Goal: Task Accomplishment & Management: Manage account settings

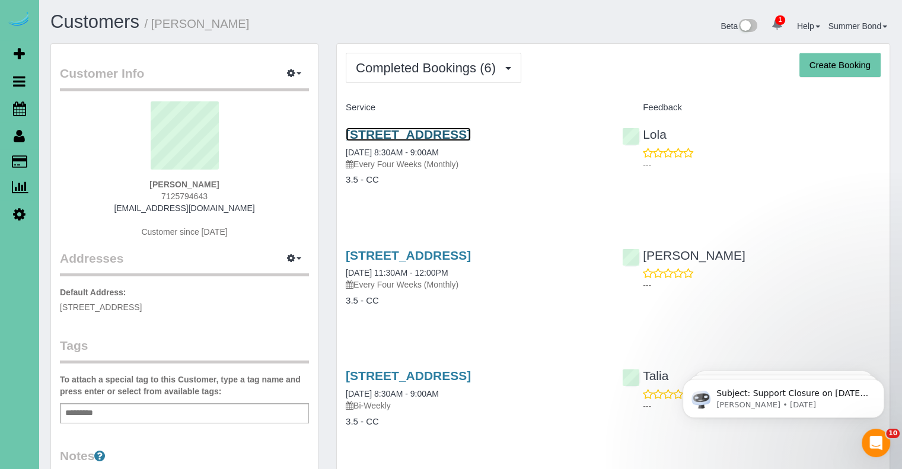
click at [471, 139] on link "[STREET_ADDRESS]" at bounding box center [408, 135] width 125 height 14
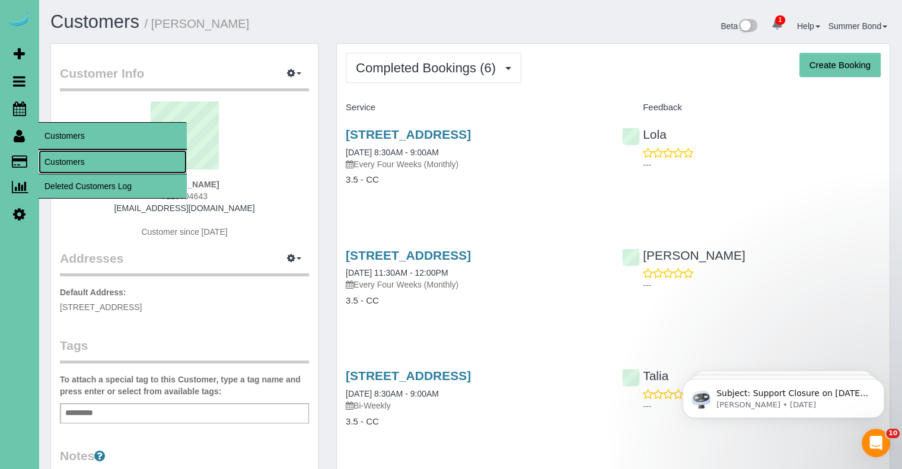
click at [59, 160] on link "Customers" at bounding box center [113, 162] width 148 height 24
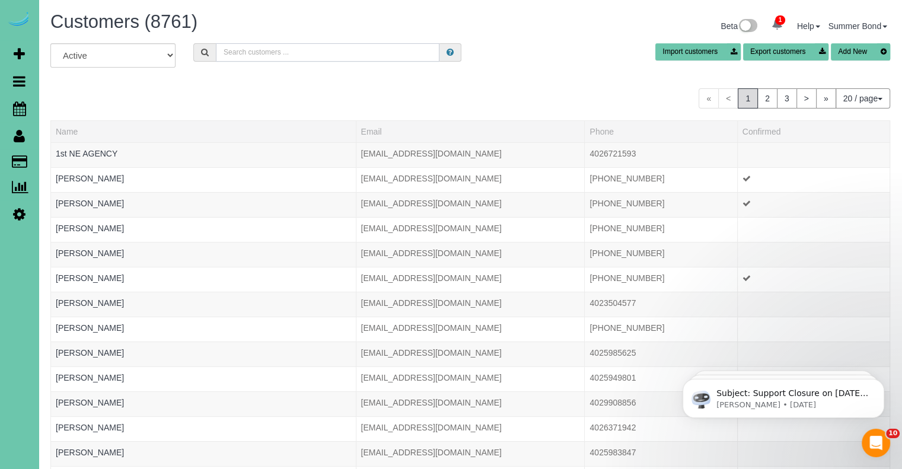
click at [277, 56] on input "text" at bounding box center [328, 52] width 224 height 18
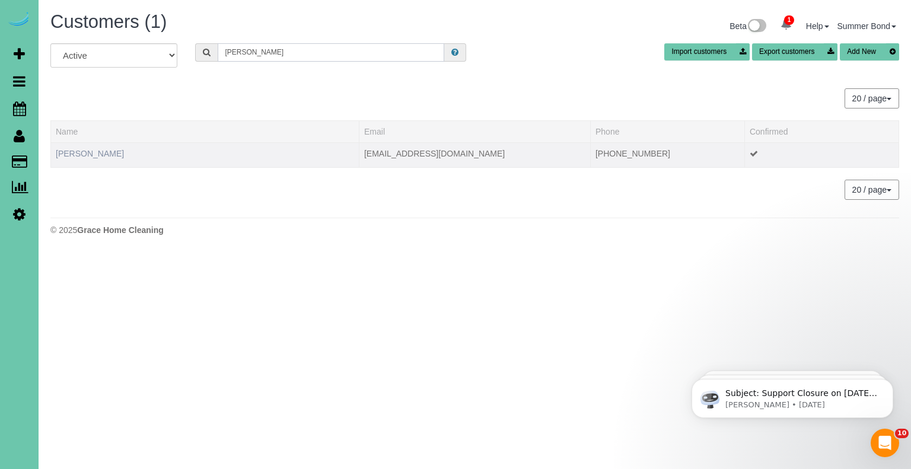
type input "lindsey feala"
click at [87, 154] on link "Lindsey Feala" at bounding box center [90, 153] width 68 height 9
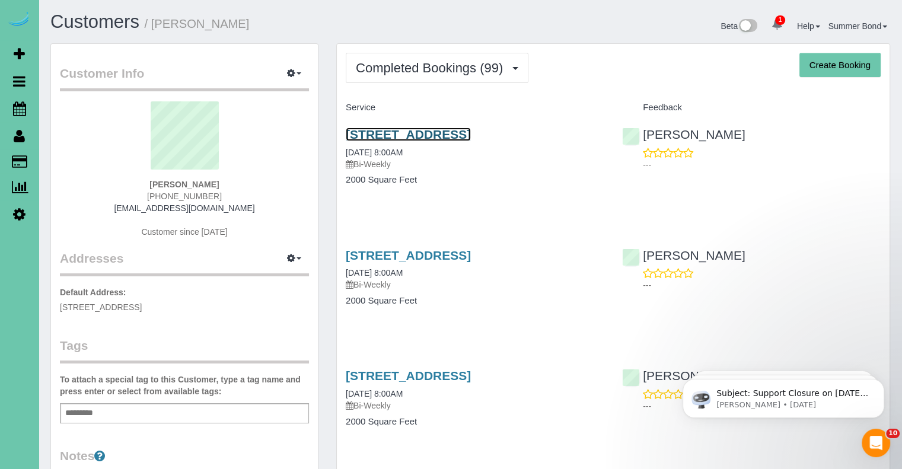
click at [371, 135] on link "16317 Loop Street, Omaha, NE 68136" at bounding box center [408, 135] width 125 height 14
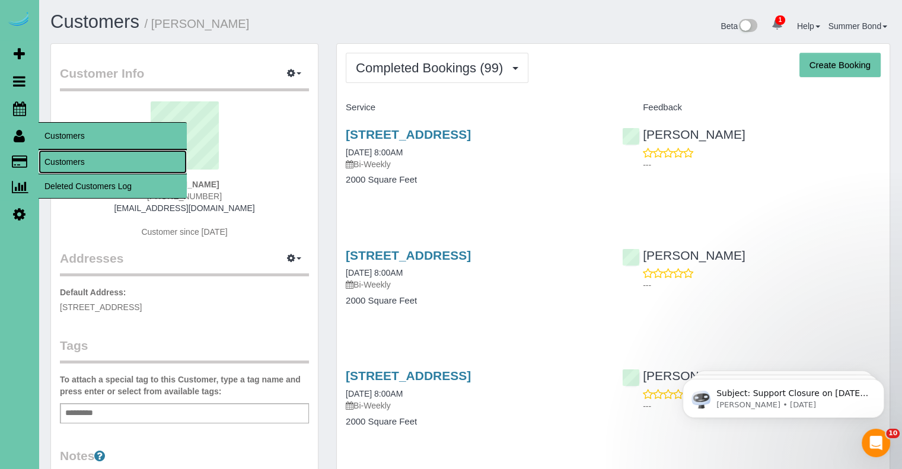
click at [53, 157] on link "Customers" at bounding box center [113, 162] width 148 height 24
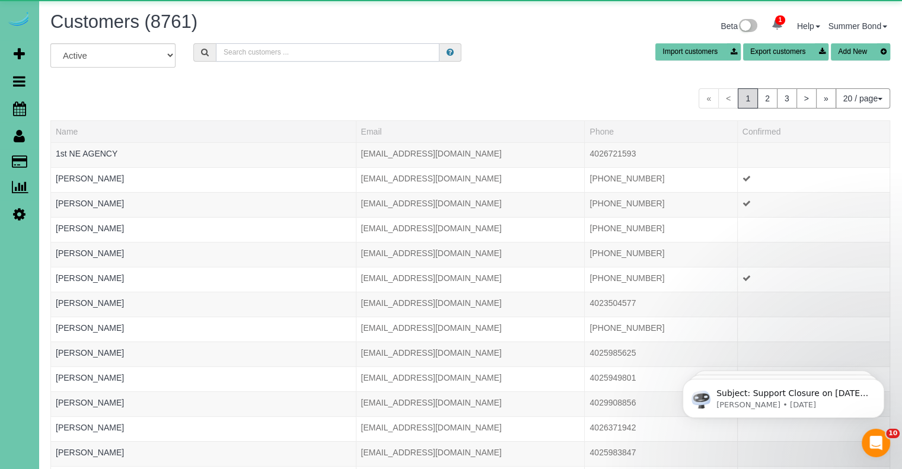
click at [255, 52] on input "text" at bounding box center [328, 52] width 224 height 18
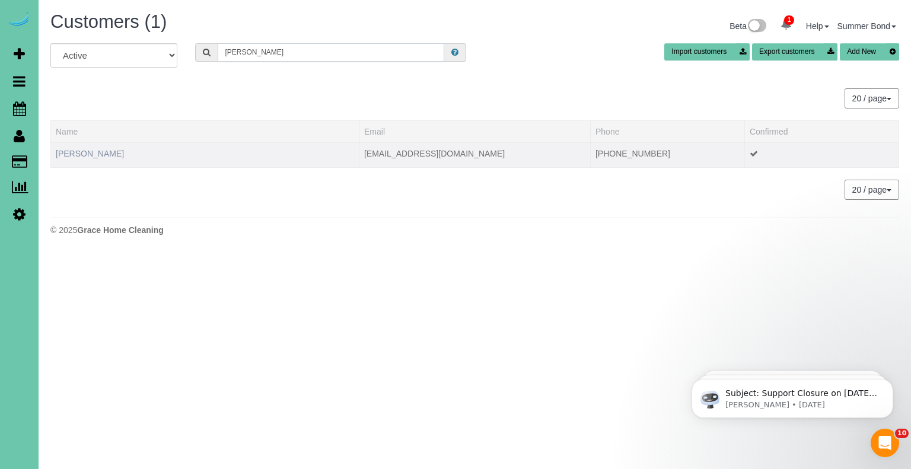
type input "Katie fink"
click at [85, 152] on link "Katie Fink" at bounding box center [90, 153] width 68 height 9
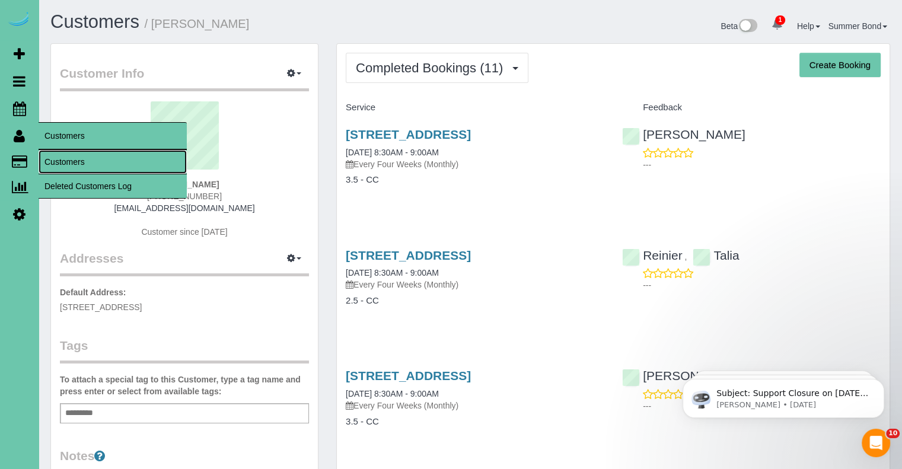
click at [58, 159] on link "Customers" at bounding box center [113, 162] width 148 height 24
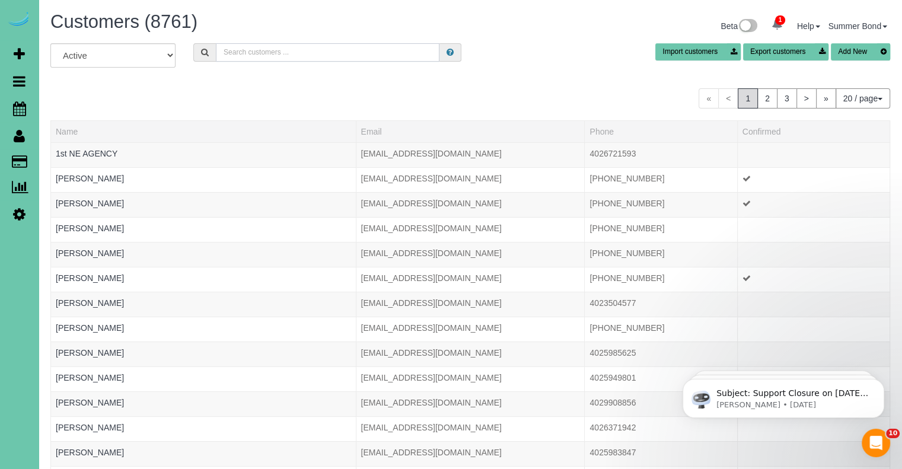
click at [255, 55] on input "text" at bounding box center [328, 52] width 224 height 18
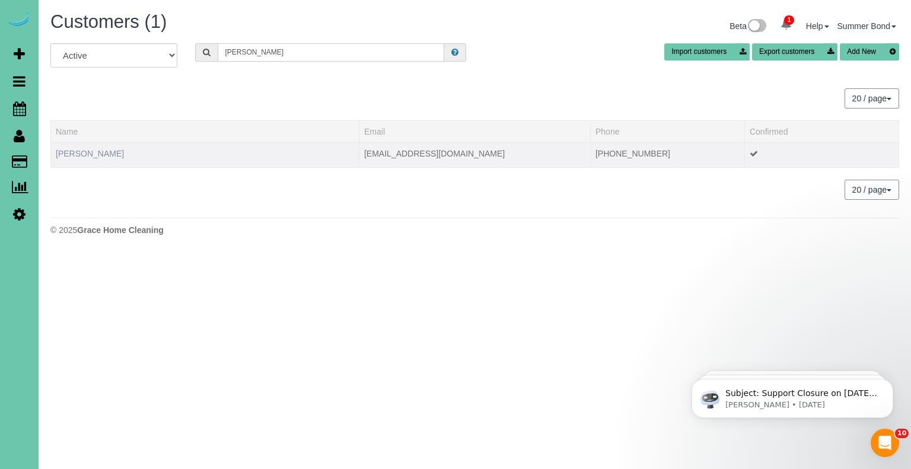
type input "Pamela finn"
click at [83, 152] on link "Pamela Finn" at bounding box center [90, 153] width 68 height 9
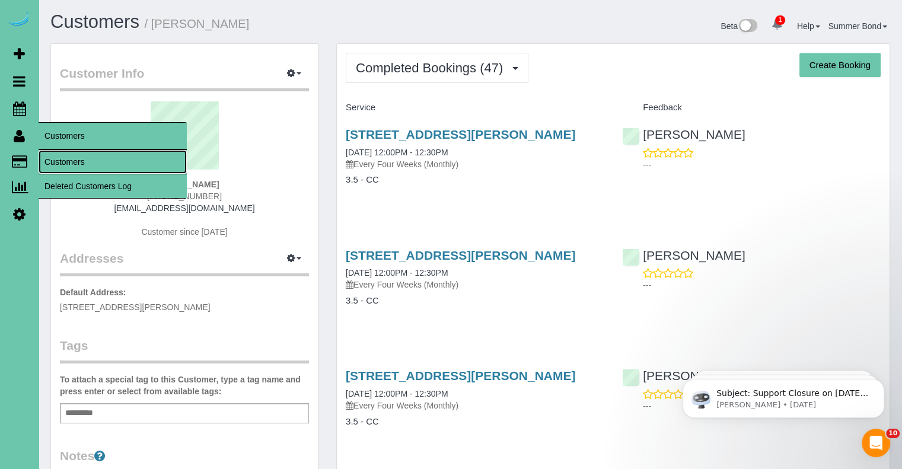
click at [63, 160] on link "Customers" at bounding box center [113, 162] width 148 height 24
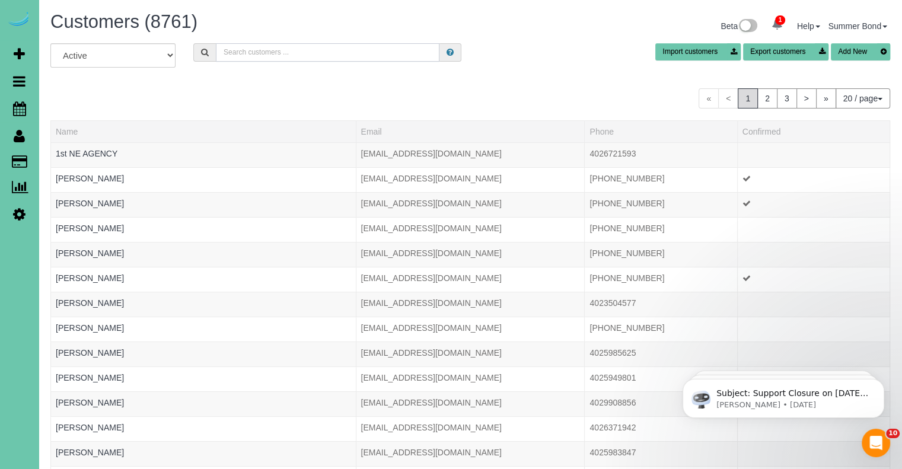
click at [271, 50] on input "text" at bounding box center [328, 52] width 224 height 18
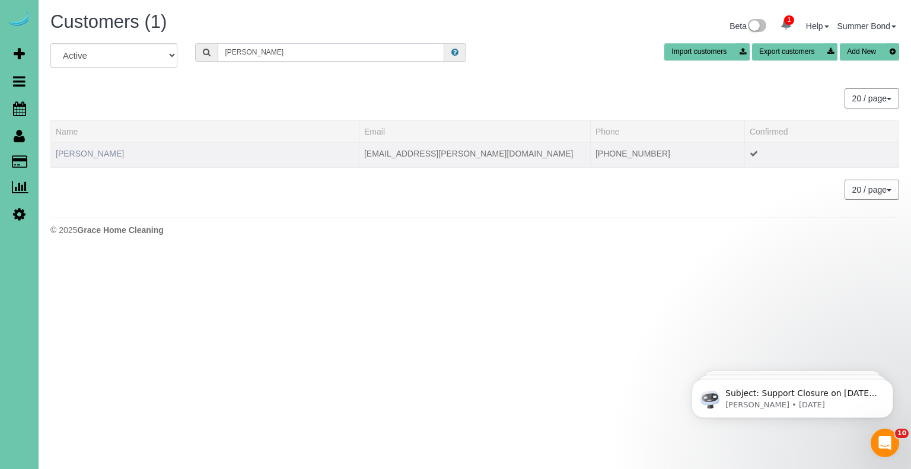
type input "Marge Fon"
click at [89, 151] on link "Marge Fonfara" at bounding box center [90, 153] width 68 height 9
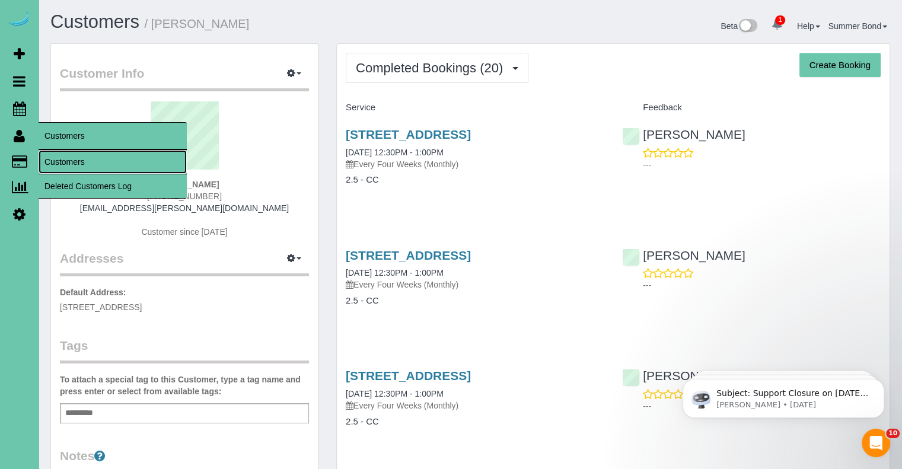
click at [63, 161] on link "Customers" at bounding box center [113, 162] width 148 height 24
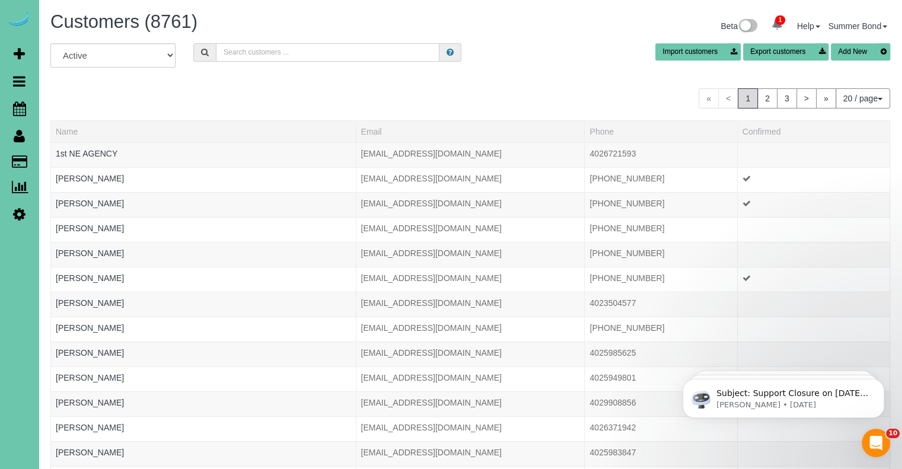
click at [285, 55] on input "text" at bounding box center [328, 52] width 224 height 18
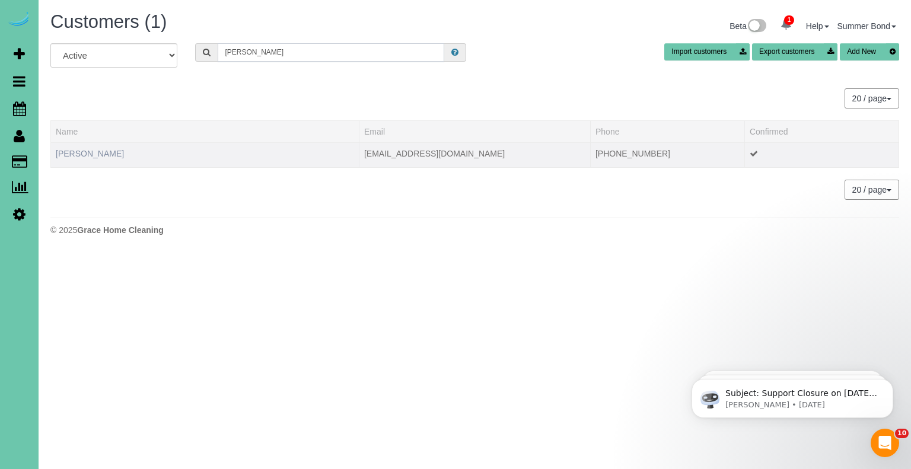
type input "Devin fox"
click at [73, 151] on link "Devin Fox" at bounding box center [90, 153] width 68 height 9
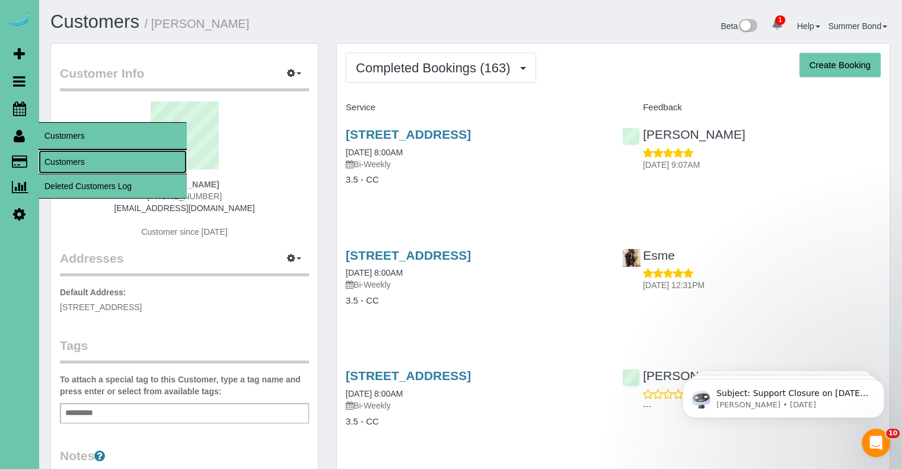
click at [55, 159] on link "Customers" at bounding box center [113, 162] width 148 height 24
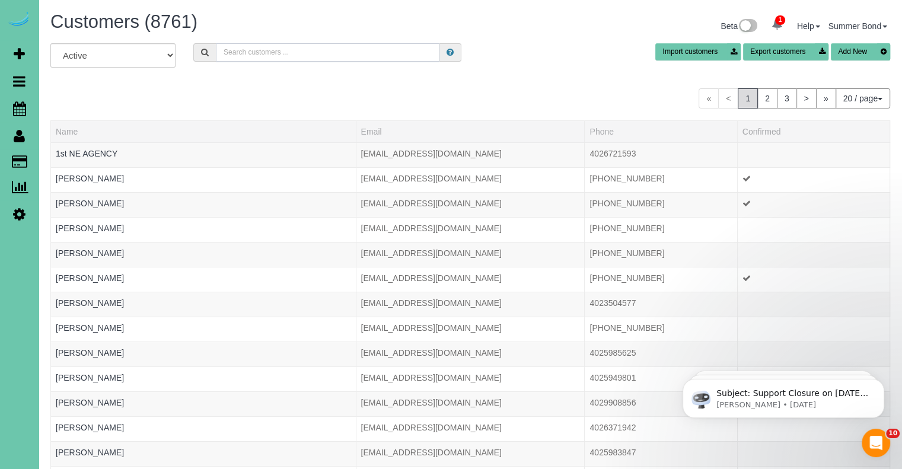
click at [295, 53] on input "text" at bounding box center [328, 52] width 224 height 18
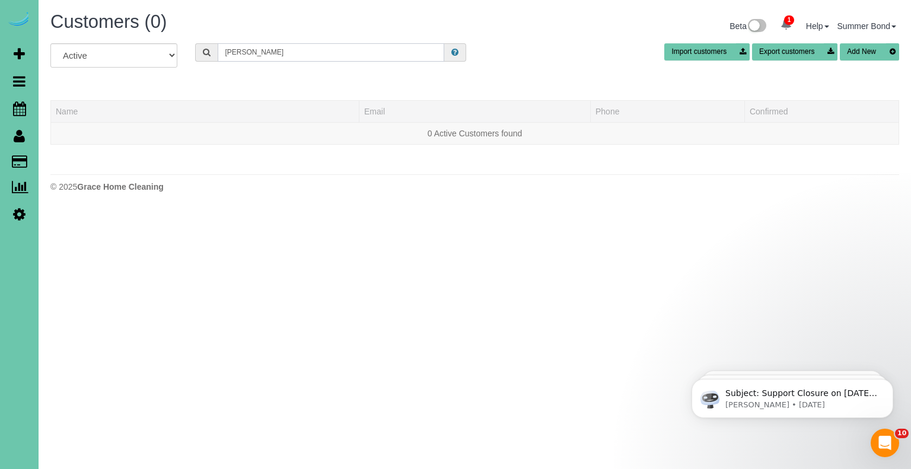
click at [295, 53] on input "Rose Franks" at bounding box center [331, 52] width 227 height 18
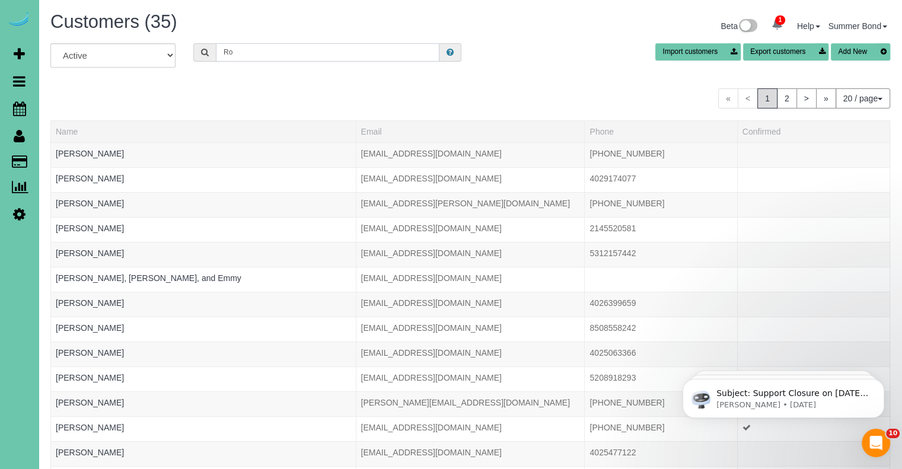
type input "R"
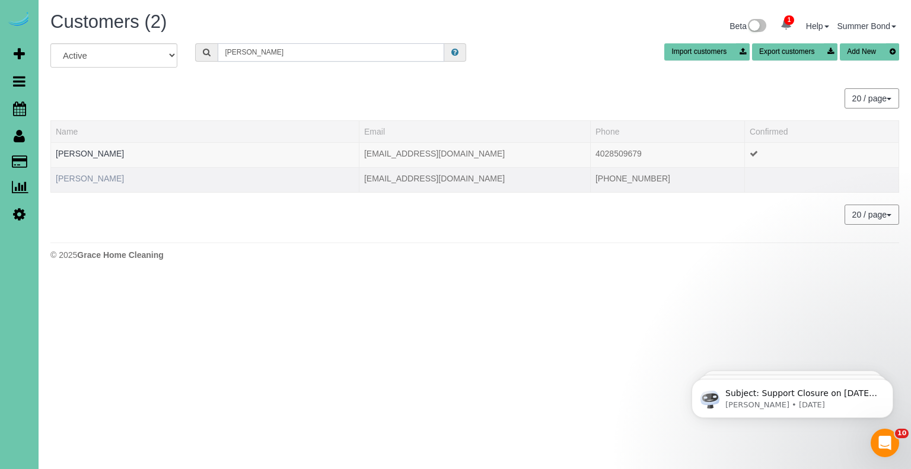
type input "franks"
click at [102, 181] on link "Rosemary Franks" at bounding box center [90, 178] width 68 height 9
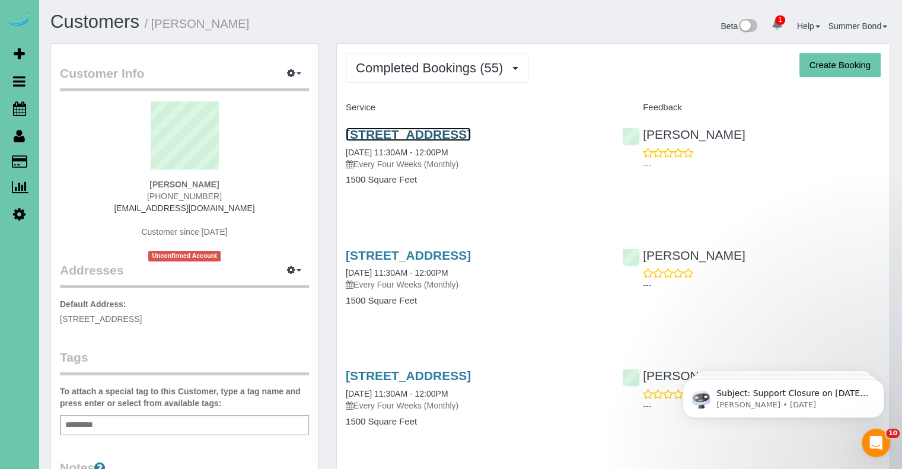
click at [358, 131] on link "2520 Pinehurst Circle, Papillion, NE 68133" at bounding box center [408, 135] width 125 height 14
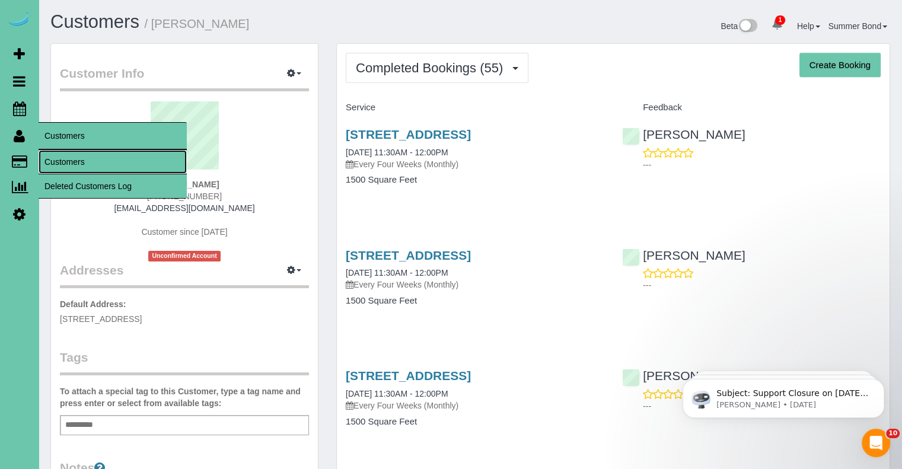
click at [61, 162] on link "Customers" at bounding box center [113, 162] width 148 height 24
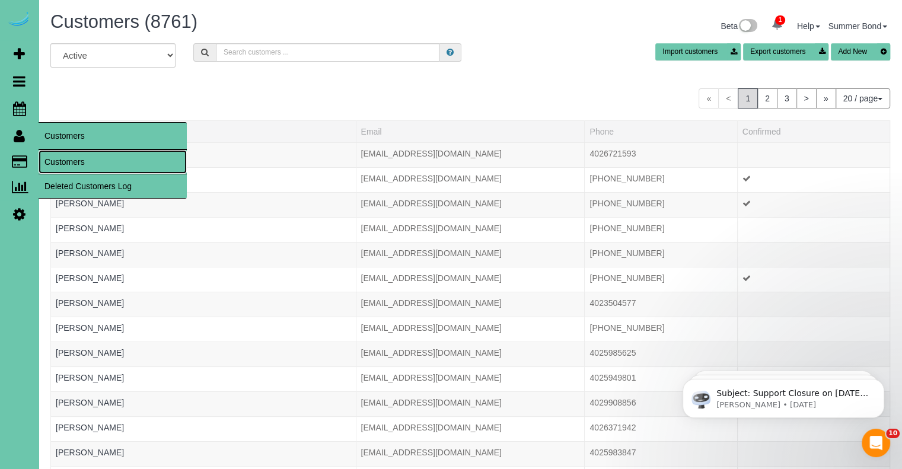
click at [63, 161] on link "Customers" at bounding box center [113, 162] width 148 height 24
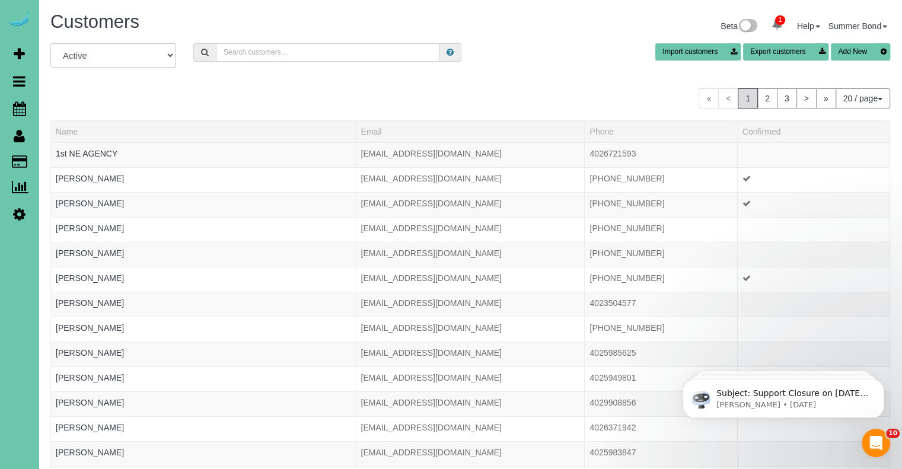
click at [255, 49] on input "text" at bounding box center [328, 52] width 224 height 18
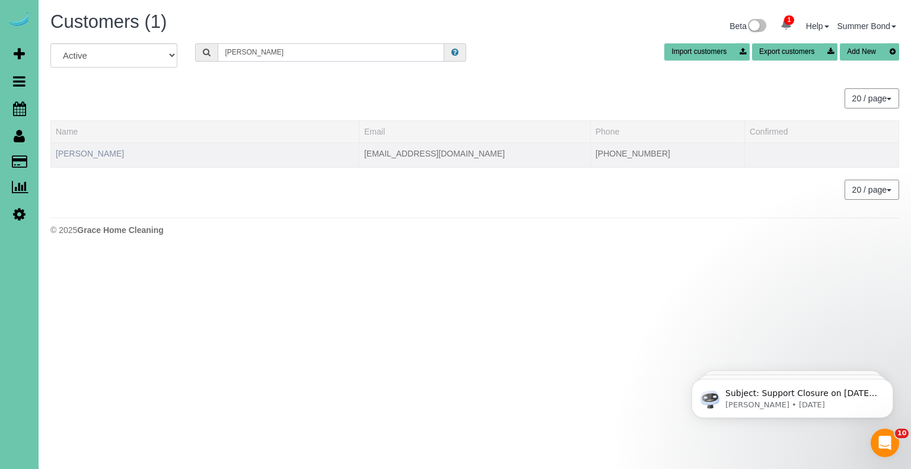
type input "ruth frazee"
click at [83, 150] on link "Ruth Frazee" at bounding box center [90, 153] width 68 height 9
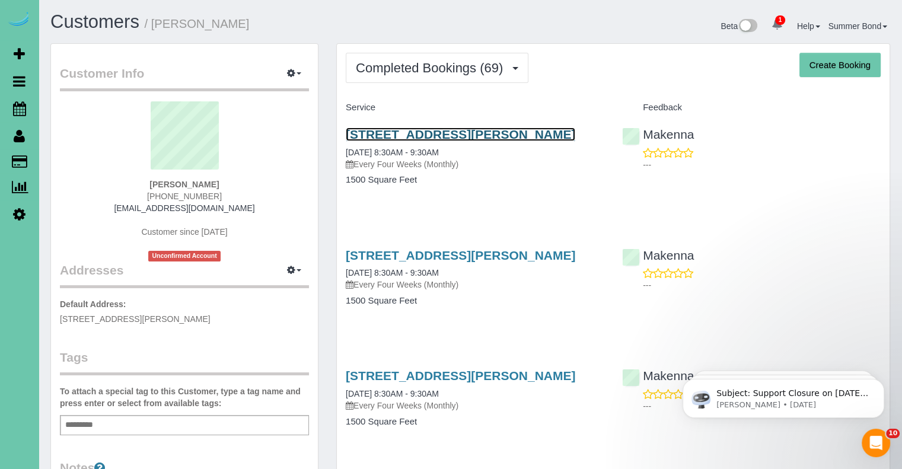
click at [398, 135] on link "6205 Mark Street, Papillion, NE 68133" at bounding box center [461, 135] width 230 height 14
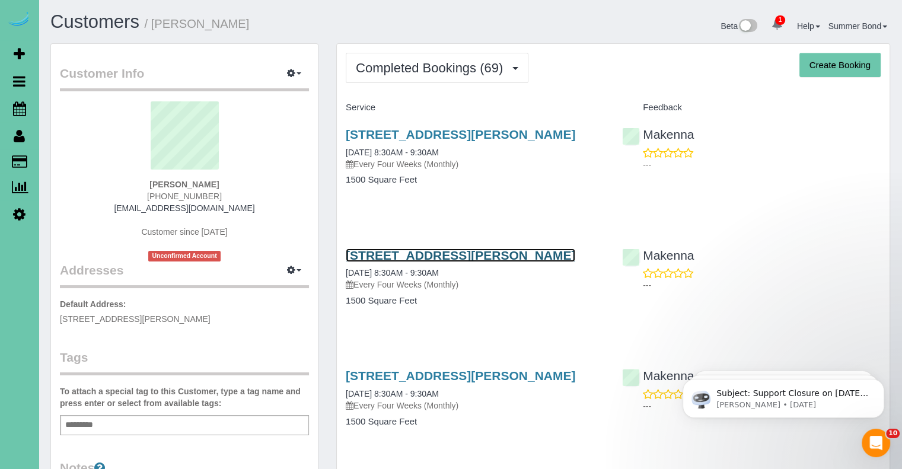
click at [430, 252] on link "6205 Mark Street, Papillion, NE 68133" at bounding box center [461, 256] width 230 height 14
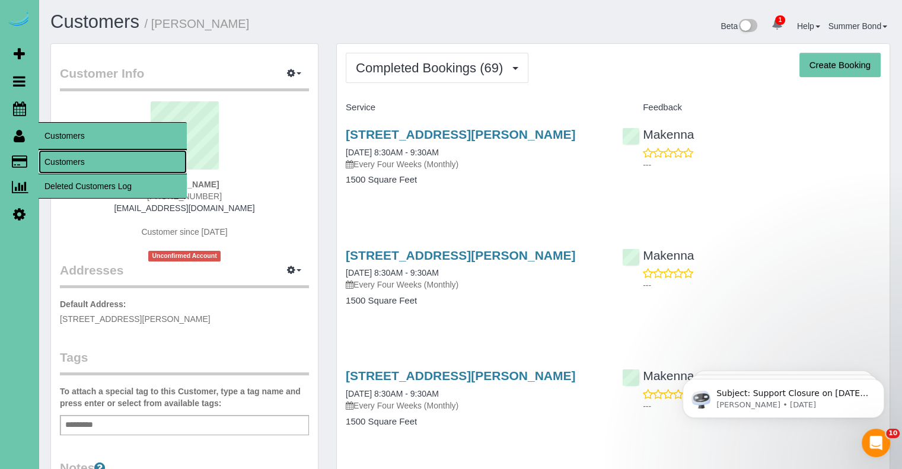
click at [57, 160] on link "Customers" at bounding box center [113, 162] width 148 height 24
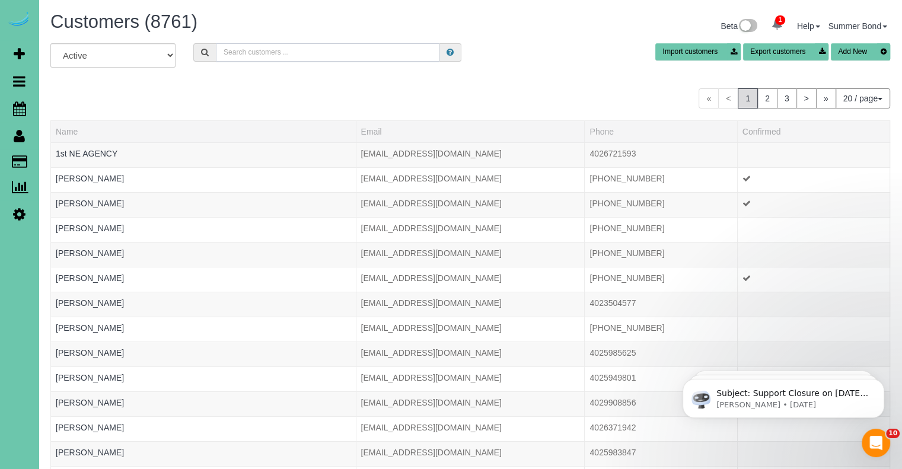
click at [241, 52] on input "text" at bounding box center [328, 52] width 224 height 18
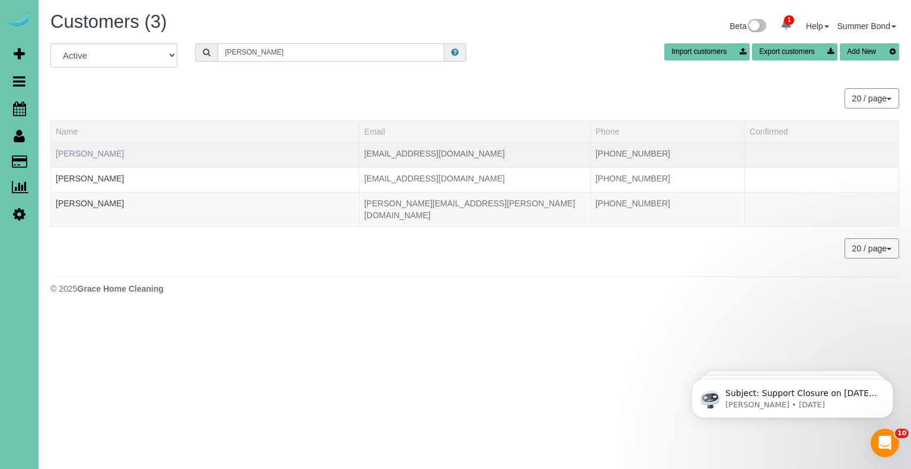
type input "Mollie"
click at [93, 153] on link "Mollie Frazier" at bounding box center [90, 153] width 68 height 9
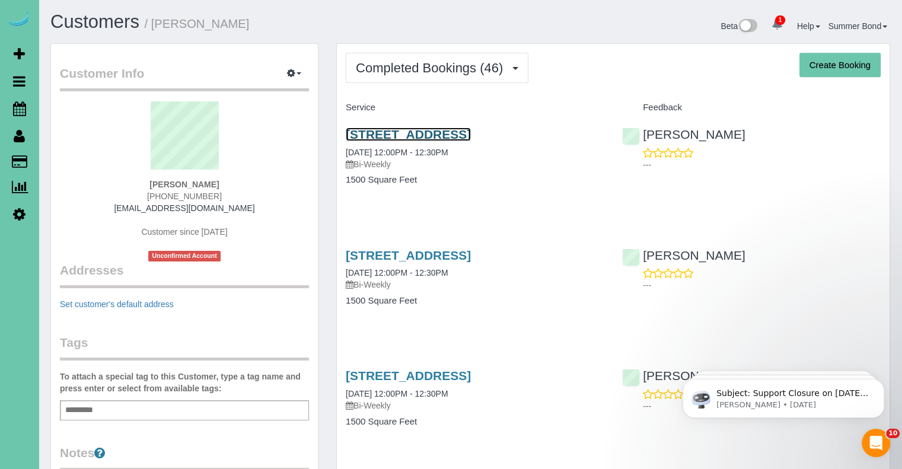
click at [377, 130] on link "15305 Chalco Pointe Dr, Omaha, NE 68138" at bounding box center [408, 135] width 125 height 14
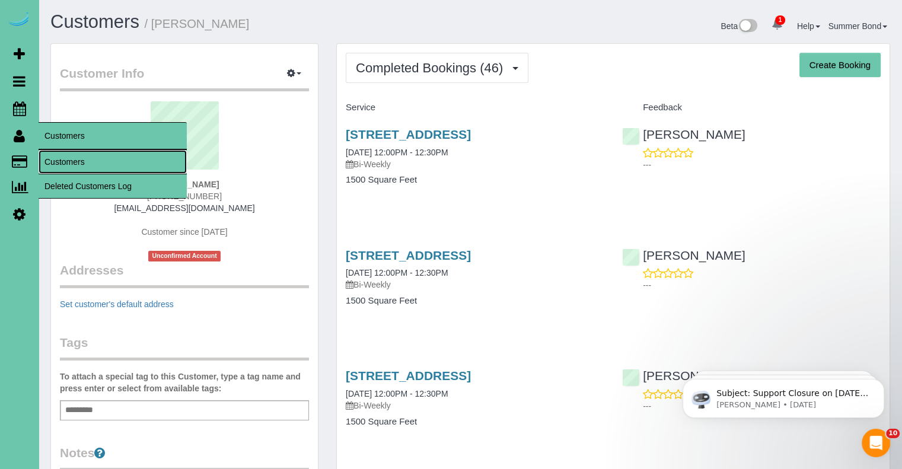
click at [57, 166] on link "Customers" at bounding box center [113, 162] width 148 height 24
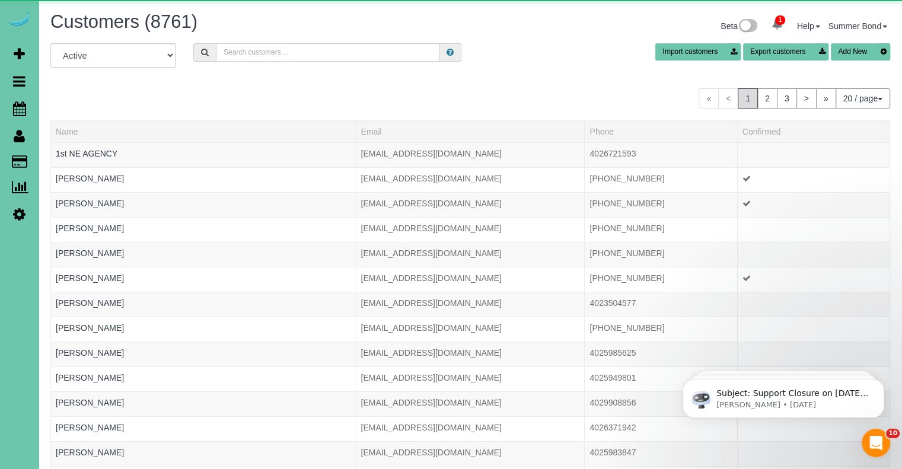
click at [271, 56] on input "text" at bounding box center [328, 52] width 224 height 18
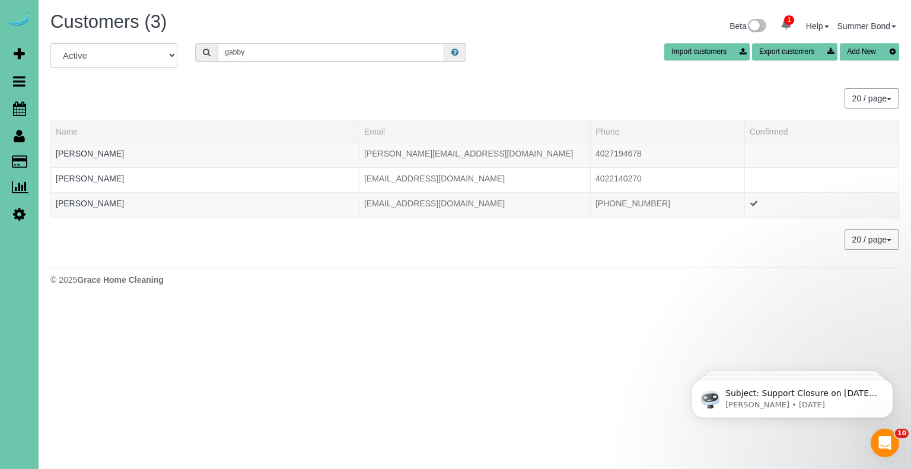
click at [271, 53] on input "gabby" at bounding box center [331, 52] width 227 height 18
type input "G"
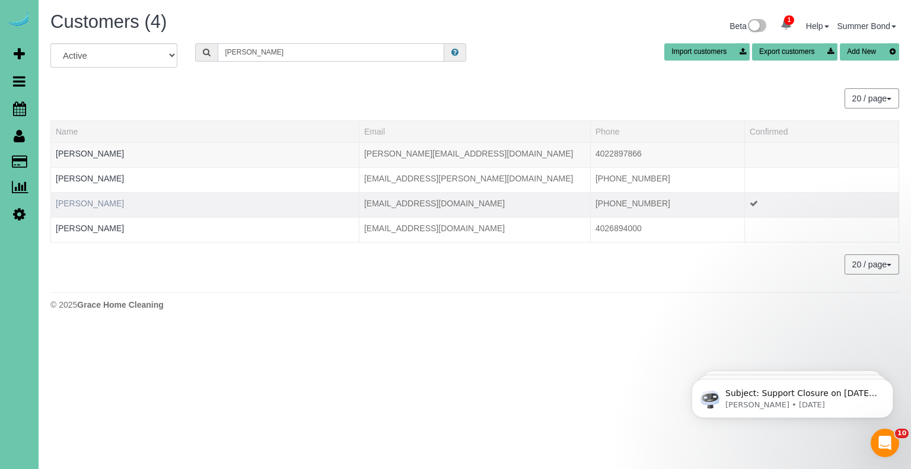
type input "Freeman"
click at [87, 201] on link "Gabrielle Freeman" at bounding box center [90, 203] width 68 height 9
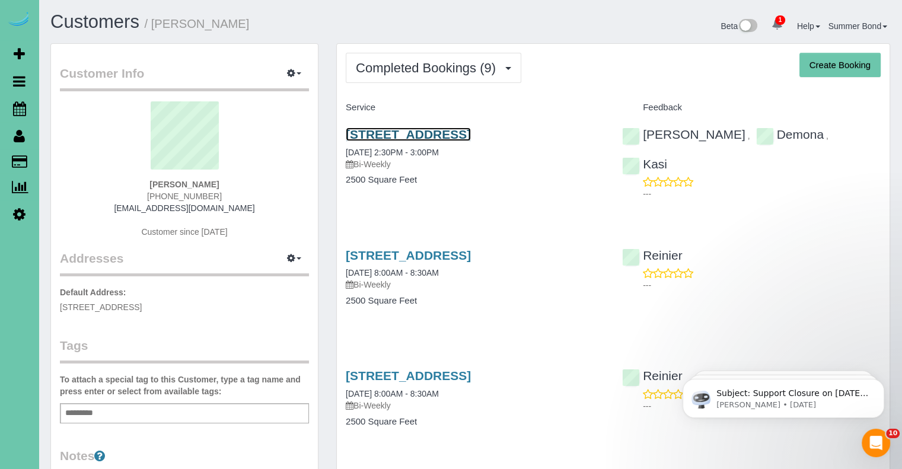
click at [365, 135] on link "5507 Dodge St, Omaha, NE 68132" at bounding box center [408, 135] width 125 height 14
click at [471, 259] on link "5507 Dodge St, Omaha, NE 68132" at bounding box center [408, 256] width 125 height 14
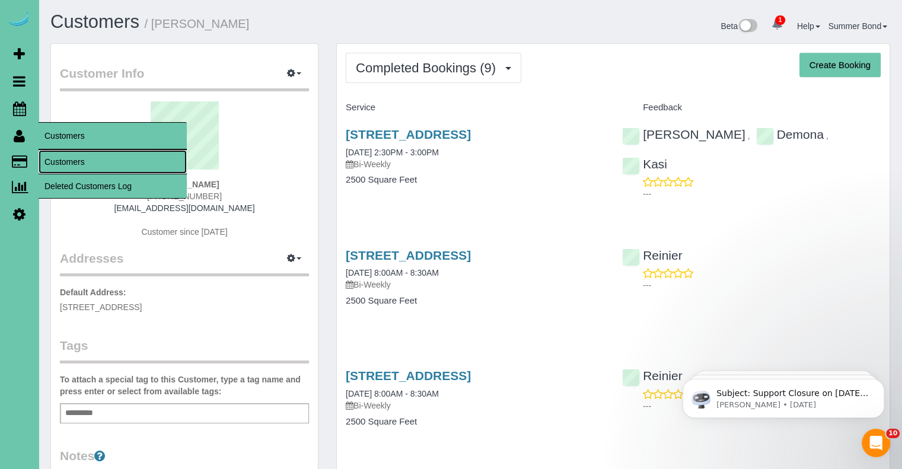
click at [48, 160] on link "Customers" at bounding box center [113, 162] width 148 height 24
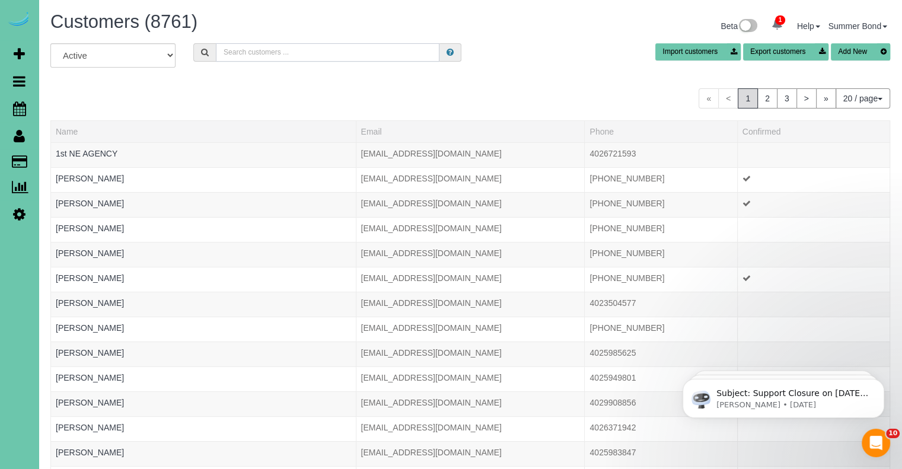
click at [269, 54] on input "text" at bounding box center [328, 52] width 224 height 18
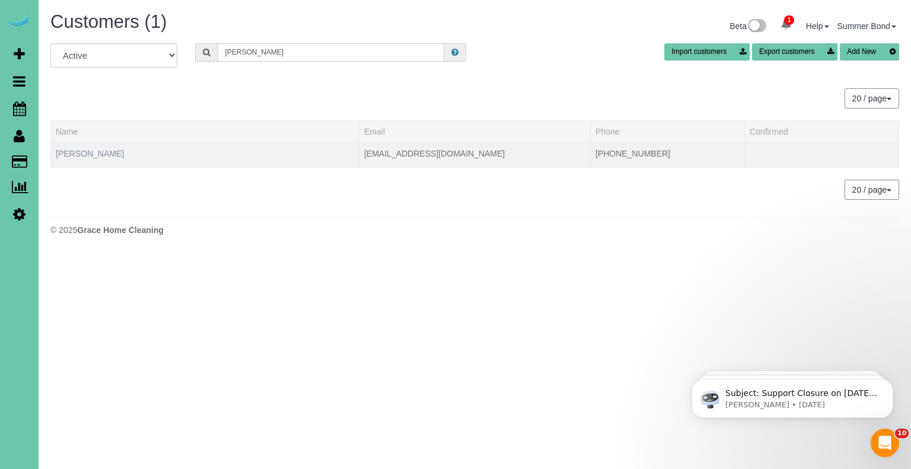
type input "patty friedlund"
click at [100, 155] on link "Patty Friedlund" at bounding box center [90, 153] width 68 height 9
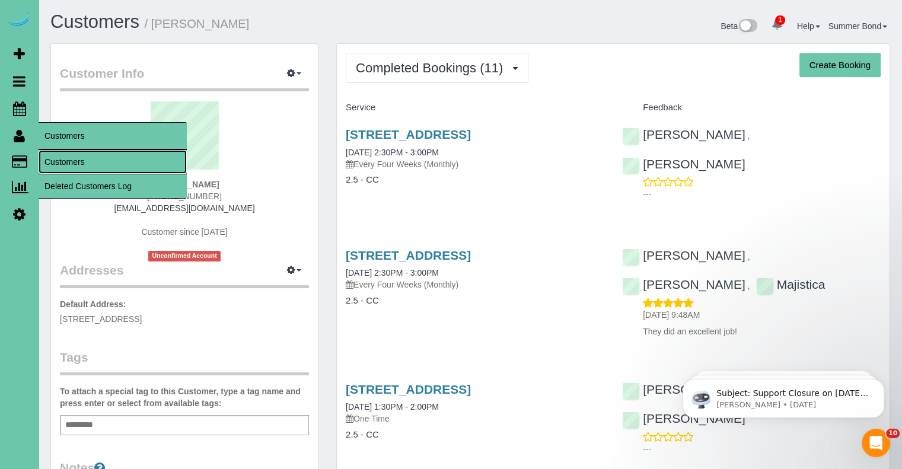
click at [57, 161] on link "Customers" at bounding box center [113, 162] width 148 height 24
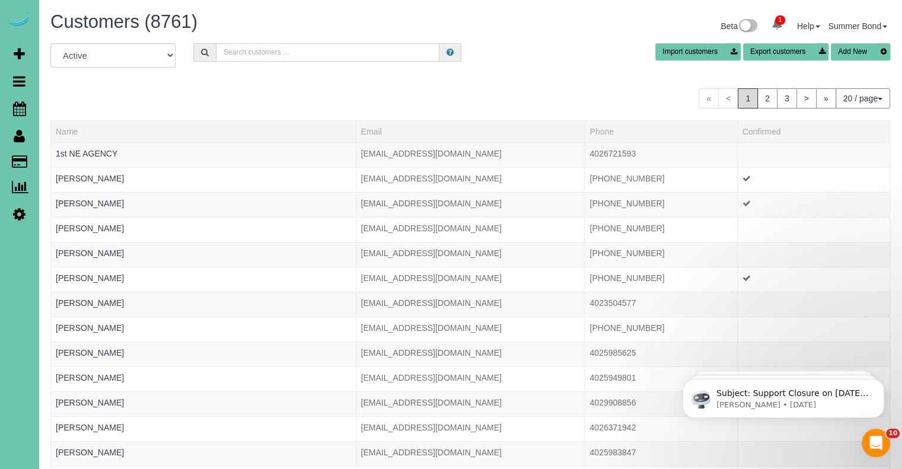
click at [263, 54] on input "text" at bounding box center [328, 52] width 224 height 18
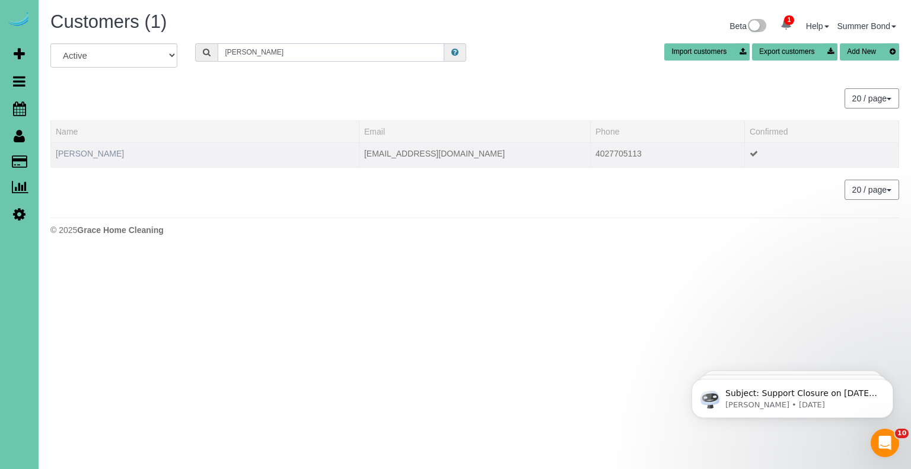
type input "mindy friesen"
click at [78, 149] on link "Mindy Friesen" at bounding box center [90, 153] width 68 height 9
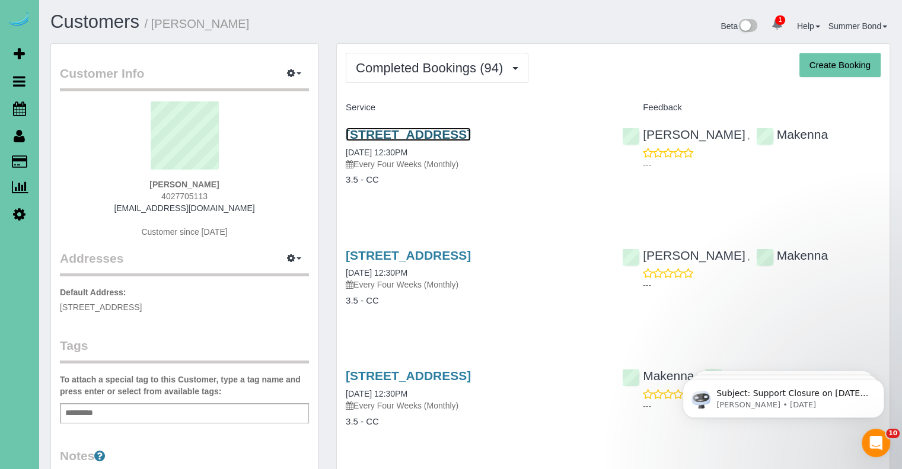
click at [363, 132] on link "4212 S 184th Street, Omaha, NE 68135" at bounding box center [408, 135] width 125 height 14
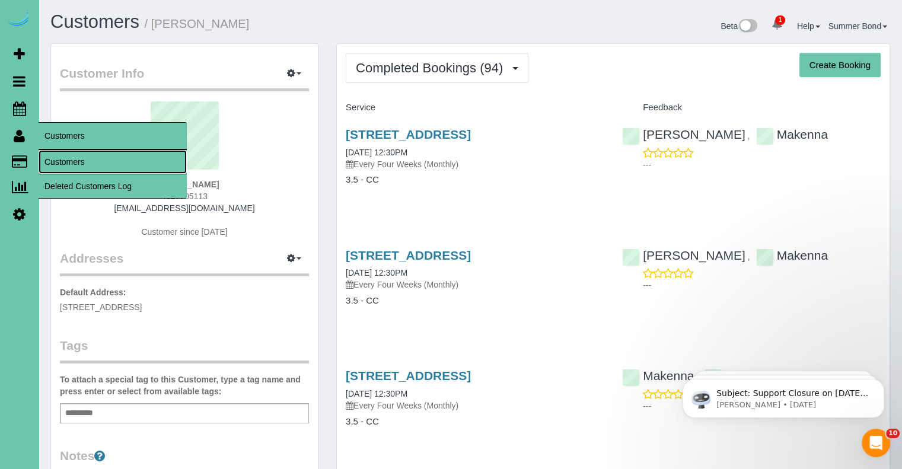
click at [60, 158] on link "Customers" at bounding box center [113, 162] width 148 height 24
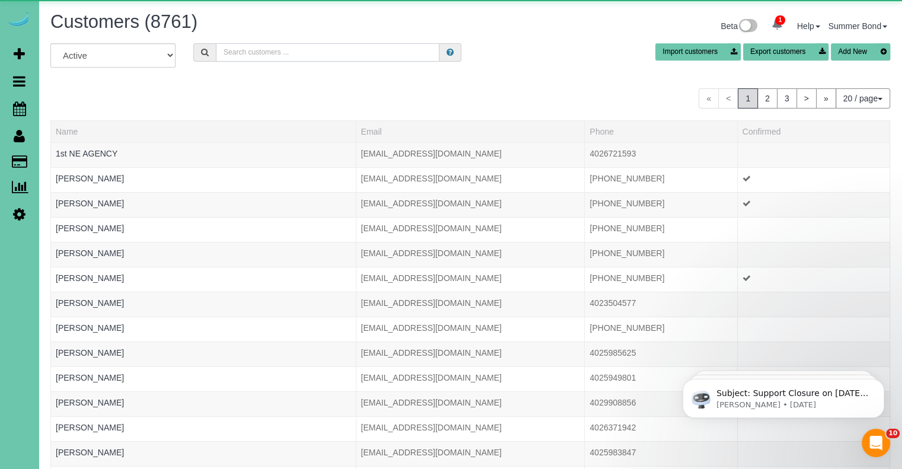
click at [303, 52] on input "text" at bounding box center [328, 52] width 224 height 18
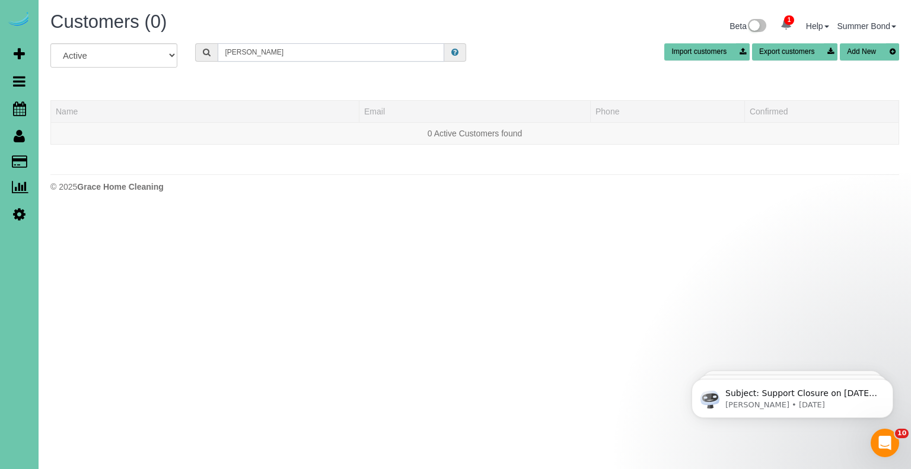
click at [303, 52] on input "Michelle frost" at bounding box center [331, 52] width 227 height 18
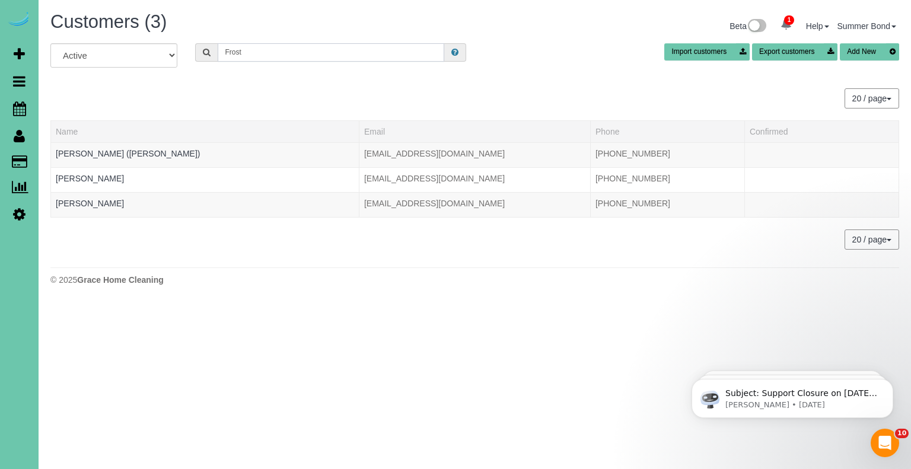
type input "Frost"
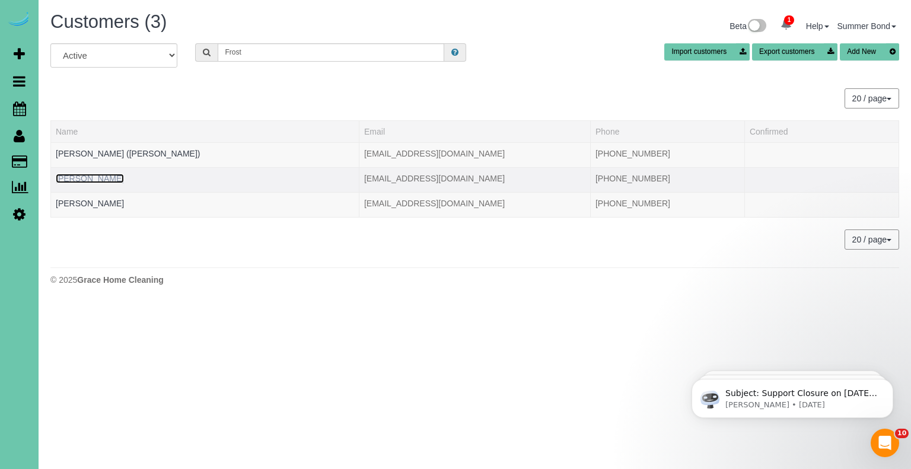
click at [88, 180] on link "Michele Frost" at bounding box center [90, 178] width 68 height 9
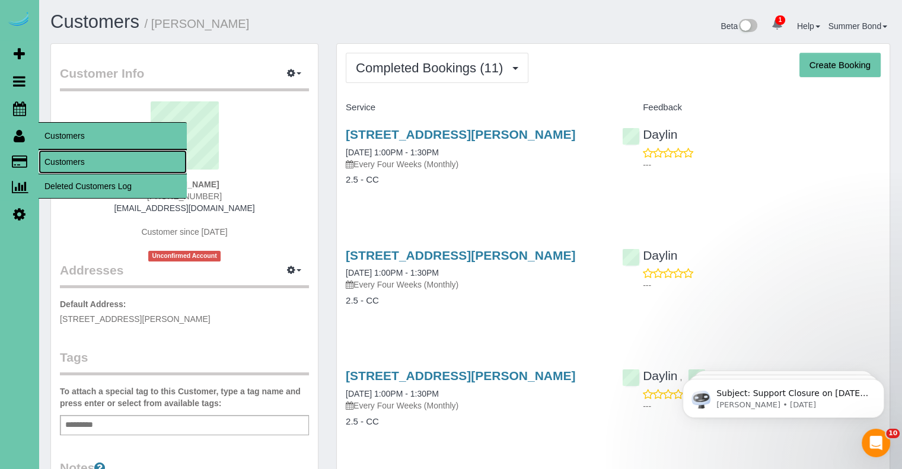
click at [53, 160] on link "Customers" at bounding box center [113, 162] width 148 height 24
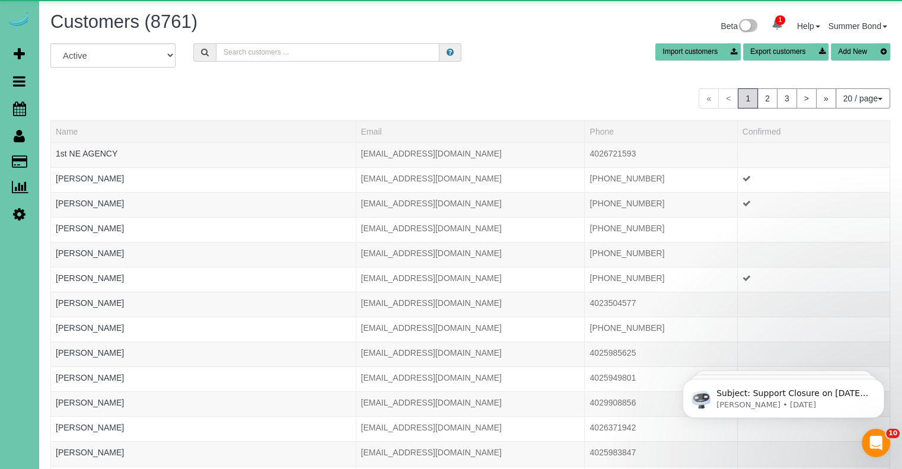
click at [283, 54] on input "text" at bounding box center [328, 52] width 224 height 18
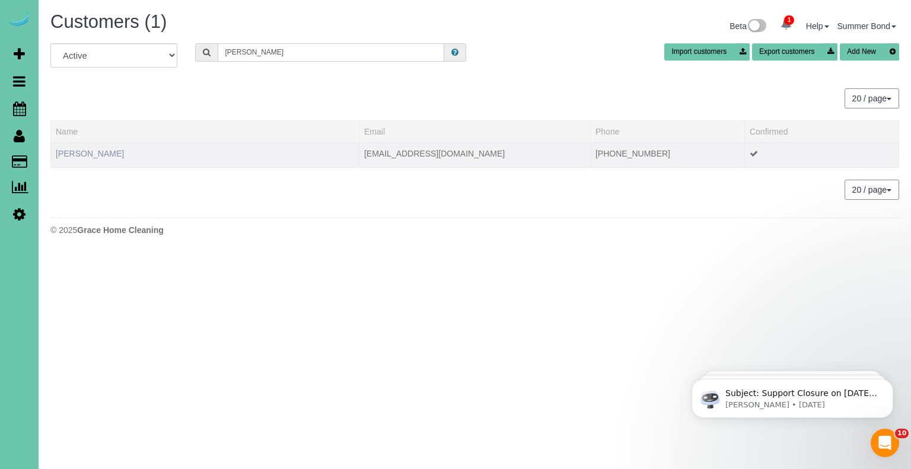
type input "Julia Gae"
click at [58, 155] on link "Julia Gaebler" at bounding box center [90, 153] width 68 height 9
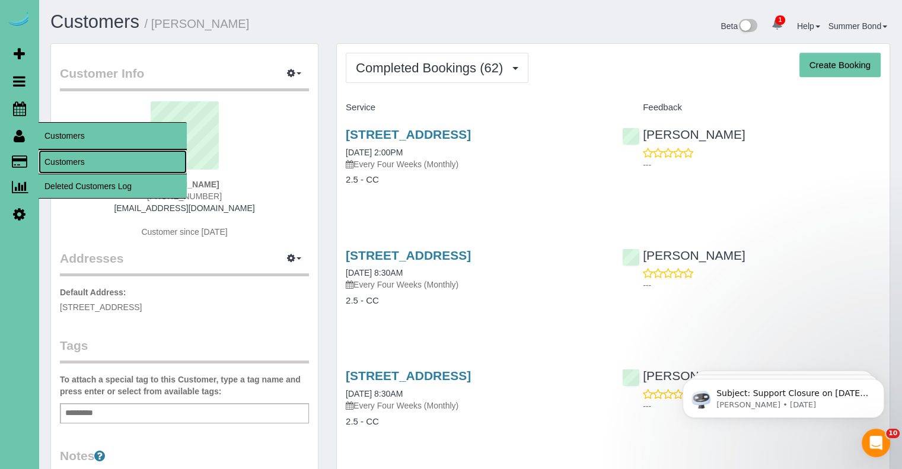
click at [53, 154] on link "Customers" at bounding box center [113, 162] width 148 height 24
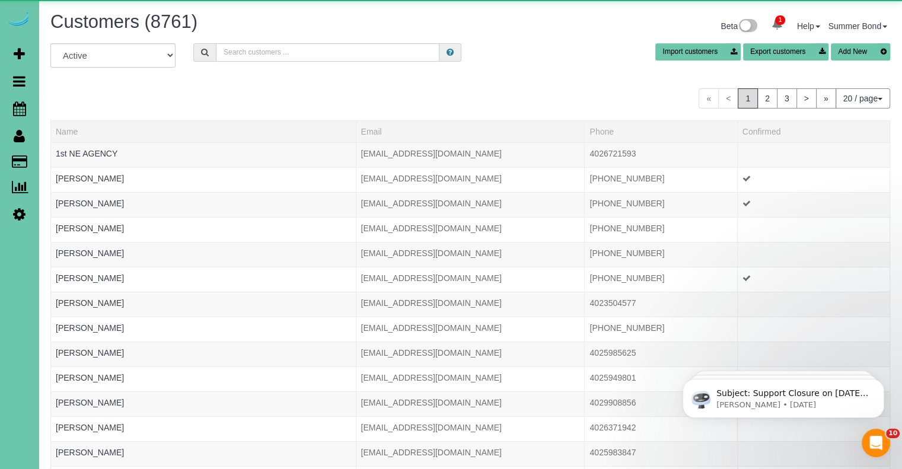
click at [246, 52] on input "text" at bounding box center [328, 52] width 224 height 18
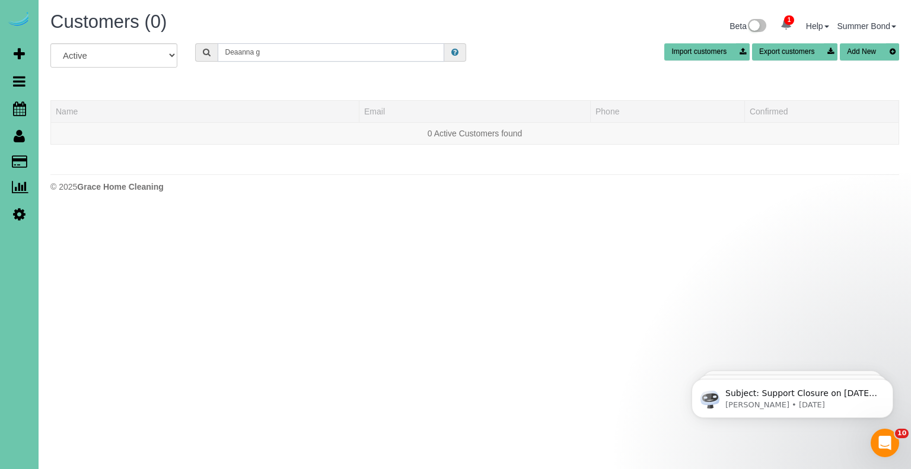
click at [290, 54] on input "Deaanna g" at bounding box center [331, 52] width 227 height 18
click at [290, 54] on input "Deanna gil" at bounding box center [331, 52] width 227 height 18
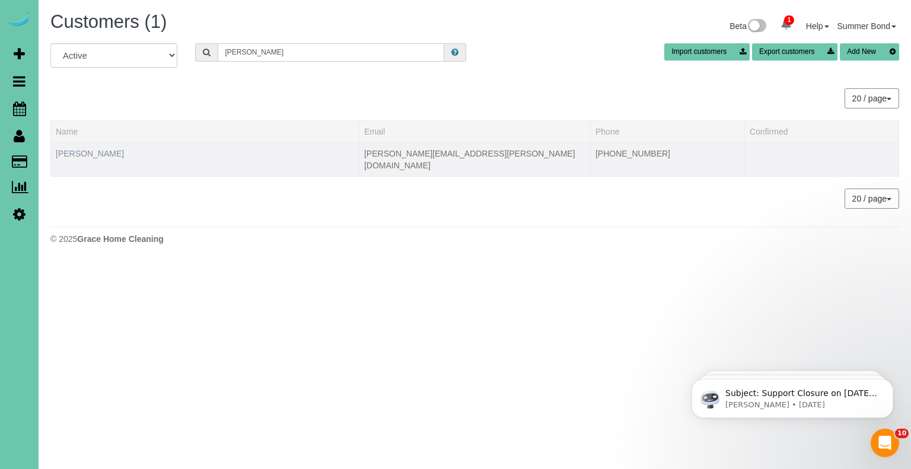
type input "Deanna gall"
click at [102, 154] on link "Deanna Gallimore" at bounding box center [90, 153] width 68 height 9
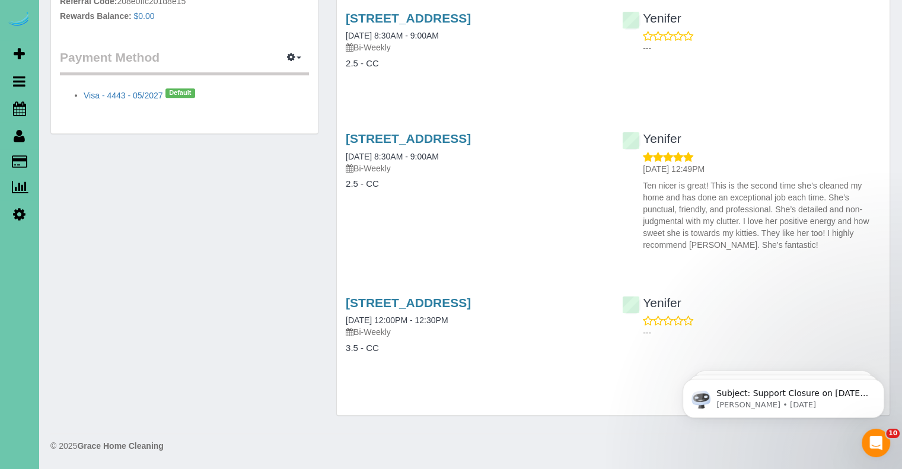
scroll to position [681, 0]
click at [469, 296] on link "10433 S. 132nd St Apt 203, Omaha, NE 68138" at bounding box center [408, 303] width 125 height 14
click at [468, 132] on link "10433 S. 132nd St Apt 203, Omaha, NE 68138" at bounding box center [408, 139] width 125 height 14
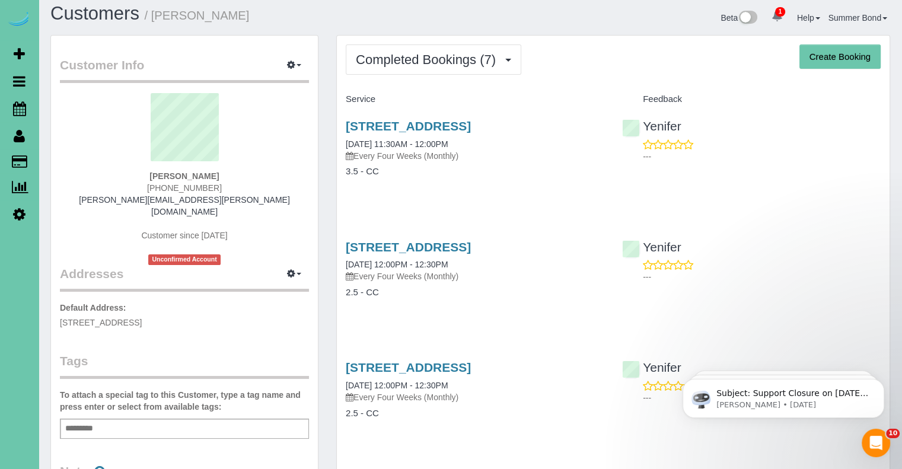
scroll to position [0, 0]
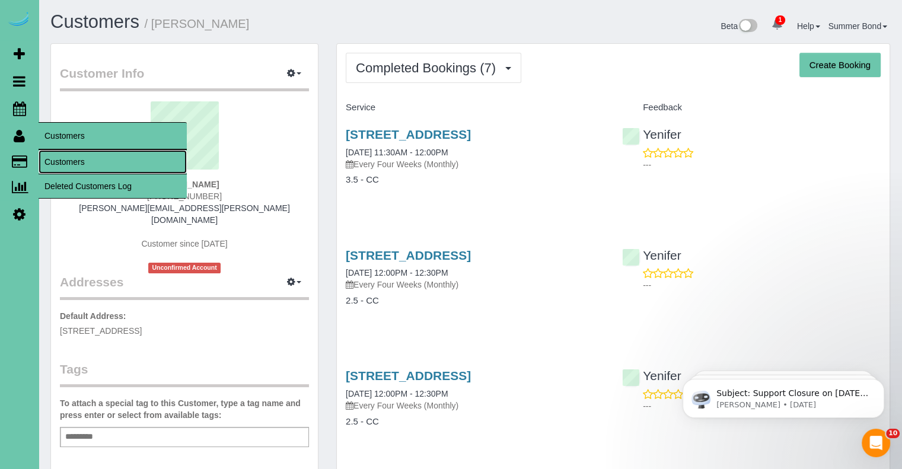
click at [55, 158] on link "Customers" at bounding box center [113, 162] width 148 height 24
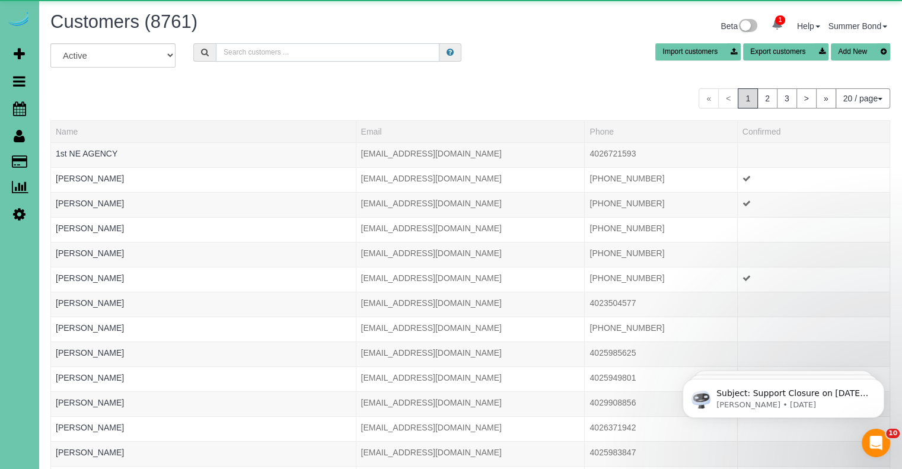
click at [256, 55] on input "text" at bounding box center [328, 52] width 224 height 18
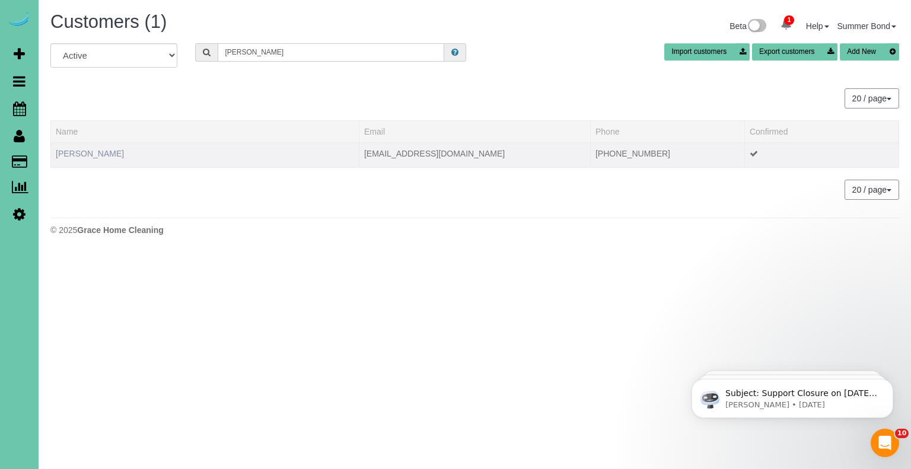
type input "Carol garrett"
click at [81, 149] on link "Carol Garrett" at bounding box center [90, 153] width 68 height 9
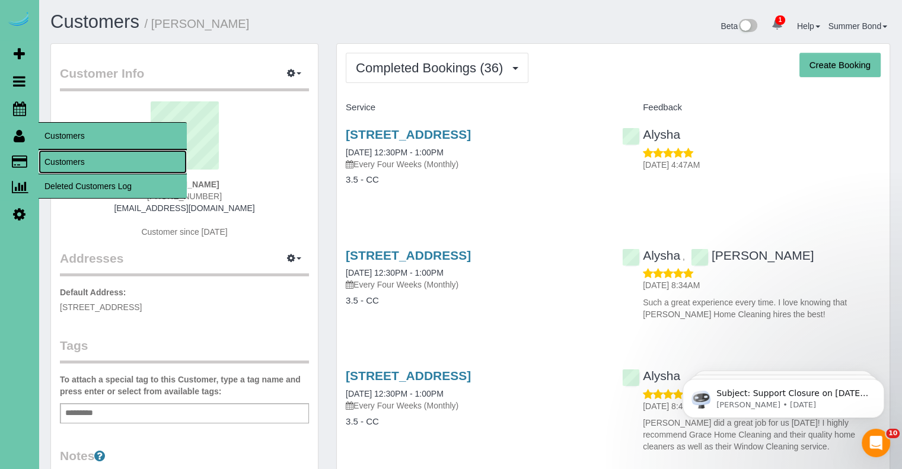
click at [63, 158] on link "Customers" at bounding box center [113, 162] width 148 height 24
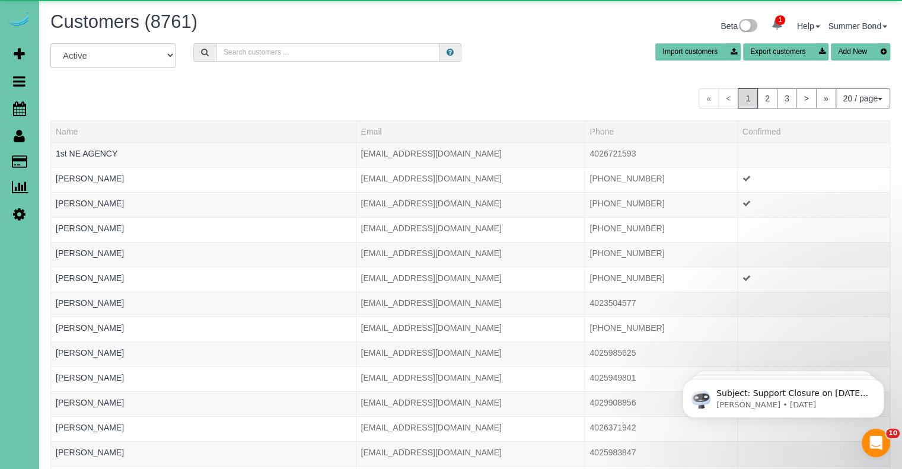
click at [282, 47] on input "text" at bounding box center [328, 52] width 224 height 18
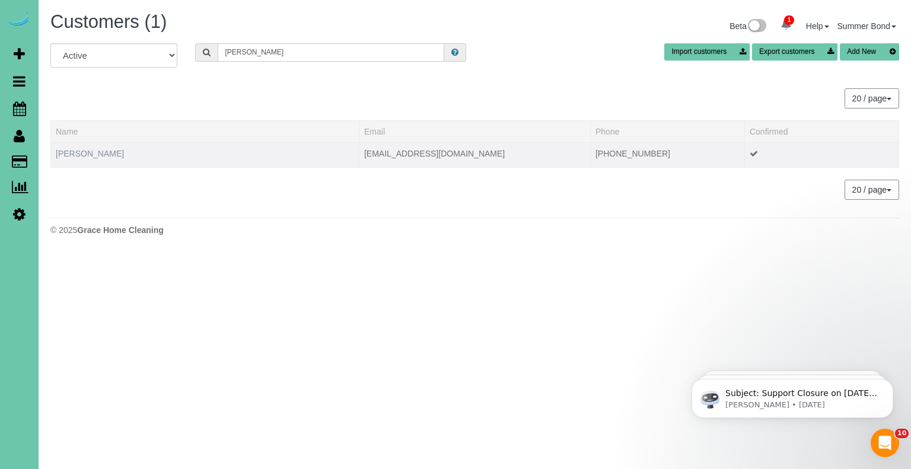
type input "Kriti Gau"
click at [95, 156] on link "Kriti Gautama" at bounding box center [90, 153] width 68 height 9
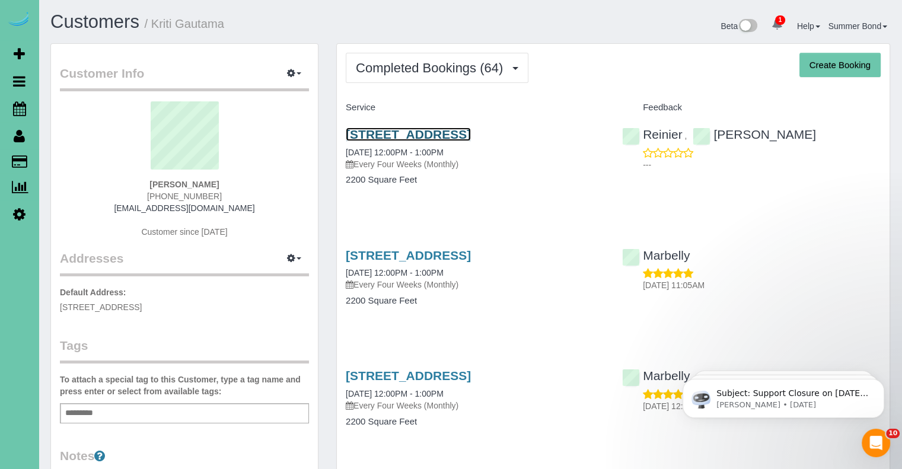
click at [381, 132] on link "5820 S 157th Street, Omaha, NE 68135" at bounding box center [408, 135] width 125 height 14
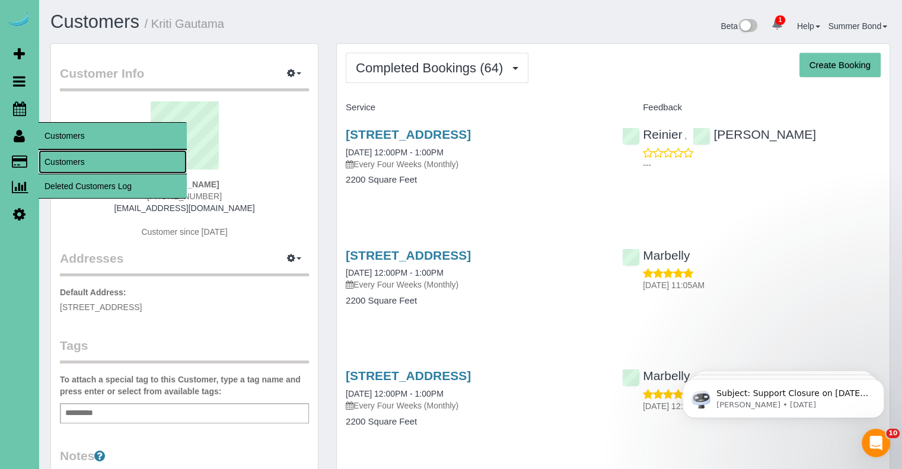
click at [56, 162] on link "Customers" at bounding box center [113, 162] width 148 height 24
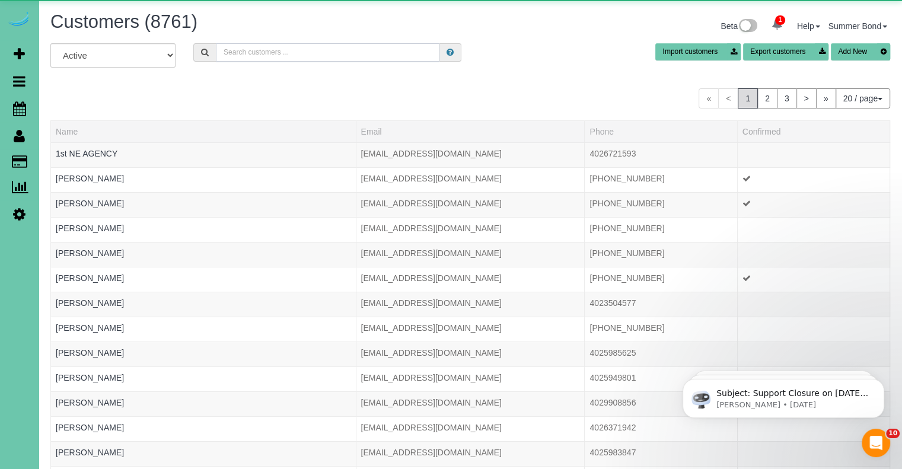
click at [275, 52] on input "text" at bounding box center [328, 52] width 224 height 18
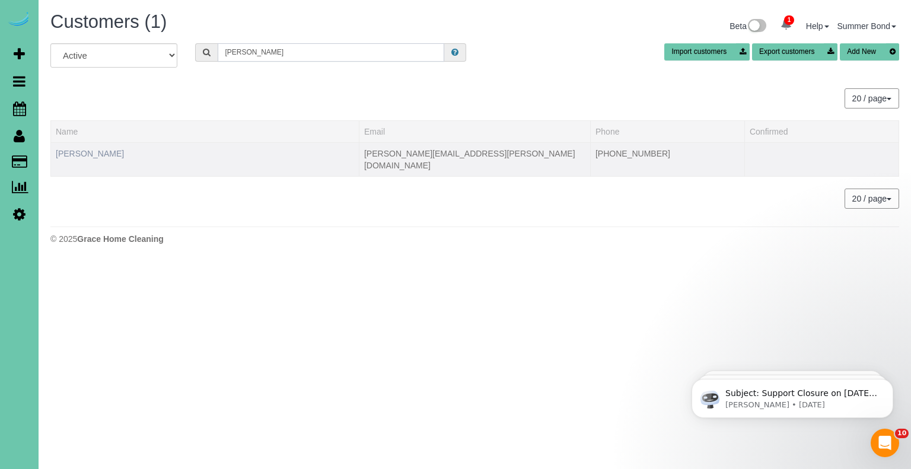
type input "Daniel geiselhart"
click at [109, 154] on link "Daniel Geiselhart" at bounding box center [90, 153] width 68 height 9
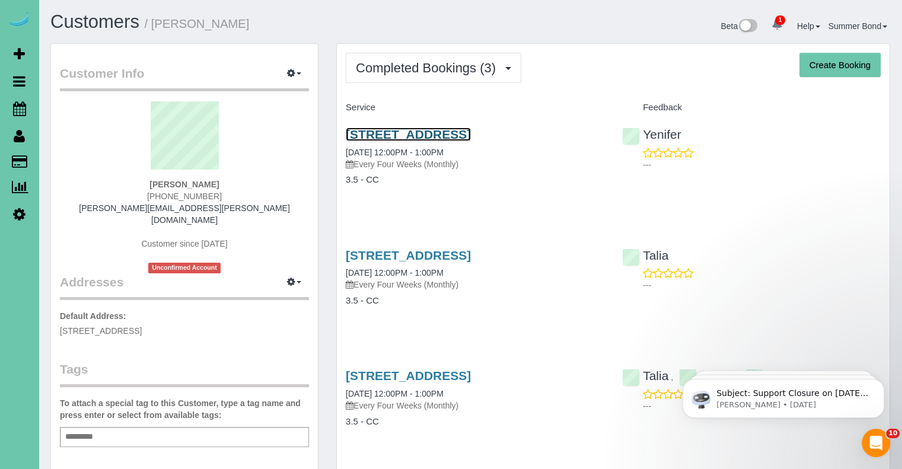
click at [452, 136] on link "4439 S 198th Ave, Omaha, NE 68135" at bounding box center [408, 135] width 125 height 14
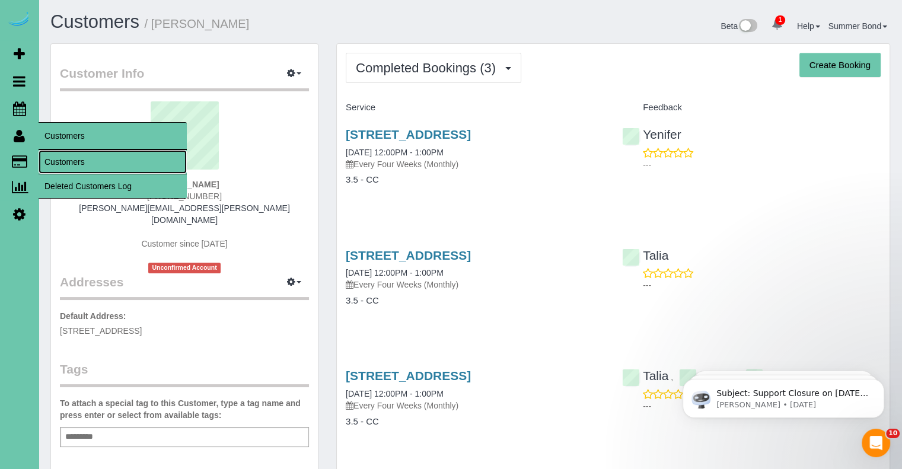
click at [55, 161] on link "Customers" at bounding box center [113, 162] width 148 height 24
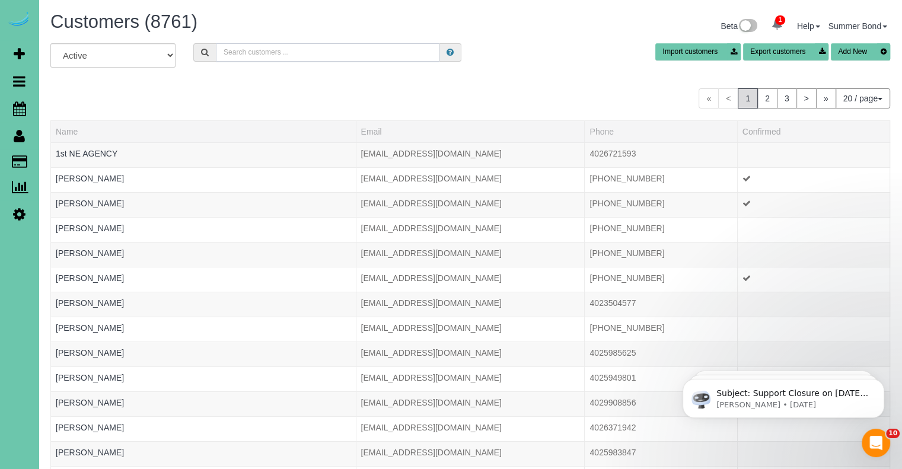
click at [256, 56] on input "text" at bounding box center [328, 52] width 224 height 18
type input "M"
type input "n"
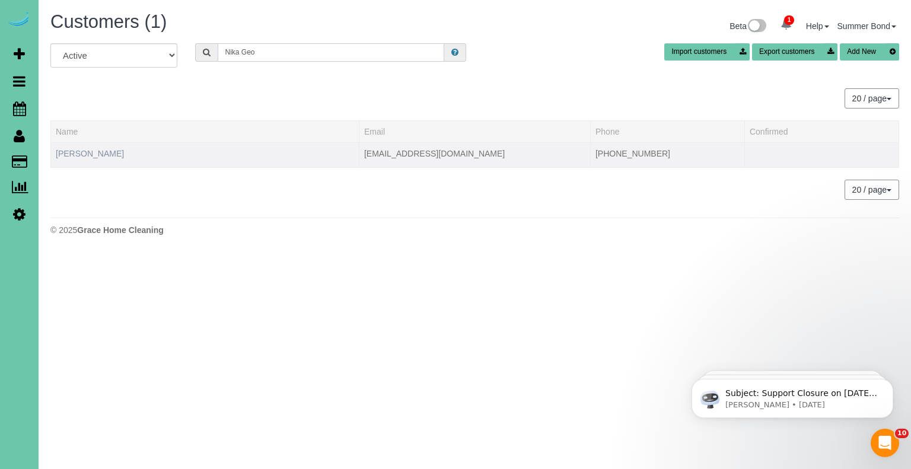
type input "Nika Geo"
click at [86, 157] on link "Nika George" at bounding box center [90, 153] width 68 height 9
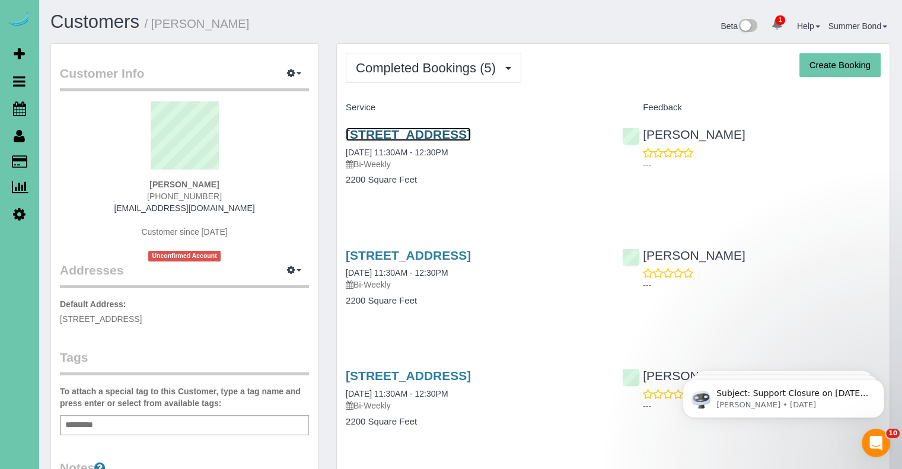
click at [366, 136] on link "13422 Pine St, Omaha, NE 68144" at bounding box center [408, 135] width 125 height 14
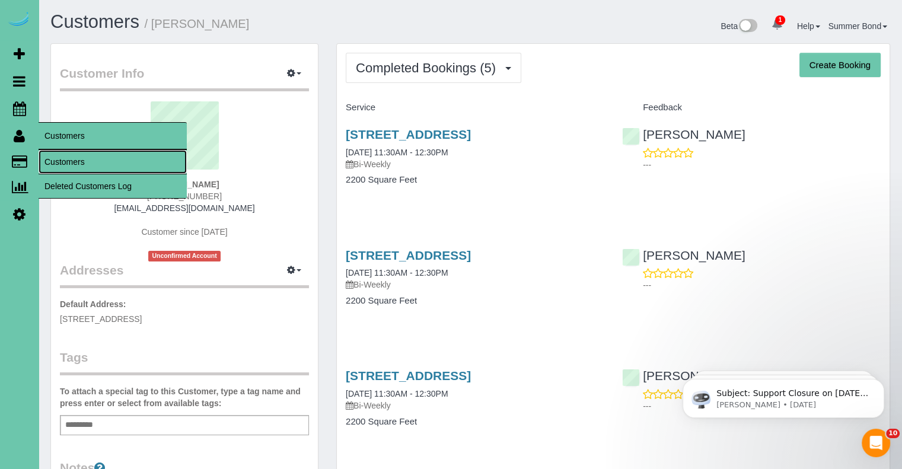
click at [56, 163] on link "Customers" at bounding box center [113, 162] width 148 height 24
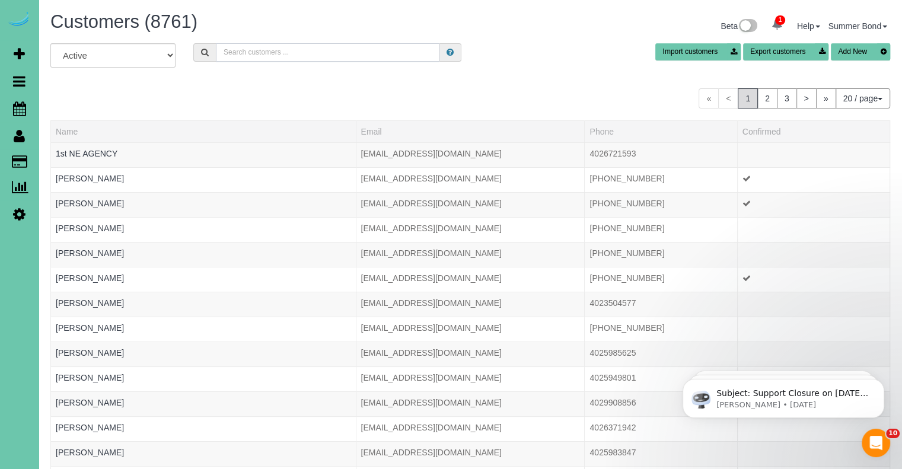
drag, startPoint x: 313, startPoint y: 52, endPoint x: 306, endPoint y: 53, distance: 6.8
click at [313, 52] on input "text" at bounding box center [328, 52] width 224 height 18
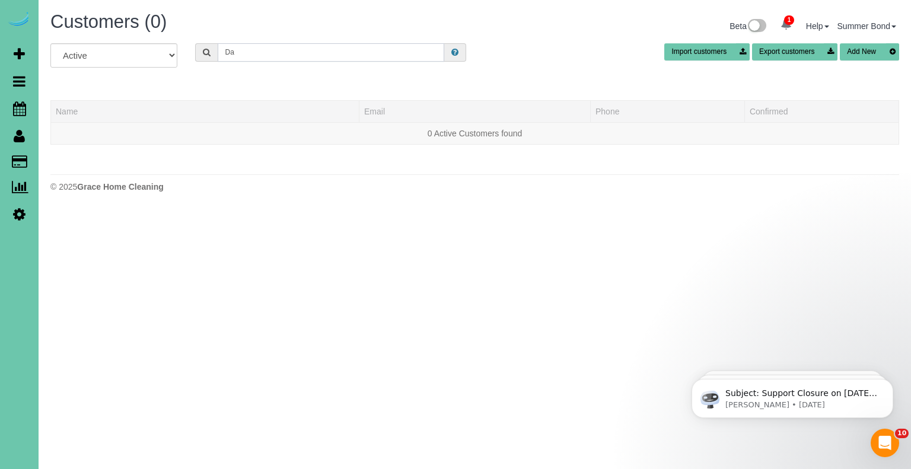
type input "D"
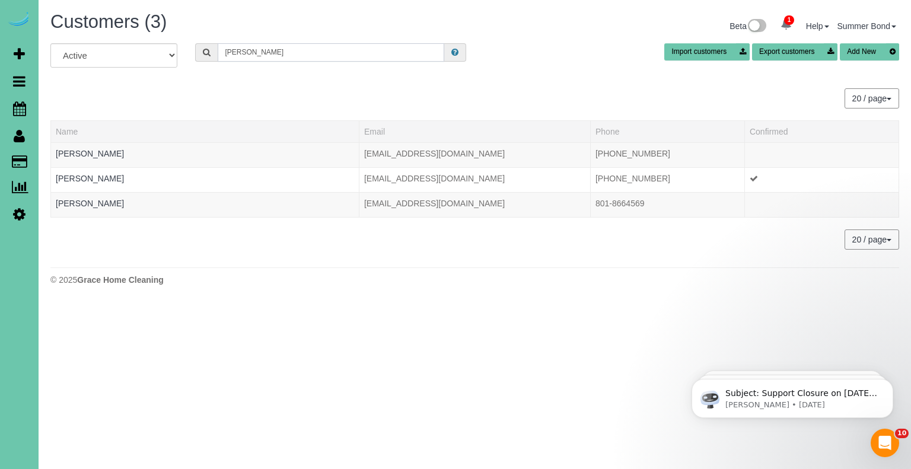
click at [265, 55] on input "Gilbert" at bounding box center [331, 52] width 227 height 18
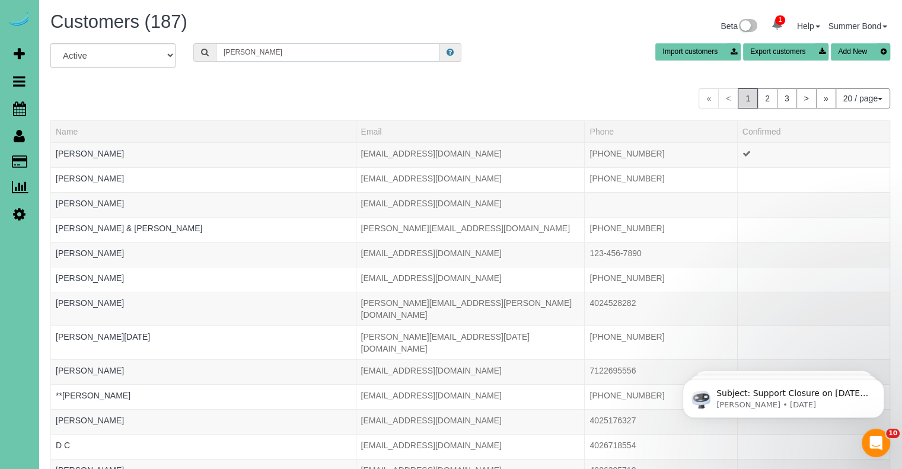
click at [253, 54] on input "Dan" at bounding box center [328, 52] width 224 height 18
paste input "dmgilbert@gmail.com"
type input "dmgilbert@gmail.com"
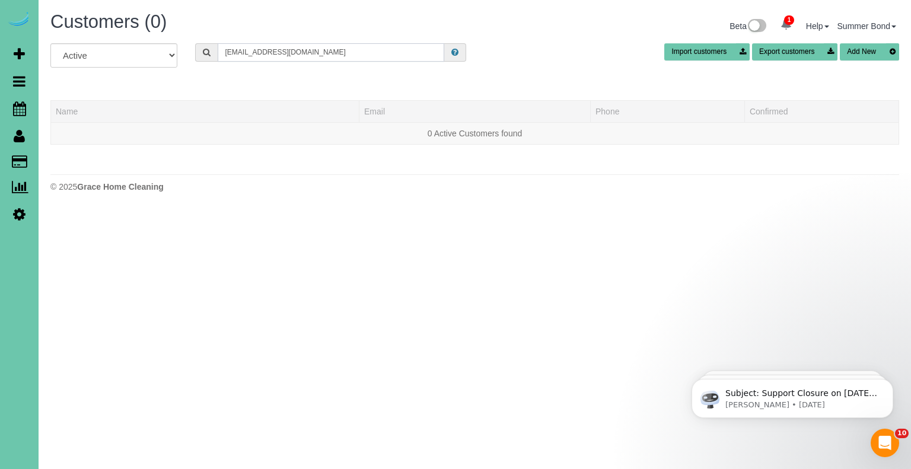
click at [333, 50] on input "dmgilbert@gmail.com" at bounding box center [331, 52] width 227 height 18
click at [295, 56] on input "text" at bounding box center [331, 52] width 227 height 18
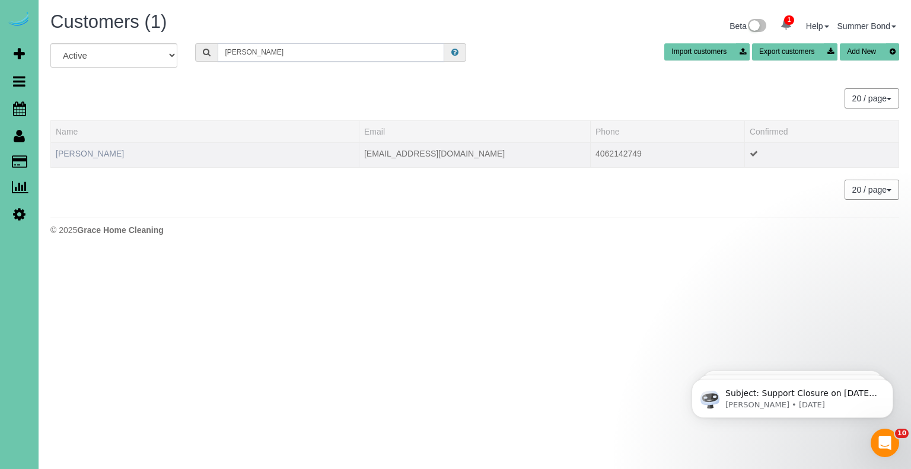
type input "Stacey gilk"
click at [96, 152] on link "Stacey Gilk" at bounding box center [90, 153] width 68 height 9
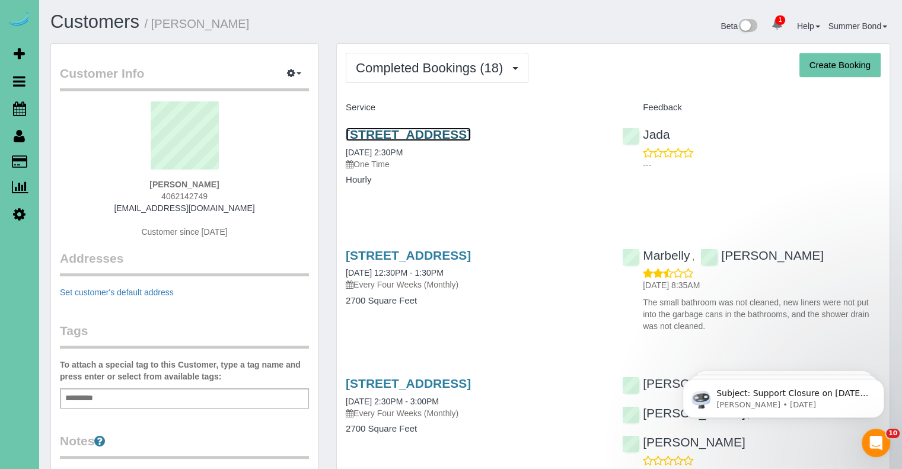
click at [434, 132] on link "2007 N 53 St, Omaha, NE 68104" at bounding box center [408, 135] width 125 height 14
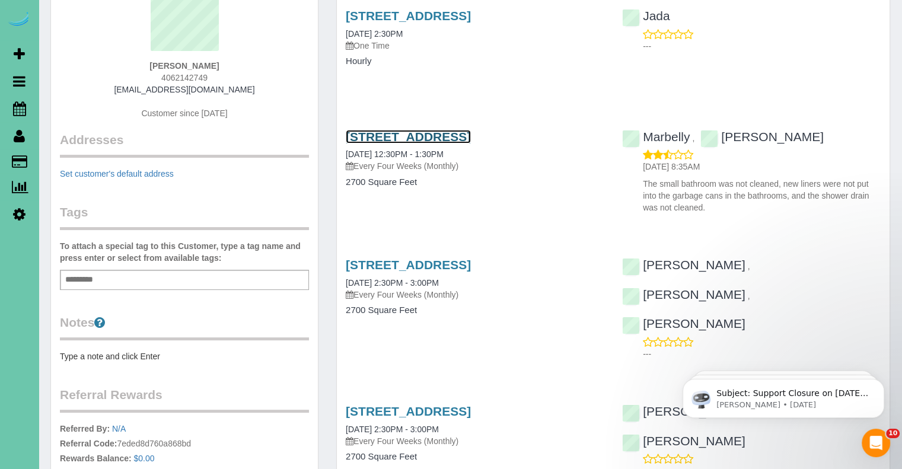
click at [471, 139] on link "2007 N 53 St, Omaha, NE 68104" at bounding box center [408, 137] width 125 height 14
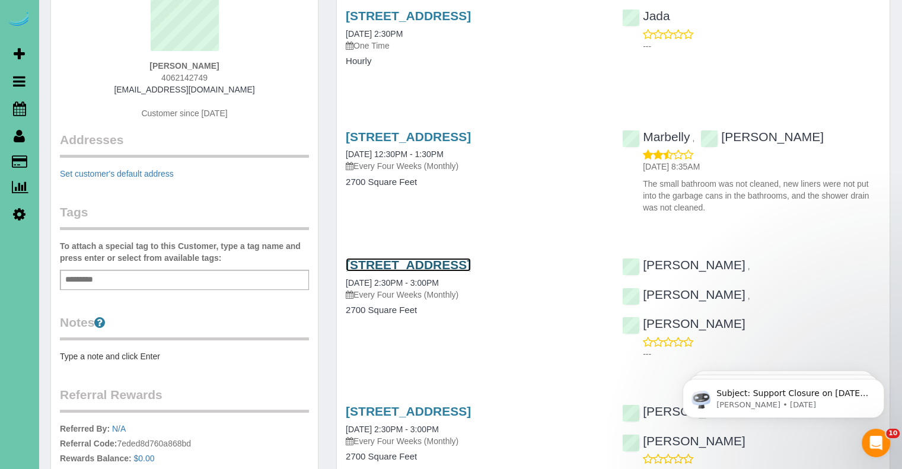
click at [471, 267] on link "2007 N 53 St, Omaha, NE 68104" at bounding box center [408, 265] width 125 height 14
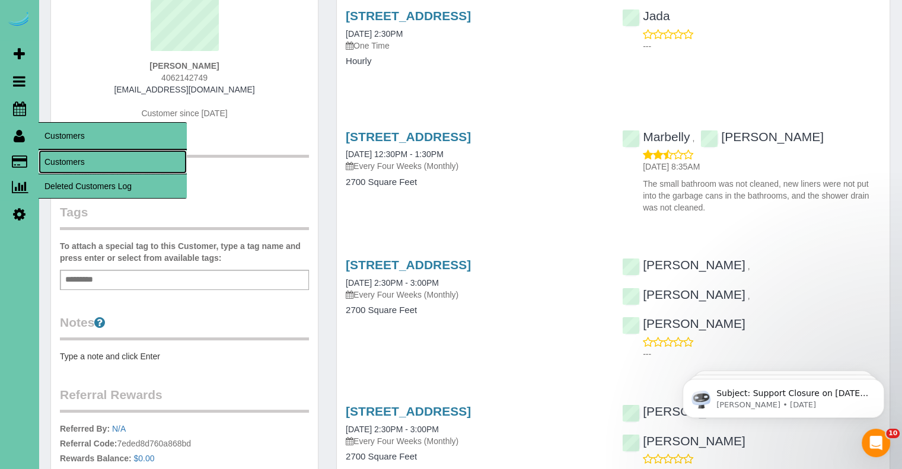
click at [53, 161] on link "Customers" at bounding box center [113, 162] width 148 height 24
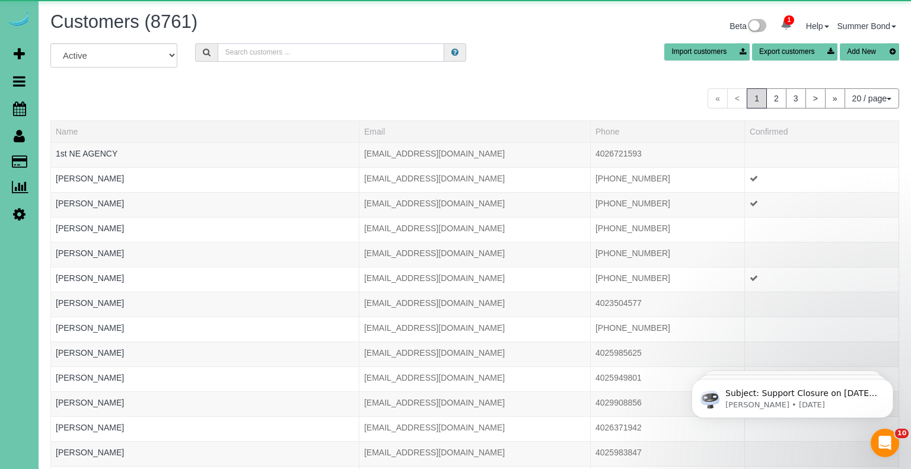
click at [329, 54] on input "text" at bounding box center [331, 52] width 227 height 18
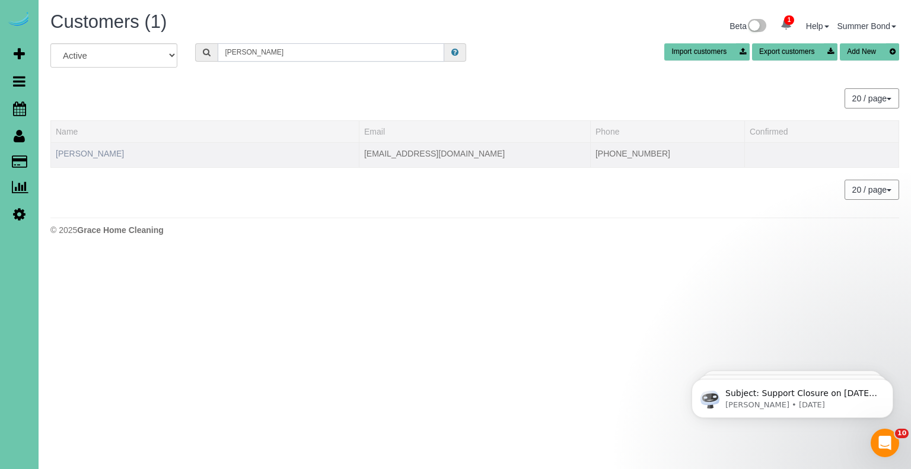
type input "Greg Gill"
click at [98, 156] on link "Greg Gillham" at bounding box center [90, 153] width 68 height 9
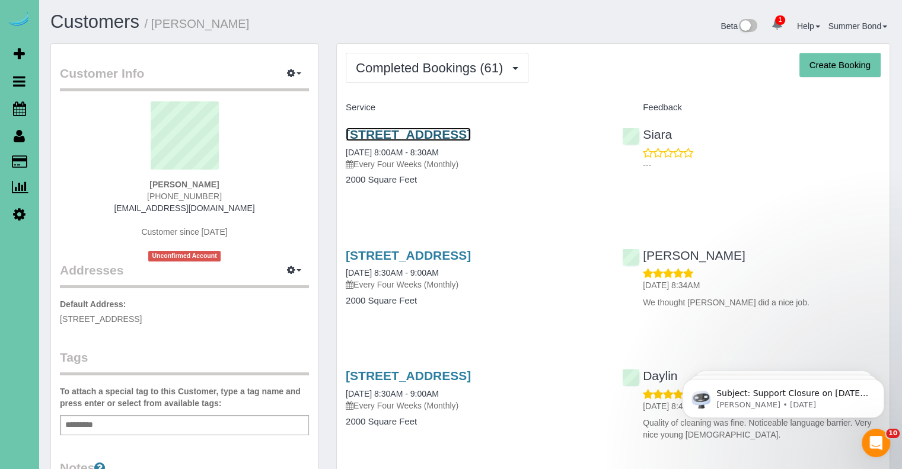
click at [380, 133] on link "18110 S 204th Street, Gretna, NE 68028" at bounding box center [408, 135] width 125 height 14
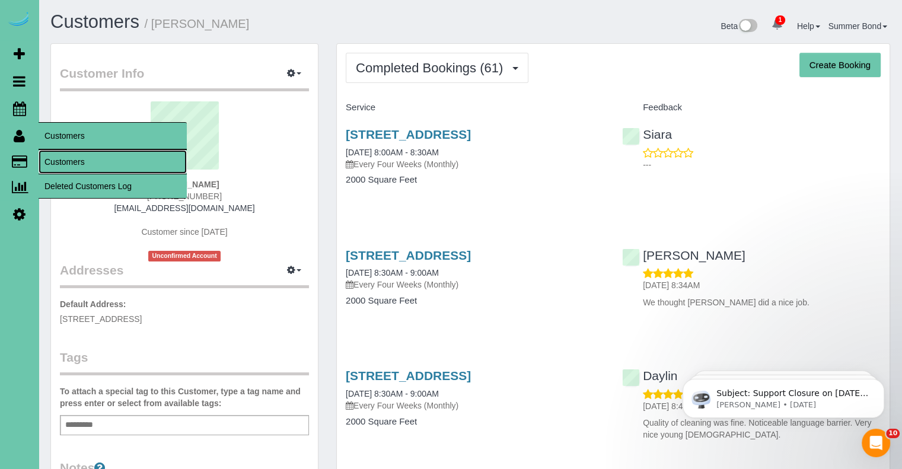
click at [56, 163] on link "Customers" at bounding box center [113, 162] width 148 height 24
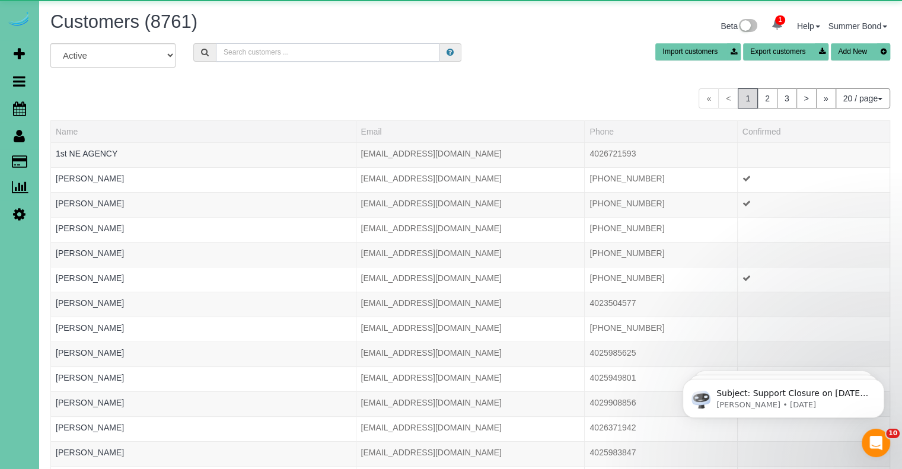
click at [323, 43] on input "text" at bounding box center [328, 52] width 224 height 18
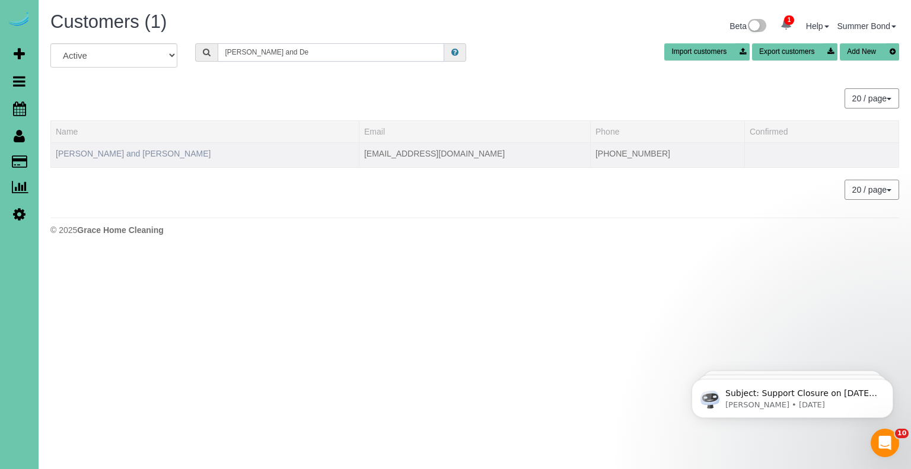
type input "Bob and De"
click at [123, 153] on link "Bob and Deb Gillogly" at bounding box center [133, 153] width 155 height 9
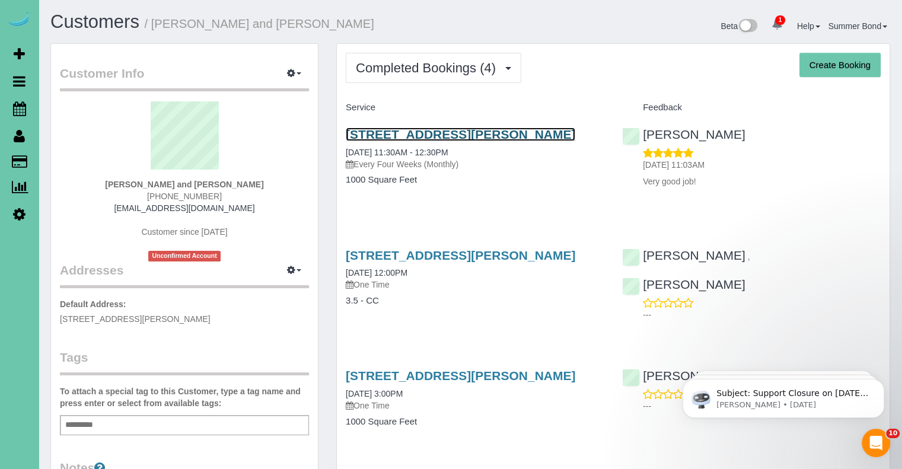
click at [408, 132] on link "6811 Giles Road Apt 105, Papillion, NE 68133" at bounding box center [461, 135] width 230 height 14
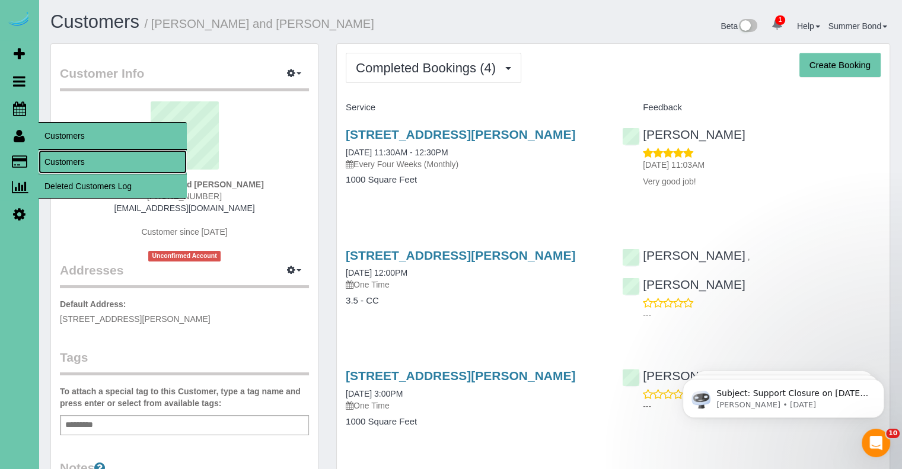
click at [69, 166] on link "Customers" at bounding box center [113, 162] width 148 height 24
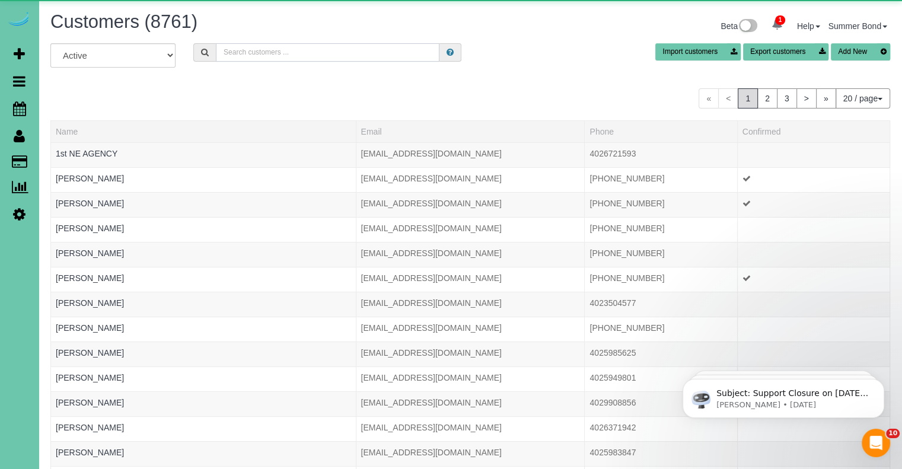
click at [290, 50] on input "text" at bounding box center [328, 52] width 224 height 18
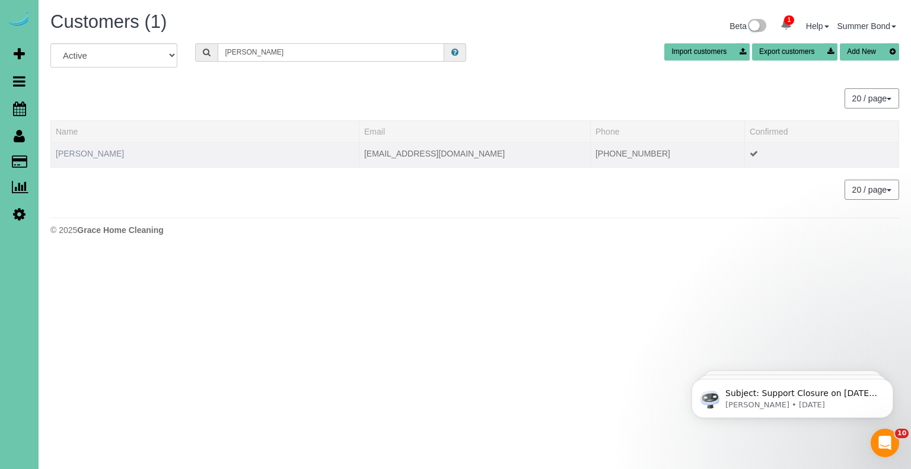
type input "Kelli Gils"
click at [99, 150] on link "Kelli Gilsdorf" at bounding box center [90, 153] width 68 height 9
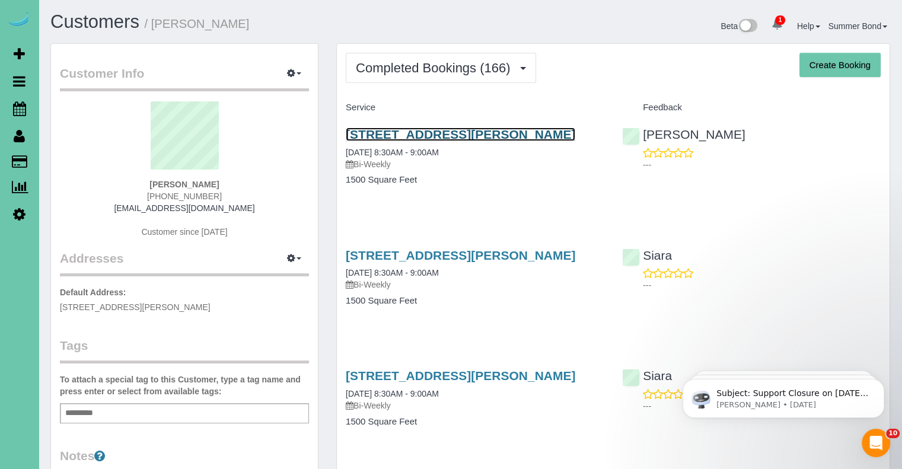
click at [491, 132] on link "18763 Ohern Street, Omaha, NE 68135" at bounding box center [461, 135] width 230 height 14
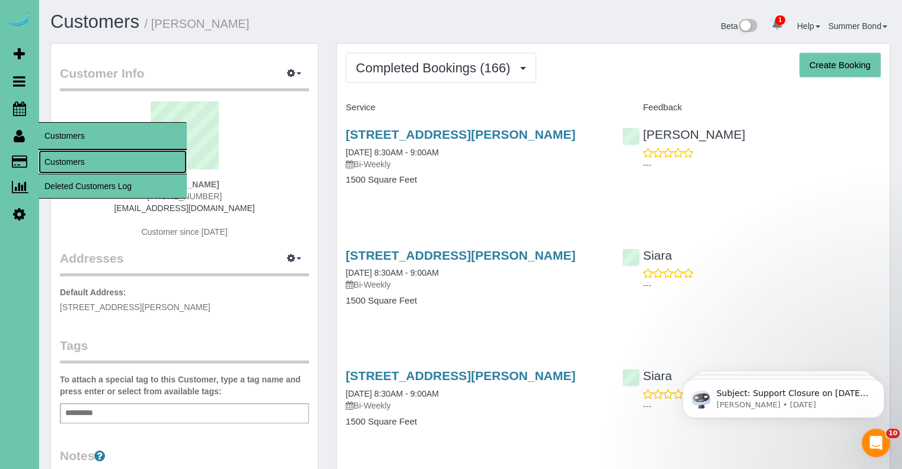
drag, startPoint x: 52, startPoint y: 158, endPoint x: 82, endPoint y: 155, distance: 30.5
click at [52, 158] on link "Customers" at bounding box center [113, 162] width 148 height 24
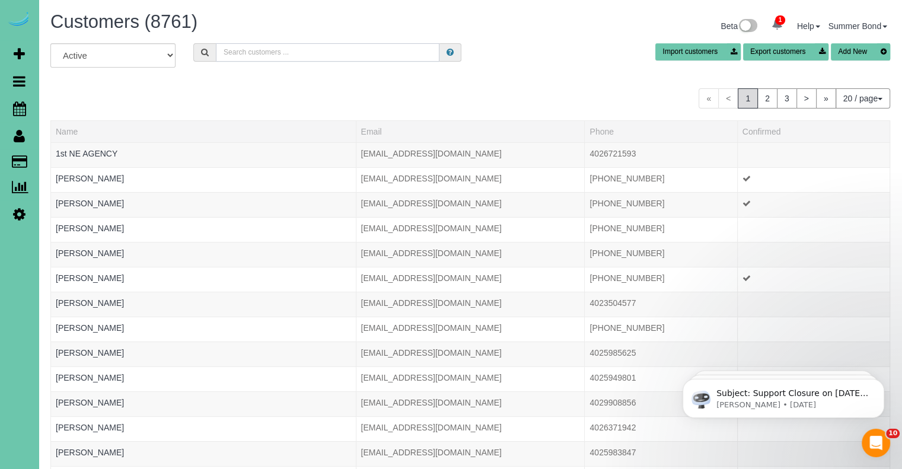
click at [330, 54] on input "text" at bounding box center [328, 52] width 224 height 18
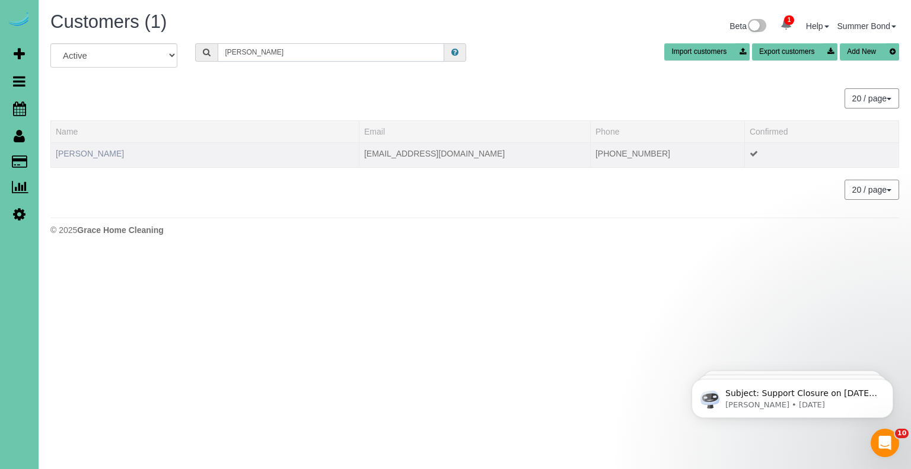
type input "Michala Glea"
click at [104, 155] on link "Michala Gleason" at bounding box center [90, 153] width 68 height 9
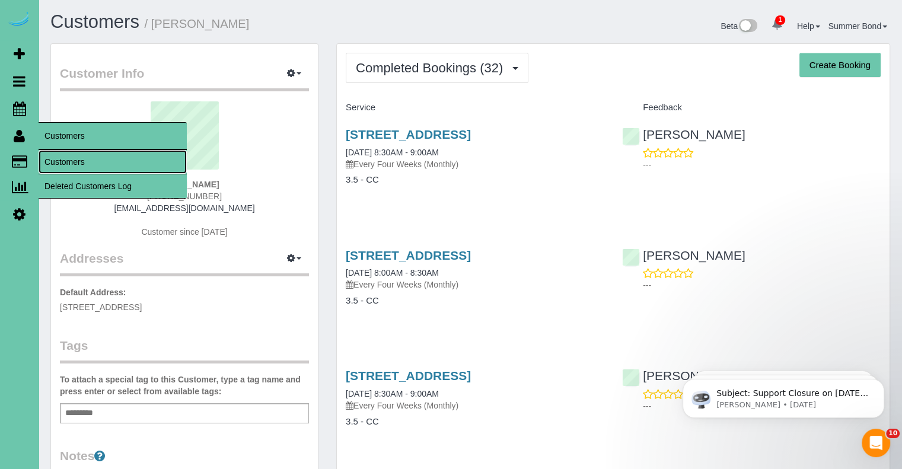
click at [56, 160] on link "Customers" at bounding box center [113, 162] width 148 height 24
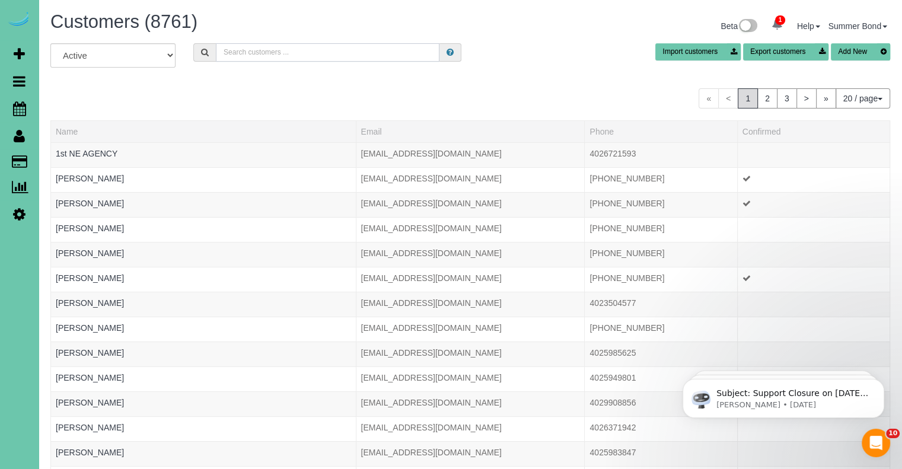
click at [253, 50] on input "text" at bounding box center [328, 52] width 224 height 18
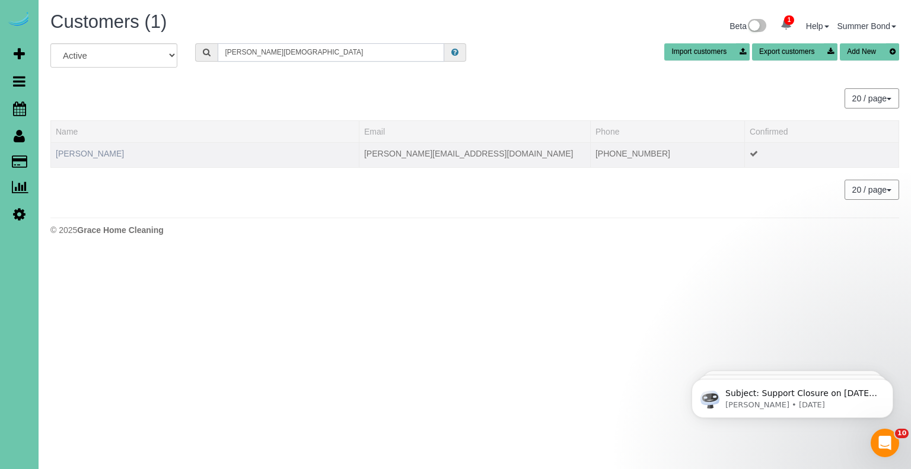
type input "Shannon God"
click at [82, 149] on link "Shannon Godsil" at bounding box center [90, 153] width 68 height 9
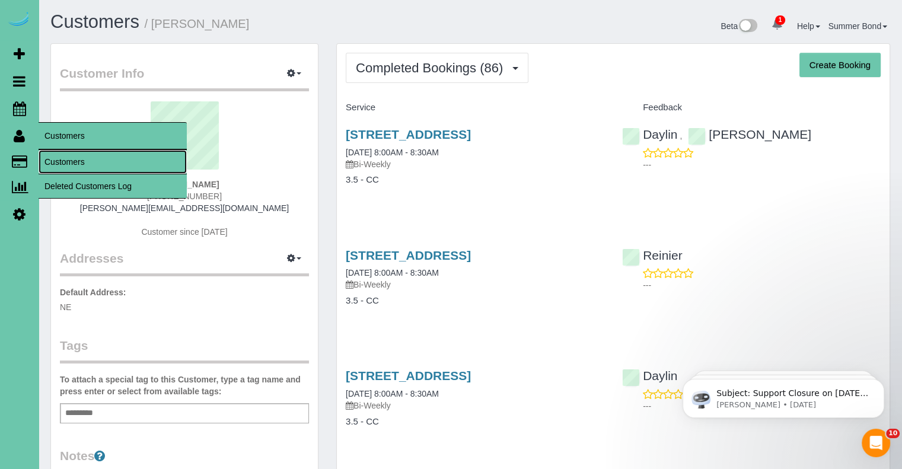
click at [52, 161] on link "Customers" at bounding box center [113, 162] width 148 height 24
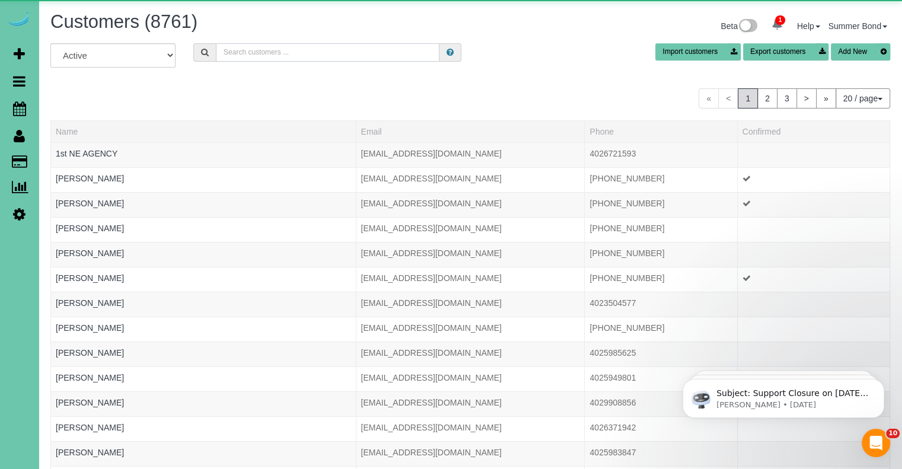
click at [288, 53] on input "text" at bounding box center [328, 52] width 224 height 18
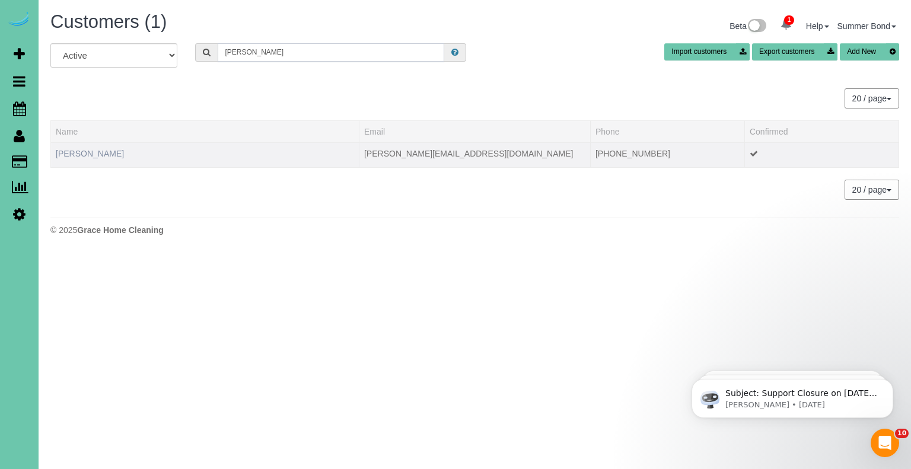
type input "Jennie goll"
click at [102, 154] on link "Jennie Gollehon" at bounding box center [90, 153] width 68 height 9
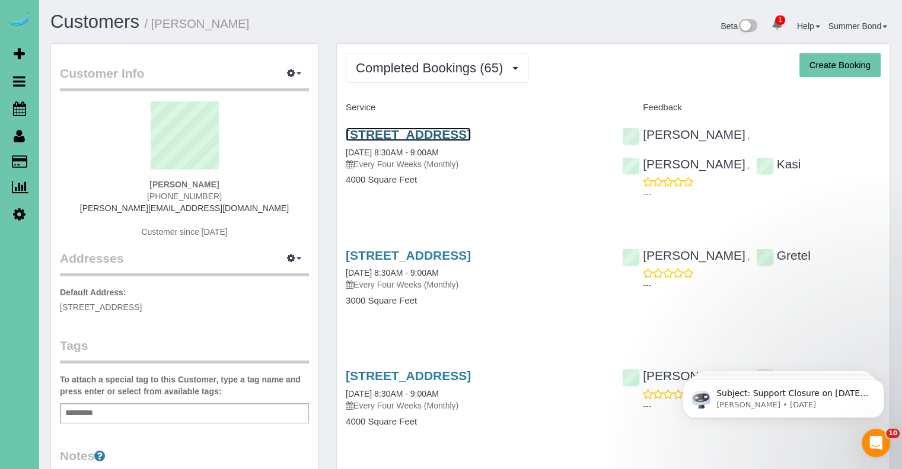
click at [393, 135] on link "21436 Hickory Street, Elkhorn, NE 68022" at bounding box center [408, 135] width 125 height 14
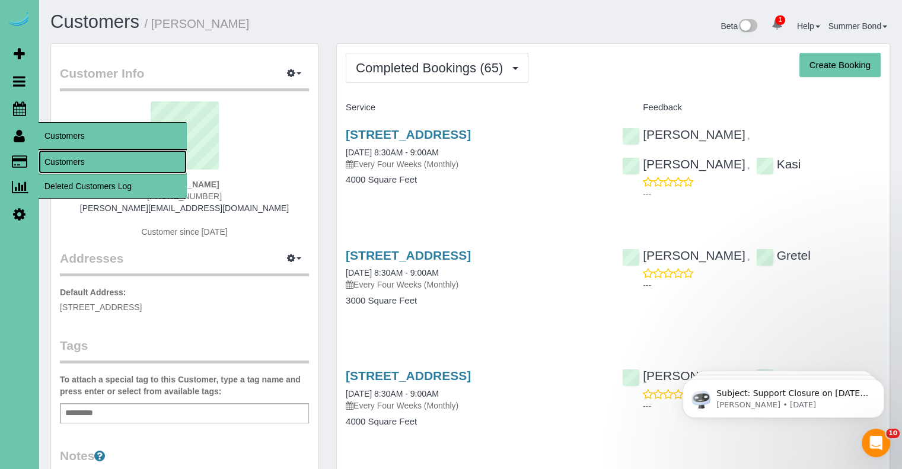
click at [53, 161] on link "Customers" at bounding box center [113, 162] width 148 height 24
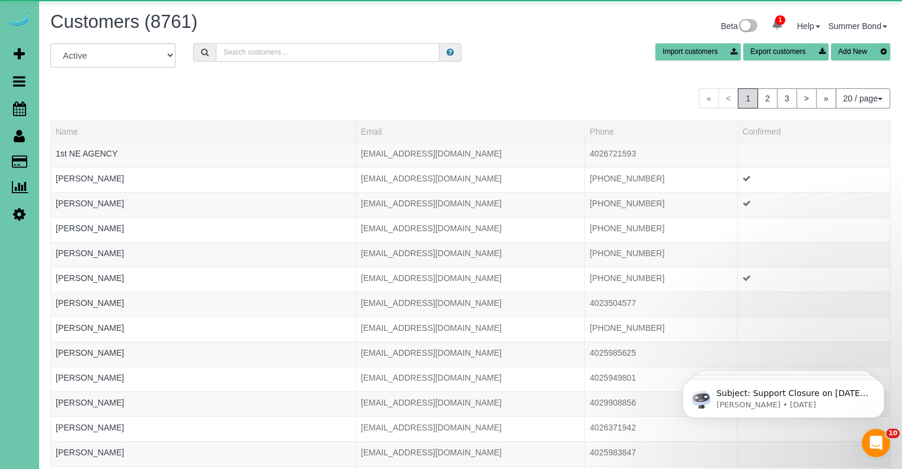
click at [260, 55] on input "text" at bounding box center [328, 52] width 224 height 18
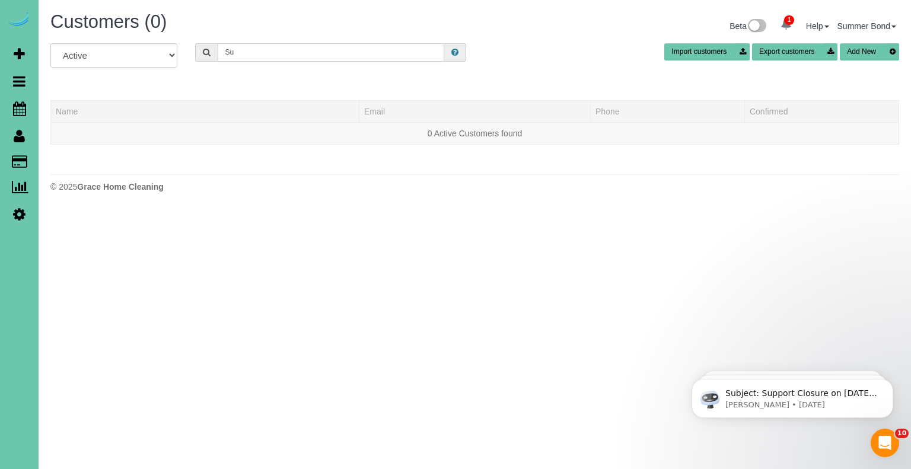
type input "S"
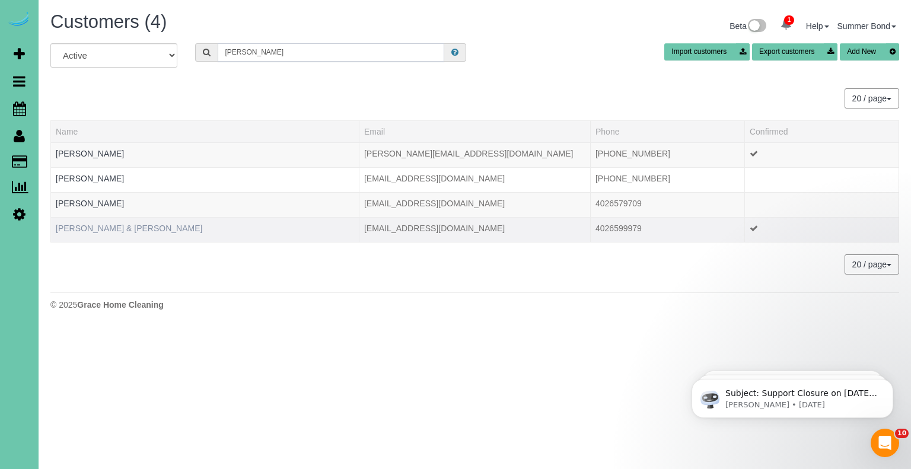
type input "Gollehon"
click at [115, 228] on link "Sue & Doug Gollehon" at bounding box center [129, 228] width 147 height 9
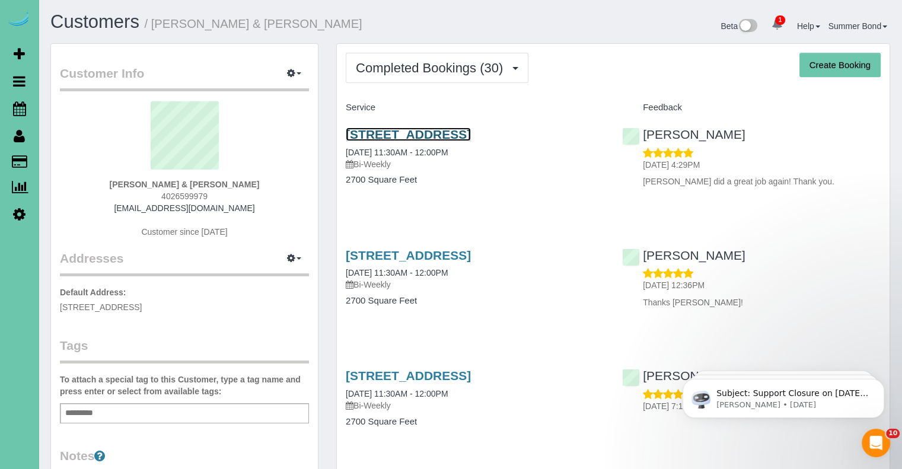
click at [370, 138] on link "10206 Y St, Omaha, NE 68127" at bounding box center [408, 135] width 125 height 14
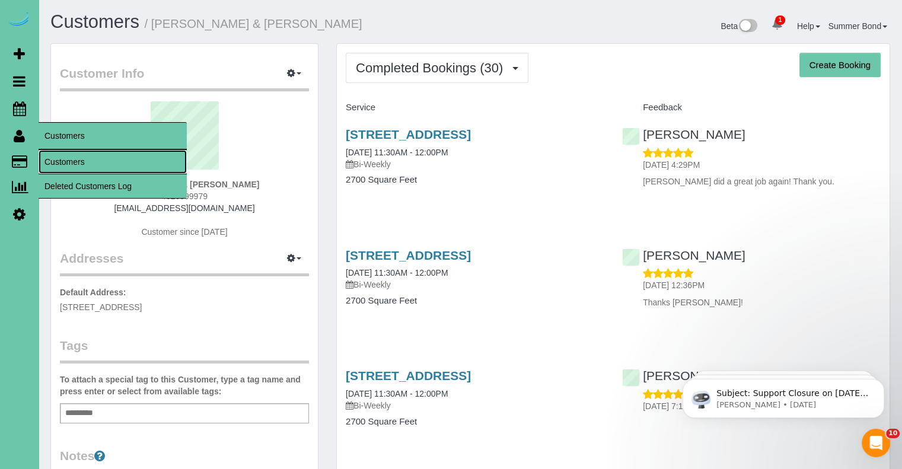
click at [55, 158] on link "Customers" at bounding box center [113, 162] width 148 height 24
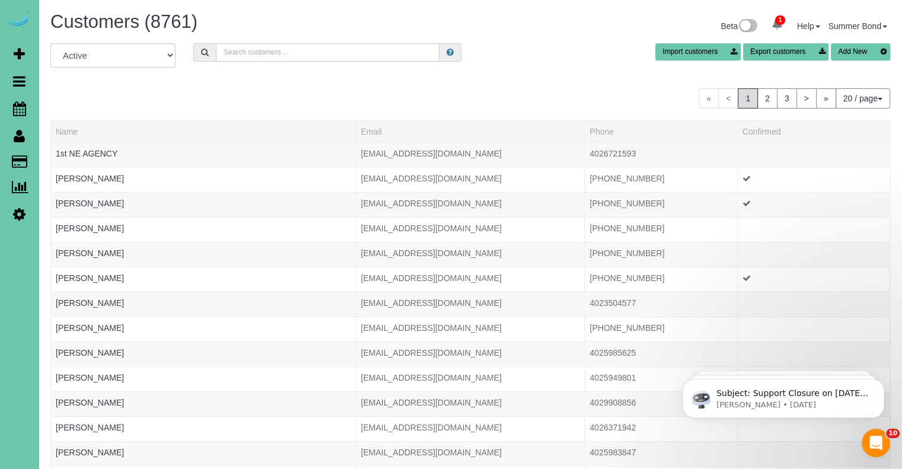
click at [296, 56] on input "text" at bounding box center [328, 52] width 224 height 18
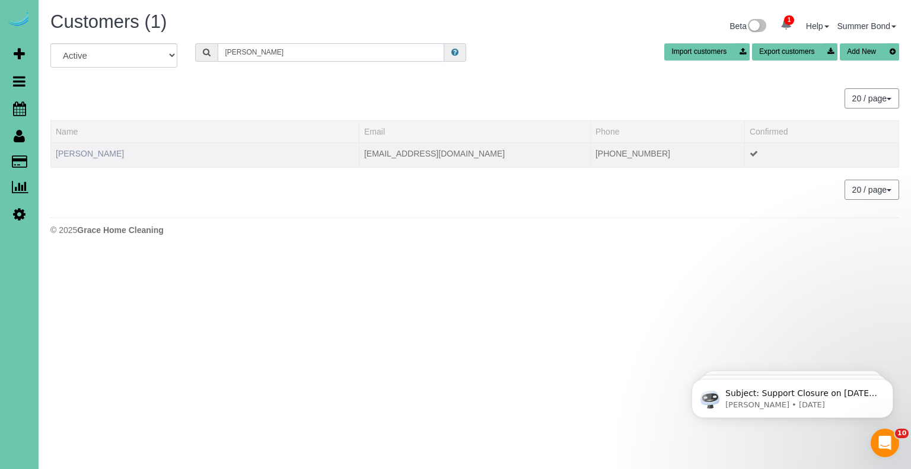
type input "Julia goodro"
click at [88, 151] on link "Julia Goodro" at bounding box center [90, 153] width 68 height 9
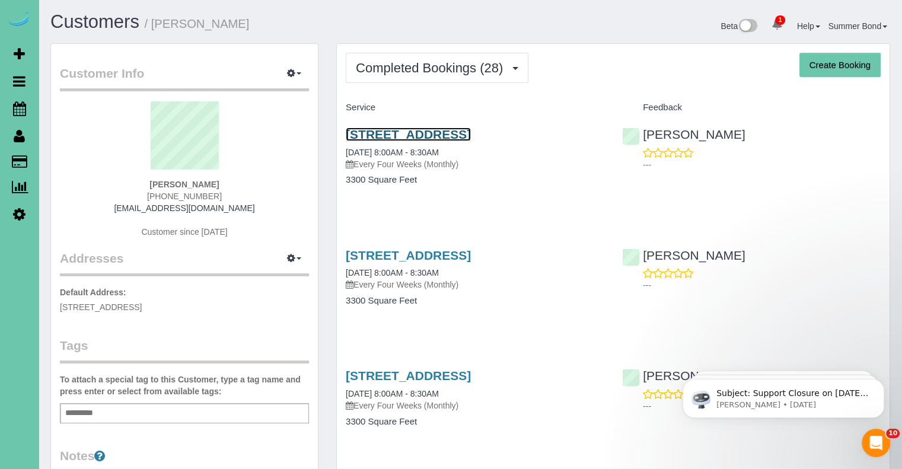
click at [364, 131] on link "4914 N 206th St, Elkhorn, NE 68022" at bounding box center [408, 135] width 125 height 14
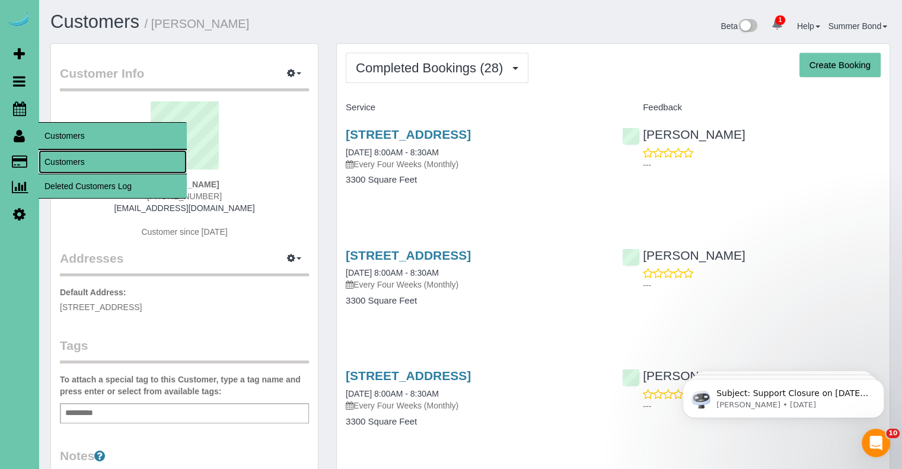
click at [50, 157] on link "Customers" at bounding box center [113, 162] width 148 height 24
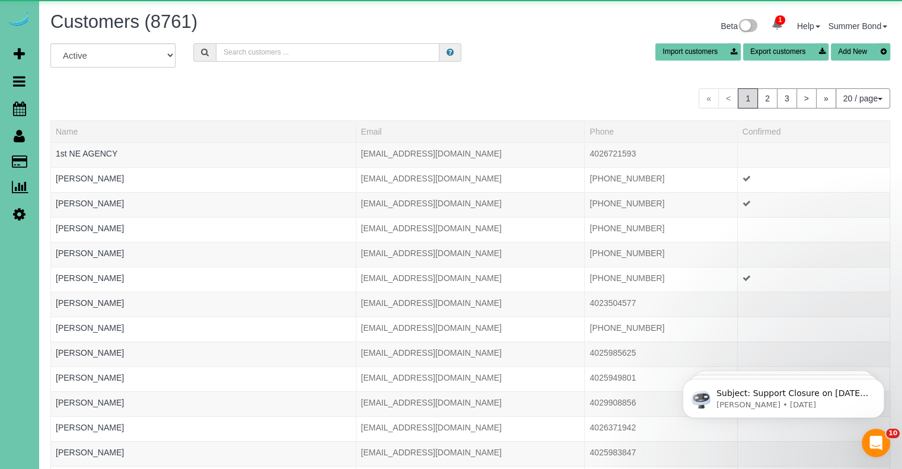
click at [303, 52] on input "text" at bounding box center [328, 52] width 224 height 18
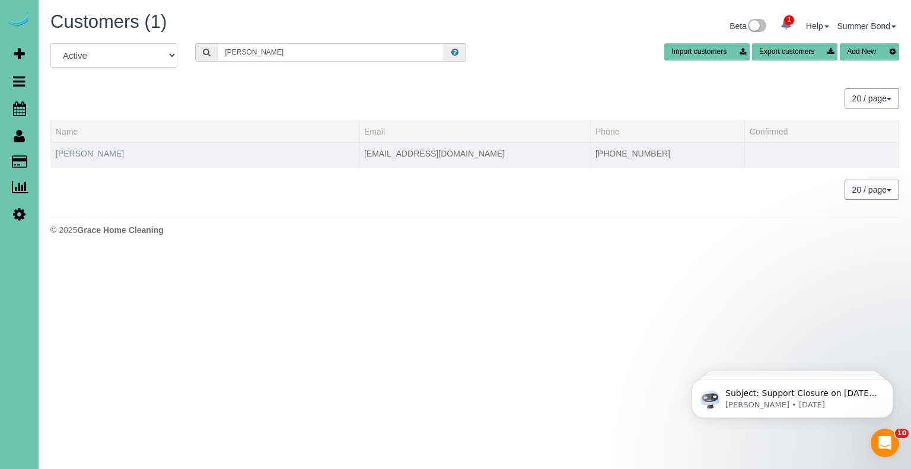
type input "Patricia goodyear"
click at [92, 156] on link "Patricia Goodyear" at bounding box center [90, 153] width 68 height 9
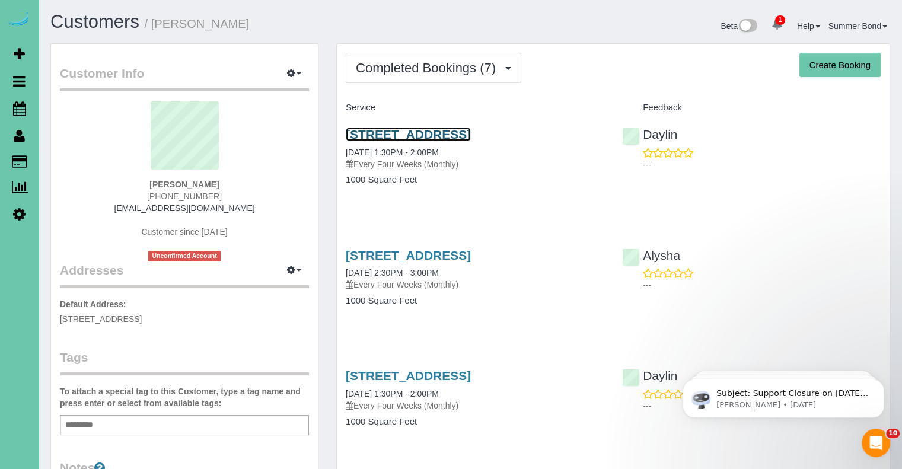
click at [387, 134] on link "2212 S 64th Plaza; Apt 434, Omaha, NE 68106" at bounding box center [408, 135] width 125 height 14
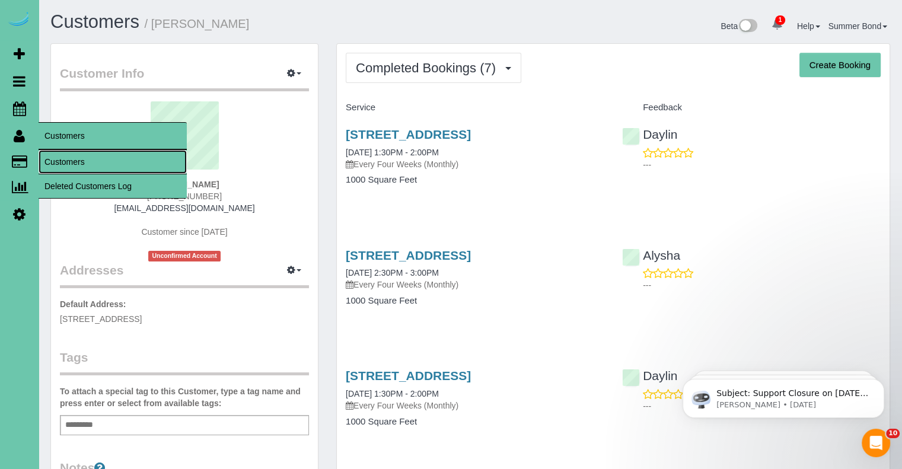
click at [55, 162] on link "Customers" at bounding box center [113, 162] width 148 height 24
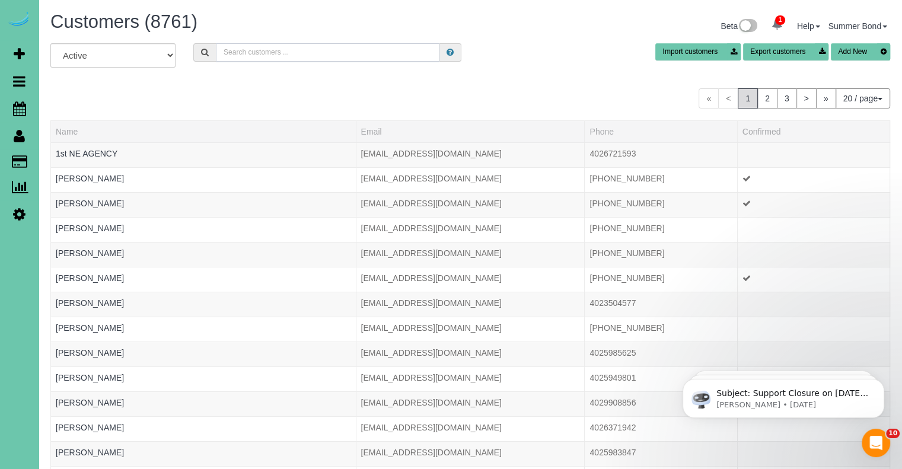
click at [298, 56] on input "text" at bounding box center [328, 52] width 224 height 18
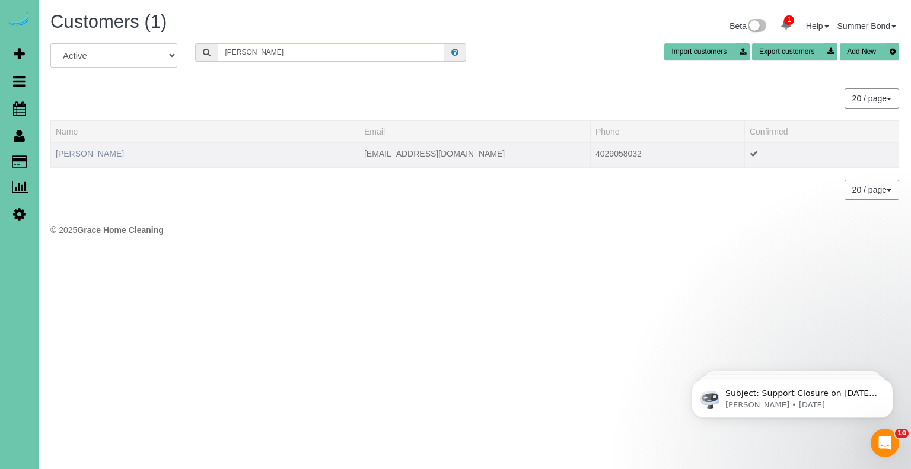
type input "Denai Gordon"
click at [69, 157] on link "Denai Gordon" at bounding box center [90, 153] width 68 height 9
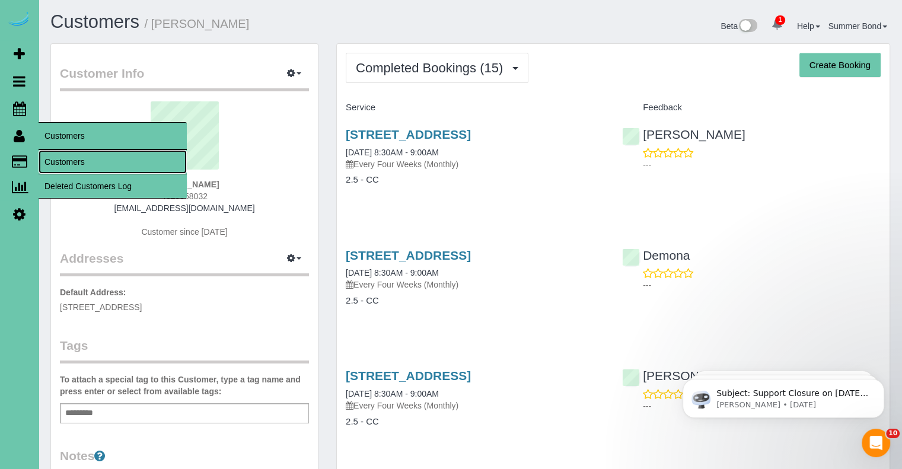
click at [59, 161] on link "Customers" at bounding box center [113, 162] width 148 height 24
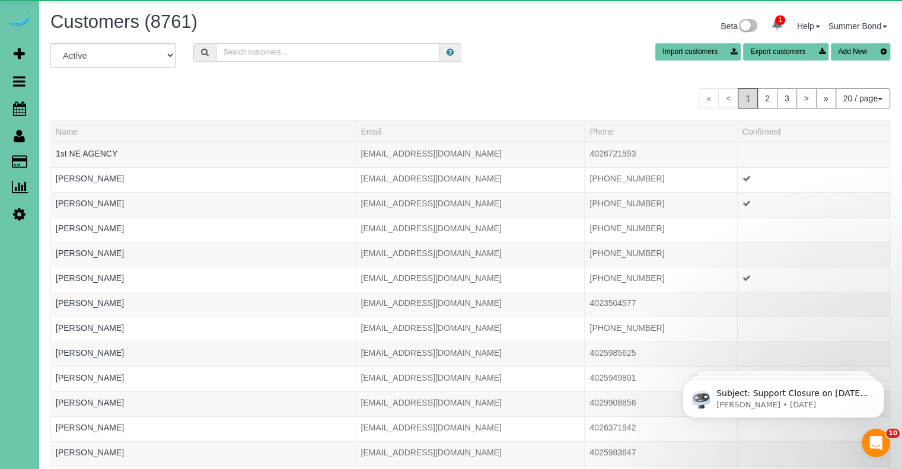
click at [305, 52] on input "text" at bounding box center [328, 52] width 224 height 18
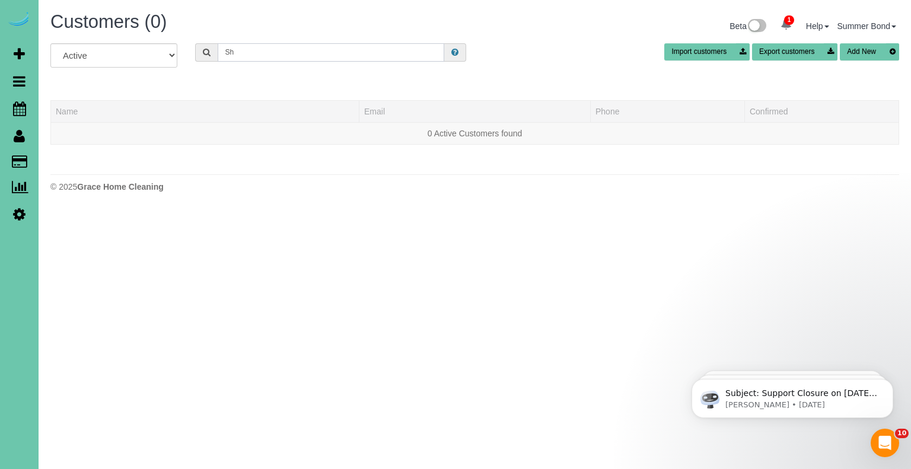
type input "S"
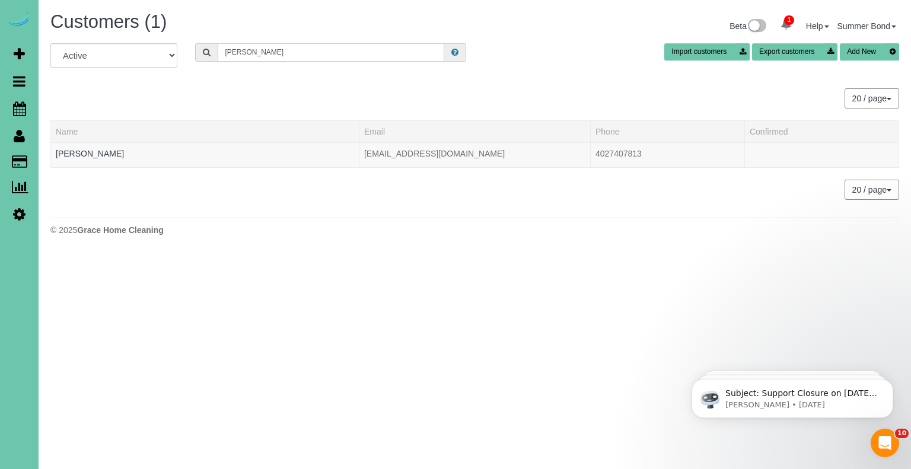
click at [266, 50] on input "Grossman" at bounding box center [331, 52] width 227 height 18
paste input "sherrygossman@gmail.com"
type input "sherrygossman@gmail.com"
click at [93, 157] on link "Sherry Gossman" at bounding box center [90, 153] width 68 height 9
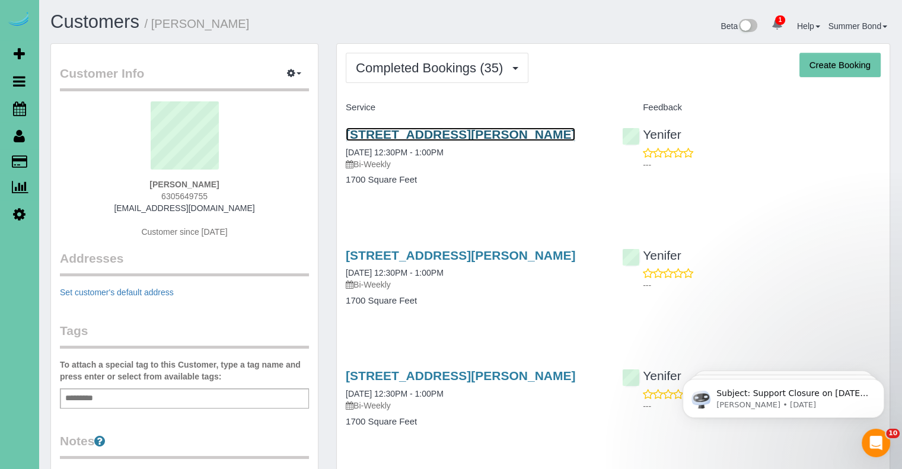
click at [390, 138] on link "18716 Mayberry St, Omaha, NE 68022" at bounding box center [461, 135] width 230 height 14
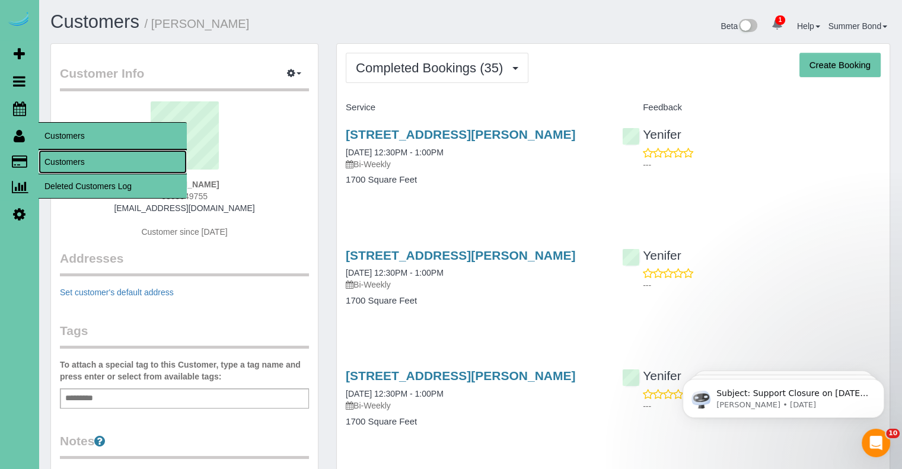
click at [56, 161] on link "Customers" at bounding box center [113, 162] width 148 height 24
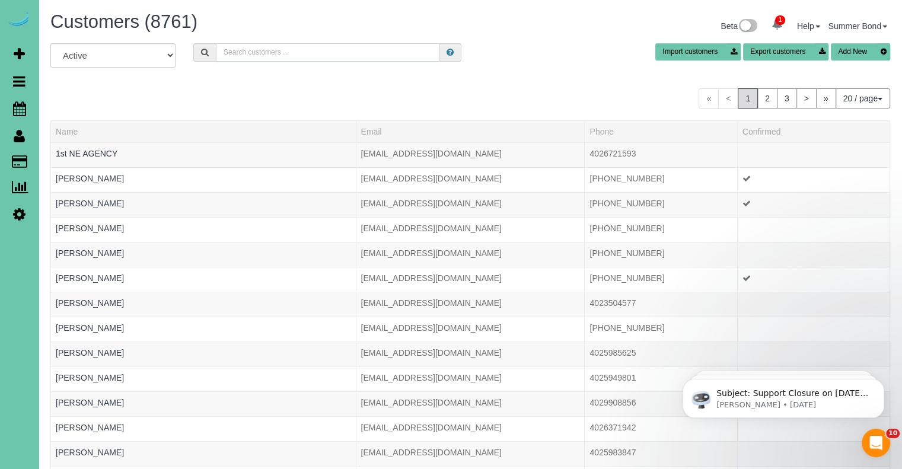
click at [268, 50] on input "text" at bounding box center [328, 52] width 224 height 18
type input "G"
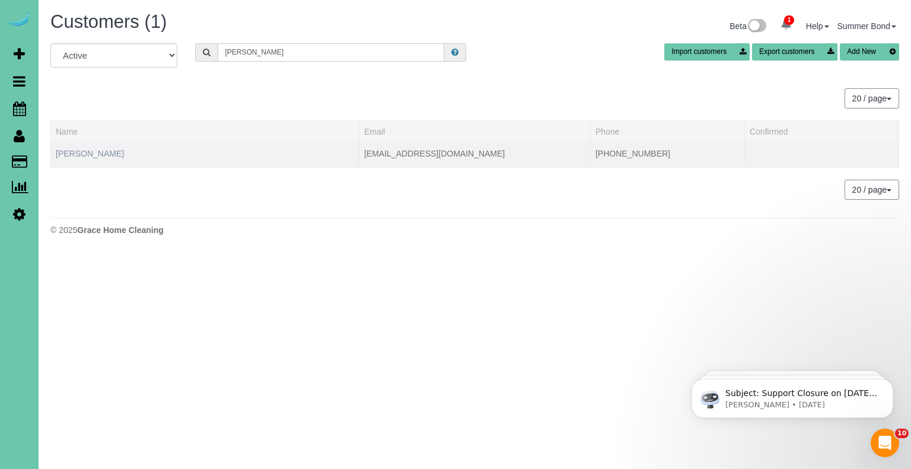
type input "Carola Grab"
drag, startPoint x: 110, startPoint y: 151, endPoint x: 123, endPoint y: 108, distance: 45.4
click at [110, 151] on link "Carola Grabowski" at bounding box center [90, 153] width 68 height 9
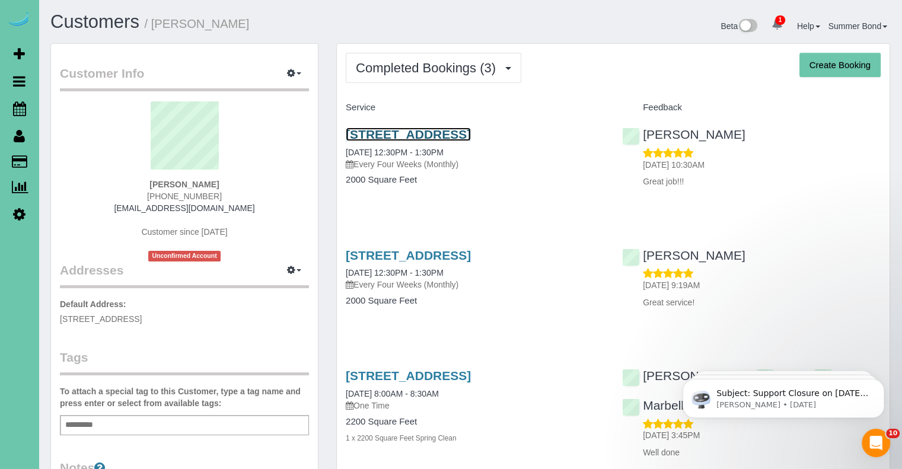
click at [357, 136] on link "2209 S 138th St, Omaha, NE 68144" at bounding box center [408, 135] width 125 height 14
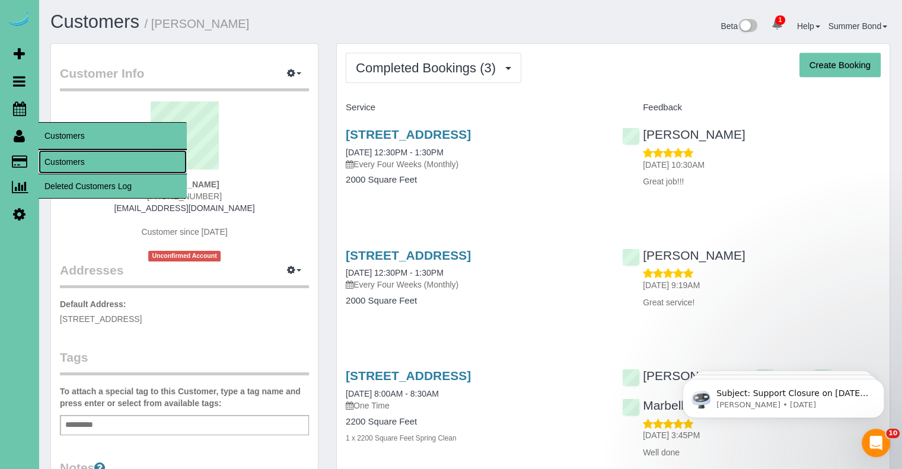
click at [55, 161] on link "Customers" at bounding box center [113, 162] width 148 height 24
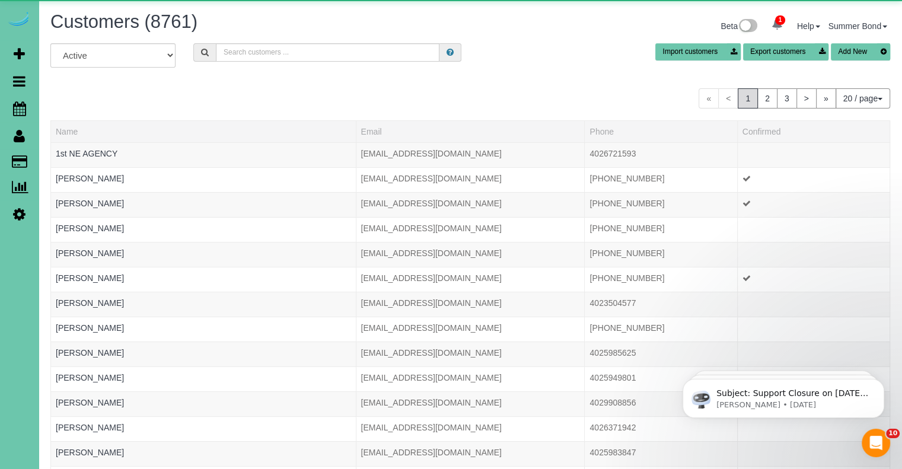
click at [264, 41] on div "Customers (8761) Beta 1 Your Notifications You have 0 alerts × You have 1 to ch…" at bounding box center [471, 27] width 858 height 31
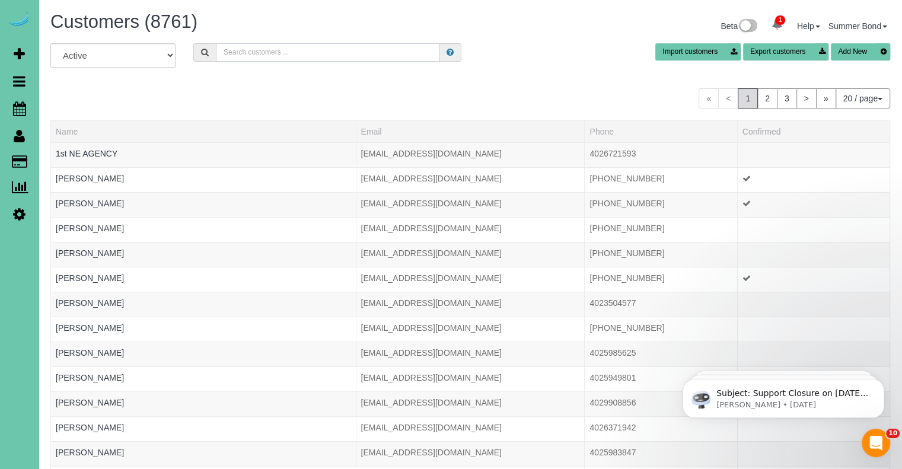
click at [263, 49] on input "text" at bounding box center [328, 52] width 224 height 18
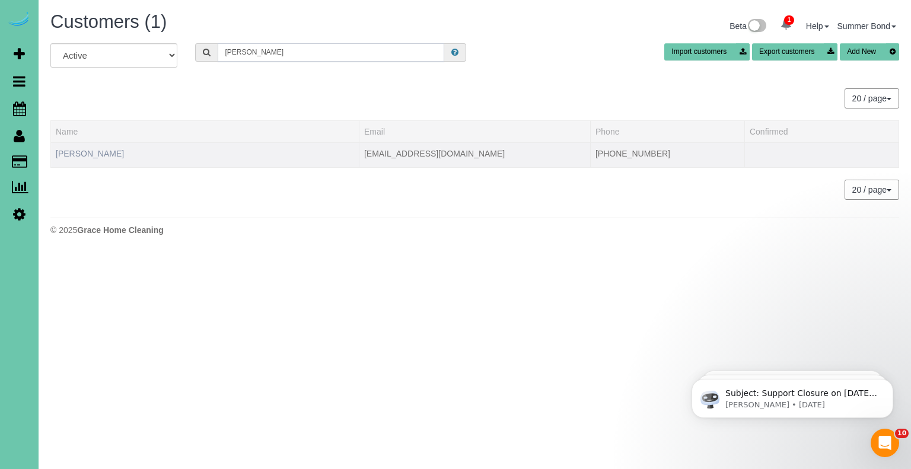
type input "mike green"
click at [100, 154] on link "Mike Greenwood" at bounding box center [90, 153] width 68 height 9
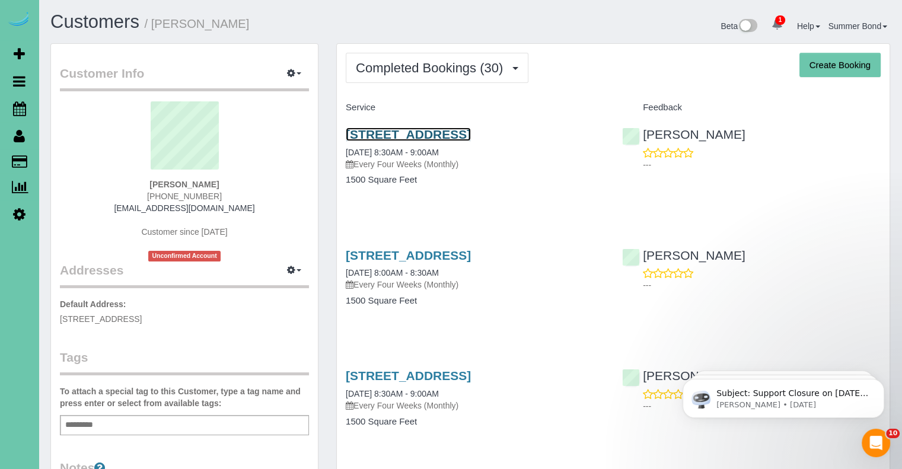
click at [364, 135] on link "3624 S 88th Street, Omaha, NE 68124" at bounding box center [408, 135] width 125 height 14
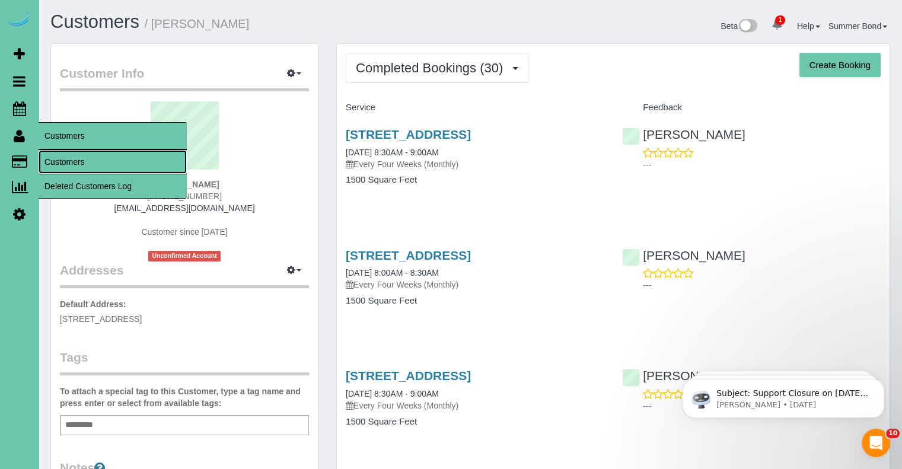
click at [63, 163] on link "Customers" at bounding box center [113, 162] width 148 height 24
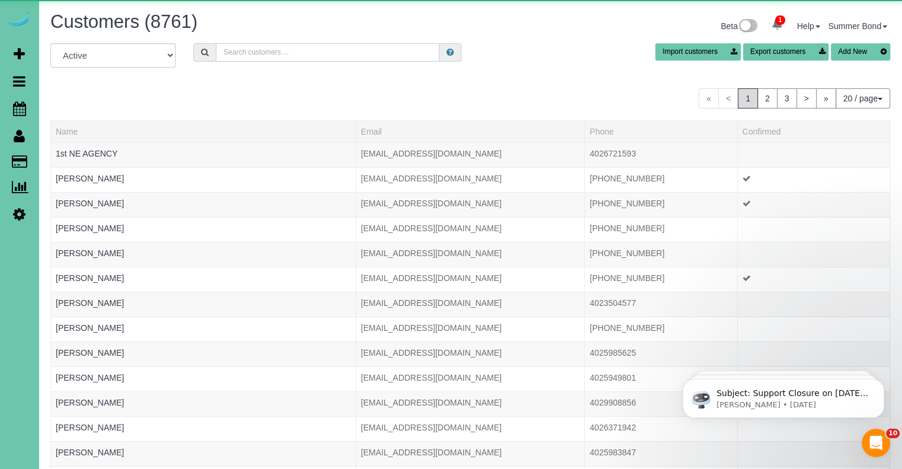
click at [246, 50] on input "text" at bounding box center [328, 52] width 224 height 18
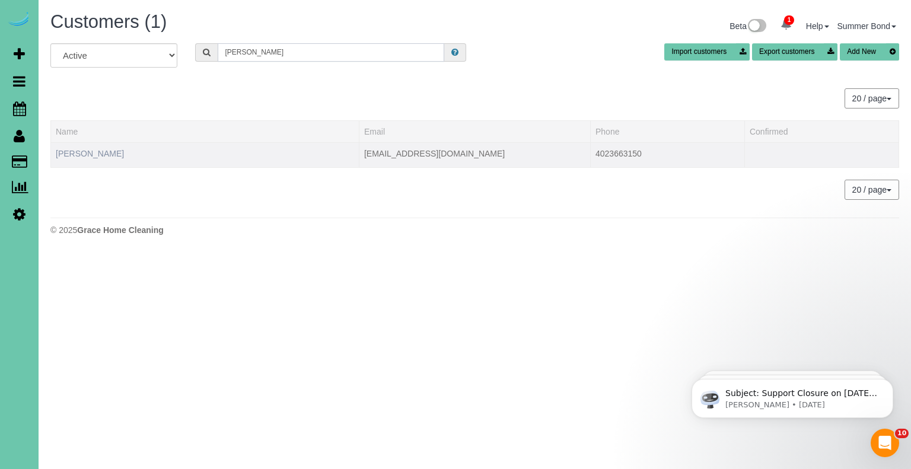
type input "Kelli Gribben"
click at [97, 155] on link "Kelli Gribben" at bounding box center [90, 153] width 68 height 9
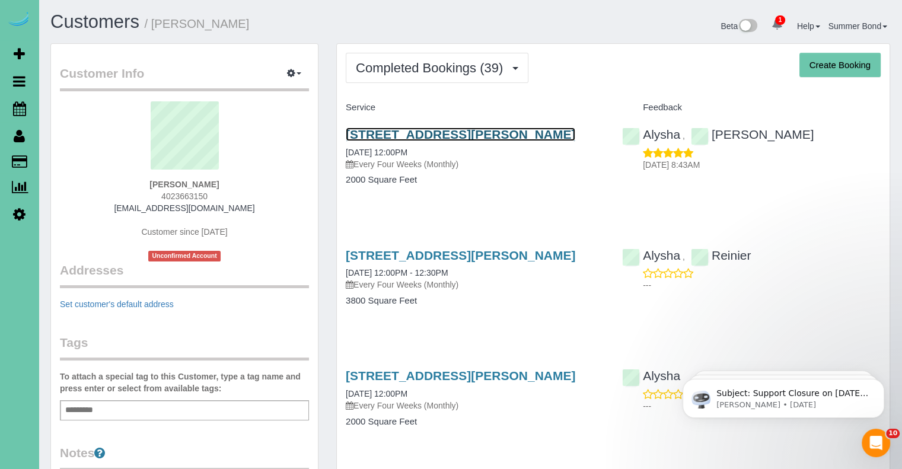
click at [373, 133] on link "20909 William St, Elkhorn, NE 68022" at bounding box center [461, 135] width 230 height 14
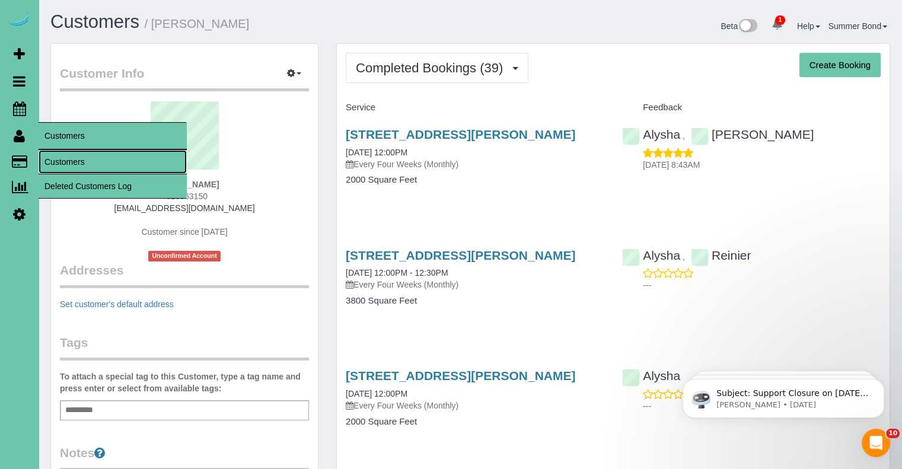
click at [60, 165] on link "Customers" at bounding box center [113, 162] width 148 height 24
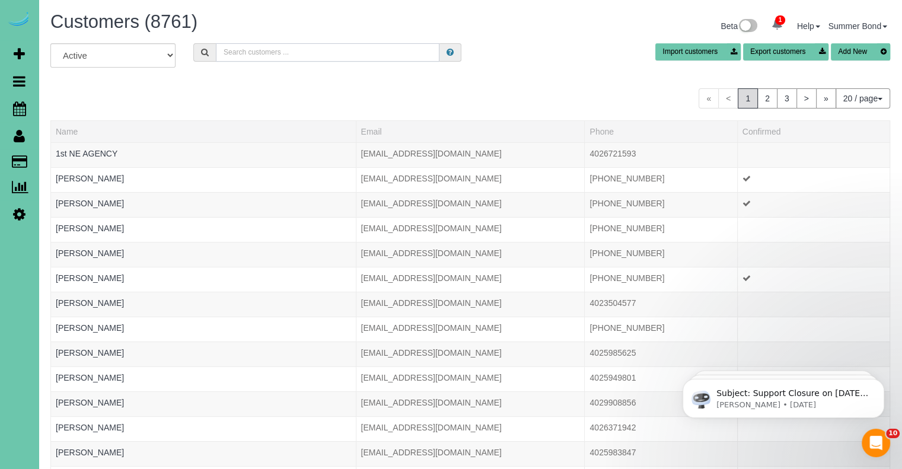
click at [367, 49] on input "text" at bounding box center [328, 52] width 224 height 18
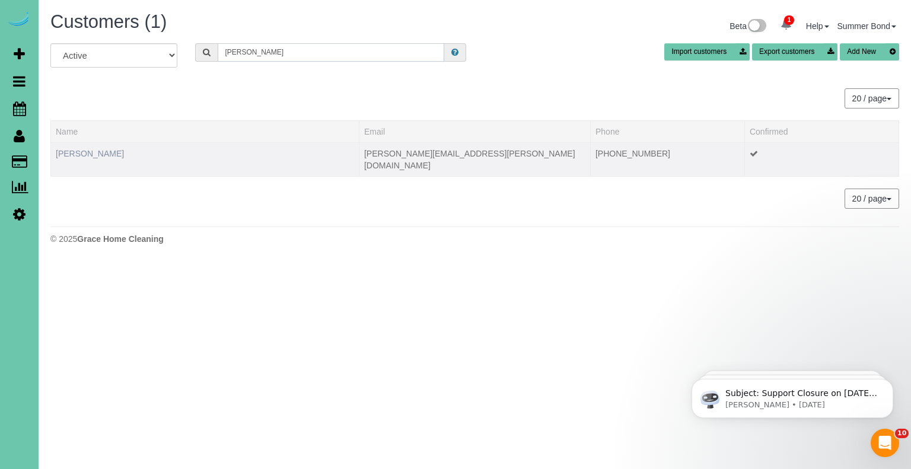
type input "Terrence Grimm"
click at [104, 149] on link "Terrence Grimm" at bounding box center [90, 153] width 68 height 9
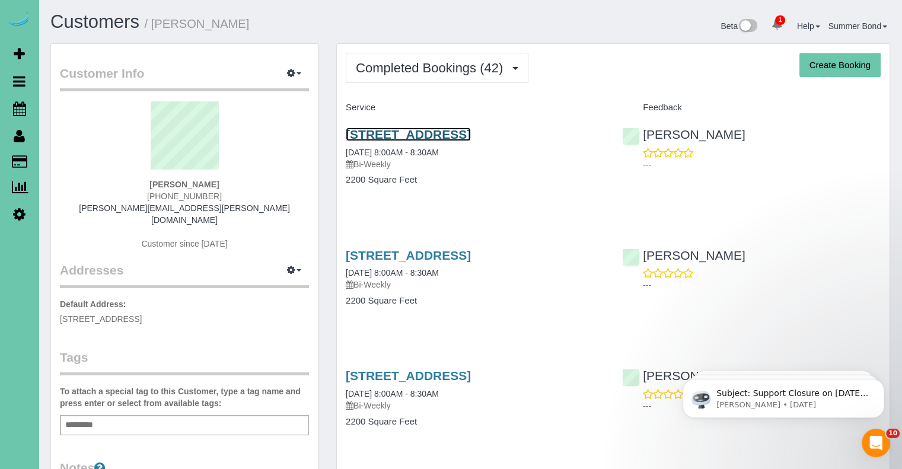
click at [354, 131] on link "13706 S 42nd Ave, Bellevue, NE 68123" at bounding box center [408, 135] width 125 height 14
click at [429, 256] on link "13706 S 42nd Ave, Bellevue, NE 68123" at bounding box center [408, 256] width 125 height 14
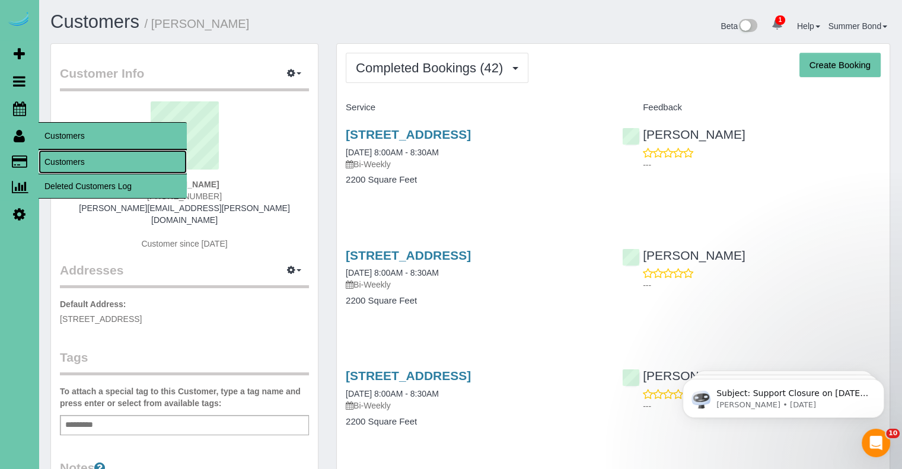
click at [59, 161] on link "Customers" at bounding box center [113, 162] width 148 height 24
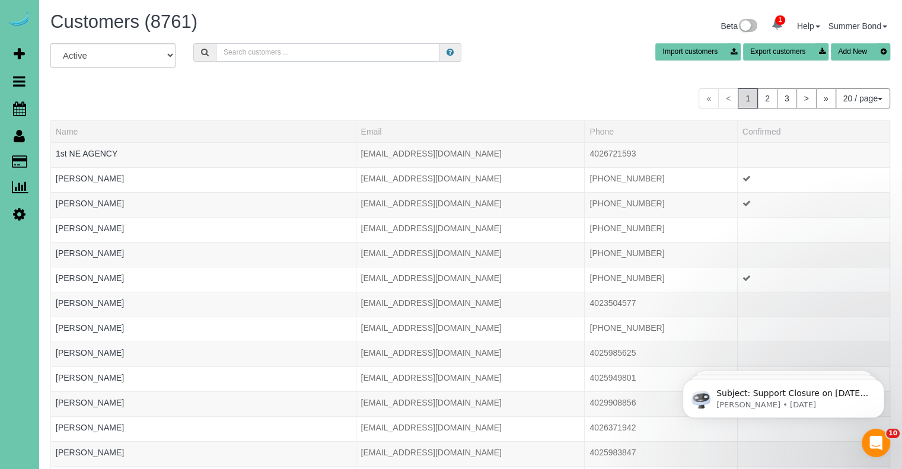
click at [354, 49] on input "text" at bounding box center [328, 52] width 224 height 18
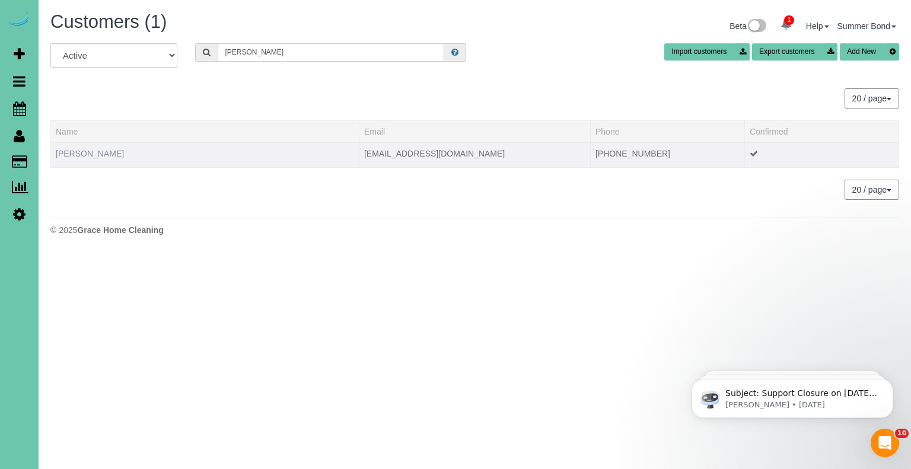
type input "Mike Grit"
click at [77, 153] on link "Mike Gritz" at bounding box center [90, 153] width 68 height 9
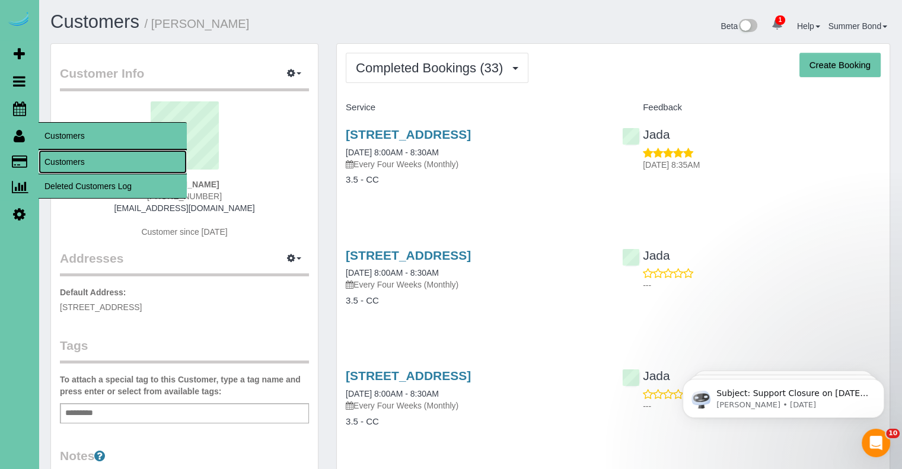
drag, startPoint x: 59, startPoint y: 158, endPoint x: 64, endPoint y: 155, distance: 6.4
click at [59, 158] on link "Customers" at bounding box center [113, 162] width 148 height 24
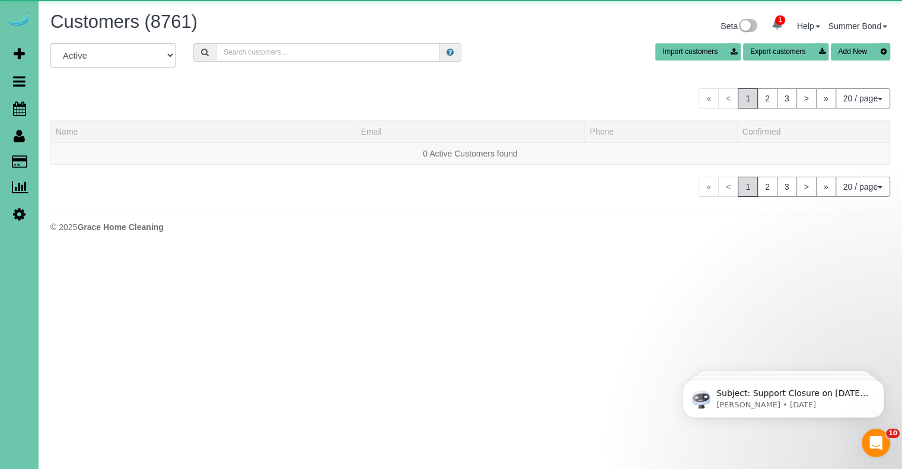
click at [304, 49] on input "text" at bounding box center [328, 52] width 224 height 18
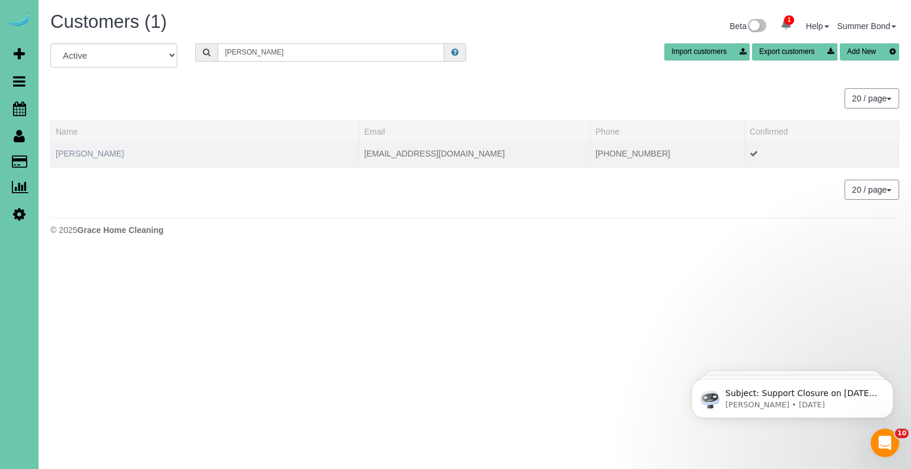
type input "Theresa gruber"
click at [104, 151] on link "Theresa Gruber" at bounding box center [90, 153] width 68 height 9
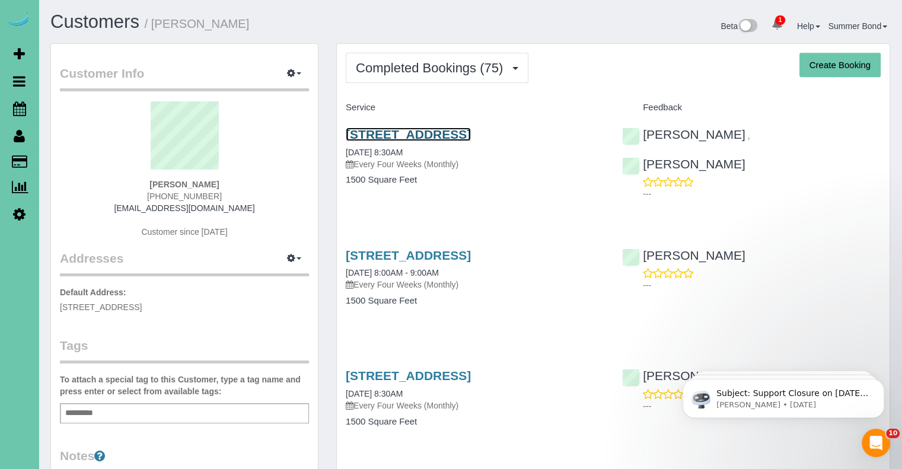
click at [357, 132] on link "5745 S 137th Street, Omaha, NE 68137" at bounding box center [408, 135] width 125 height 14
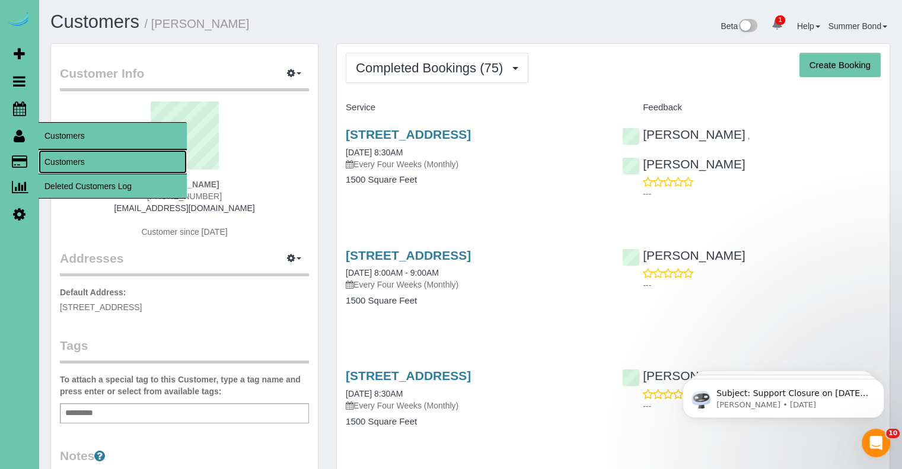
drag, startPoint x: 52, startPoint y: 163, endPoint x: 63, endPoint y: 161, distance: 11.5
click at [52, 163] on link "Customers" at bounding box center [113, 162] width 148 height 24
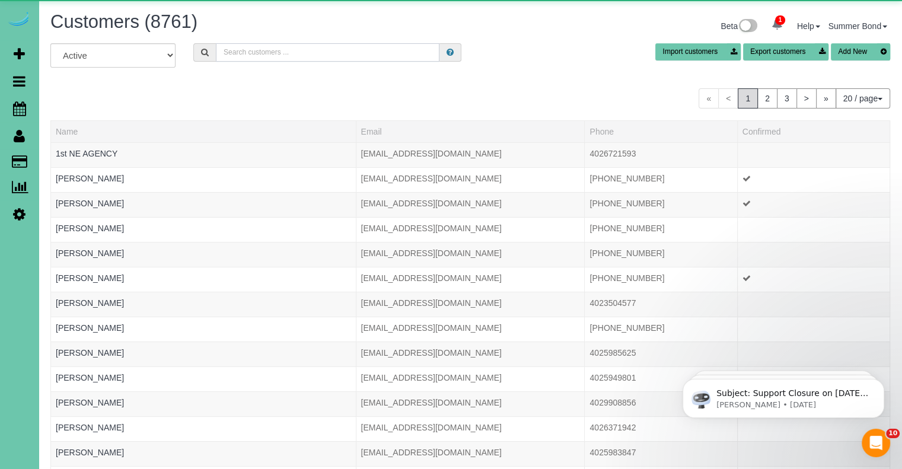
click at [333, 47] on input "text" at bounding box center [328, 52] width 224 height 18
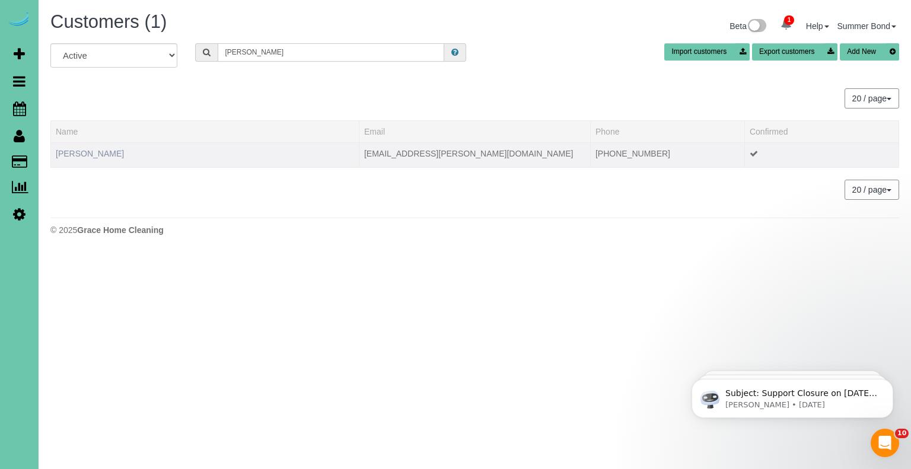
type input "shannon gubb"
click at [104, 149] on link "Shannon Gubbels" at bounding box center [90, 153] width 68 height 9
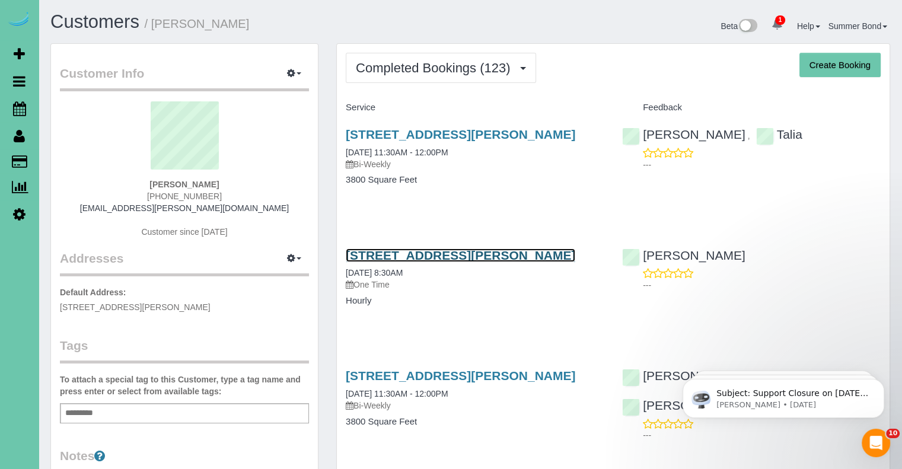
click at [437, 262] on link "9908 Harney Parkway North, Omaha, NE 68114" at bounding box center [461, 256] width 230 height 14
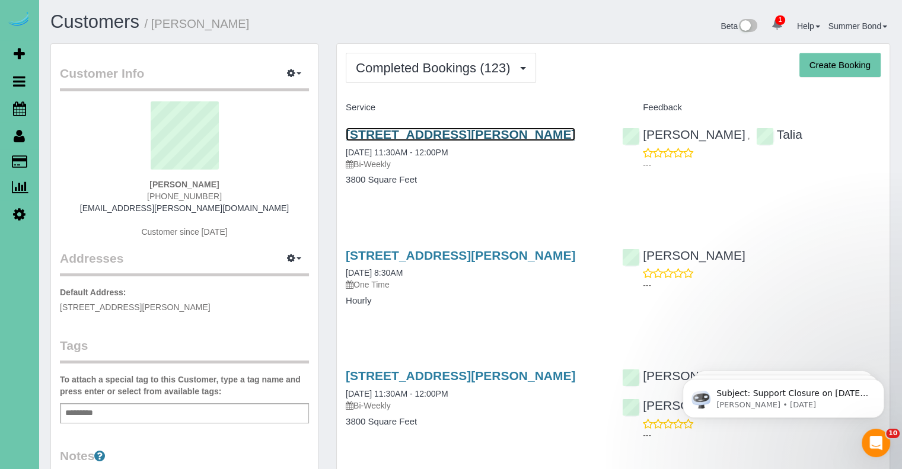
click at [409, 133] on link "9908 Harney Parkway North, Omaha, NE 68114" at bounding box center [461, 135] width 230 height 14
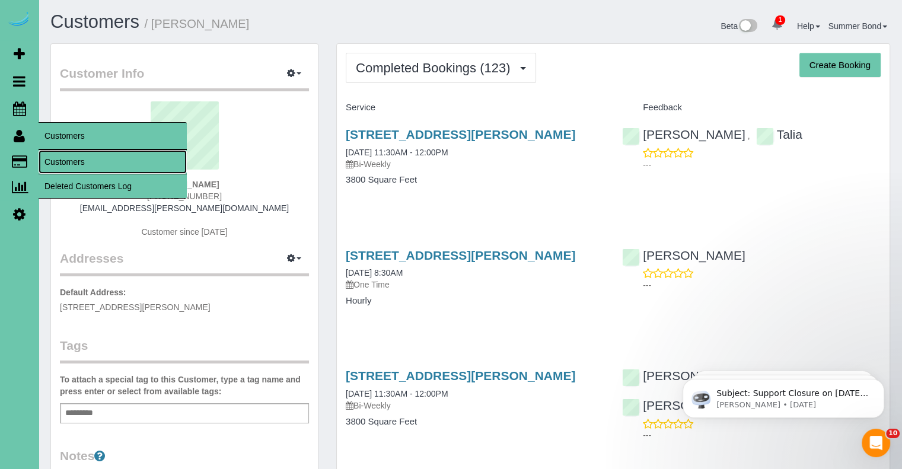
click at [62, 156] on link "Customers" at bounding box center [113, 162] width 148 height 24
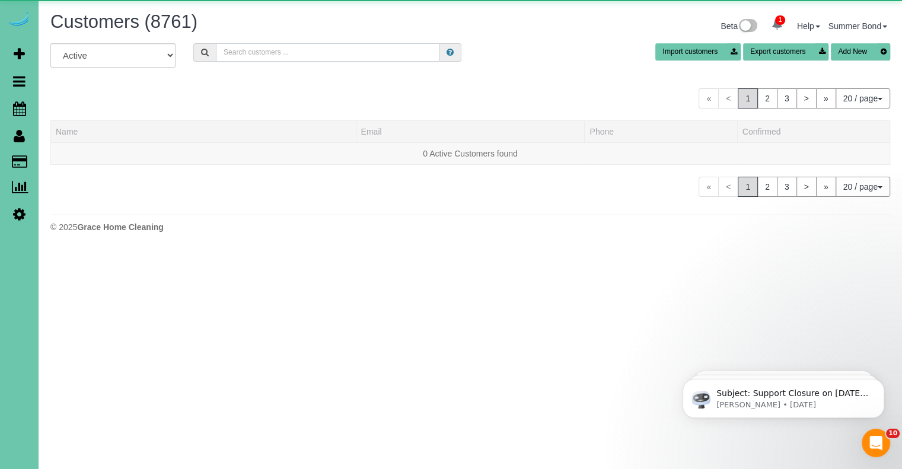
click at [266, 52] on input "text" at bounding box center [328, 52] width 224 height 18
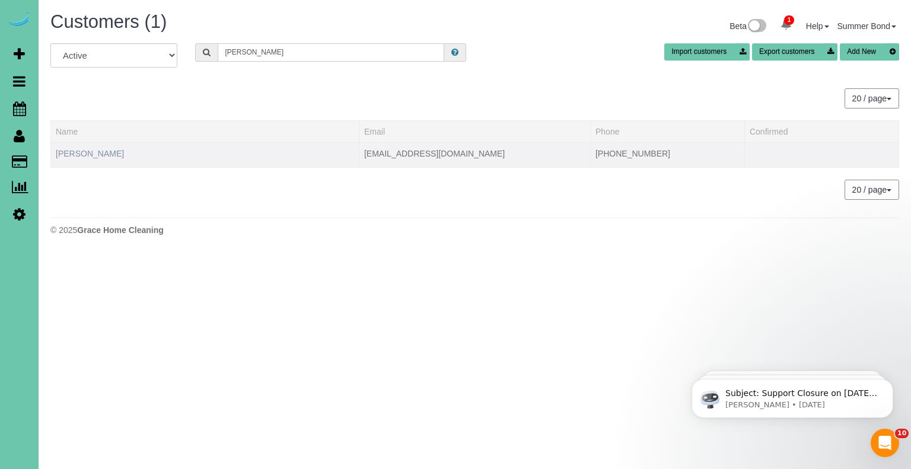
type input "Michele gue"
click at [97, 150] on link "Michele Guetterman" at bounding box center [90, 153] width 68 height 9
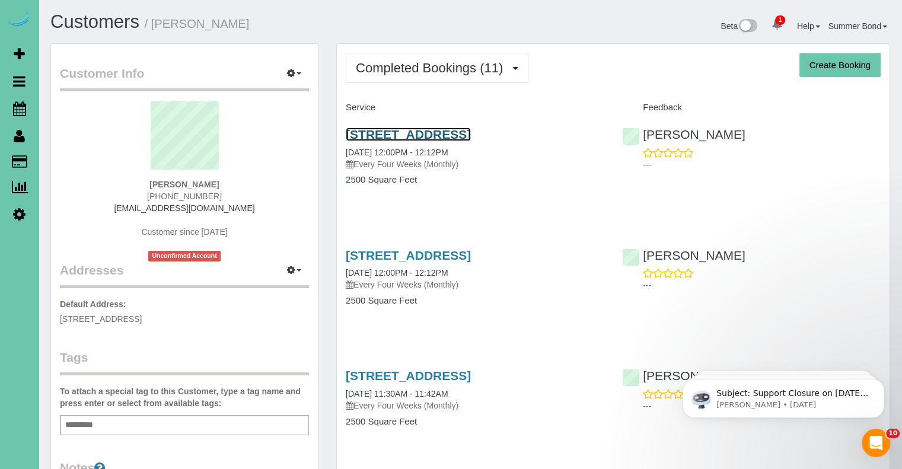
click at [373, 137] on link "5810 N 152th St, Omaha, NE 68116" at bounding box center [408, 135] width 125 height 14
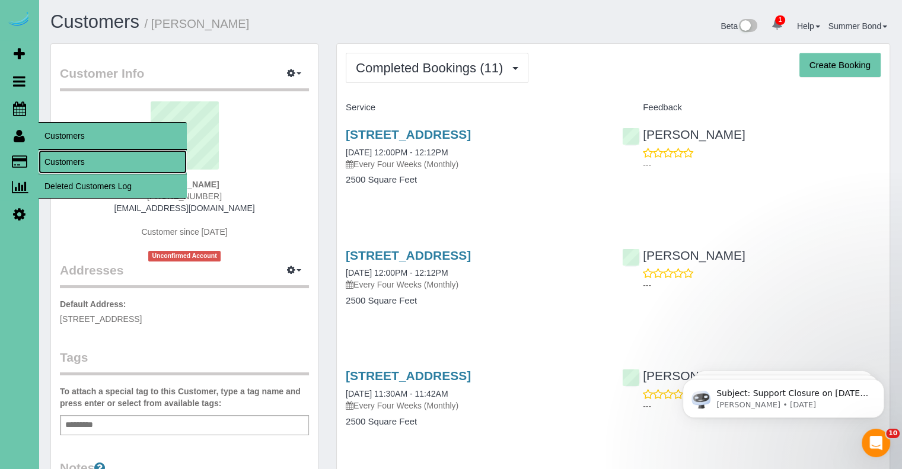
click at [56, 160] on link "Customers" at bounding box center [113, 162] width 148 height 24
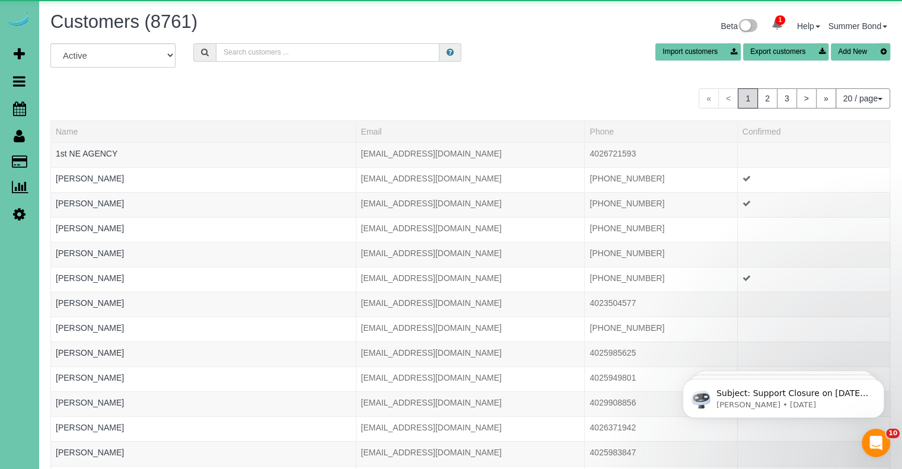
click at [246, 52] on input "text" at bounding box center [328, 52] width 224 height 18
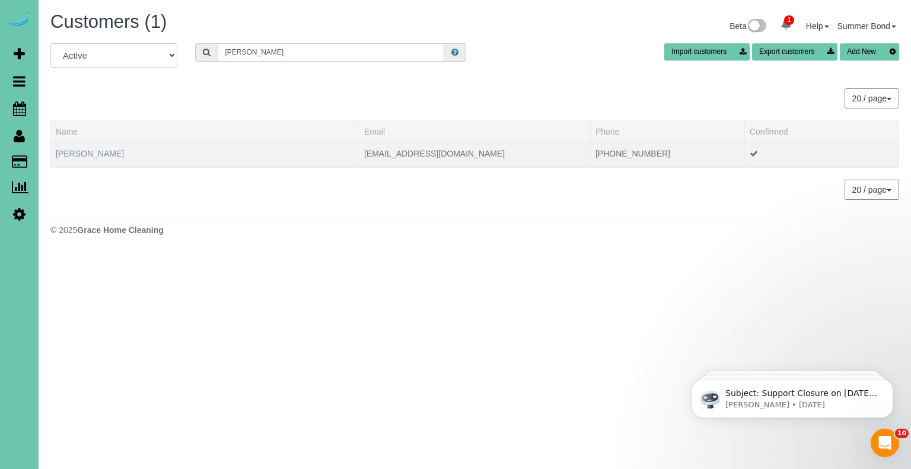
type input "Liz guido"
click at [78, 149] on link "Liz Guido" at bounding box center [90, 153] width 68 height 9
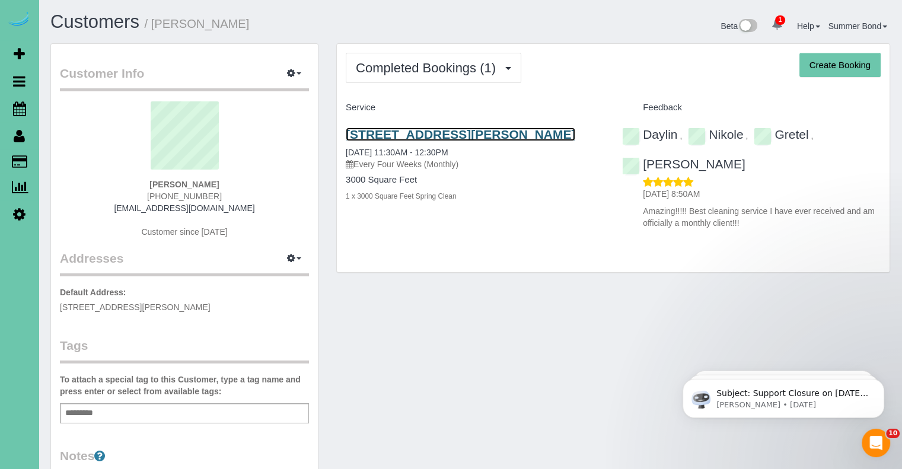
click at [434, 138] on link "18632 Emiline St, Omaha, NE 68136" at bounding box center [461, 135] width 230 height 14
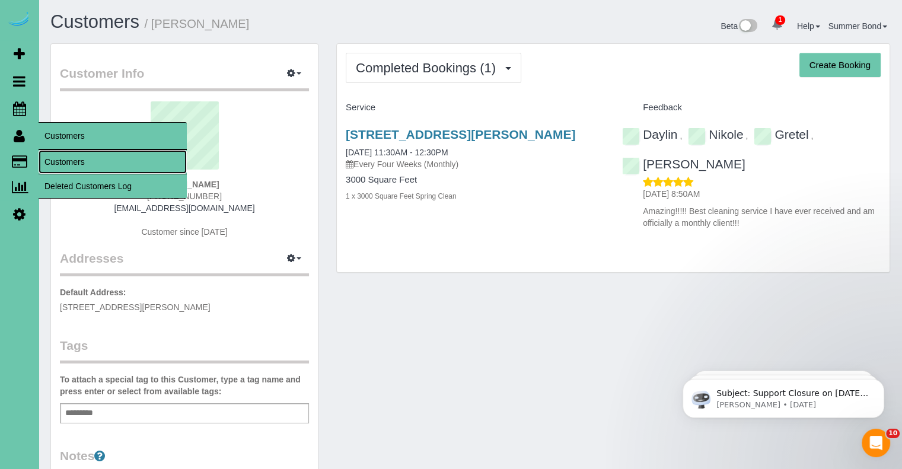
click at [57, 160] on link "Customers" at bounding box center [113, 162] width 148 height 24
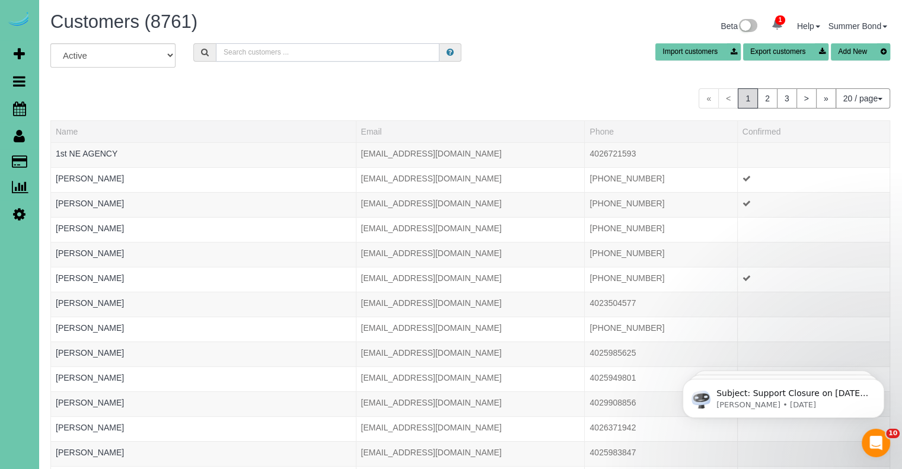
click at [300, 58] on input "text" at bounding box center [328, 52] width 224 height 18
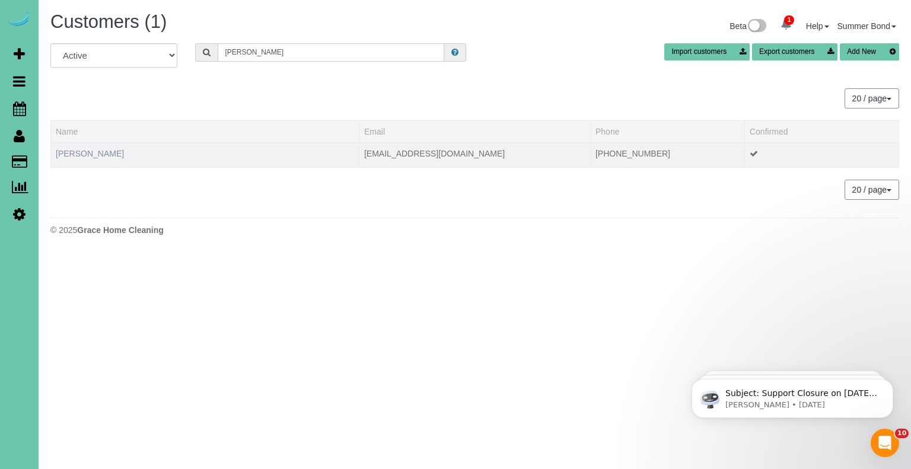
type input "alex gum"
click at [68, 151] on link "Alex Gum" at bounding box center [90, 153] width 68 height 9
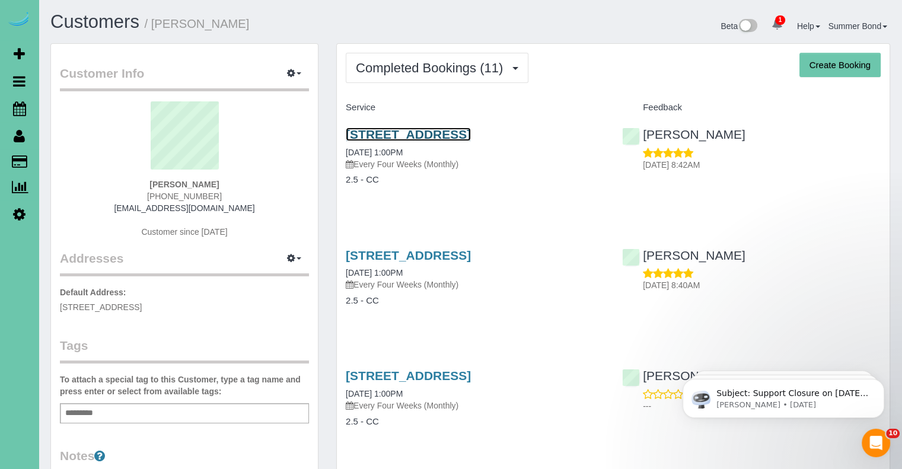
click at [471, 139] on link "19394 Perry Road, Council Bluffs, IA 51503" at bounding box center [408, 135] width 125 height 14
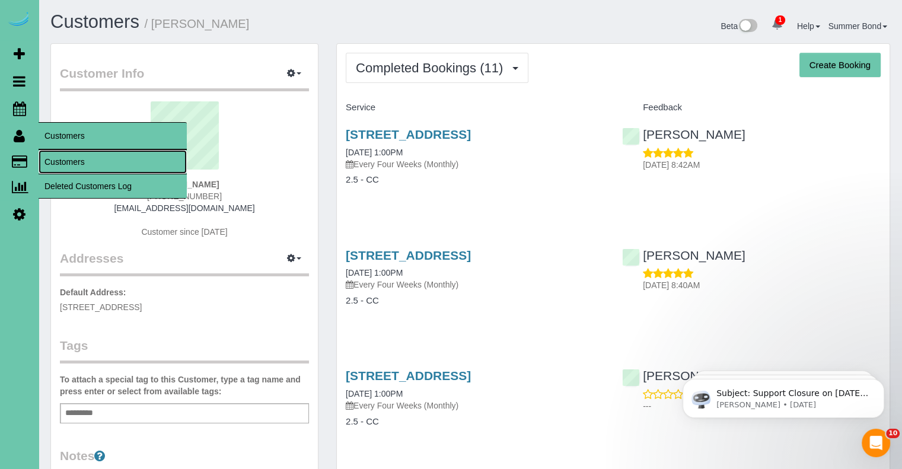
click at [48, 158] on link "Customers" at bounding box center [113, 162] width 148 height 24
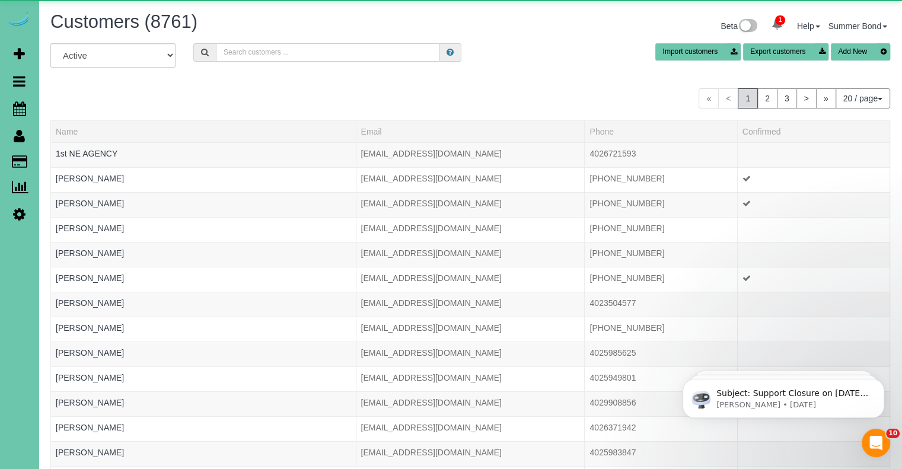
click at [248, 50] on input "text" at bounding box center [328, 52] width 224 height 18
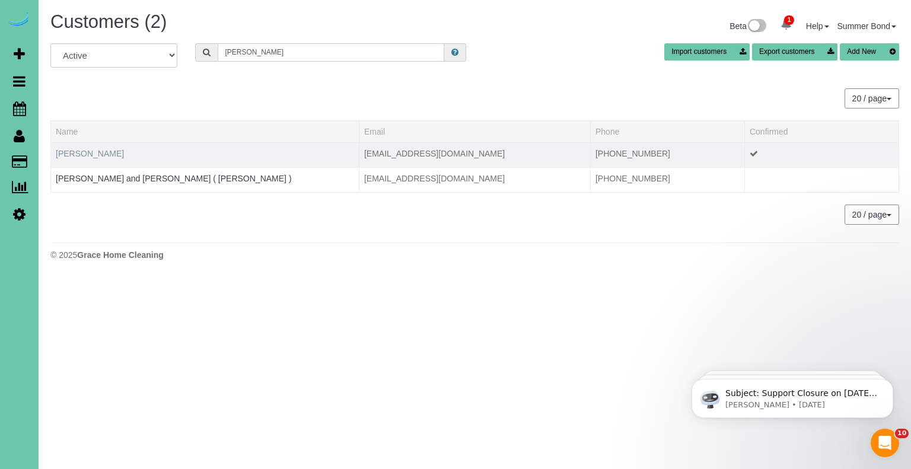
type input "Debbie Gum"
click at [96, 151] on link "Debbie Gum" at bounding box center [90, 153] width 68 height 9
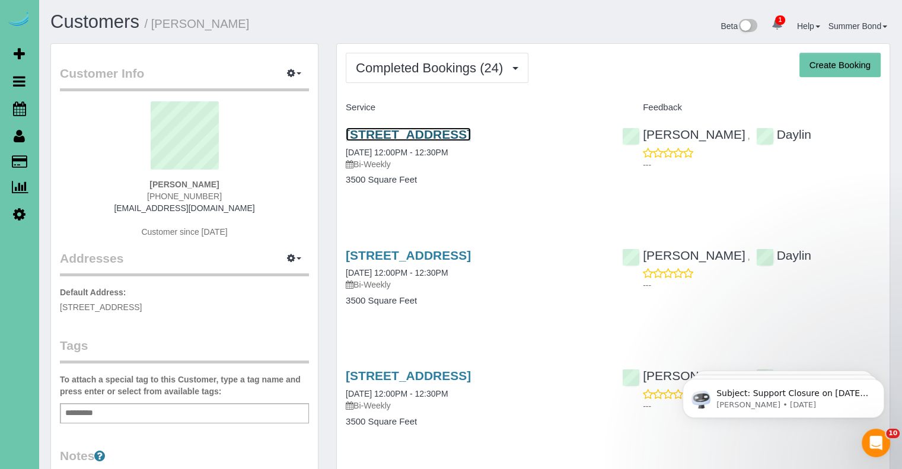
click at [365, 135] on link "3834 S 163rd Cir, Omaha, NE 68130" at bounding box center [408, 135] width 125 height 14
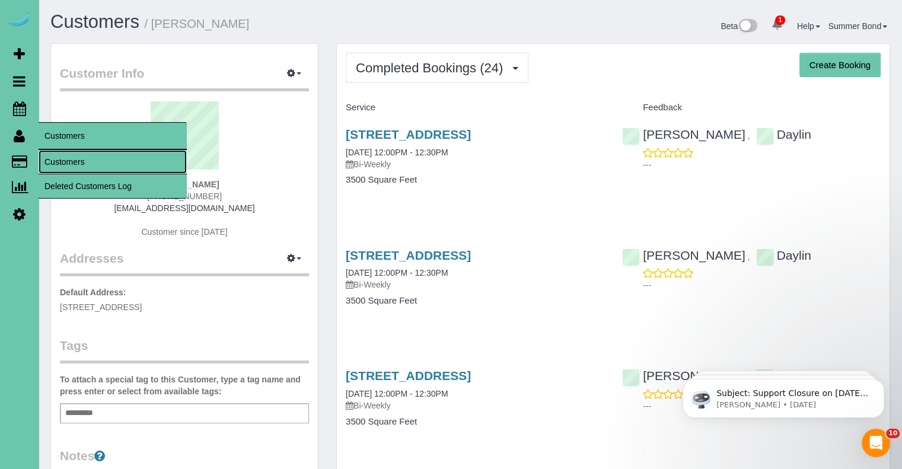
click at [45, 161] on link "Customers" at bounding box center [113, 162] width 148 height 24
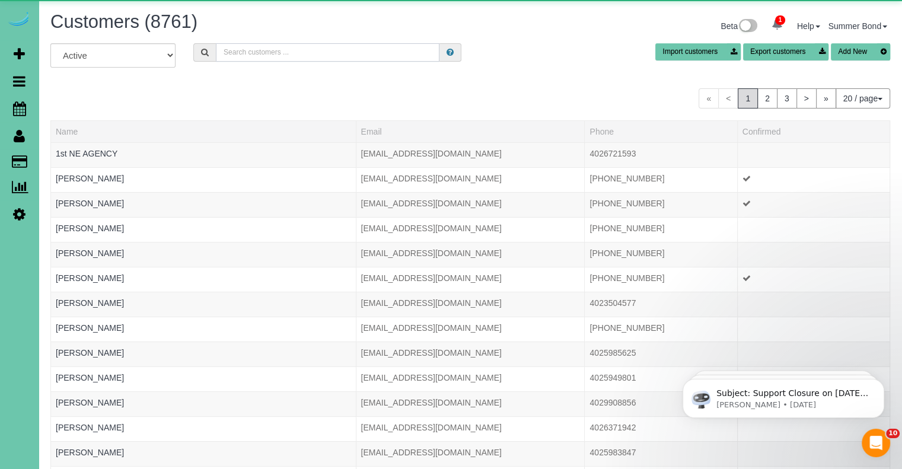
click at [235, 54] on input "text" at bounding box center [328, 52] width 224 height 18
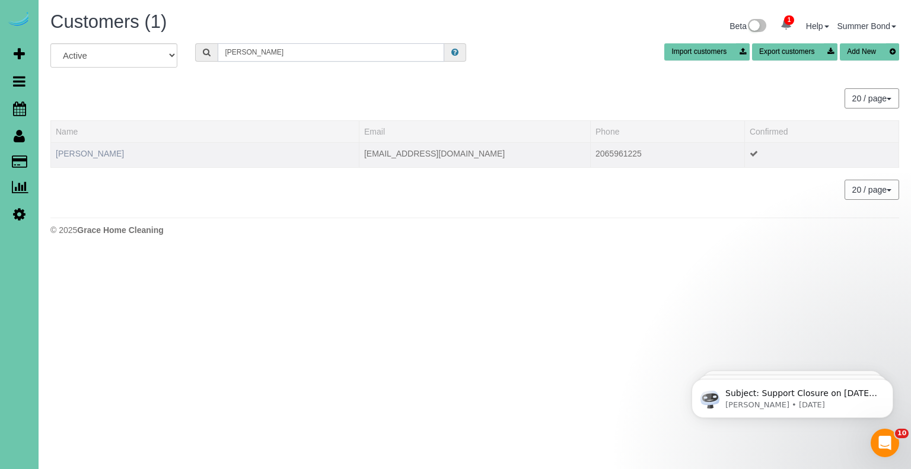
type input "Xin G"
click at [84, 149] on link "Xin Guo" at bounding box center [90, 153] width 68 height 9
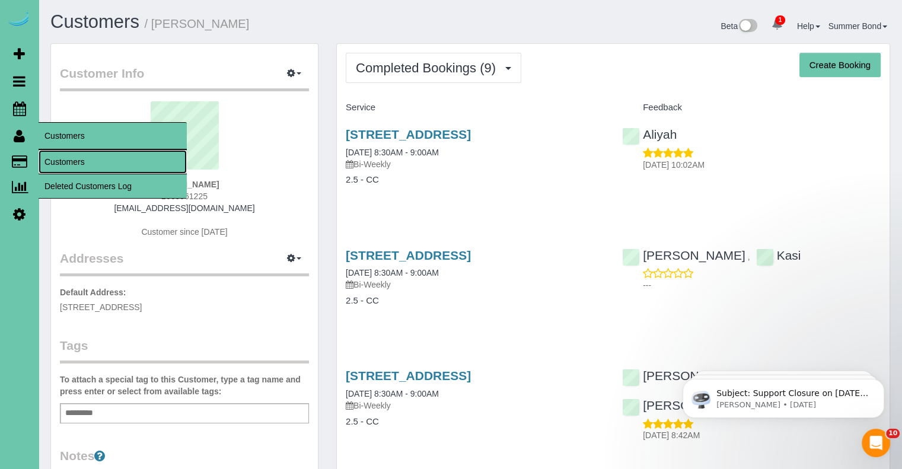
click at [55, 158] on link "Customers" at bounding box center [113, 162] width 148 height 24
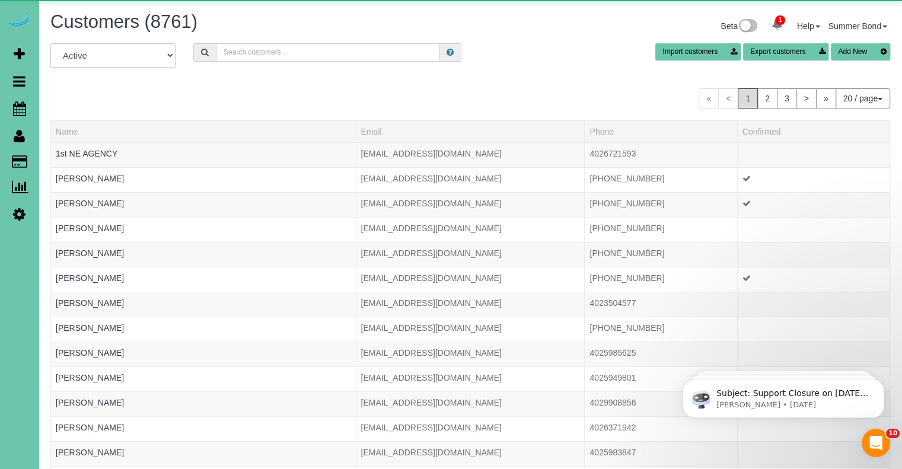
click at [246, 46] on input "text" at bounding box center [328, 52] width 224 height 18
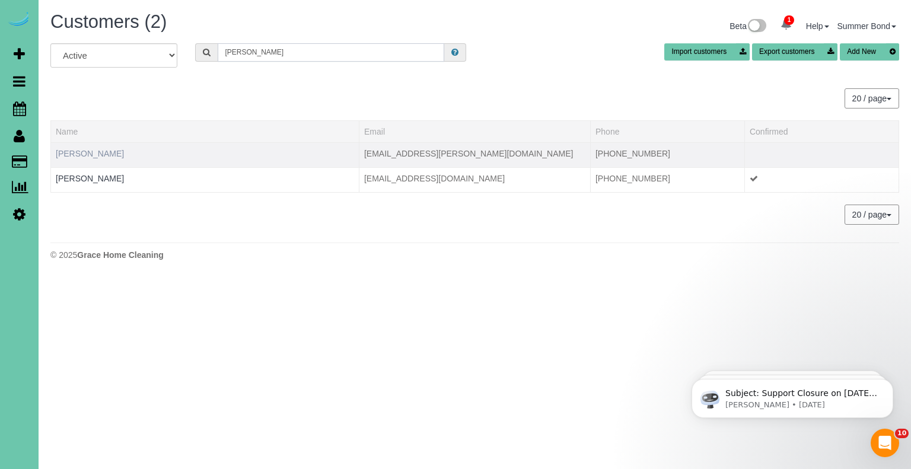
type input "Diane ha"
click at [93, 154] on link "Diane Habrock" at bounding box center [90, 153] width 68 height 9
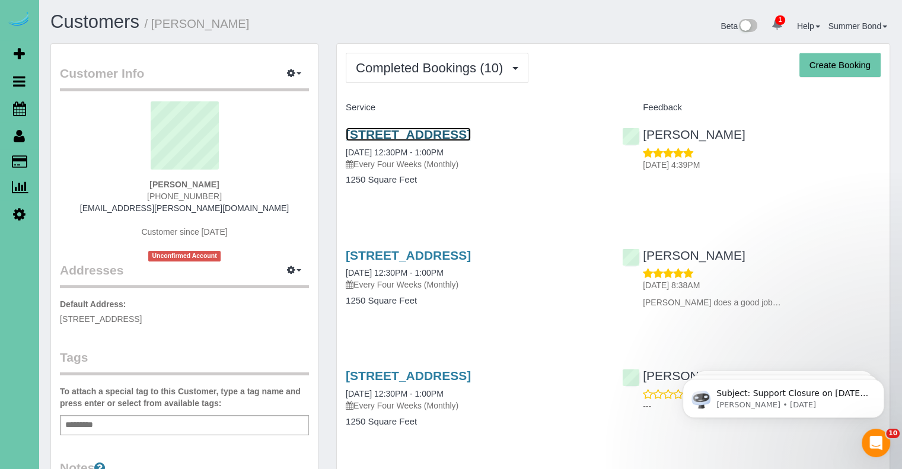
click at [368, 139] on link "1789 N 177th Plaza, Omaha, NE 68118" at bounding box center [408, 135] width 125 height 14
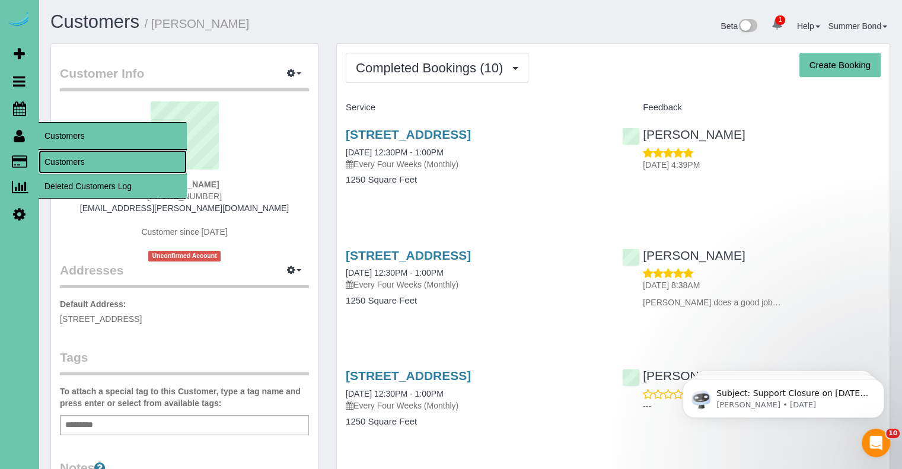
click at [59, 159] on link "Customers" at bounding box center [113, 162] width 148 height 24
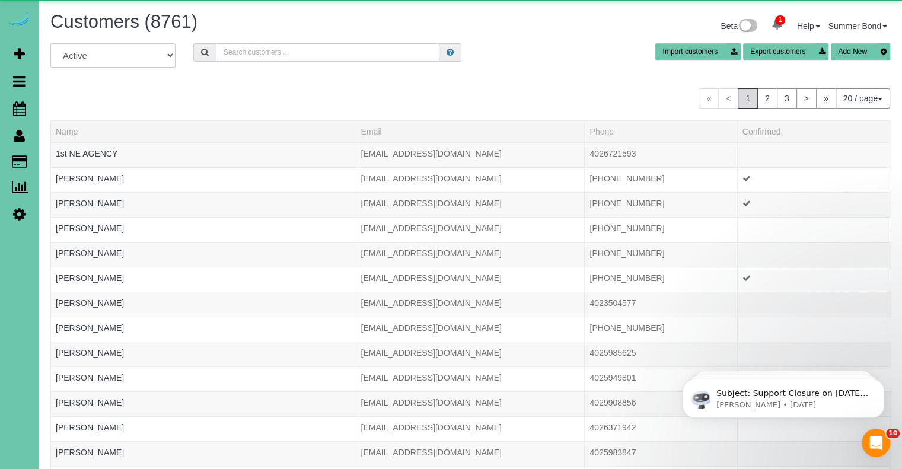
click at [320, 50] on input "text" at bounding box center [328, 52] width 224 height 18
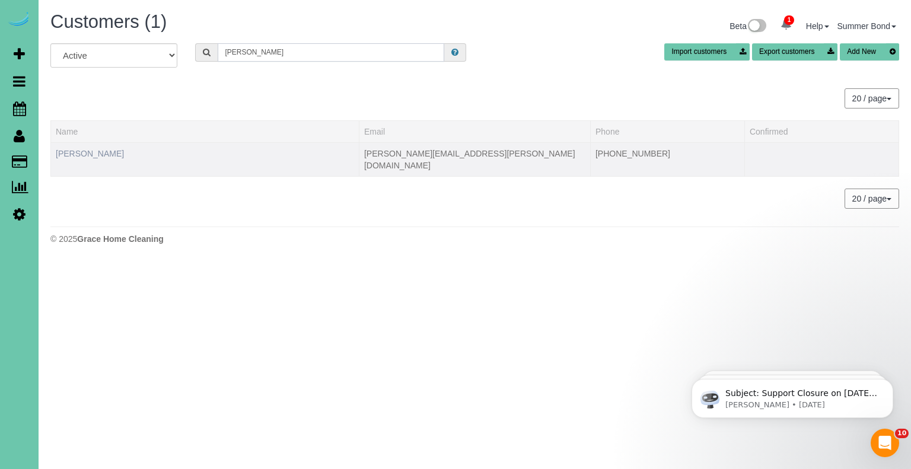
type input "kenneth hack"
click at [88, 151] on link "Kenneth Hackett" at bounding box center [90, 153] width 68 height 9
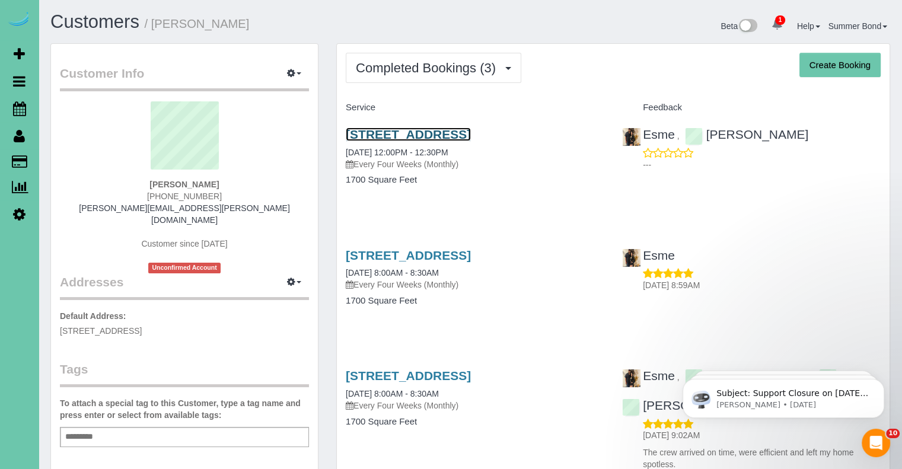
click at [349, 133] on link "13456 Pine St, Omaha, NE 68144" at bounding box center [408, 135] width 125 height 14
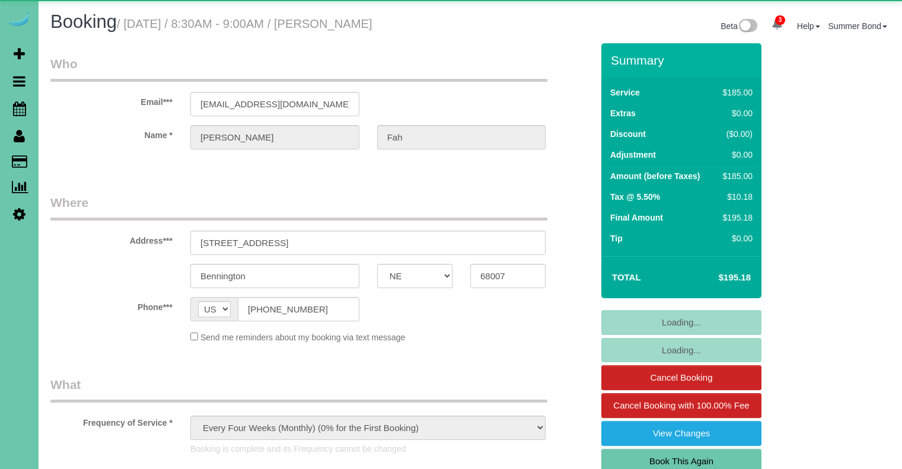
select select "NE"
select select "string:fspay"
select select "number:37"
select select "number:42"
select select "NE"
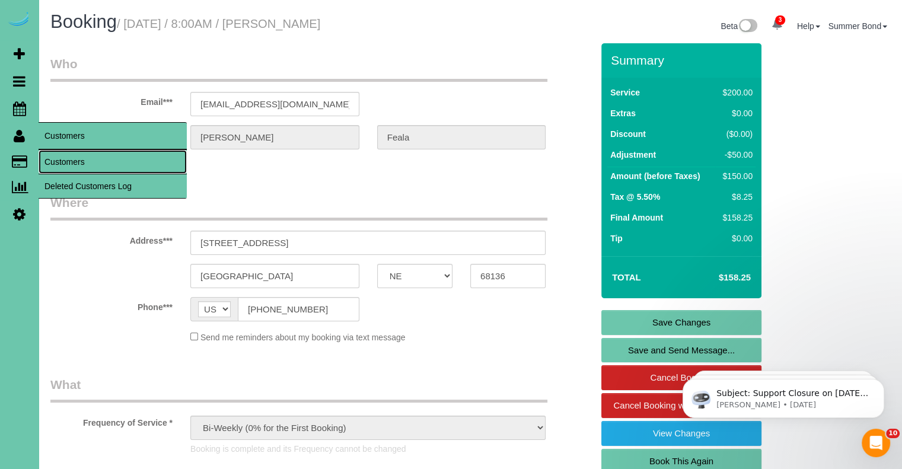
click at [63, 168] on link "Customers" at bounding box center [113, 162] width 148 height 24
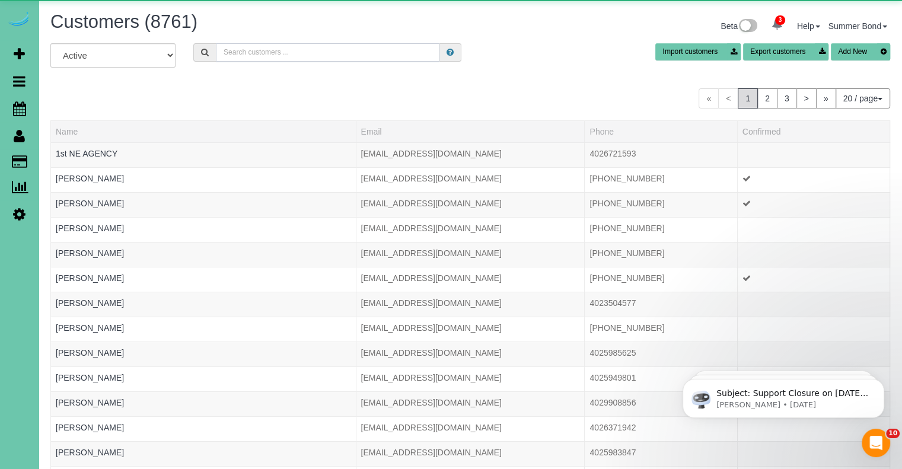
click at [247, 52] on input "text" at bounding box center [328, 52] width 224 height 18
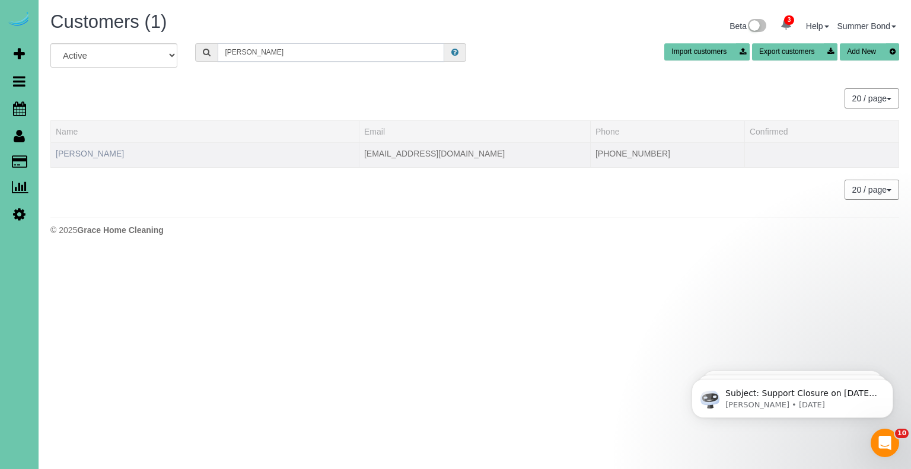
type input "Bob fer"
click at [95, 154] on link "Bob Ference" at bounding box center [90, 153] width 68 height 9
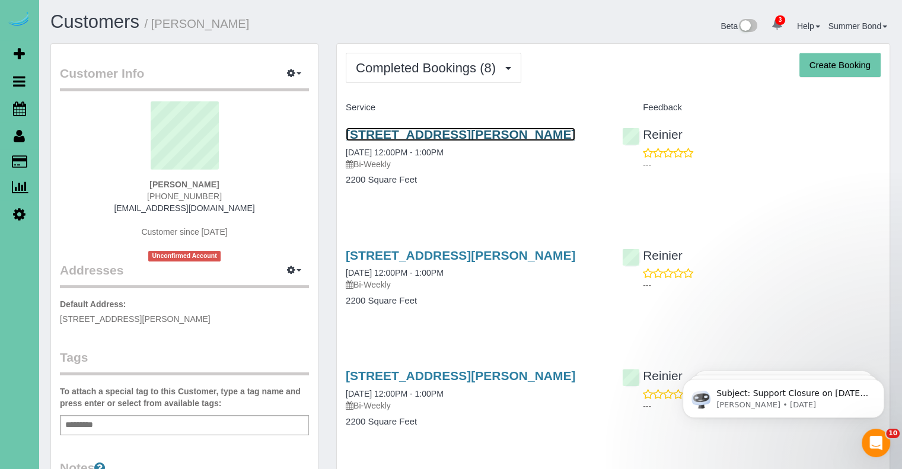
click at [361, 135] on link "14104 Fredrick Circle, Omaha, NE 68138" at bounding box center [461, 135] width 230 height 14
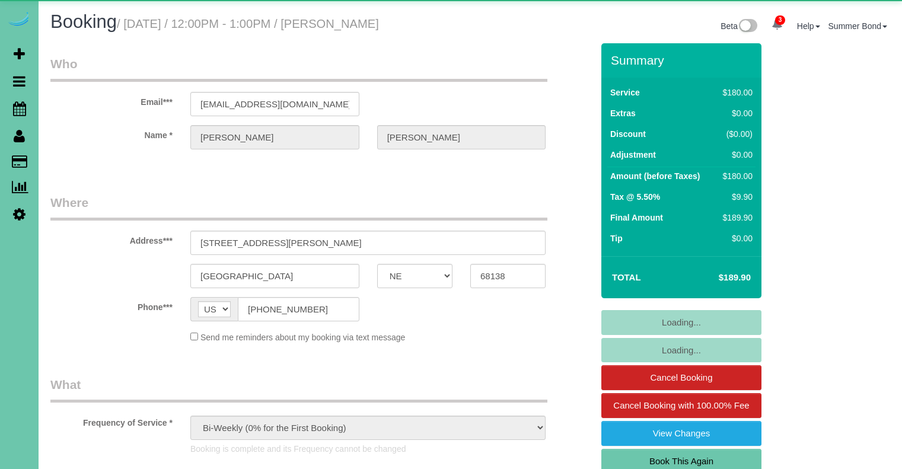
select select "NE"
select select "object:981"
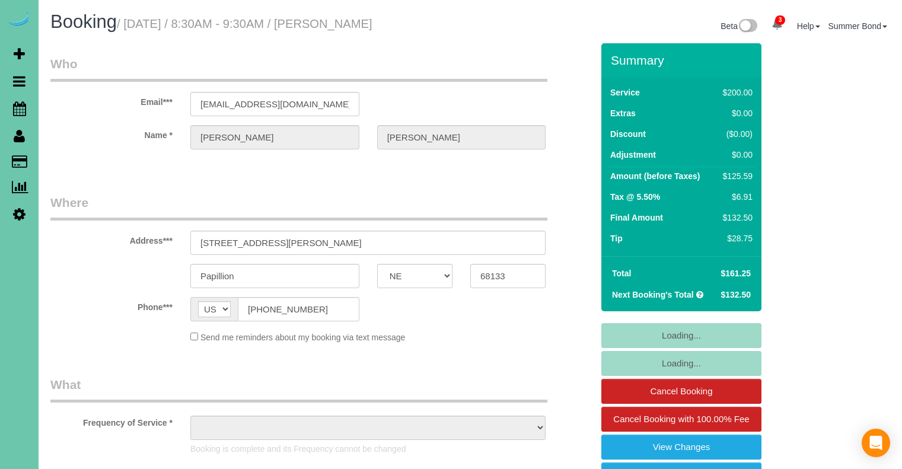
select select "NE"
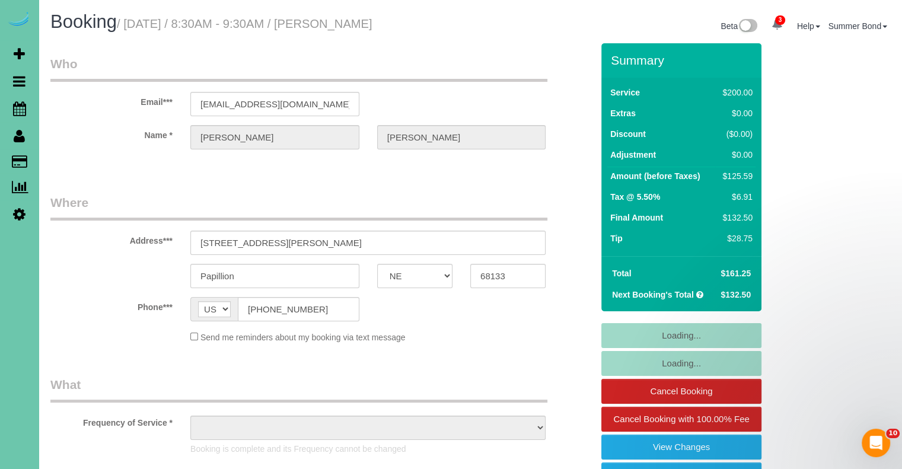
select select "object:943"
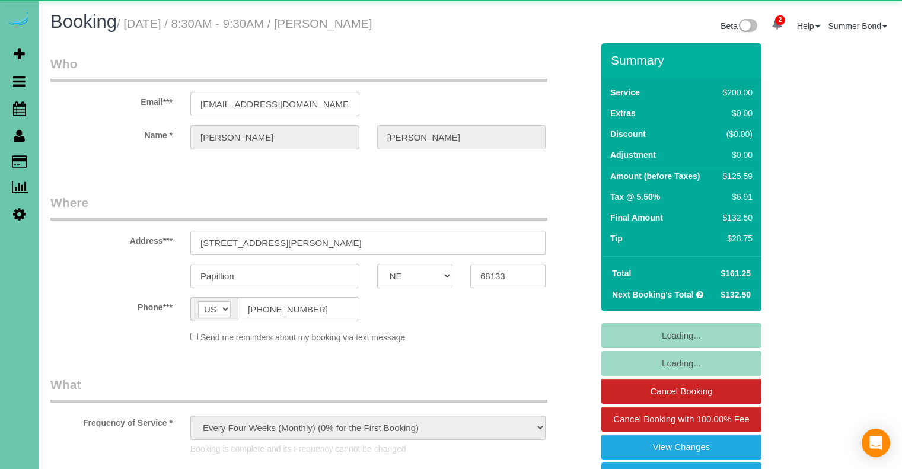
select select "NE"
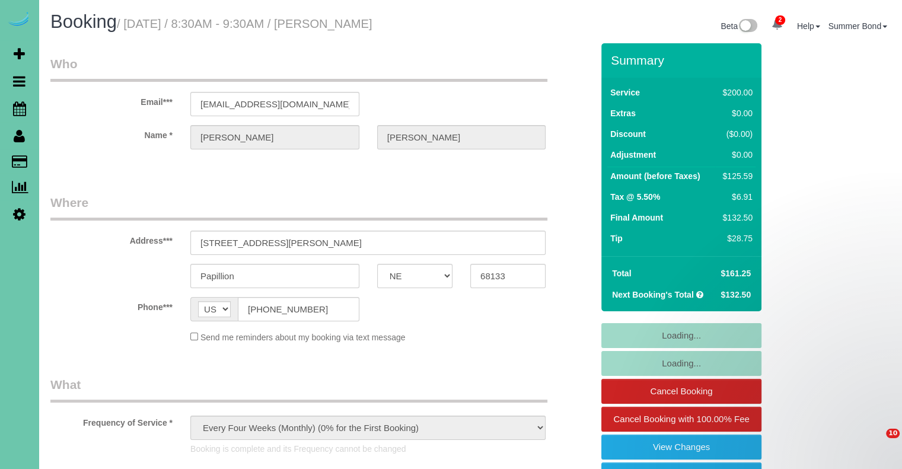
select select "object:931"
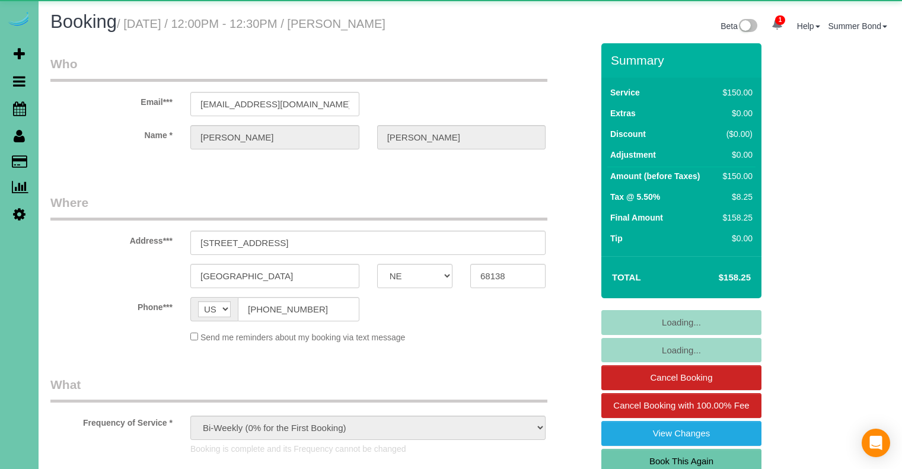
select select "NE"
select select "number:36"
select select "number:41"
select select "NE"
select select "object:927"
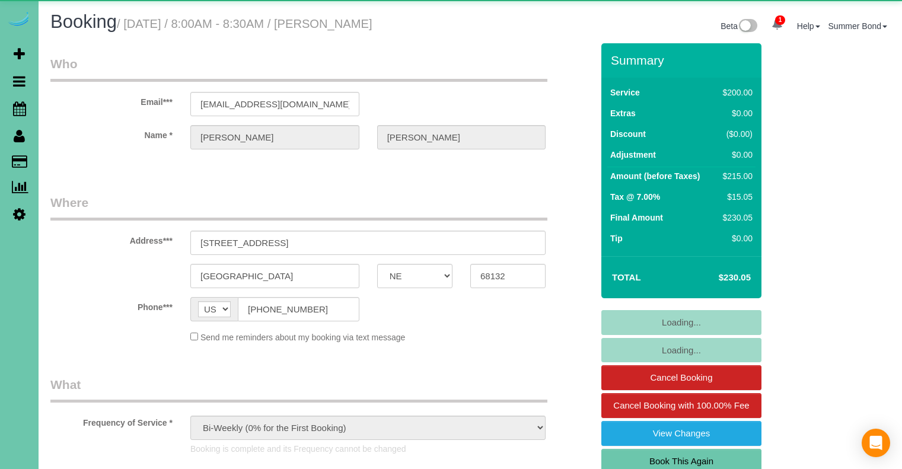
select select "NE"
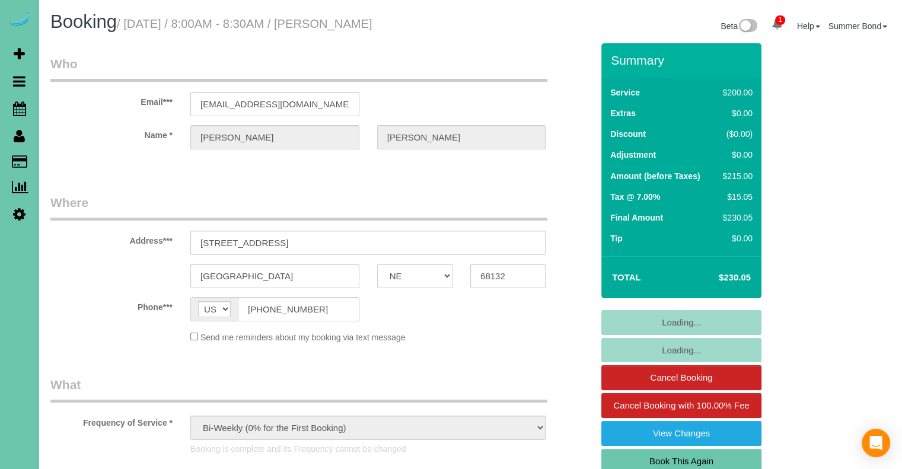
select select "object:877"
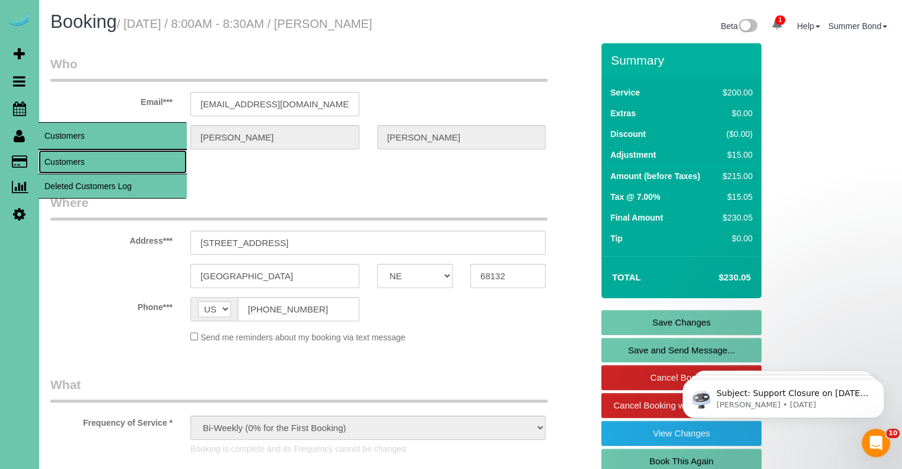
click at [59, 158] on link "Customers" at bounding box center [113, 162] width 148 height 24
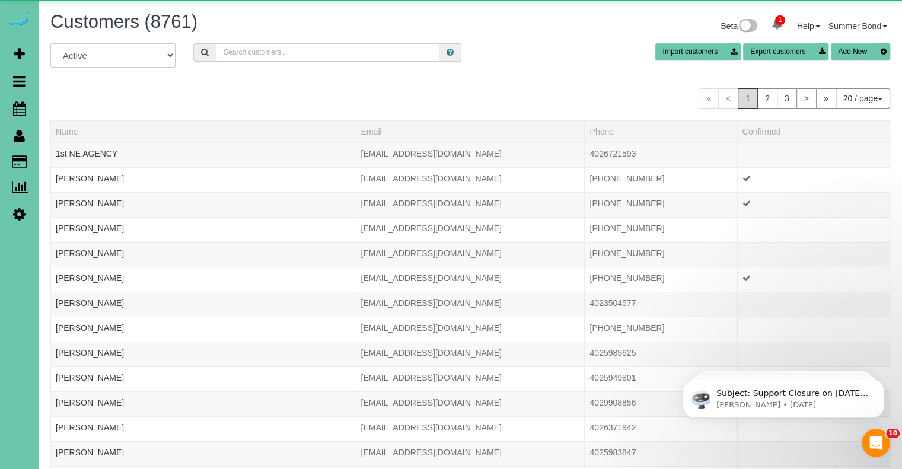
click at [268, 53] on input "text" at bounding box center [328, 52] width 224 height 18
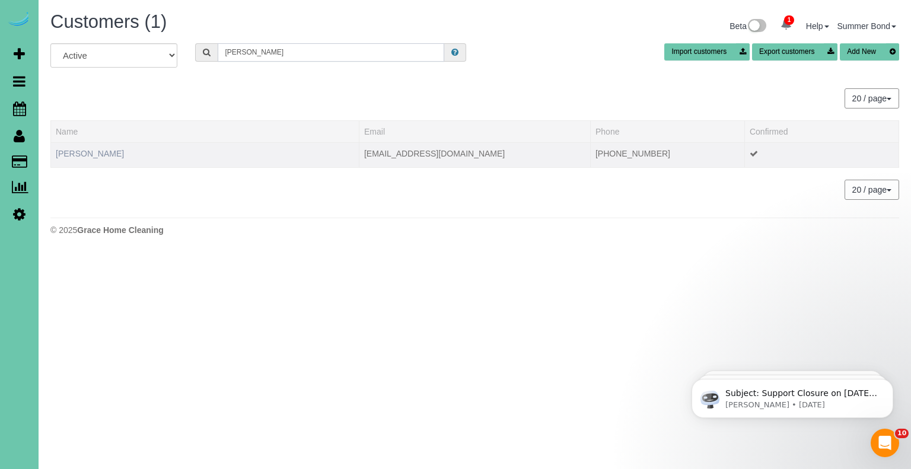
type input "lisa freifeld"
click at [97, 152] on link "Lisa Freifeld" at bounding box center [90, 153] width 68 height 9
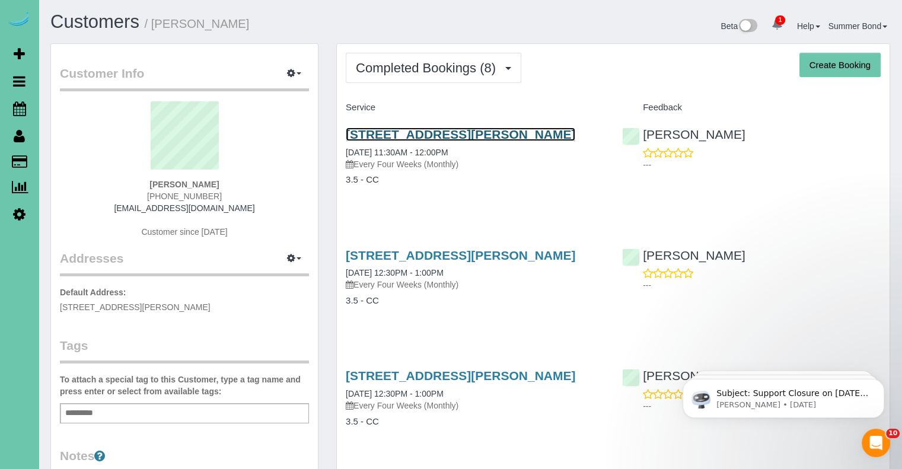
click at [446, 133] on link "5203 Burt St, Omaha, NE 68132" at bounding box center [461, 135] width 230 height 14
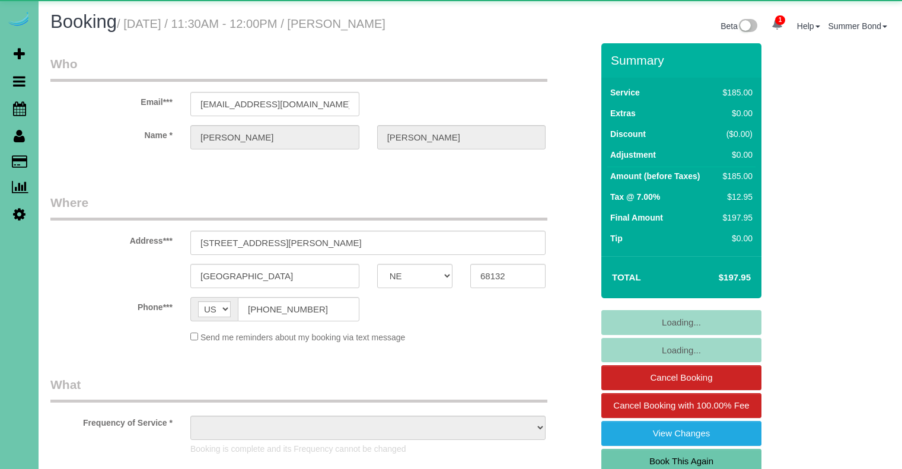
select select "NE"
select select "object:1003"
select select "NE"
select select "object:923"
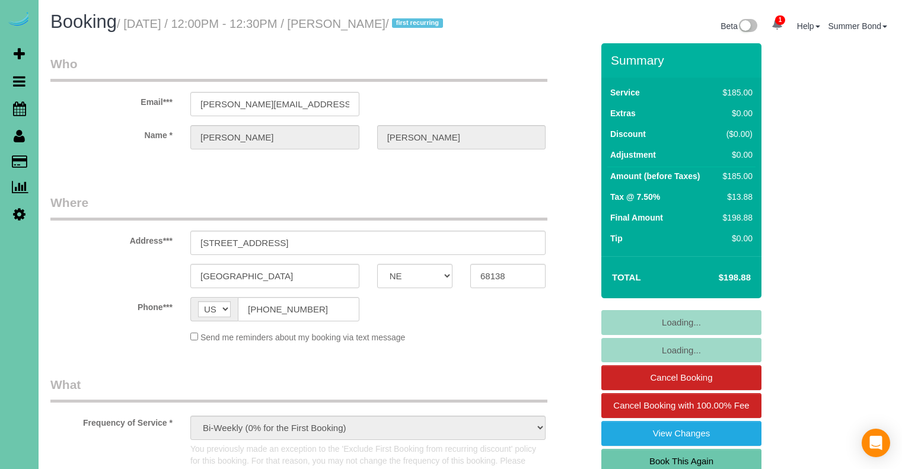
select select "NE"
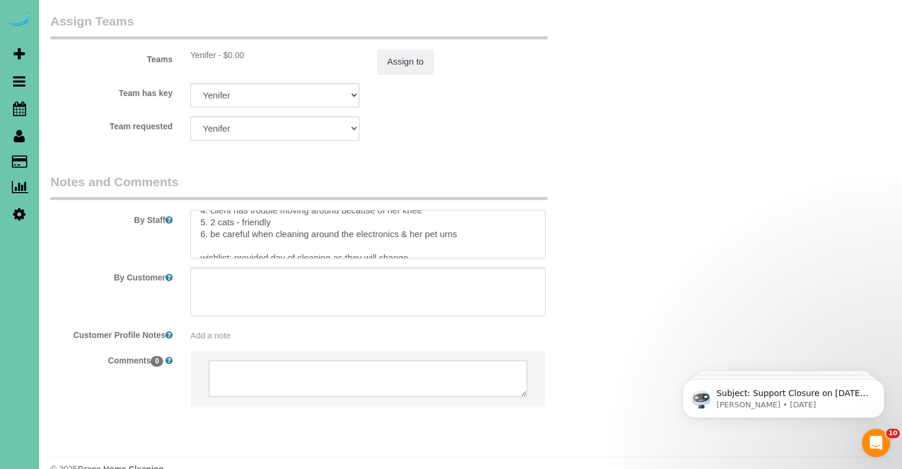
scroll to position [59, 0]
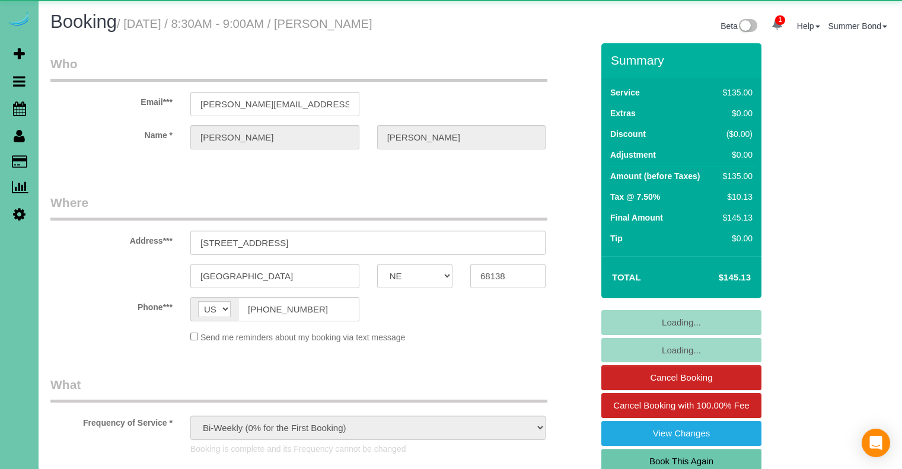
select select "NE"
select select "object:917"
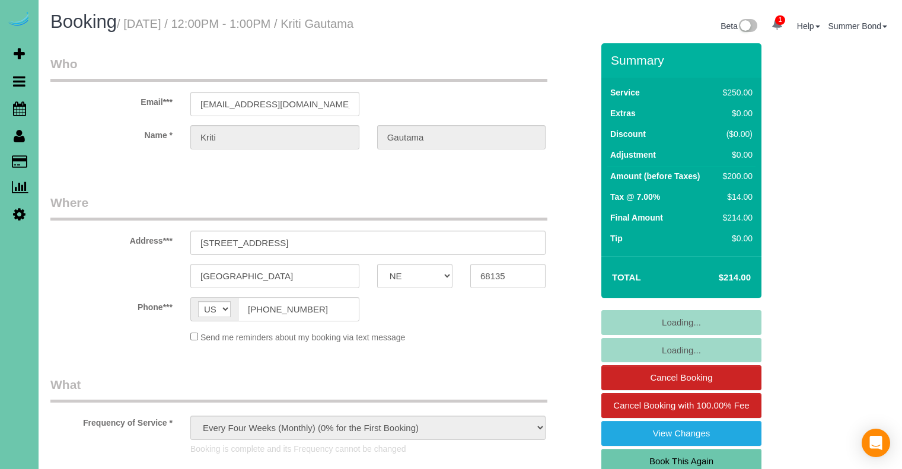
select select "NE"
select select "object:937"
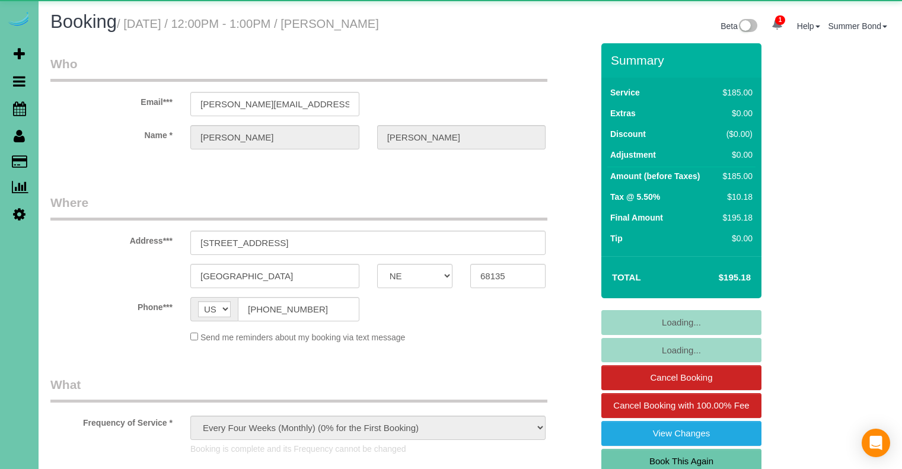
select select "NE"
select select "object:917"
select select "NE"
select select "object:1057"
select select "NE"
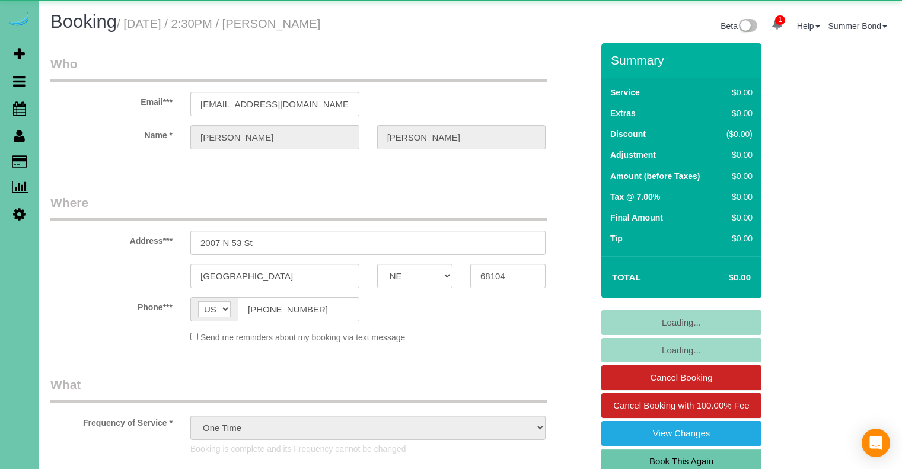
select select "number:37"
select select "number:41"
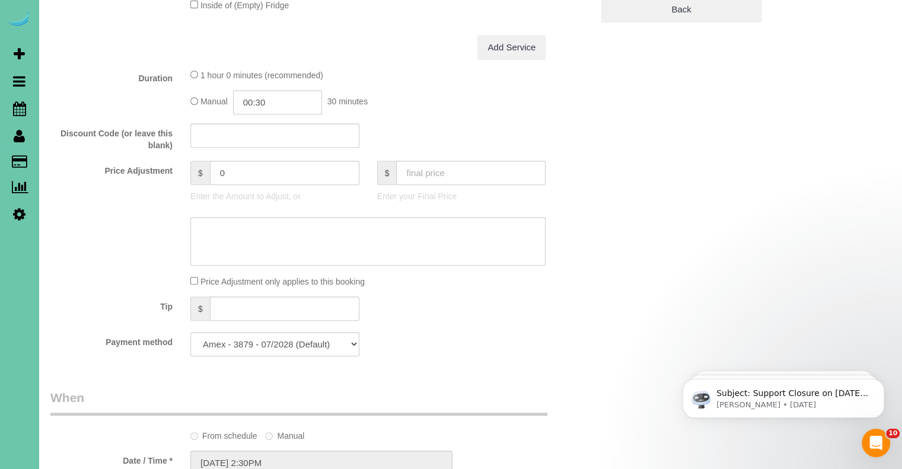
scroll to position [356, 0]
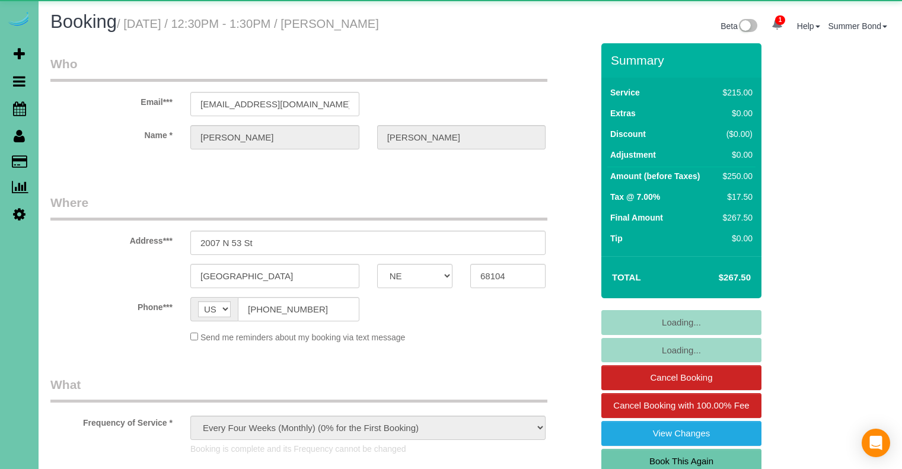
select select "NE"
select select "number:37"
select select "number:41"
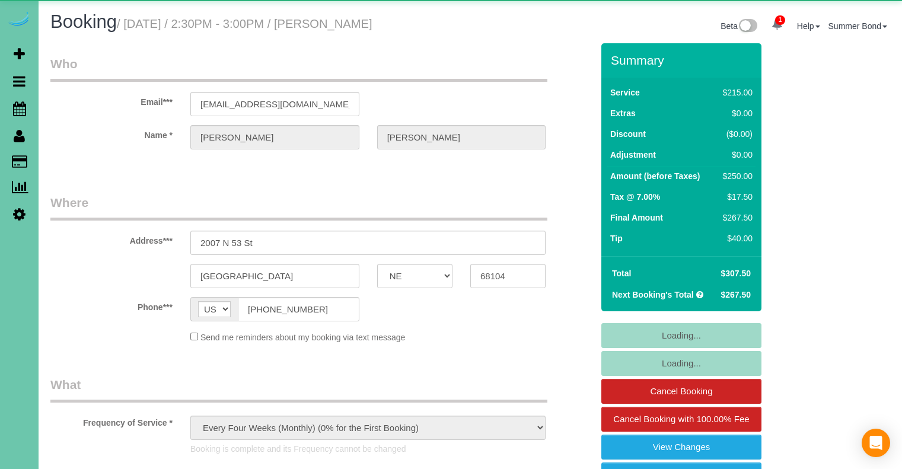
select select "NE"
select select "number:37"
select select "number:41"
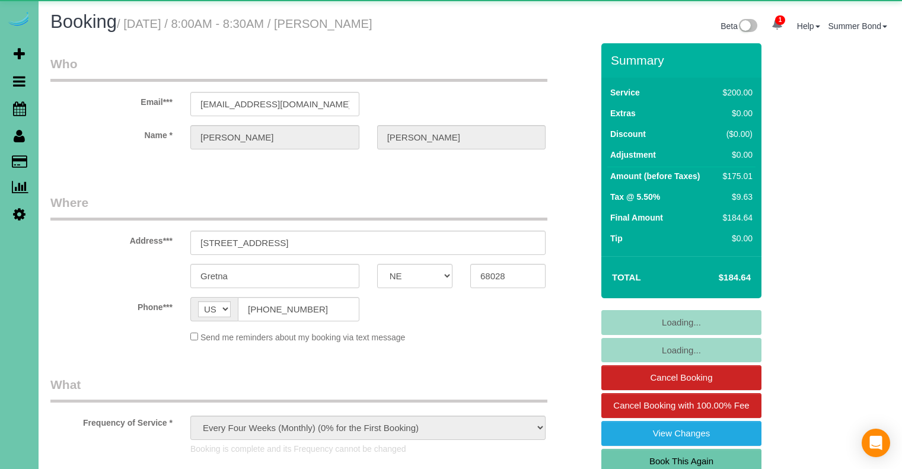
select select "NE"
select select "object:920"
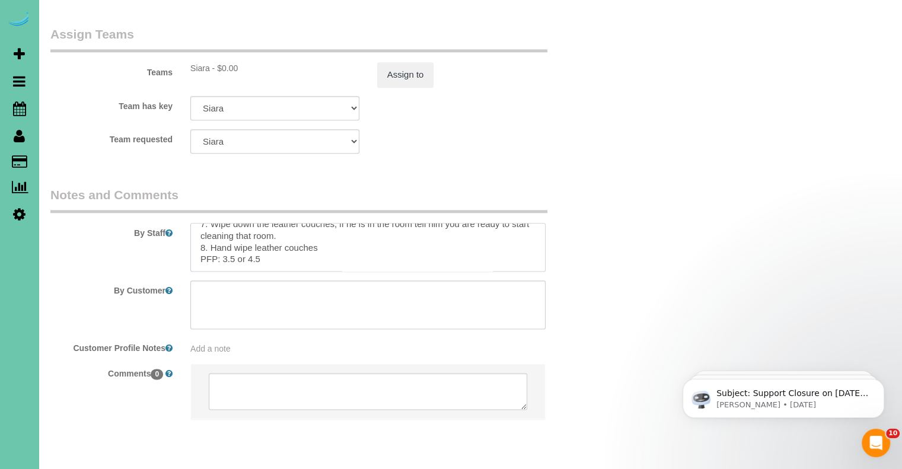
drag, startPoint x: 262, startPoint y: 222, endPoint x: 196, endPoint y: 225, distance: 65.9
click at [196, 225] on textarea at bounding box center [367, 247] width 355 height 49
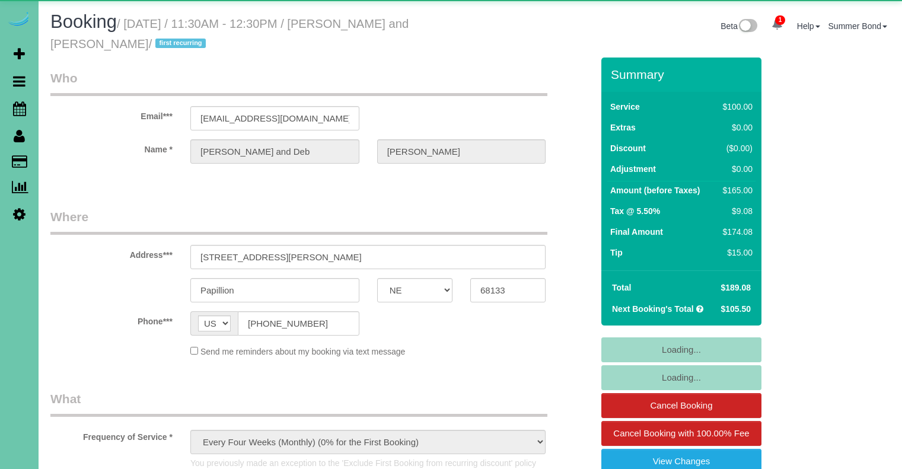
select select "NE"
select select "string:fspay-96979fab-8558-40f2-bcdd-cb3ae9f08ac5"
select select "object:945"
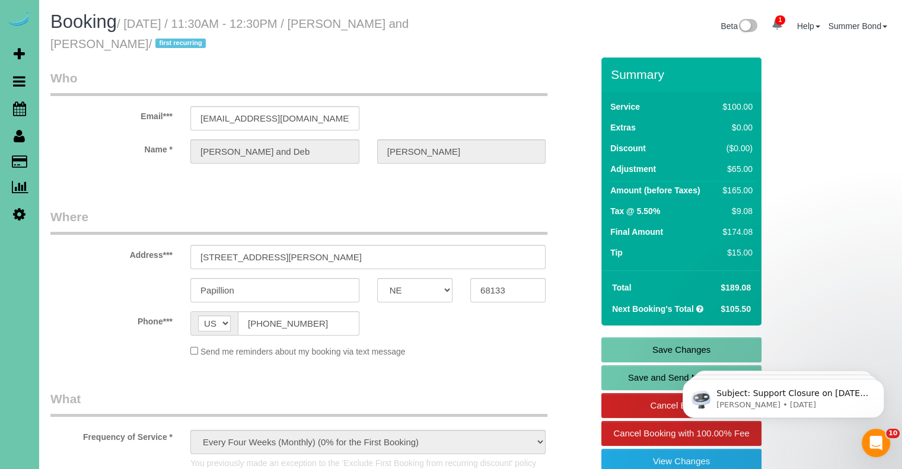
scroll to position [1436, 0]
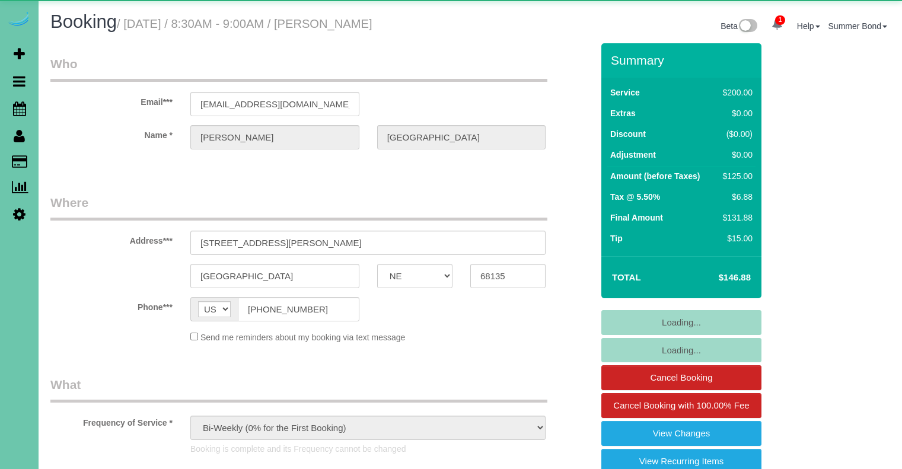
select select "NE"
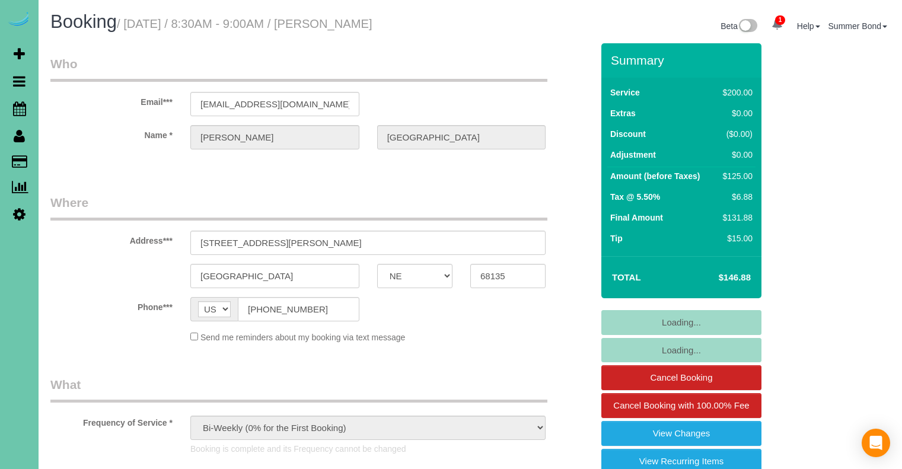
select select "object:936"
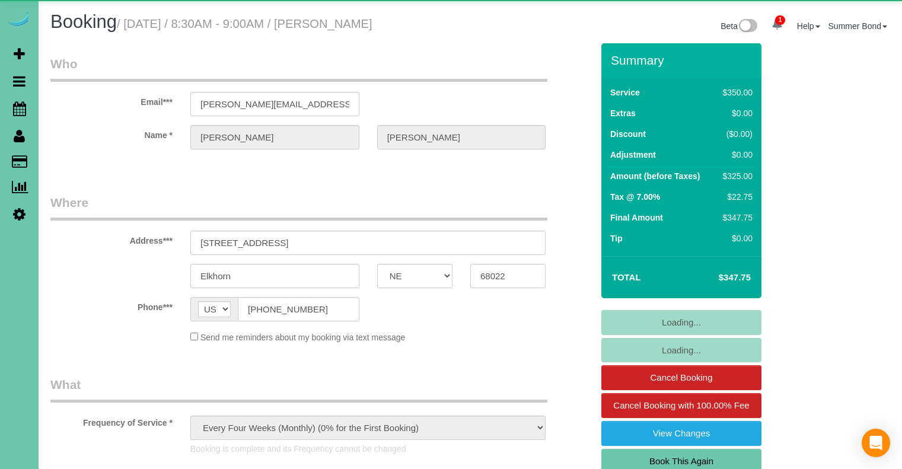
select select "NE"
select select "object:946"
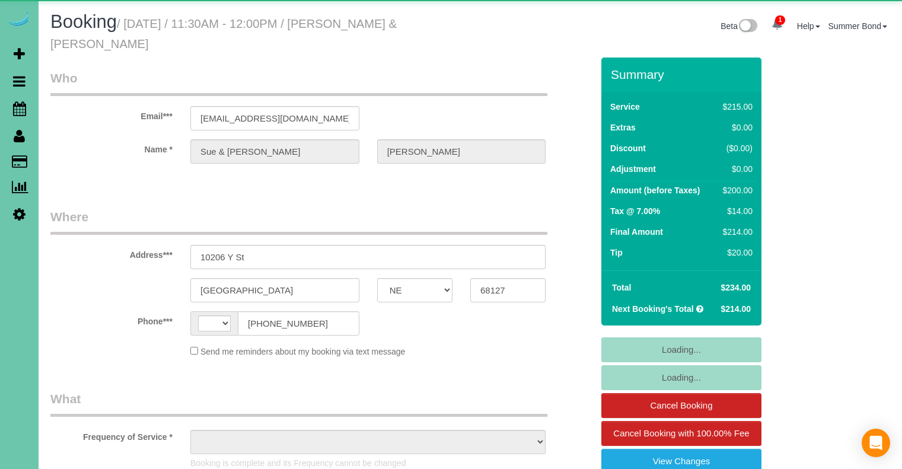
select select "NE"
select select "string:[GEOGRAPHIC_DATA]"
select select "object:640"
select select "string:fspay-423e139d-93b1-4955-898f-d6dc151576b0"
select select "number:37"
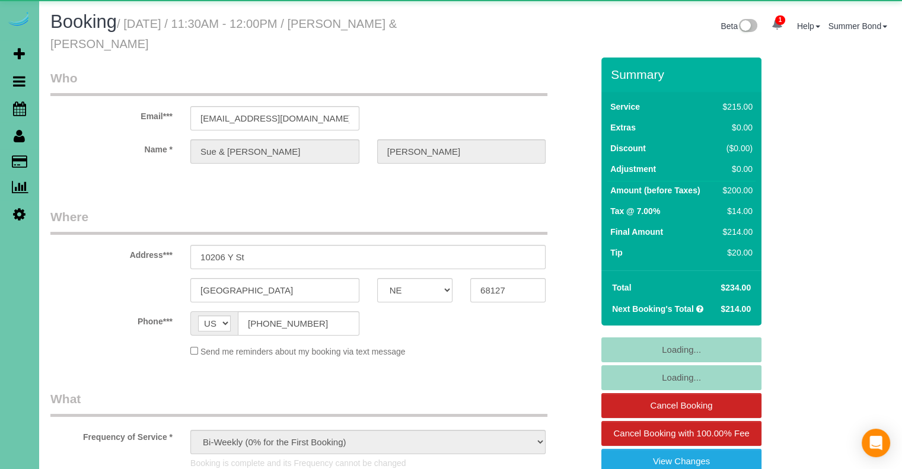
select select "number:42"
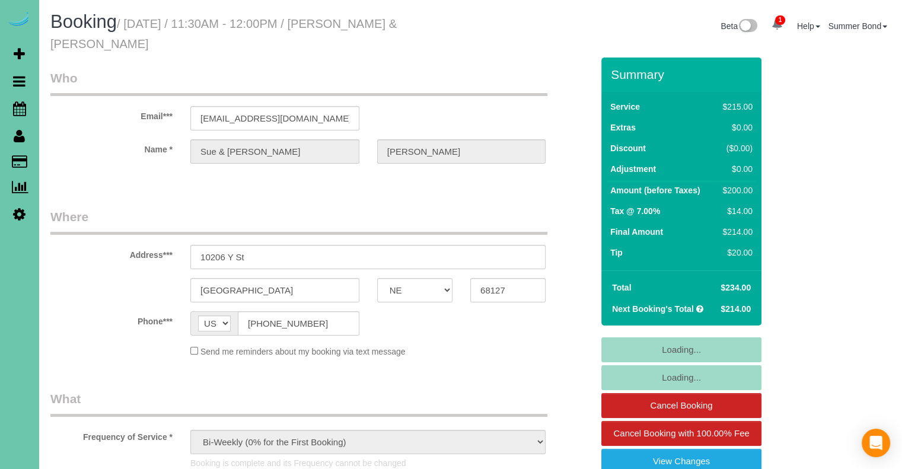
select select "object:936"
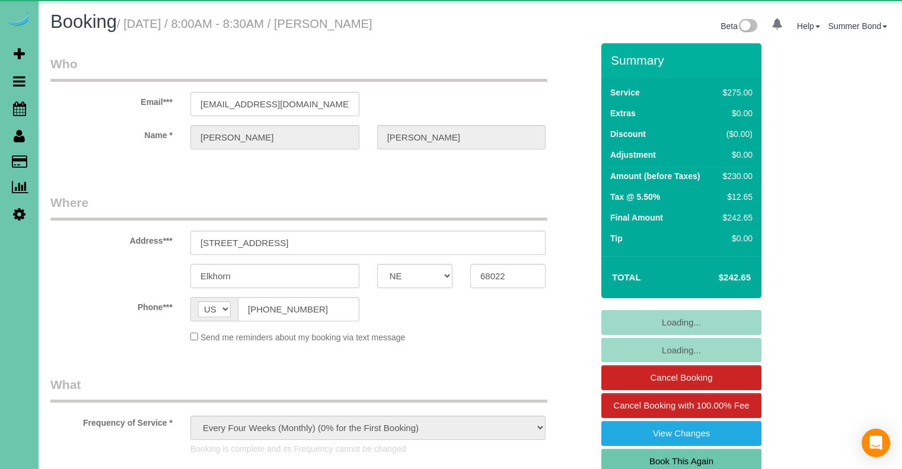
select select "NE"
select select "object:931"
select select "NE"
select select "object:920"
select select "number:34"
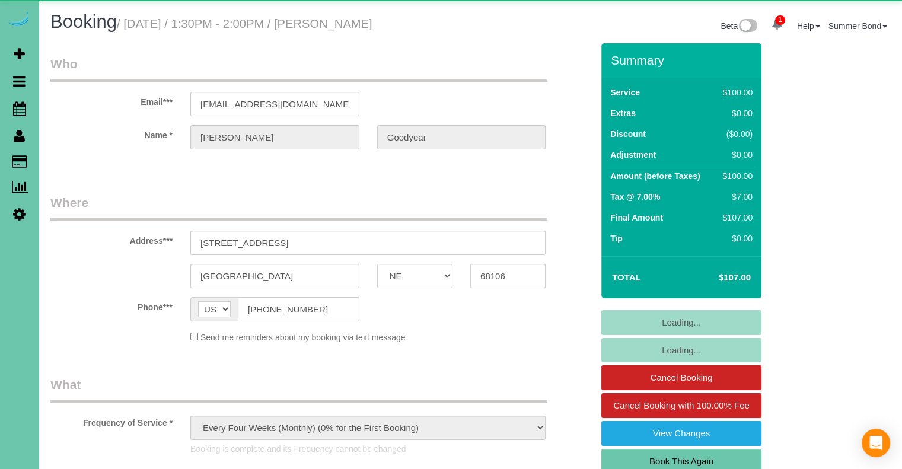
select select "number:40"
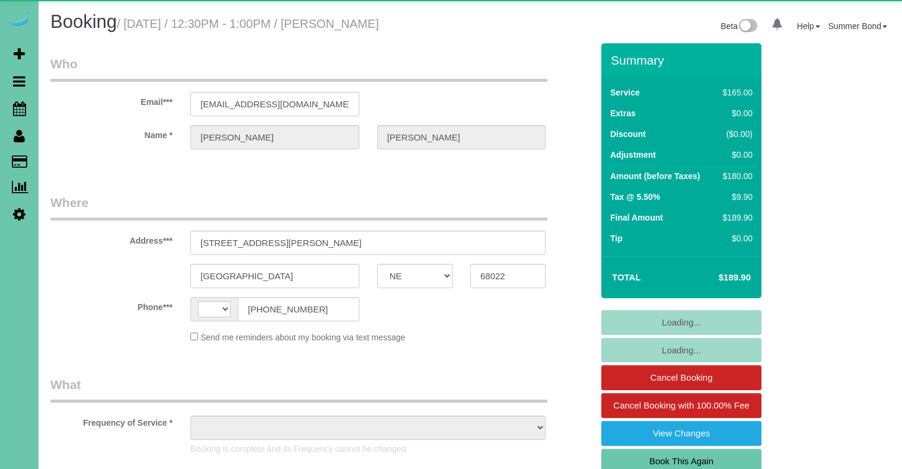
select select "NE"
select select "string:[GEOGRAPHIC_DATA]"
select select "object:635"
select select "string:fspay-19981a3f-0e59-46e8-8576-489f4ace2246"
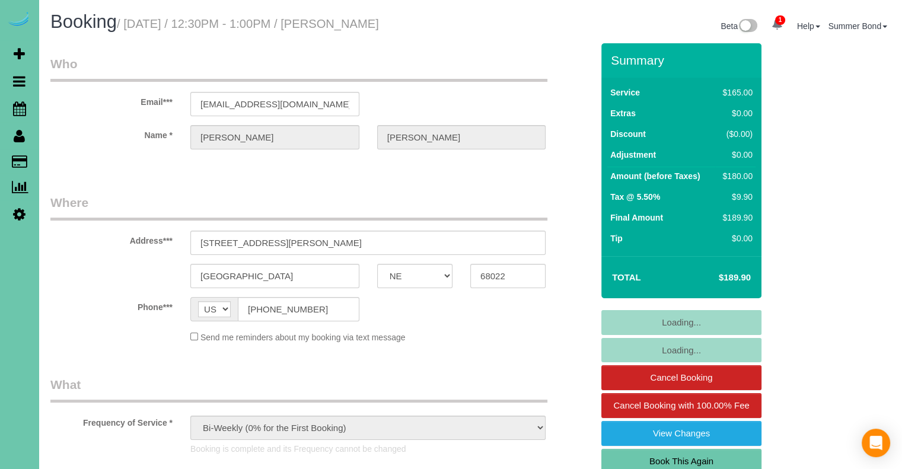
select select "object:934"
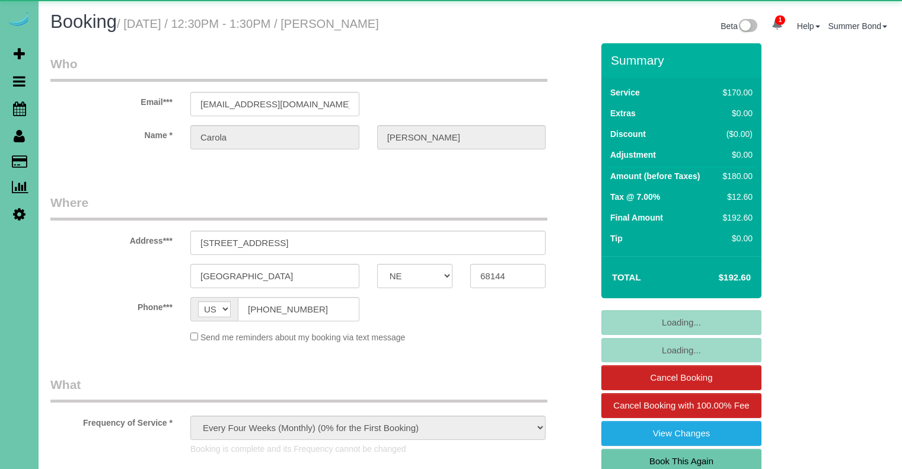
select select "NE"
select select "object:920"
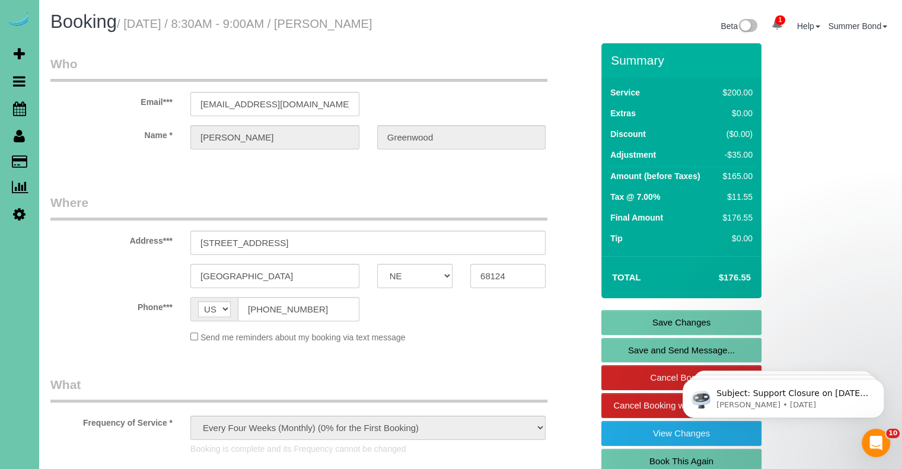
scroll to position [1380, 0]
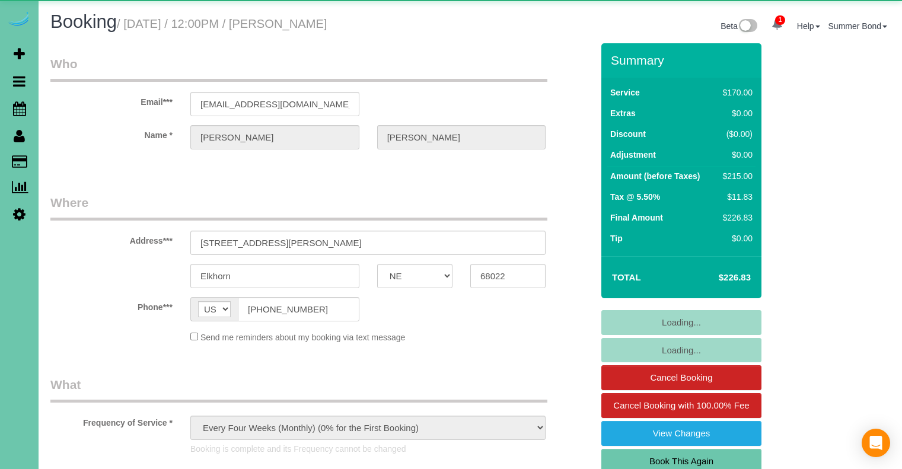
select select "NE"
select select "object:940"
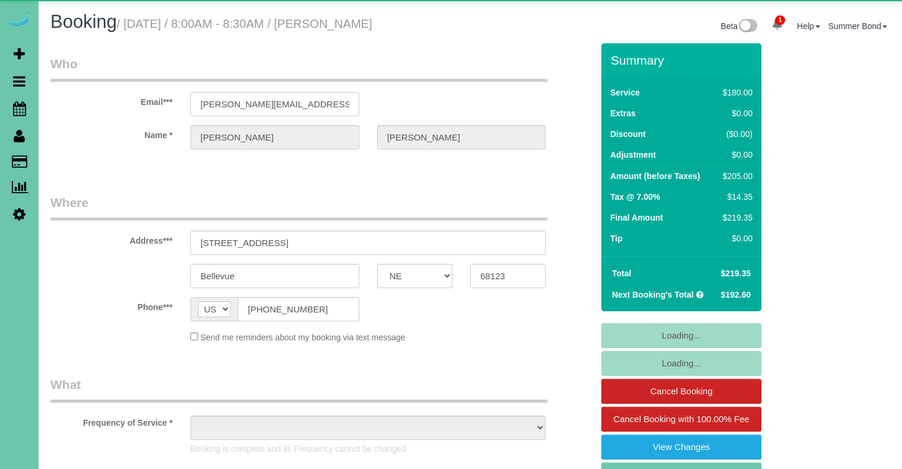
select select "NE"
select select "object:937"
select select "number:37"
select select "number:42"
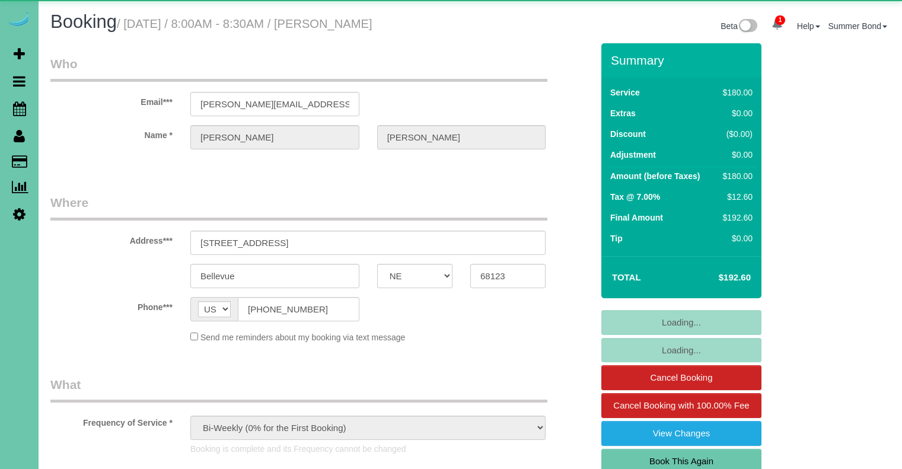
select select "NE"
select select "object:931"
select select "number:37"
select select "number:42"
select select "NE"
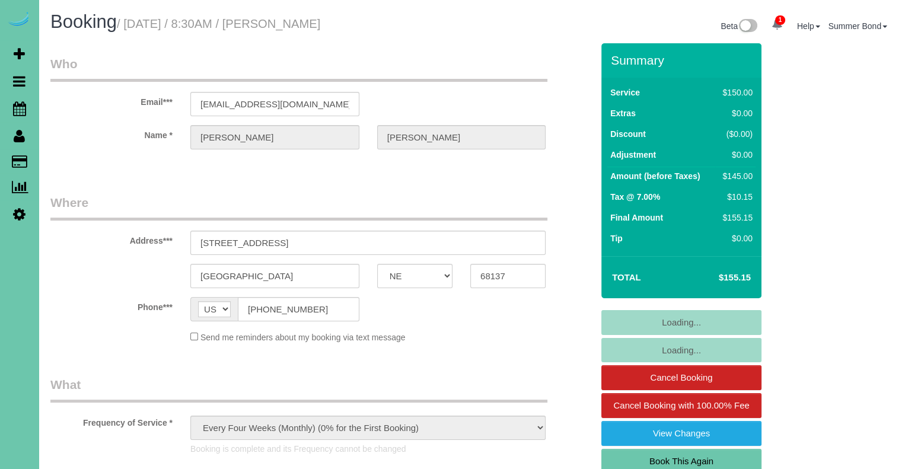
select select "object:940"
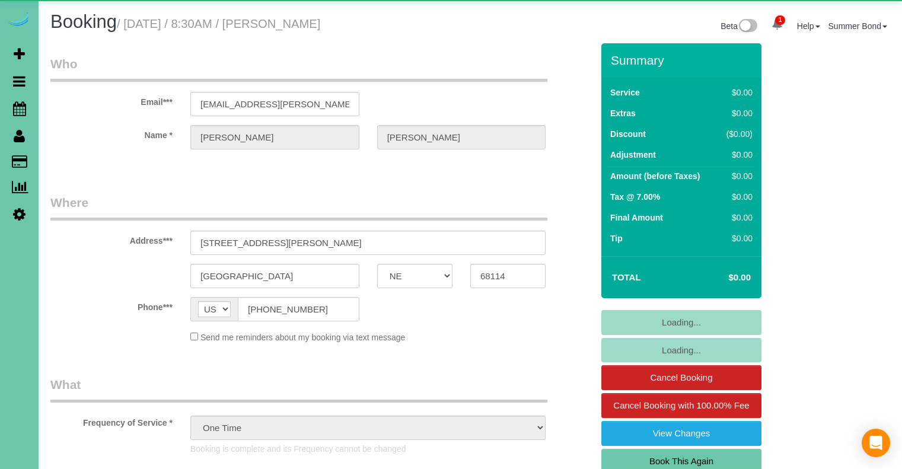
select select "NE"
select select "number:36"
select select "number:42"
select select "object:922"
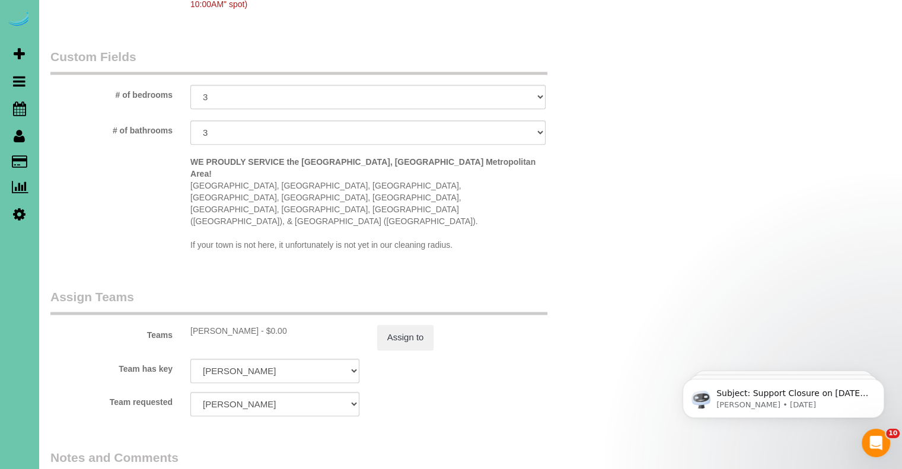
scroll to position [1305, 0]
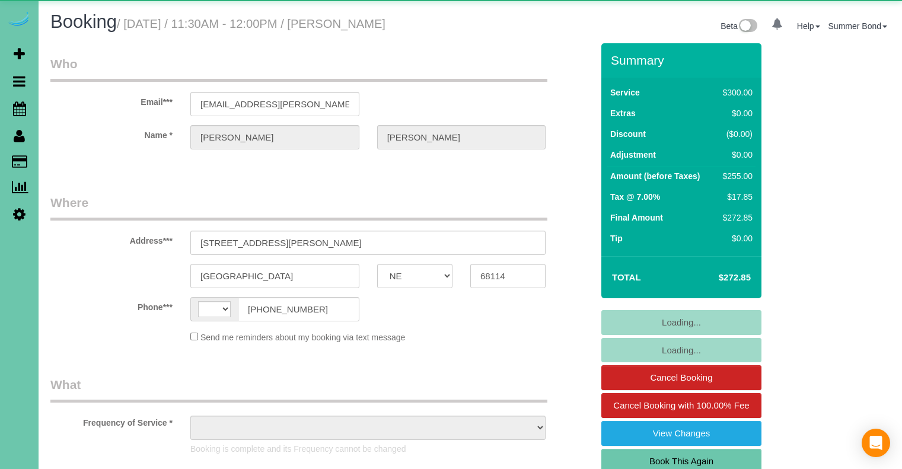
select select "NE"
select select "string:US"
select select "string:fspay-e8b33e74-5b73-4b68-9df4-5ff75a2a8cc7"
select select "object:937"
select select "number:36"
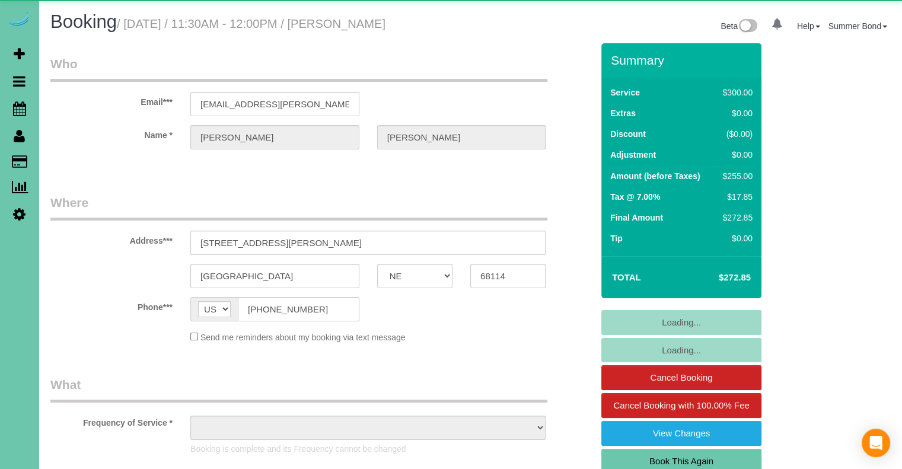
select select "number:42"
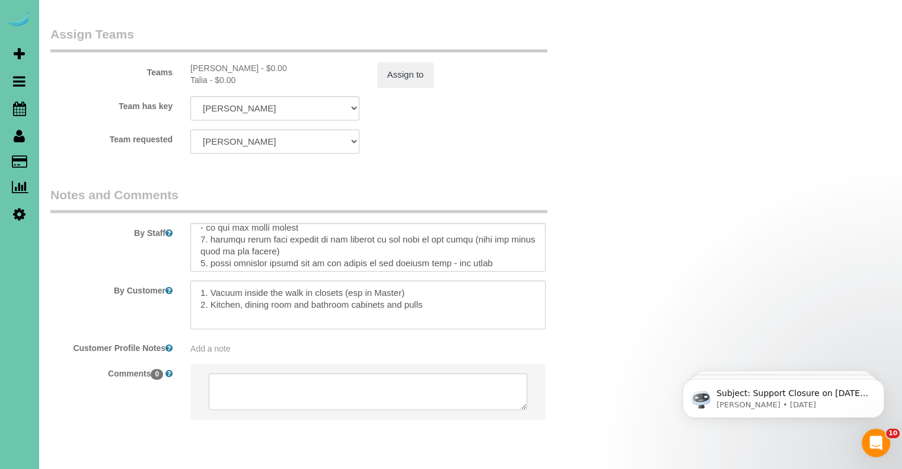
scroll to position [213, 0]
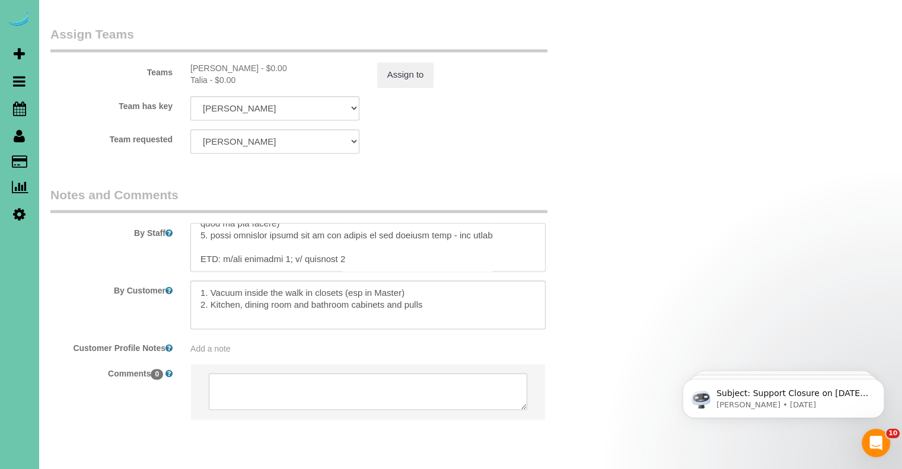
drag, startPoint x: 359, startPoint y: 224, endPoint x: 223, endPoint y: 225, distance: 135.9
click at [223, 225] on textarea at bounding box center [367, 247] width 355 height 49
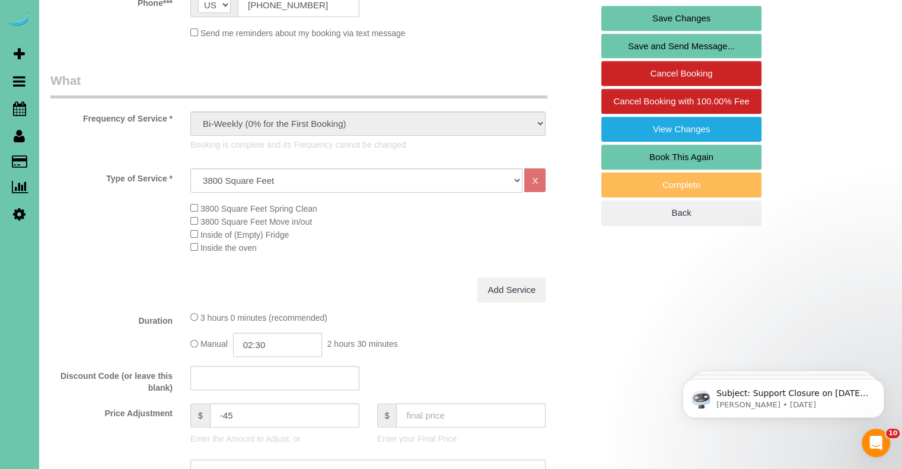
scroll to position [0, 0]
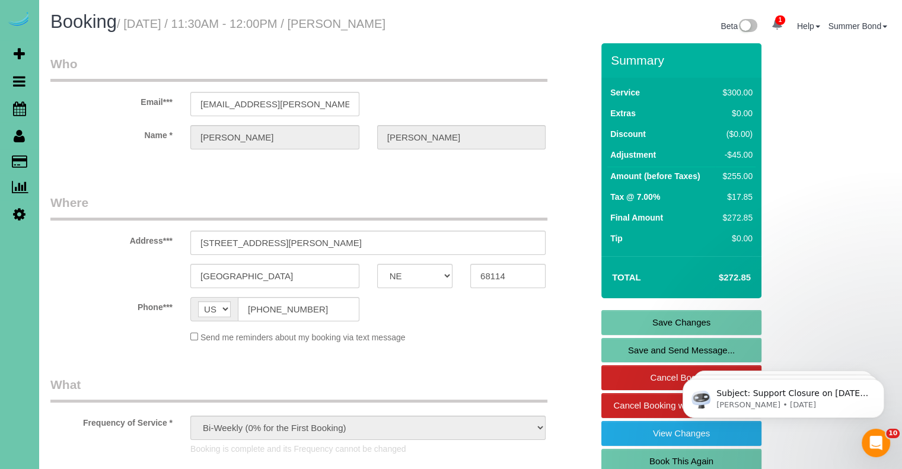
click at [544, 332] on div "Send me reminders about my booking via text message" at bounding box center [368, 336] width 373 height 13
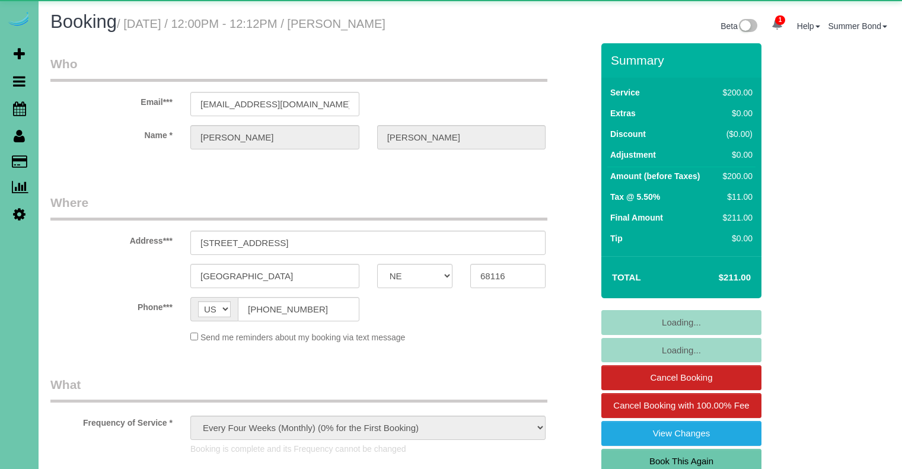
select select "NE"
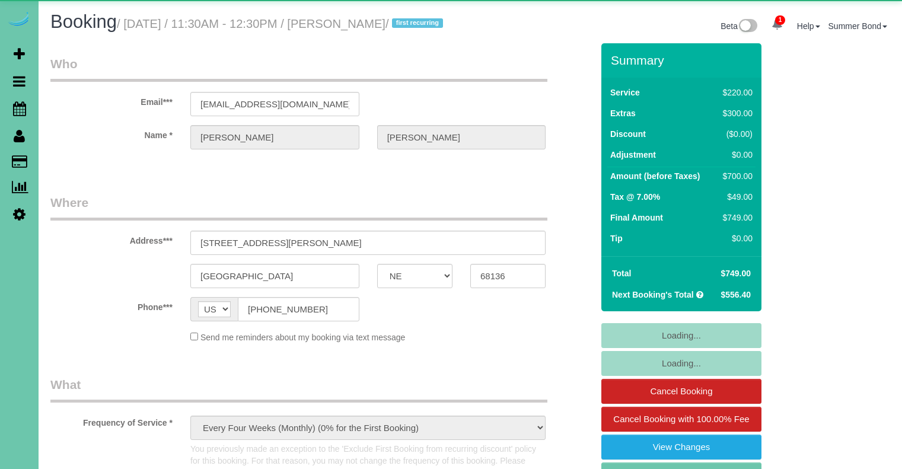
select select "NE"
select select "object:691"
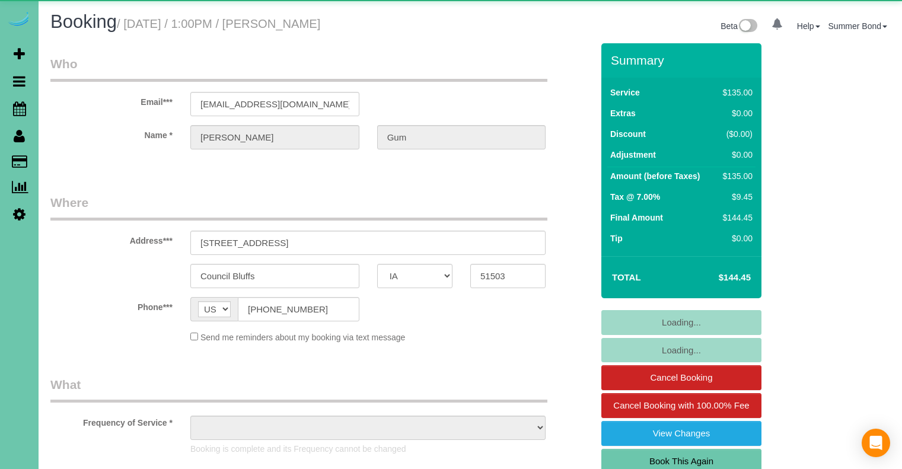
select select "IA"
select select "object:724"
select select "NE"
select select "object:682"
select select "NE"
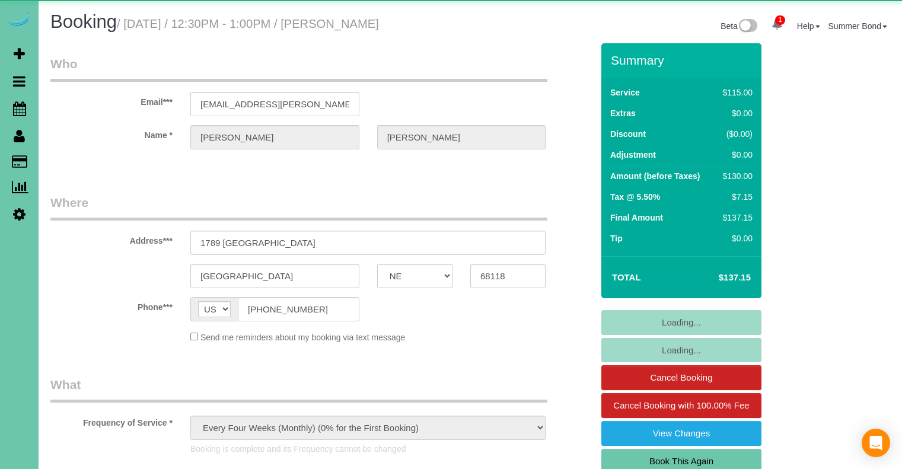
select select "object:934"
select select "NE"
select select "object:883"
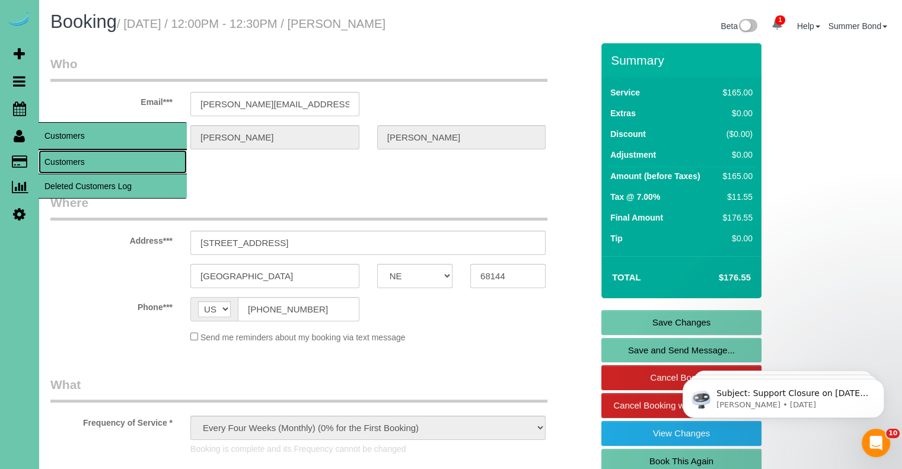
click at [59, 162] on link "Customers" at bounding box center [113, 162] width 148 height 24
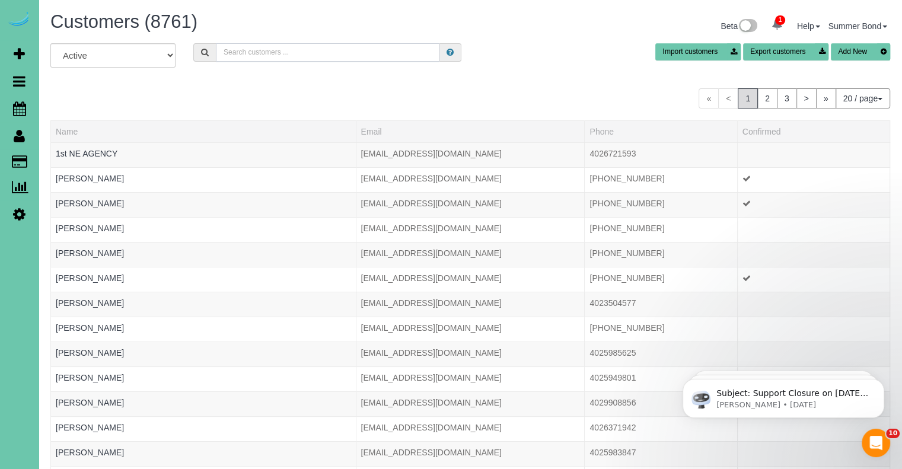
click at [267, 56] on input "text" at bounding box center [328, 52] width 224 height 18
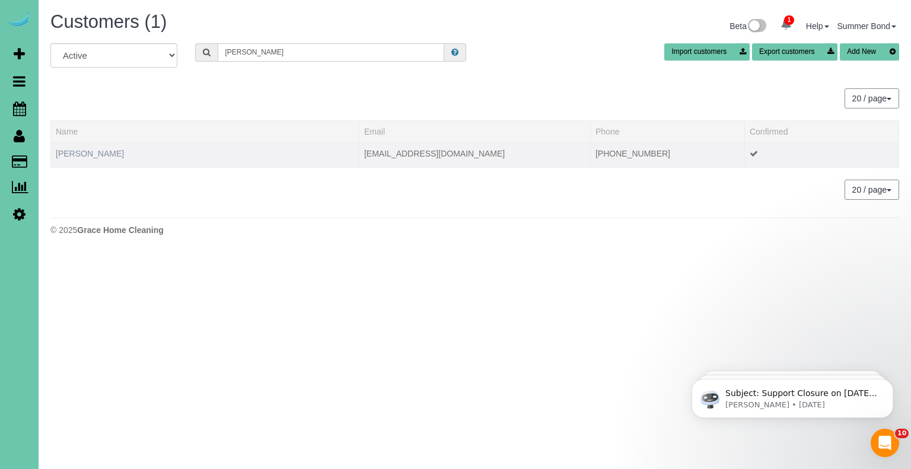
type input "[PERSON_NAME]"
click at [78, 154] on link "[PERSON_NAME]" at bounding box center [90, 153] width 68 height 9
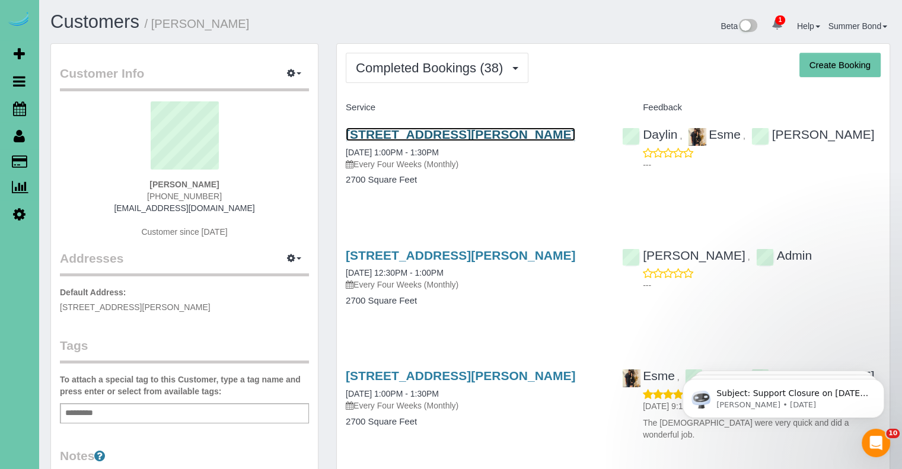
click at [374, 137] on link "[STREET_ADDRESS][PERSON_NAME]" at bounding box center [461, 135] width 230 height 14
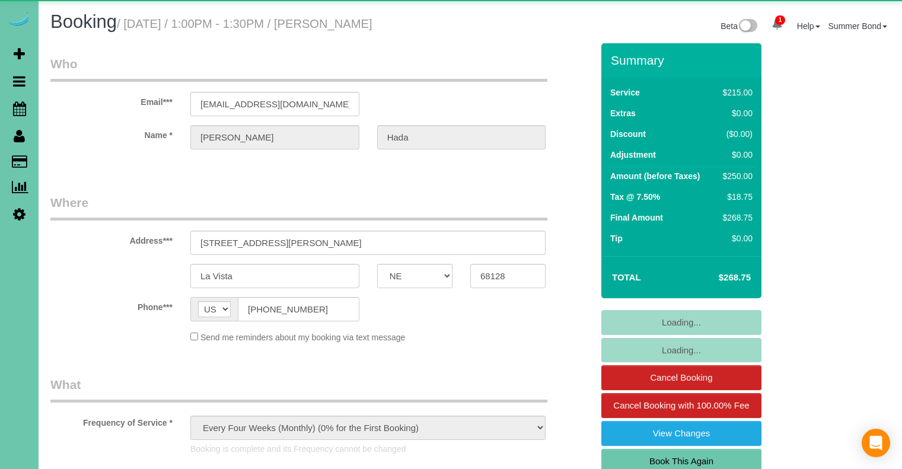
select select "NE"
select select "object:946"
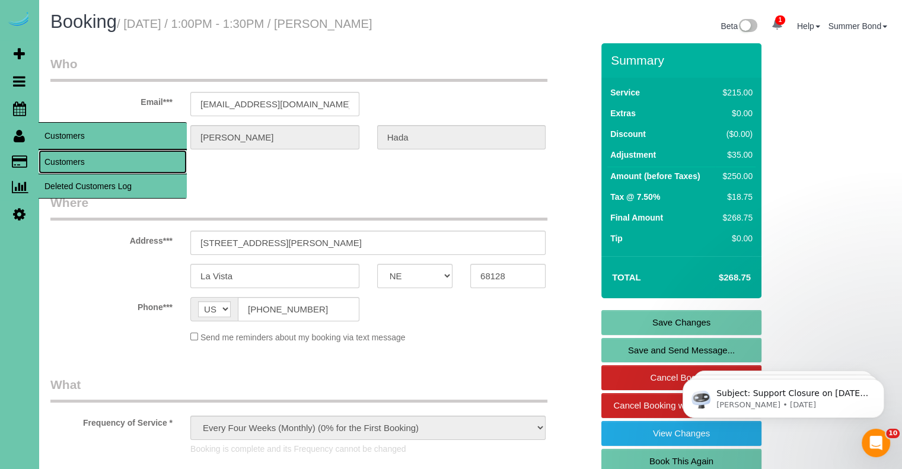
click at [49, 163] on link "Customers" at bounding box center [113, 162] width 148 height 24
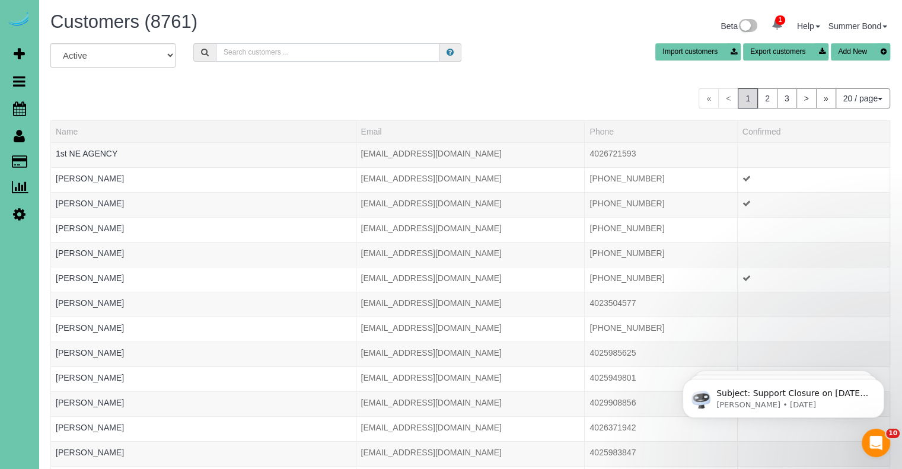
click at [247, 50] on input "text" at bounding box center [328, 52] width 224 height 18
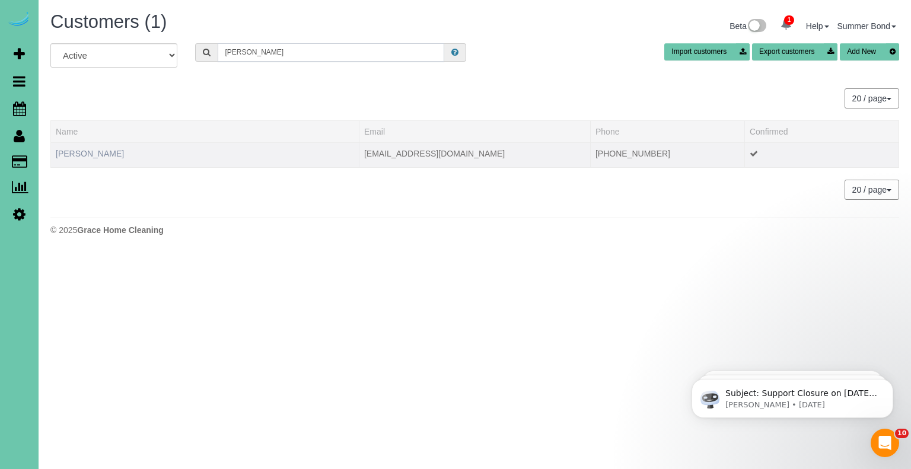
type input "[PERSON_NAME]"
click at [84, 149] on link "[PERSON_NAME]" at bounding box center [90, 153] width 68 height 9
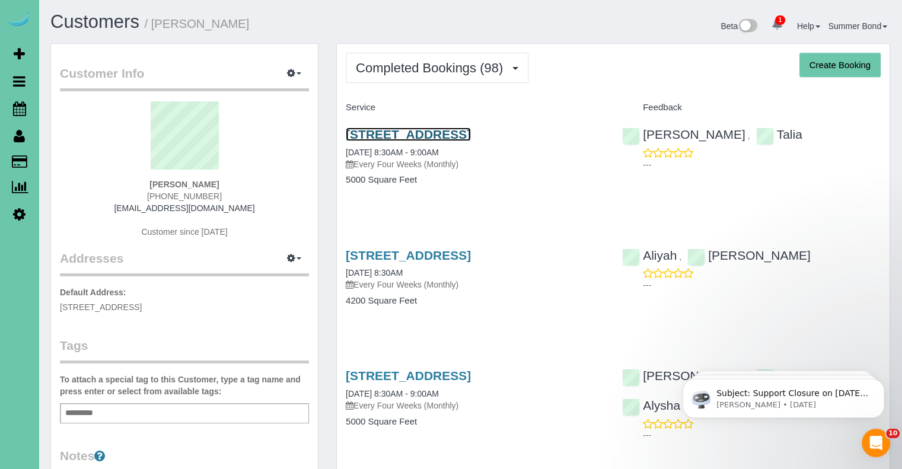
click at [365, 135] on link "[STREET_ADDRESS]" at bounding box center [408, 135] width 125 height 14
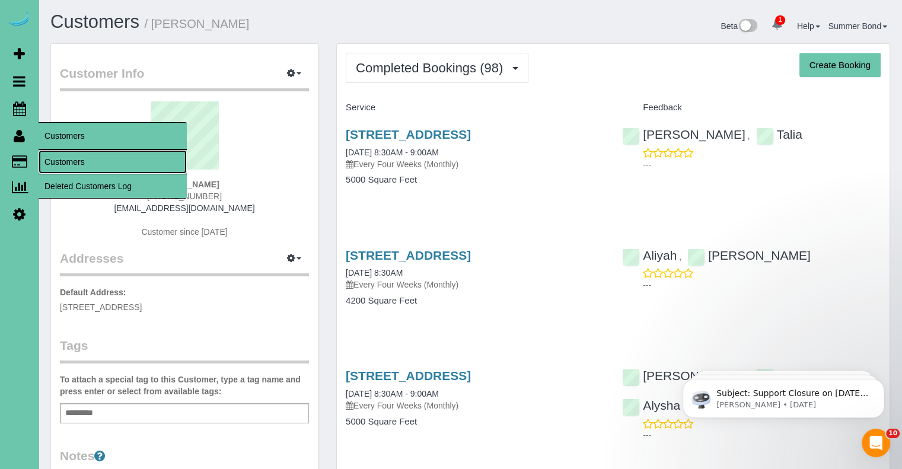
click at [52, 161] on link "Customers" at bounding box center [113, 162] width 148 height 24
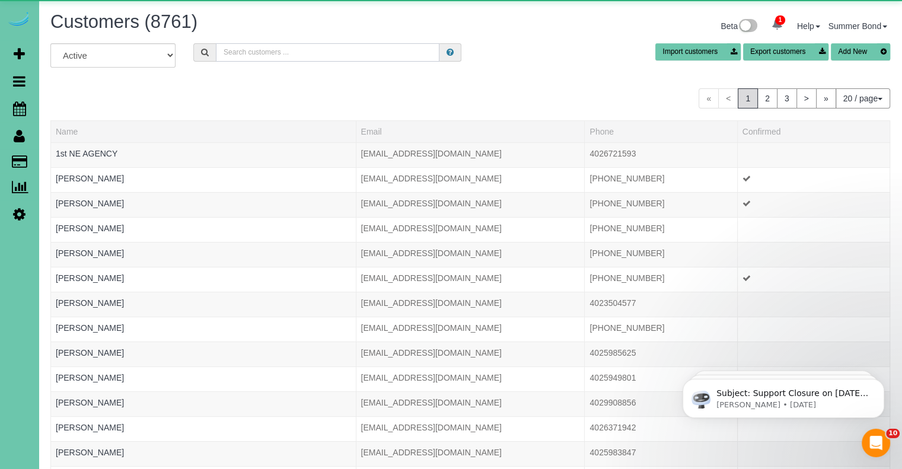
click at [246, 50] on input "text" at bounding box center [328, 52] width 224 height 18
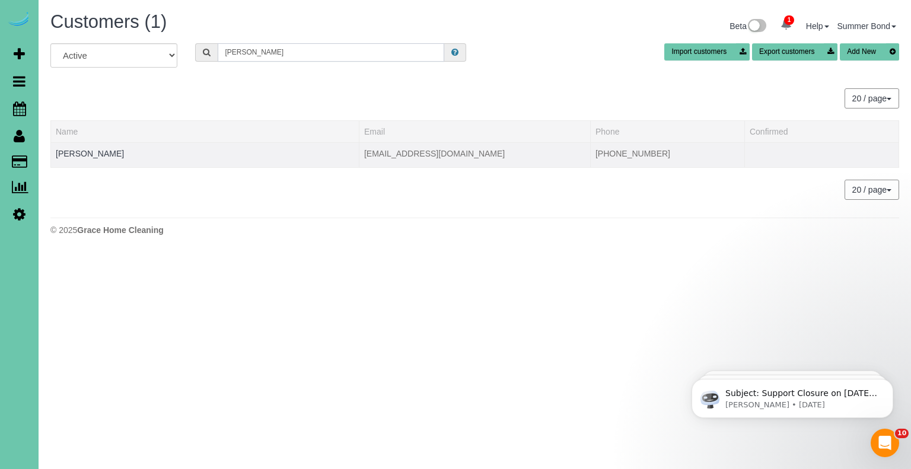
type input "[PERSON_NAME]"
click at [82, 147] on td "Pam Hagan" at bounding box center [205, 154] width 309 height 25
click at [83, 157] on link "Pam Hagan" at bounding box center [90, 153] width 68 height 9
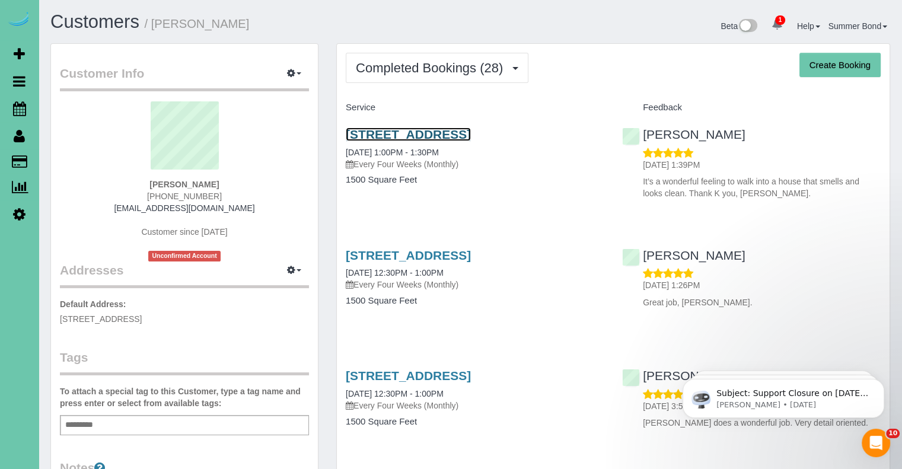
click at [360, 132] on link "10605 Decatur St, Omaha, NE 68114" at bounding box center [408, 135] width 125 height 14
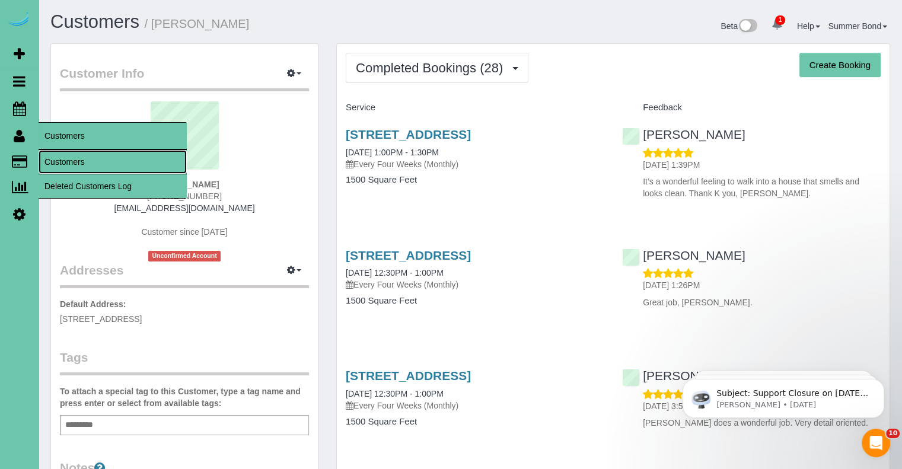
click at [59, 161] on link "Customers" at bounding box center [113, 162] width 148 height 24
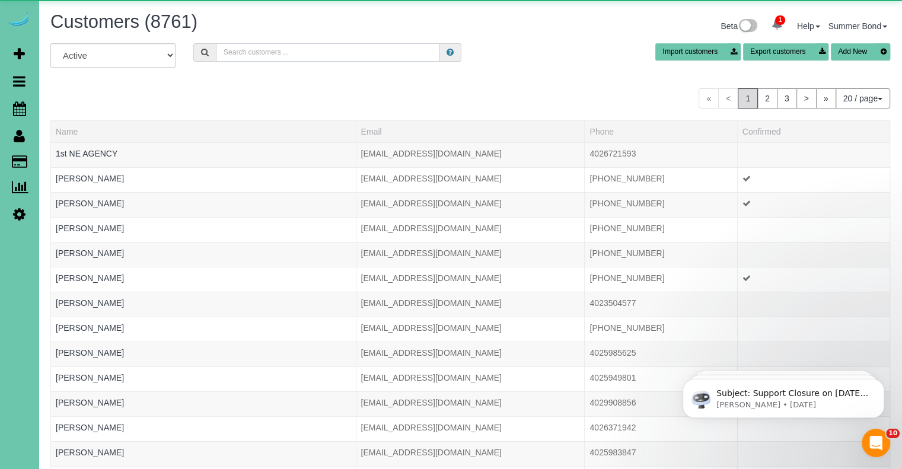
click at [279, 49] on input "text" at bounding box center [328, 52] width 224 height 18
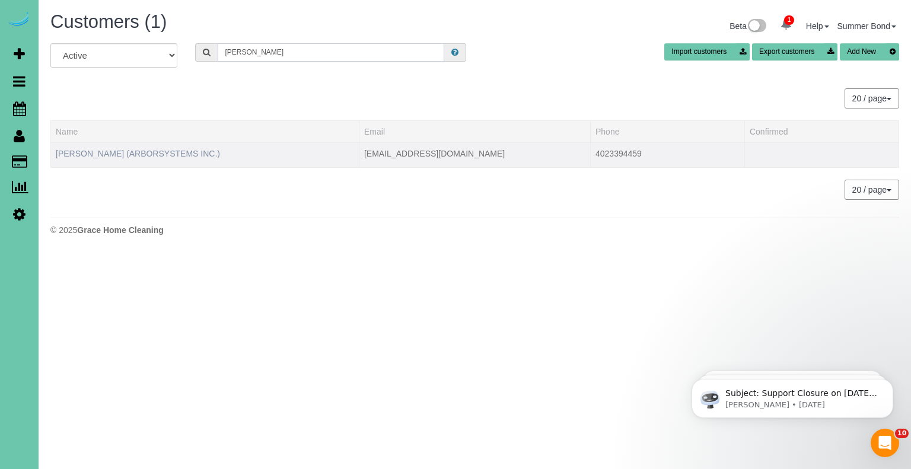
type input "angel hager"
click at [168, 154] on link "ANGEL HAGER (ARBORSYSTEMS INC.)" at bounding box center [138, 153] width 164 height 9
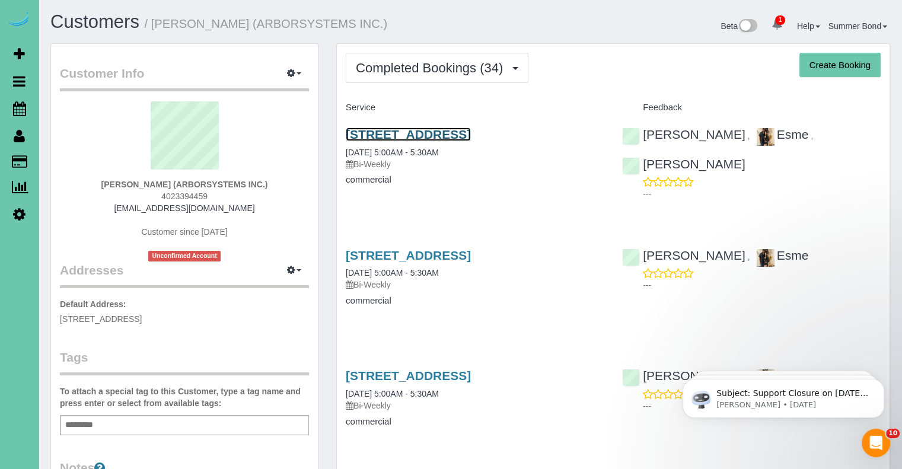
click at [380, 135] on link "10168 L St, Omaha, NE 68107" at bounding box center [408, 135] width 125 height 14
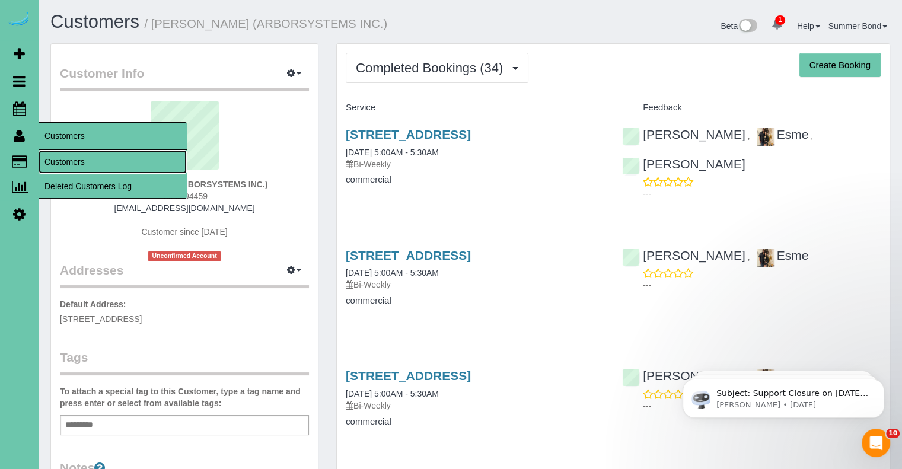
click at [61, 164] on link "Customers" at bounding box center [113, 162] width 148 height 24
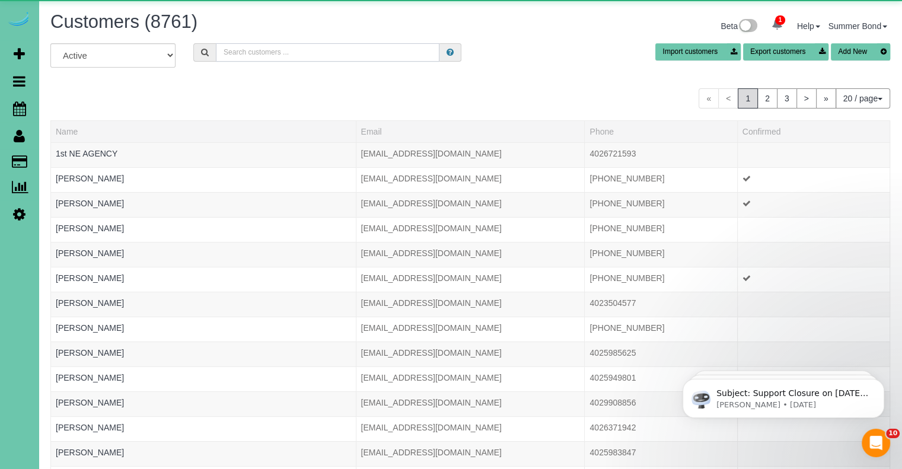
click at [255, 50] on input "text" at bounding box center [328, 52] width 224 height 18
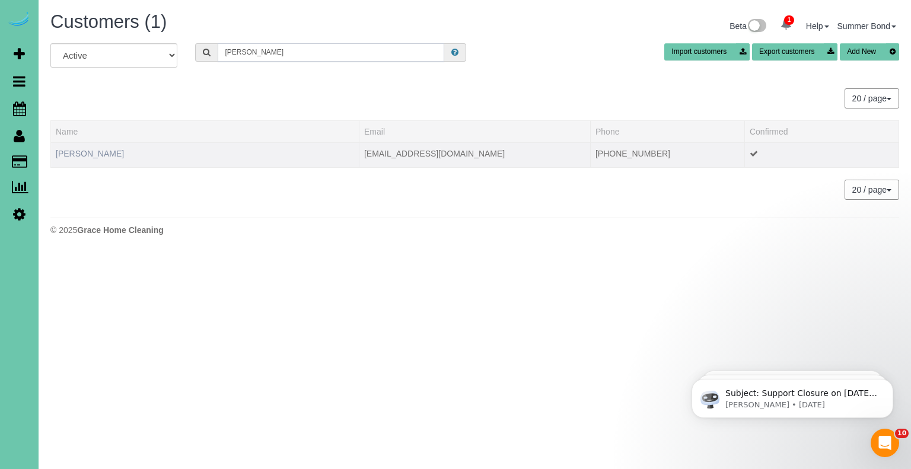
type input "Kari hal"
click at [96, 151] on link "Kari Halweg" at bounding box center [90, 153] width 68 height 9
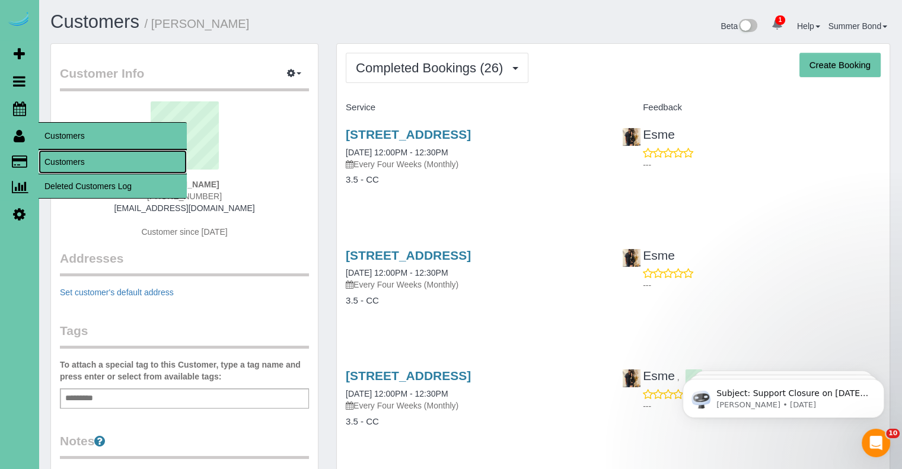
click at [62, 163] on link "Customers" at bounding box center [113, 162] width 148 height 24
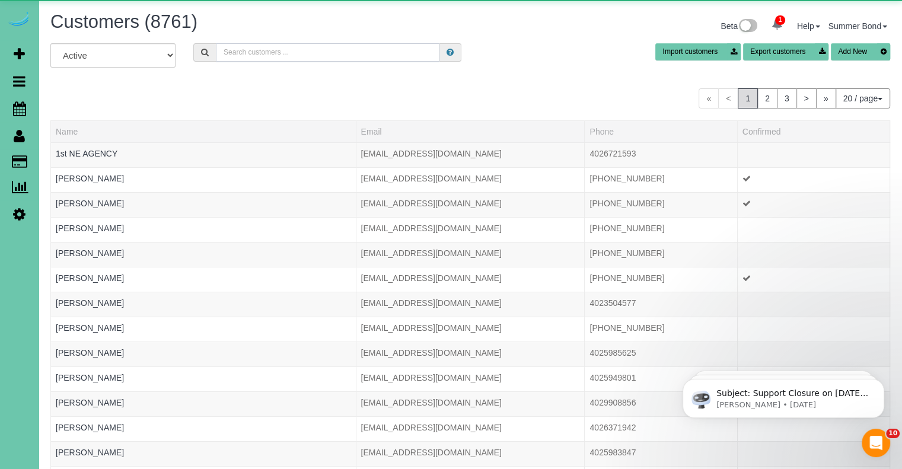
click at [252, 56] on input "text" at bounding box center [328, 52] width 224 height 18
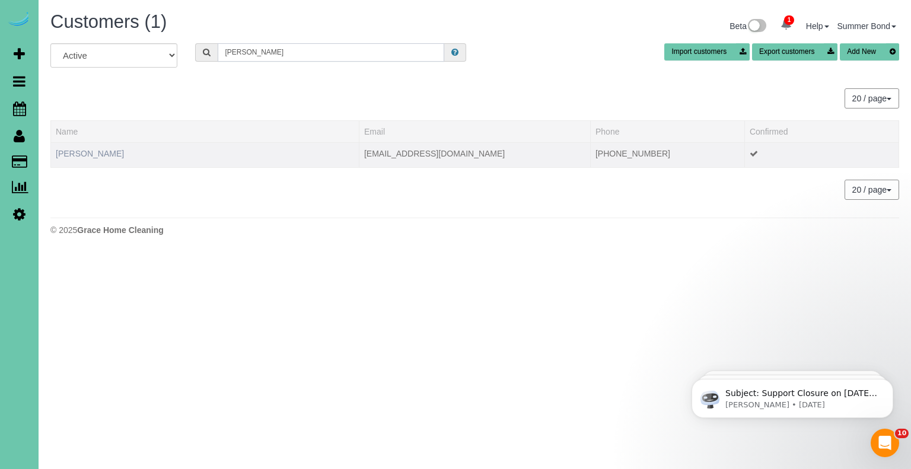
type input "Frankie hamb"
click at [109, 149] on link "Frankie Hamburger" at bounding box center [90, 153] width 68 height 9
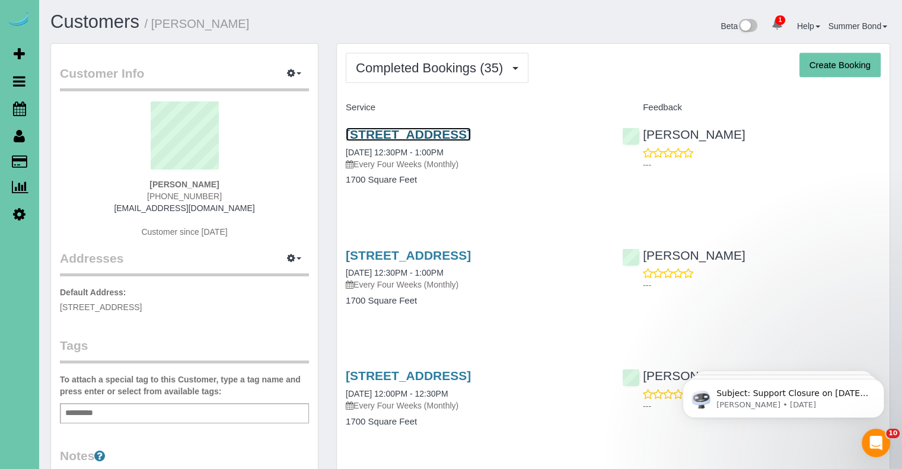
click at [360, 136] on link "3331 Hickory Street, Omaha, NE 68105" at bounding box center [408, 135] width 125 height 14
click at [403, 138] on link "3331 Hickory Street, Omaha, NE 68105" at bounding box center [408, 135] width 125 height 14
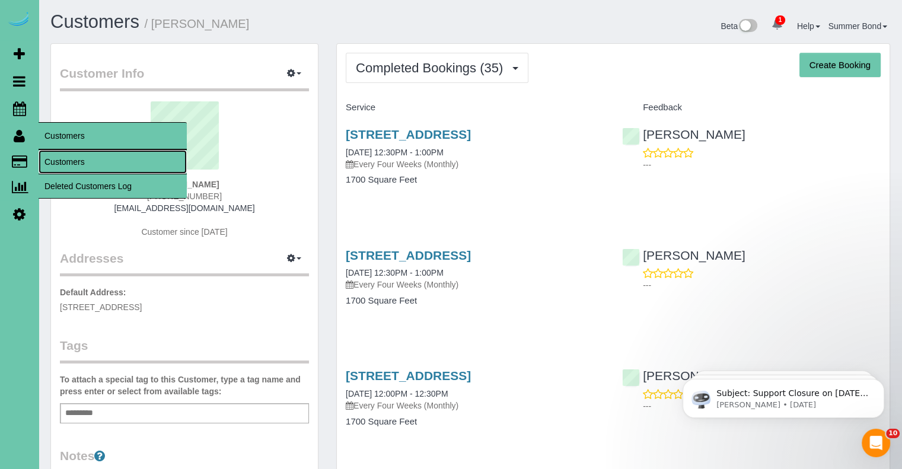
click at [61, 166] on link "Customers" at bounding box center [113, 162] width 148 height 24
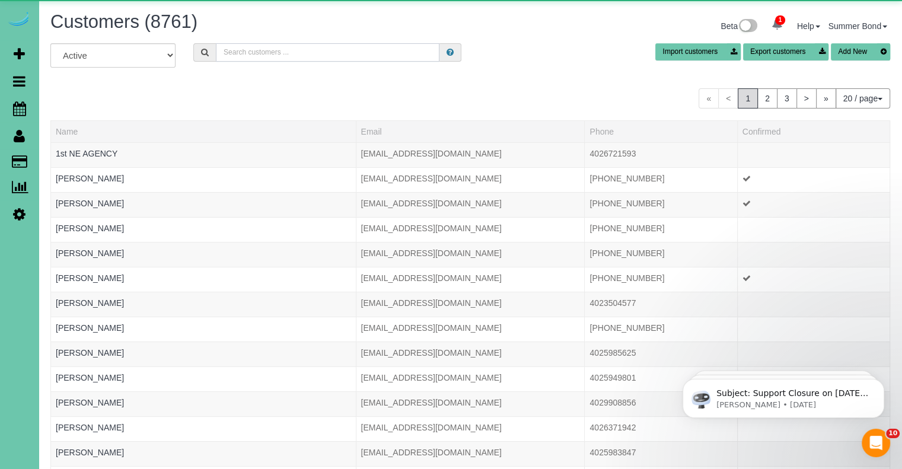
click at [244, 54] on input "text" at bounding box center [328, 52] width 224 height 18
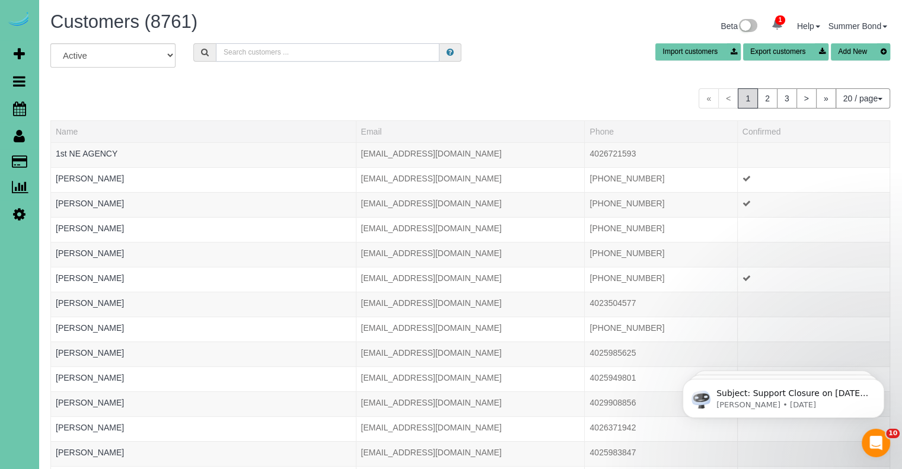
type input "h"
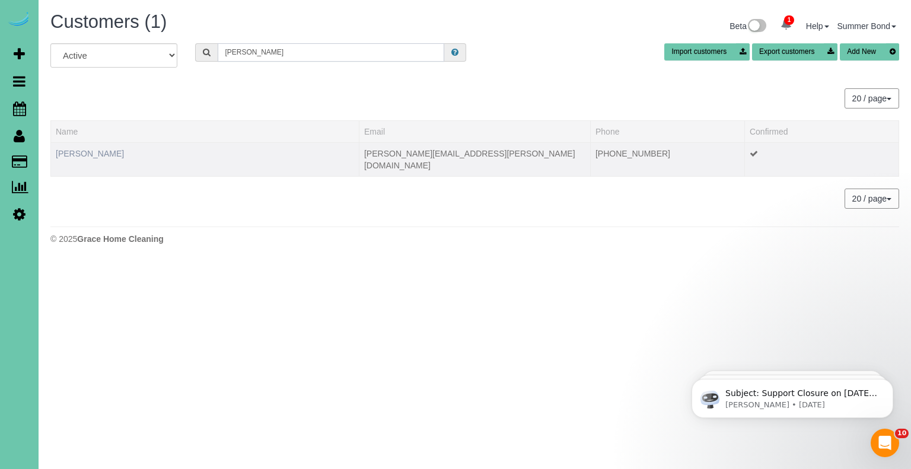
type input "doug ham"
click at [80, 152] on link "Doug Hamlin" at bounding box center [90, 153] width 68 height 9
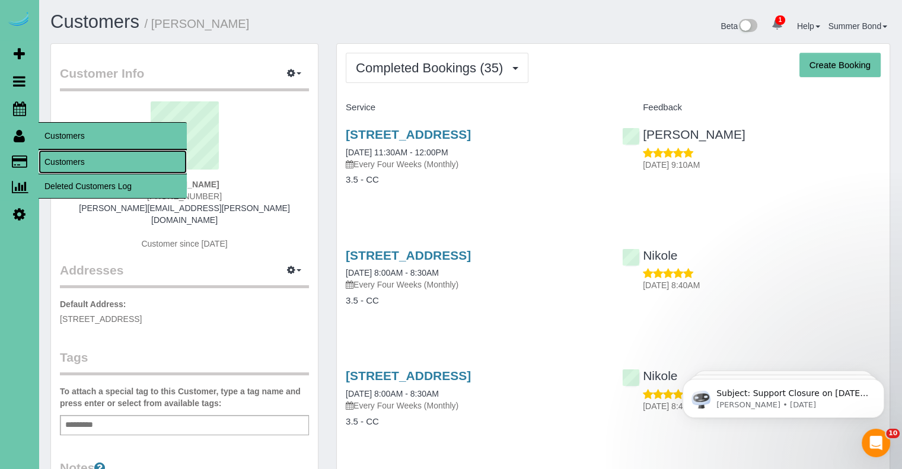
click at [58, 158] on link "Customers" at bounding box center [113, 162] width 148 height 24
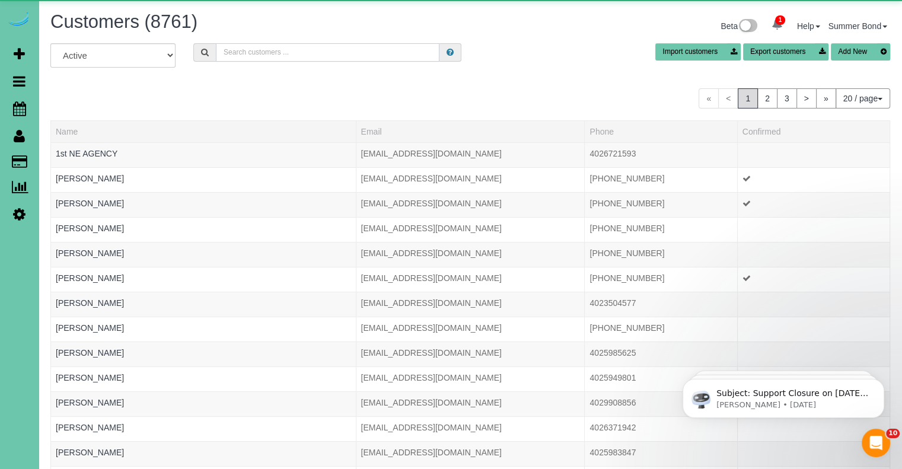
click at [252, 56] on input "text" at bounding box center [328, 52] width 224 height 18
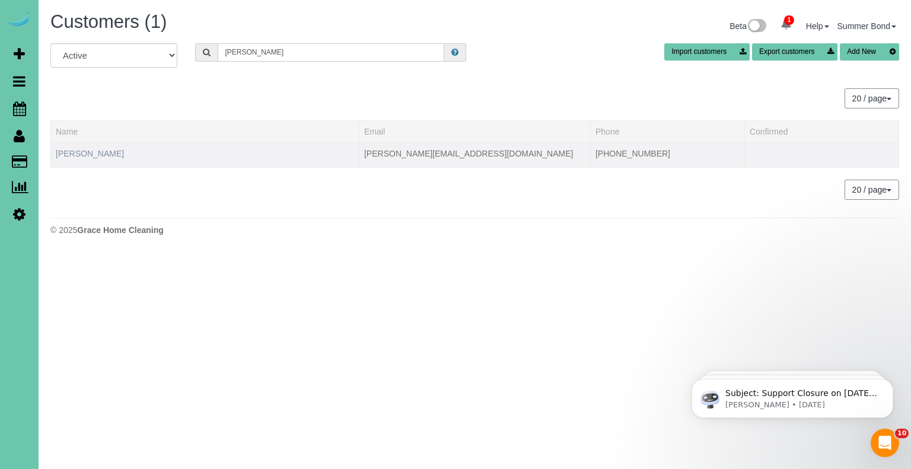
type input "Don Haney"
click at [83, 155] on link "Don Haney" at bounding box center [90, 153] width 68 height 9
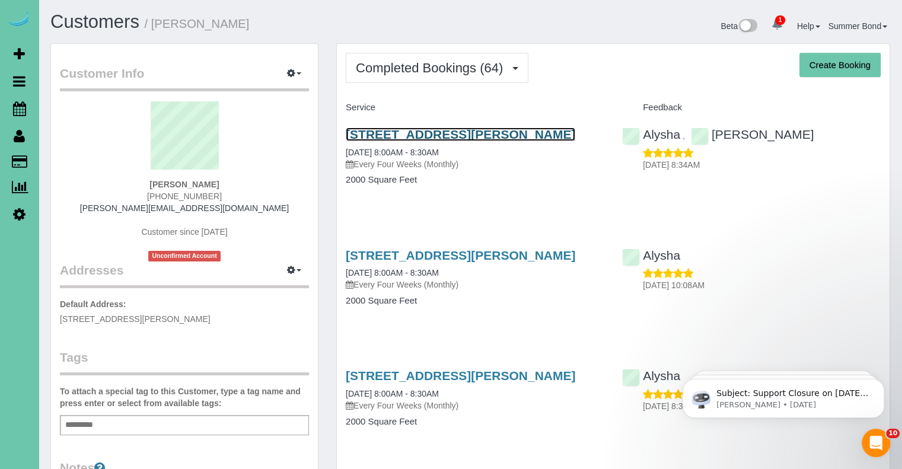
click at [459, 132] on link "10254 Browne Street, Omaha, NE 68134" at bounding box center [461, 135] width 230 height 14
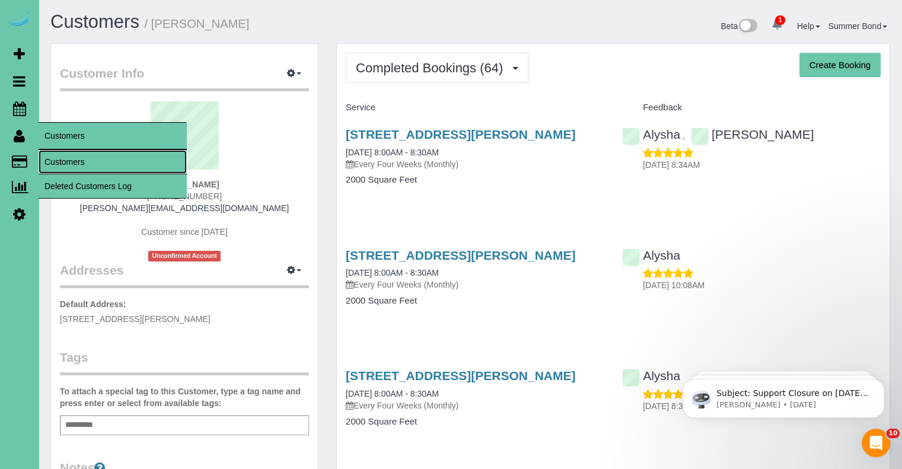
click at [62, 163] on link "Customers" at bounding box center [113, 162] width 148 height 24
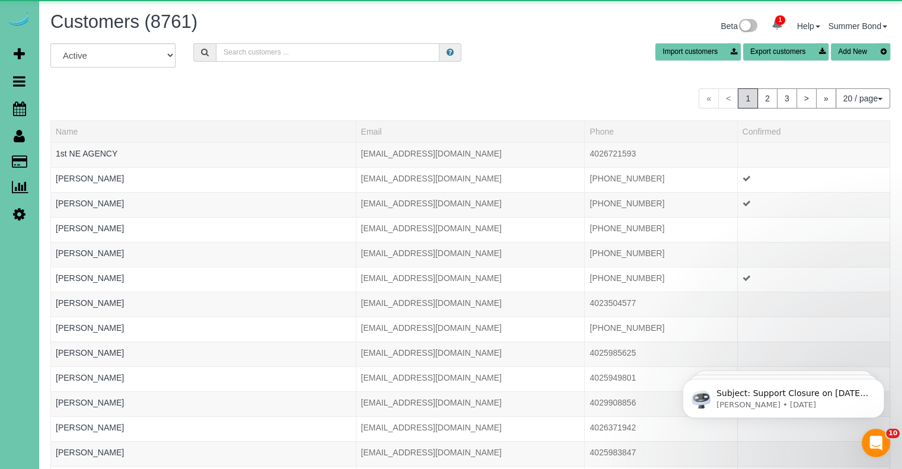
click at [266, 53] on input "text" at bounding box center [328, 52] width 224 height 18
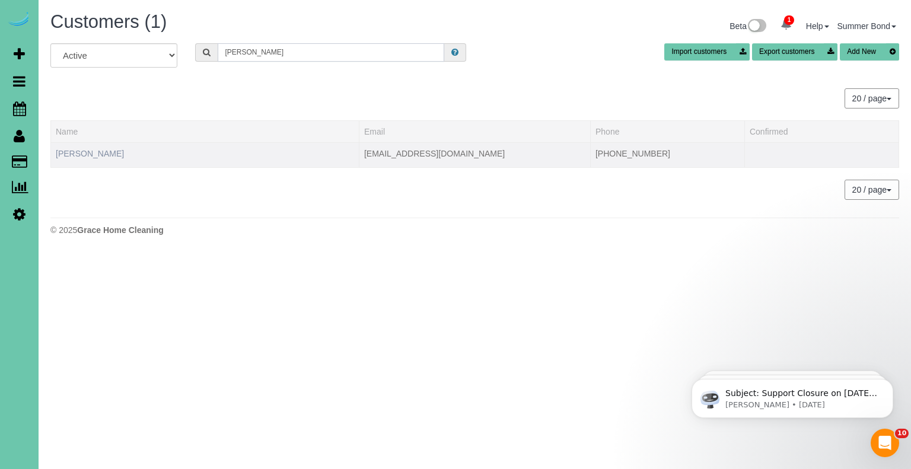
type input "Alyson han"
click at [85, 151] on link "Alyson Hanish" at bounding box center [90, 153] width 68 height 9
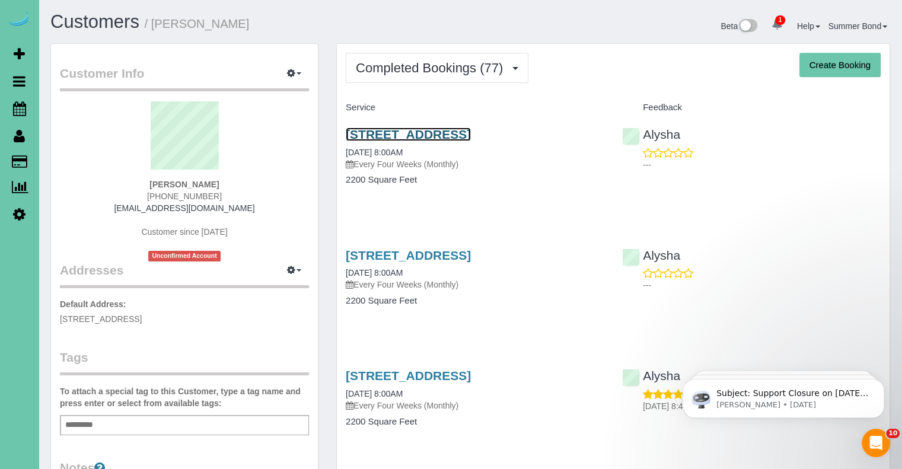
click at [363, 135] on link "748 North 57th Ave, Omaha, NE 68132" at bounding box center [408, 135] width 125 height 14
click at [434, 256] on link "748 North 57th Ave, Omaha, NE 68132" at bounding box center [408, 256] width 125 height 14
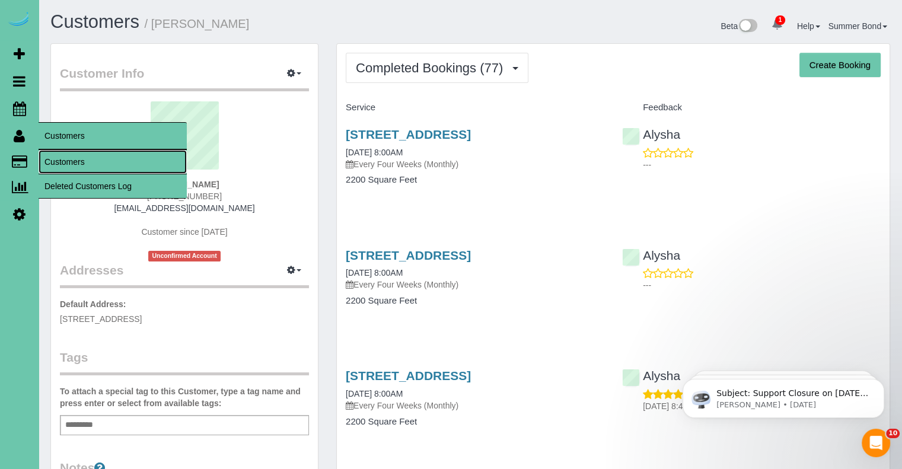
click at [55, 157] on link "Customers" at bounding box center [113, 162] width 148 height 24
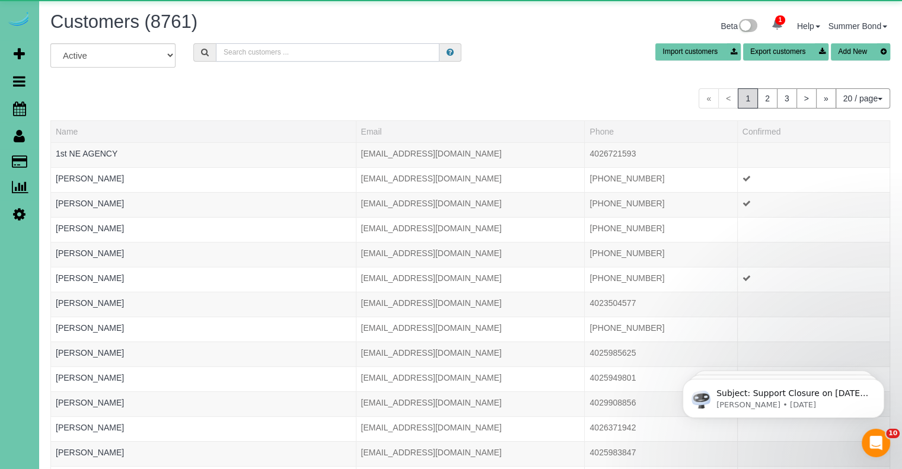
click at [259, 46] on input "text" at bounding box center [328, 52] width 224 height 18
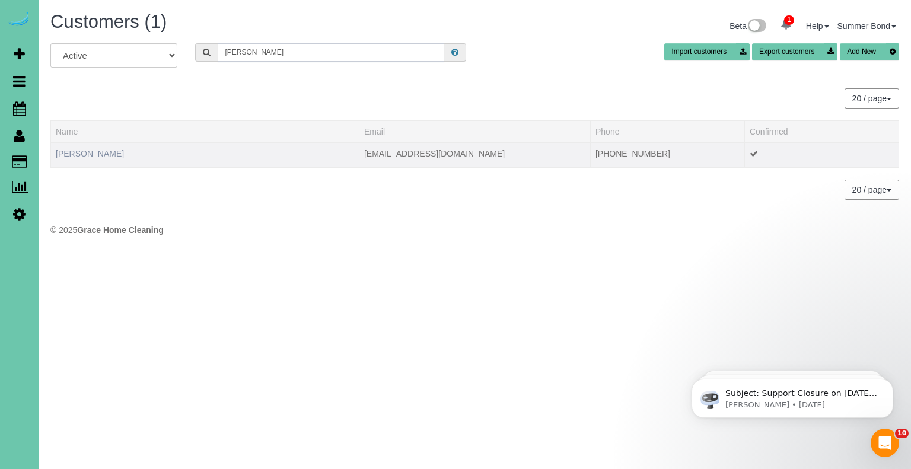
type input "Jamal hann"
click at [87, 155] on link "Jamal Hannon" at bounding box center [90, 153] width 68 height 9
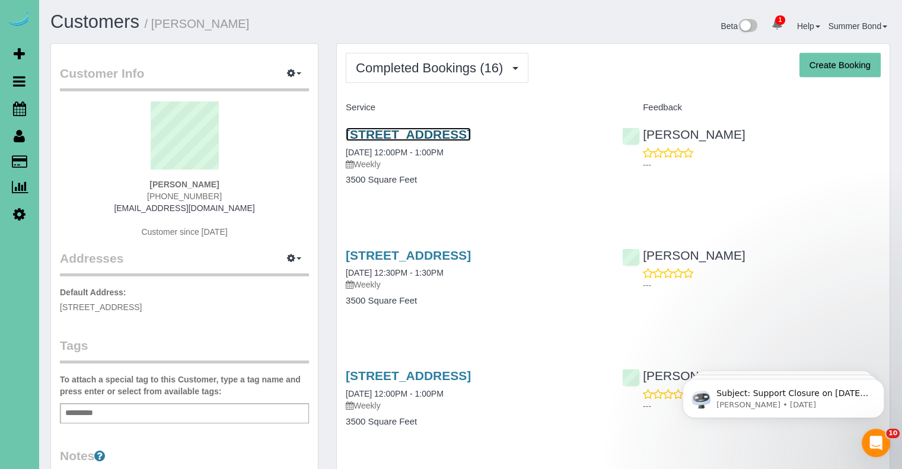
click at [358, 138] on link "6515 S 157th Street, Omaha, NE 68135" at bounding box center [408, 135] width 125 height 14
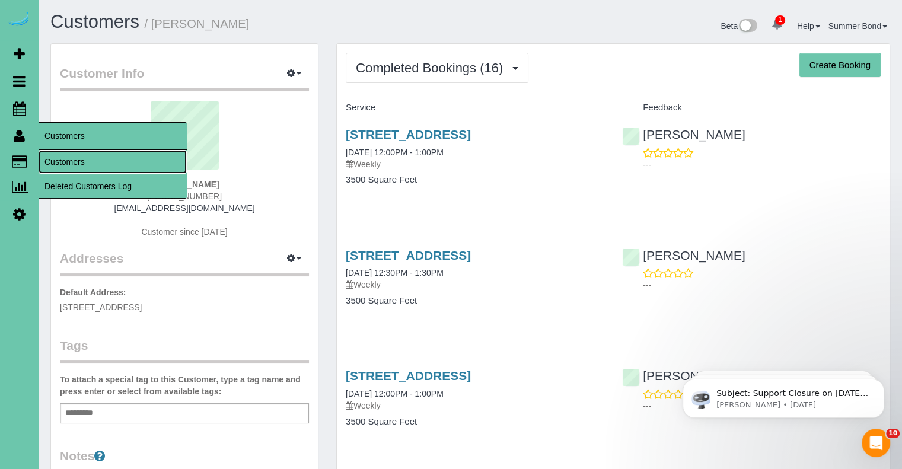
click at [60, 162] on link "Customers" at bounding box center [113, 162] width 148 height 24
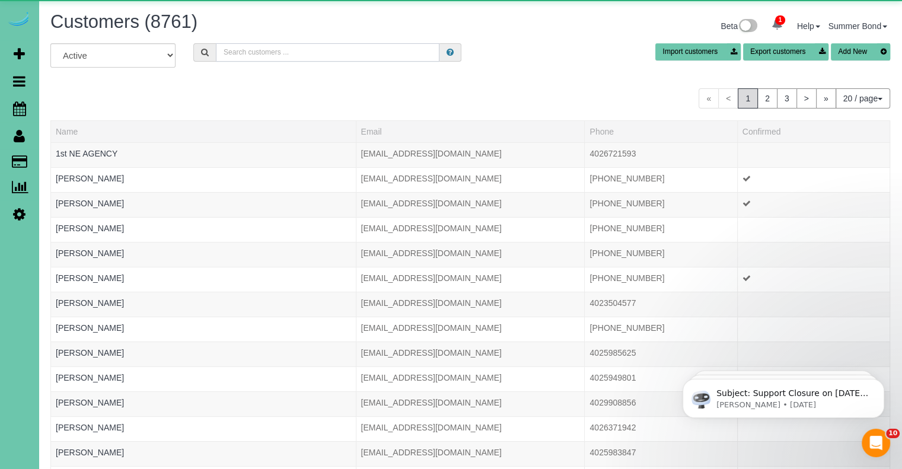
click at [280, 49] on input "text" at bounding box center [328, 52] width 224 height 18
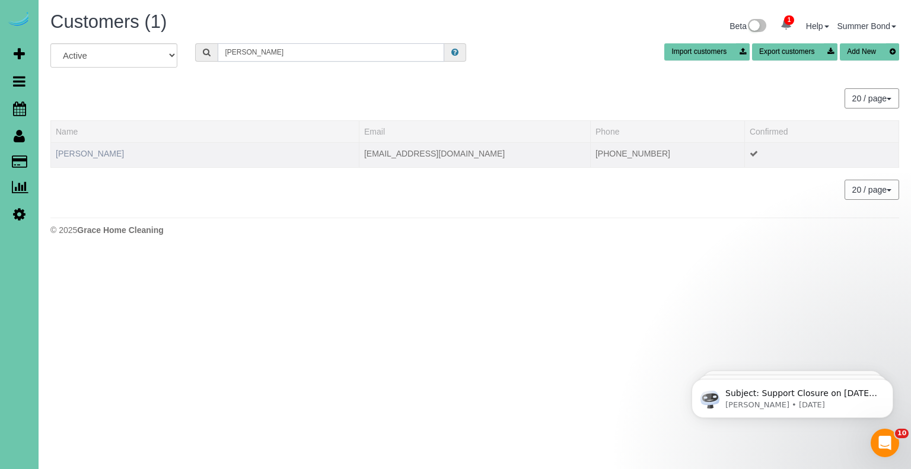
type input "casey han"
click at [106, 152] on link "Casey Hansen" at bounding box center [90, 153] width 68 height 9
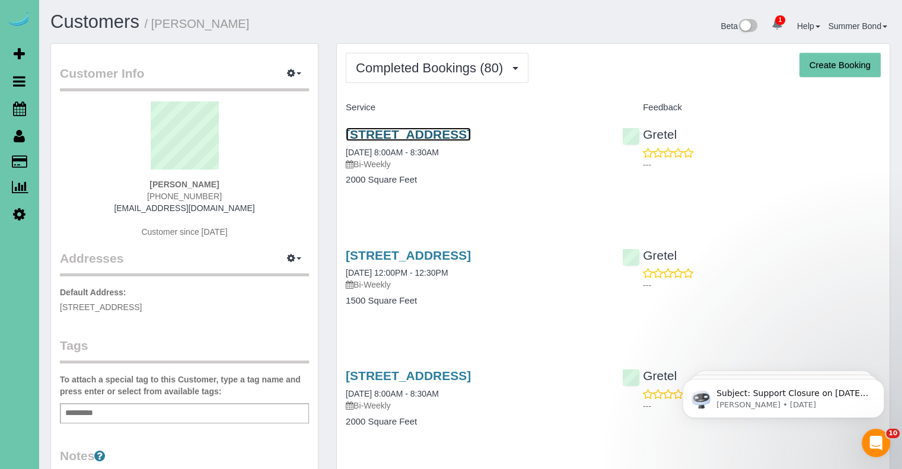
click at [357, 135] on link "713 N 189th St, Elkhorn, NE 68022" at bounding box center [408, 135] width 125 height 14
click at [471, 251] on link "713 N 189th St, Elkhorn, NE 68022" at bounding box center [408, 256] width 125 height 14
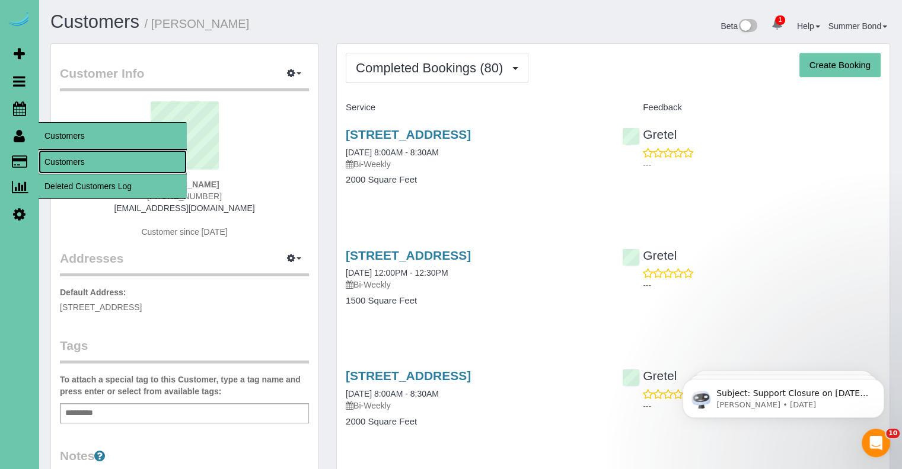
click at [53, 163] on link "Customers" at bounding box center [113, 162] width 148 height 24
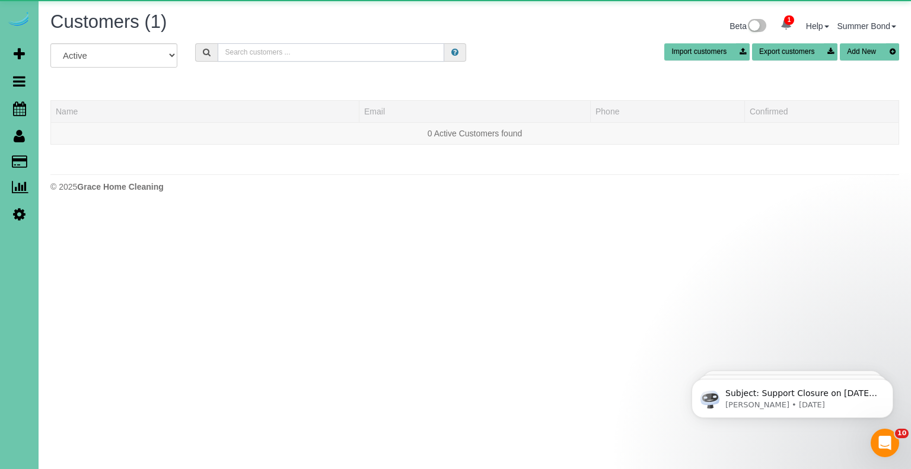
click at [325, 50] on input "text" at bounding box center [331, 52] width 227 height 18
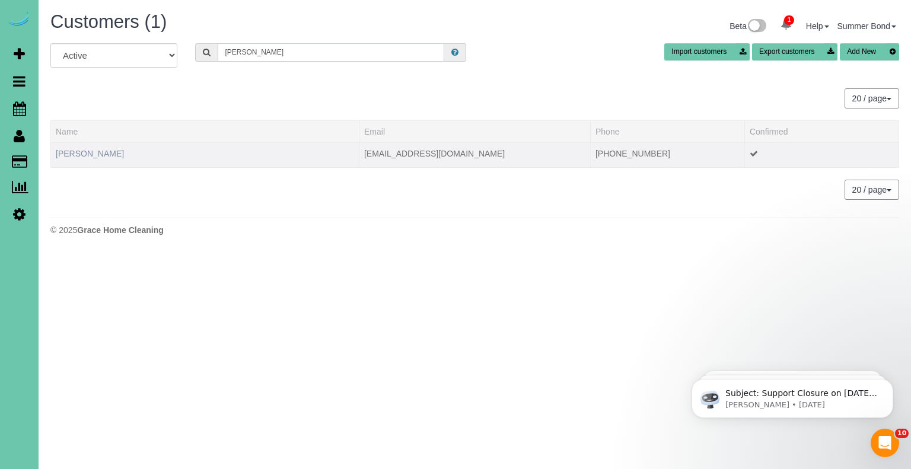
type input "Cortney han"
click at [79, 155] on link "Cortney Hansen" at bounding box center [90, 153] width 68 height 9
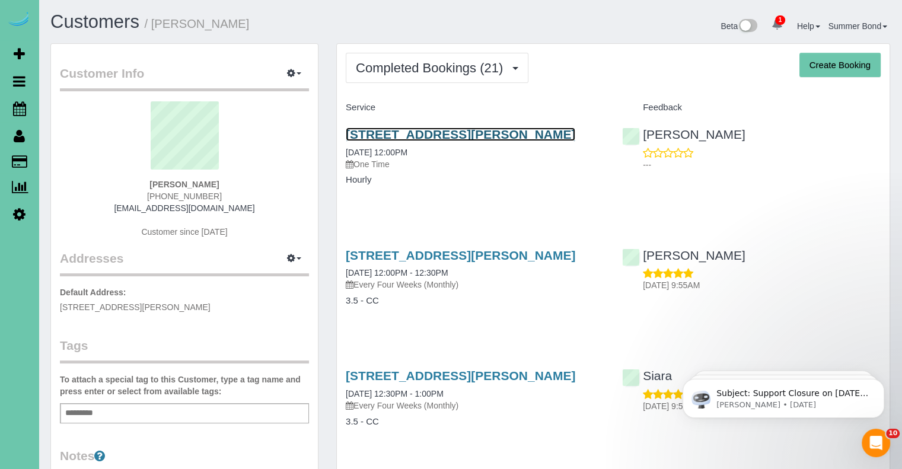
click at [484, 136] on link "4305 Poppleton Ave, Omaha, NE 68105" at bounding box center [461, 135] width 230 height 14
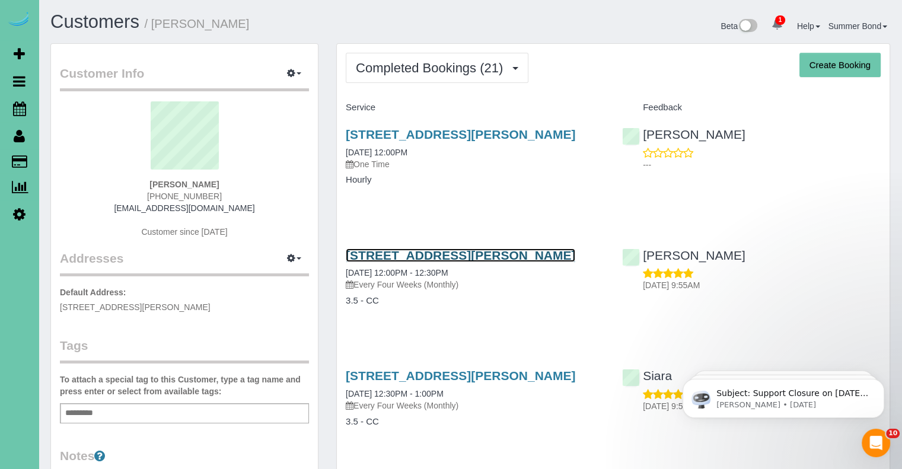
click at [386, 260] on link "4305 Poppleton Ave, Omaha, NE 68105" at bounding box center [461, 256] width 230 height 14
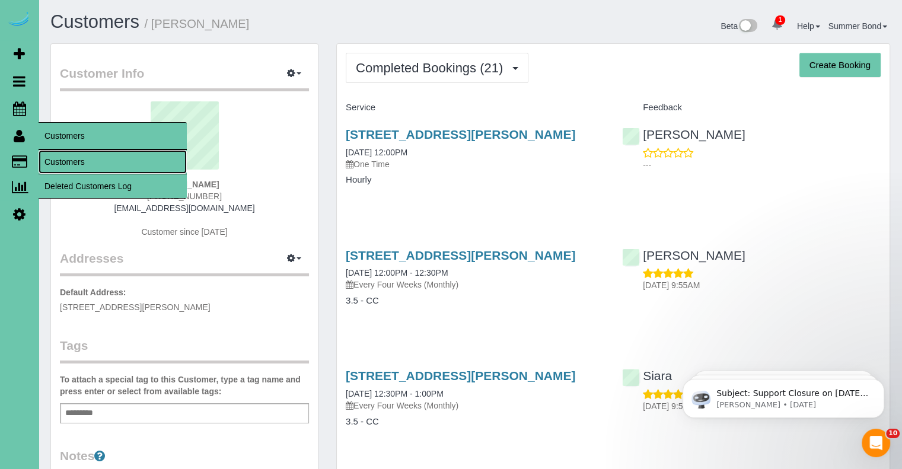
click at [50, 158] on link "Customers" at bounding box center [113, 162] width 148 height 24
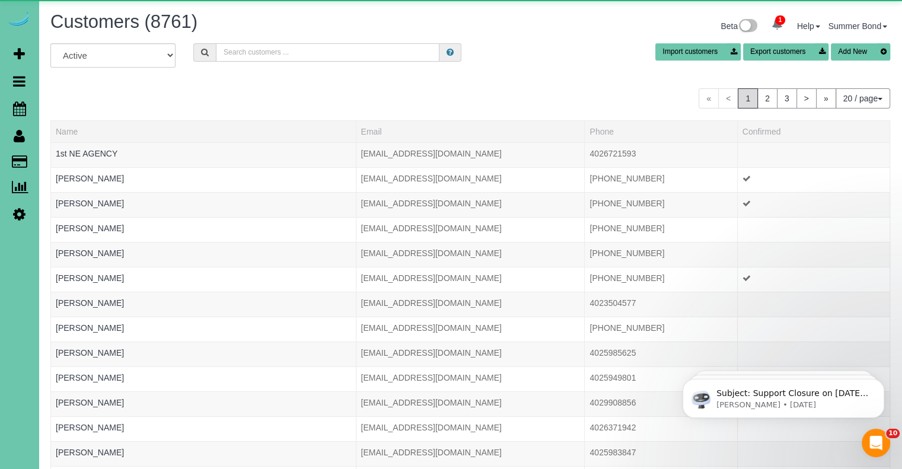
click at [270, 54] on input "text" at bounding box center [328, 52] width 224 height 18
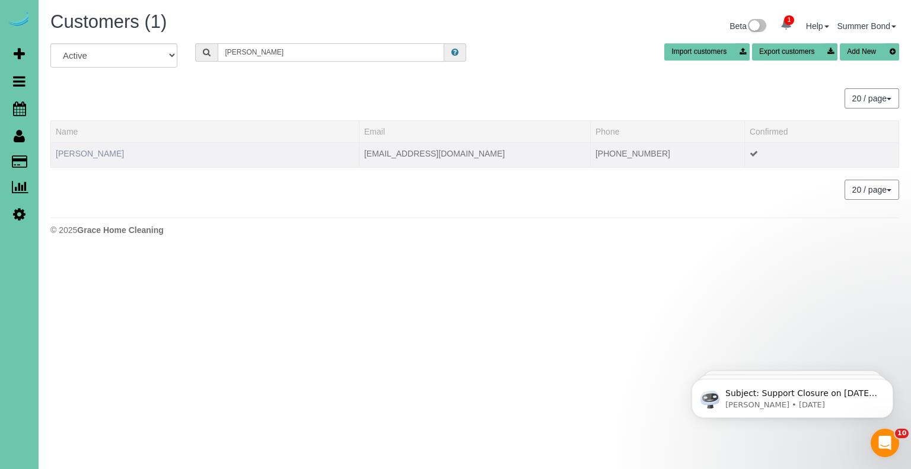
type input "Julie han"
drag, startPoint x: 86, startPoint y: 150, endPoint x: 94, endPoint y: 146, distance: 9.3
click at [86, 150] on link "Julie Hansen" at bounding box center [90, 153] width 68 height 9
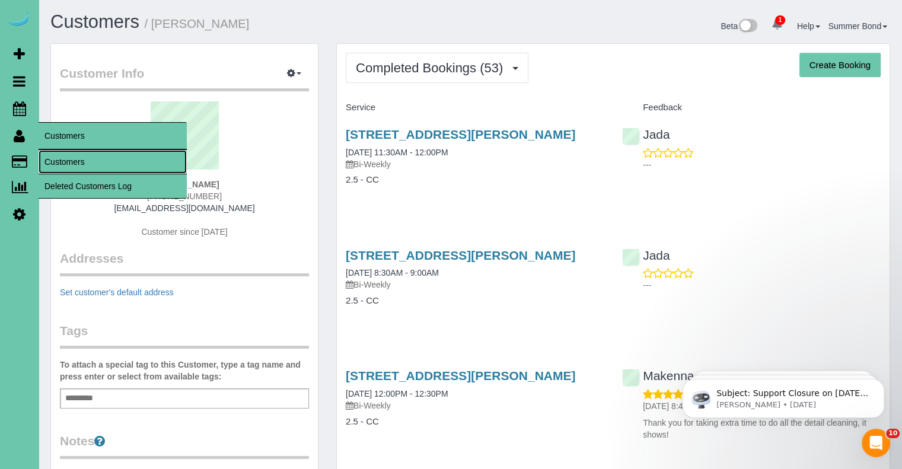
click at [54, 161] on link "Customers" at bounding box center [113, 162] width 148 height 24
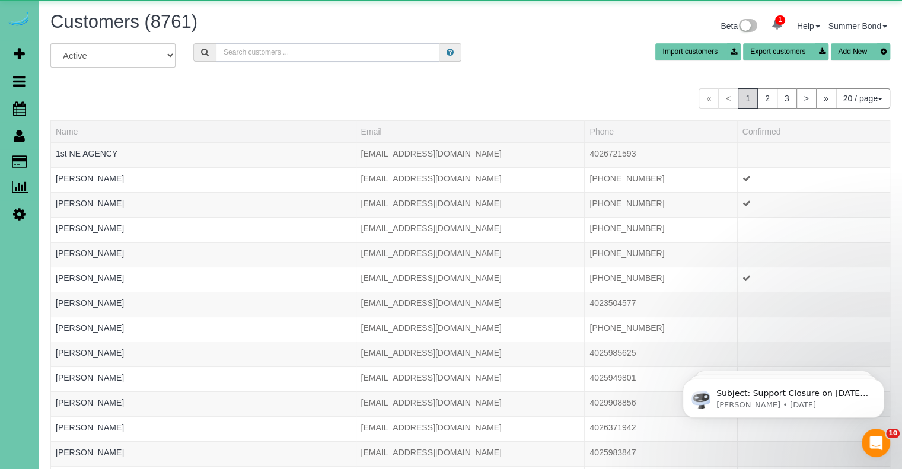
click at [246, 54] on input "text" at bounding box center [328, 52] width 224 height 18
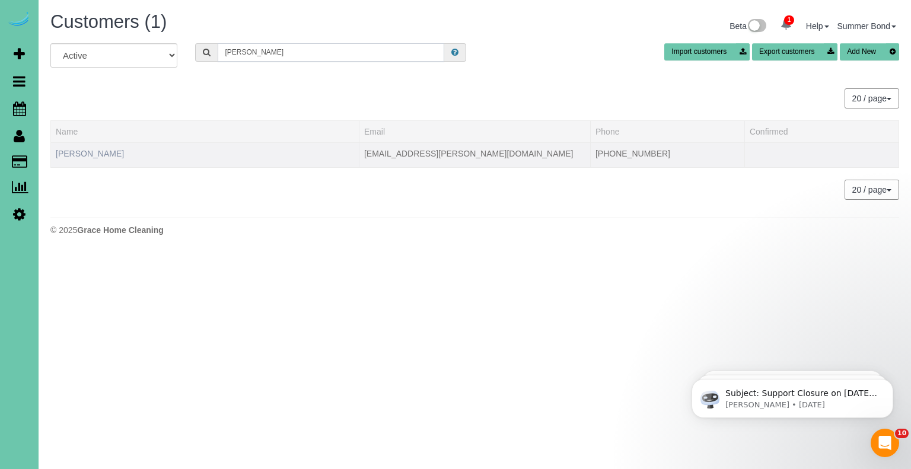
type input "Jolene hans"
click at [99, 151] on link "Jolene Hanson" at bounding box center [90, 153] width 68 height 9
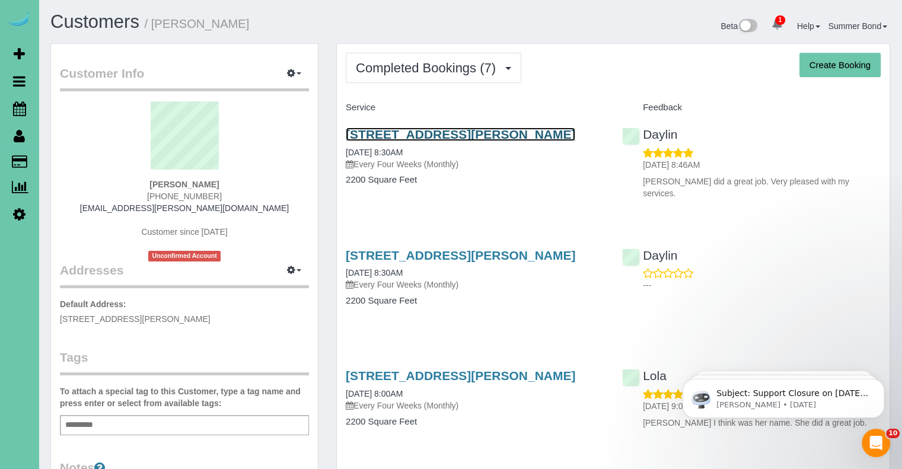
click at [374, 132] on link "9332 Edna Street, La Vista, NE 68128" at bounding box center [461, 135] width 230 height 14
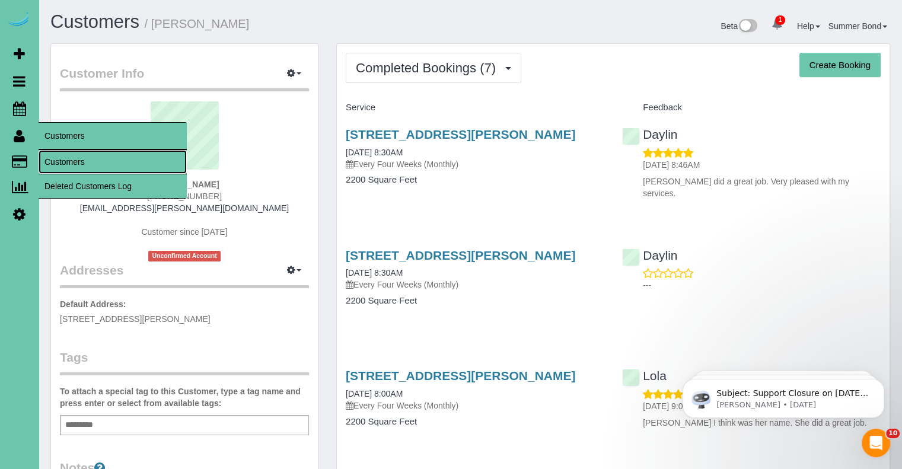
click at [63, 164] on link "Customers" at bounding box center [113, 162] width 148 height 24
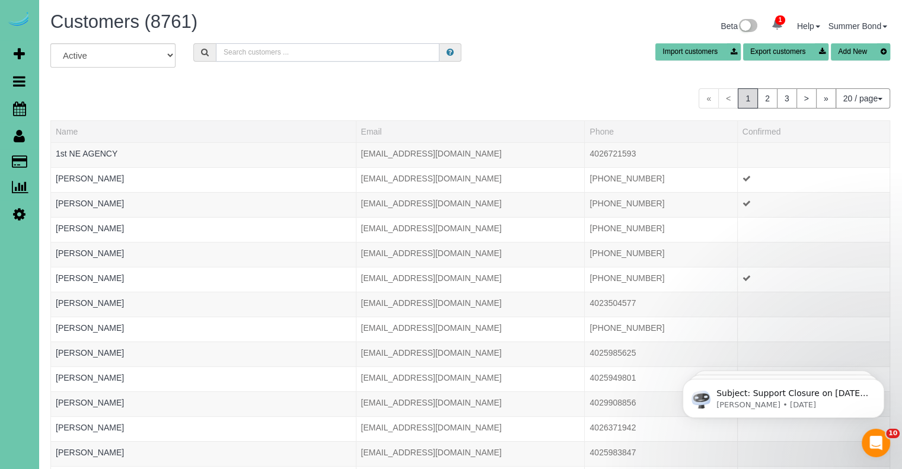
click at [268, 53] on input "text" at bounding box center [328, 52] width 224 height 18
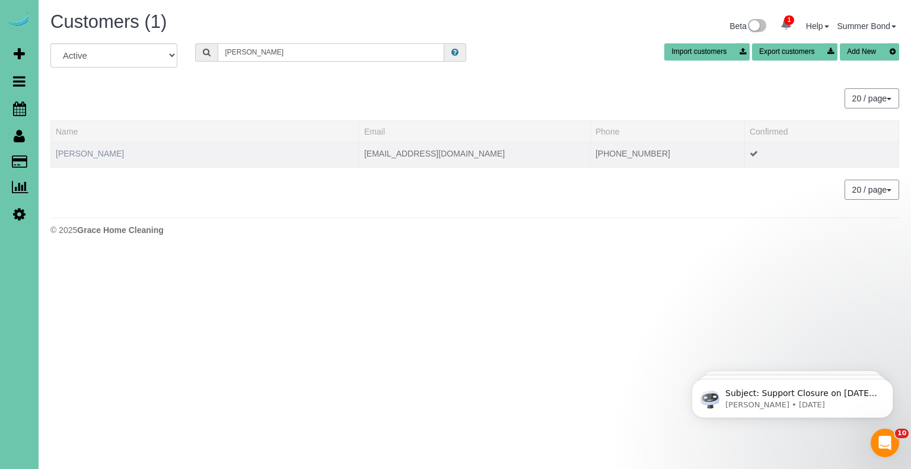
type input "Taylor han"
click at [85, 150] on link "Taylor Hanson" at bounding box center [90, 153] width 68 height 9
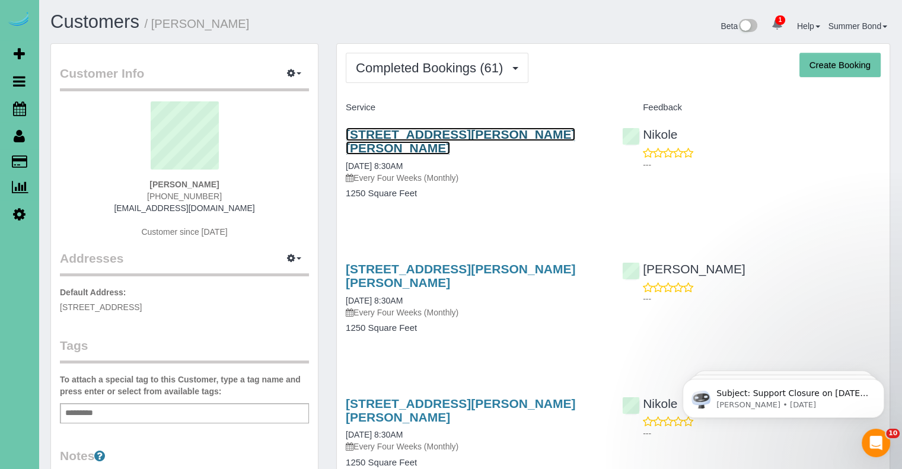
click at [352, 132] on link "310 N Allen St, Bennington, NE 68007" at bounding box center [461, 141] width 230 height 27
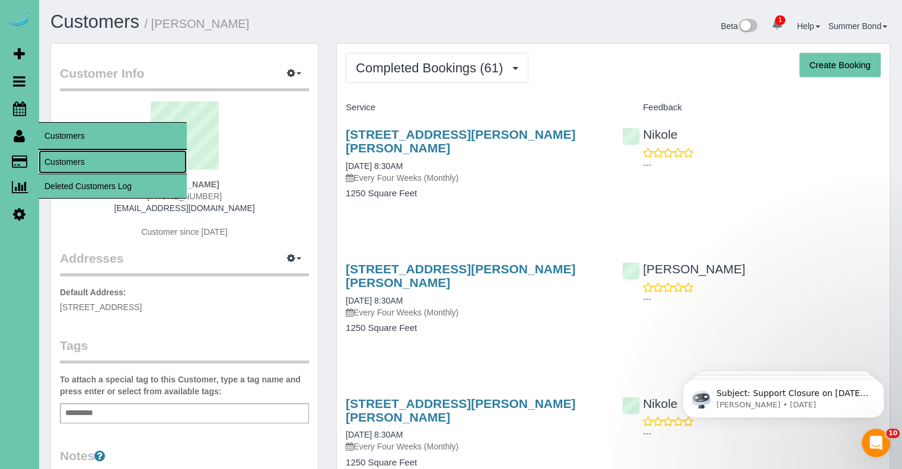
click at [61, 163] on link "Customers" at bounding box center [113, 162] width 148 height 24
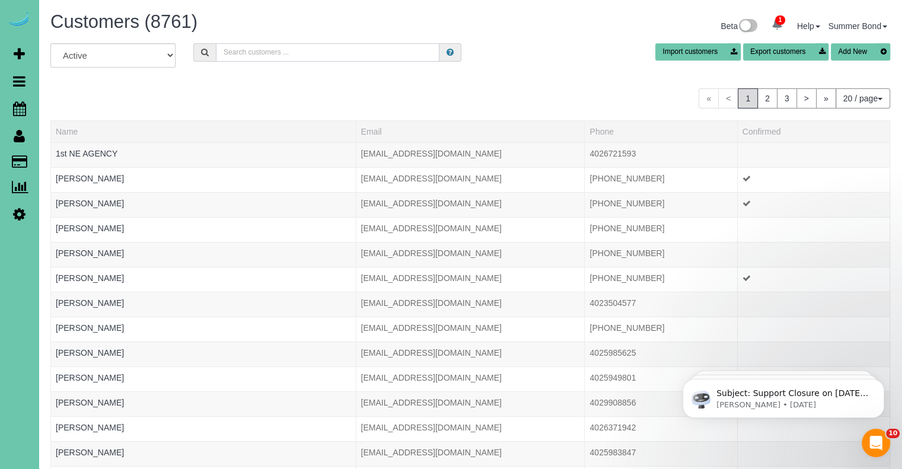
click at [269, 46] on input "text" at bounding box center [328, 52] width 224 height 18
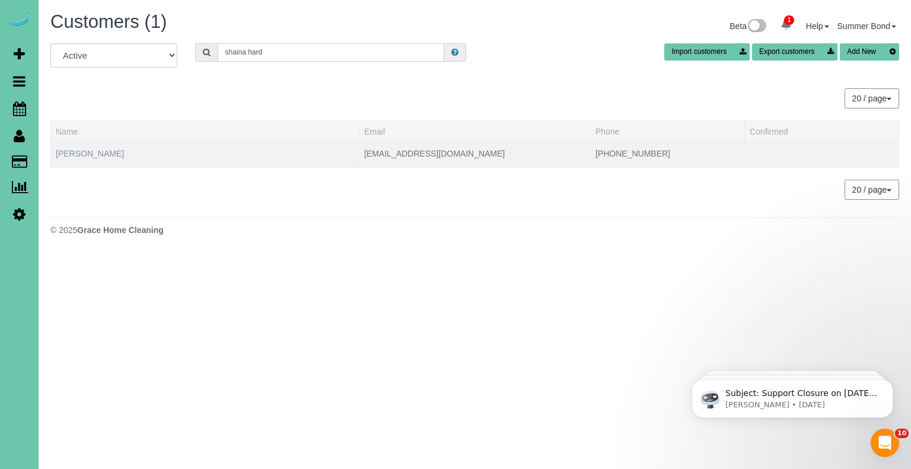
type input "shaina hard"
click at [101, 150] on link "Shaina Hardesty" at bounding box center [90, 153] width 68 height 9
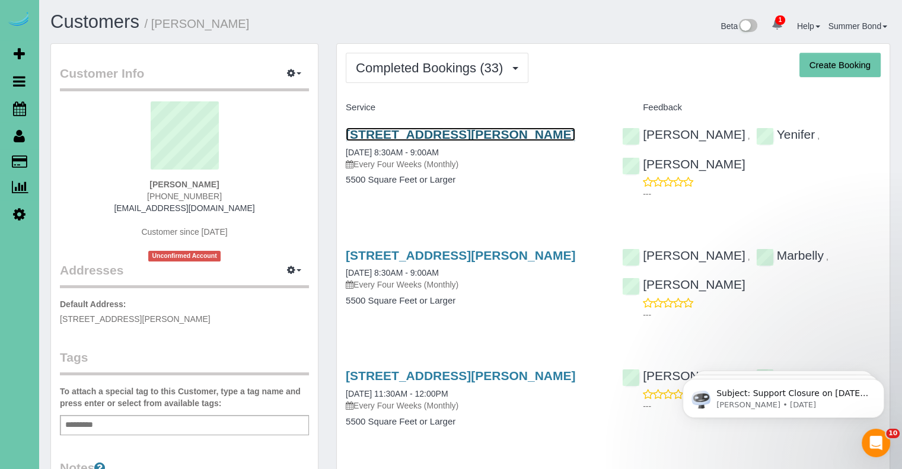
click at [379, 137] on link "15811 Burt St, Omaha, NE 68118" at bounding box center [461, 135] width 230 height 14
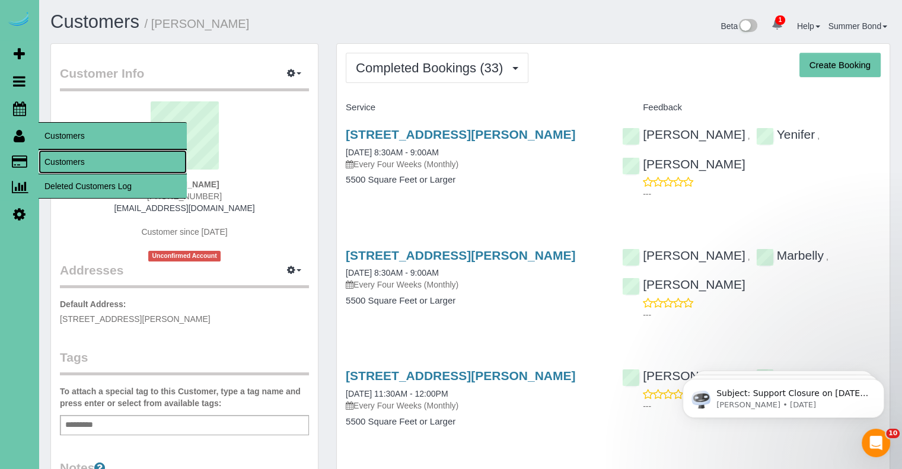
click at [55, 166] on link "Customers" at bounding box center [113, 162] width 148 height 24
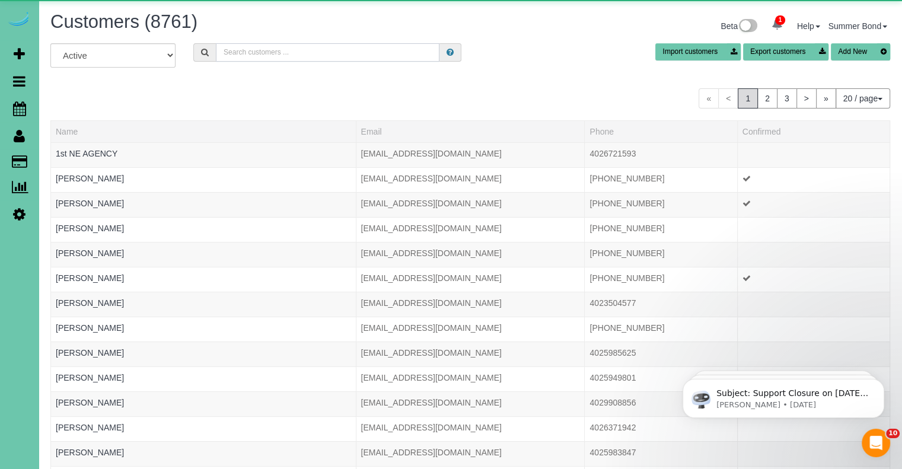
click at [237, 54] on input "text" at bounding box center [328, 52] width 224 height 18
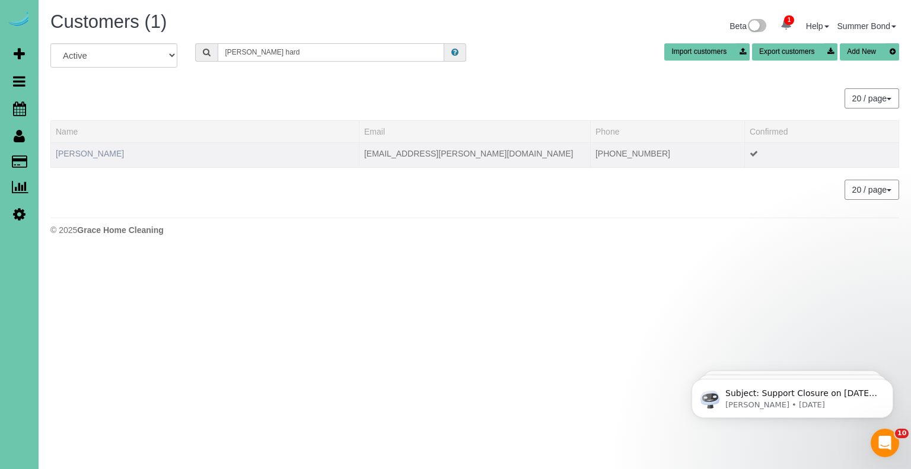
type input "Sherri hard"
click at [97, 150] on link "Sherri Harding" at bounding box center [90, 153] width 68 height 9
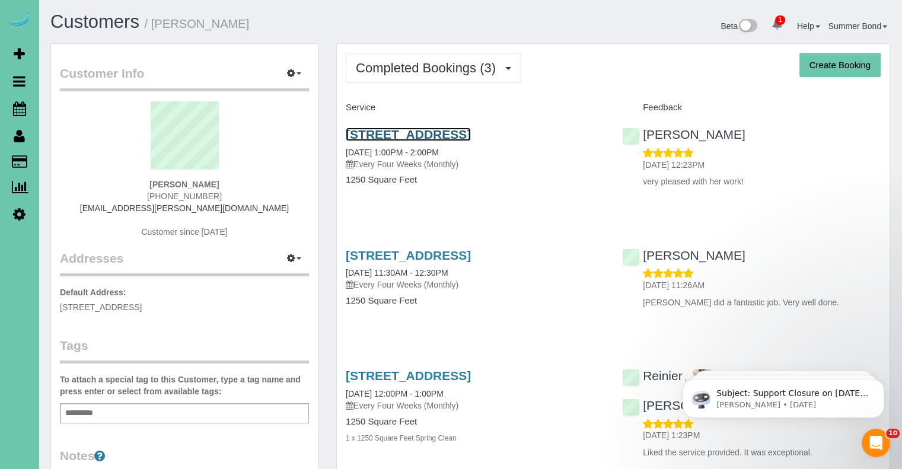
click at [360, 138] on link "2704 N 102nd Ave, Omaha, NE 68134" at bounding box center [408, 135] width 125 height 14
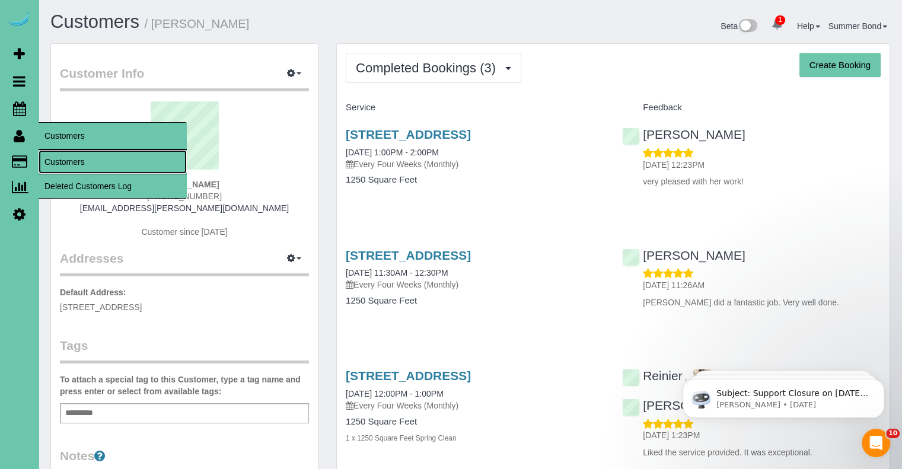
click at [65, 163] on link "Customers" at bounding box center [113, 162] width 148 height 24
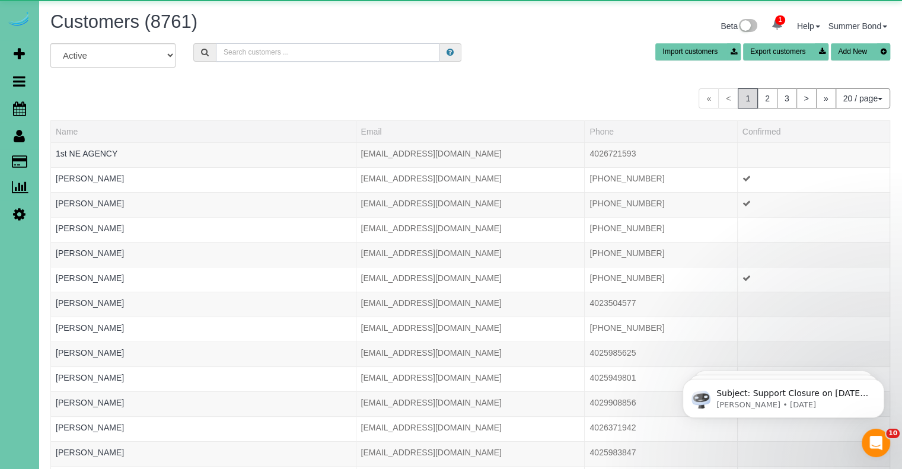
click at [282, 56] on input "text" at bounding box center [328, 52] width 224 height 18
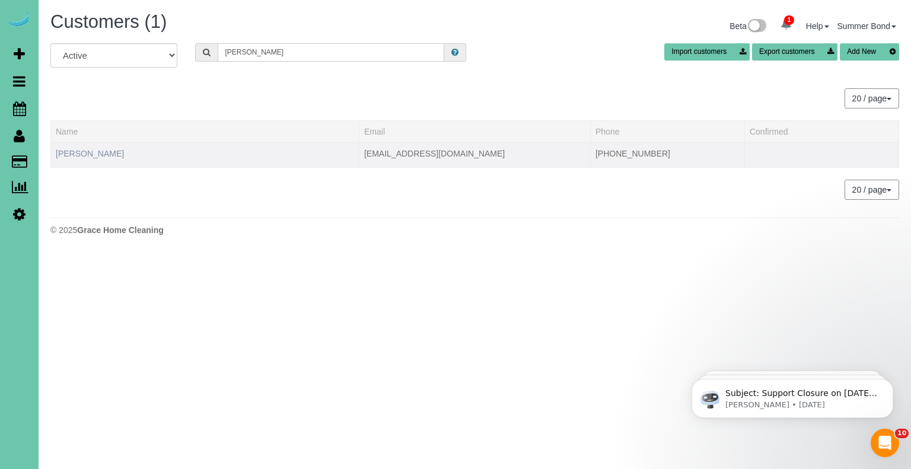
type input "Deborah har"
click at [65, 149] on link "Deborah Harper" at bounding box center [90, 153] width 68 height 9
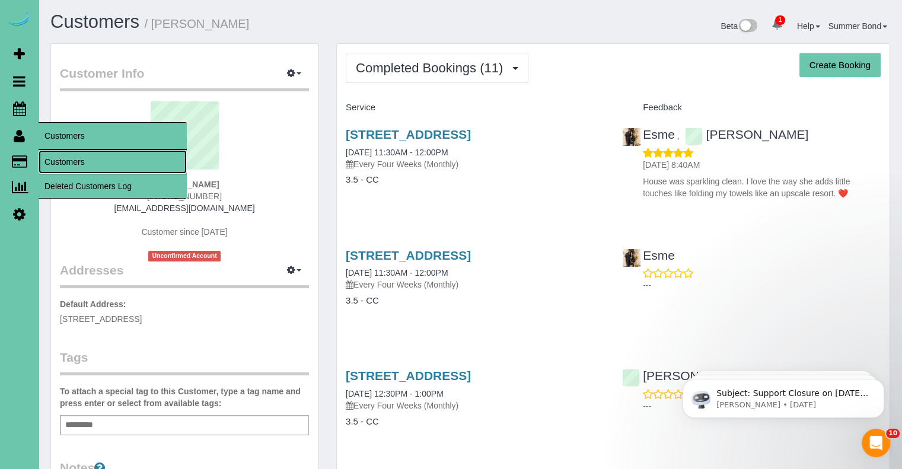
click at [47, 158] on link "Customers" at bounding box center [113, 162] width 148 height 24
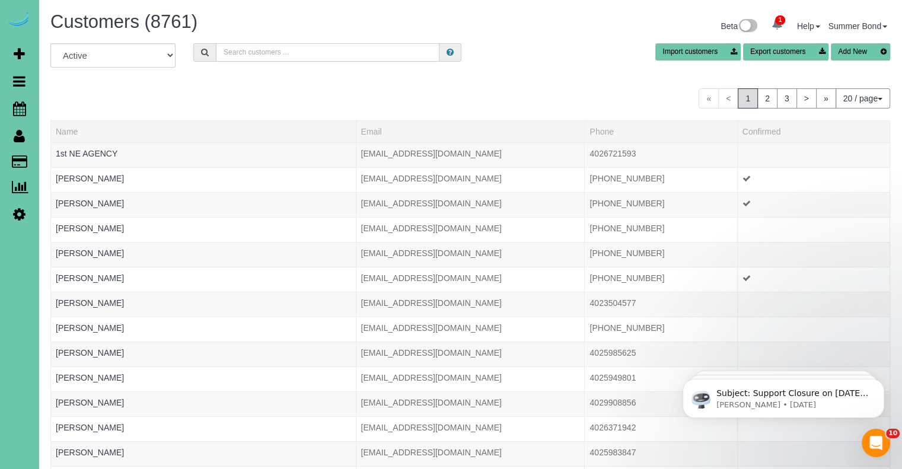
click at [273, 54] on input "text" at bounding box center [328, 52] width 224 height 18
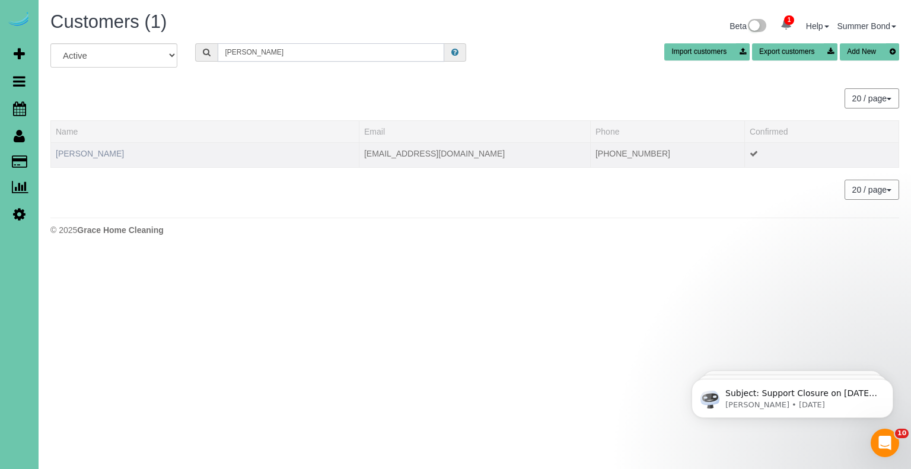
type input "Brooke Harrie"
click at [73, 149] on link "Brooke Harrie" at bounding box center [90, 153] width 68 height 9
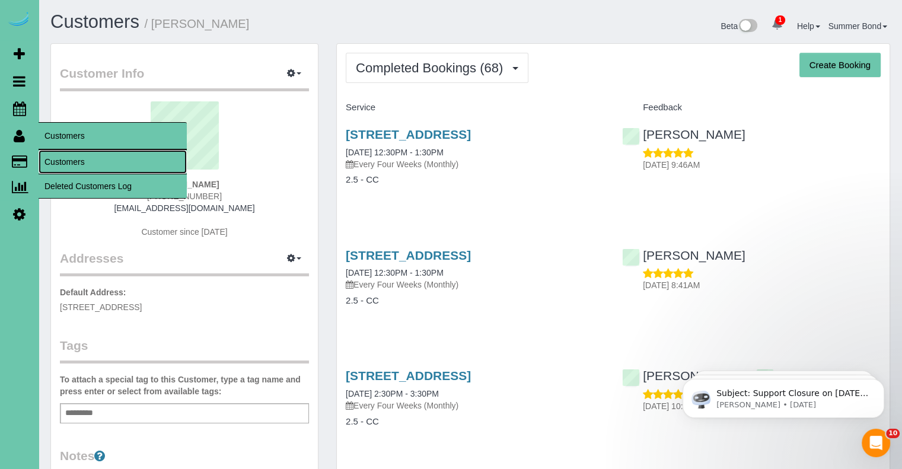
click at [52, 159] on link "Customers" at bounding box center [113, 162] width 148 height 24
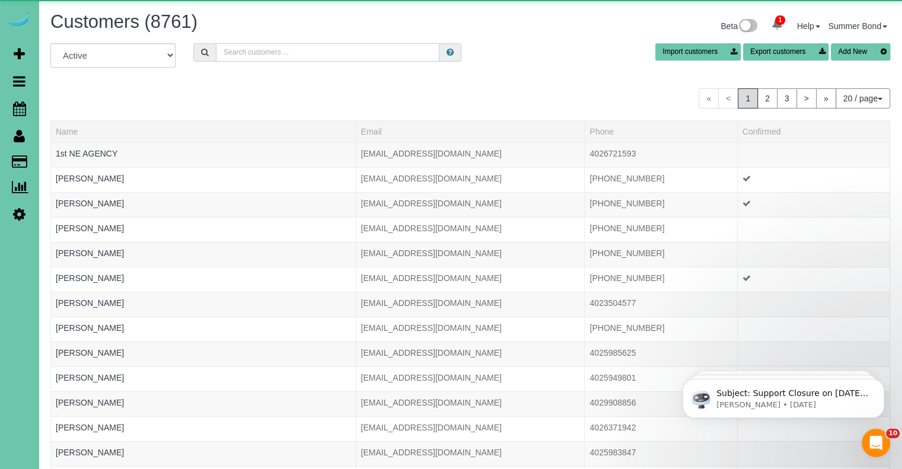
click at [286, 49] on input "text" at bounding box center [328, 52] width 224 height 18
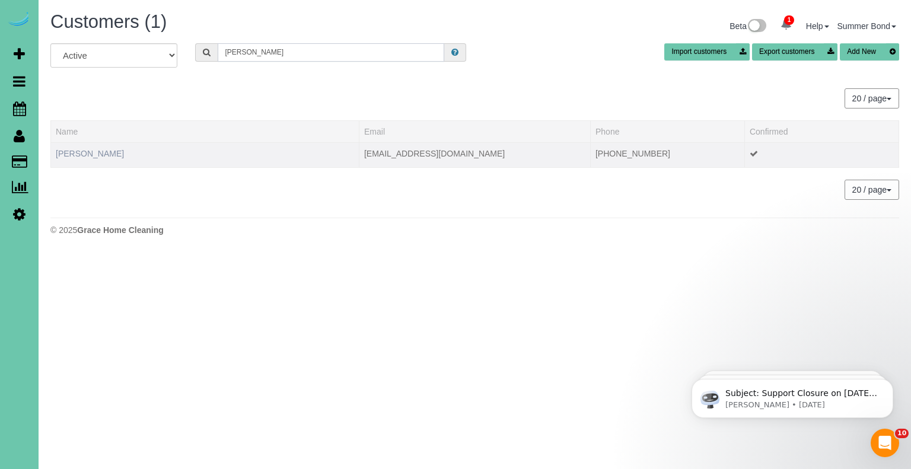
type input "daniel har"
click at [90, 155] on link "Daniel Harvey" at bounding box center [90, 153] width 68 height 9
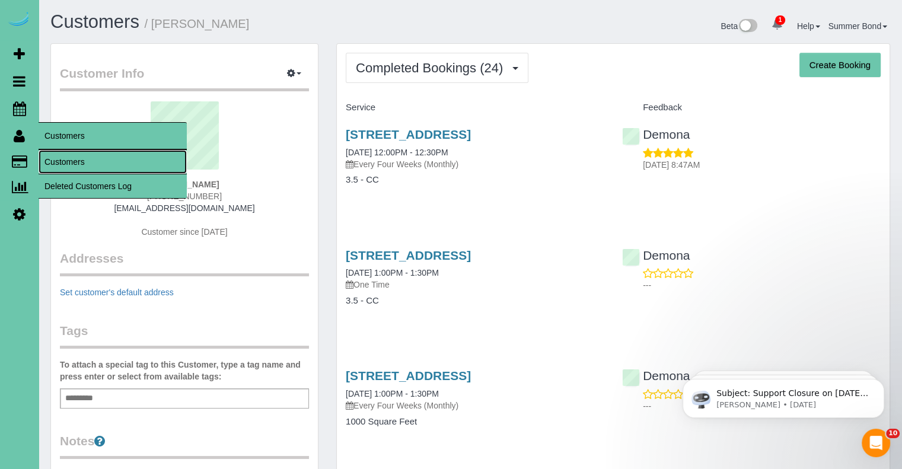
drag, startPoint x: 58, startPoint y: 163, endPoint x: 65, endPoint y: 161, distance: 7.3
click at [58, 163] on link "Customers" at bounding box center [113, 162] width 148 height 24
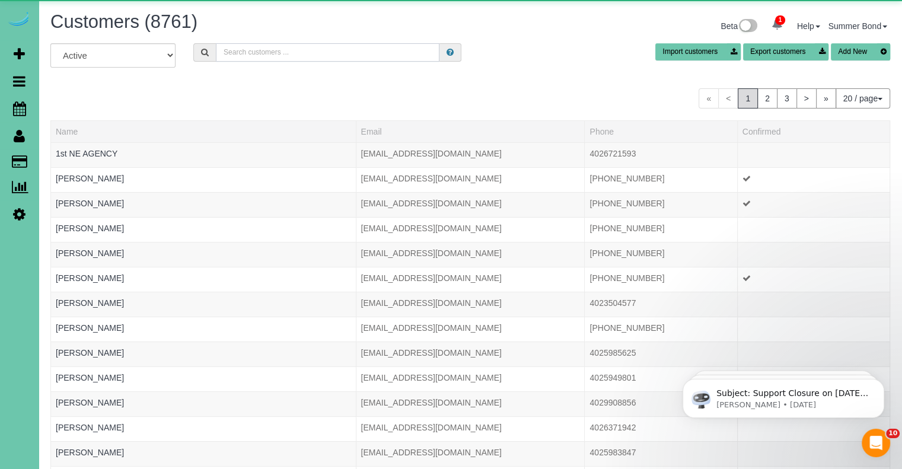
click at [236, 58] on input "text" at bounding box center [328, 52] width 224 height 18
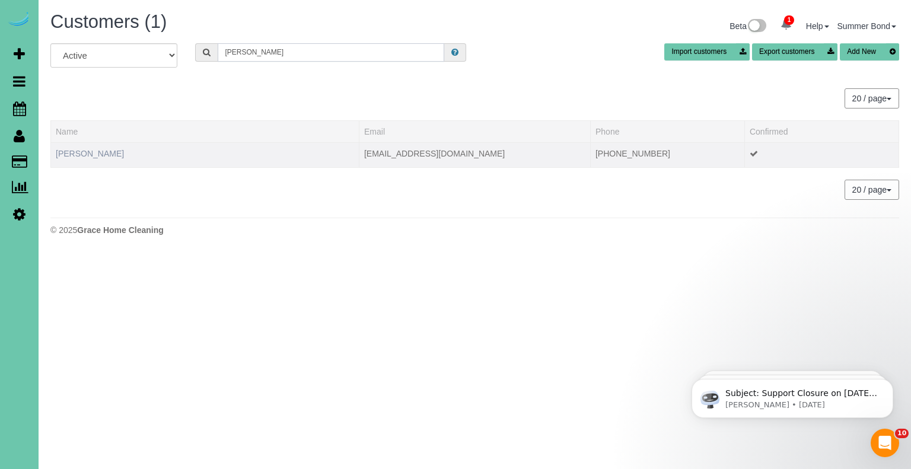
type input "Cheri hass"
click at [112, 149] on link "Cheri Hassenstab" at bounding box center [90, 153] width 68 height 9
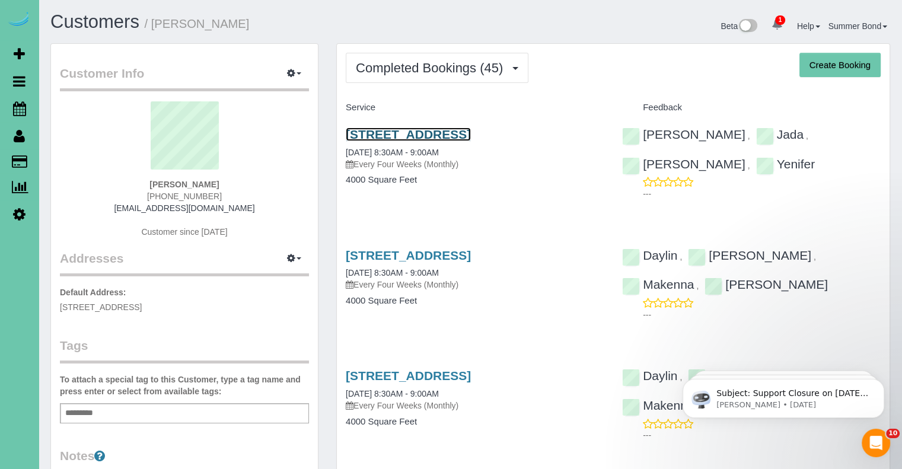
click at [364, 135] on link "4205 S 223rd Plaza Cir, Elkhorn, NE 68022" at bounding box center [408, 135] width 125 height 14
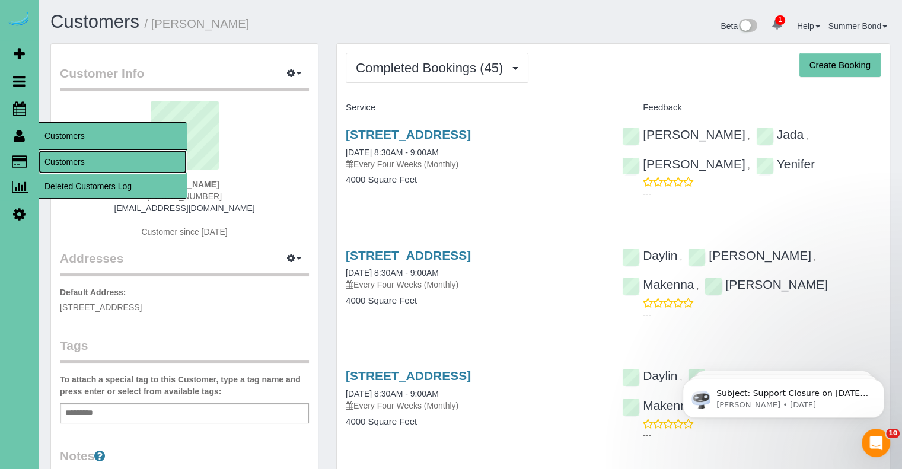
click at [57, 161] on link "Customers" at bounding box center [113, 162] width 148 height 24
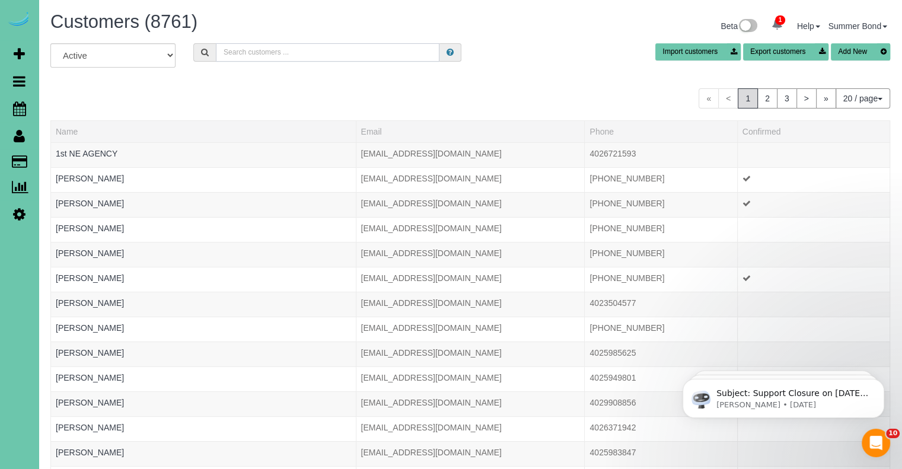
click at [299, 54] on input "text" at bounding box center [328, 52] width 224 height 18
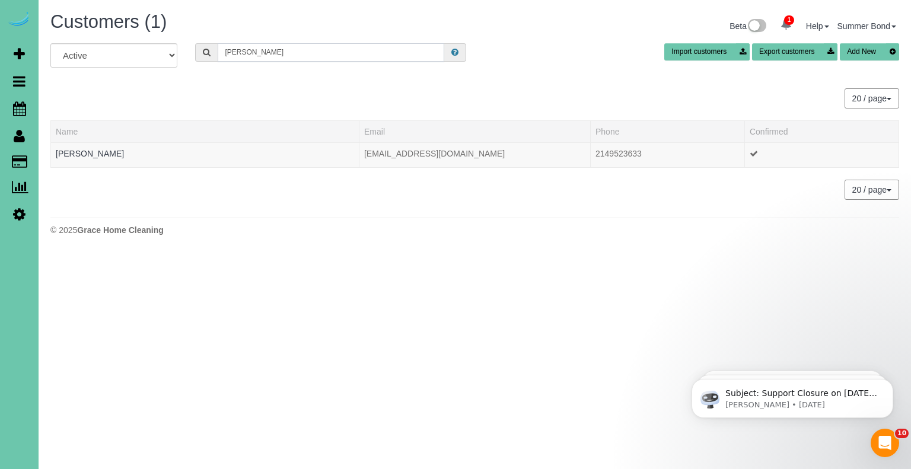
click at [299, 54] on input "Natalie haugh" at bounding box center [331, 52] width 227 height 18
type input "Natalie haugh"
click at [111, 152] on link "Natalie Haughawout" at bounding box center [90, 153] width 68 height 9
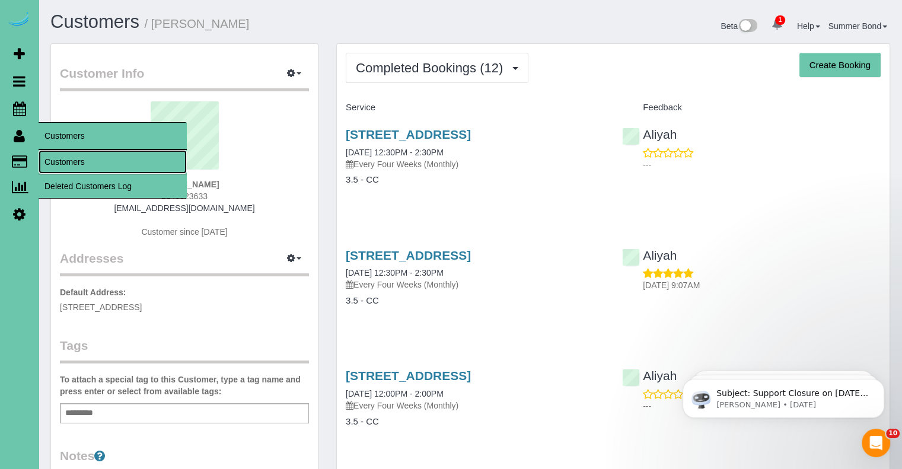
drag, startPoint x: 64, startPoint y: 161, endPoint x: 81, endPoint y: 155, distance: 17.6
click at [64, 161] on link "Customers" at bounding box center [113, 162] width 148 height 24
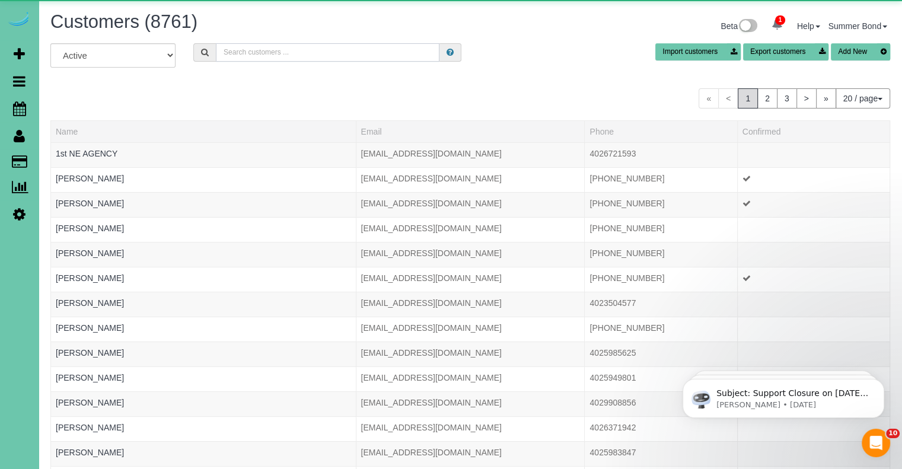
click at [235, 46] on input "text" at bounding box center [328, 52] width 224 height 18
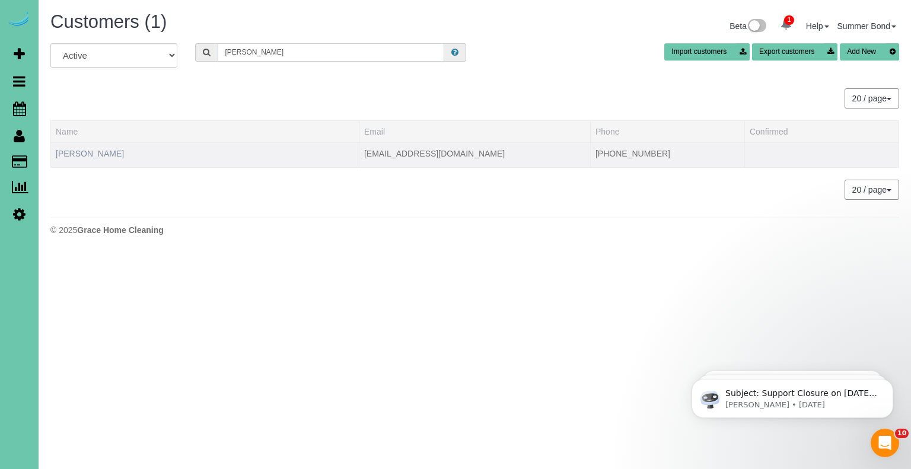
type input "Margaret headid"
click at [100, 154] on link "Margaret Headid" at bounding box center [90, 153] width 68 height 9
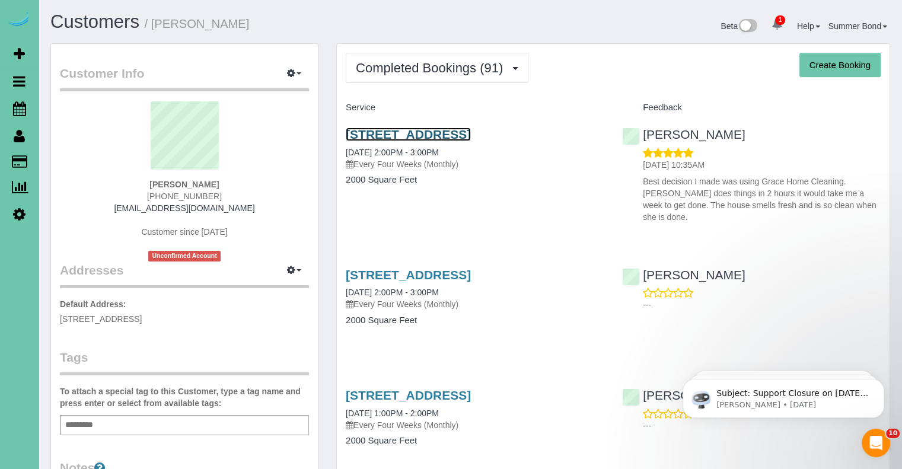
click at [387, 135] on link "619 South 186th Street, Omaha, NE 68022" at bounding box center [408, 135] width 125 height 14
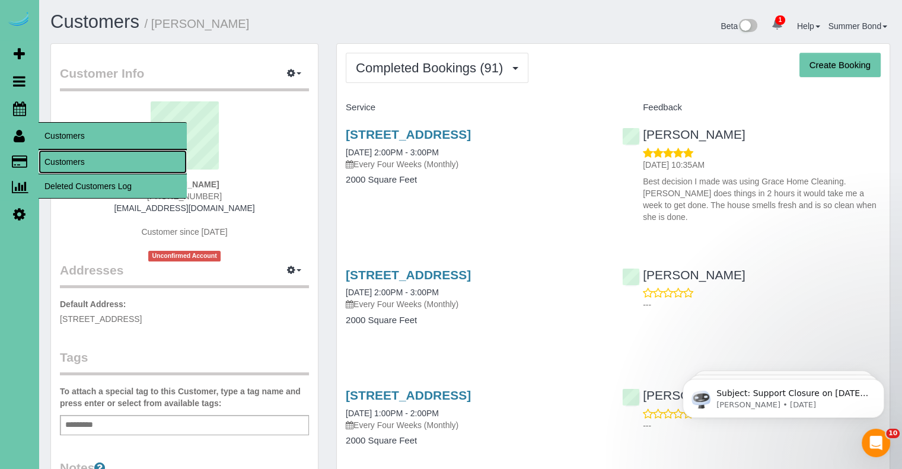
drag, startPoint x: 59, startPoint y: 163, endPoint x: 69, endPoint y: 157, distance: 12.2
click at [59, 163] on link "Customers" at bounding box center [113, 162] width 148 height 24
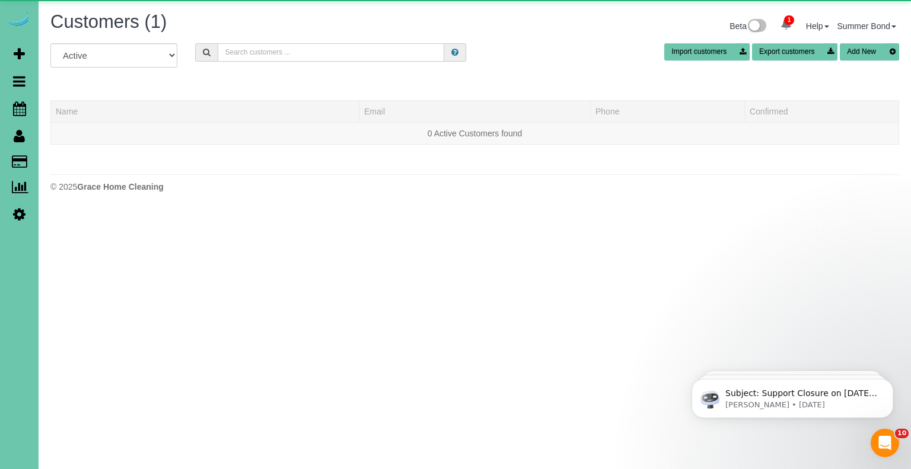
click at [265, 56] on input "text" at bounding box center [331, 52] width 227 height 18
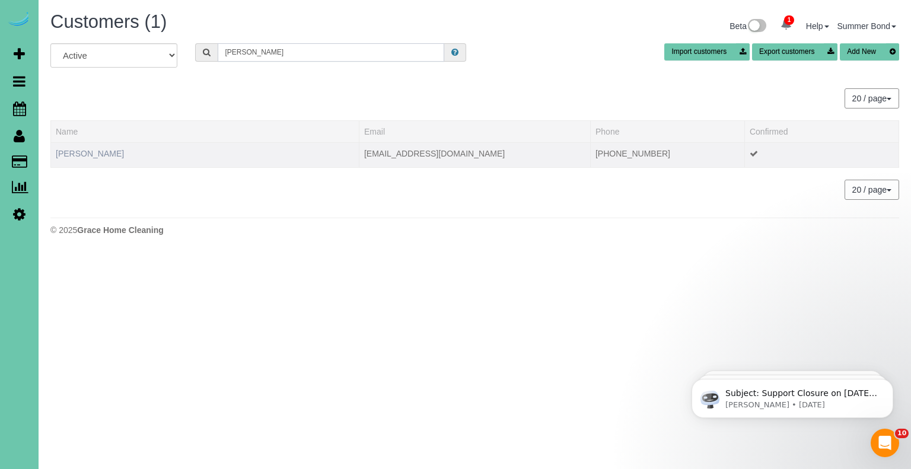
type input "Amanda hein"
click at [100, 149] on link "Amanda Heinicke" at bounding box center [90, 153] width 68 height 9
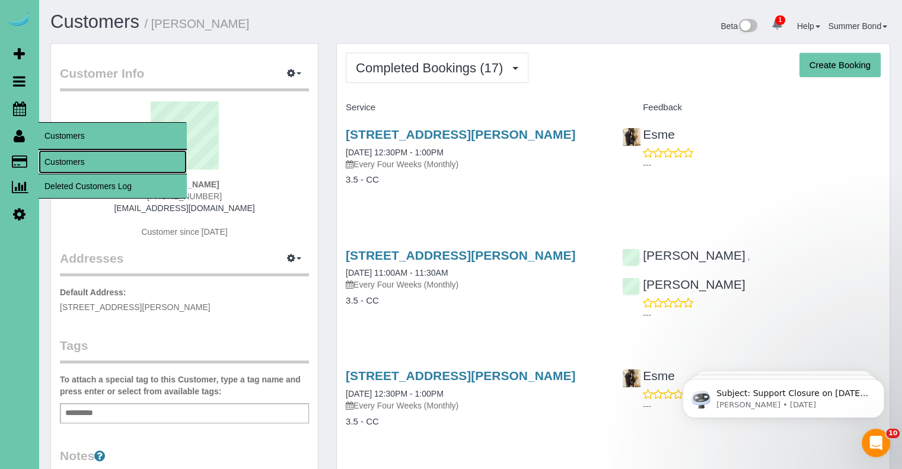
click at [53, 162] on link "Customers" at bounding box center [113, 162] width 148 height 24
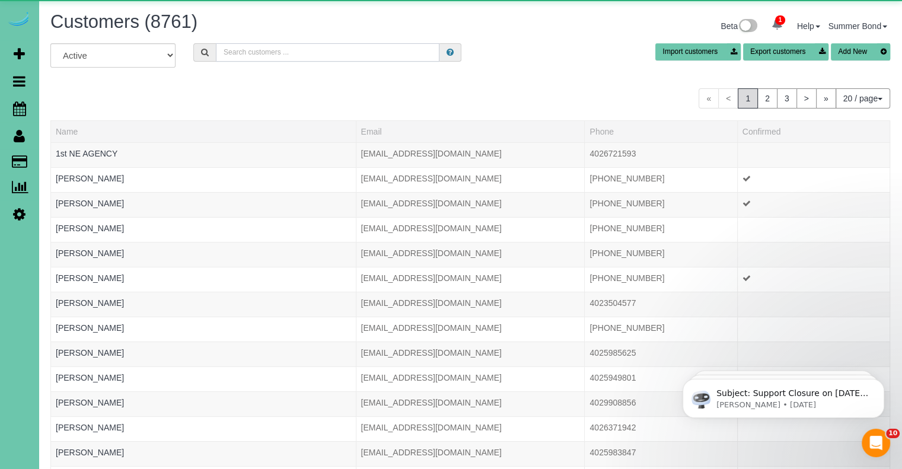
click at [263, 55] on input "text" at bounding box center [328, 52] width 224 height 18
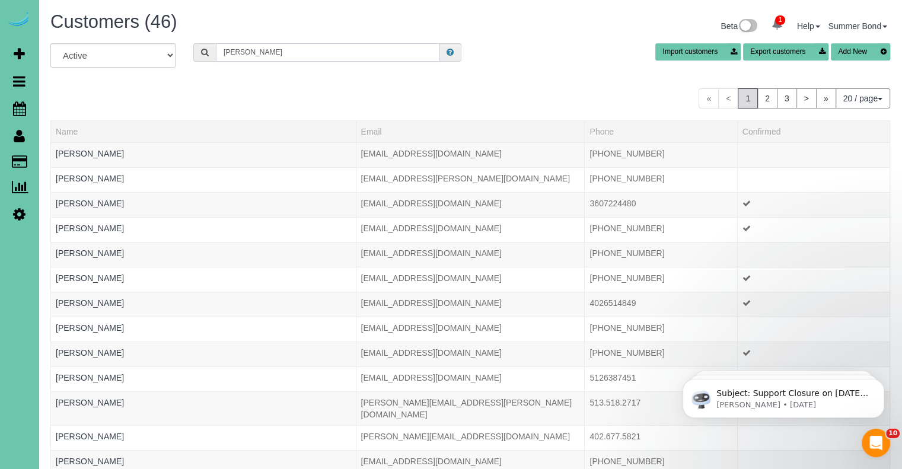
click at [270, 49] on input "Julie" at bounding box center [328, 52] width 224 height 18
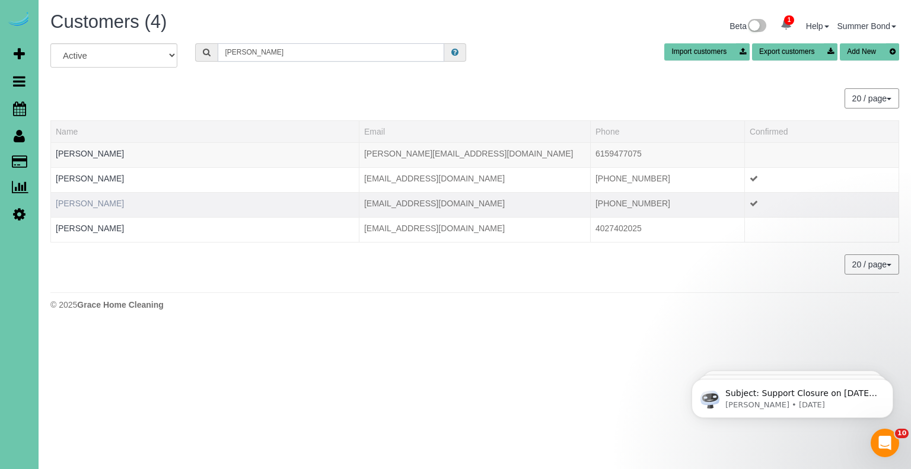
type input "Julie h"
click at [104, 203] on link "Julie Heironimus" at bounding box center [90, 203] width 68 height 9
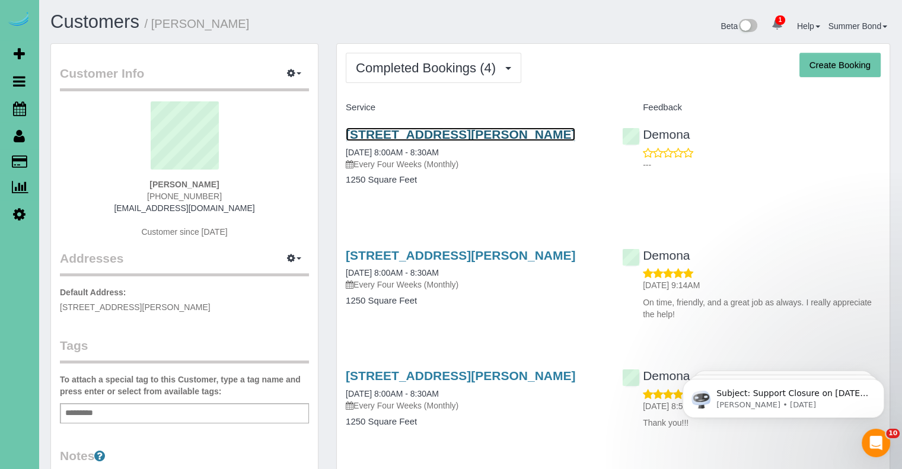
click at [360, 133] on link "6502 Sprague St, Omaha, NE 68104" at bounding box center [461, 135] width 230 height 14
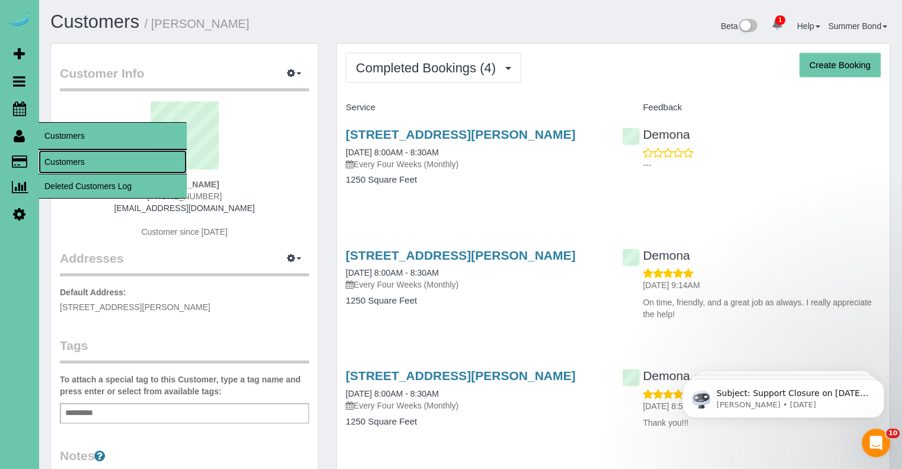
click at [54, 160] on link "Customers" at bounding box center [113, 162] width 148 height 24
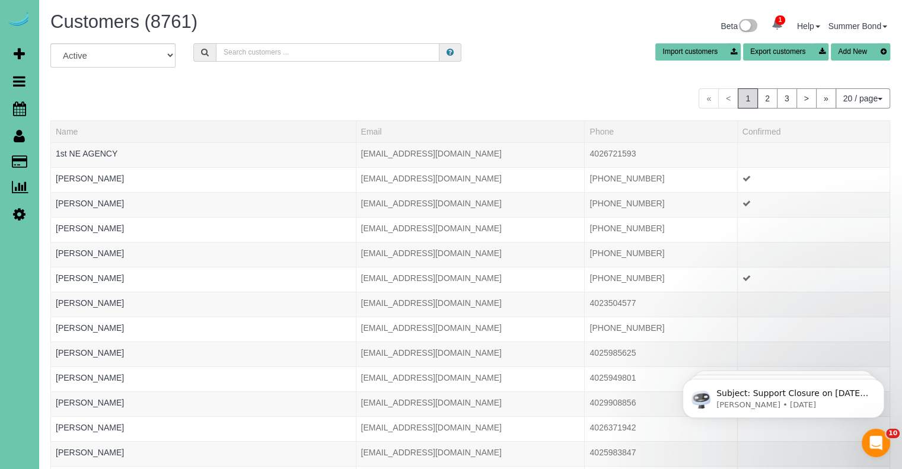
click at [277, 49] on input "text" at bounding box center [328, 52] width 224 height 18
click at [276, 53] on input "text" at bounding box center [328, 52] width 224 height 18
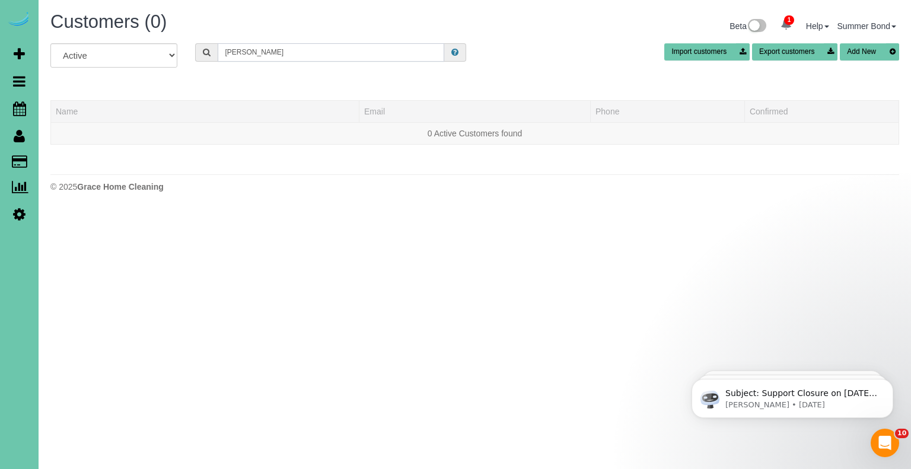
click at [251, 54] on input "fred hen" at bounding box center [331, 52] width 227 height 18
click at [285, 59] on input "Fred henger" at bounding box center [331, 52] width 227 height 18
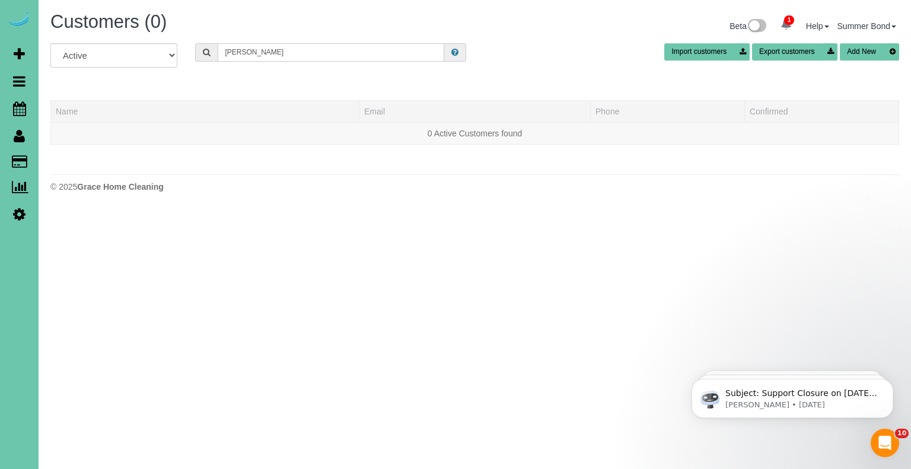
click at [284, 55] on input "Fred henger" at bounding box center [331, 52] width 227 height 18
type input "Henger"
click at [284, 55] on input "Henger" at bounding box center [331, 52] width 227 height 18
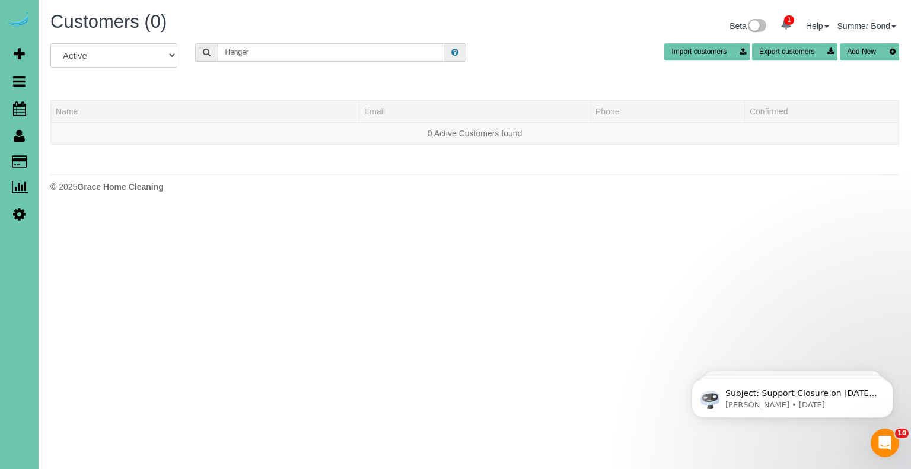
click at [284, 55] on input "Henger" at bounding box center [331, 52] width 227 height 18
click at [284, 55] on input "text" at bounding box center [331, 52] width 227 height 18
paste input "fehenger@gmail.com"
click at [311, 53] on input "fehenger@gmail.com" at bounding box center [331, 52] width 227 height 18
type input "fehenger@gmail.com"
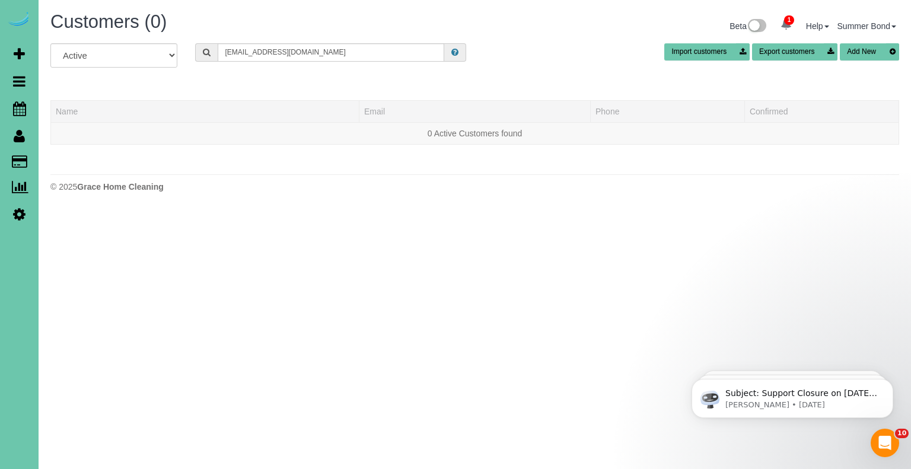
click at [337, 75] on div "All Active Archived fehenger@gmail.com Import customers Export customers Add New" at bounding box center [475, 59] width 867 height 33
click at [351, 52] on input "fehenger@gmail.com" at bounding box center [331, 52] width 227 height 18
click at [320, 59] on input "text" at bounding box center [331, 52] width 227 height 18
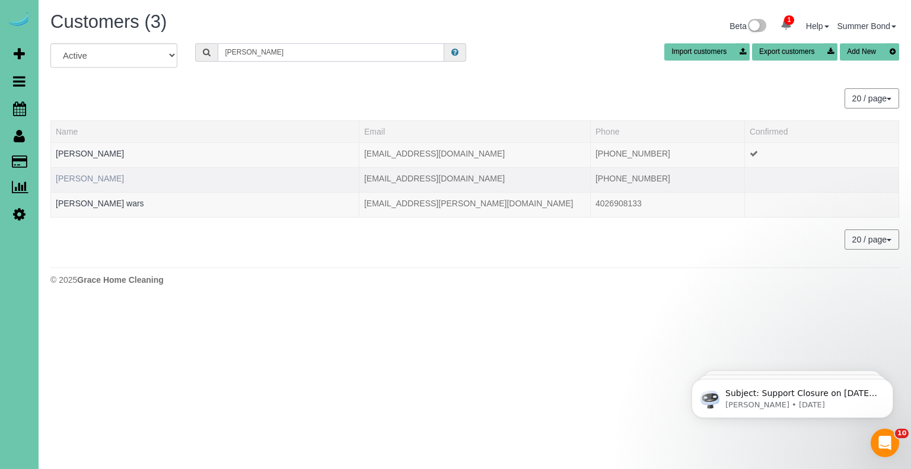
type input "Dianne"
click at [103, 175] on link "Dianne Herbig" at bounding box center [90, 178] width 68 height 9
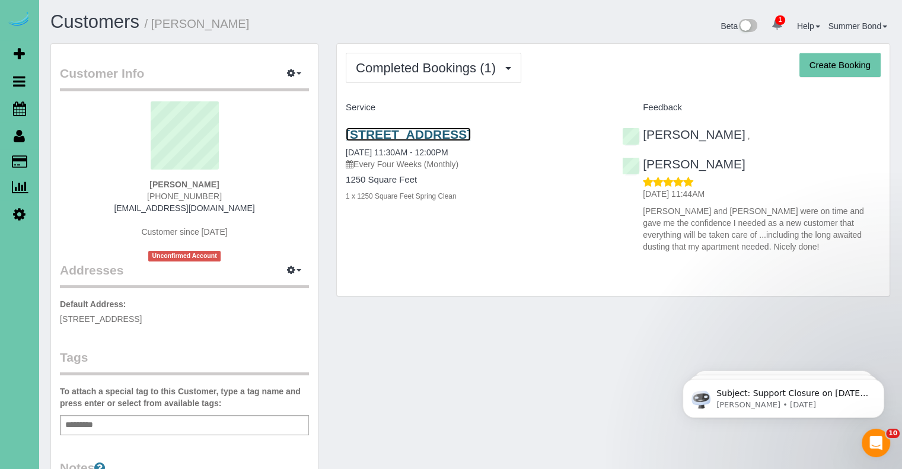
click at [471, 135] on link "1108 N 92nd Plaza; Apt 301, Omaha, NE 68114" at bounding box center [408, 135] width 125 height 14
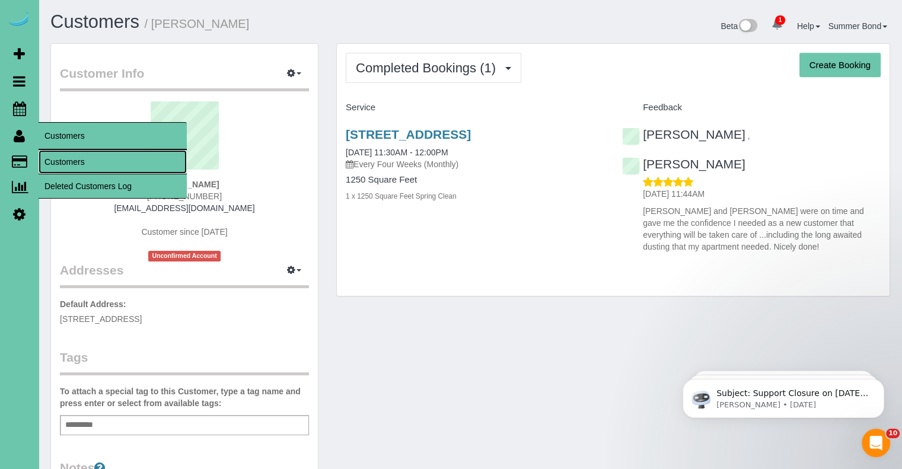
click at [53, 159] on link "Customers" at bounding box center [113, 162] width 148 height 24
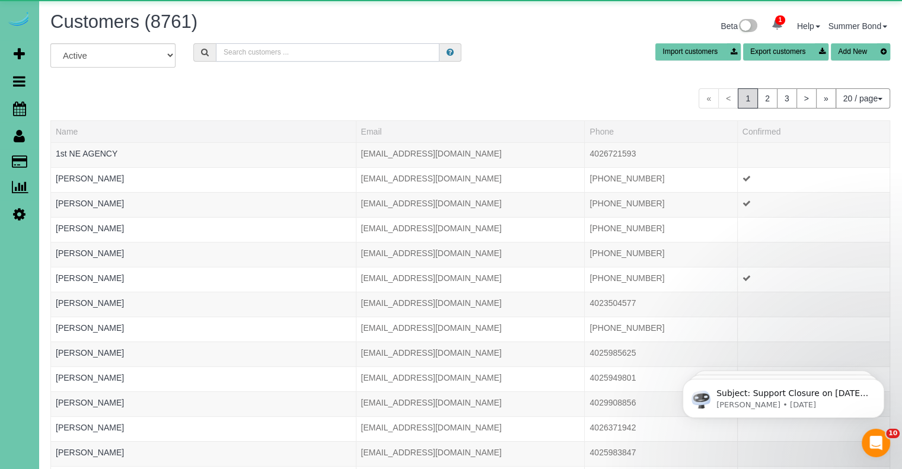
click at [296, 56] on input "text" at bounding box center [328, 52] width 224 height 18
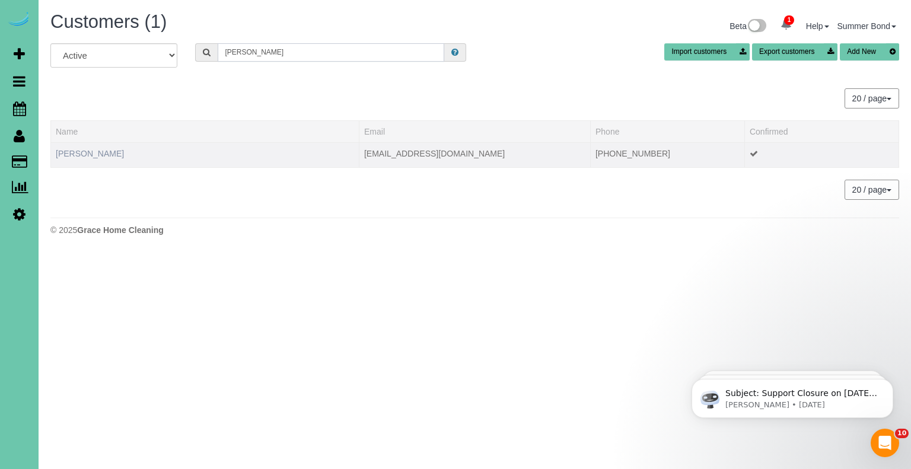
type input "Morgan herchen"
click at [82, 154] on link "Morgan Herchenbach" at bounding box center [90, 153] width 68 height 9
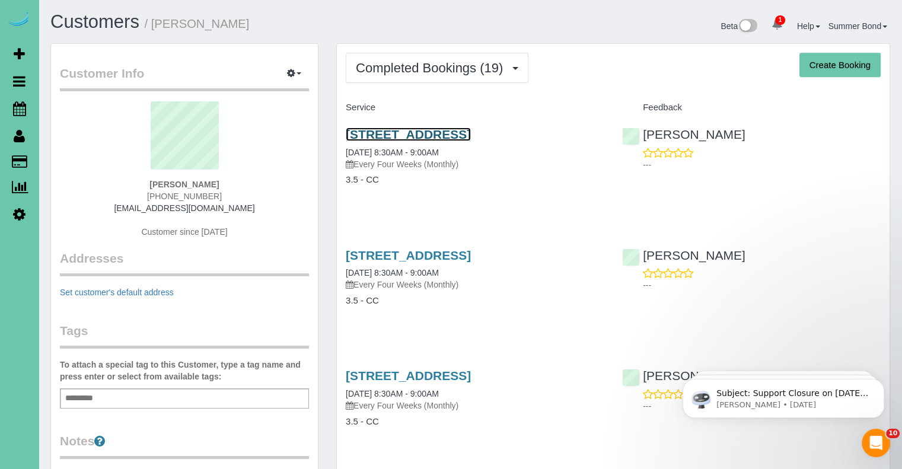
click at [471, 136] on link "2918 S 117th Street, Omaha, NE 68144" at bounding box center [408, 135] width 125 height 14
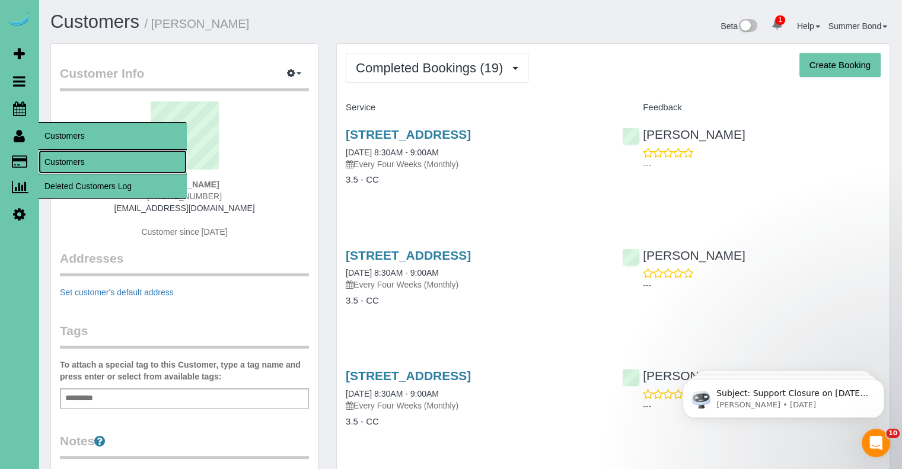
click at [56, 160] on link "Customers" at bounding box center [113, 162] width 148 height 24
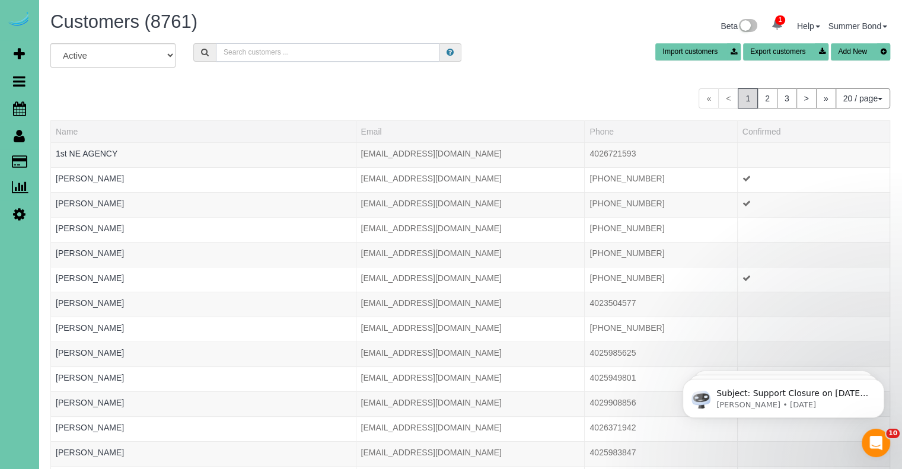
click at [245, 54] on input "text" at bounding box center [328, 52] width 224 height 18
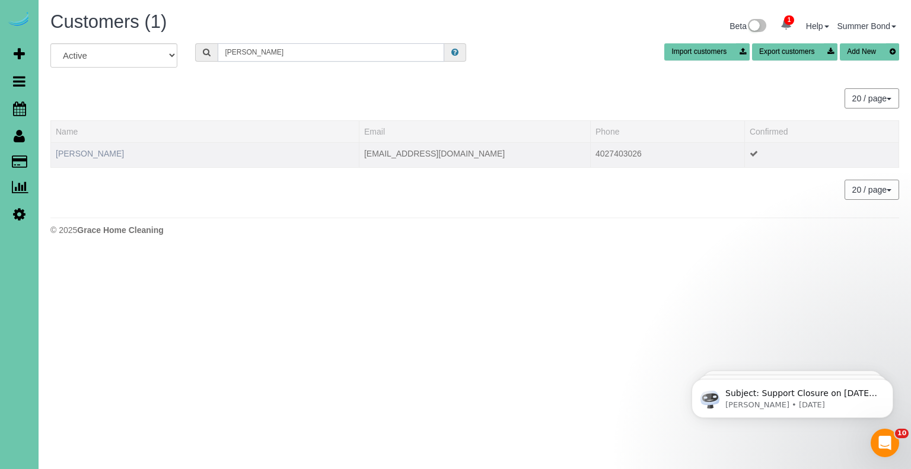
type input "Lisa hernan"
click at [93, 157] on link "Lisa Hernandes" at bounding box center [90, 153] width 68 height 9
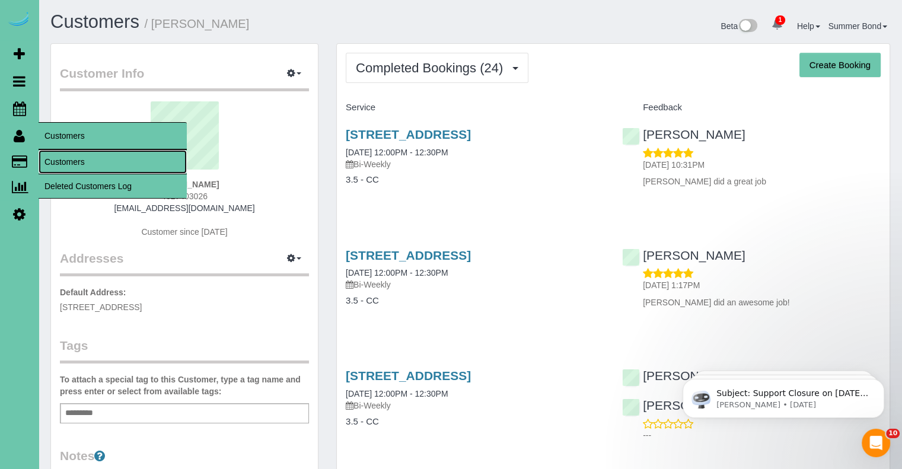
click at [52, 155] on link "Customers" at bounding box center [113, 162] width 148 height 24
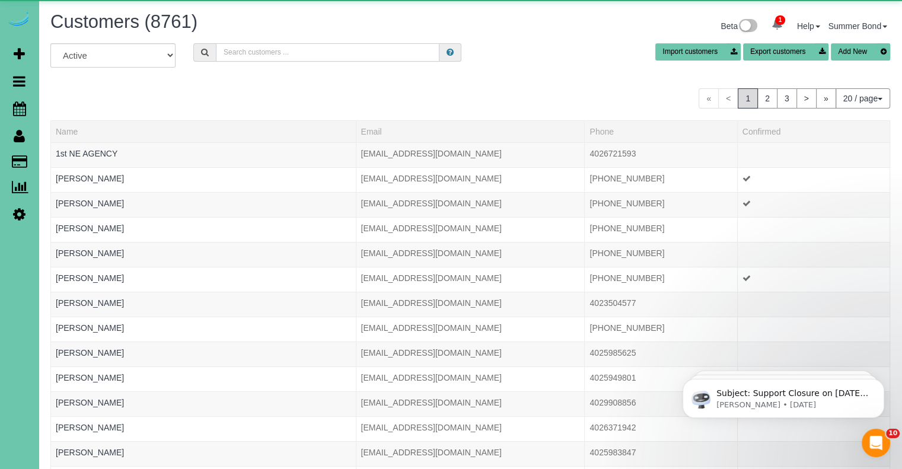
click at [263, 56] on input "text" at bounding box center [328, 52] width 224 height 18
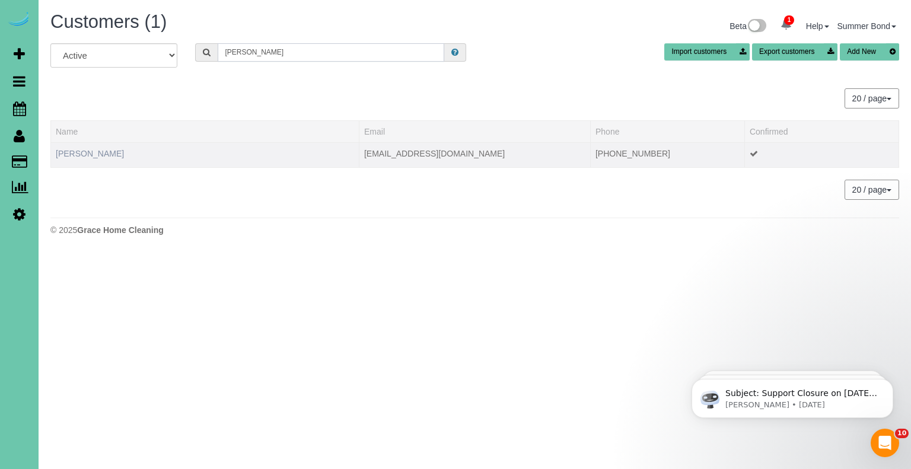
type input "Lindsey hesman"
click at [93, 155] on link "Lindsey Hesman" at bounding box center [90, 153] width 68 height 9
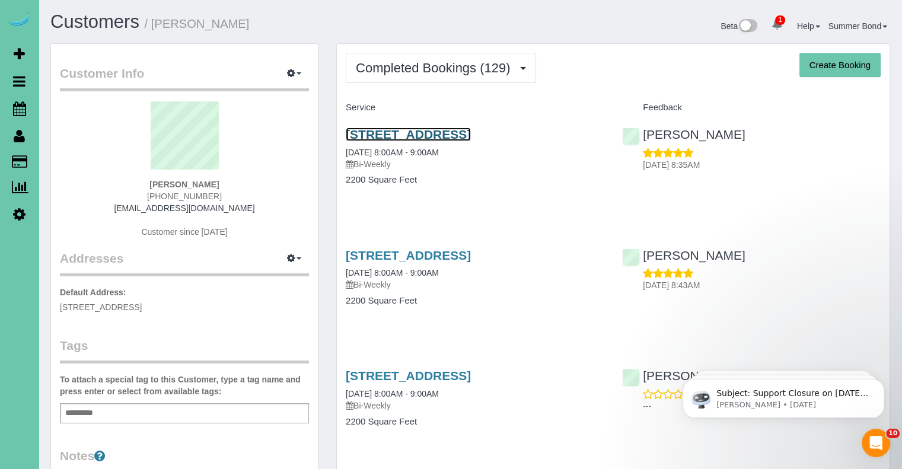
click at [377, 133] on link "17554 Corby Street, Omaha, NE 68116" at bounding box center [408, 135] width 125 height 14
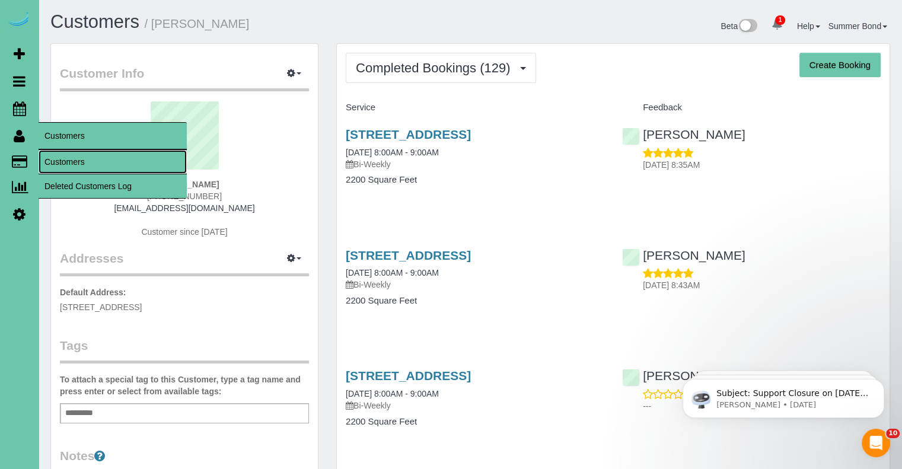
click at [45, 158] on link "Customers" at bounding box center [113, 162] width 148 height 24
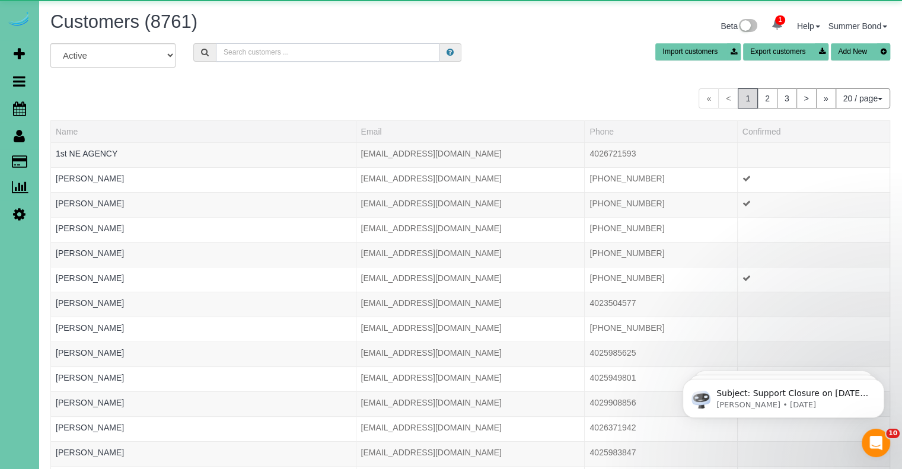
click at [273, 49] on input "text" at bounding box center [328, 52] width 224 height 18
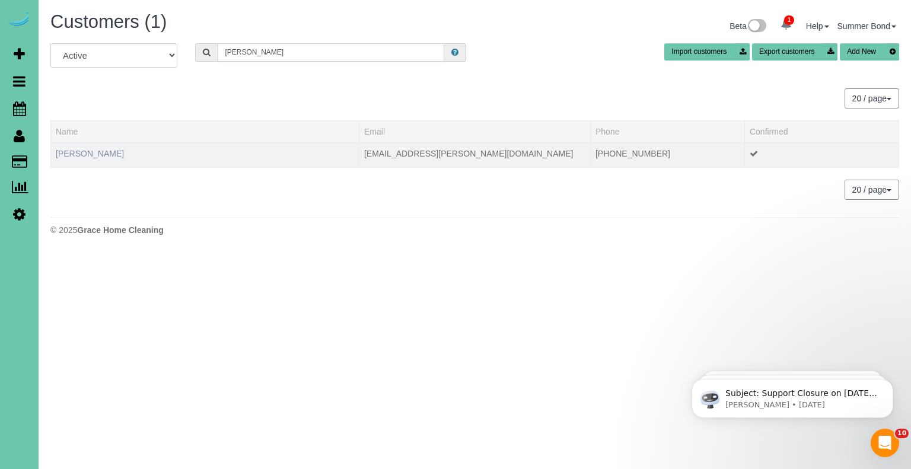
type input "alec hilden"
click at [90, 149] on link "Alec Hildenbrand" at bounding box center [90, 153] width 68 height 9
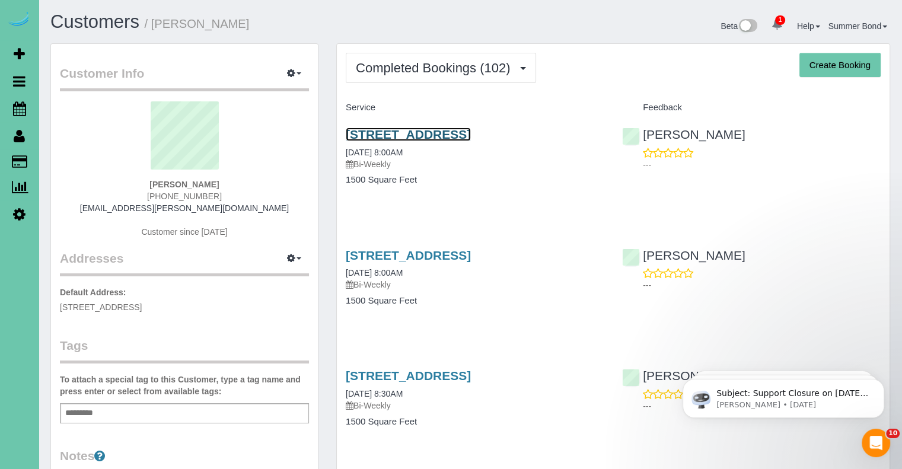
click at [363, 135] on link "5606 N 117th Ave Circle, Omaha, NE 68164" at bounding box center [408, 135] width 125 height 14
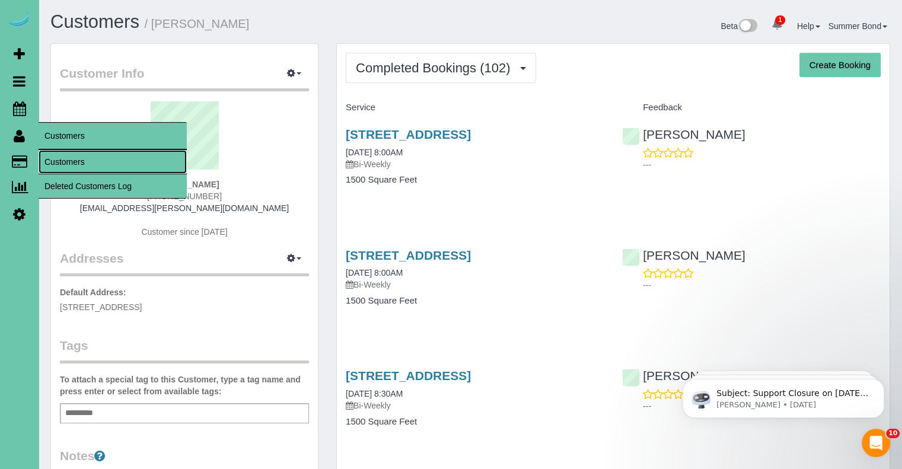
click at [56, 162] on link "Customers" at bounding box center [113, 162] width 148 height 24
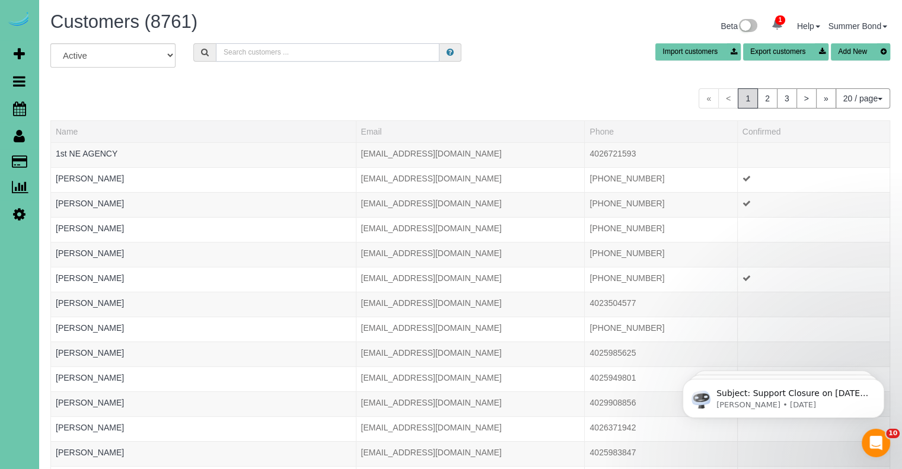
click at [278, 52] on input "text" at bounding box center [328, 52] width 224 height 18
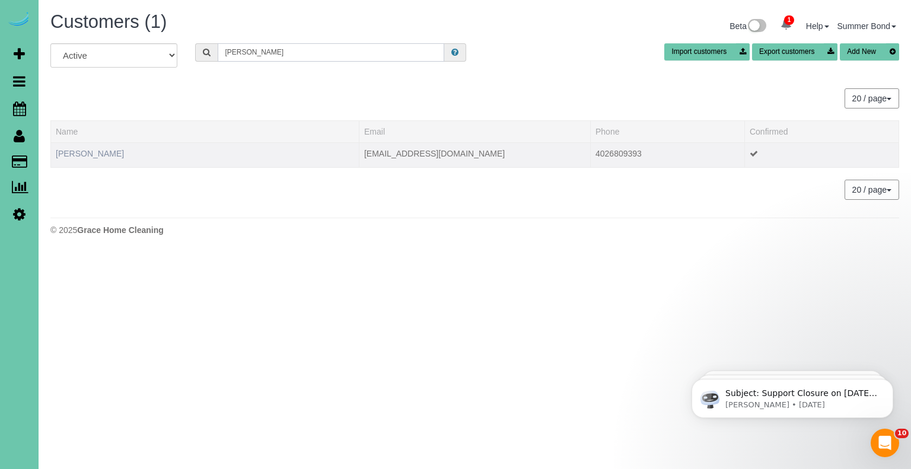
type input "Christine hill"
click at [75, 149] on link "Christine Hill" at bounding box center [90, 153] width 68 height 9
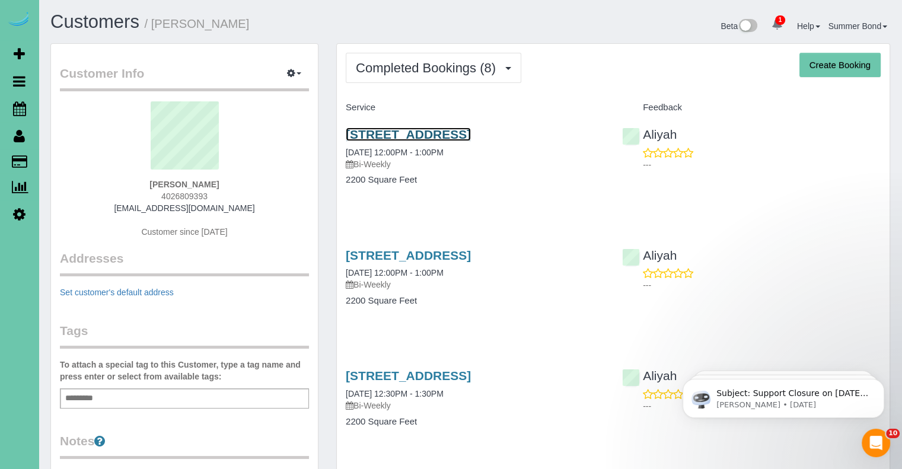
click at [361, 138] on link "1705 South 95th Street, Omaha, NE 68124" at bounding box center [408, 135] width 125 height 14
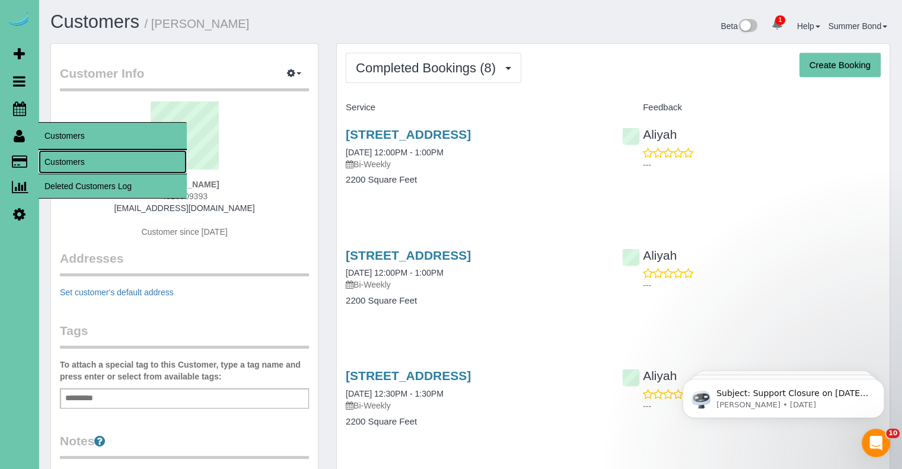
click at [59, 161] on link "Customers" at bounding box center [113, 162] width 148 height 24
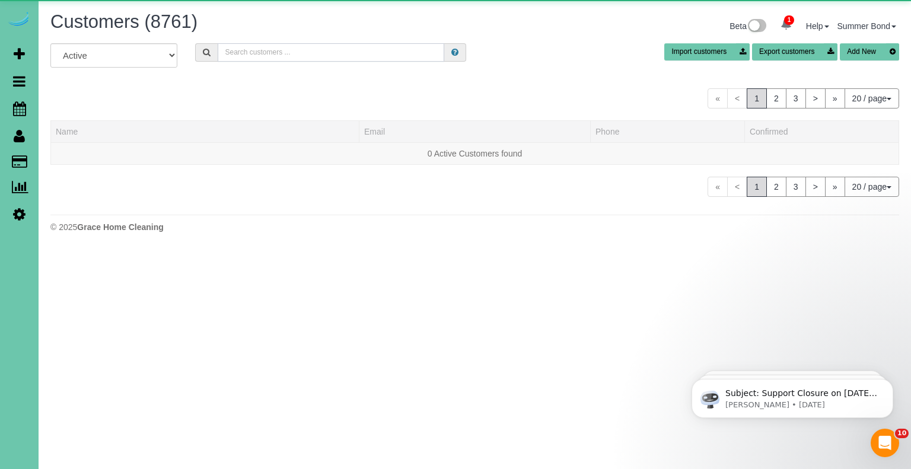
click at [285, 52] on input "text" at bounding box center [331, 52] width 227 height 18
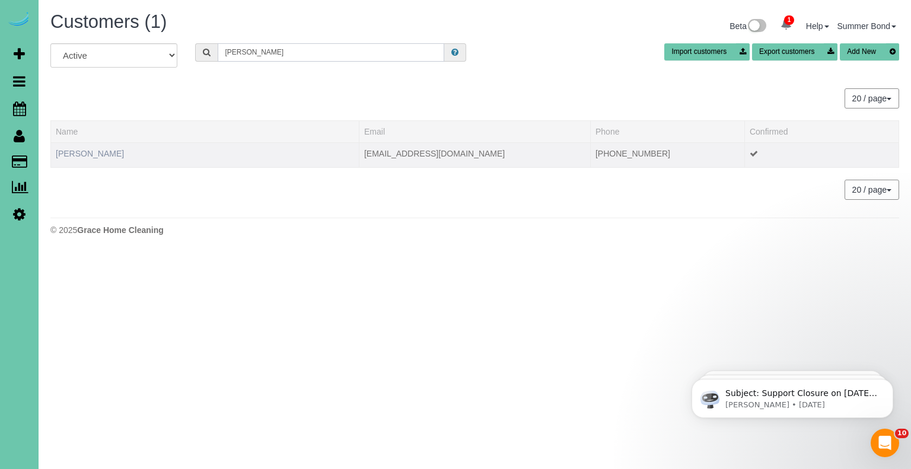
type input "chuck hill"
click at [82, 149] on link "Chuck Hill" at bounding box center [90, 153] width 68 height 9
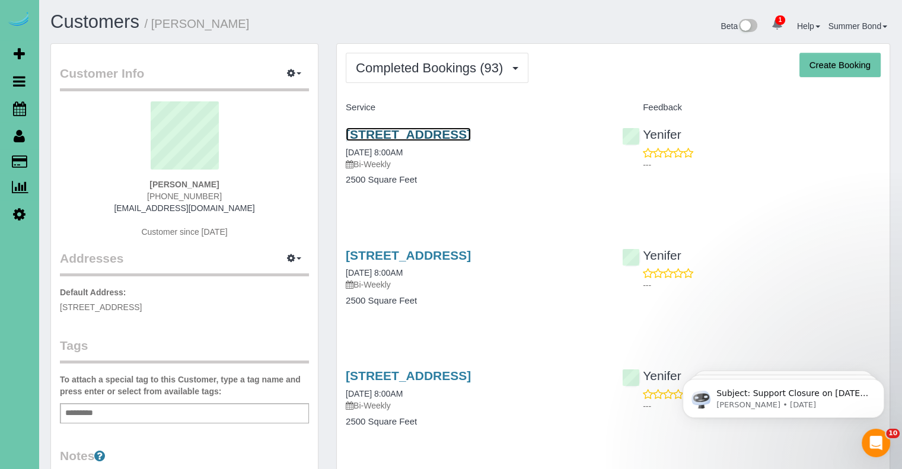
click at [371, 132] on link "4321 S 174th Ave, Omaha, NE 68135" at bounding box center [408, 135] width 125 height 14
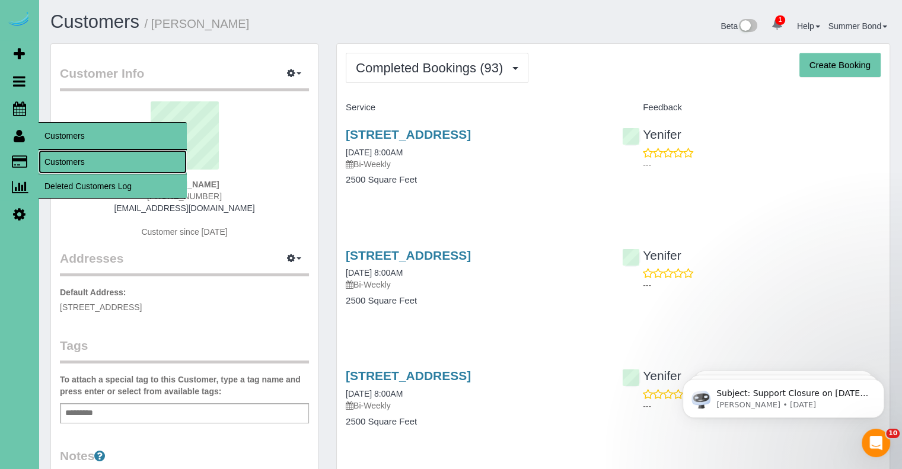
click at [52, 160] on link "Customers" at bounding box center [113, 162] width 148 height 24
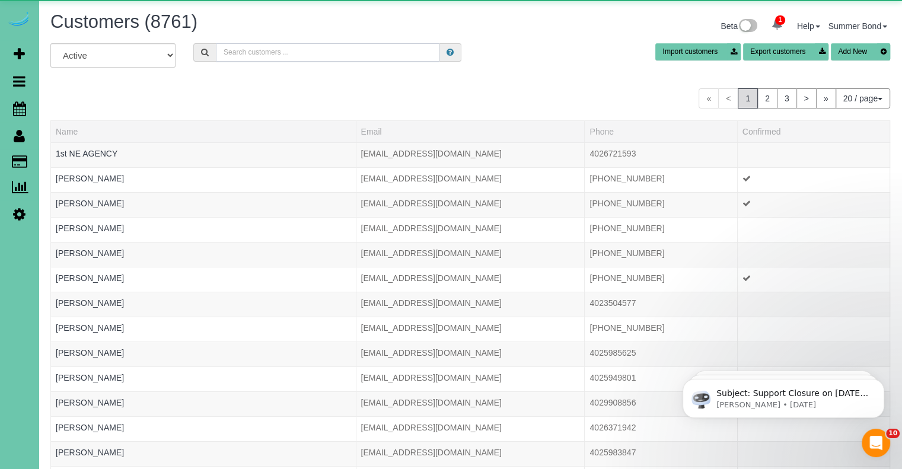
click at [278, 58] on input "text" at bounding box center [328, 52] width 224 height 18
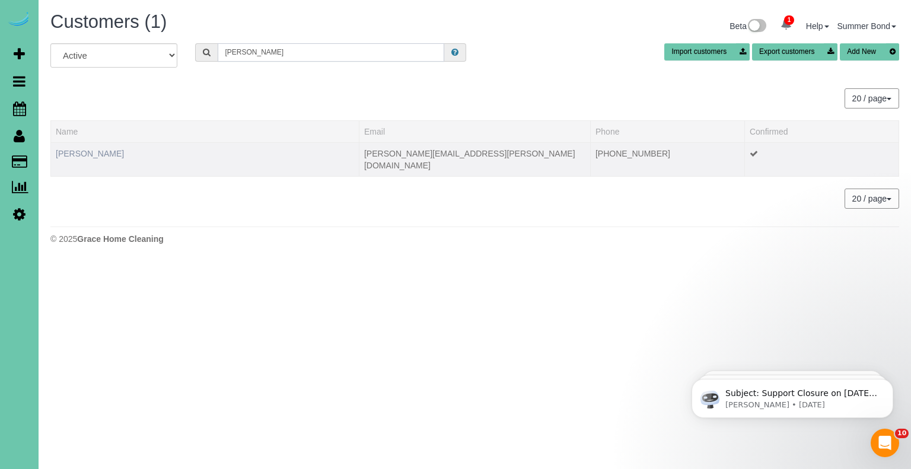
type input "Mary hilla"
click at [85, 150] on link "Mary Hillabrand" at bounding box center [90, 153] width 68 height 9
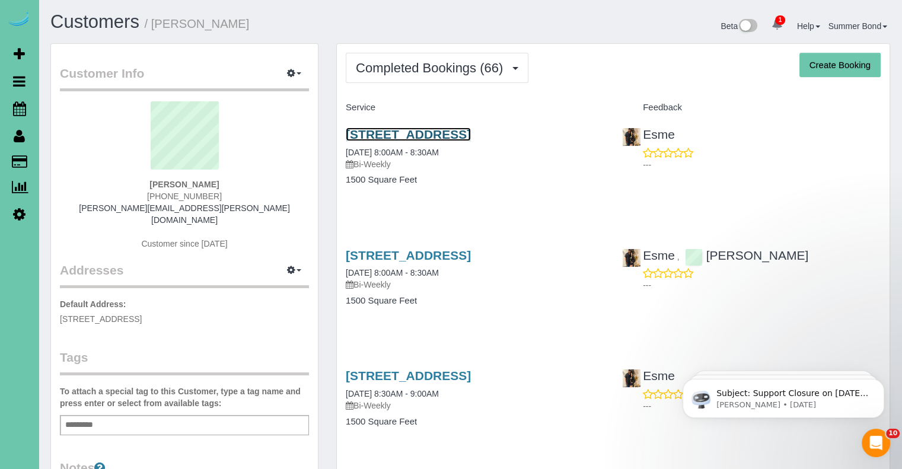
click at [463, 138] on link "8526 N 172 Circle, Bennington, NE 68007" at bounding box center [408, 135] width 125 height 14
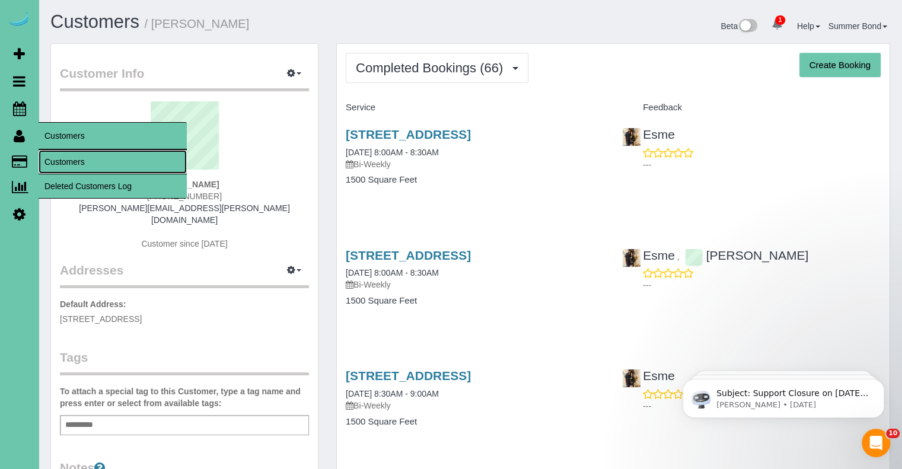
click at [53, 163] on link "Customers" at bounding box center [113, 162] width 148 height 24
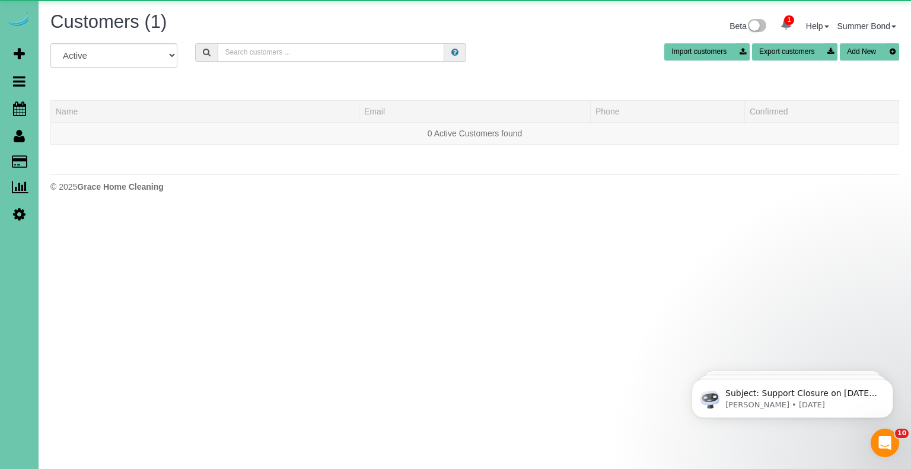
click at [244, 57] on input "text" at bounding box center [331, 52] width 227 height 18
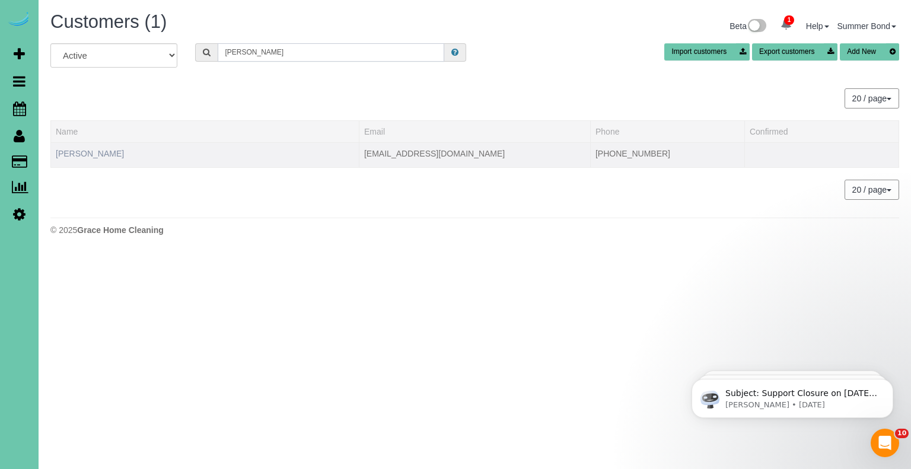
type input "Holly hind"
click at [93, 151] on link "Holly Hindmarsh" at bounding box center [90, 153] width 68 height 9
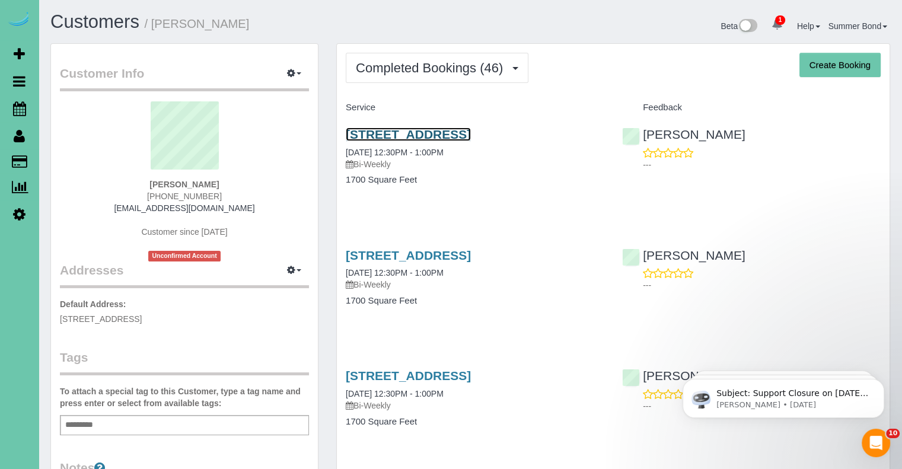
click at [365, 139] on link "14924 Polk Street, Omaha, NE 68137" at bounding box center [408, 135] width 125 height 14
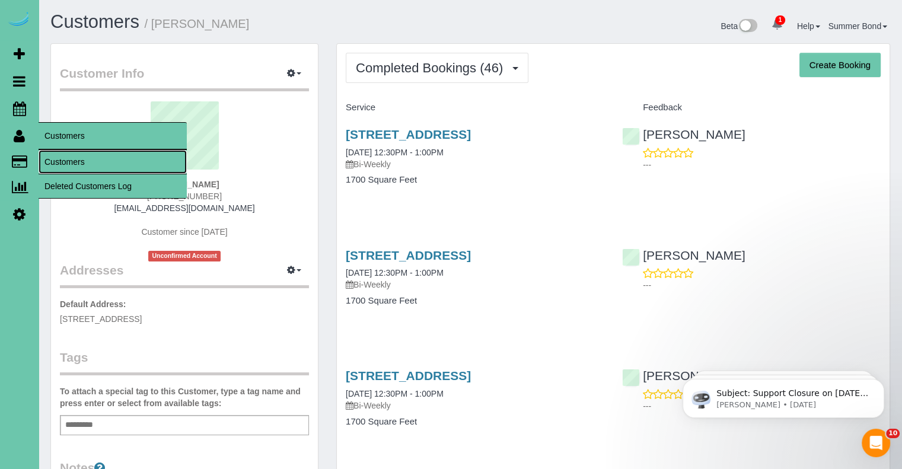
click at [52, 163] on link "Customers" at bounding box center [113, 162] width 148 height 24
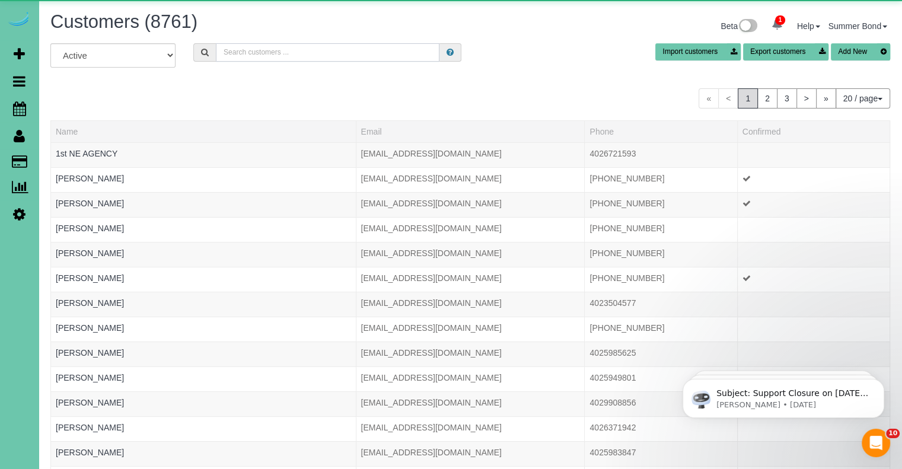
click at [349, 52] on input "text" at bounding box center [328, 52] width 224 height 18
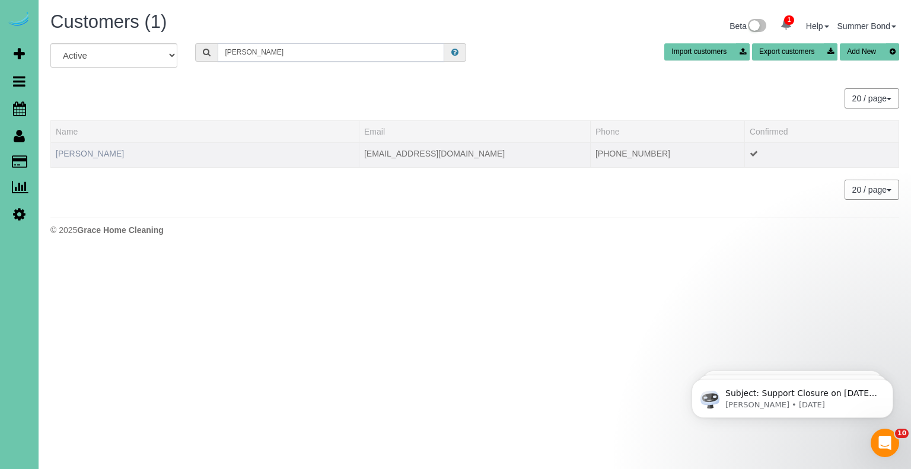
type input "linda hind"
click at [97, 154] on link "Linda Hindmarsh" at bounding box center [90, 153] width 68 height 9
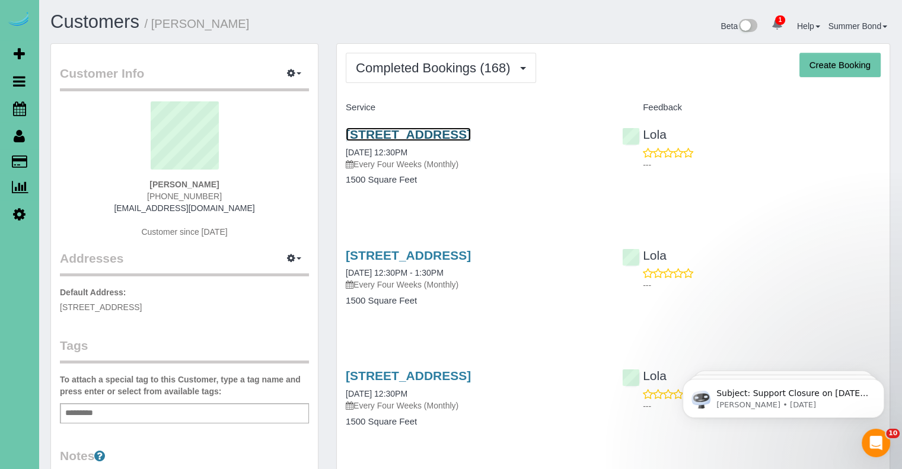
click at [459, 136] on link "1312 N 209 Street, Elkhorn, NE 68022" at bounding box center [408, 135] width 125 height 14
click at [467, 256] on link "1312 N 209 Street, Elkhorn, NE 68022" at bounding box center [408, 256] width 125 height 14
click at [471, 131] on link "1312 N 209 Street, Elkhorn, NE 68022" at bounding box center [408, 135] width 125 height 14
click at [406, 252] on link "1312 N 209 Street, Elkhorn, NE 68022" at bounding box center [408, 256] width 125 height 14
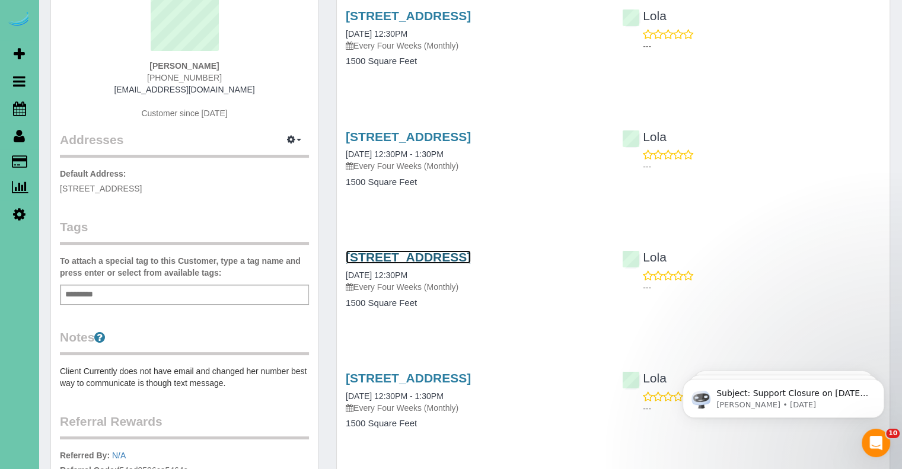
click at [420, 256] on link "1312 N 209 Street, Elkhorn, NE 68022" at bounding box center [408, 257] width 125 height 14
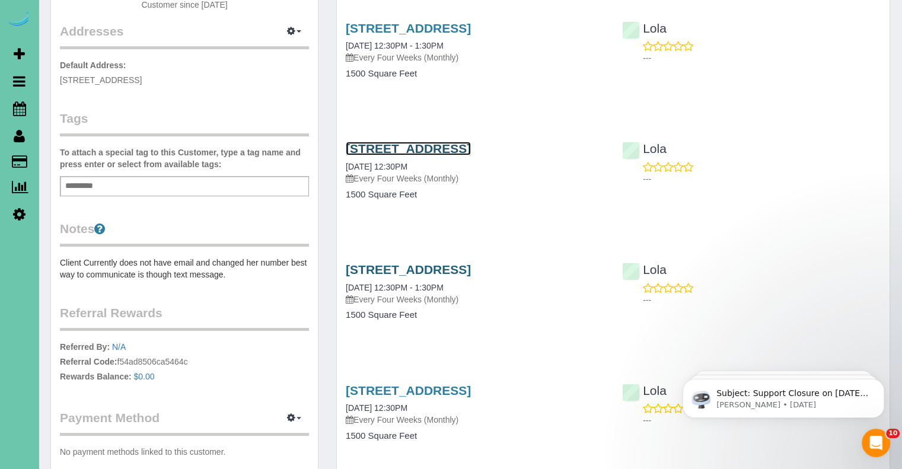
scroll to position [237, 0]
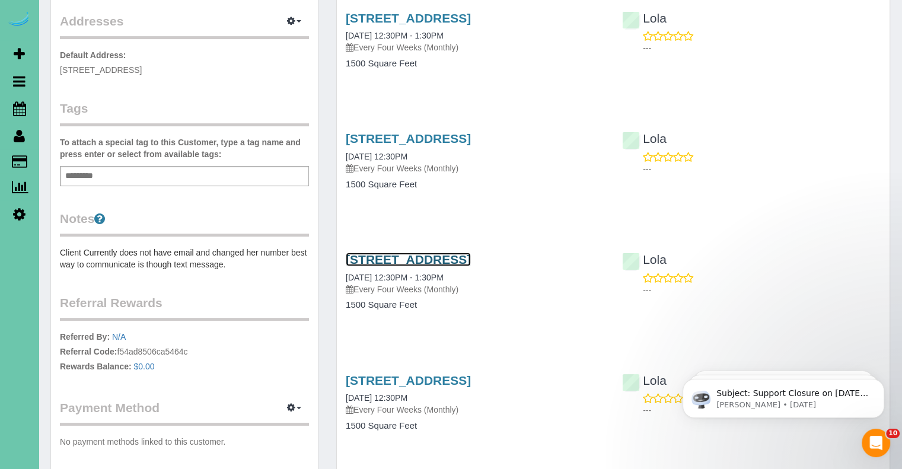
click at [457, 265] on link "1312 N 209 Street, Elkhorn, NE 68022" at bounding box center [408, 260] width 125 height 14
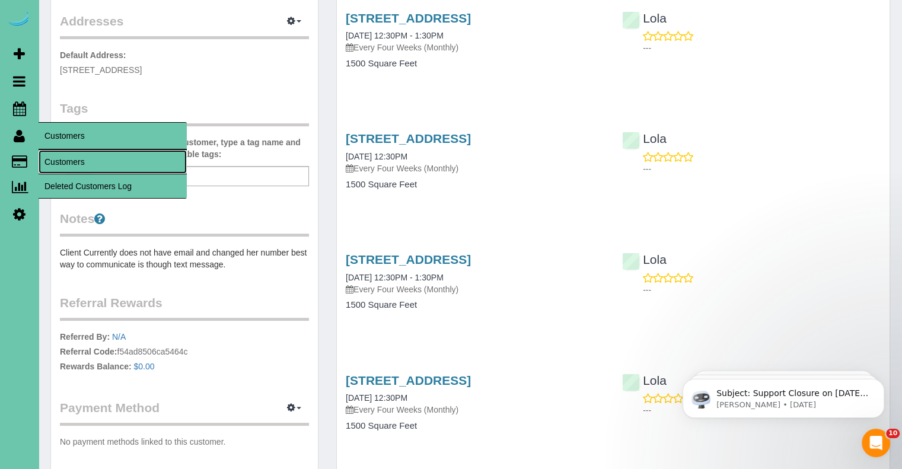
click at [55, 161] on link "Customers" at bounding box center [113, 162] width 148 height 24
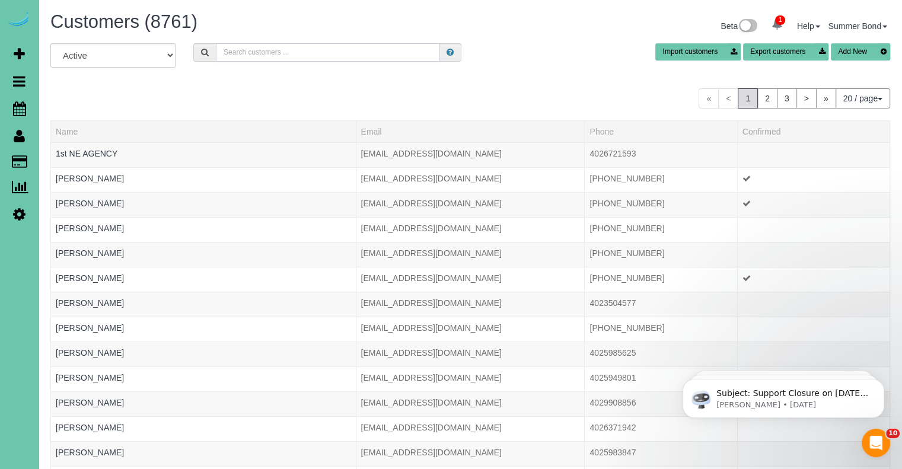
click at [259, 56] on input "text" at bounding box center [328, 52] width 224 height 18
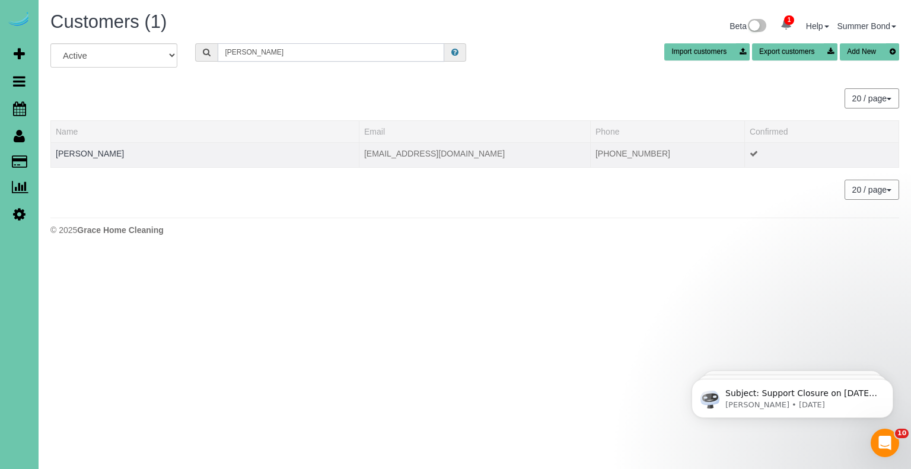
type input "Danielle hinks"
click at [94, 147] on td "Danielle Hinks" at bounding box center [205, 154] width 309 height 25
click at [95, 153] on link "Danielle Hinks" at bounding box center [90, 153] width 68 height 9
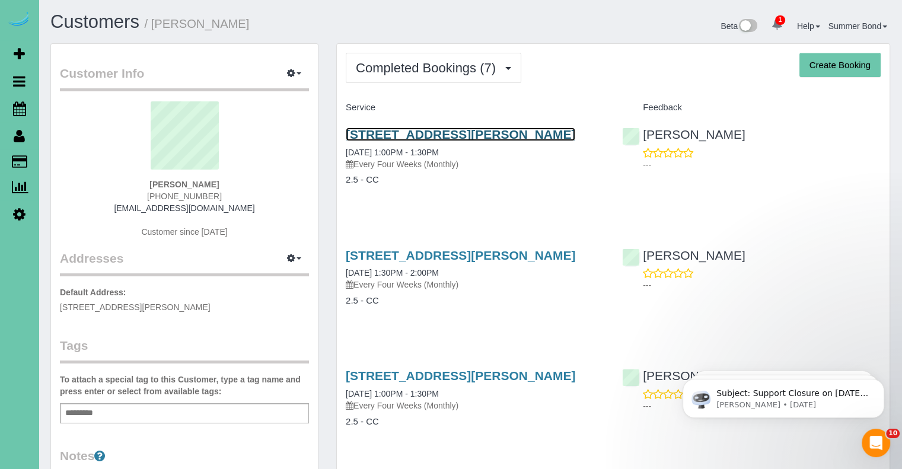
click at [491, 131] on link "4415 Mayberry St, Omaha, NE 68105" at bounding box center [461, 135] width 230 height 14
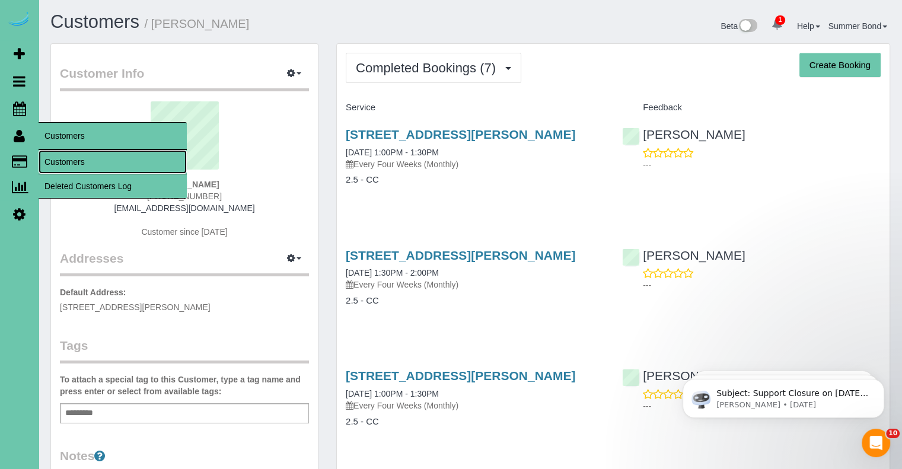
click at [58, 165] on link "Customers" at bounding box center [113, 162] width 148 height 24
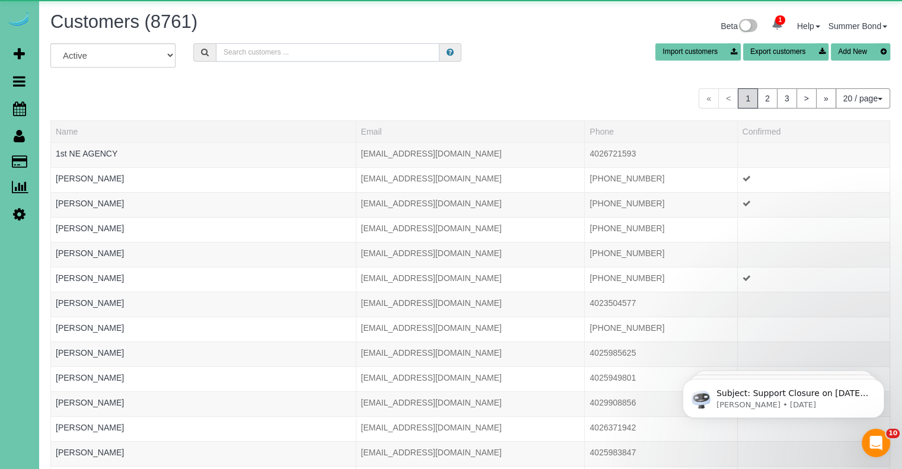
click at [280, 53] on input "text" at bounding box center [328, 52] width 224 height 18
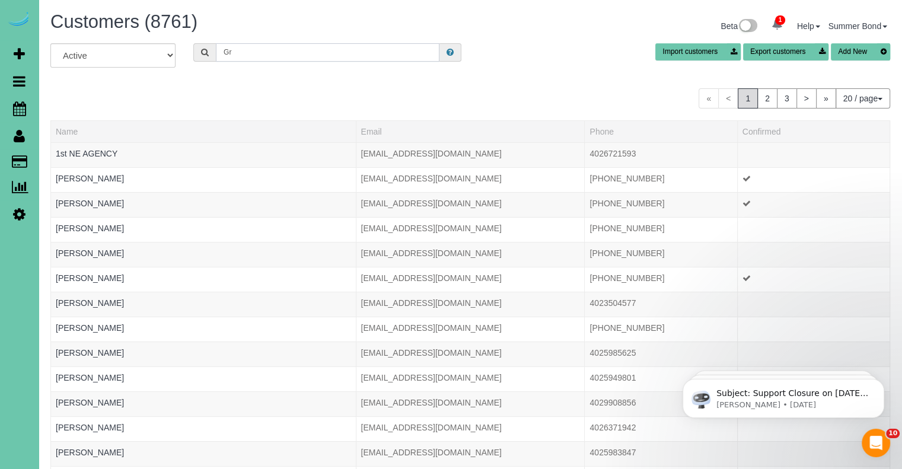
type input "G"
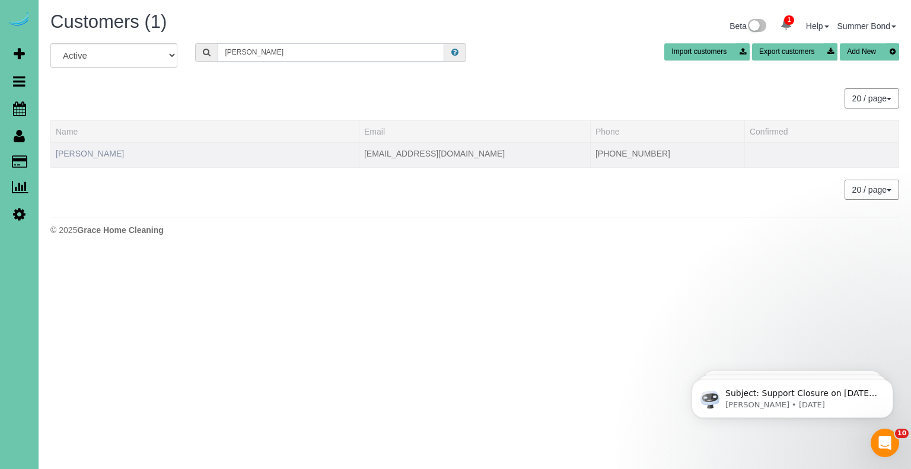
type input "Hites"
click at [100, 152] on link "Gretchen Hites" at bounding box center [90, 153] width 68 height 9
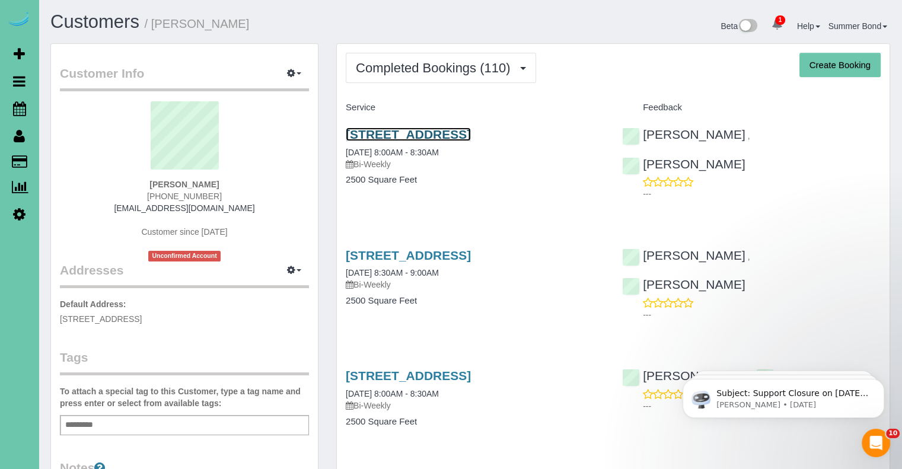
click at [422, 132] on link "2606 N 161st Terrace, Omaha, NE 68116" at bounding box center [408, 135] width 125 height 14
click at [392, 252] on link "2606 N 161st Terrace, Omaha, NE 68116" at bounding box center [408, 256] width 125 height 14
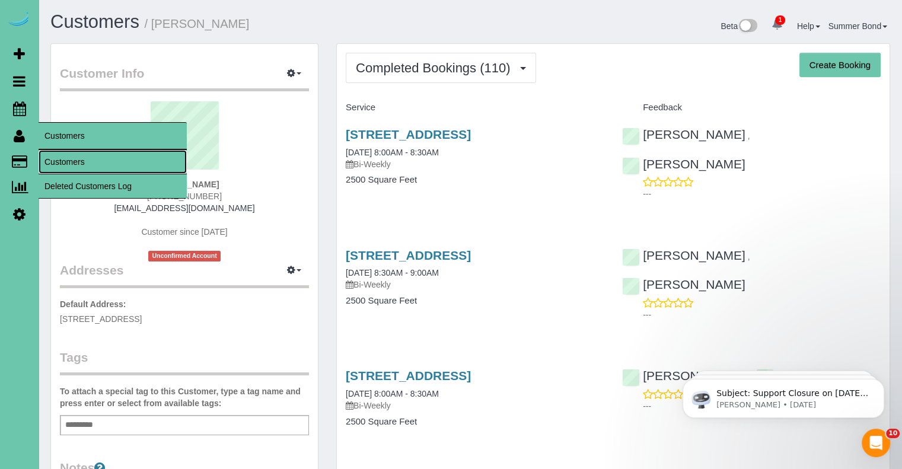
click at [59, 163] on link "Customers" at bounding box center [113, 162] width 148 height 24
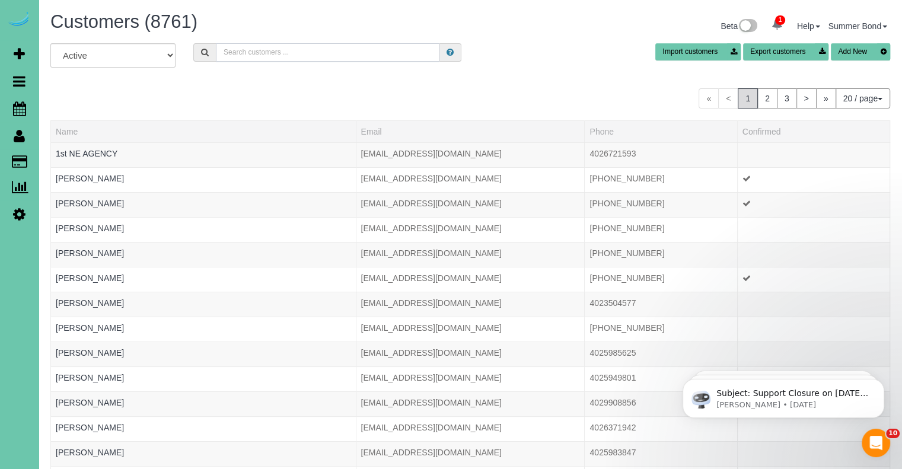
click at [298, 54] on input "text" at bounding box center [328, 52] width 224 height 18
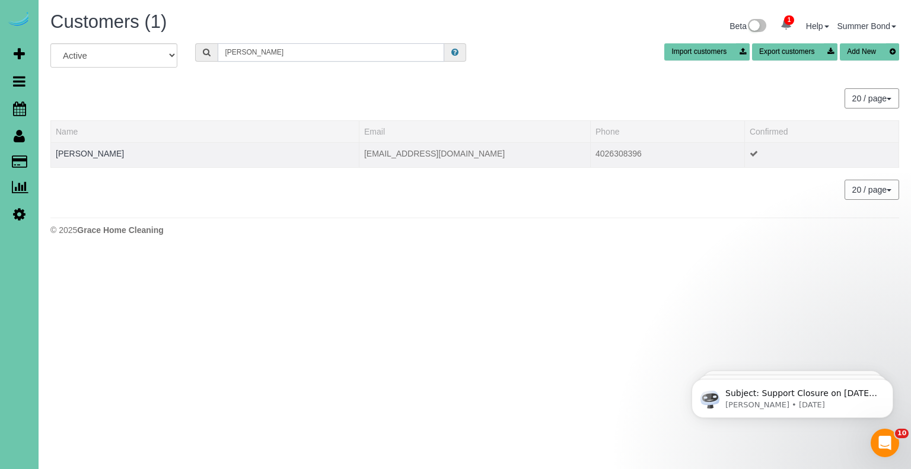
type input "Hoeger"
click at [78, 158] on td "Christian Hoeger" at bounding box center [205, 154] width 309 height 25
click at [78, 151] on link "Christian Hoeger" at bounding box center [90, 153] width 68 height 9
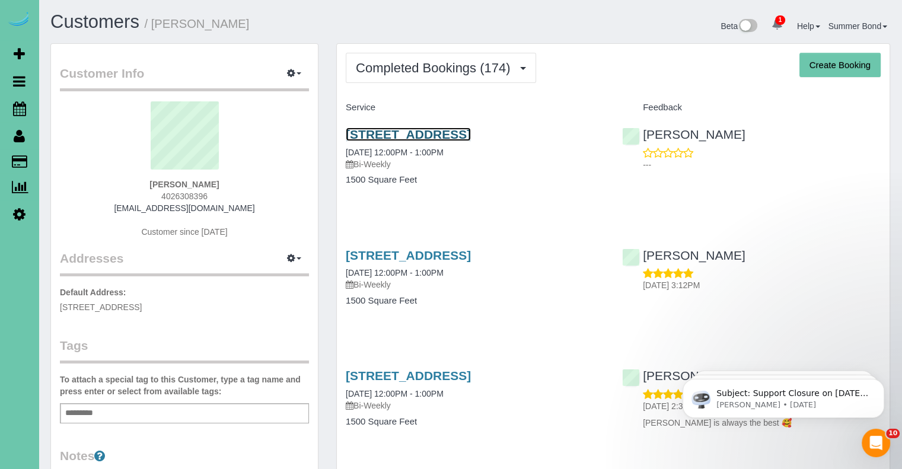
click at [373, 135] on link "2048 North 50th Street, Omaha, NE 68104" at bounding box center [408, 135] width 125 height 14
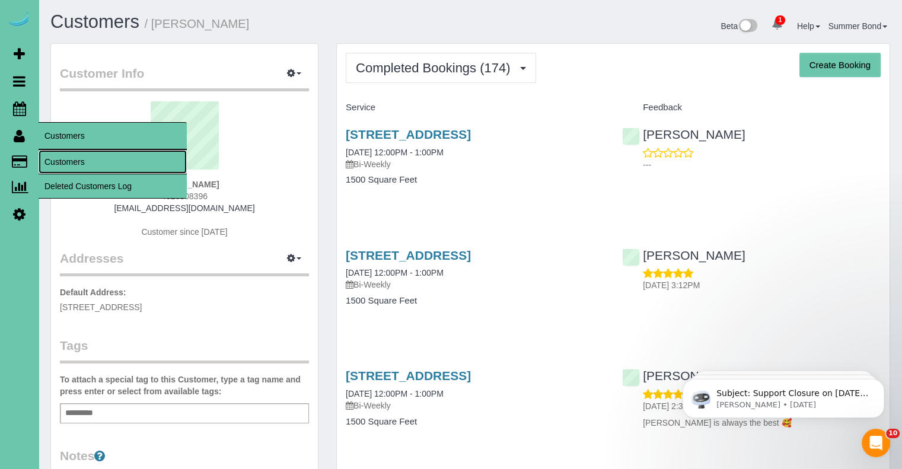
click at [64, 166] on link "Customers" at bounding box center [113, 162] width 148 height 24
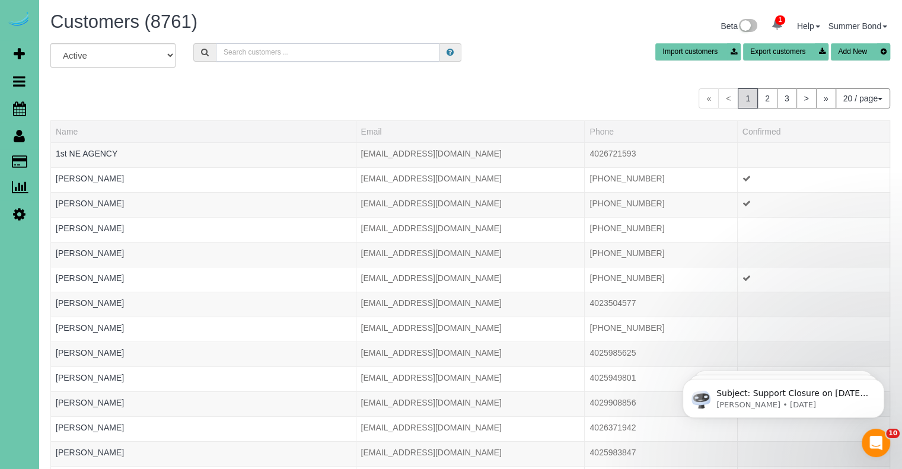
click at [275, 49] on input "text" at bounding box center [328, 52] width 224 height 18
type input "a"
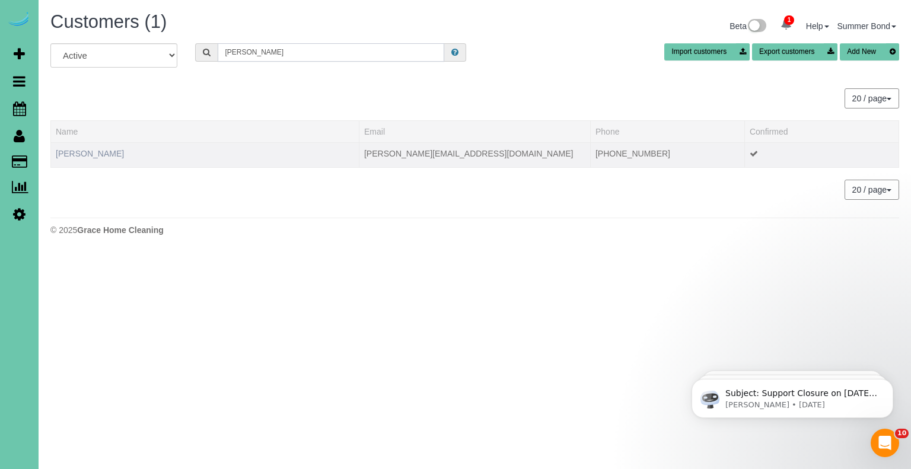
type input "hoffart"
click at [88, 150] on link "Andrew Hoffart" at bounding box center [90, 153] width 68 height 9
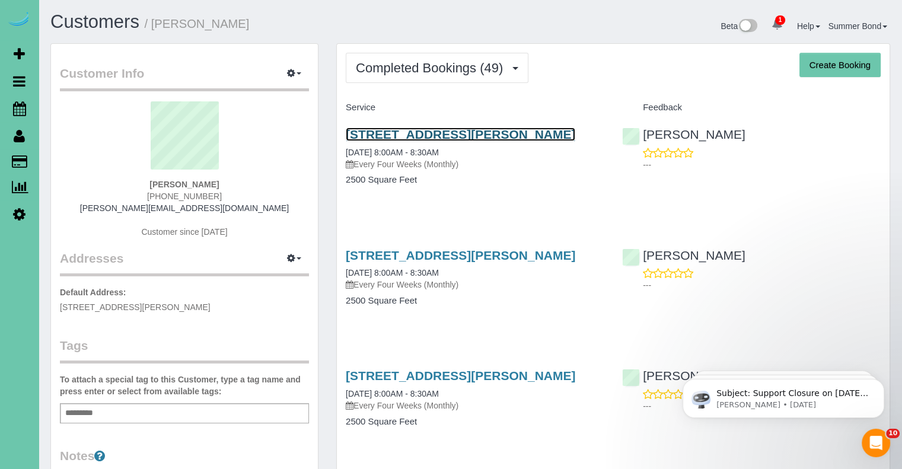
click at [355, 132] on link "3214 Chad Street, Bellevue, NE 68123" at bounding box center [461, 135] width 230 height 14
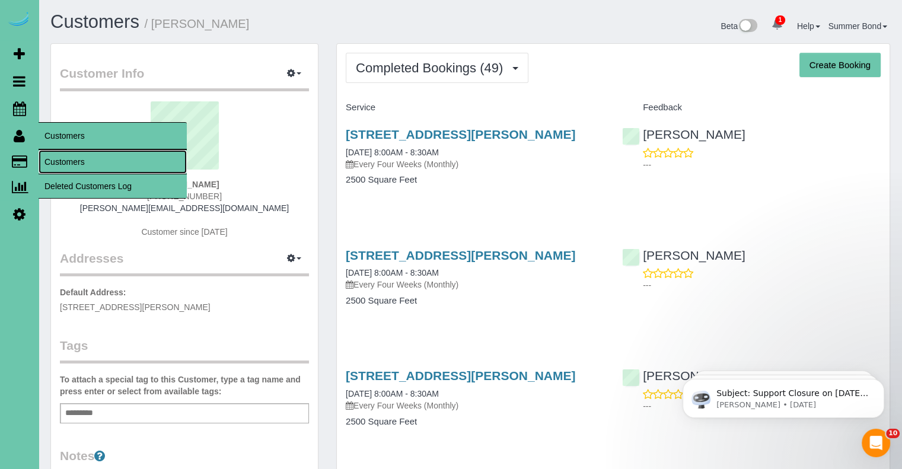
click at [56, 163] on link "Customers" at bounding box center [113, 162] width 148 height 24
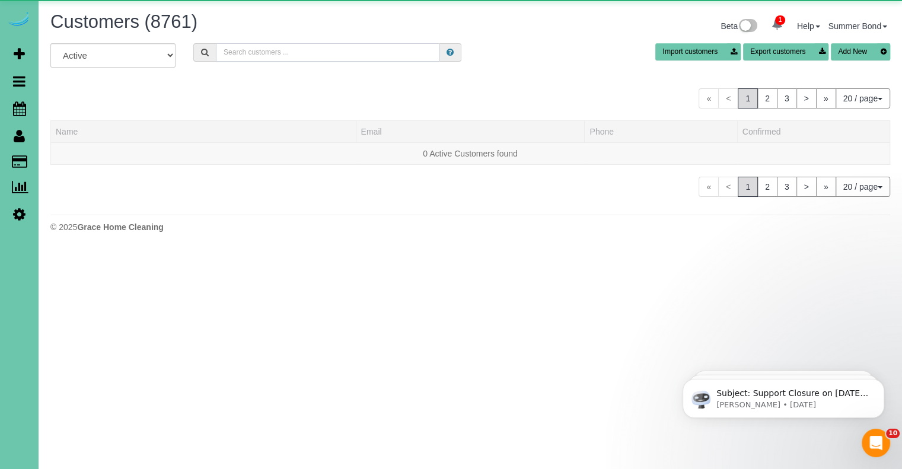
click at [252, 56] on input "text" at bounding box center [328, 52] width 224 height 18
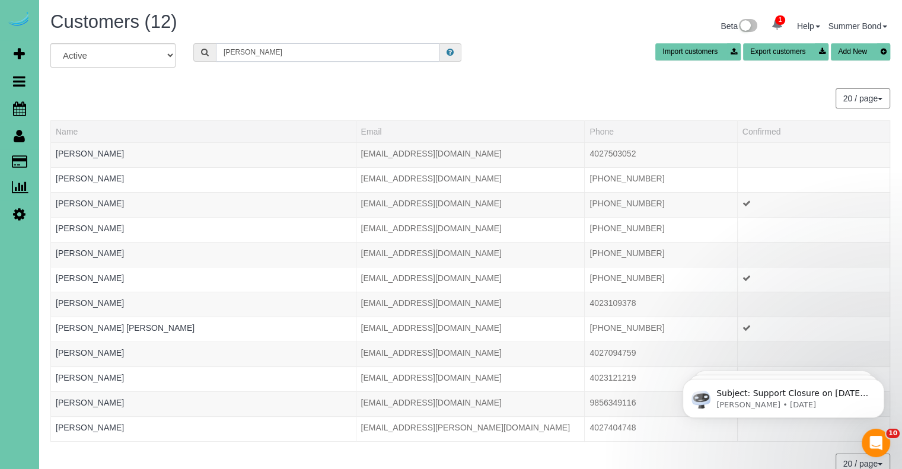
click at [223, 54] on input "hoffman" at bounding box center [328, 52] width 224 height 18
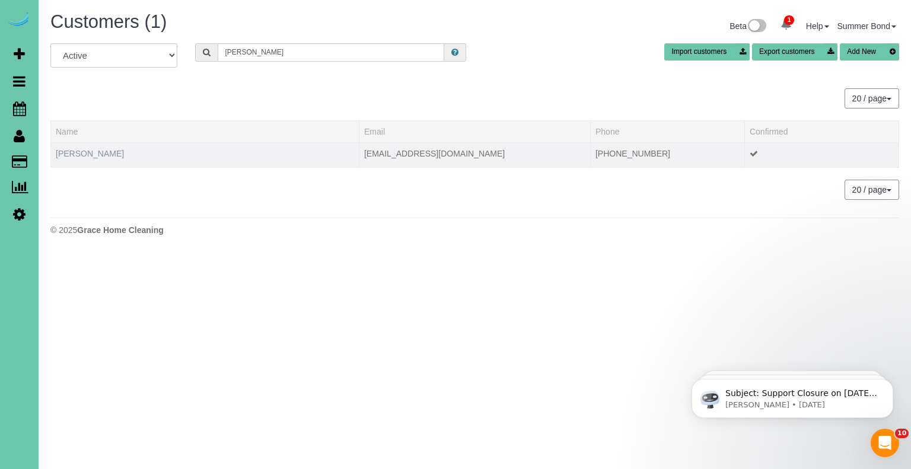
type input "diane hoffman"
click at [85, 155] on link "Diane Hoffman" at bounding box center [90, 153] width 68 height 9
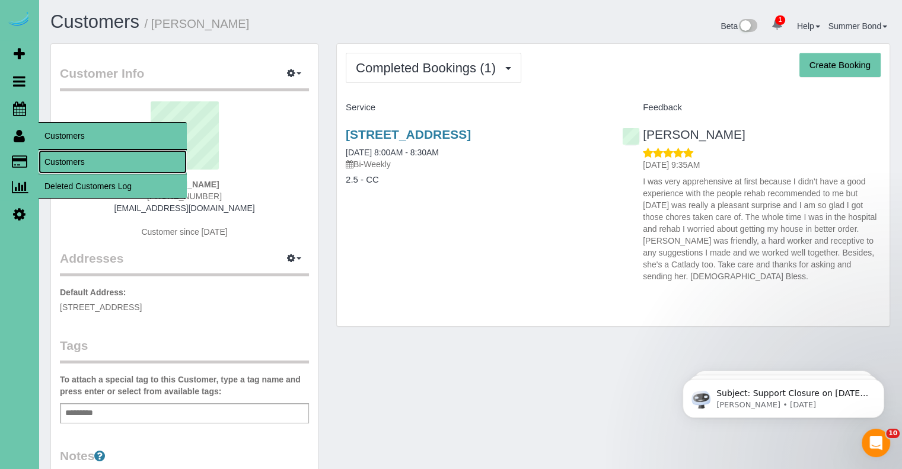
click at [56, 160] on link "Customers" at bounding box center [113, 162] width 148 height 24
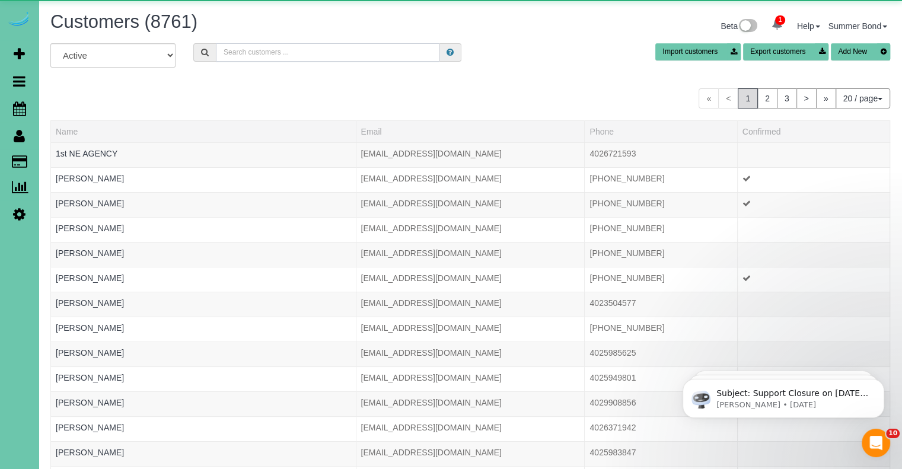
click at [336, 52] on input "text" at bounding box center [328, 52] width 224 height 18
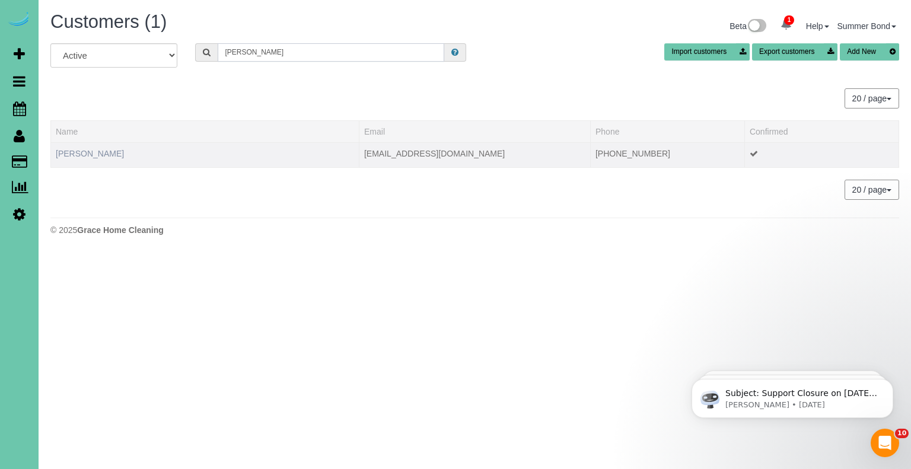
type input "Lynda hoffmann"
click at [100, 156] on link "Lynda Hoffmann" at bounding box center [90, 153] width 68 height 9
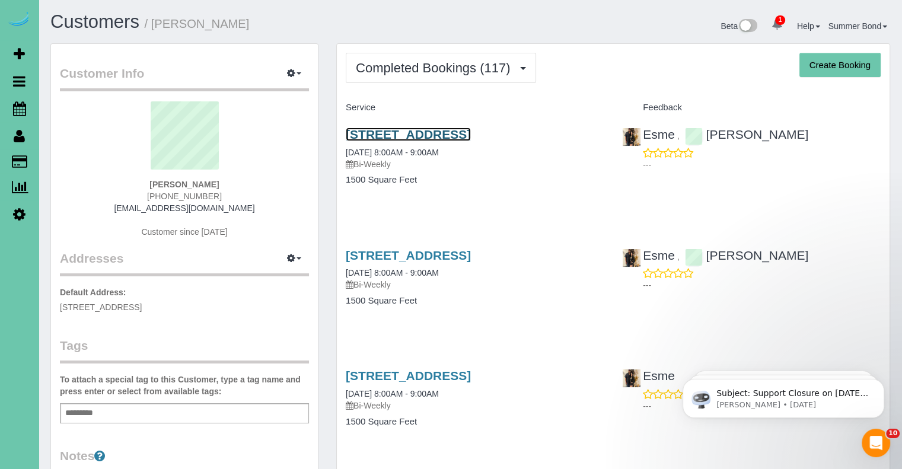
click at [352, 137] on link "6704 S 188th Street, Omaha, NE 68135" at bounding box center [408, 135] width 125 height 14
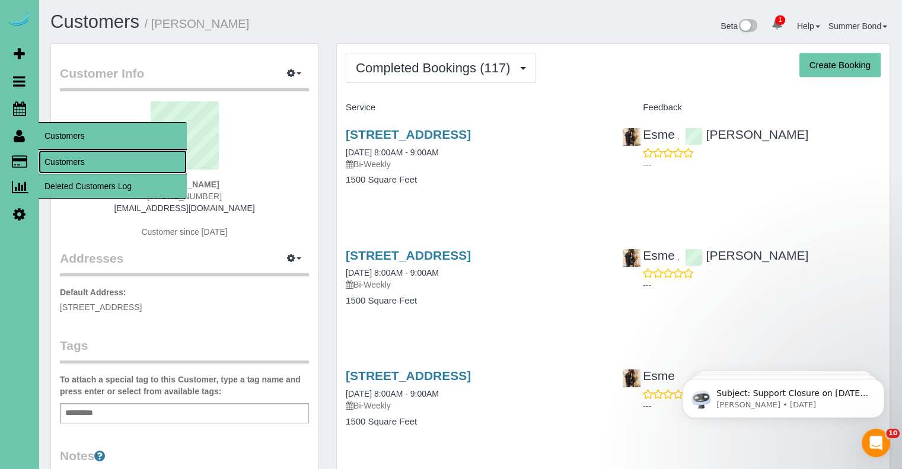
click at [56, 160] on link "Customers" at bounding box center [113, 162] width 148 height 24
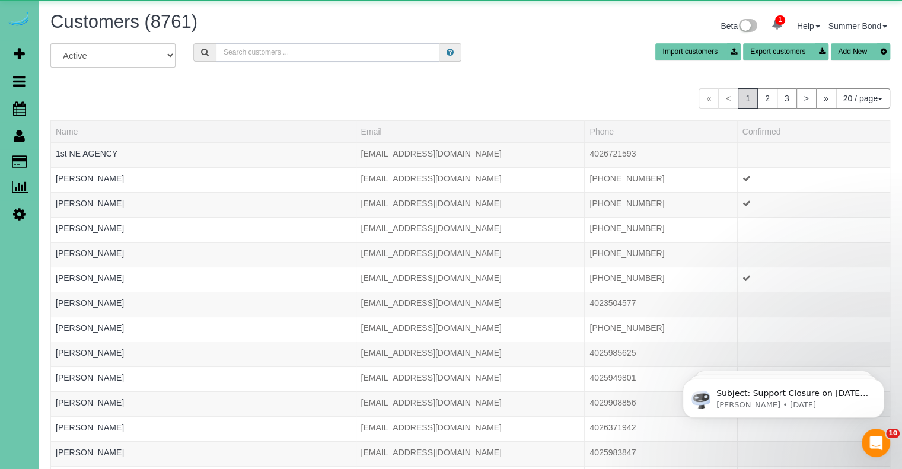
click at [263, 50] on input "text" at bounding box center [328, 52] width 224 height 18
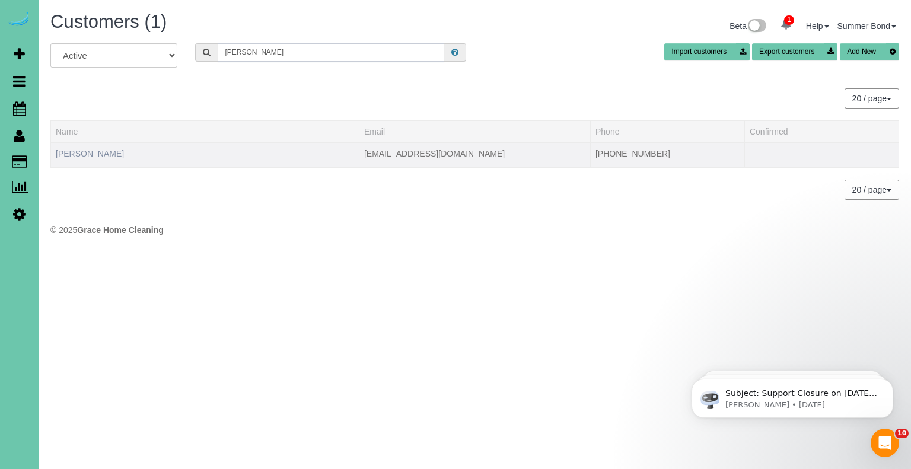
type input "Holeman"
click at [93, 151] on link "Steve Holeman" at bounding box center [90, 153] width 68 height 9
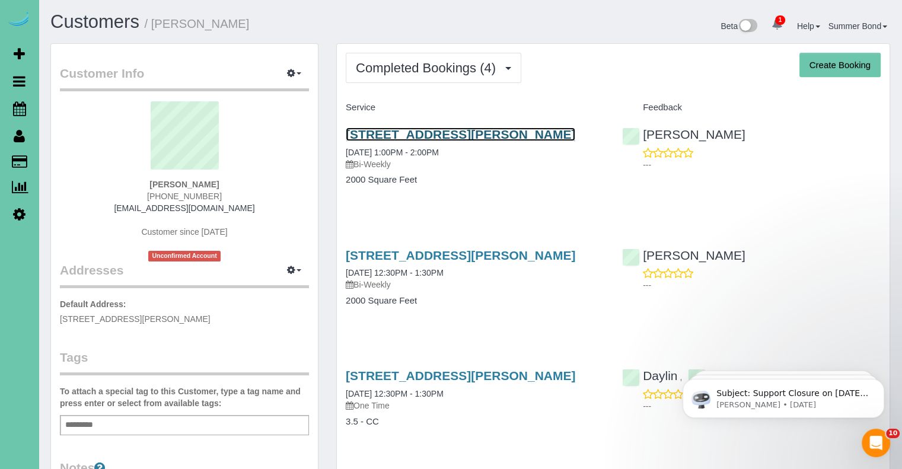
click at [358, 137] on link "7110 Girard St, Omaha, NE 68152" at bounding box center [461, 135] width 230 height 14
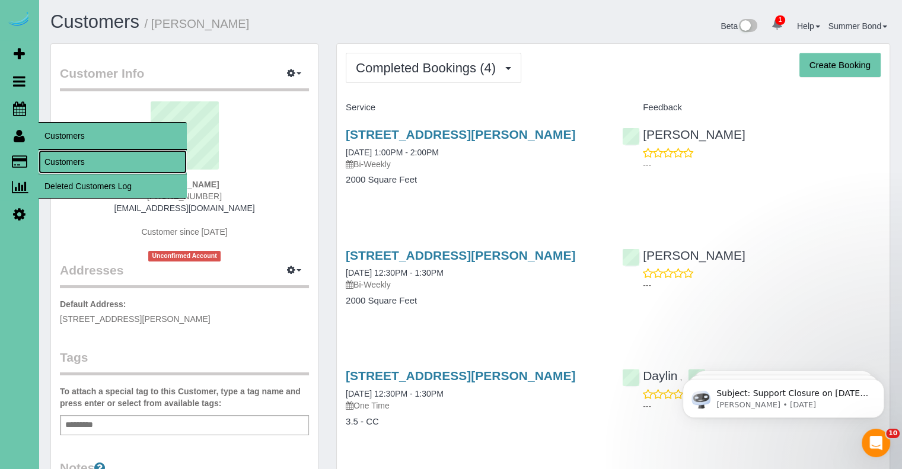
click at [52, 158] on link "Customers" at bounding box center [113, 162] width 148 height 24
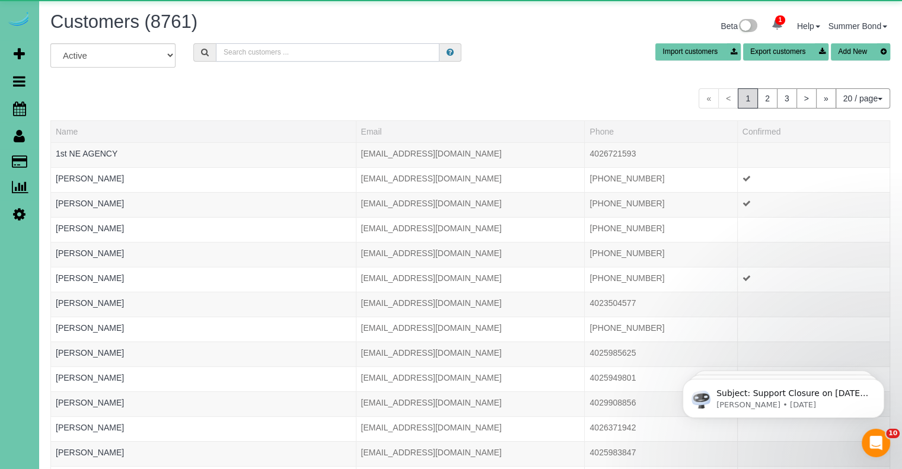
click at [267, 58] on input "text" at bounding box center [328, 52] width 224 height 18
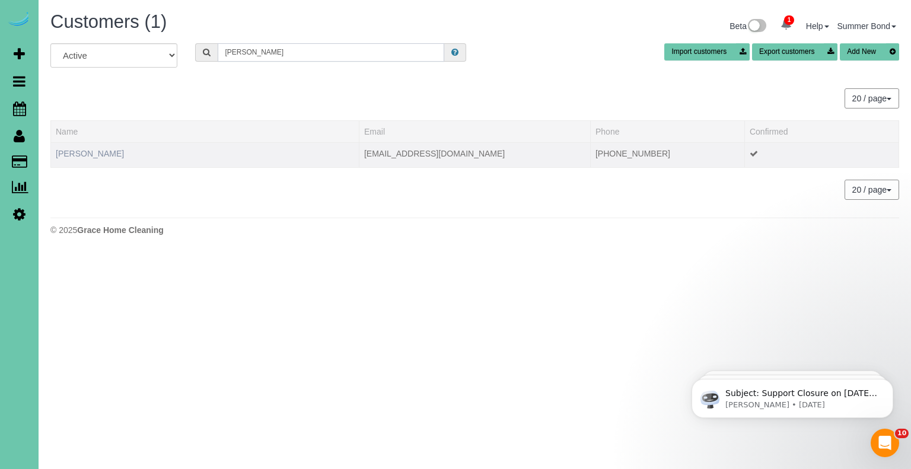
type input "Holmgreen"
click at [88, 149] on link "Amanda Holmgreen" at bounding box center [90, 153] width 68 height 9
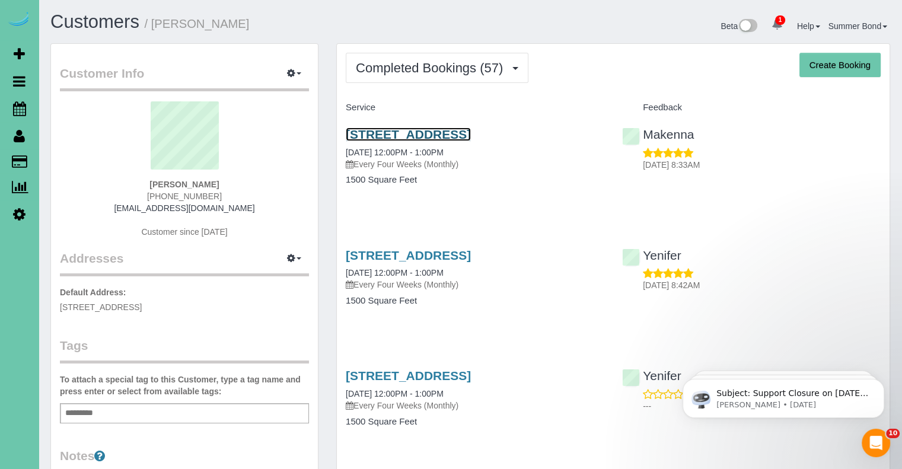
click at [374, 137] on link "7908 S 185th Street, Omaha, NE 68136" at bounding box center [408, 135] width 125 height 14
click at [371, 259] on link "7908 S 185th Street, Omaha, NE 68136" at bounding box center [408, 256] width 125 height 14
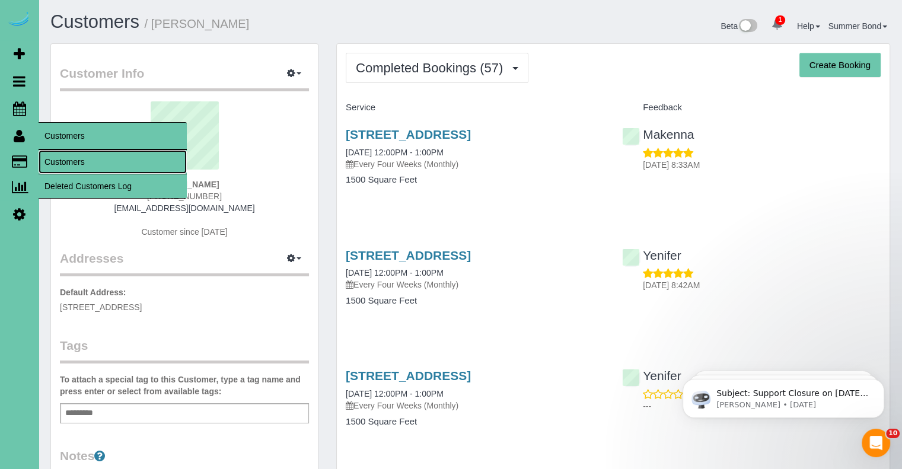
click at [52, 159] on link "Customers" at bounding box center [113, 162] width 148 height 24
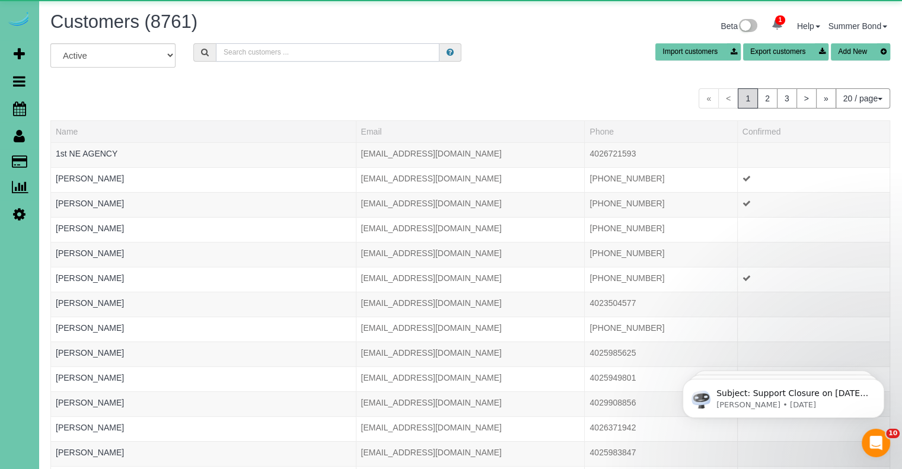
click at [306, 55] on input "text" at bounding box center [328, 52] width 224 height 18
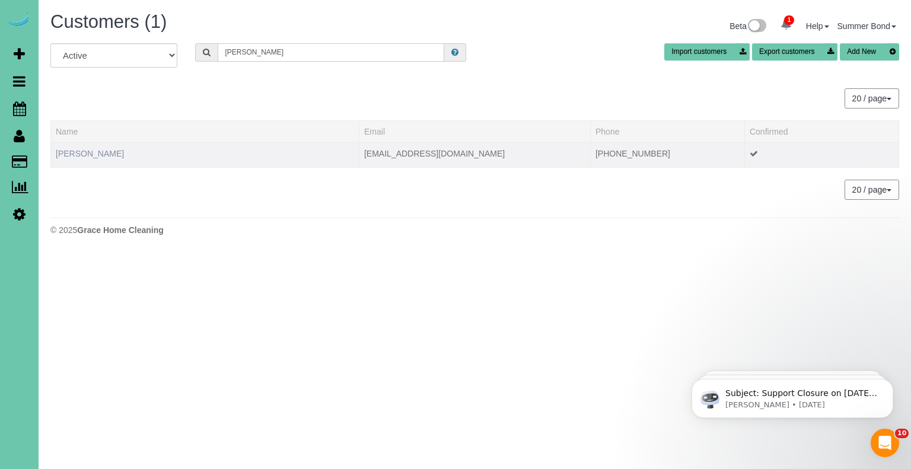
type input "Hoppe"
click at [88, 150] on link "Kacie Hoppe" at bounding box center [90, 153] width 68 height 9
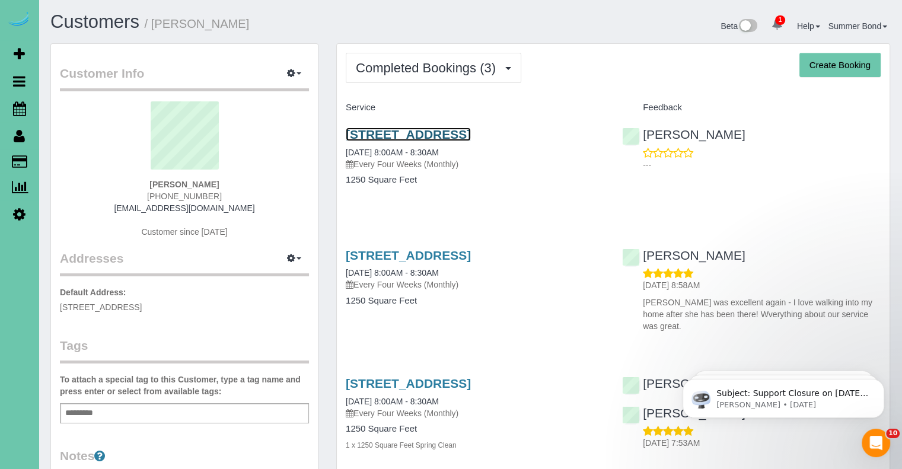
click at [376, 128] on link "114 Peregrine Pl., Council Bluffs, IA 51501" at bounding box center [408, 135] width 125 height 14
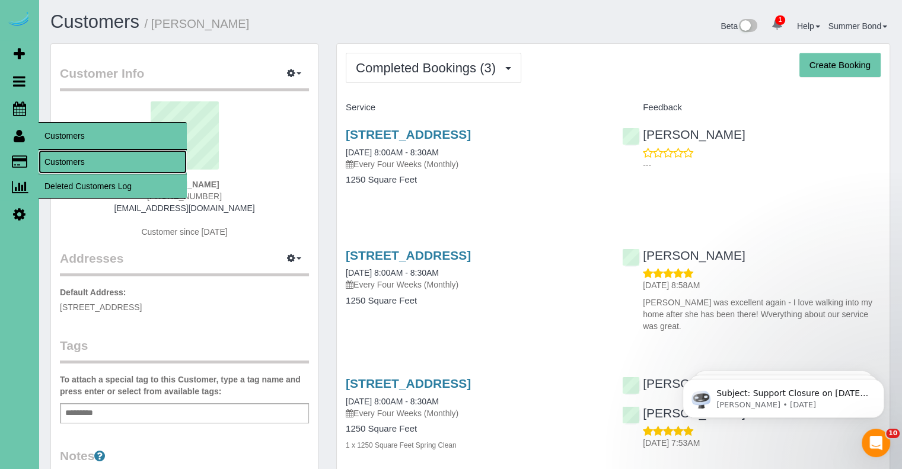
click at [50, 160] on link "Customers" at bounding box center [113, 162] width 148 height 24
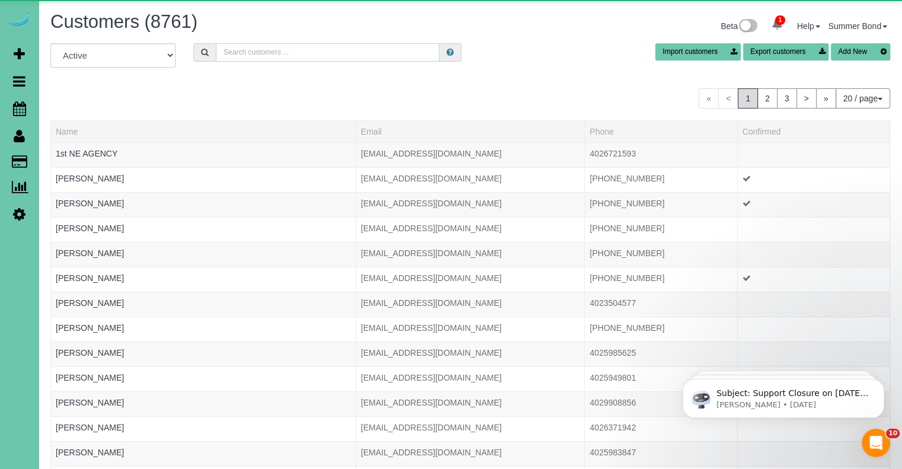
click at [245, 52] on input "text" at bounding box center [328, 52] width 224 height 18
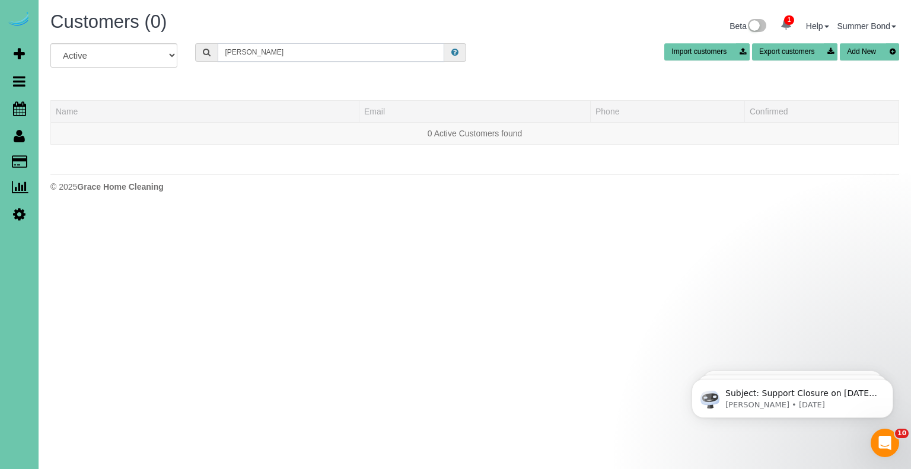
click at [255, 52] on input "Brittany Bornbeak" at bounding box center [331, 52] width 227 height 18
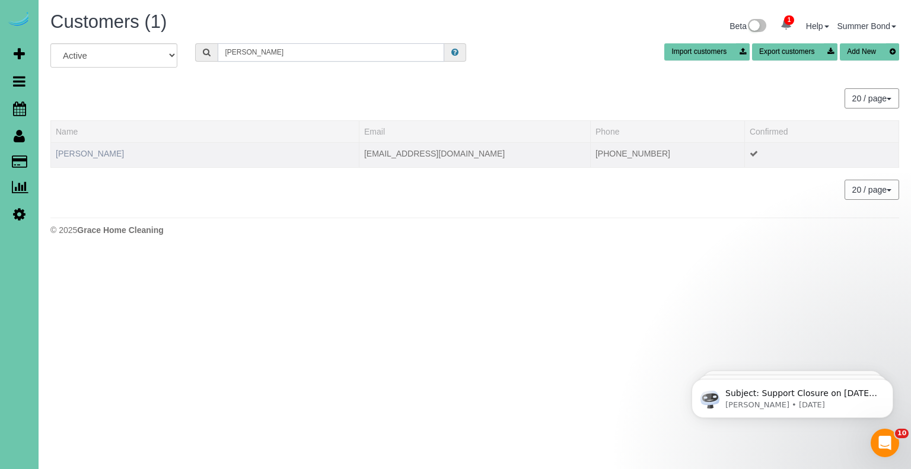
type input "Brittany hornbeak"
click at [80, 156] on link "Brittany Hornbeak" at bounding box center [90, 153] width 68 height 9
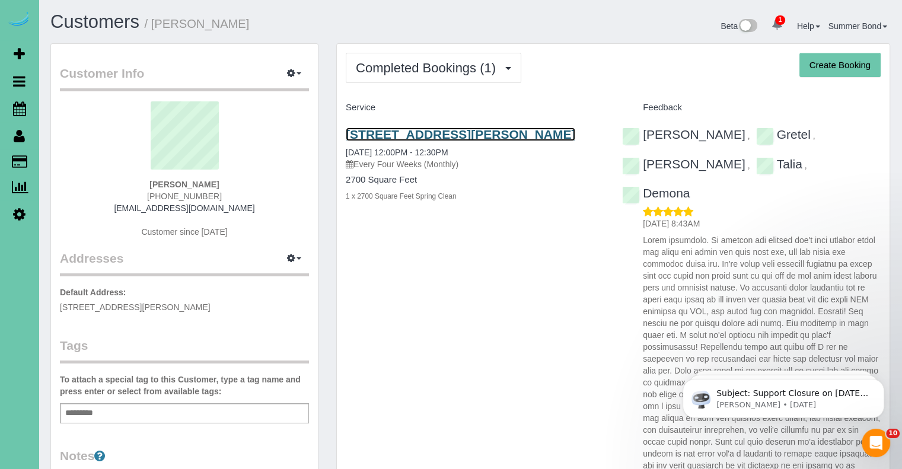
click at [377, 135] on link "3218 Chad Street, Bellevue, NE 68123" at bounding box center [461, 135] width 230 height 14
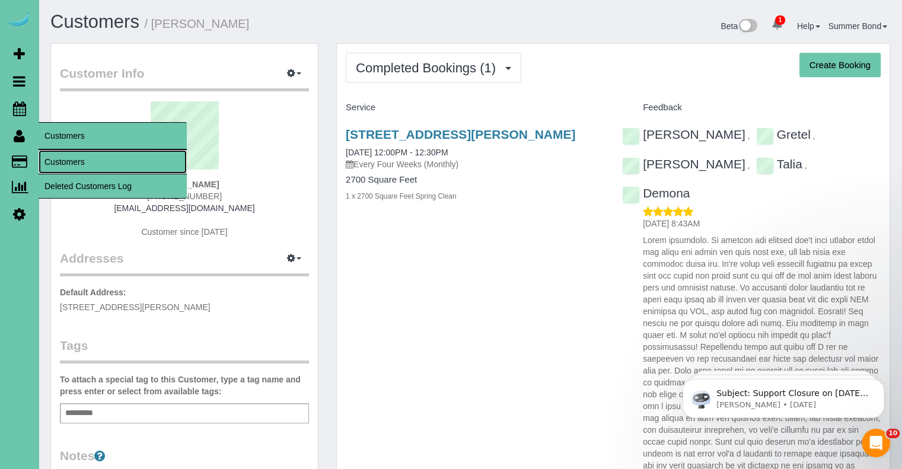
click at [55, 160] on link "Customers" at bounding box center [113, 162] width 148 height 24
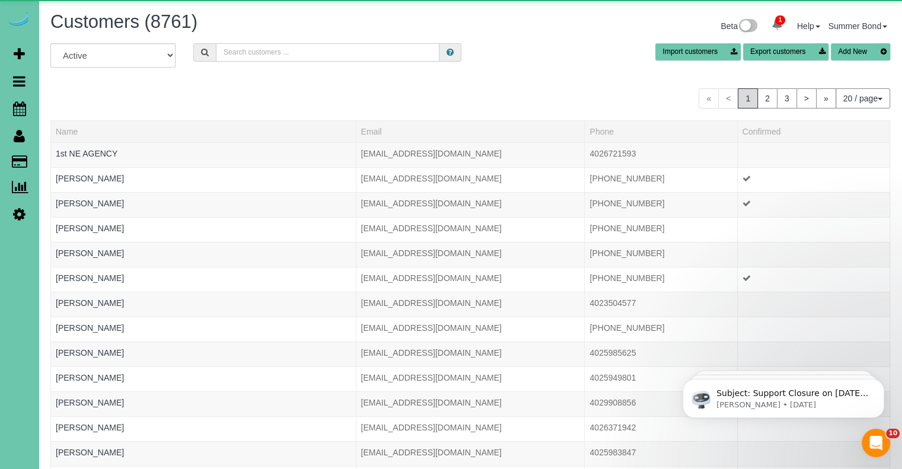
click at [398, 52] on input "text" at bounding box center [328, 52] width 224 height 18
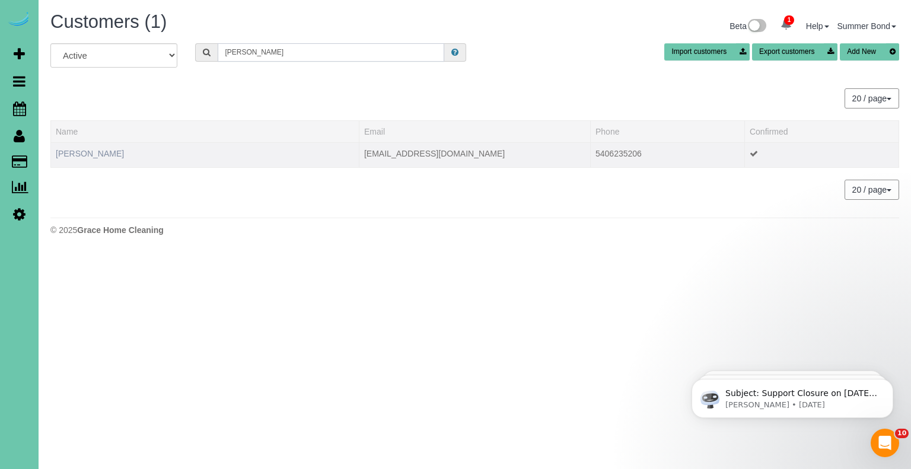
type input "Hornsby"
click at [88, 149] on link "Hannah Hornsby" at bounding box center [90, 153] width 68 height 9
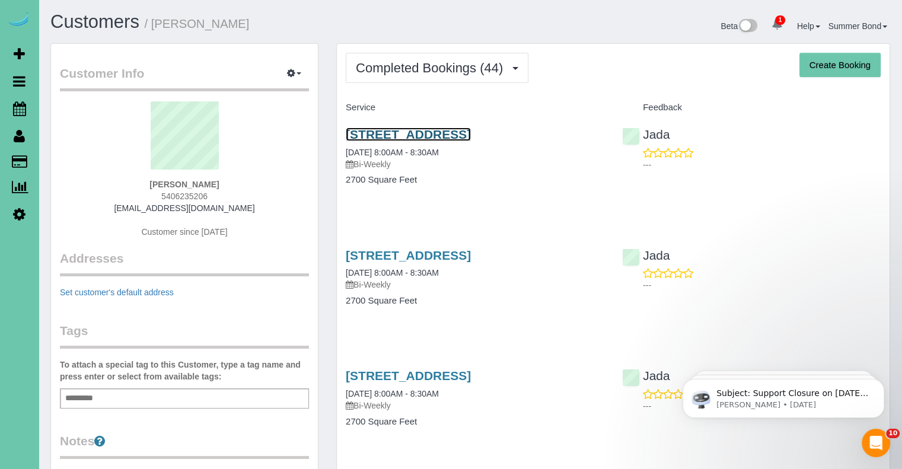
click at [353, 131] on link "2711 Country Club Ave, Omaha, NE 68104" at bounding box center [408, 135] width 125 height 14
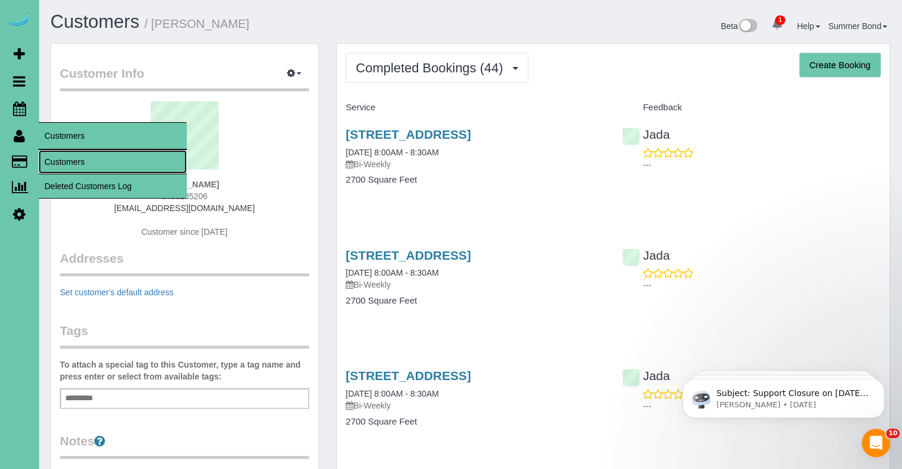
click at [52, 161] on link "Customers" at bounding box center [113, 162] width 148 height 24
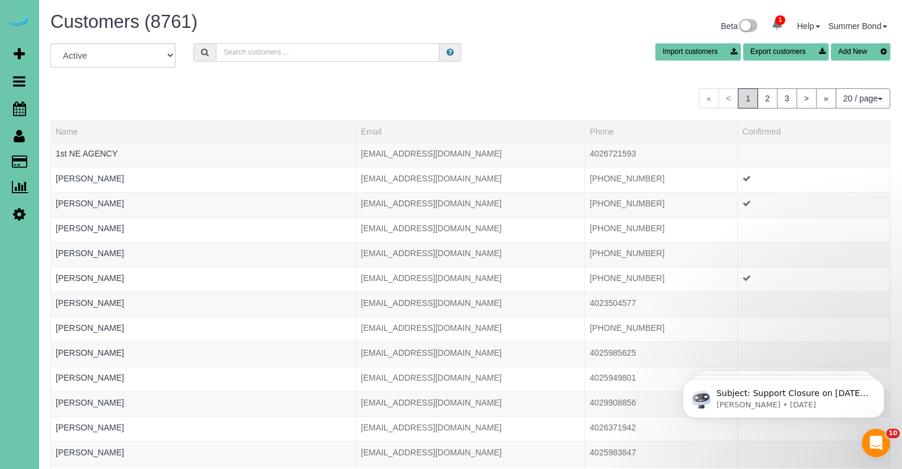
click at [276, 55] on input "text" at bounding box center [328, 52] width 224 height 18
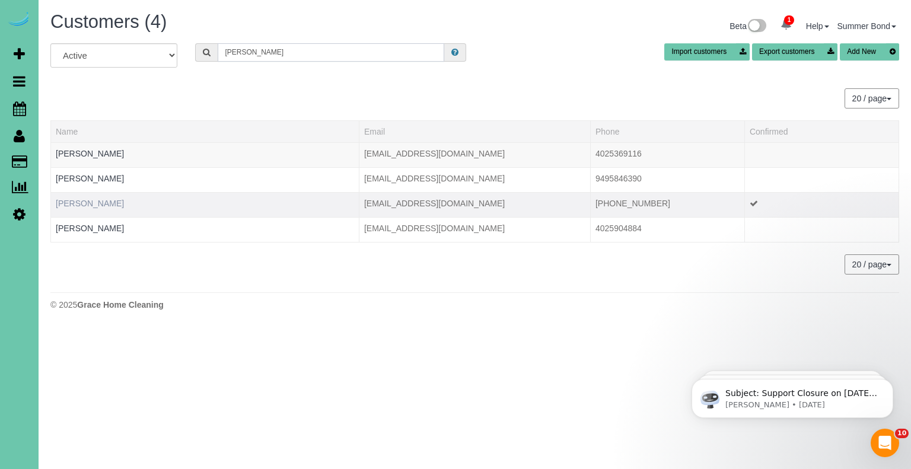
type input "Horton"
click at [96, 201] on link "Kirstie Horton" at bounding box center [90, 203] width 68 height 9
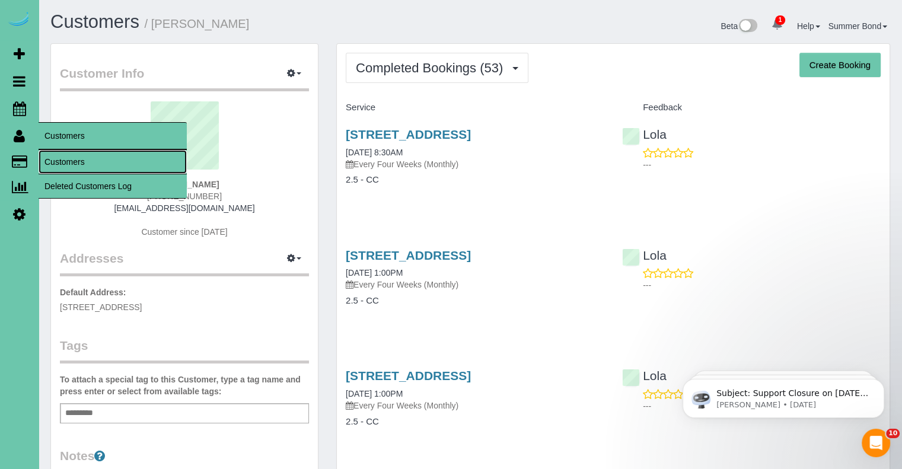
click at [68, 164] on link "Customers" at bounding box center [113, 162] width 148 height 24
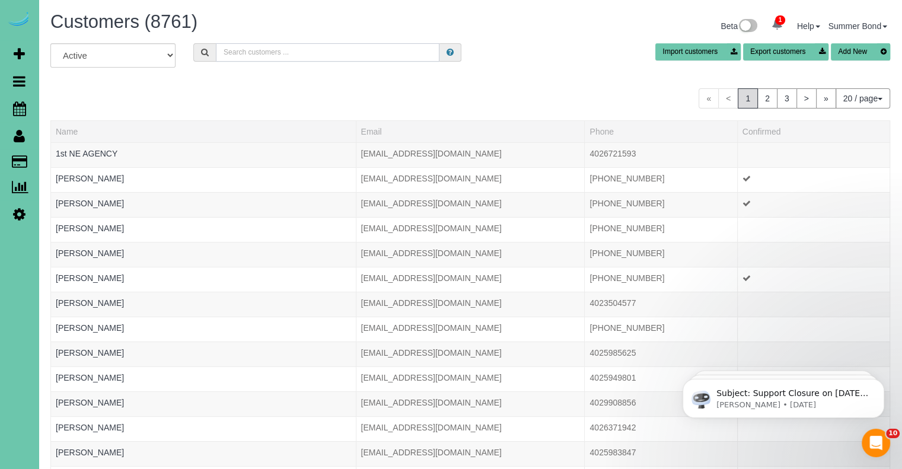
click at [266, 53] on input "text" at bounding box center [328, 52] width 224 height 18
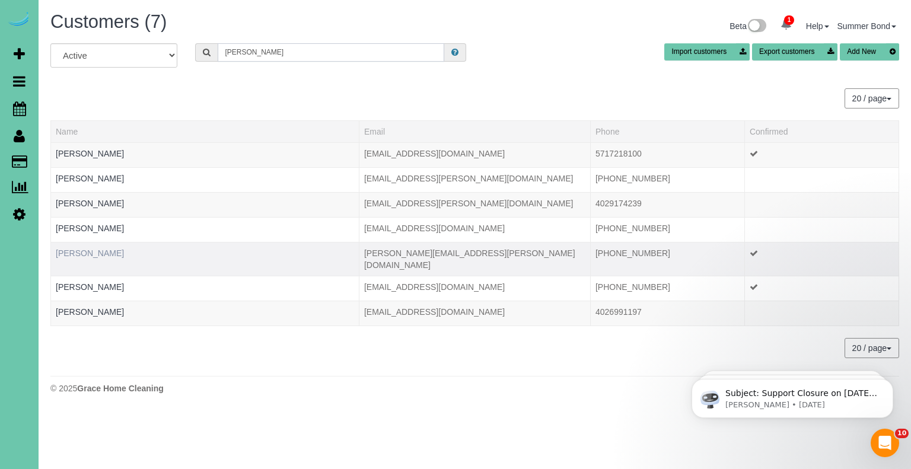
type input "Howell"
click at [91, 251] on link "Molly Howell" at bounding box center [90, 253] width 68 height 9
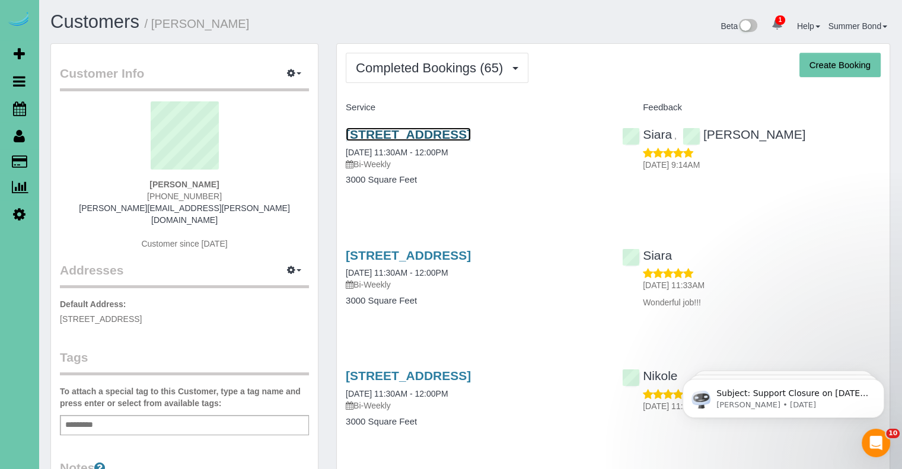
click at [384, 135] on link "11730 S 109th Street, Papillion, NE 68046" at bounding box center [408, 135] width 125 height 14
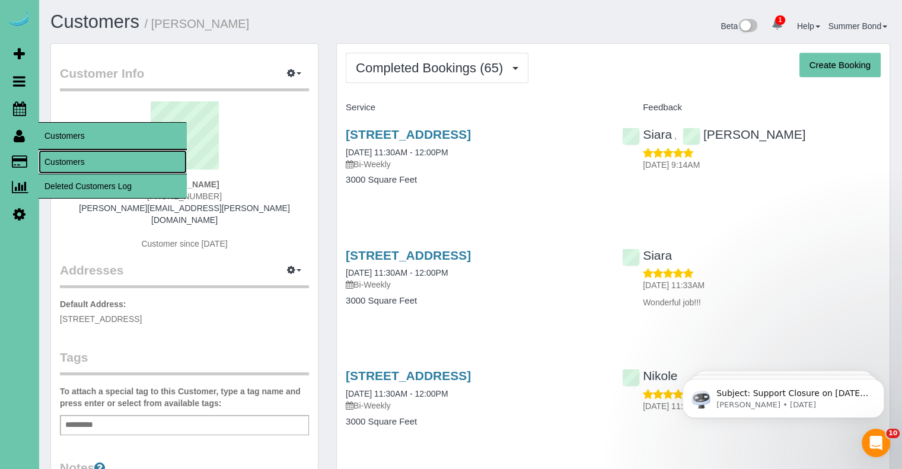
click at [51, 161] on link "Customers" at bounding box center [113, 162] width 148 height 24
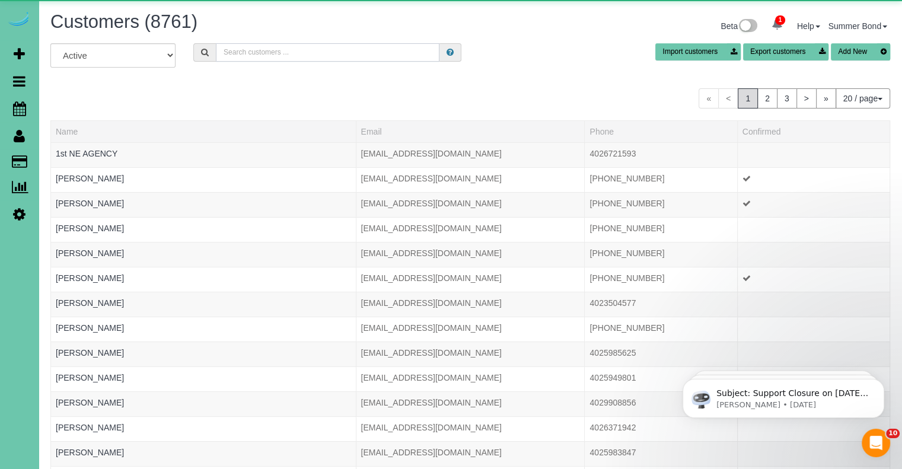
click at [278, 56] on input "text" at bounding box center [328, 52] width 224 height 18
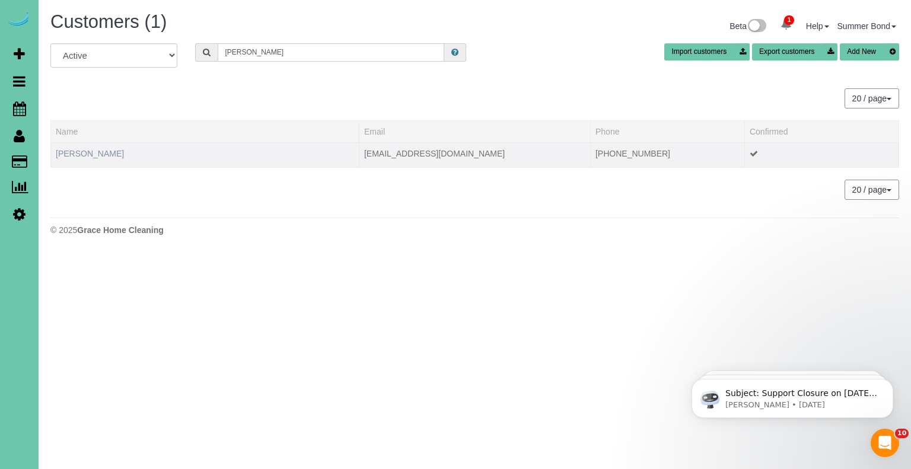
type input "Hruza"
click at [90, 154] on link "Kimberly Hruza" at bounding box center [90, 153] width 68 height 9
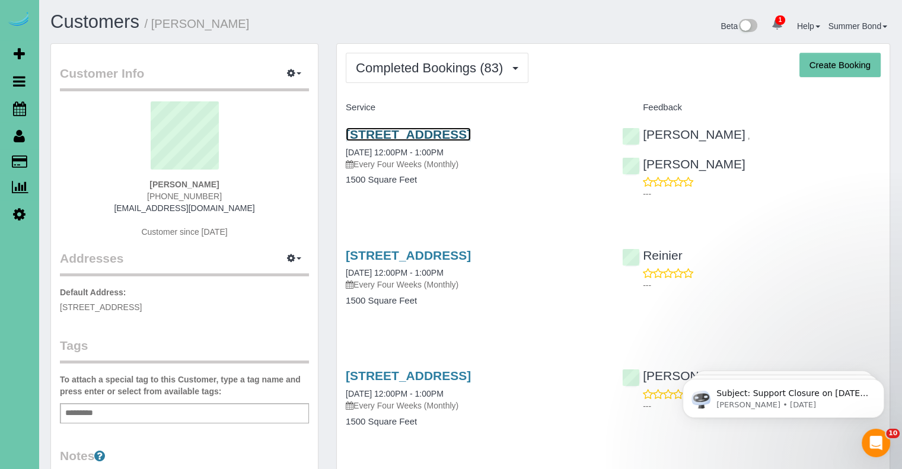
click at [369, 131] on link "18907 Briar Street, Gretna, NE 68028" at bounding box center [408, 135] width 125 height 14
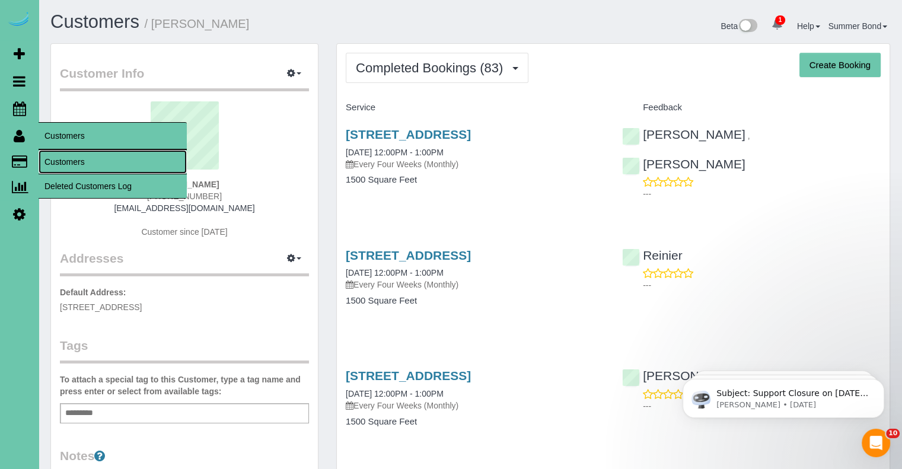
click at [50, 158] on link "Customers" at bounding box center [113, 162] width 148 height 24
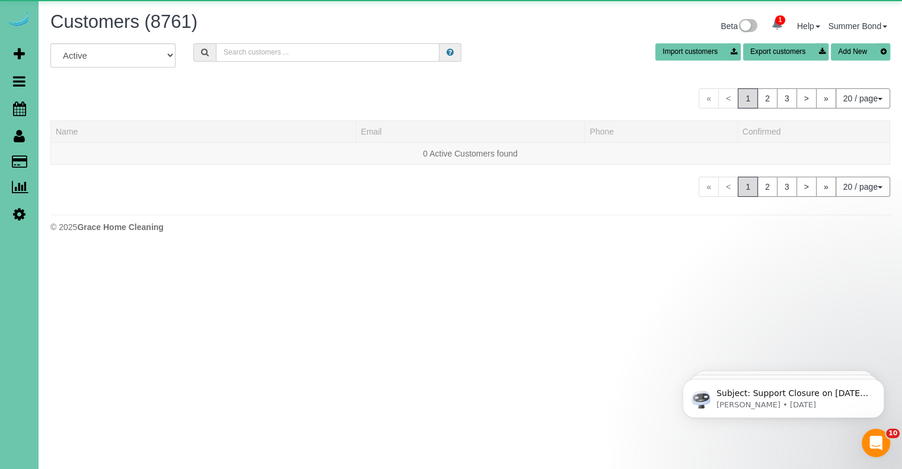
click at [282, 55] on input "text" at bounding box center [328, 52] width 224 height 18
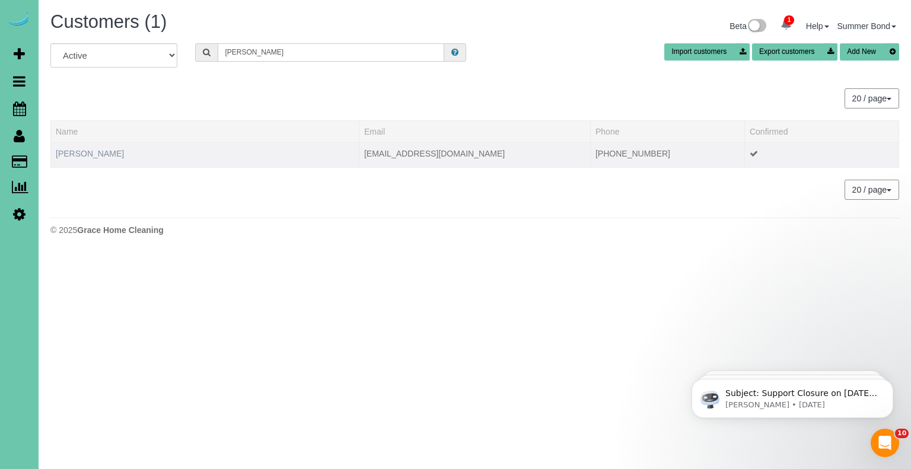
type input "courtney hueftle"
click at [113, 154] on link "Courtney Hueftle" at bounding box center [90, 153] width 68 height 9
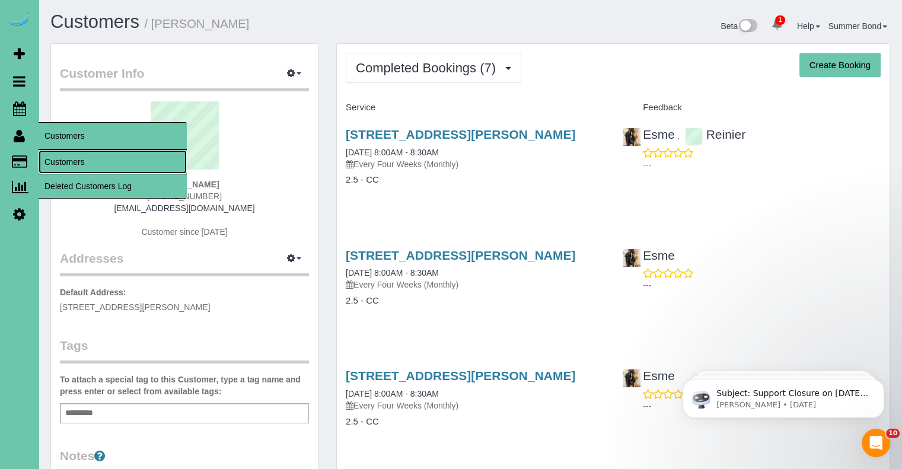
drag, startPoint x: 55, startPoint y: 165, endPoint x: 62, endPoint y: 162, distance: 7.7
click at [55, 165] on link "Customers" at bounding box center [113, 162] width 148 height 24
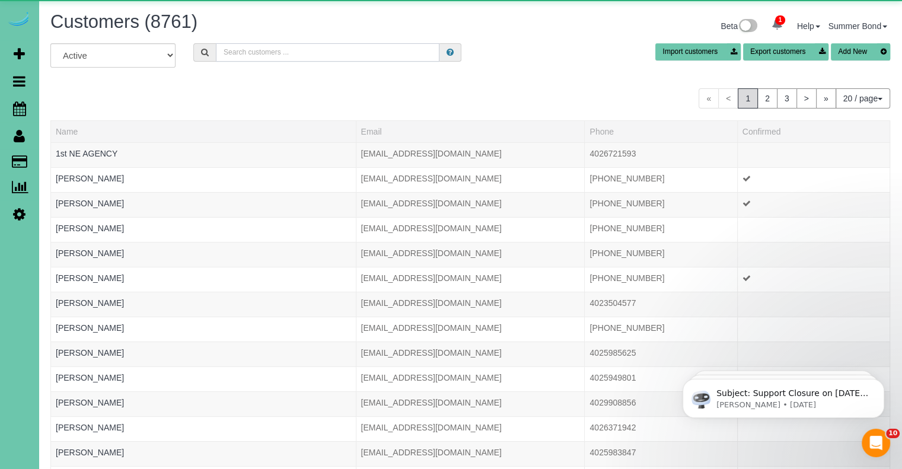
click at [249, 56] on input "text" at bounding box center [328, 52] width 224 height 18
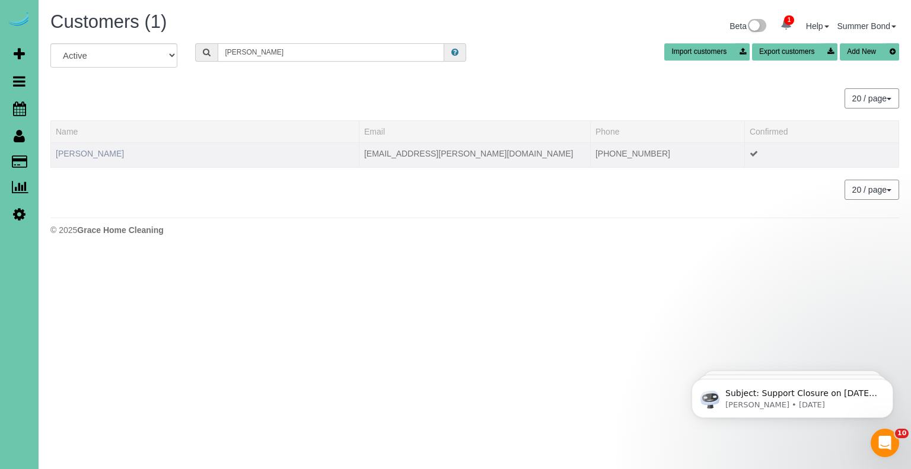
type input "Huggins"
click at [93, 155] on link "Rachel Huggins" at bounding box center [90, 153] width 68 height 9
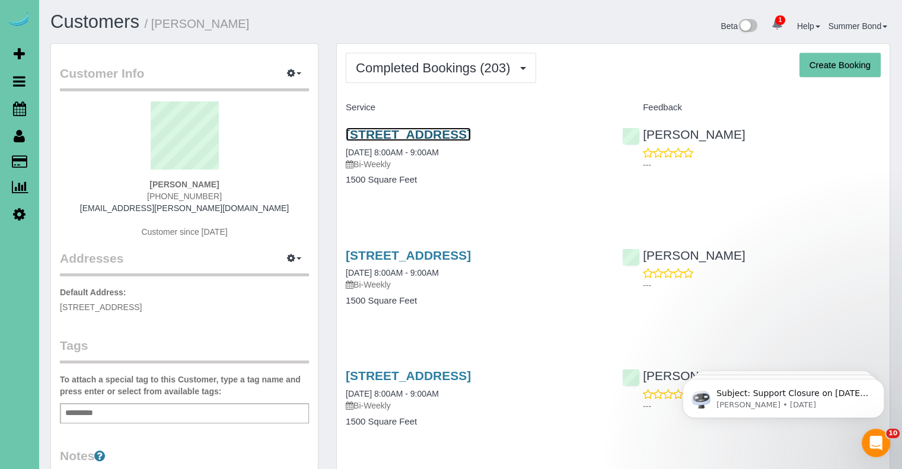
click at [375, 135] on link "2502 N 81st Street, Omaha, NE 68134" at bounding box center [408, 135] width 125 height 14
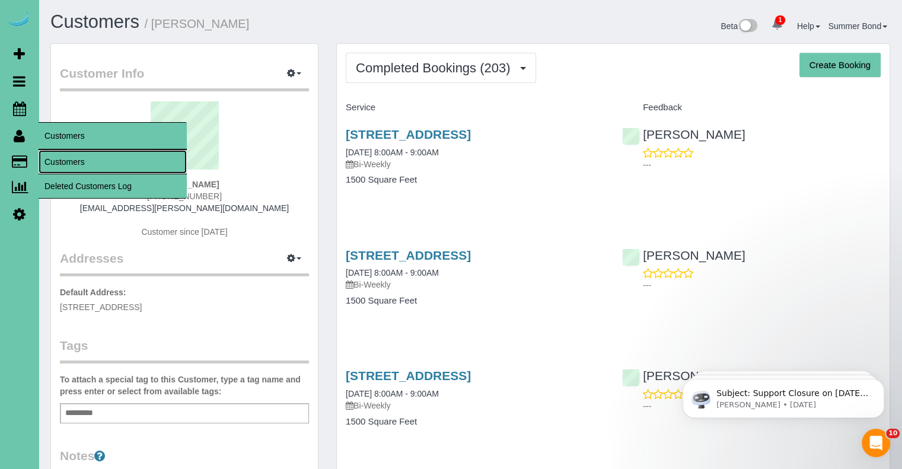
click at [47, 157] on link "Customers" at bounding box center [113, 162] width 148 height 24
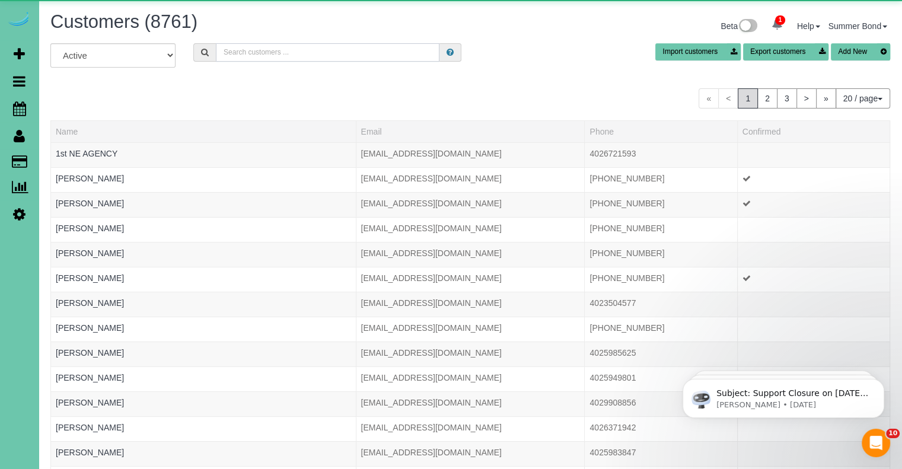
click at [387, 54] on input "text" at bounding box center [328, 52] width 224 height 18
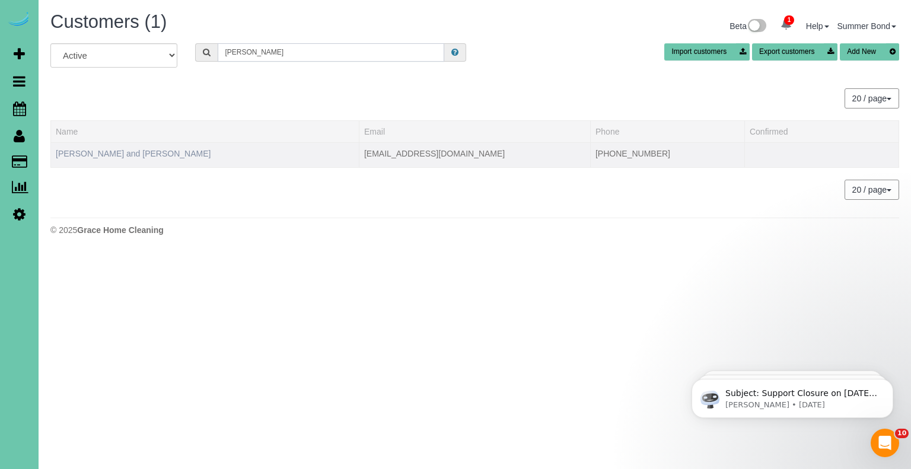
type input "hultgren"
click at [135, 153] on link "Steve and Cassandra Hultgren" at bounding box center [133, 153] width 155 height 9
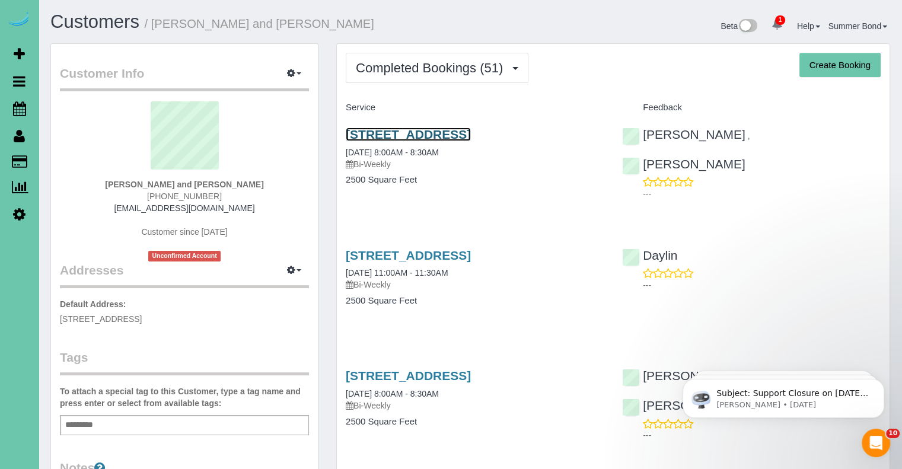
click at [374, 136] on link "1711 S 176th St, Omaha, NE 68130" at bounding box center [408, 135] width 125 height 14
click at [471, 253] on link "1711 S 176th St, Omaha, NE 68130" at bounding box center [408, 256] width 125 height 14
click at [471, 374] on link "1711 S 176th St, Omaha, NE 68130" at bounding box center [408, 376] width 125 height 14
click at [418, 133] on link "1711 S 176th St, Omaha, NE 68130" at bounding box center [408, 135] width 125 height 14
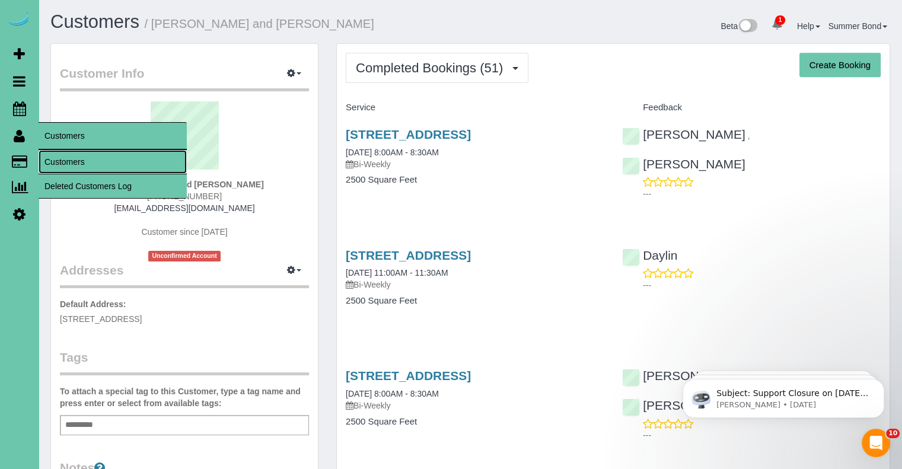
click at [56, 162] on link "Customers" at bounding box center [113, 162] width 148 height 24
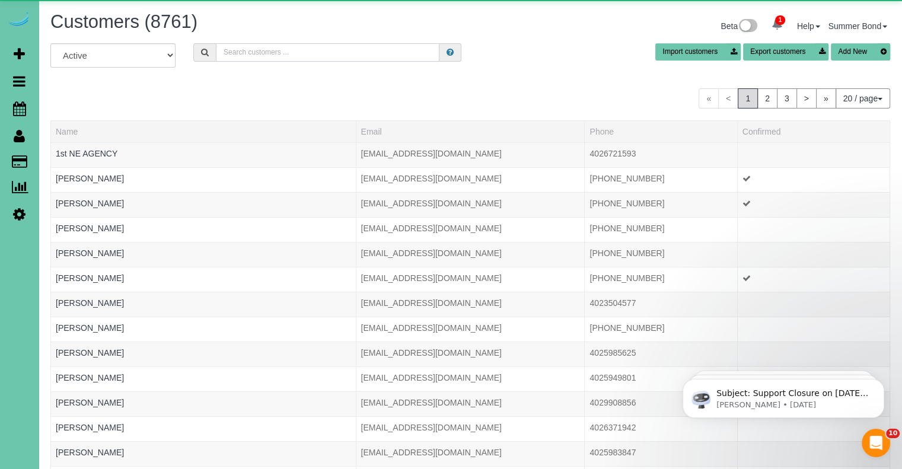
click at [285, 55] on input "text" at bounding box center [328, 52] width 224 height 18
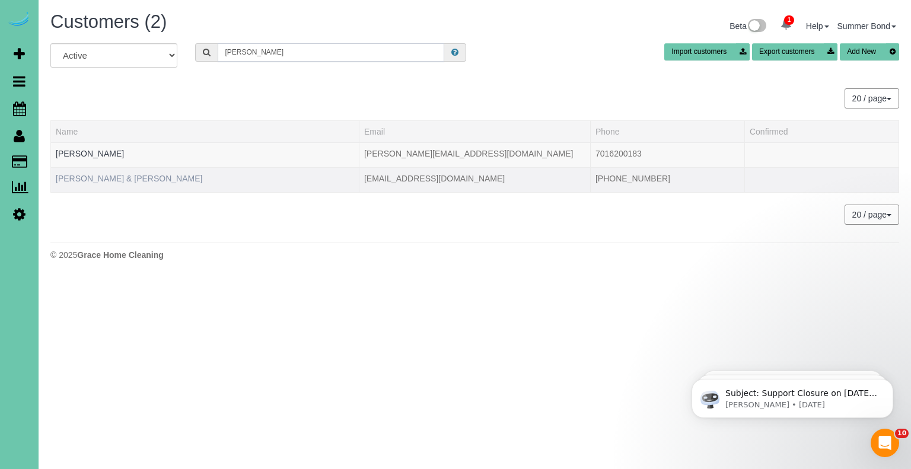
type input "Hume"
click at [98, 179] on link "Renne & Rich Hume" at bounding box center [129, 178] width 147 height 9
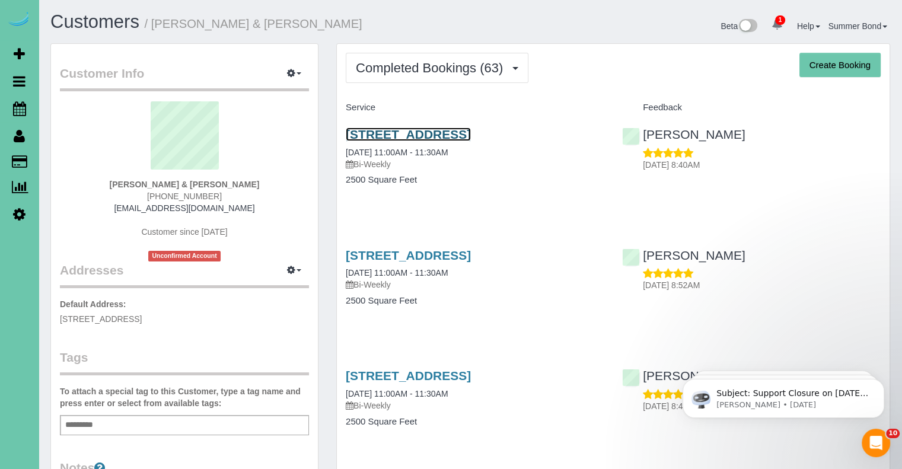
click at [377, 135] on link "7265 N 155th St, Bennington, NE 68007" at bounding box center [408, 135] width 125 height 14
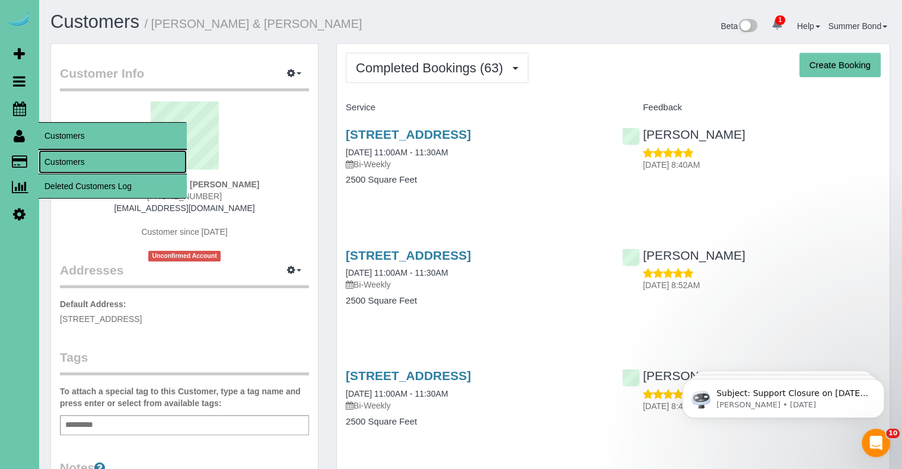
click at [56, 160] on link "Customers" at bounding box center [113, 162] width 148 height 24
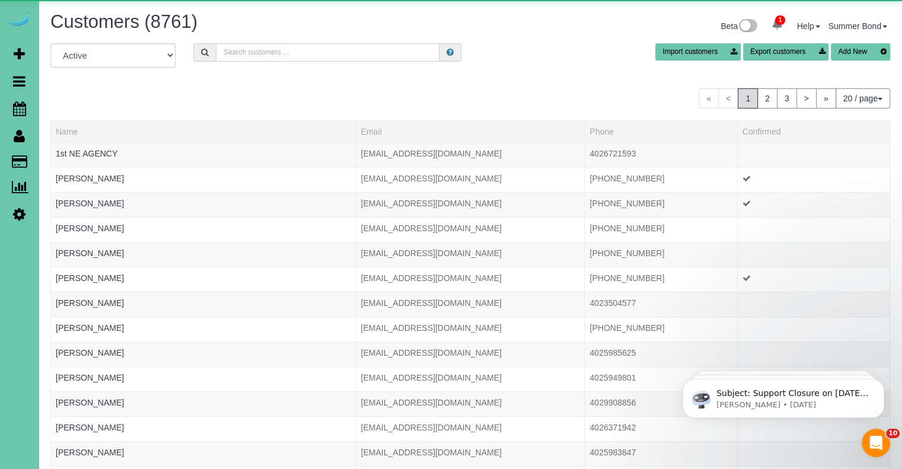
click at [301, 52] on input "text" at bounding box center [328, 52] width 224 height 18
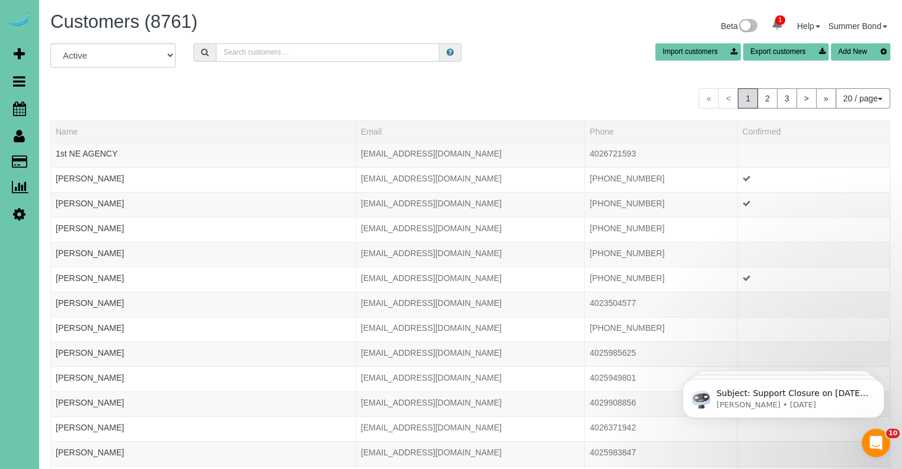
type input "j"
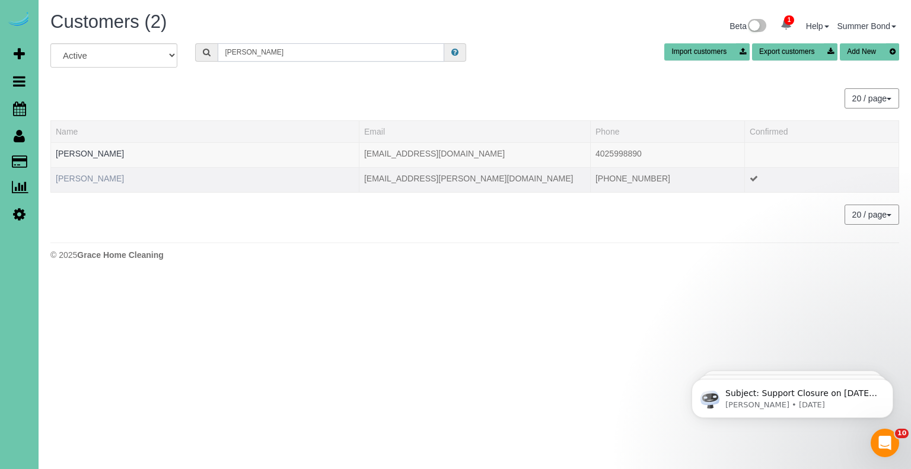
type input "hundtoft"
click at [97, 177] on link "John Hundtoft" at bounding box center [90, 178] width 68 height 9
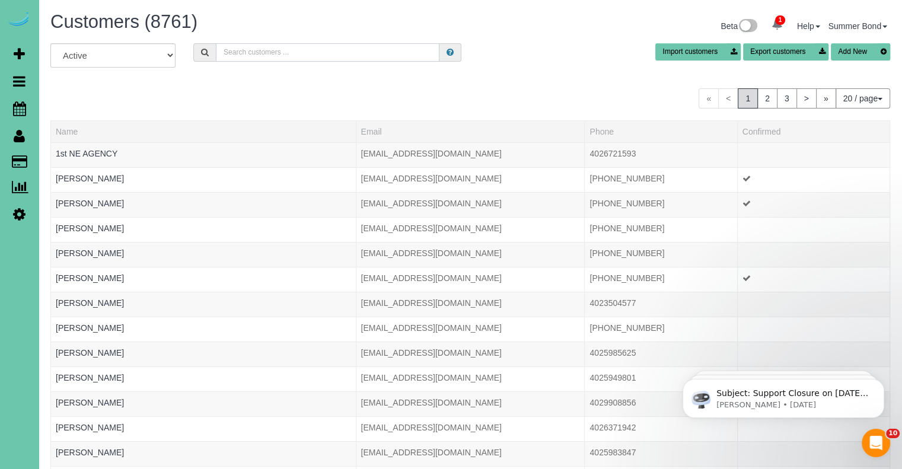
click at [254, 56] on input "text" at bounding box center [328, 52] width 224 height 18
type input "hundtoft"
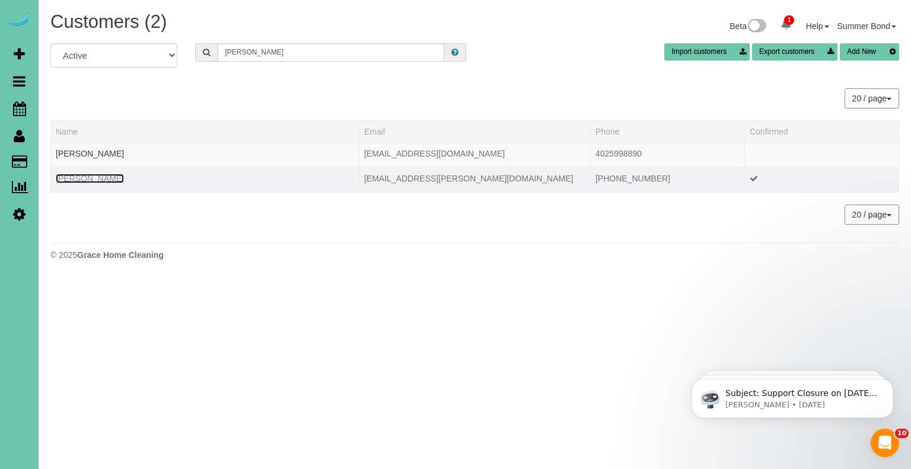
click at [93, 182] on link "John Hundtoft" at bounding box center [90, 178] width 68 height 9
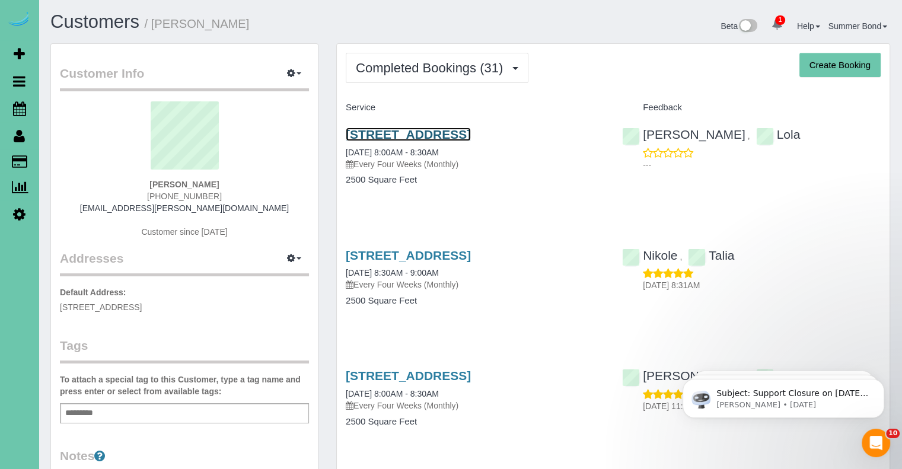
click at [392, 129] on link "4511 S 167th Ave, Omaha, NE 68135" at bounding box center [408, 135] width 125 height 14
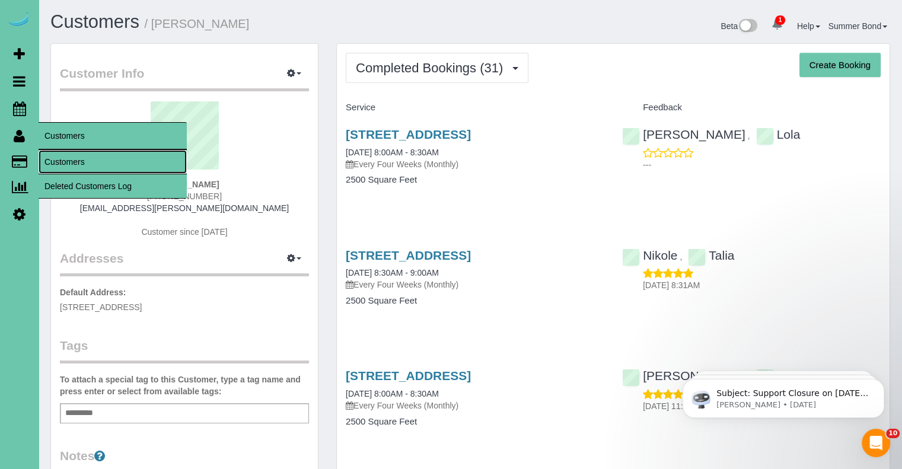
click at [50, 158] on link "Customers" at bounding box center [113, 162] width 148 height 24
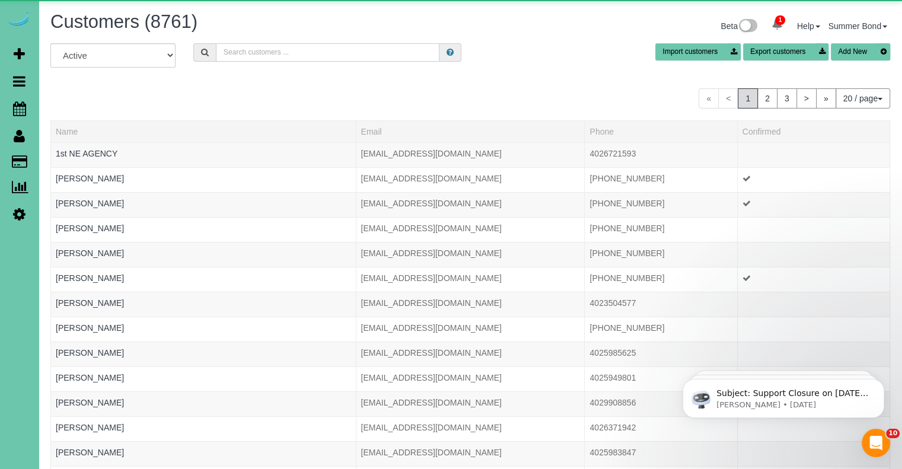
click at [266, 53] on input "text" at bounding box center [328, 52] width 224 height 18
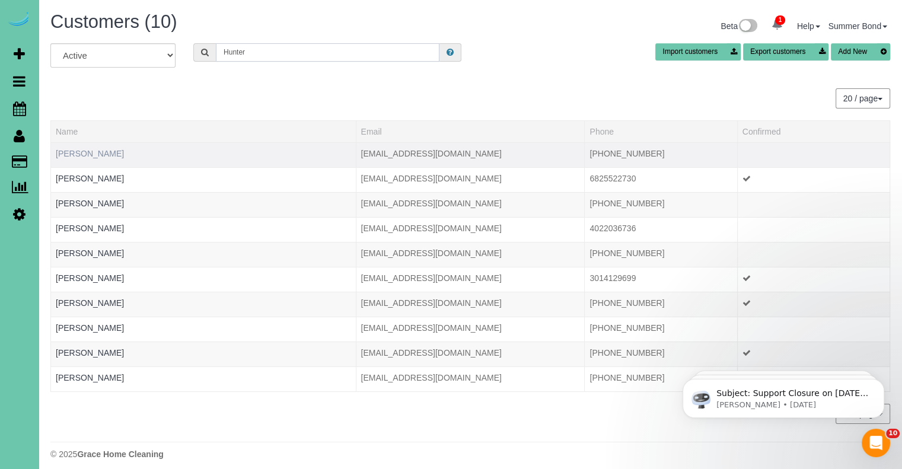
type input "Hunter"
click at [76, 155] on link "Bryan Hunter" at bounding box center [90, 153] width 68 height 9
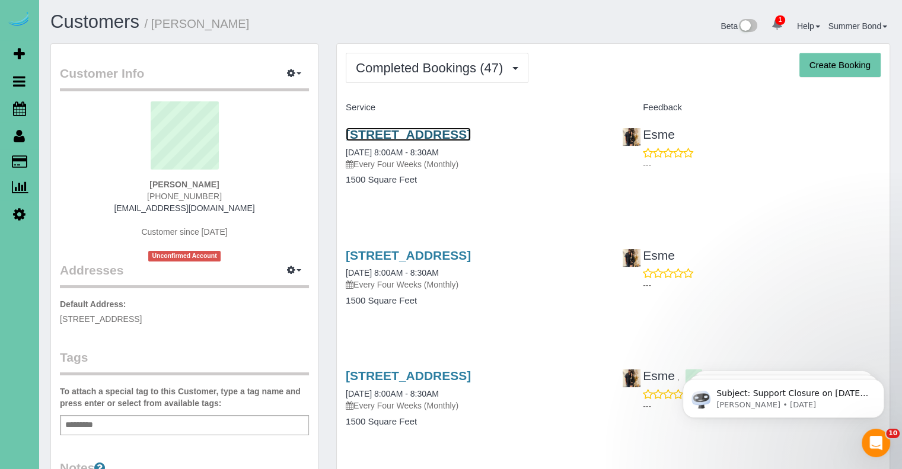
click at [380, 138] on link "3113 N 183rd Street, Elkhorn, NE 68022" at bounding box center [408, 135] width 125 height 14
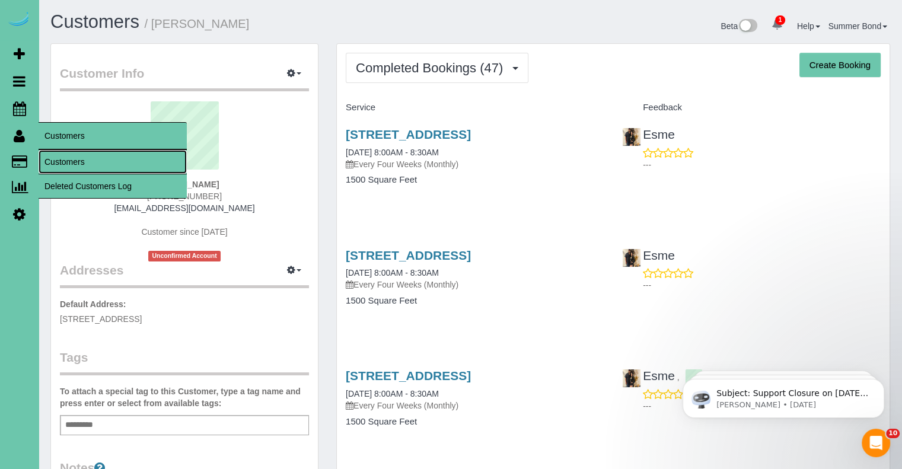
drag, startPoint x: 55, startPoint y: 162, endPoint x: 68, endPoint y: 159, distance: 14.0
click at [55, 162] on link "Customers" at bounding box center [113, 162] width 148 height 24
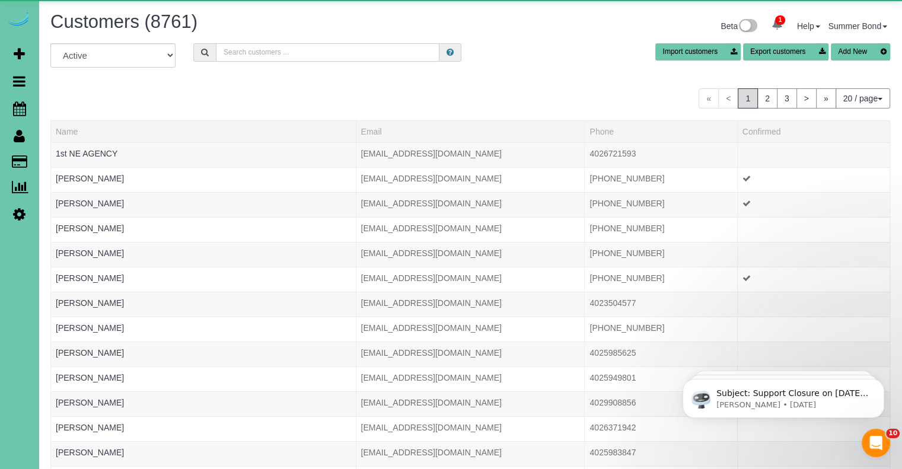
click at [381, 55] on input "text" at bounding box center [328, 52] width 224 height 18
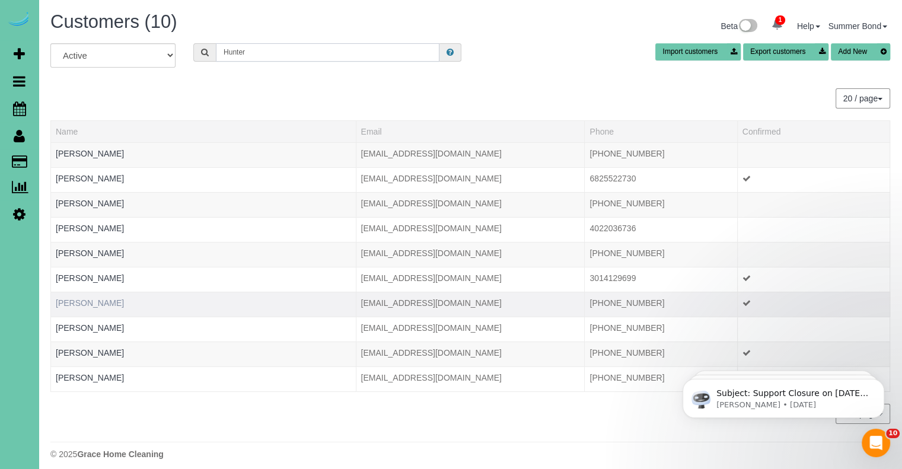
type input "Hunter"
click at [90, 305] on link "Melissa Hunter" at bounding box center [90, 302] width 68 height 9
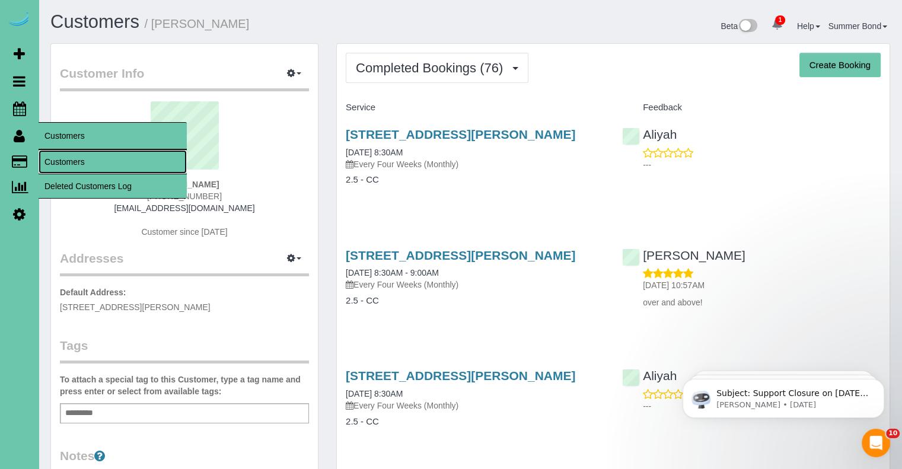
drag, startPoint x: 50, startPoint y: 161, endPoint x: 62, endPoint y: 155, distance: 13.0
click at [50, 161] on link "Customers" at bounding box center [113, 162] width 148 height 24
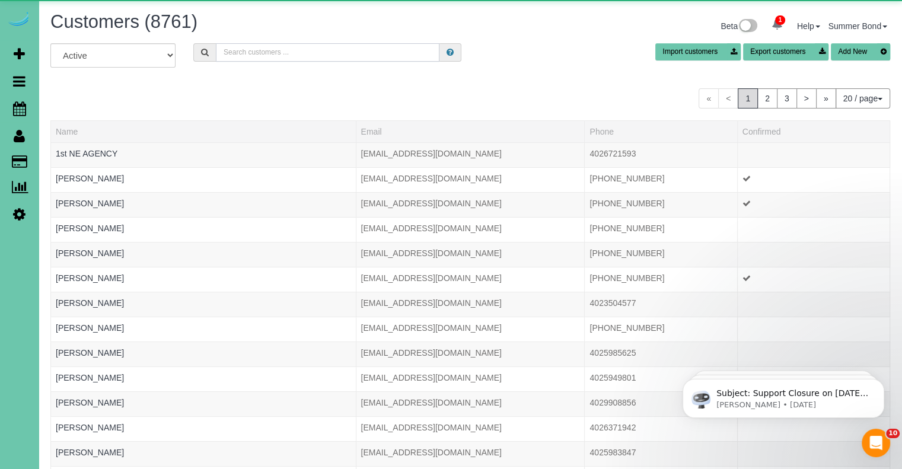
click at [241, 52] on input "text" at bounding box center [328, 52] width 224 height 18
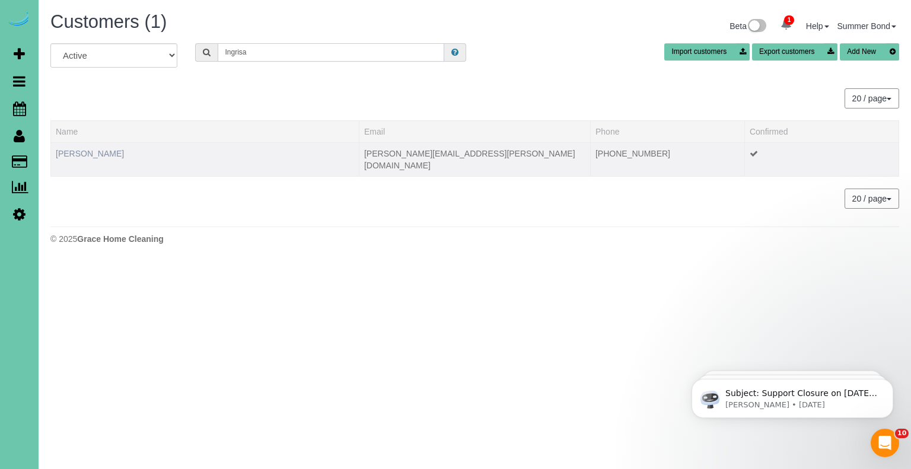
type input "Ingrisa"
click at [92, 156] on link "Craig Ingrisano" at bounding box center [90, 153] width 68 height 9
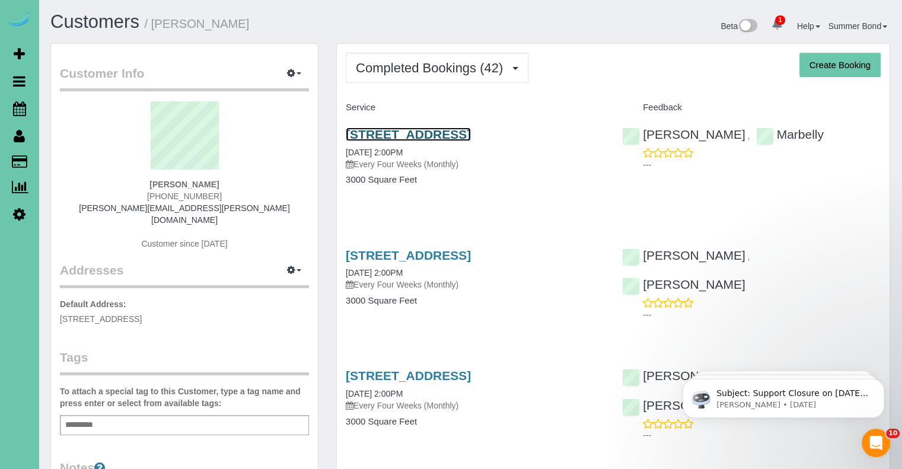
click at [364, 134] on link "17126 Colony Drive, Omaha, NE 68136" at bounding box center [408, 135] width 125 height 14
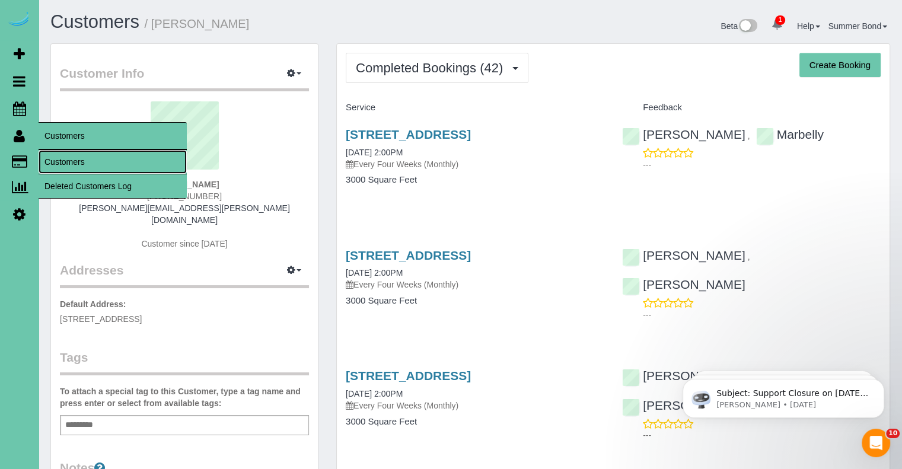
click at [59, 158] on link "Customers" at bounding box center [113, 162] width 148 height 24
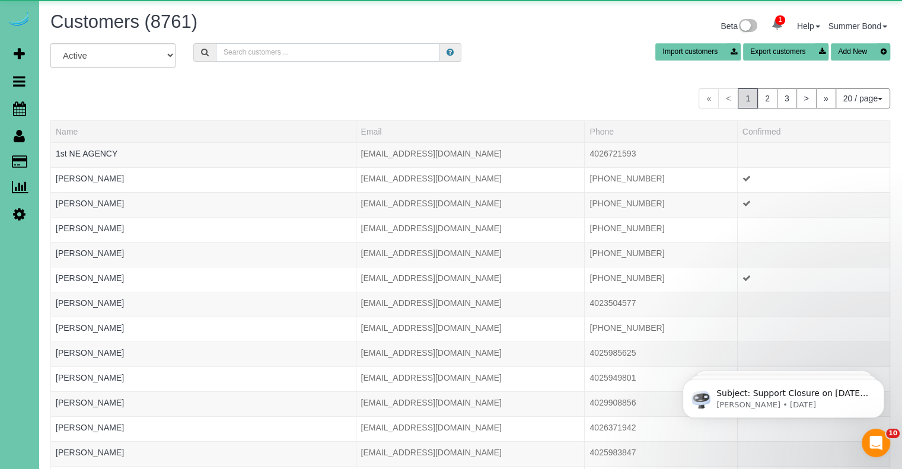
click at [244, 56] on input "text" at bounding box center [328, 52] width 224 height 18
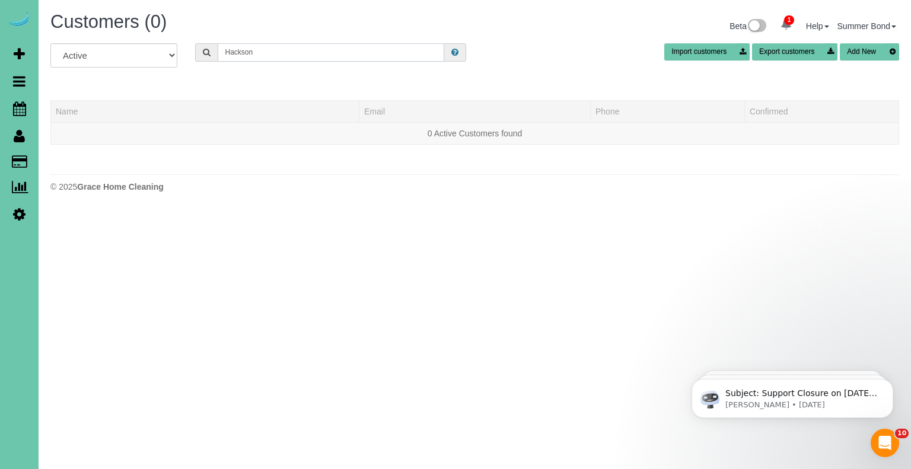
click at [230, 49] on input "Hackson" at bounding box center [331, 52] width 227 height 18
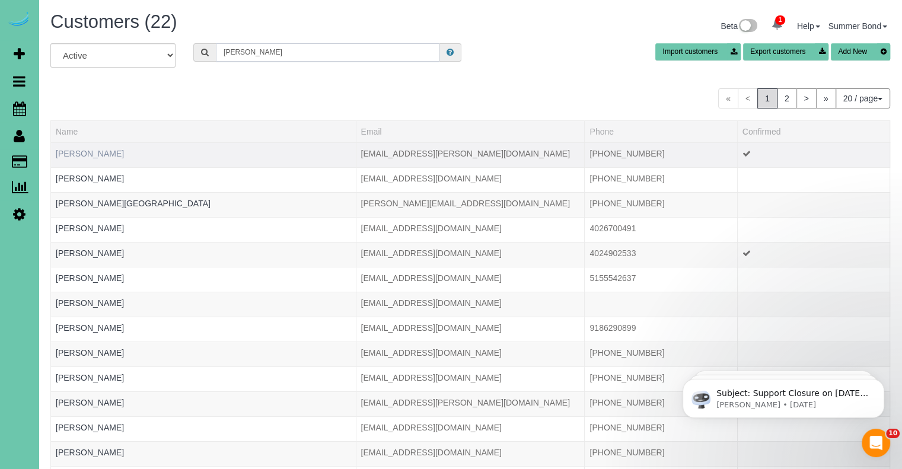
type input "jackson"
click at [87, 150] on link "Abbey Jackson" at bounding box center [90, 153] width 68 height 9
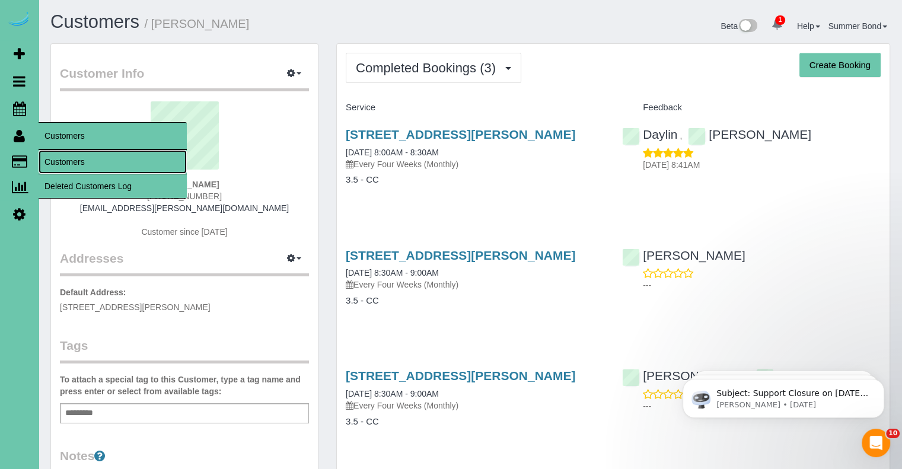
click at [59, 163] on link "Customers" at bounding box center [113, 162] width 148 height 24
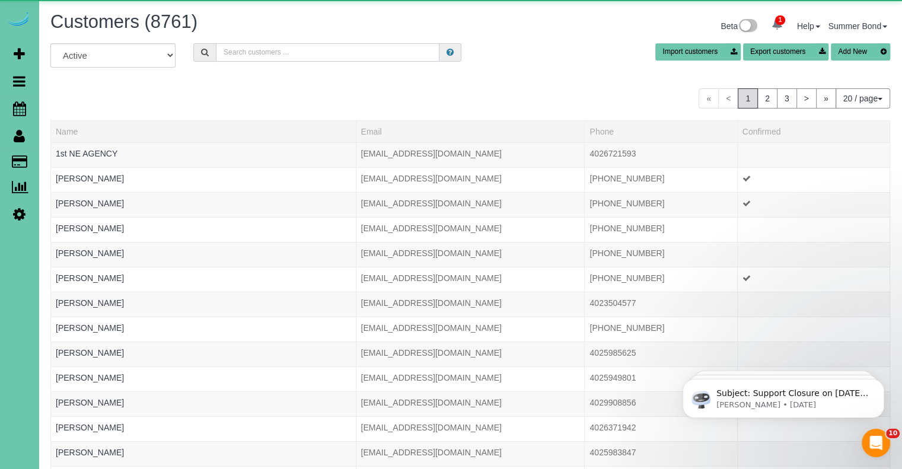
click at [245, 48] on input "text" at bounding box center [328, 52] width 224 height 18
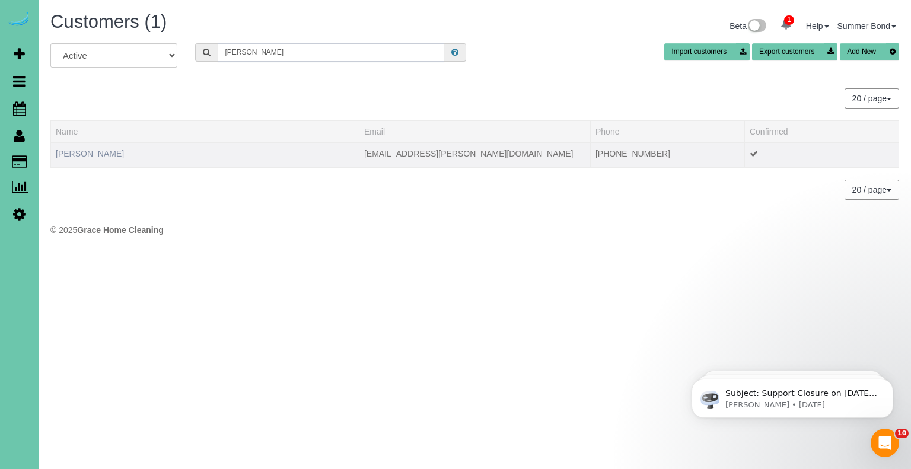
type input "Jahn"
click at [88, 154] on link "Mitzi Jahn" at bounding box center [90, 153] width 68 height 9
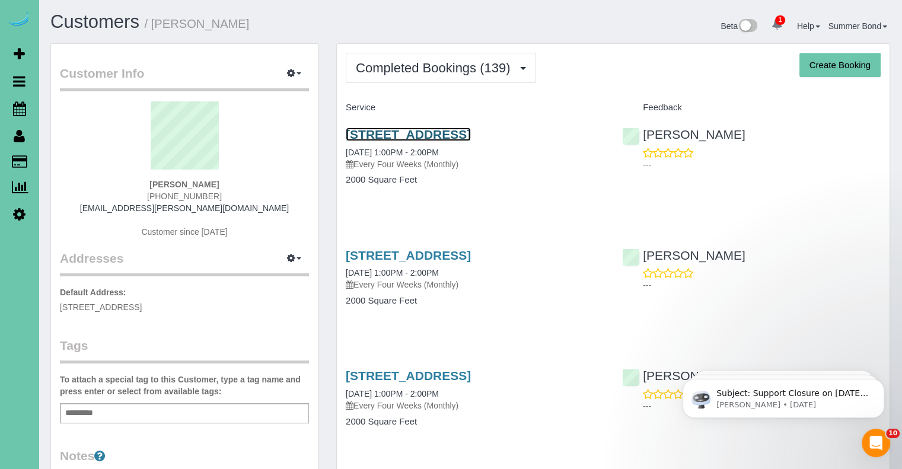
click at [384, 134] on link "506 Gruenther St, Papillion, NE 68064" at bounding box center [408, 135] width 125 height 14
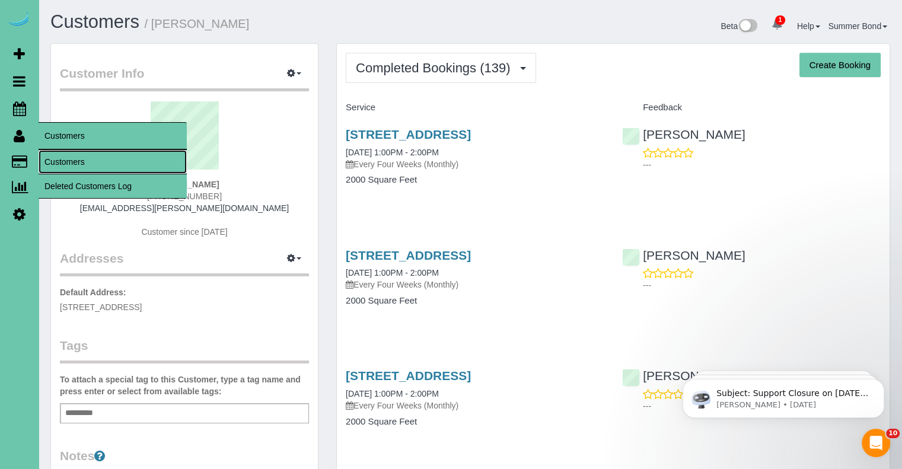
click at [53, 160] on link "Customers" at bounding box center [113, 162] width 148 height 24
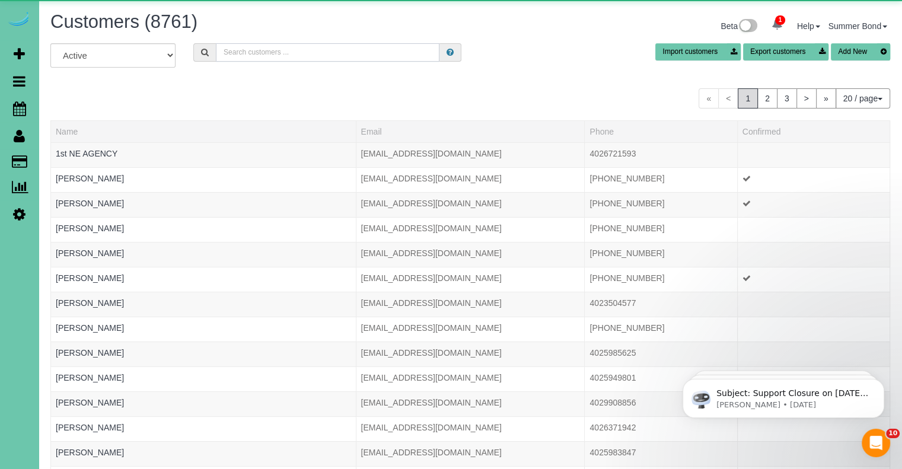
click at [266, 56] on input "text" at bounding box center [328, 52] width 224 height 18
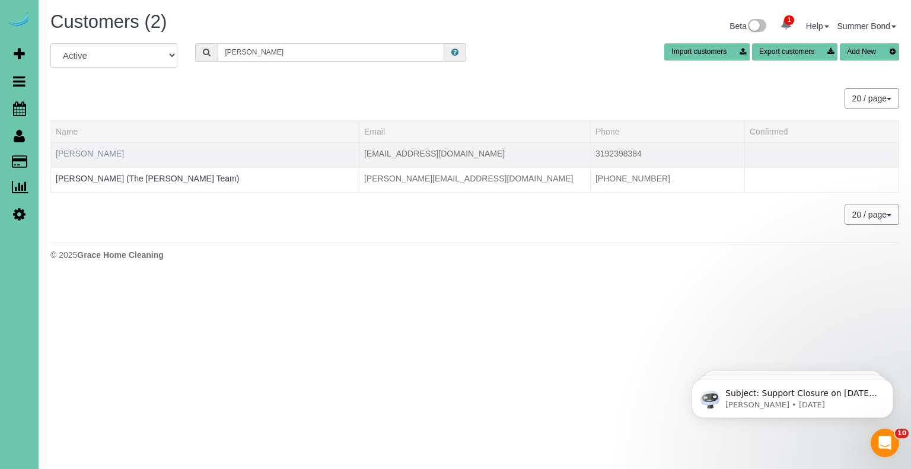
type input "Jansen"
click at [98, 155] on link "Kaitlyn Jansen" at bounding box center [90, 153] width 68 height 9
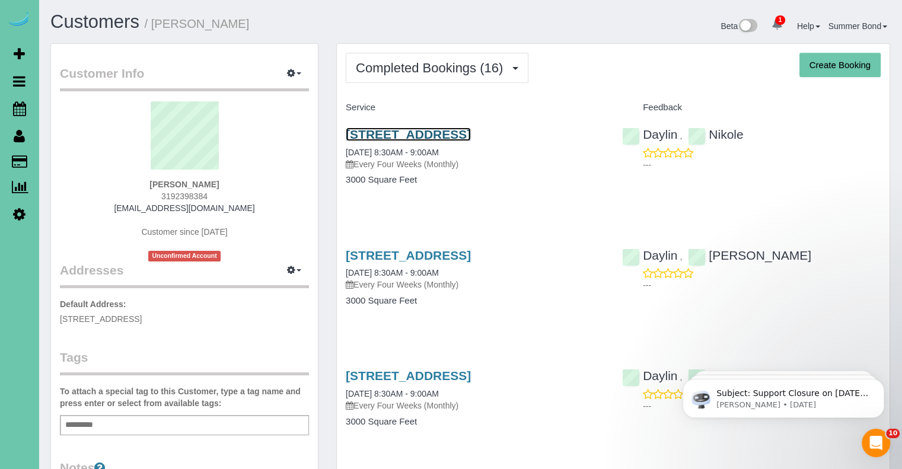
click at [353, 135] on link "5310 S 165th St, Omaha, NE 68135" at bounding box center [408, 135] width 125 height 14
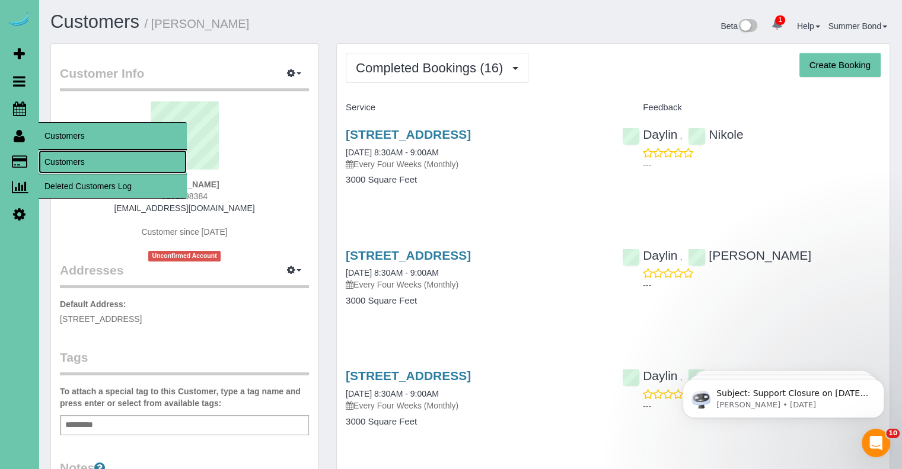
click at [57, 161] on link "Customers" at bounding box center [113, 162] width 148 height 24
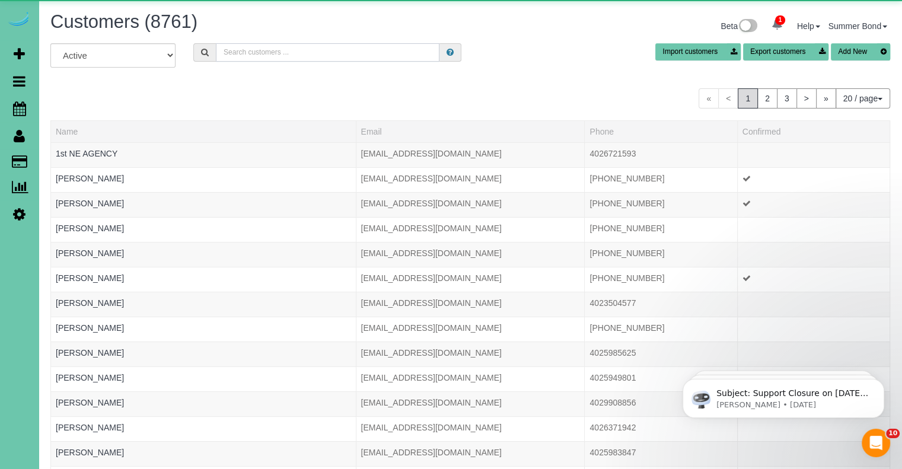
click at [342, 60] on input "text" at bounding box center [328, 52] width 224 height 18
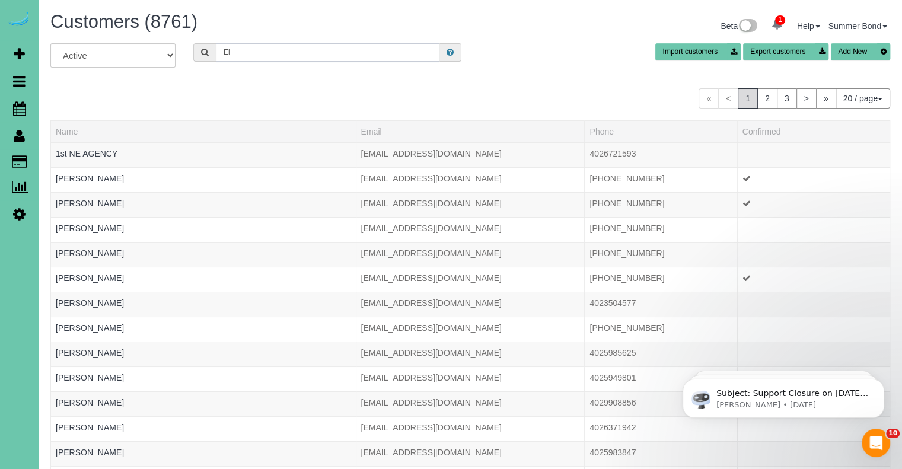
type input "E"
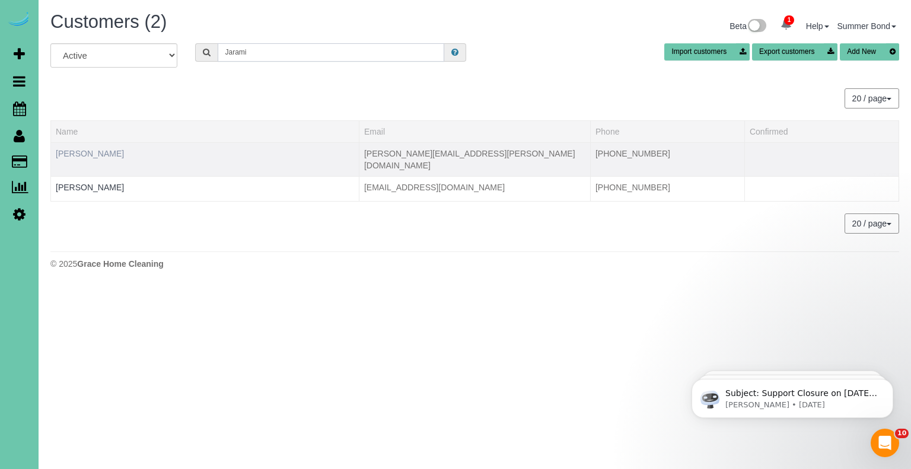
type input "Jarami"
click at [97, 155] on link "Elena Jaramillo" at bounding box center [90, 153] width 68 height 9
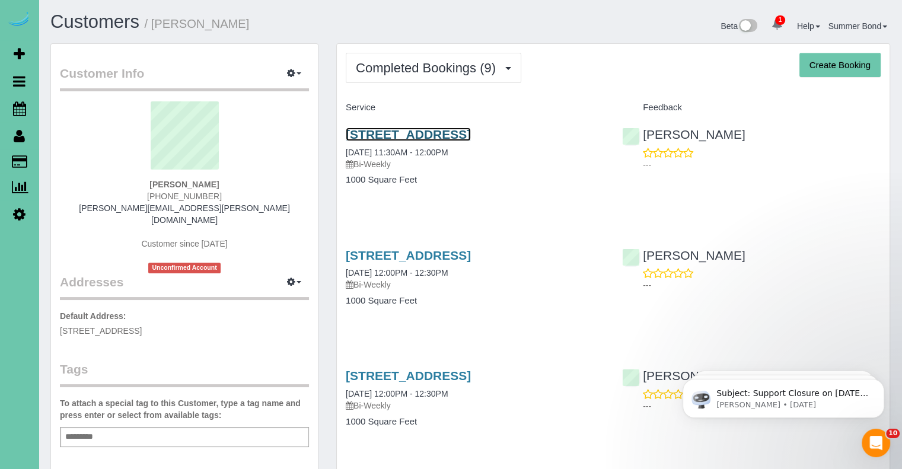
click at [471, 136] on link "1015 N 14th Street #121, Omaha, NE 68102" at bounding box center [408, 135] width 125 height 14
click at [471, 135] on link "1015 N 14th Street #121, Omaha, NE 68102" at bounding box center [408, 135] width 125 height 14
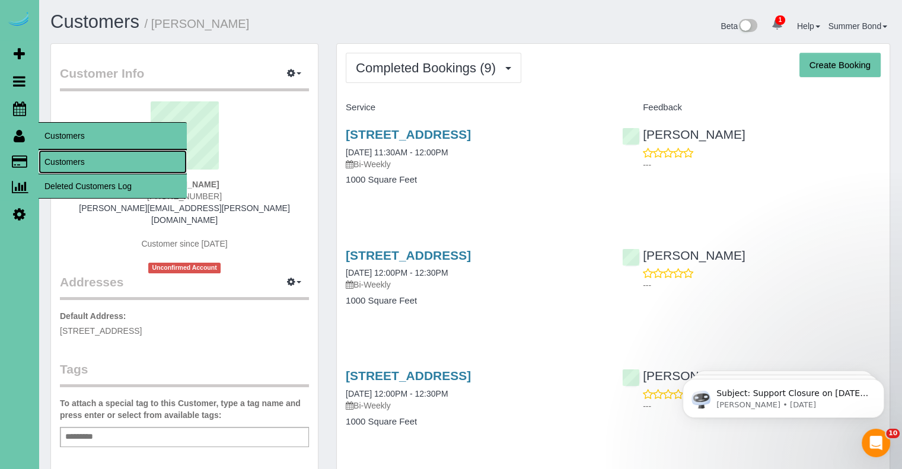
click at [55, 161] on link "Customers" at bounding box center [113, 162] width 148 height 24
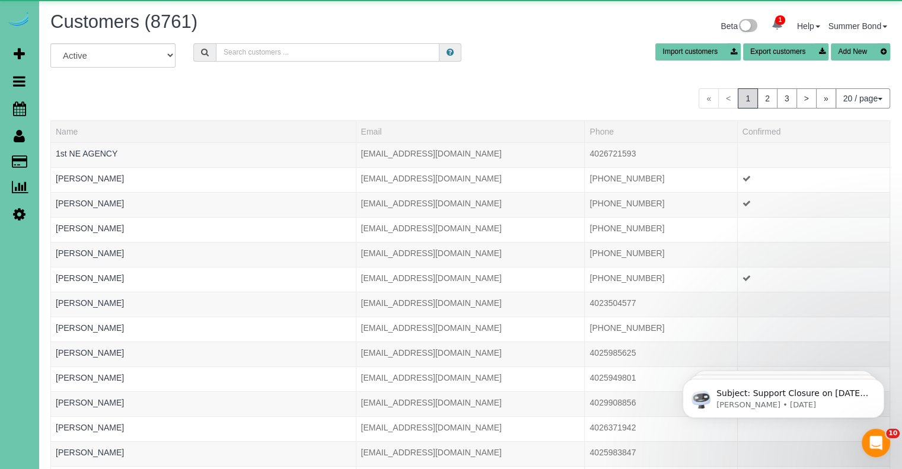
click at [243, 56] on input "text" at bounding box center [328, 52] width 224 height 18
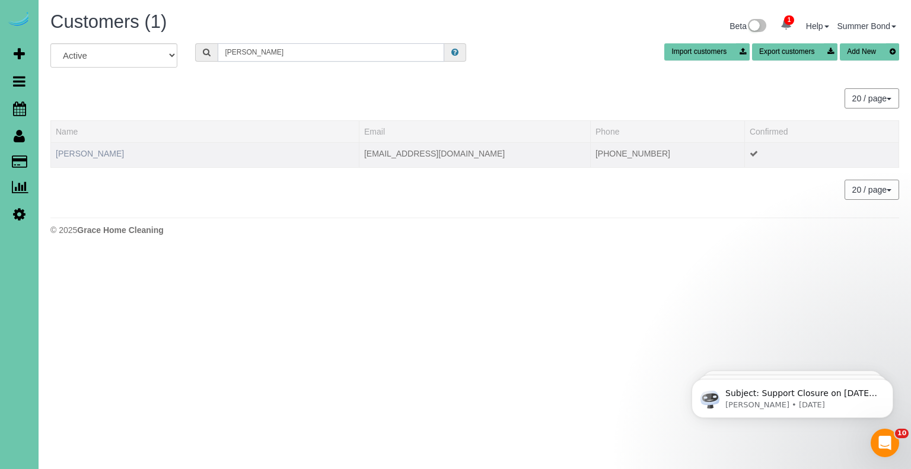
type input "Jareck"
click at [75, 154] on link "Janine Jarecki" at bounding box center [90, 153] width 68 height 9
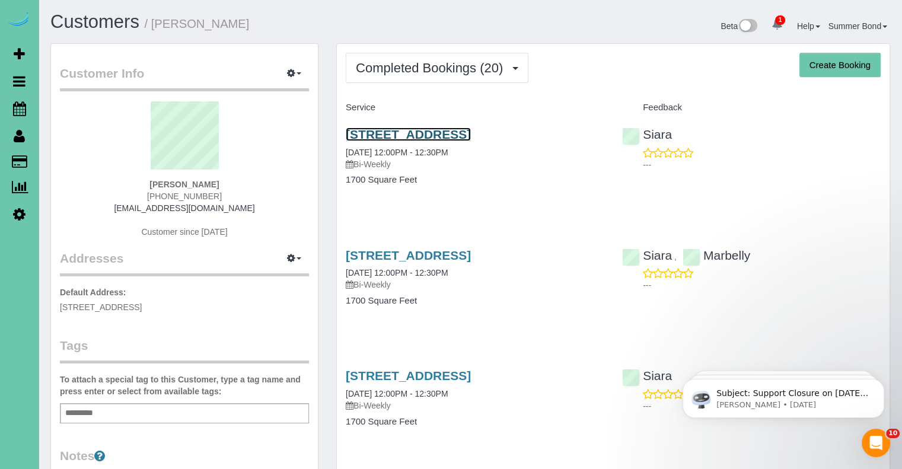
click at [381, 133] on link "1715 S 176th St, Omaha, NE 68130" at bounding box center [408, 135] width 125 height 14
click at [458, 256] on link "1715 S 176th St, Omaha, NE 68130" at bounding box center [408, 256] width 125 height 14
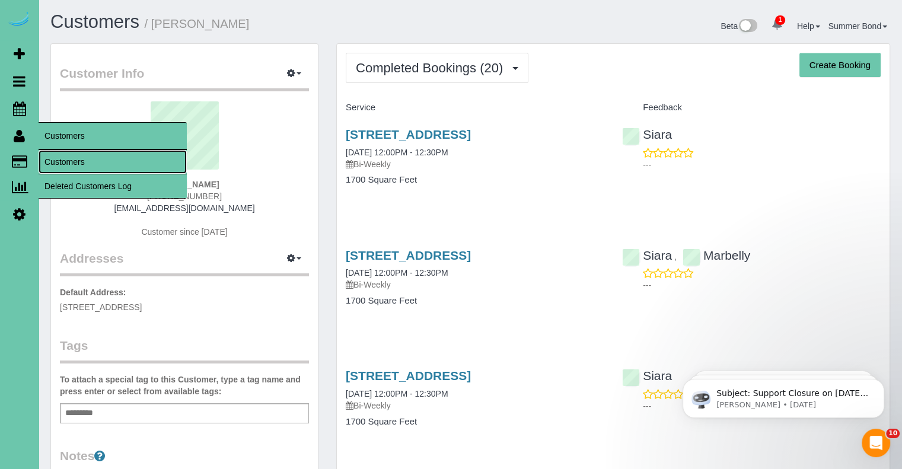
click at [50, 160] on link "Customers" at bounding box center [113, 162] width 148 height 24
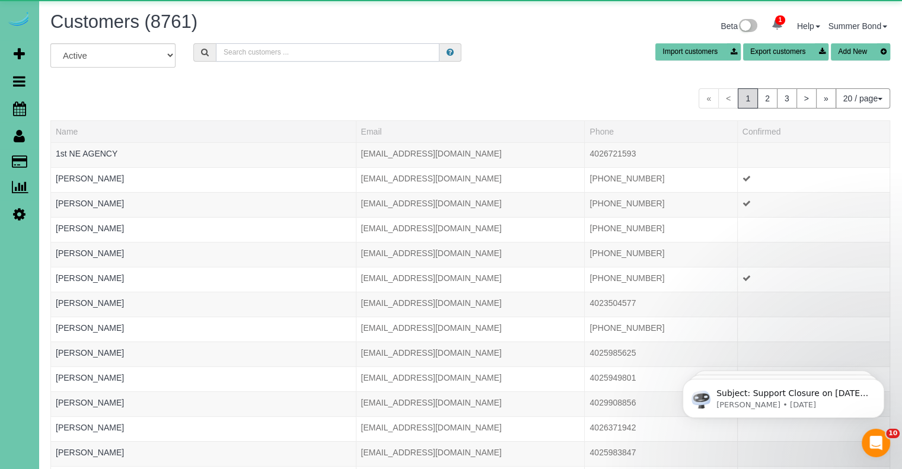
click at [252, 50] on input "text" at bounding box center [328, 52] width 224 height 18
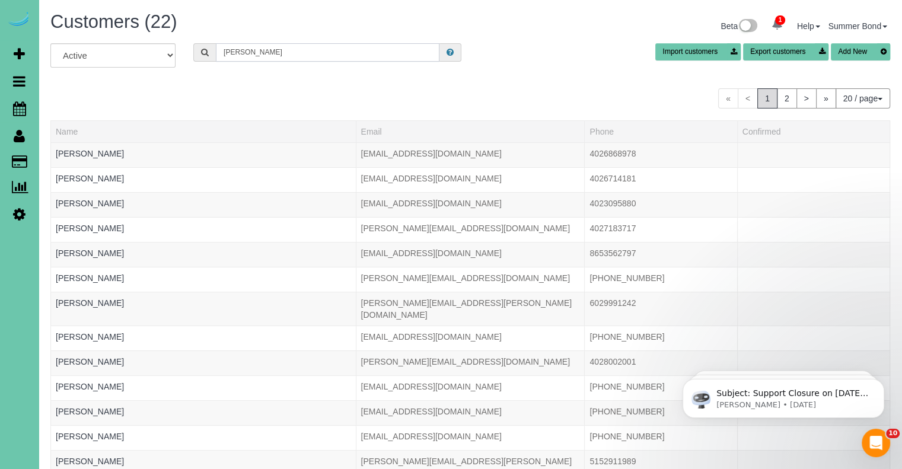
click at [223, 52] on input "jensen" at bounding box center [328, 52] width 224 height 18
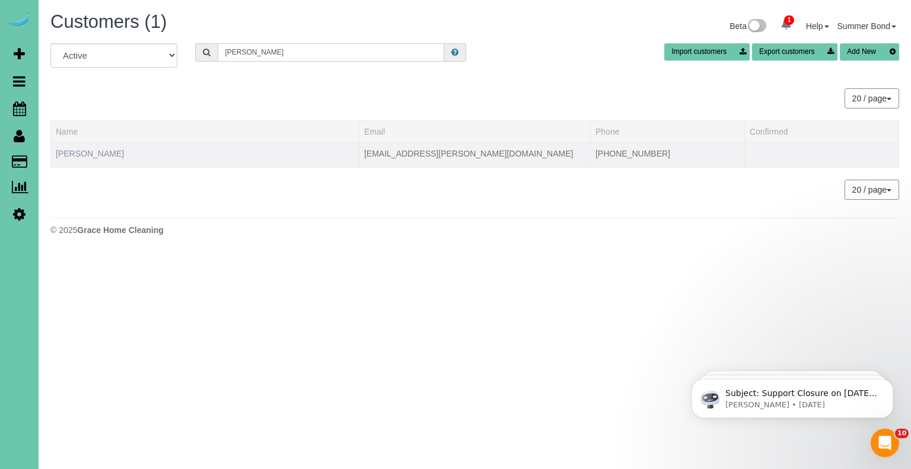
type input "Theresa jensen"
click at [102, 153] on link "Theresa Jensen" at bounding box center [90, 153] width 68 height 9
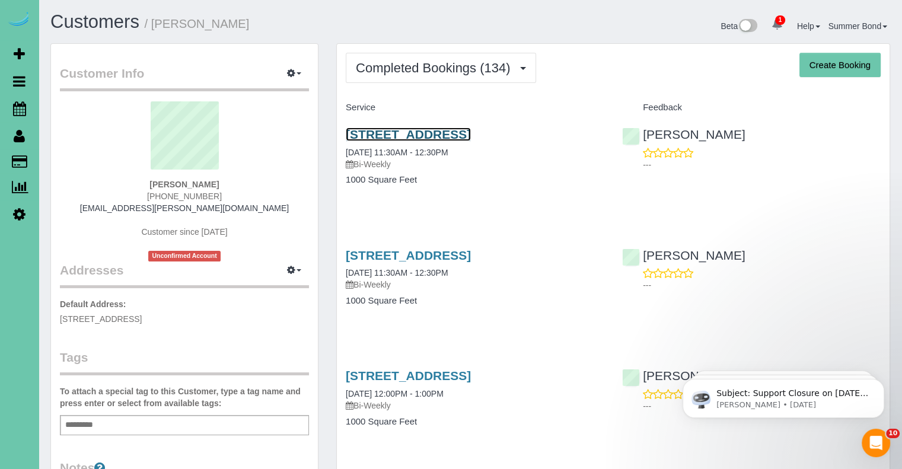
click at [415, 135] on link "6111 N 76th Circle, Omaha, NE 68134" at bounding box center [408, 135] width 125 height 14
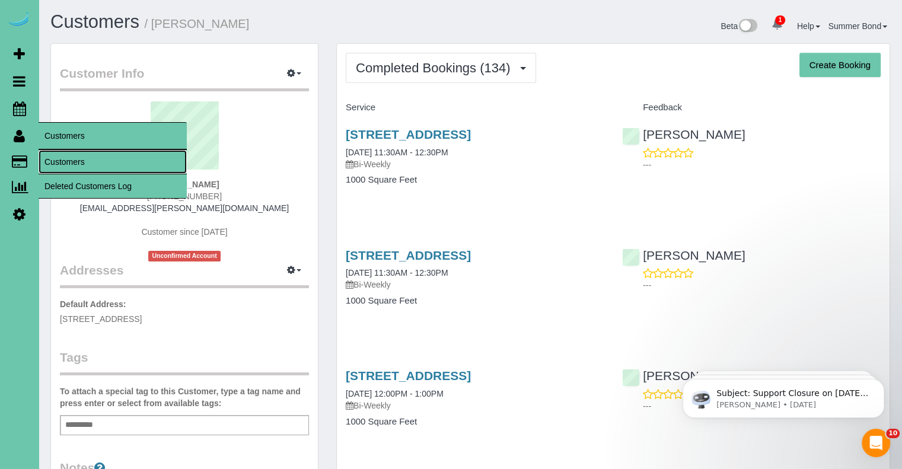
click at [54, 161] on link "Customers" at bounding box center [113, 162] width 148 height 24
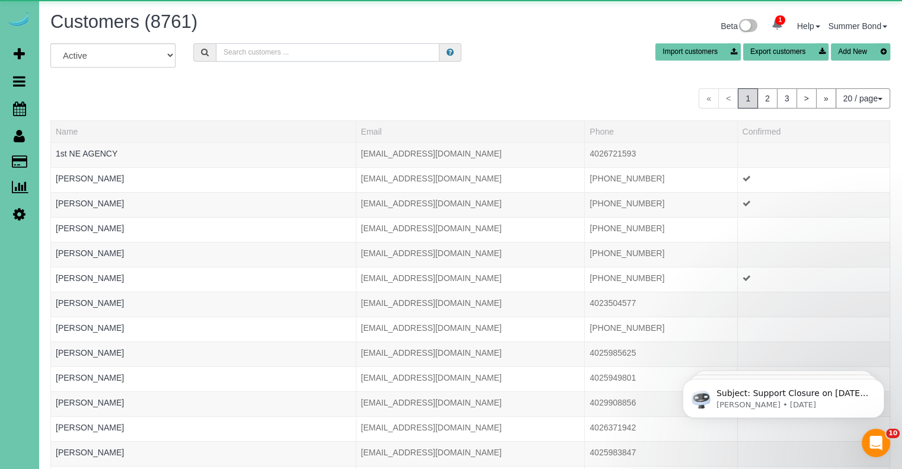
click at [268, 55] on input "text" at bounding box center [328, 52] width 224 height 18
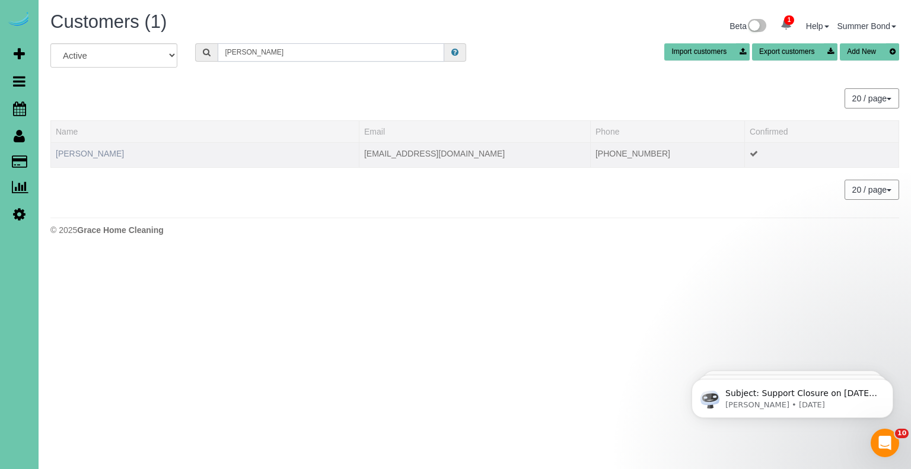
type input "johansen"
click at [96, 155] on link "Kate Johansen" at bounding box center [90, 153] width 68 height 9
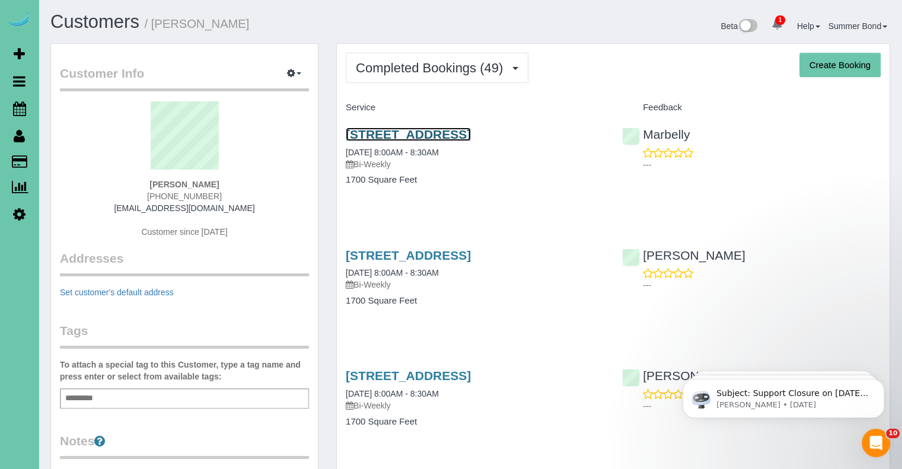
click at [358, 132] on link "308 S 50th Ave, Omaha, NE 68132" at bounding box center [408, 135] width 125 height 14
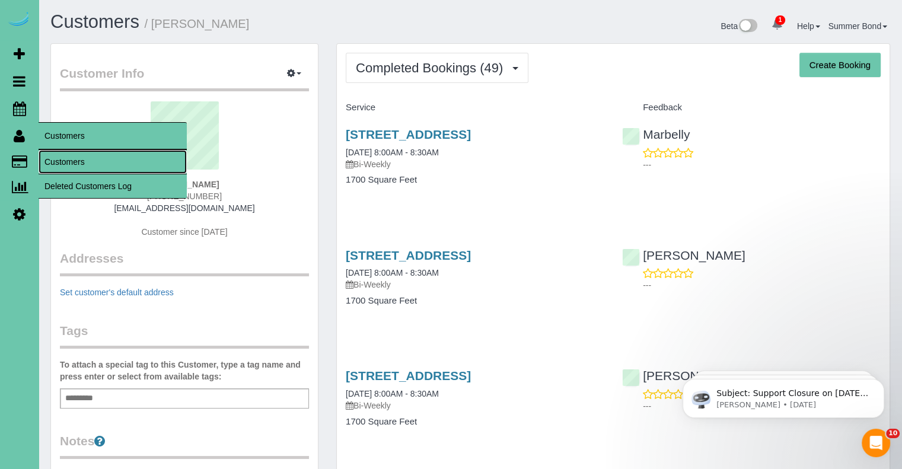
click at [59, 166] on link "Customers" at bounding box center [113, 162] width 148 height 24
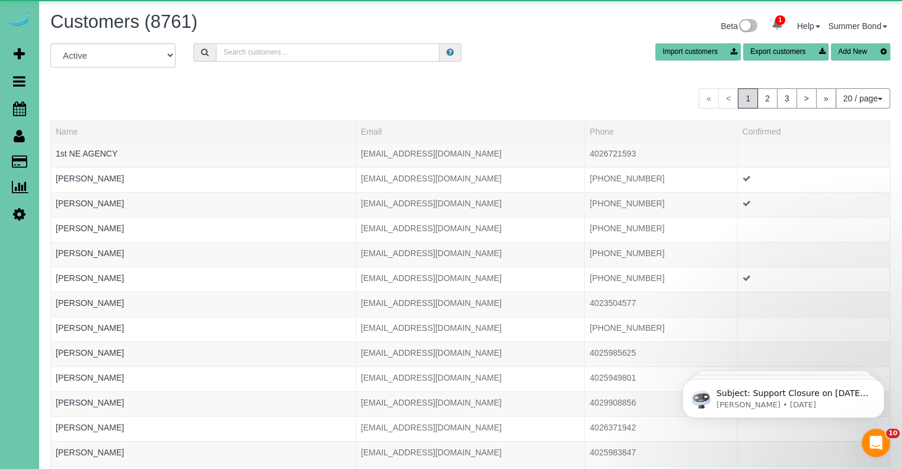
click at [252, 52] on input "text" at bounding box center [328, 52] width 224 height 18
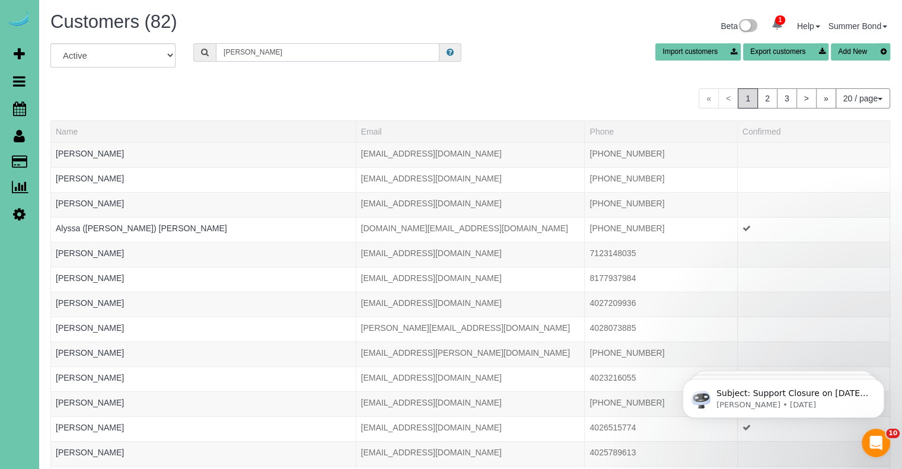
click at [252, 52] on input "Johnson" at bounding box center [328, 52] width 224 height 18
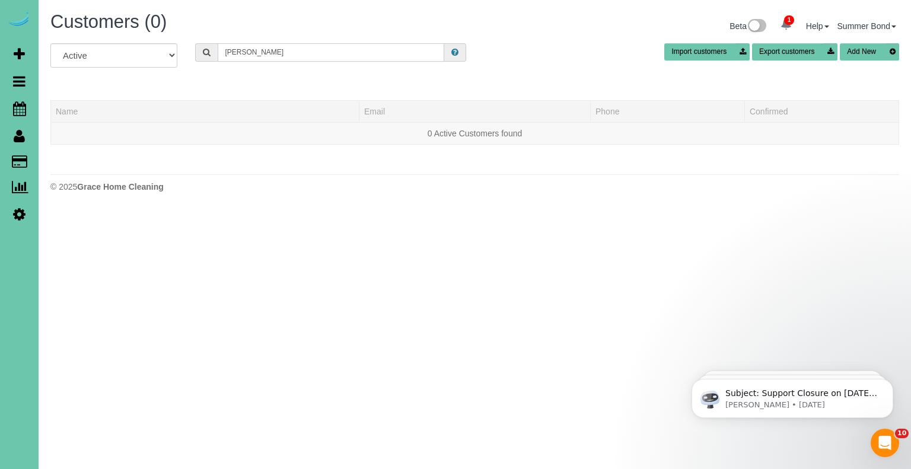
click at [280, 49] on input "Terry Johnson" at bounding box center [331, 52] width 227 height 18
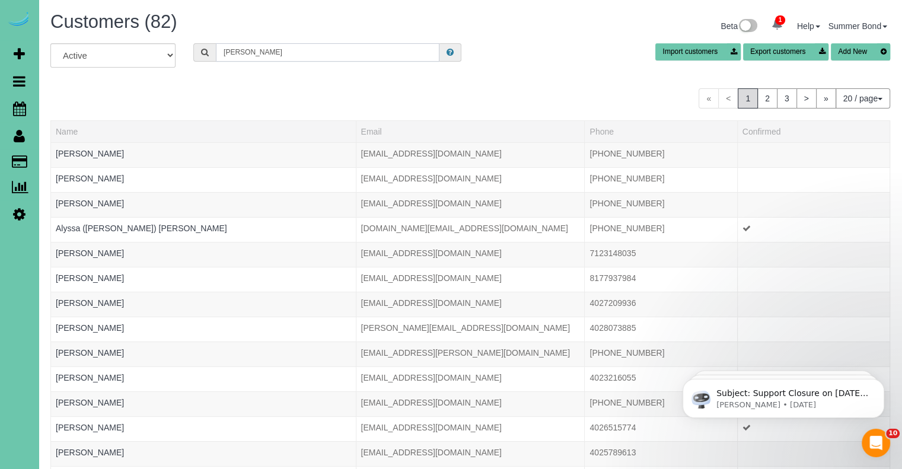
click at [225, 53] on input "Johnson" at bounding box center [328, 52] width 224 height 18
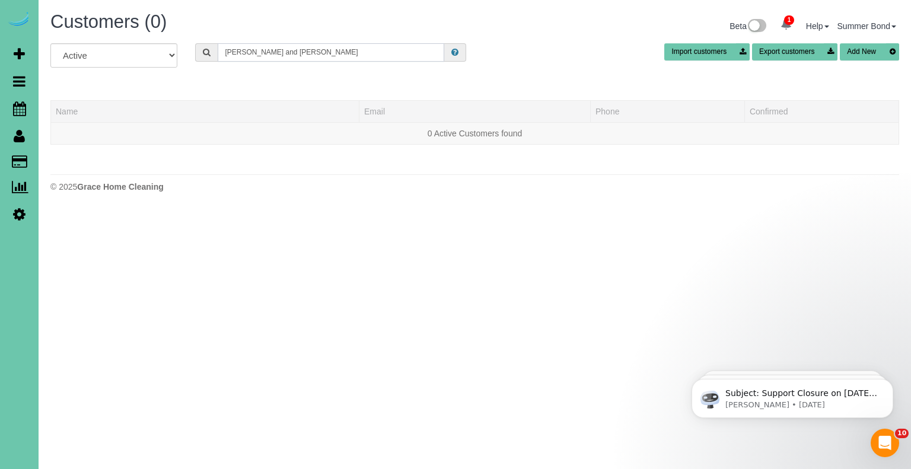
drag, startPoint x: 368, startPoint y: 54, endPoint x: 266, endPoint y: 61, distance: 101.7
click at [266, 61] on input "Terry and Joy Johnson" at bounding box center [331, 52] width 227 height 18
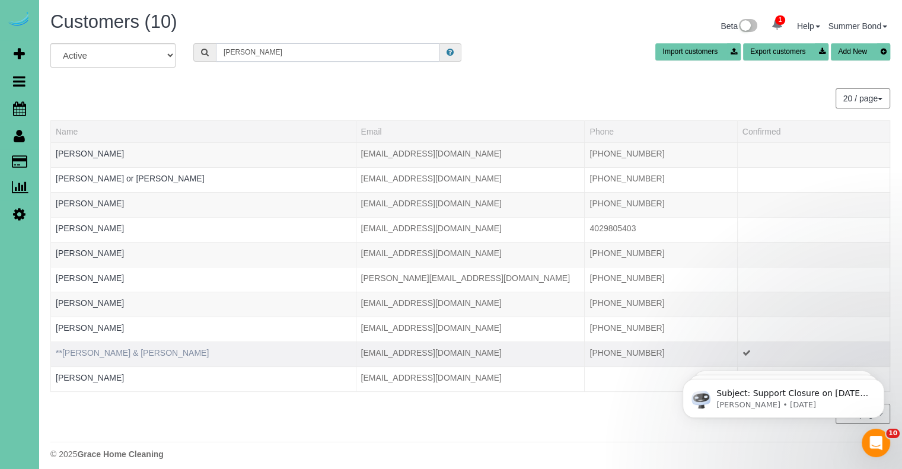
type input "Terry"
click at [119, 350] on link "**Terry & Joy Johnson" at bounding box center [132, 352] width 153 height 9
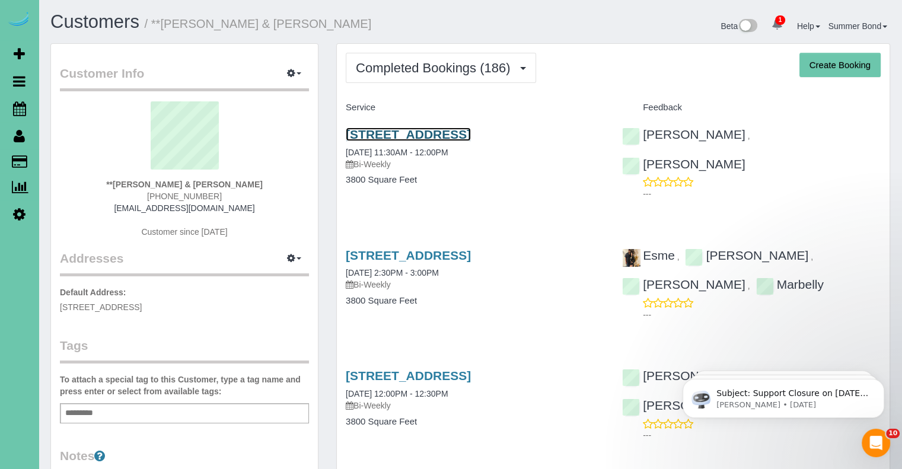
click at [396, 129] on link "3013 N 185th Street, Elkhorn, NE 68022" at bounding box center [408, 135] width 125 height 14
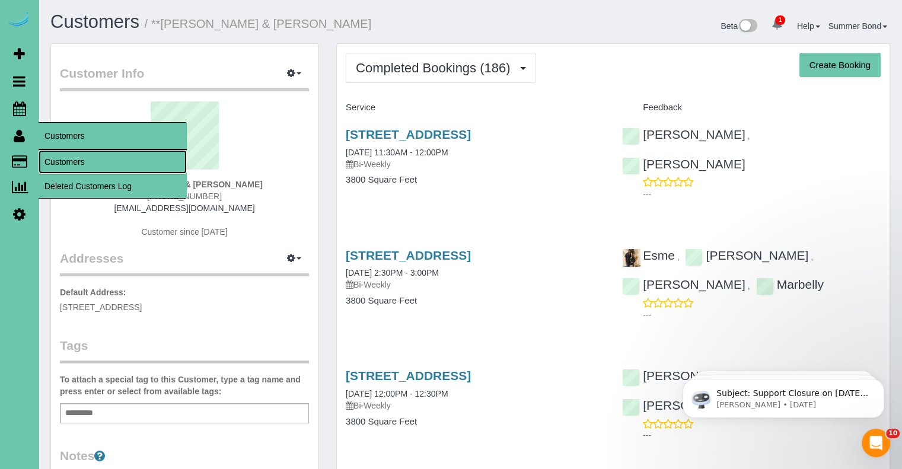
click at [59, 160] on link "Customers" at bounding box center [113, 162] width 148 height 24
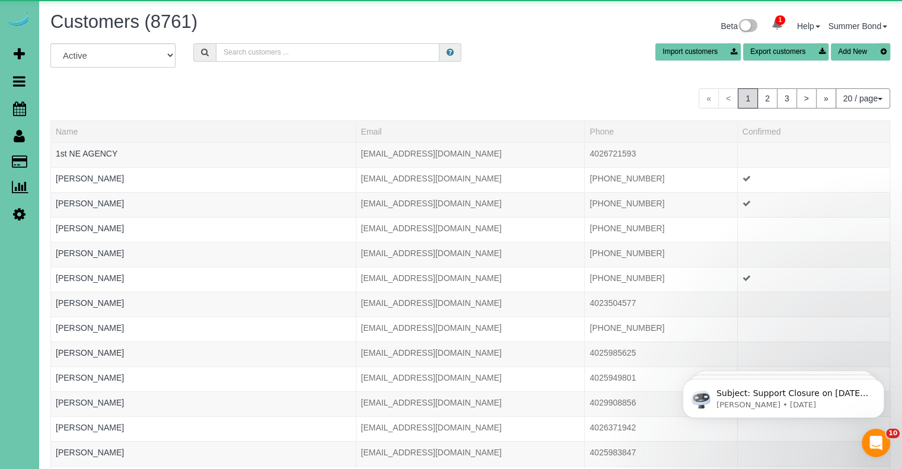
click at [244, 55] on input "text" at bounding box center [328, 52] width 224 height 18
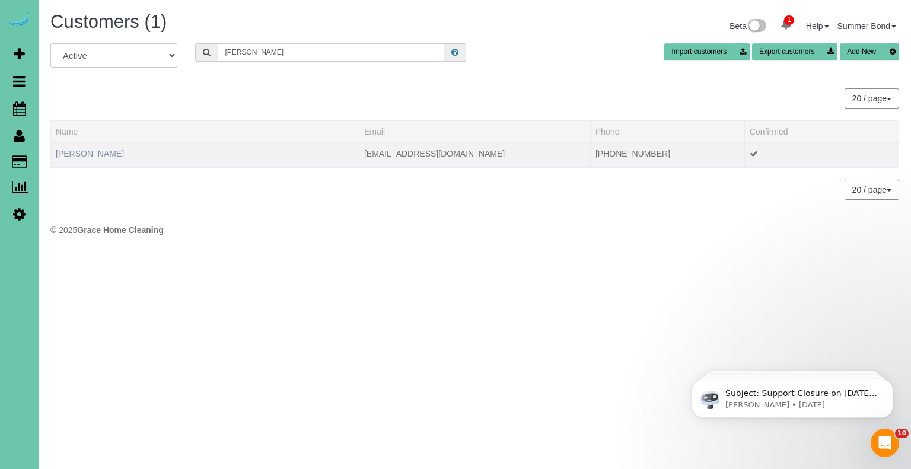
type input "Bryan John"
click at [91, 157] on link "Bryan Johnson" at bounding box center [90, 153] width 68 height 9
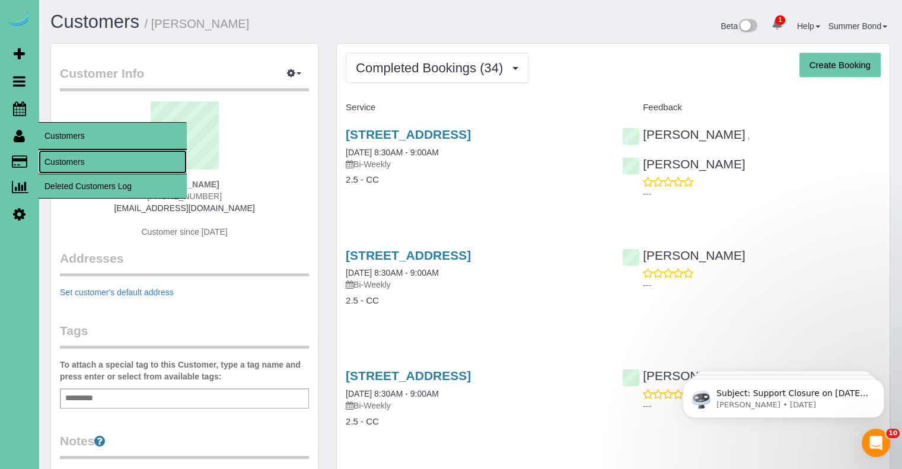
click at [43, 158] on link "Customers" at bounding box center [113, 162] width 148 height 24
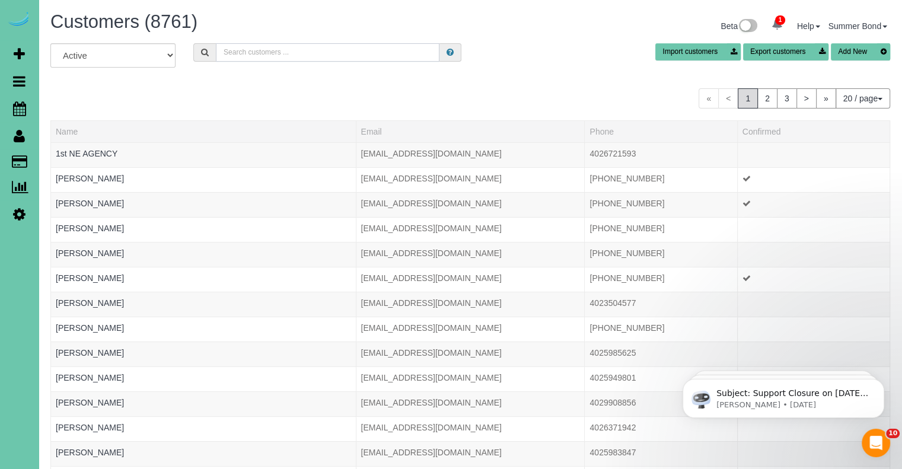
click at [280, 52] on input "text" at bounding box center [328, 52] width 224 height 18
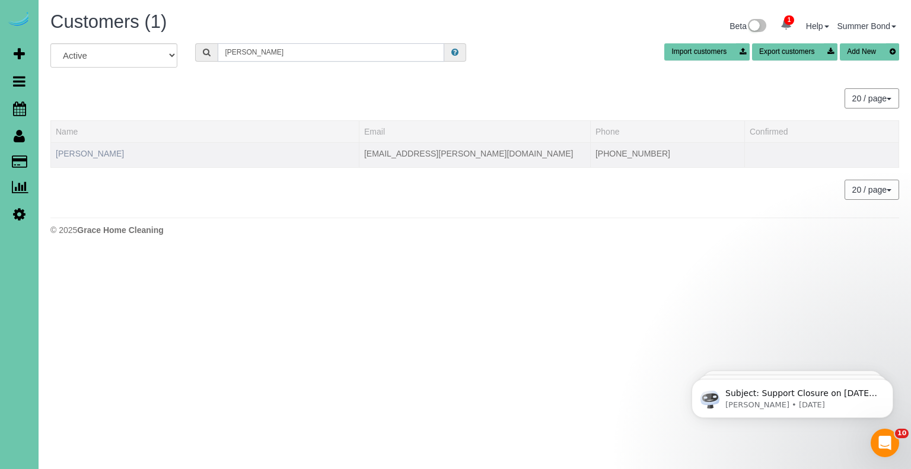
type input "Chris john"
click at [91, 155] on link "Chris Johnson" at bounding box center [90, 153] width 68 height 9
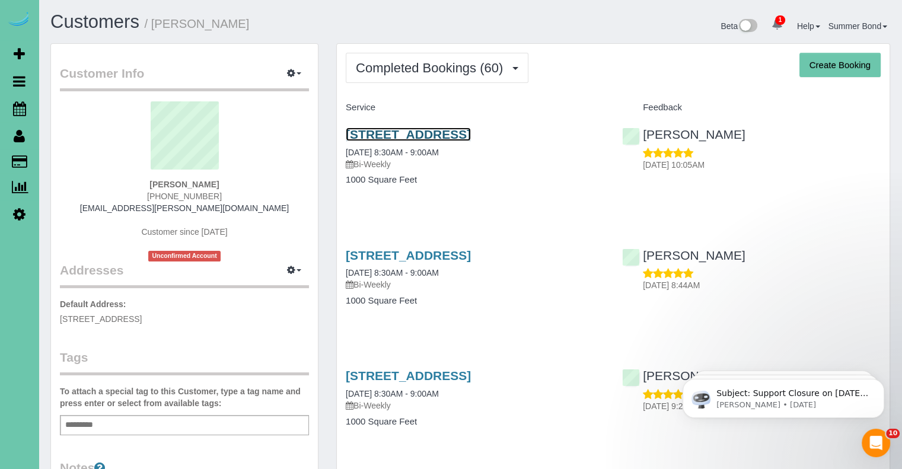
click at [364, 133] on link "9507 Honey Locust Cir, La Vista, NE 68128" at bounding box center [408, 135] width 125 height 14
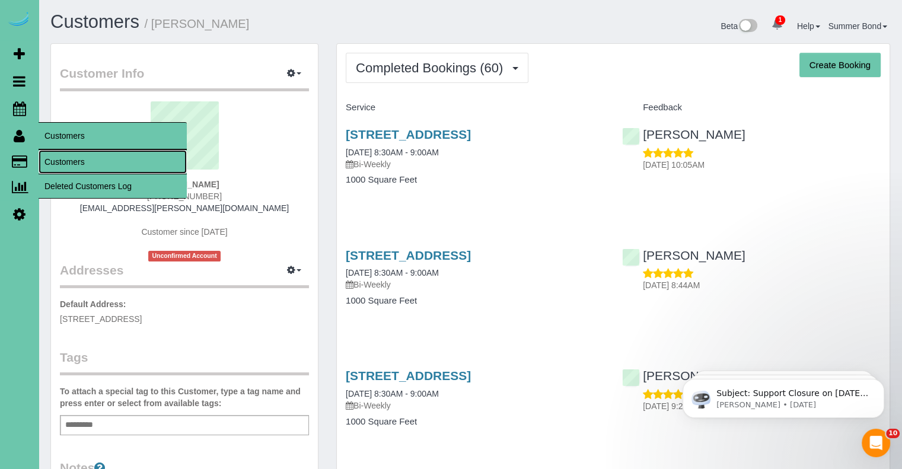
click at [56, 162] on link "Customers" at bounding box center [113, 162] width 148 height 24
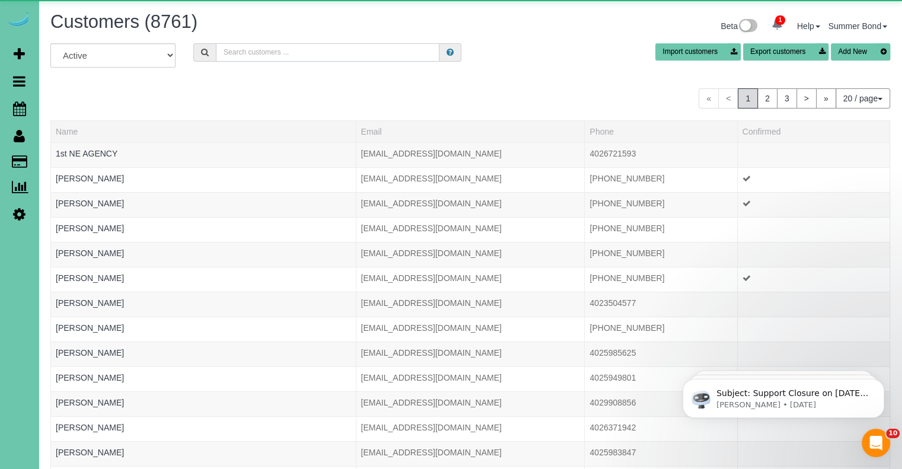
click at [344, 59] on input "text" at bounding box center [328, 52] width 224 height 18
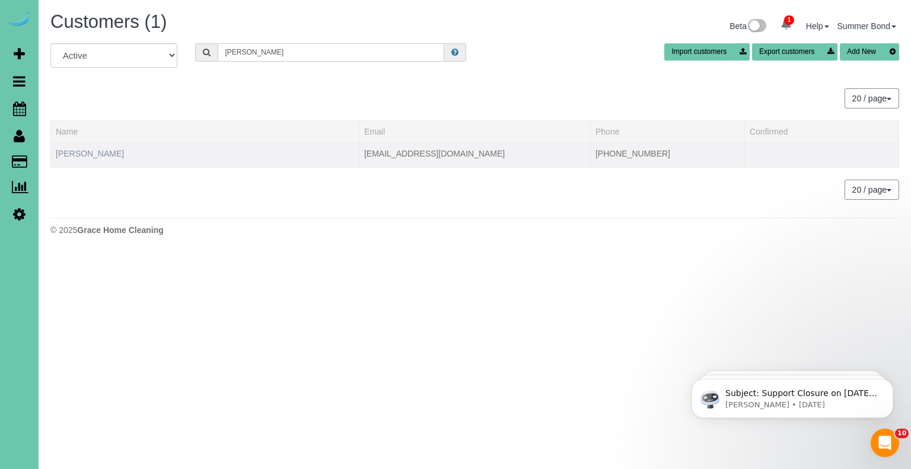
type input "Frank John"
click at [76, 154] on link "Frank Johnson" at bounding box center [90, 153] width 68 height 9
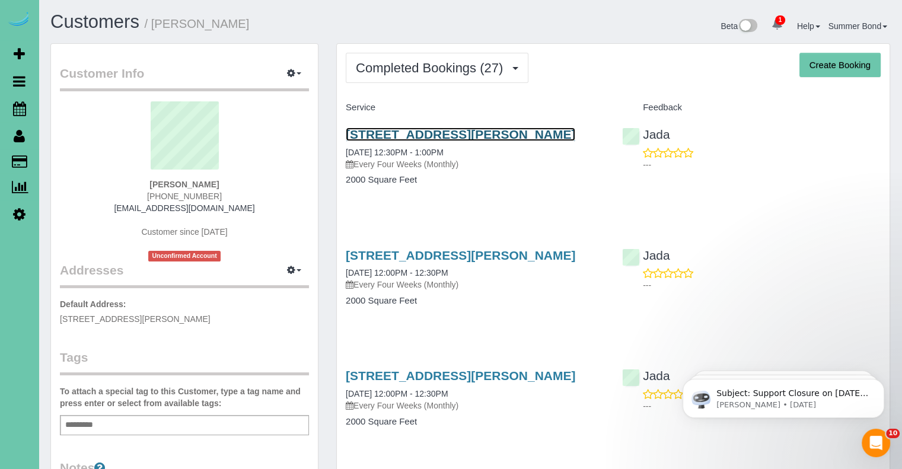
click at [377, 135] on link "1710 Chaput Dr, Bellevue, NE 68005" at bounding box center [461, 135] width 230 height 14
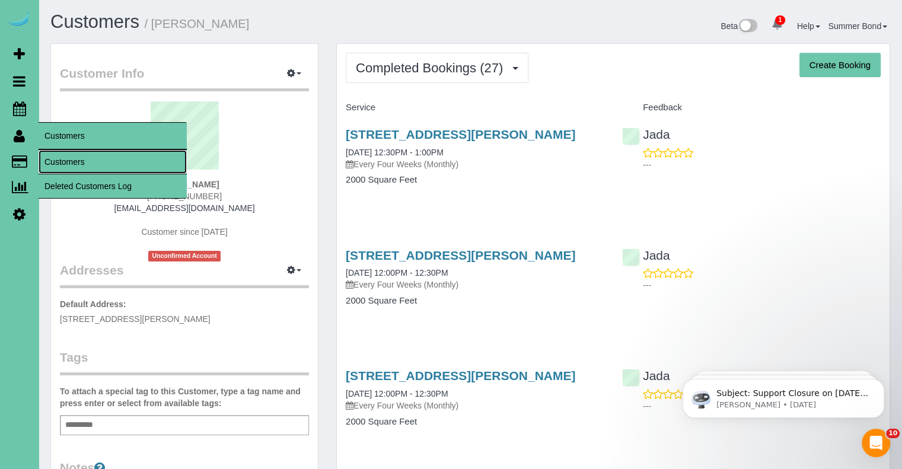
click at [52, 158] on link "Customers" at bounding box center [113, 162] width 148 height 24
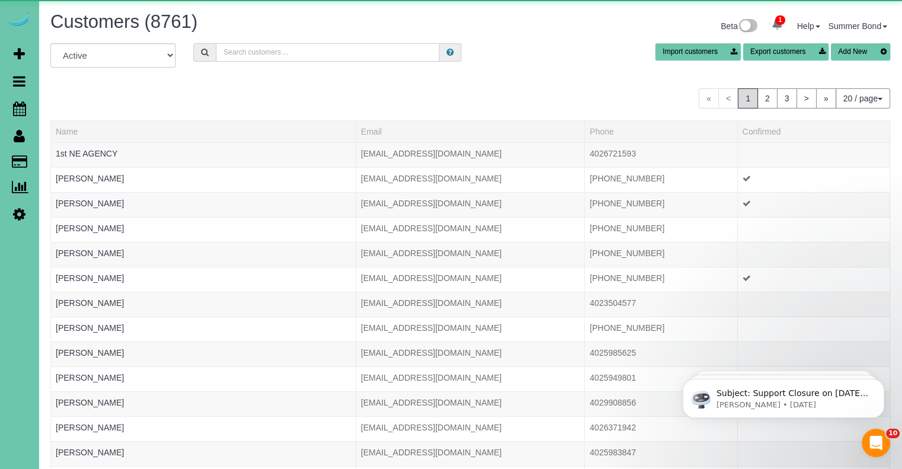
click at [297, 49] on input "text" at bounding box center [328, 52] width 224 height 18
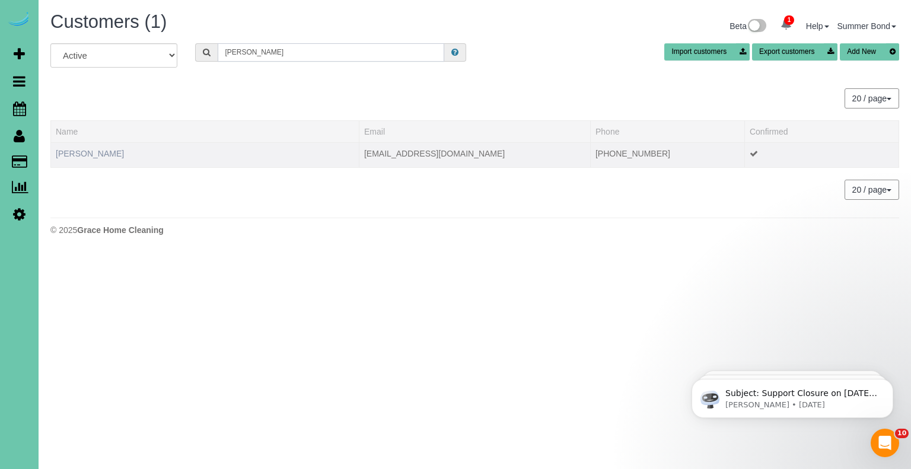
type input "lori john"
click at [62, 155] on link "Lori Johnson" at bounding box center [90, 153] width 68 height 9
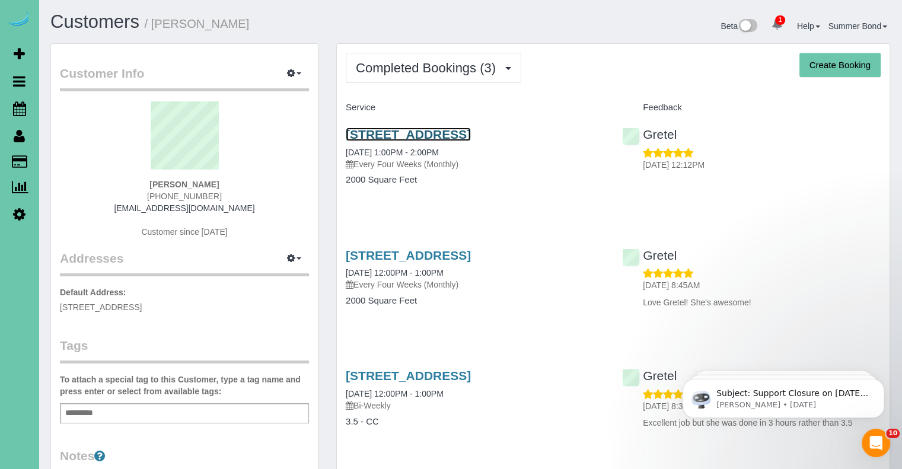
click at [366, 132] on link "1436 N 102nd Ave, Omaha, NE 68114" at bounding box center [408, 135] width 125 height 14
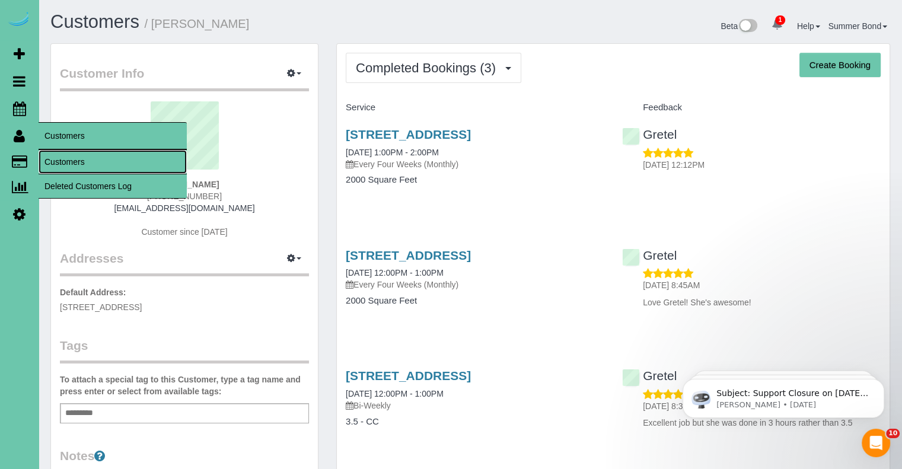
click at [54, 159] on link "Customers" at bounding box center [113, 162] width 148 height 24
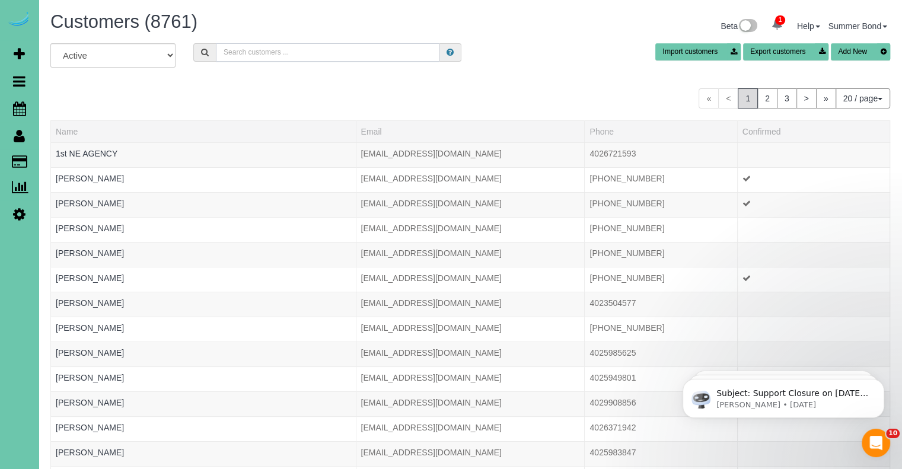
click at [268, 50] on input "text" at bounding box center [328, 52] width 224 height 18
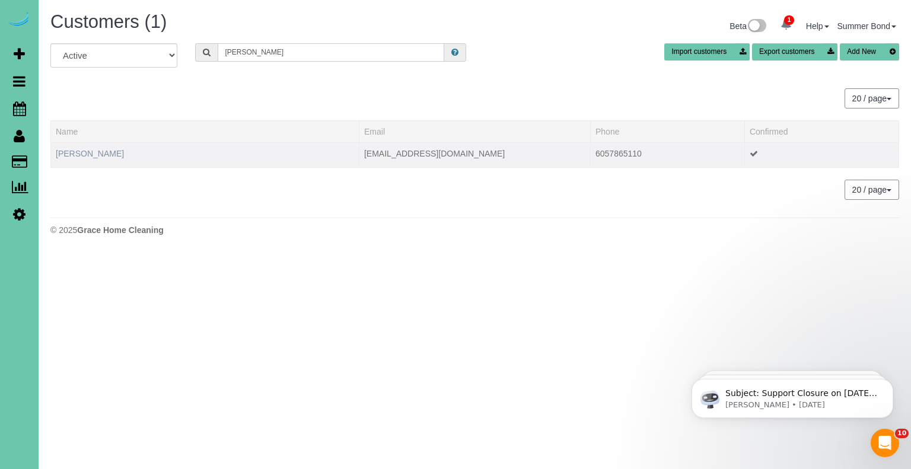
type input "McKenzie John"
click at [103, 151] on link "McKenzie Johnson" at bounding box center [90, 153] width 68 height 9
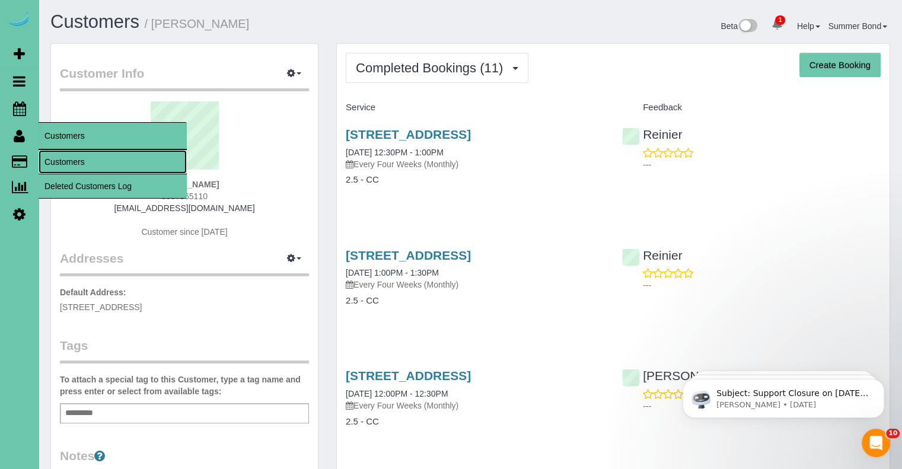
click at [55, 161] on link "Customers" at bounding box center [113, 162] width 148 height 24
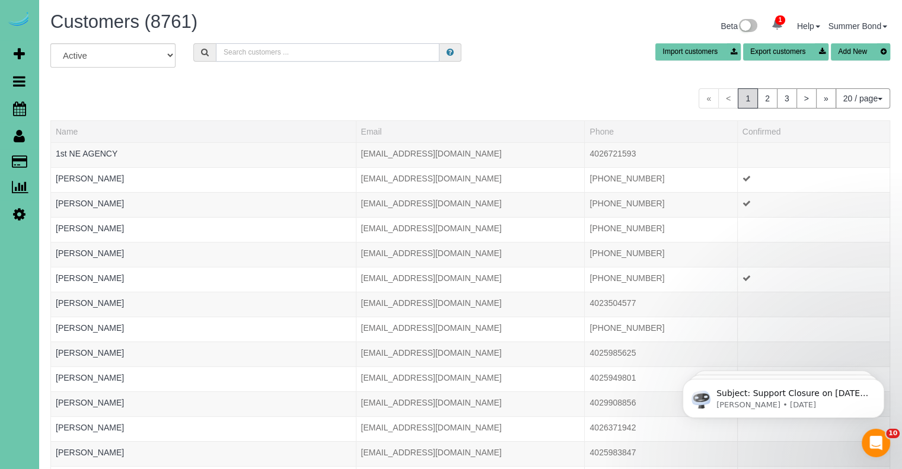
click at [265, 52] on input "text" at bounding box center [328, 52] width 224 height 18
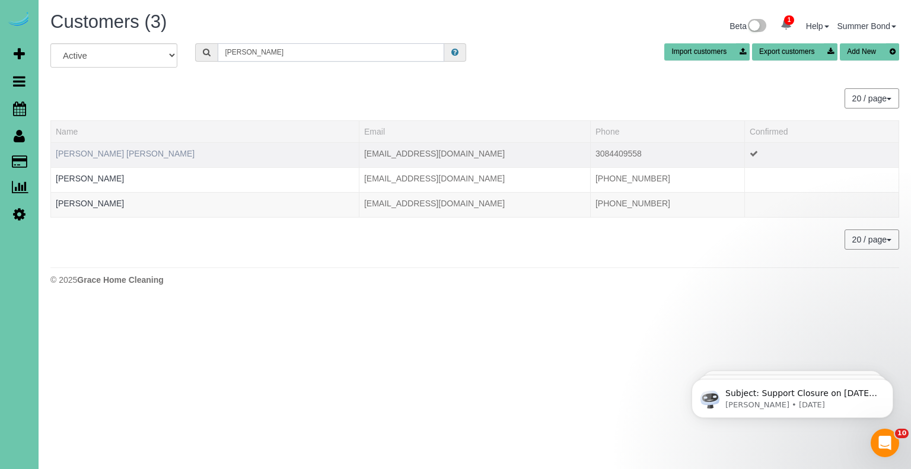
type input "Jolee"
click at [100, 153] on link "Amanda JoLee" at bounding box center [125, 153] width 139 height 9
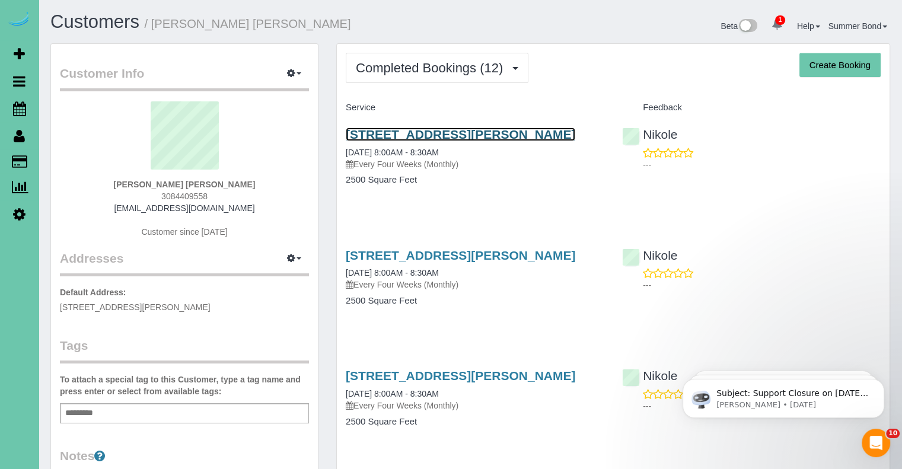
click at [358, 130] on link "18232 Dewey Ave, Elkhorn, NE 68022" at bounding box center [461, 135] width 230 height 14
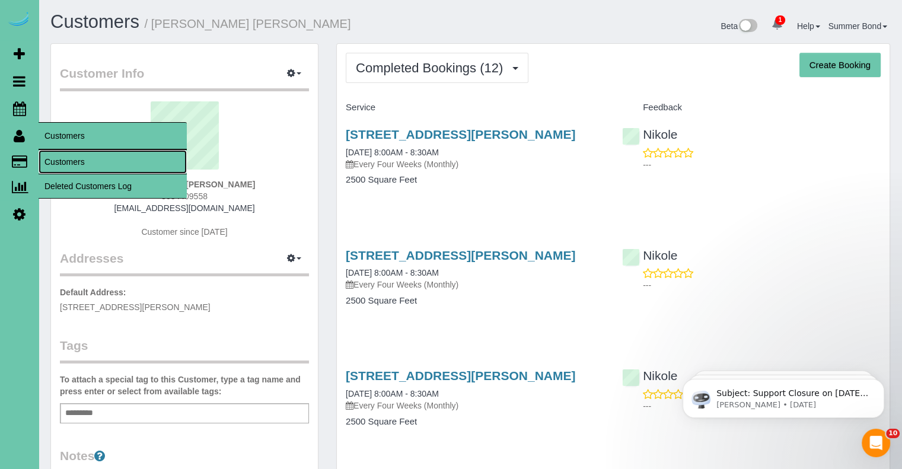
click at [50, 160] on link "Customers" at bounding box center [113, 162] width 148 height 24
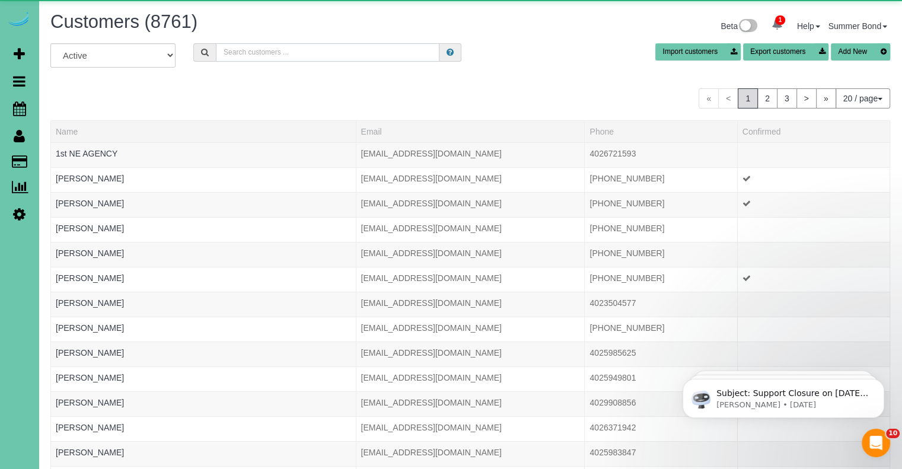
click at [274, 49] on input "text" at bounding box center [328, 52] width 224 height 18
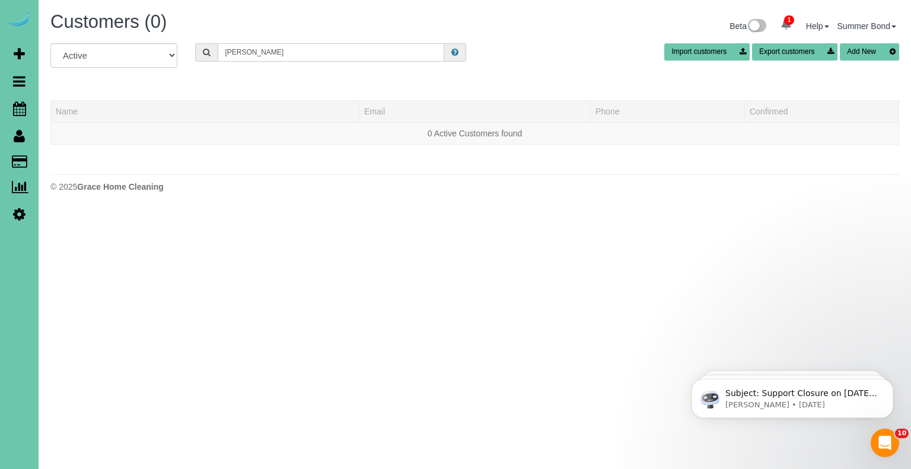
click at [281, 52] on input "Elisabeth jonas" at bounding box center [331, 52] width 227 height 18
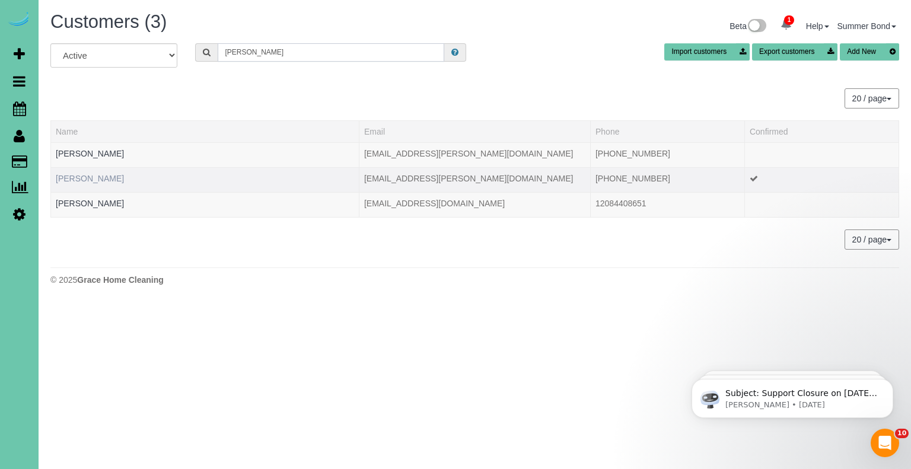
type input "Jonas"
click at [107, 177] on link "Elizabeth Jonas" at bounding box center [90, 178] width 68 height 9
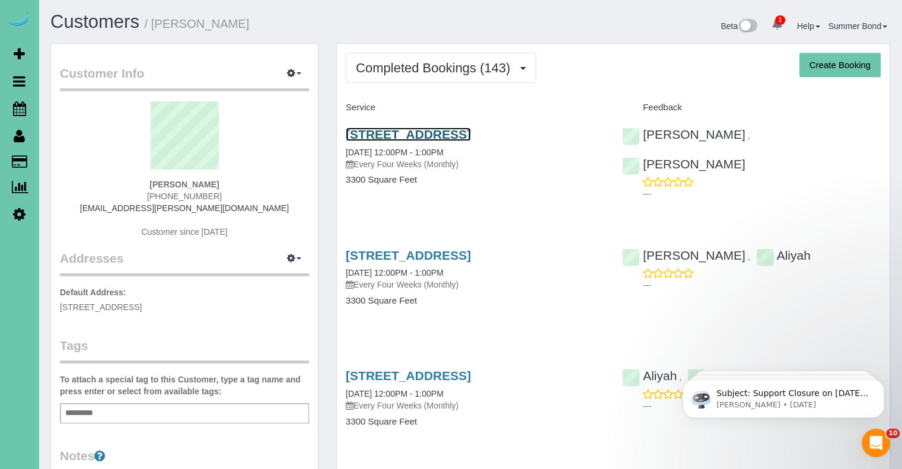
click at [376, 133] on link "4104 N 195th Street, Elkhorn, NE 68022" at bounding box center [408, 135] width 125 height 14
click at [471, 252] on link "4104 N 195th Street, Elkhorn, NE 68022" at bounding box center [408, 256] width 125 height 14
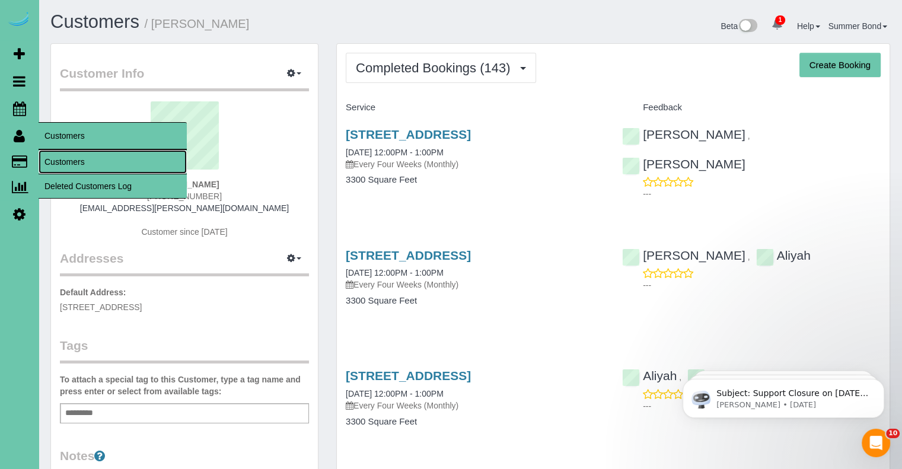
click at [52, 164] on link "Customers" at bounding box center [113, 162] width 148 height 24
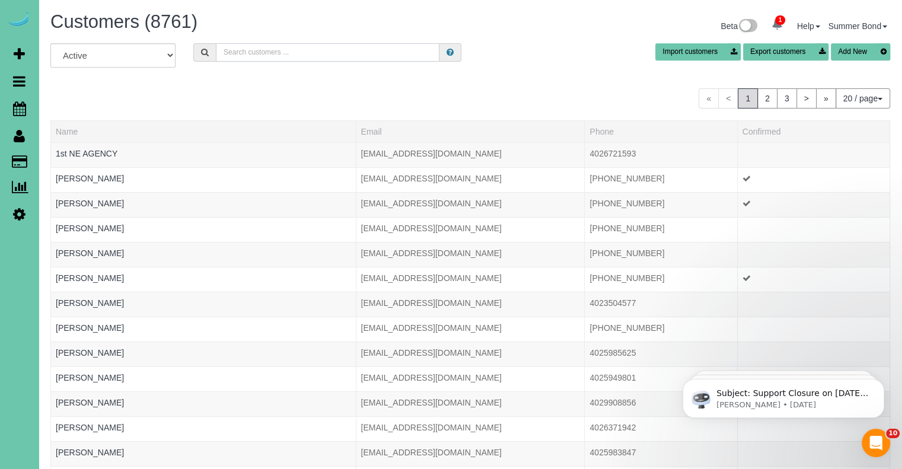
click at [252, 52] on input "text" at bounding box center [328, 52] width 224 height 18
type input "M"
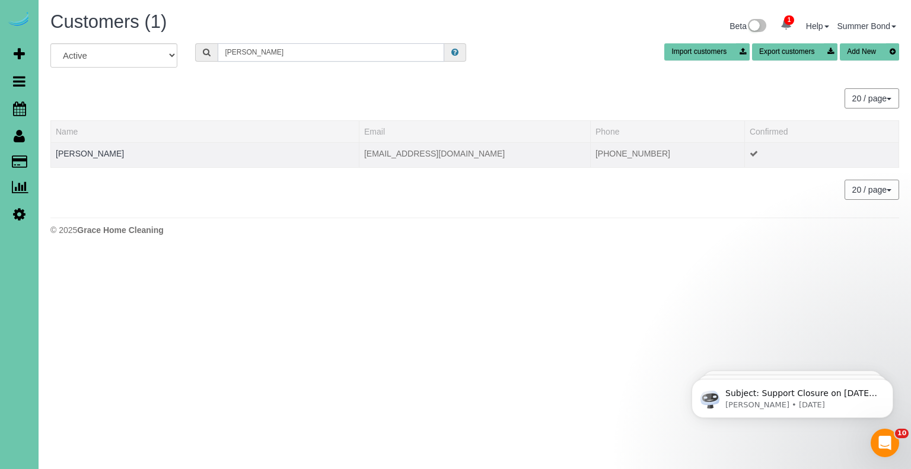
type input "Jamie Jones"
click at [97, 161] on div at bounding box center [205, 161] width 298 height 3
click at [95, 160] on div at bounding box center [205, 161] width 298 height 3
click at [93, 156] on link "Jamie Jones" at bounding box center [90, 153] width 68 height 9
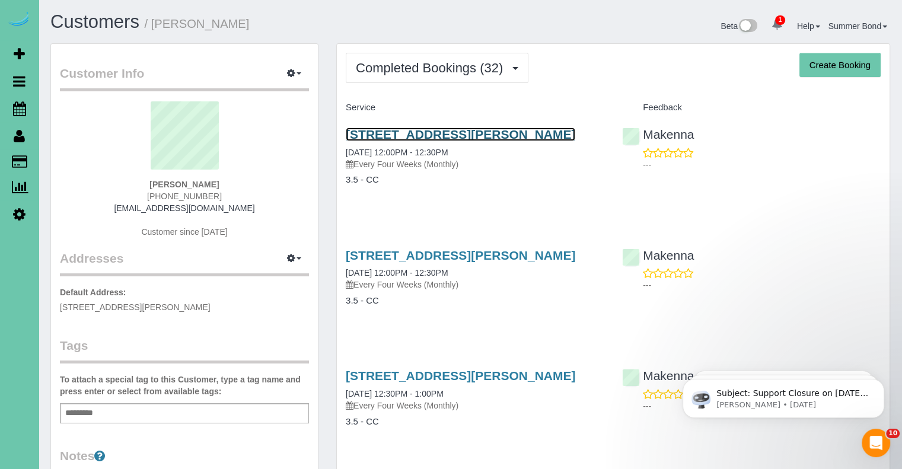
click at [422, 135] on link "17409 Browne Street, Omaha, NE 68116" at bounding box center [461, 135] width 230 height 14
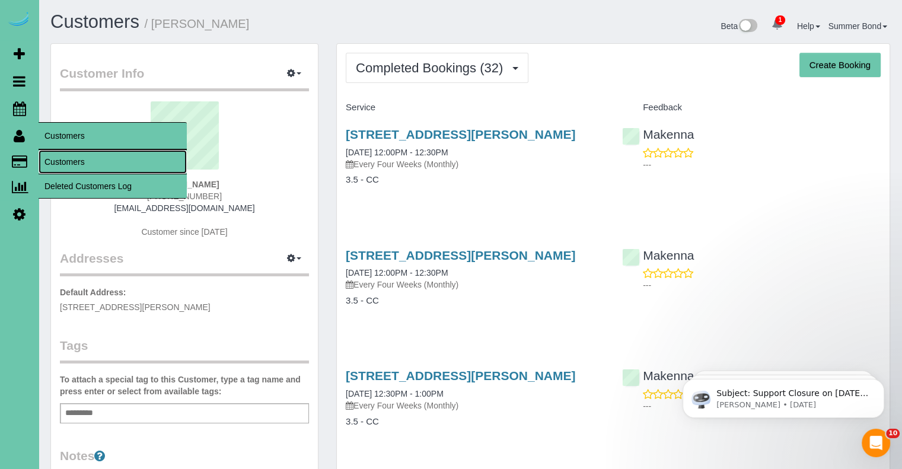
click at [55, 161] on link "Customers" at bounding box center [113, 162] width 148 height 24
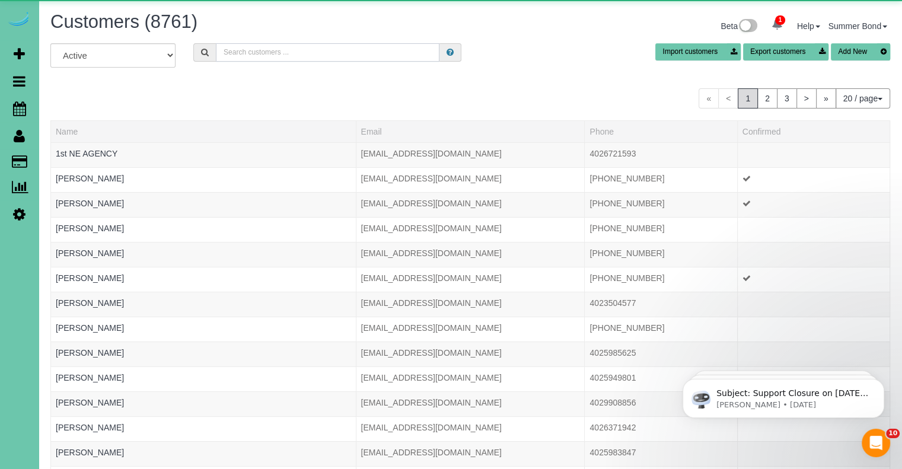
click at [244, 52] on input "text" at bounding box center [328, 52] width 224 height 18
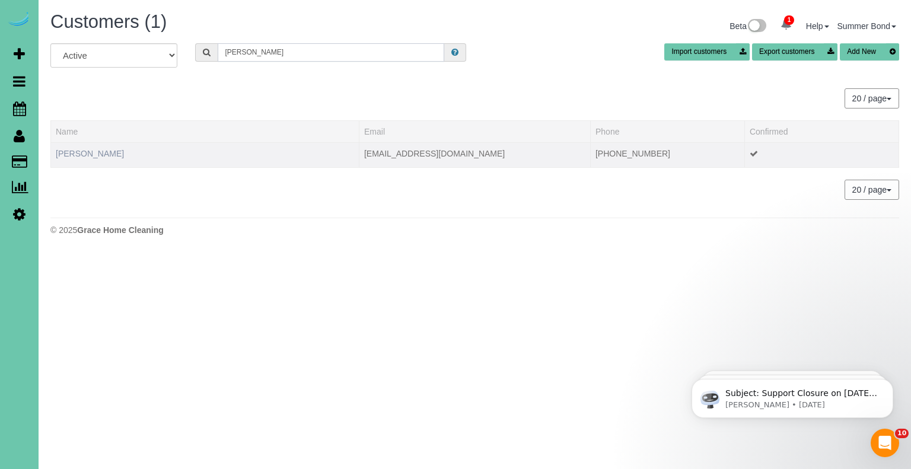
type input "Karen Jones"
click at [91, 149] on link "Karen Jones" at bounding box center [90, 153] width 68 height 9
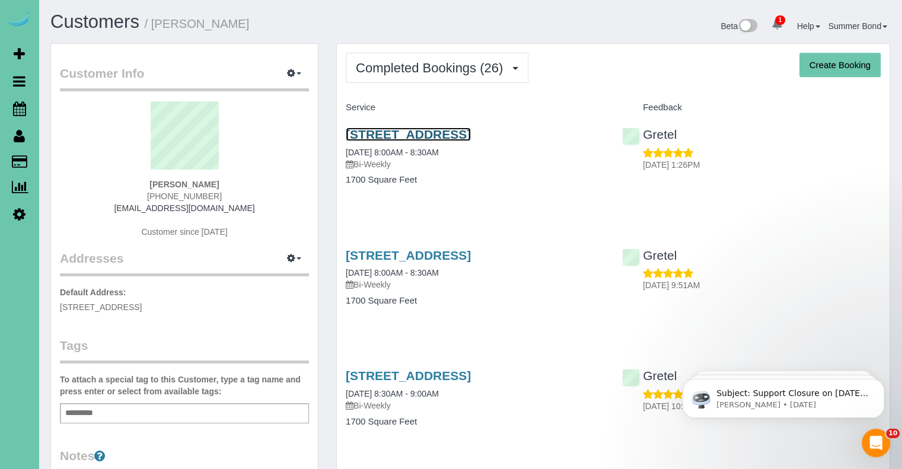
click at [436, 135] on link "819 S 185th St, Elkhorn, NE 68022" at bounding box center [408, 135] width 125 height 14
click at [399, 252] on link "819 S 185th St, Elkhorn, NE 68022" at bounding box center [408, 256] width 125 height 14
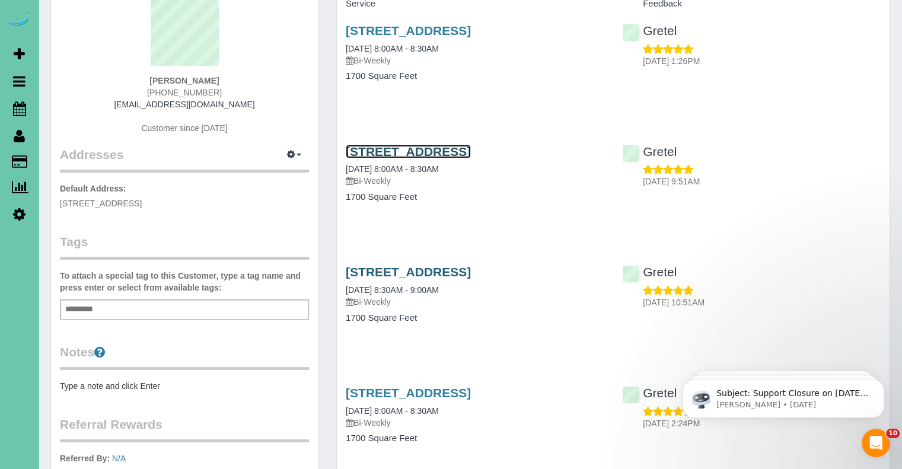
scroll to position [119, 0]
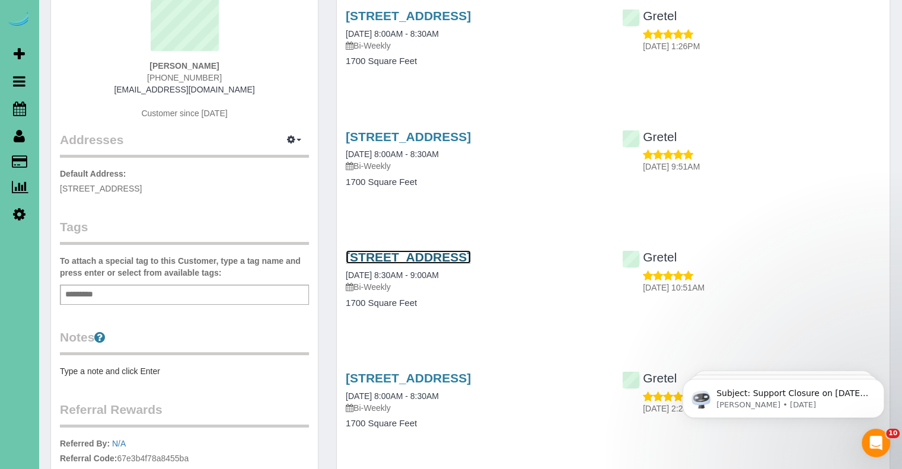
click at [471, 253] on link "819 S 185th St, Elkhorn, NE 68022" at bounding box center [408, 257] width 125 height 14
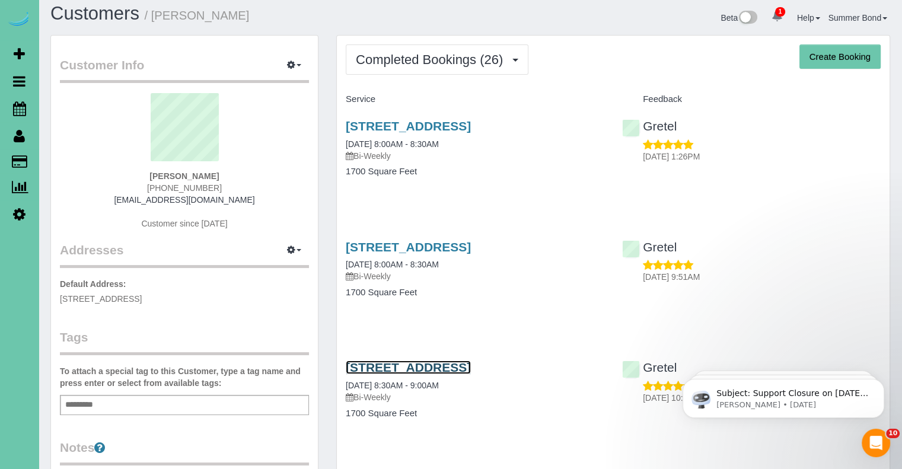
scroll to position [0, 0]
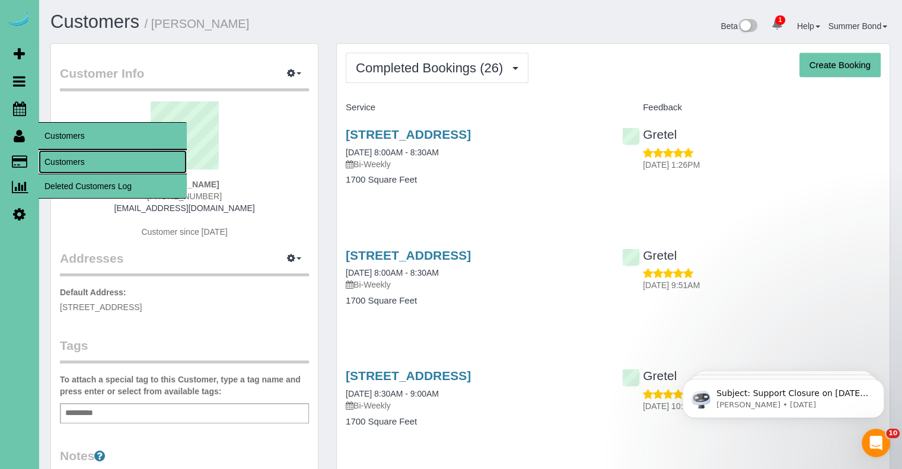
click at [54, 156] on link "Customers" at bounding box center [113, 162] width 148 height 24
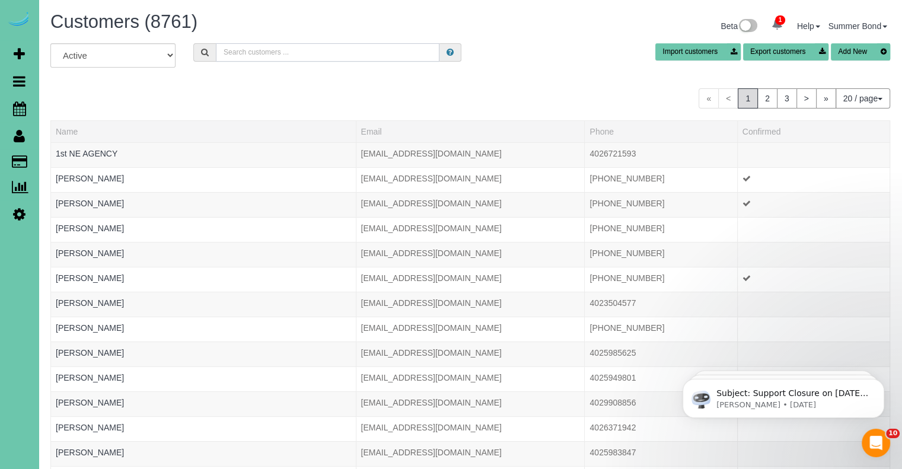
click at [311, 56] on input "text" at bounding box center [328, 52] width 224 height 18
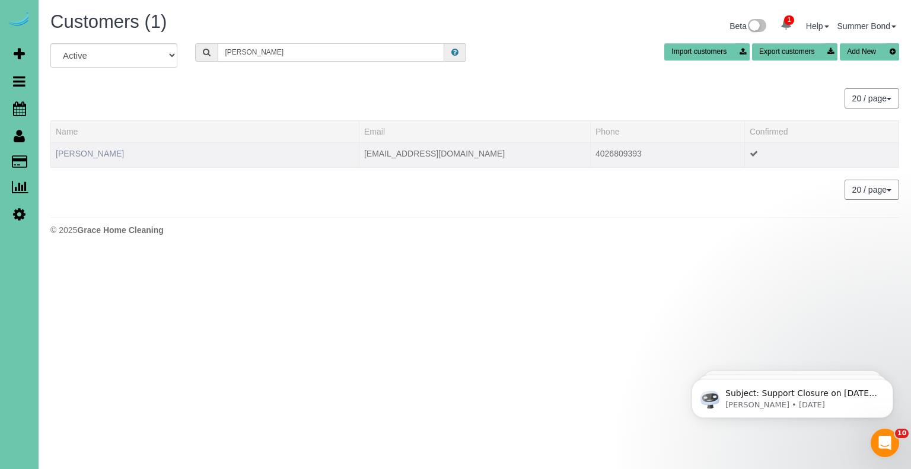
type input "Christine hill"
click at [85, 149] on link "Christine Hill" at bounding box center [90, 153] width 68 height 9
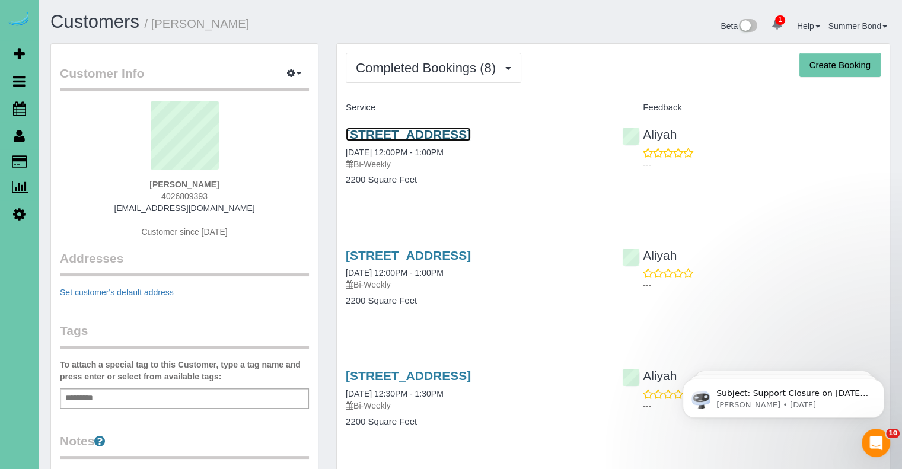
click at [403, 137] on link "1705 South 95th Street, Omaha, NE 68124" at bounding box center [408, 135] width 125 height 14
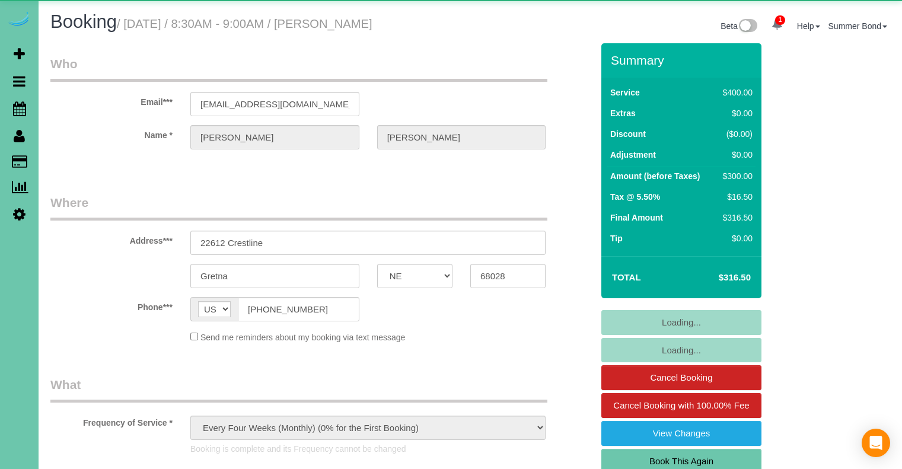
select select "NE"
select select "object:937"
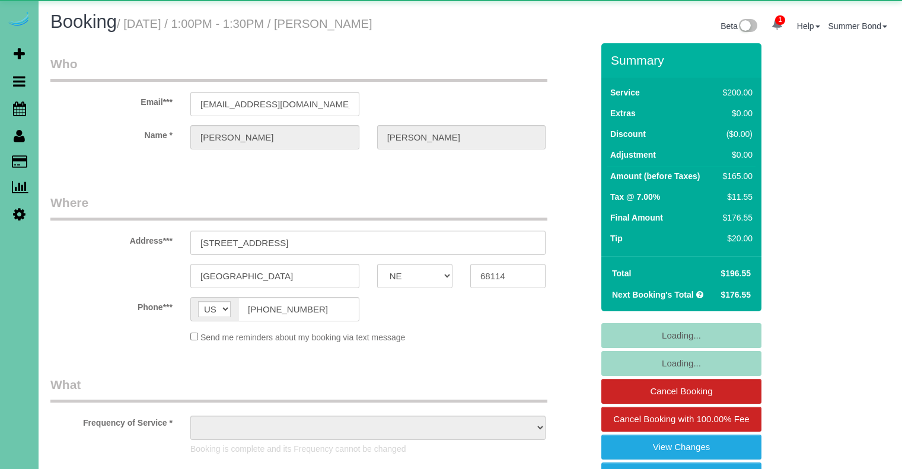
select select "NE"
select select "object:922"
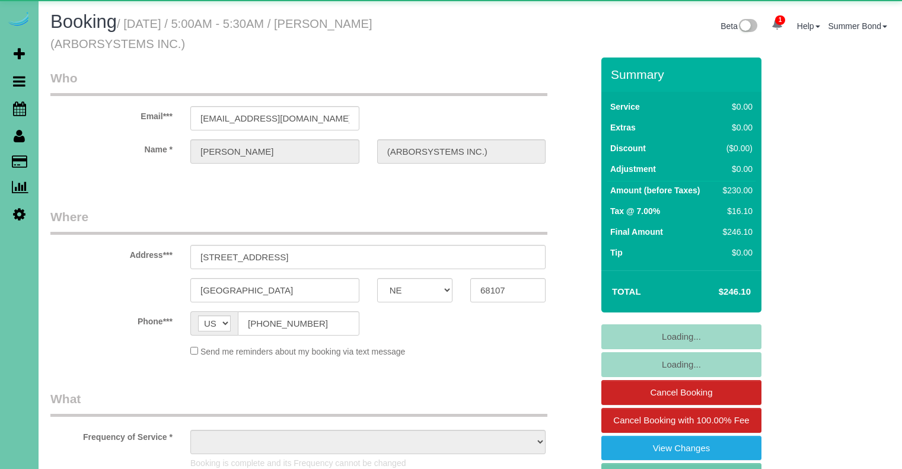
select select "NE"
select select "object:932"
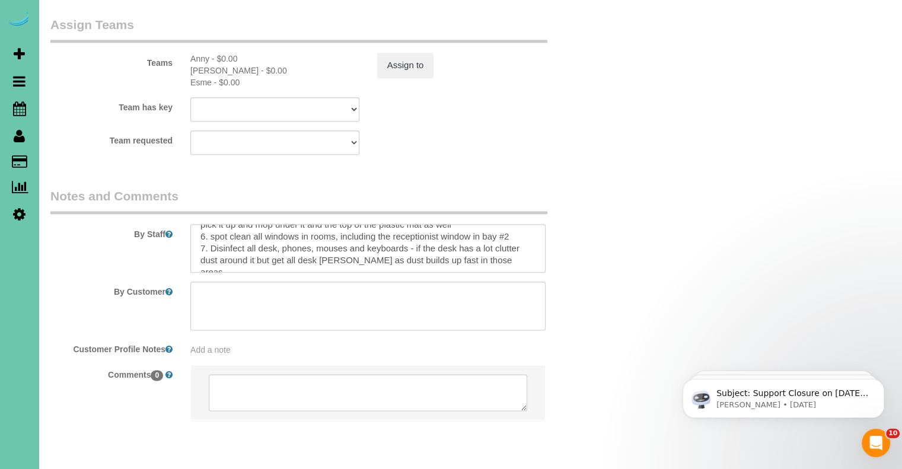
scroll to position [166, 0]
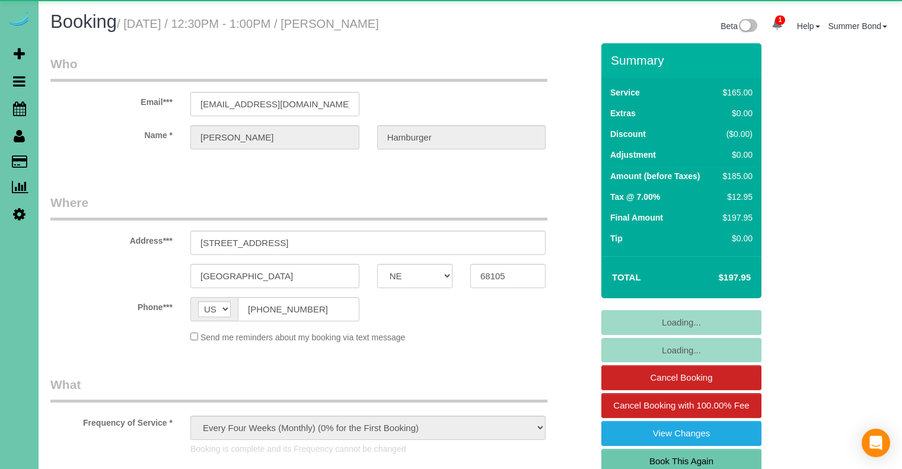
select select "NE"
select select "object:934"
select select "NE"
select select "object:877"
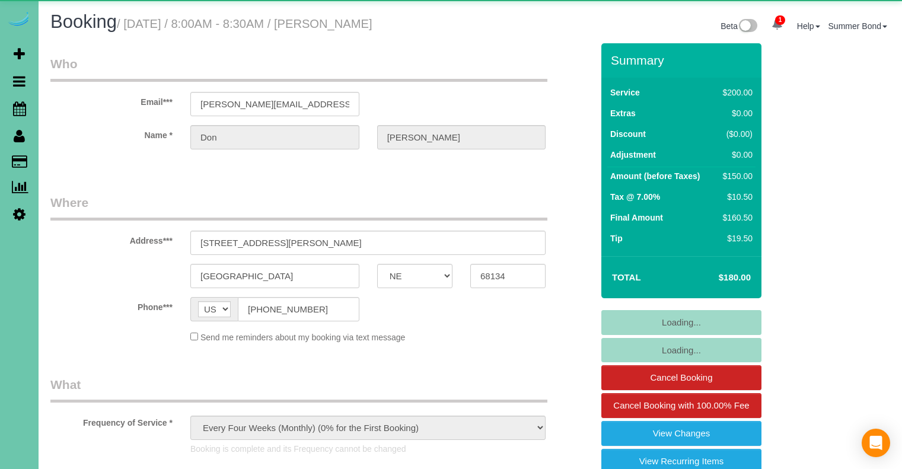
select select "NE"
select select "object:942"
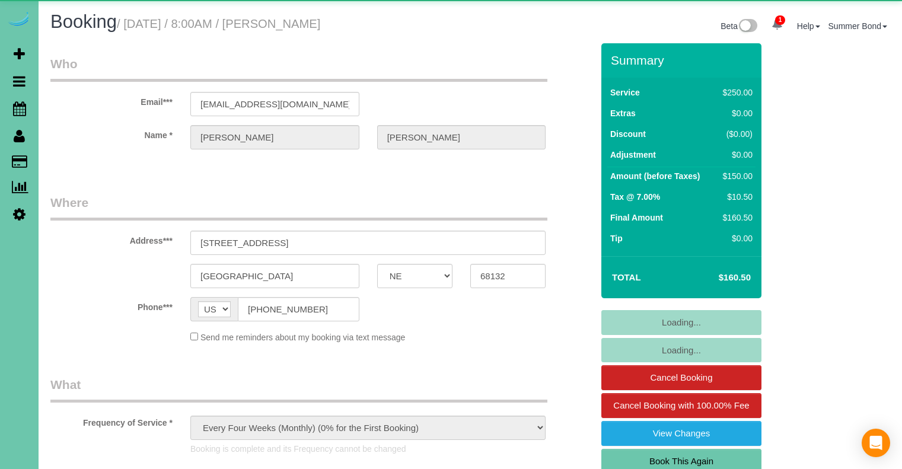
select select "NE"
select select "object:934"
select select "NE"
select select "object:931"
select select "string:fspay-327f6e89-ec29-44ec-906f-fe164f546303"
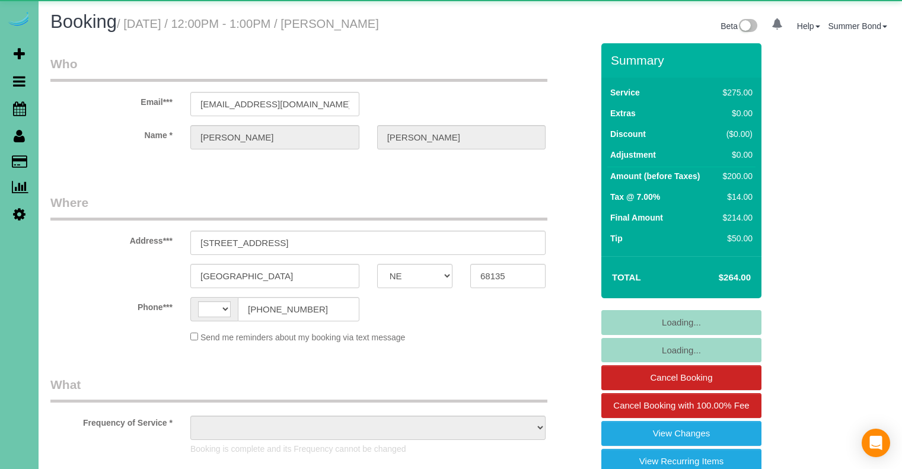
select select "NE"
select select "string:US"
select select "object:734"
select select "string:fspay-221f8537-c336-427d-ba7d-16e9d8649ef5"
select select "number:38"
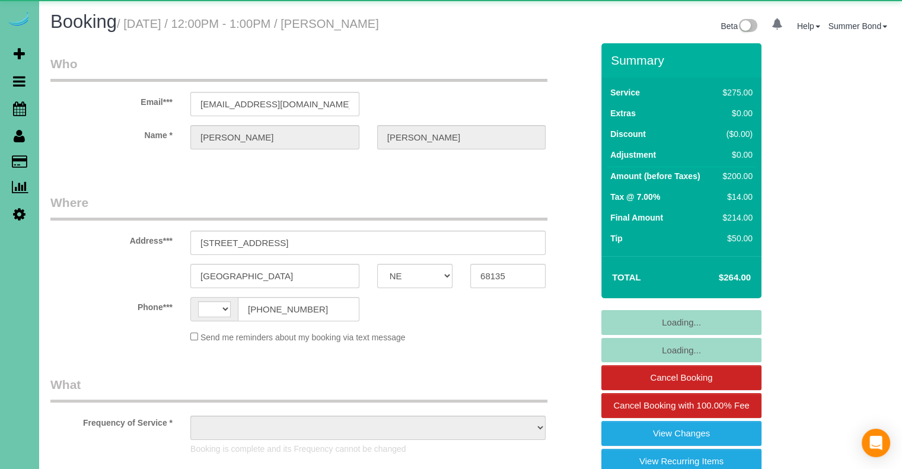
select select "number:42"
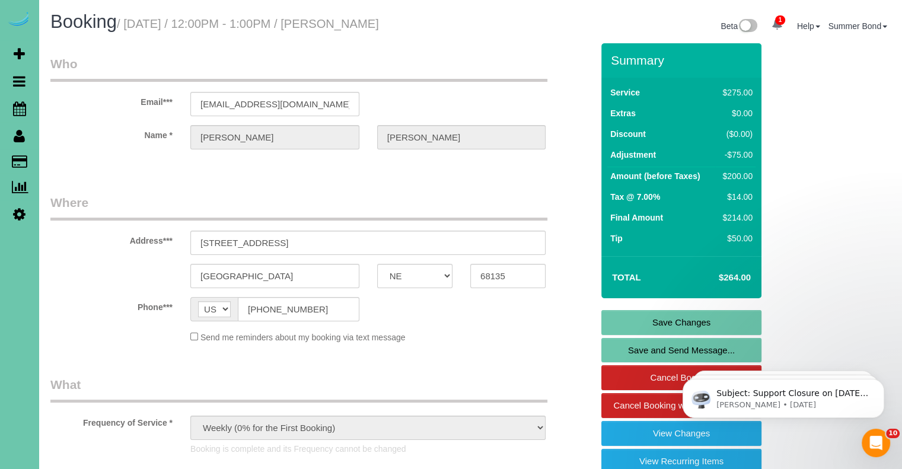
scroll to position [1353, 0]
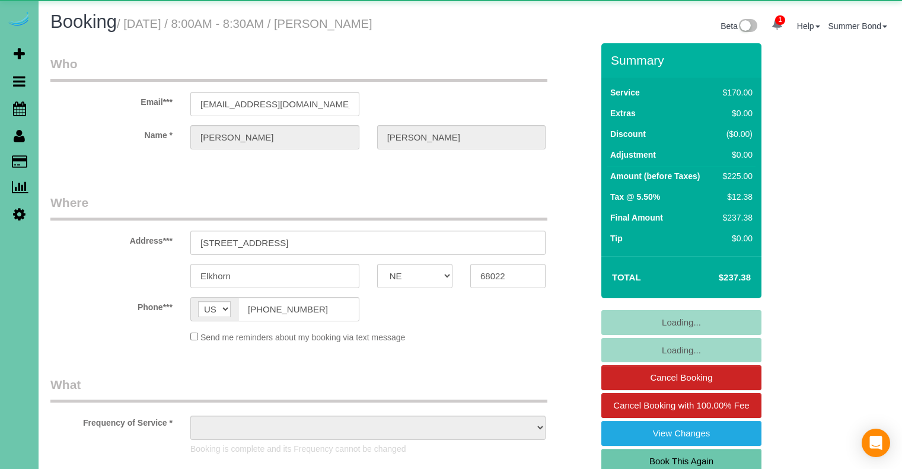
select select "NE"
select select "object:934"
select select "number:36"
select select "number:41"
select select "NE"
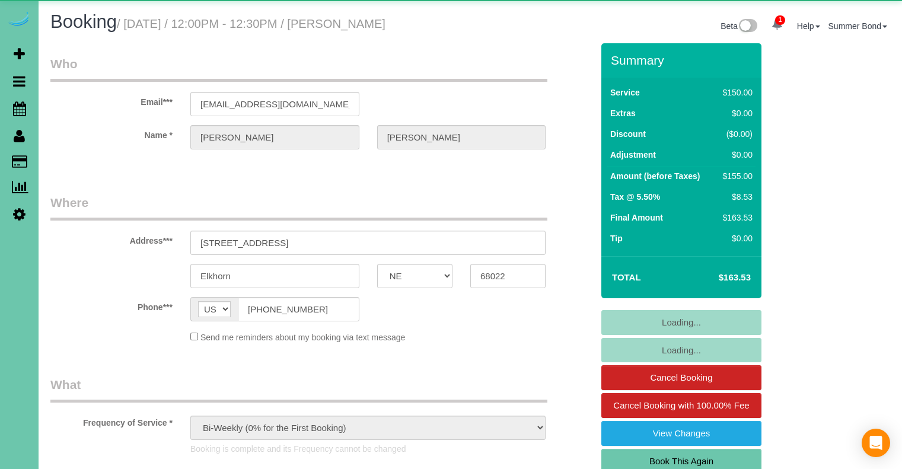
select select "object:877"
select select "number:36"
select select "number:41"
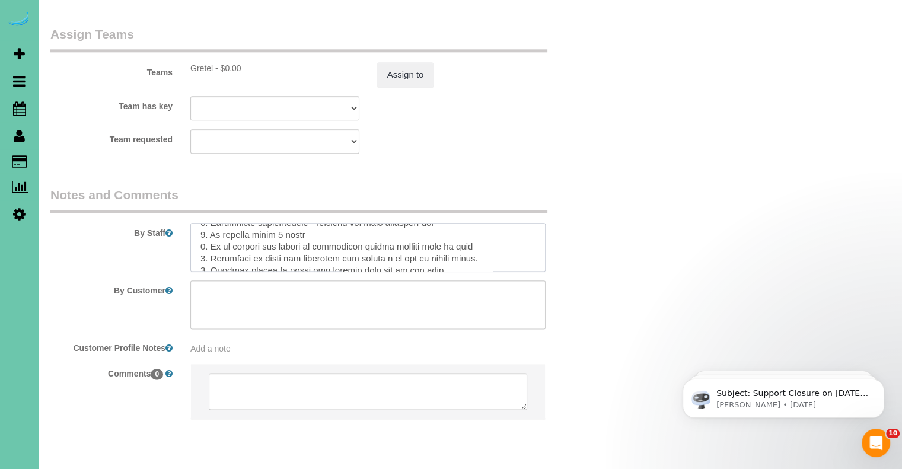
scroll to position [331, 0]
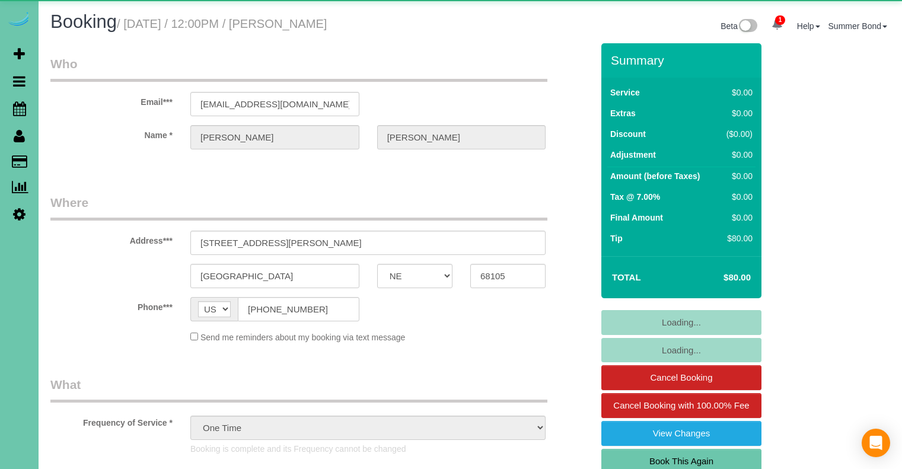
select select "NE"
select select "object:922"
select select "NE"
select select "string:fspay"
select select "object:677"
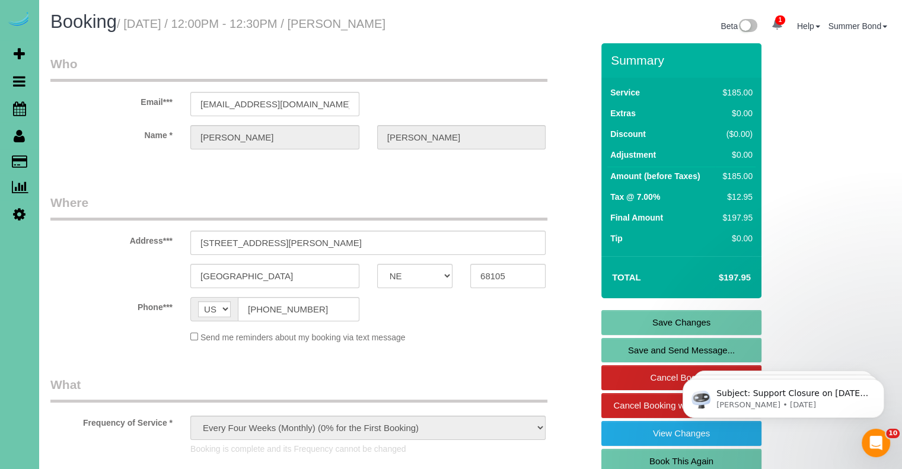
scroll to position [1553, 0]
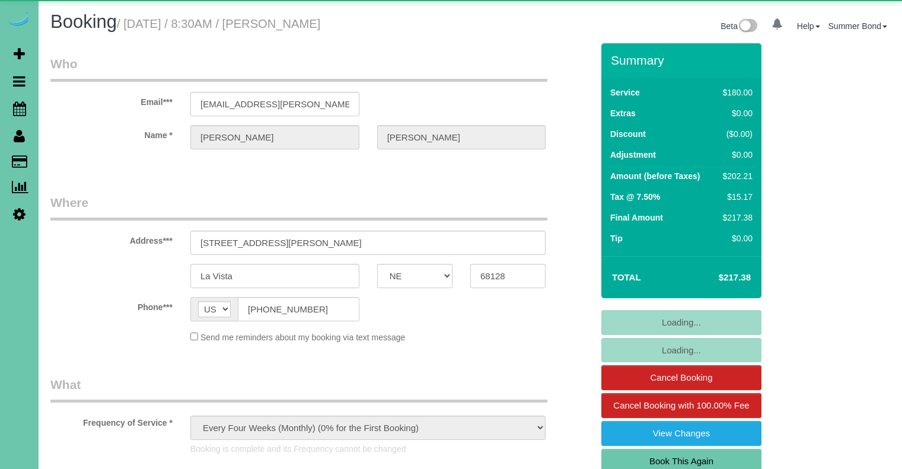
select select "NE"
select select "object:668"
select select "number:37"
select select "number:42"
select select "NE"
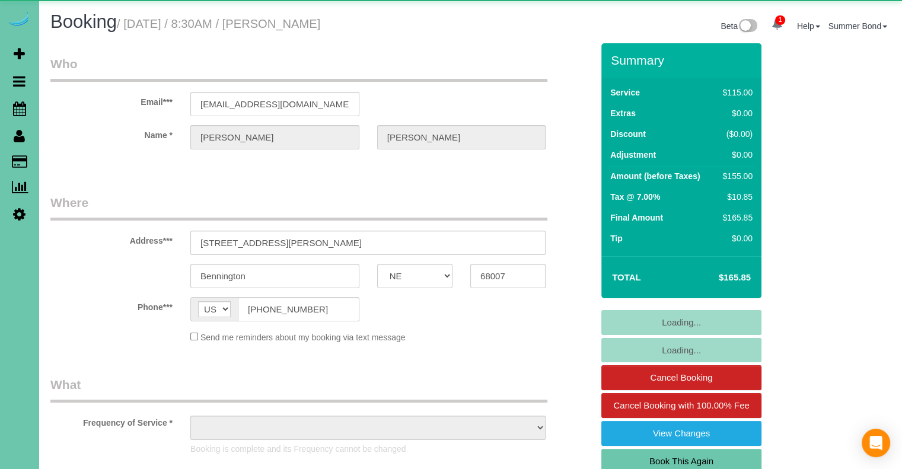
select select "object:668"
select select "string:fspay-206d4e0e-4992-4b48-a046-d244fb056c94"
select select "NE"
select select "object:940"
select select "NE"
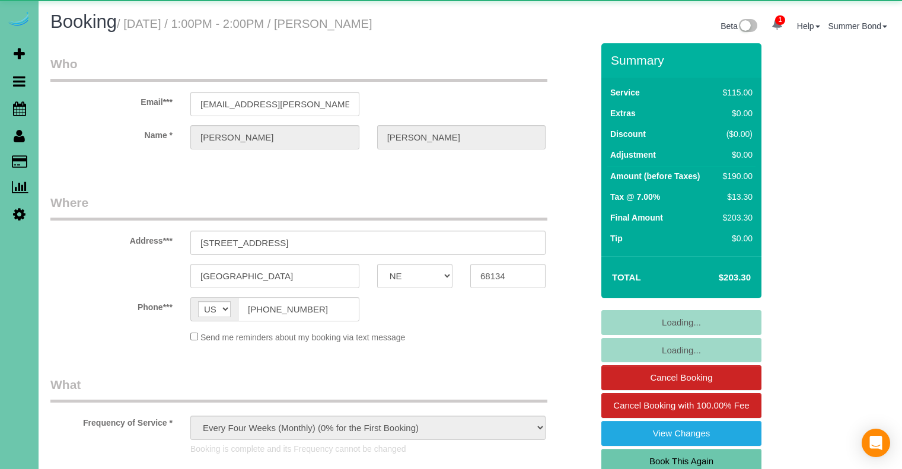
select select "object:934"
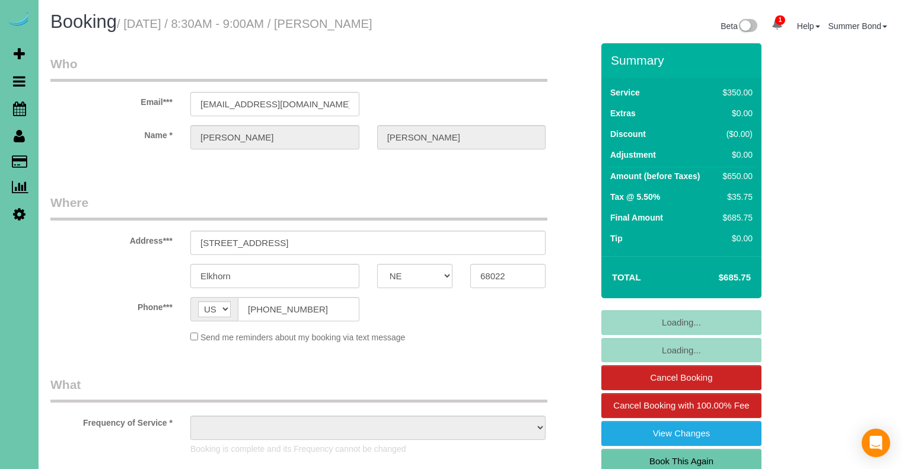
select select "NE"
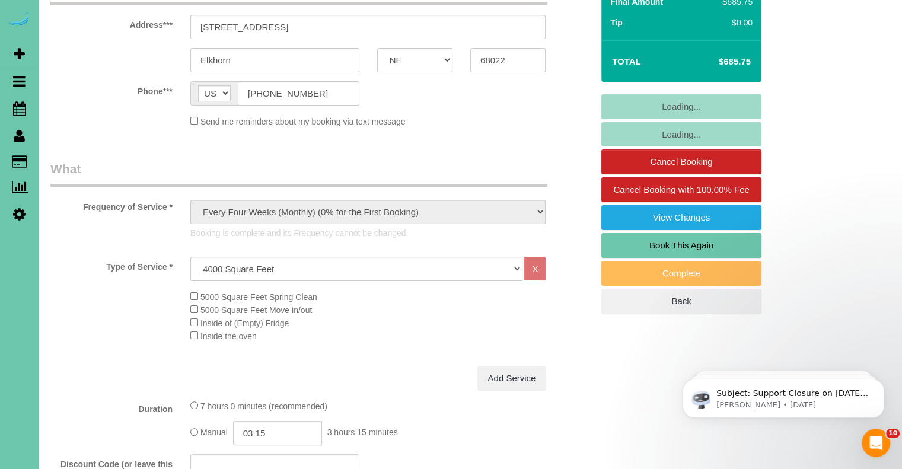
select select "object:895"
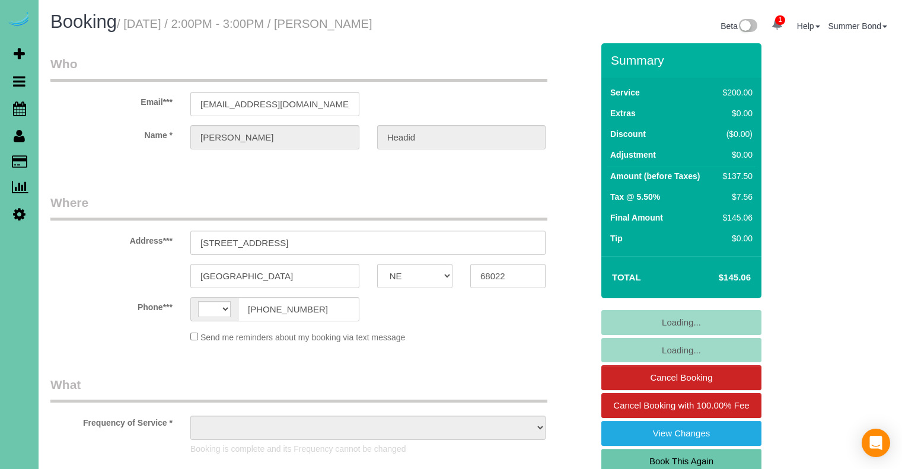
select select "NE"
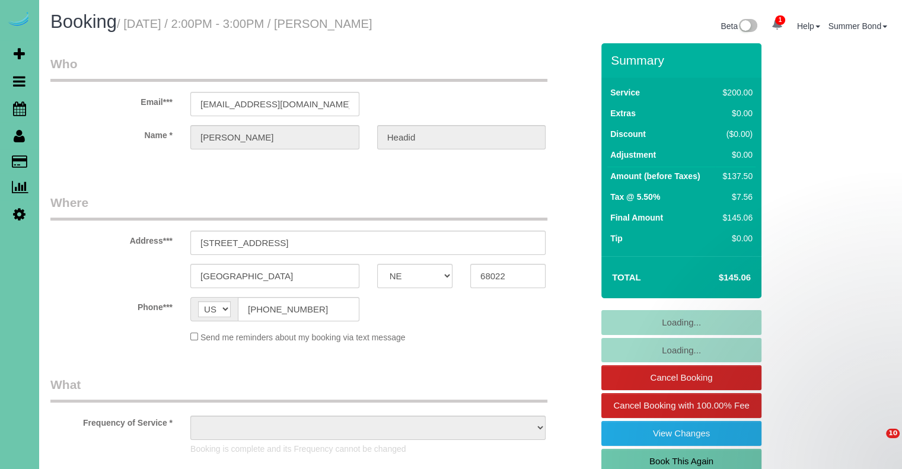
select select "string:US"
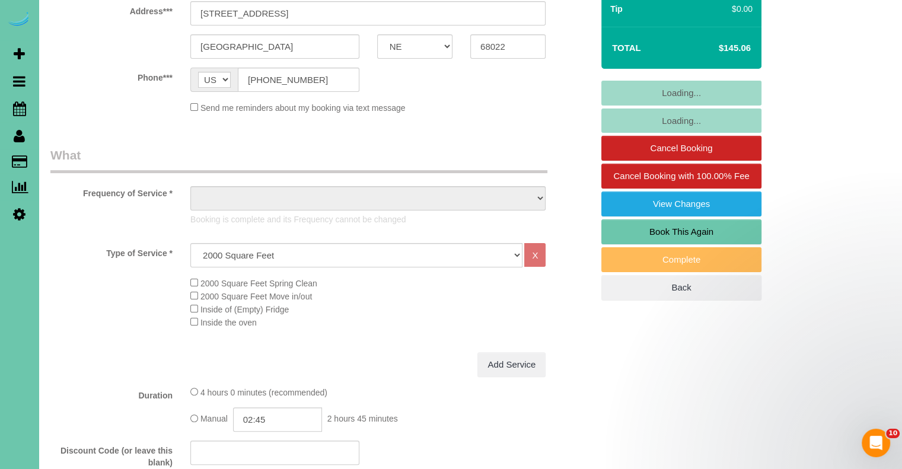
scroll to position [329, 0]
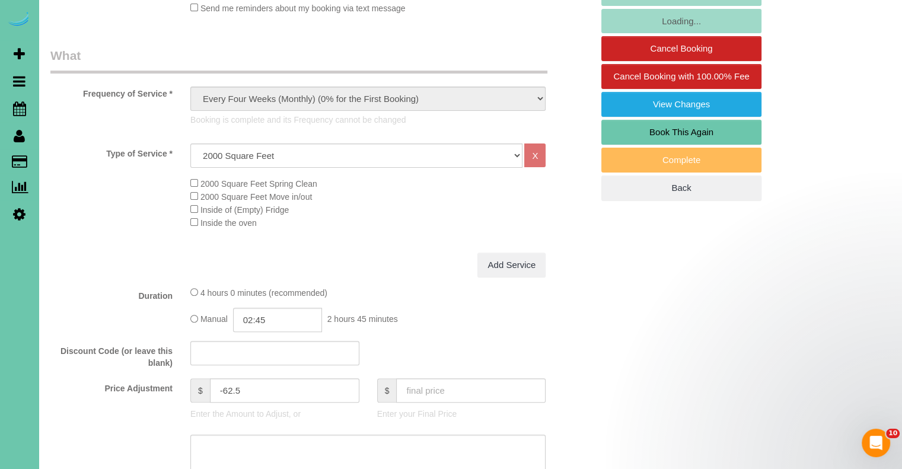
select select "object:908"
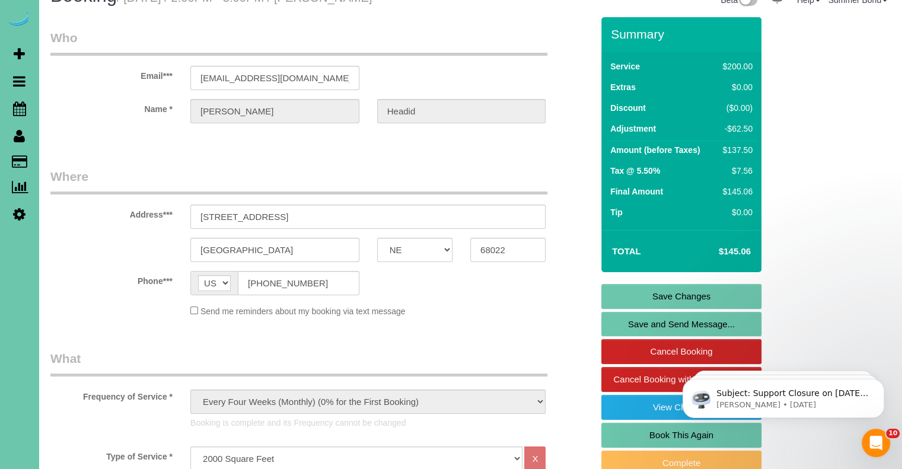
scroll to position [0, 0]
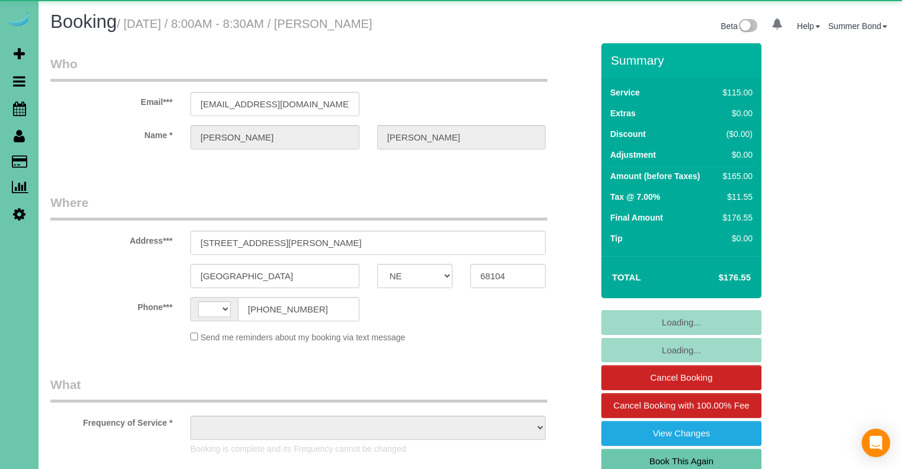
select select "NE"
select select "string:[GEOGRAPHIC_DATA]"
select select "object:635"
select select "string:fspay-bc3d99de-833e-42da-8ffa-bbf030f937e1"
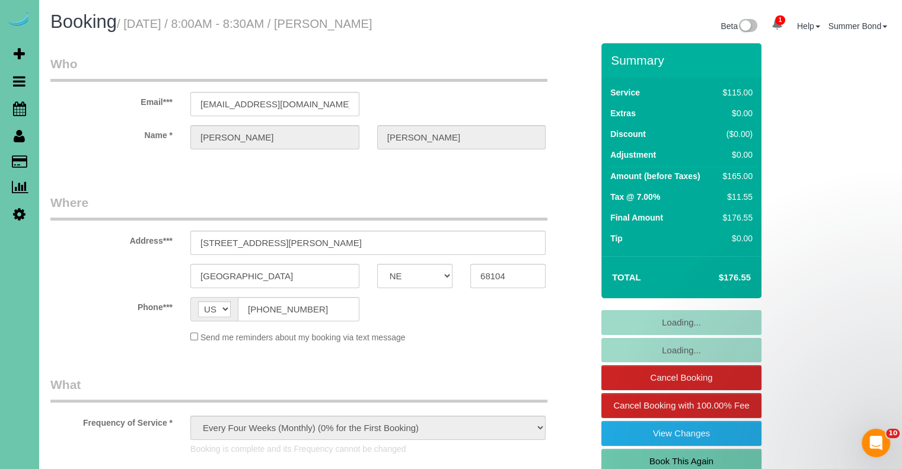
select select "object:934"
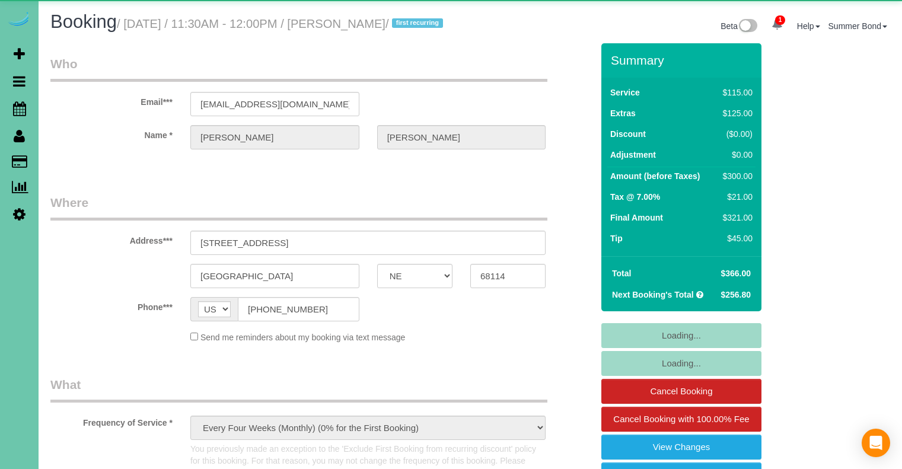
select select "NE"
select select "object:951"
select select "number:35"
select select "number:41"
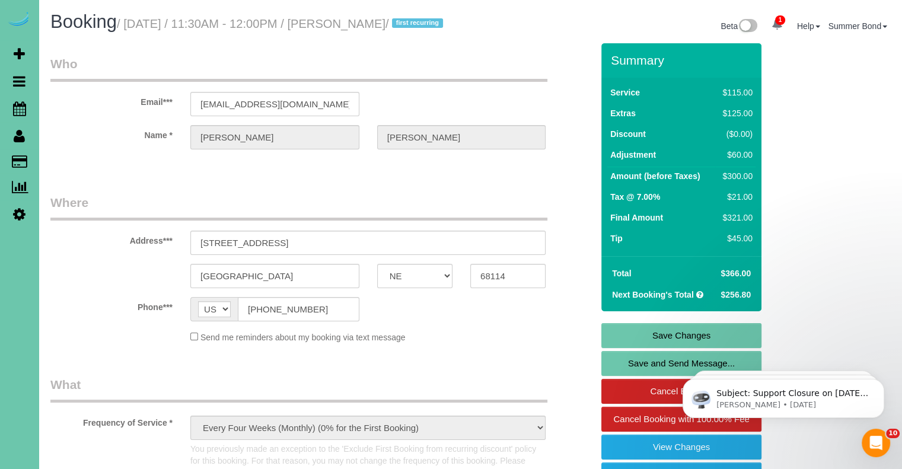
scroll to position [1436, 0]
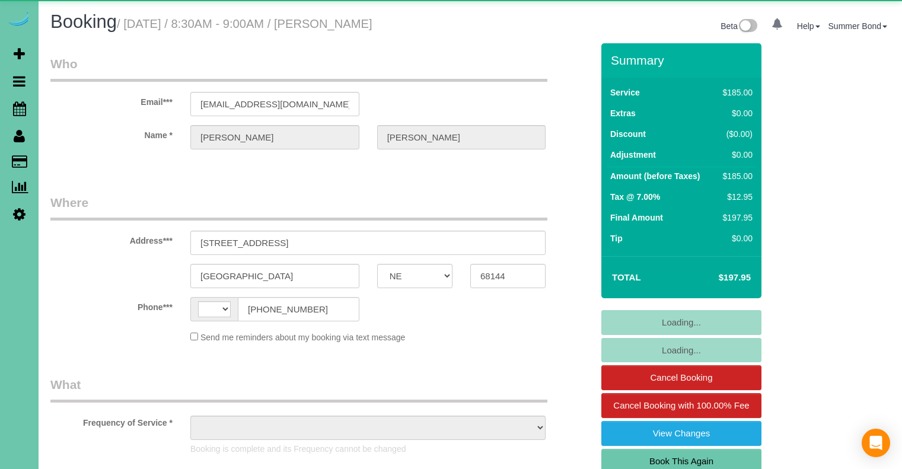
select select "NE"
select select "string:[GEOGRAPHIC_DATA]"
select select "object:678"
select select "string:fspay-adcf25fd-ba94-4ea1-a541-793f97b06575"
select select "NE"
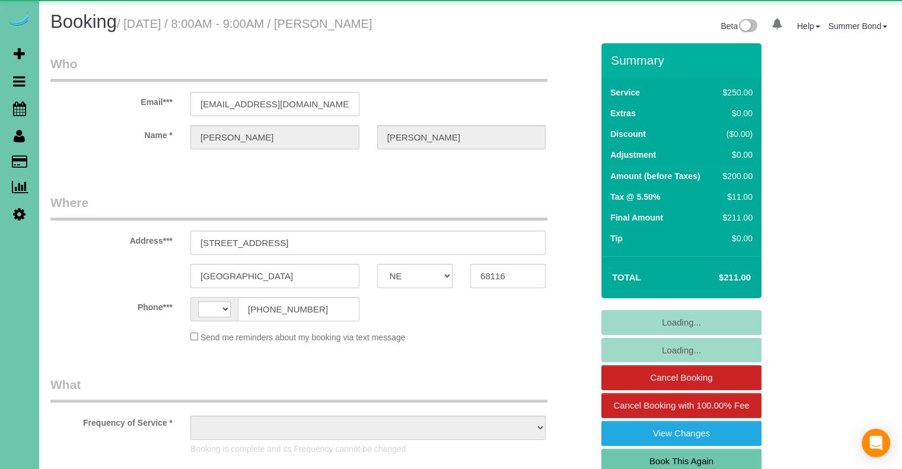
select select "string:[GEOGRAPHIC_DATA]"
select select "object:635"
select select "string:fspay-2a3f3cfd-3fcc-4eab-919c-7ff6ba454651"
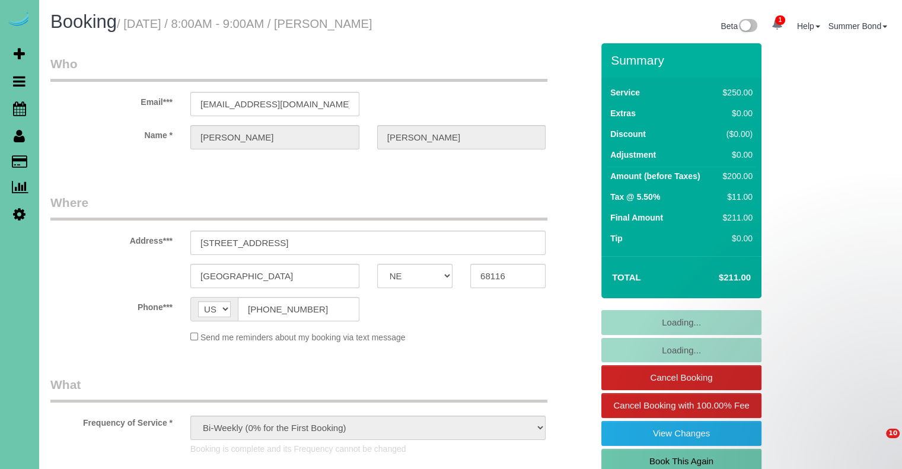
select select "object:934"
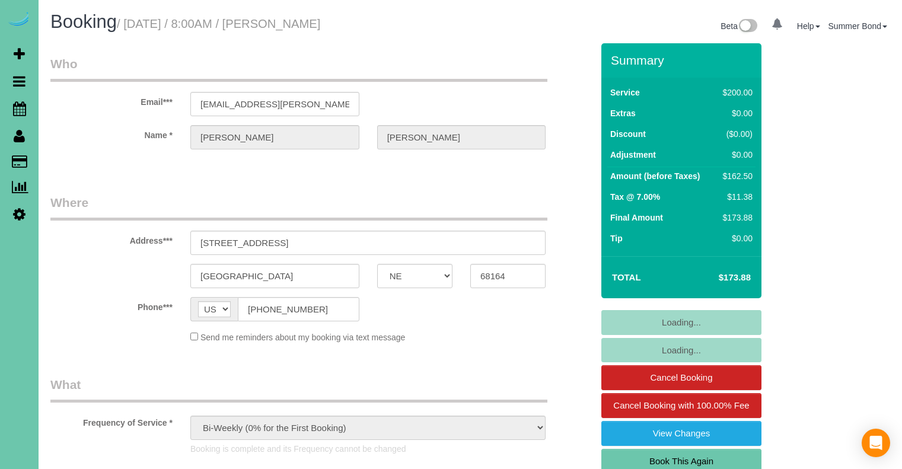
select select "NE"
select select "string:fspay-14d627d3-6237-4016-b7ec-47eacfa34e28"
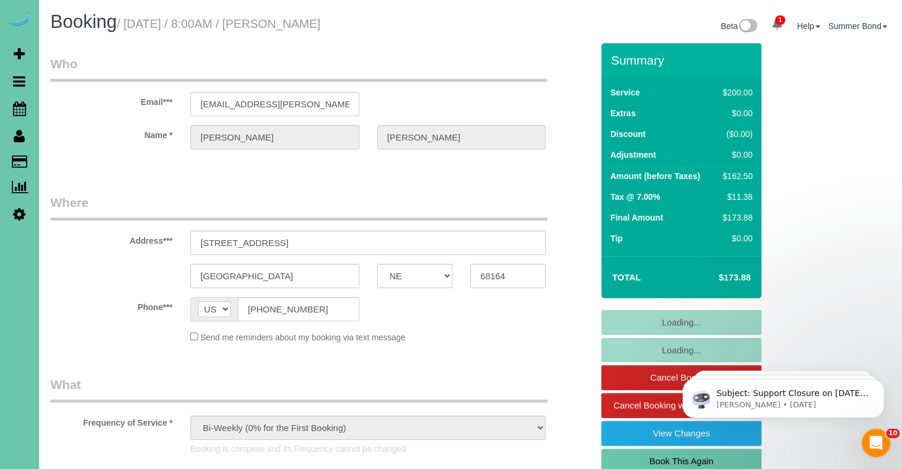
select select "object:687"
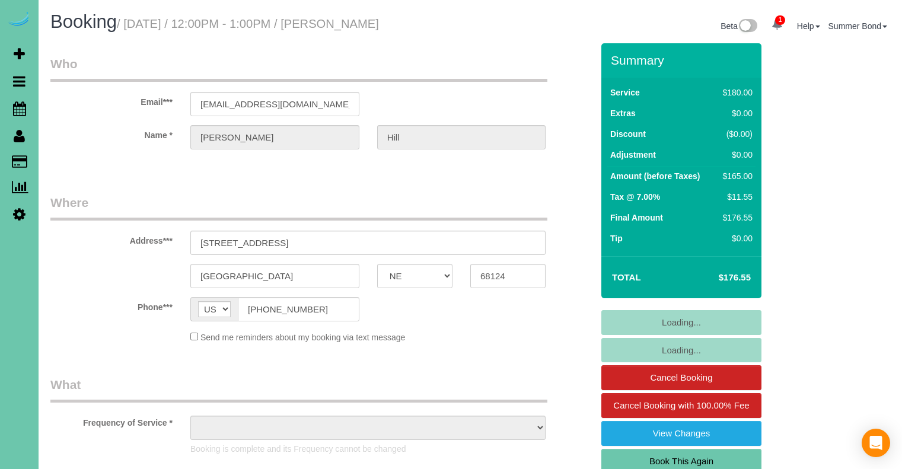
select select "NE"
select select "object:668"
select select "number:37"
select select "number:42"
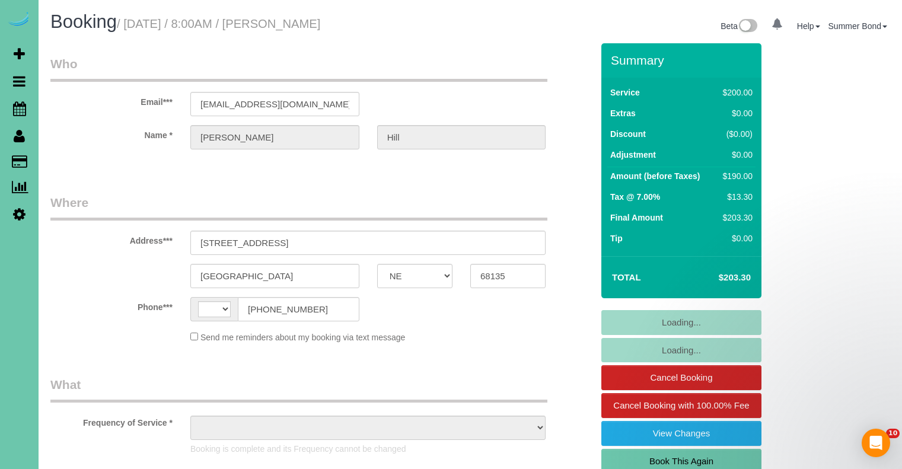
select select "NE"
select select "string:[GEOGRAPHIC_DATA]"
select select "object:635"
select select "string:fspay-378439ef-b1a8-402e-9b25-154d68d28bf5"
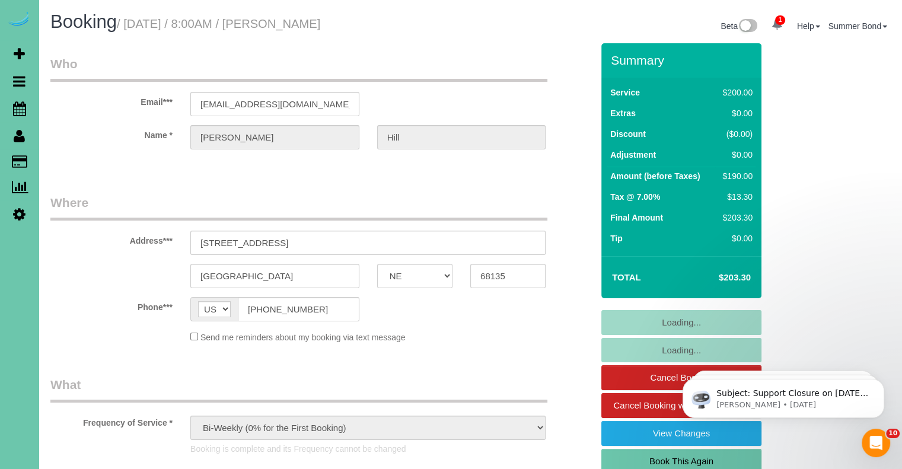
select select "object:684"
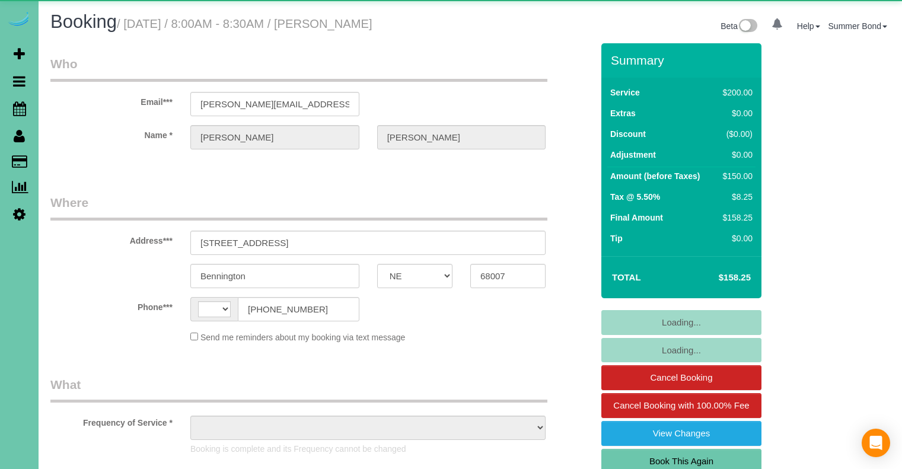
select select "NE"
select select "string:[GEOGRAPHIC_DATA]"
select select "object:635"
select select "string:fspay-1a6a658e-bf28-449d-a1c6-a5366b85a3cc"
select select "object:668"
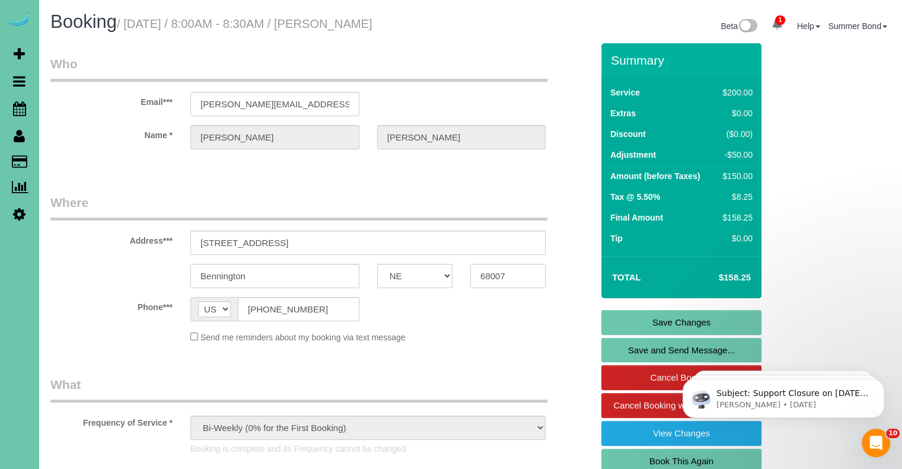
scroll to position [1380, 0]
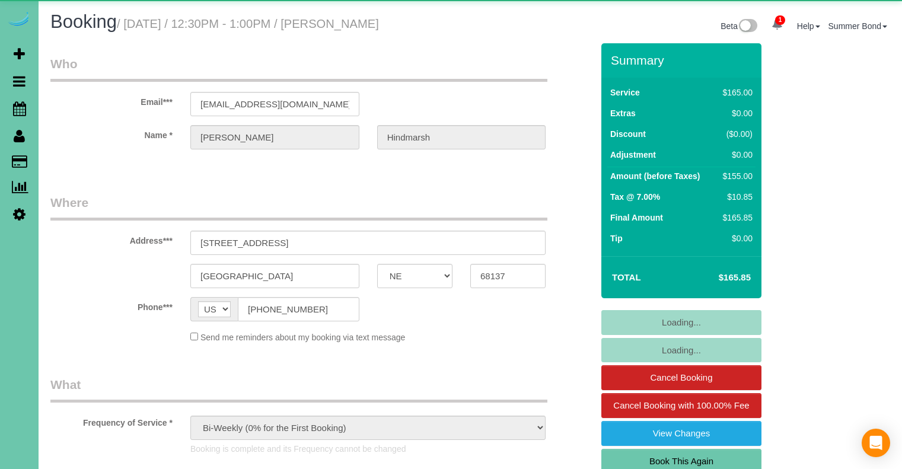
select select "NE"
select select "object:684"
select select "number:36"
select select "number:42"
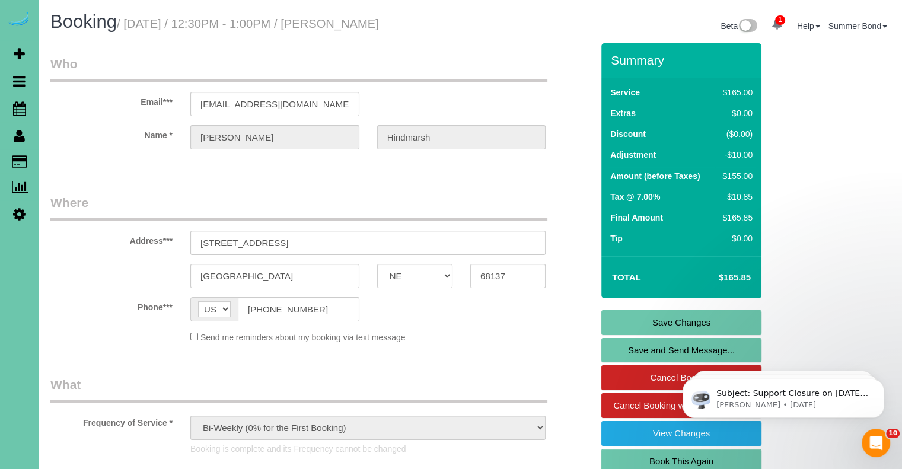
scroll to position [1381, 0]
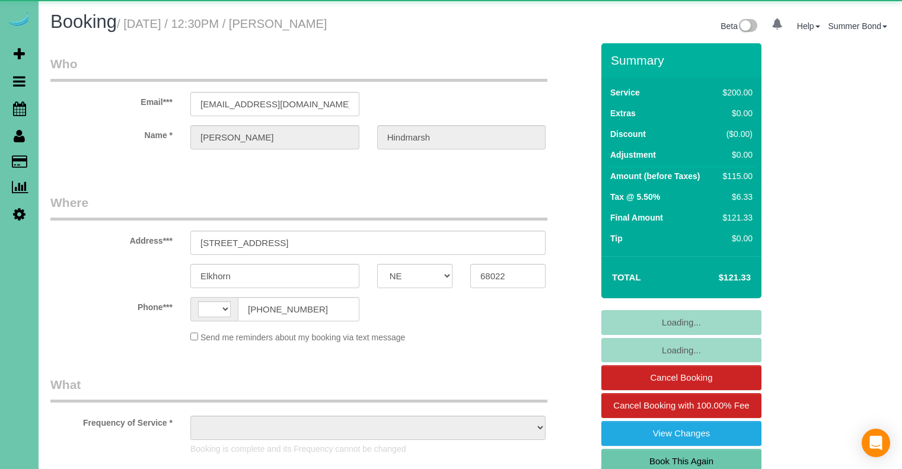
select select "NE"
select select "string:[GEOGRAPHIC_DATA]"
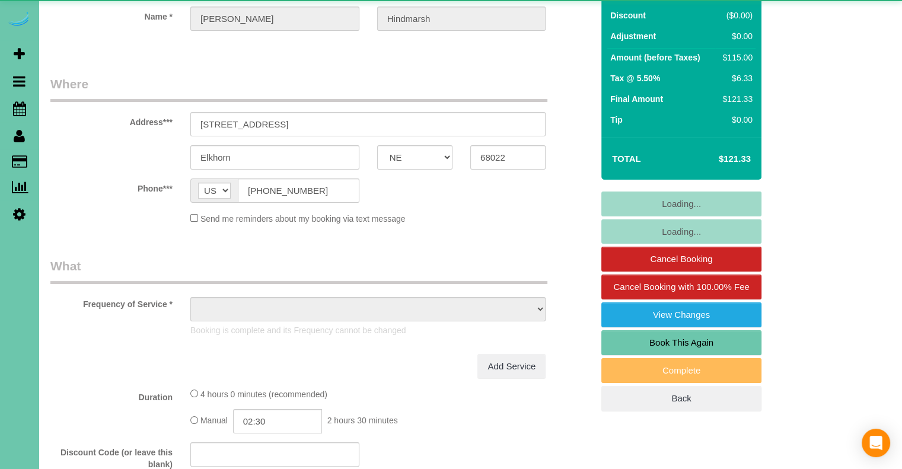
select select "object:866"
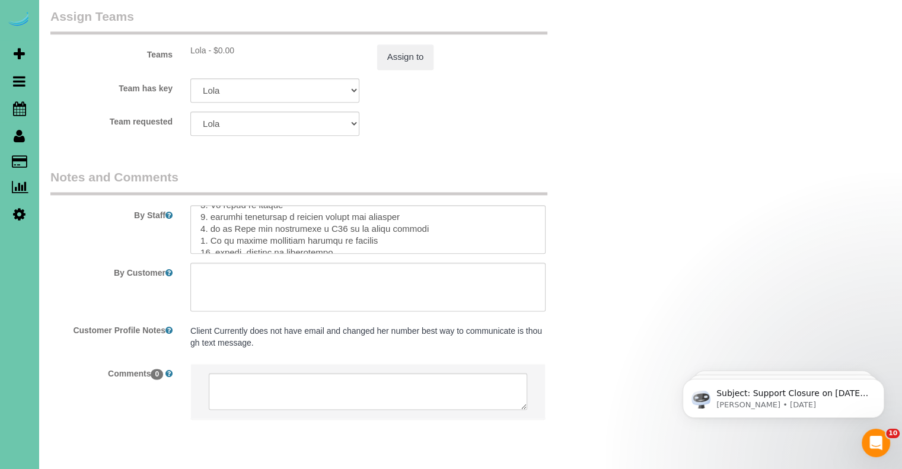
scroll to position [331, 0]
drag, startPoint x: 252, startPoint y: 193, endPoint x: 199, endPoint y: 194, distance: 52.2
click at [199, 205] on textarea at bounding box center [367, 229] width 355 height 49
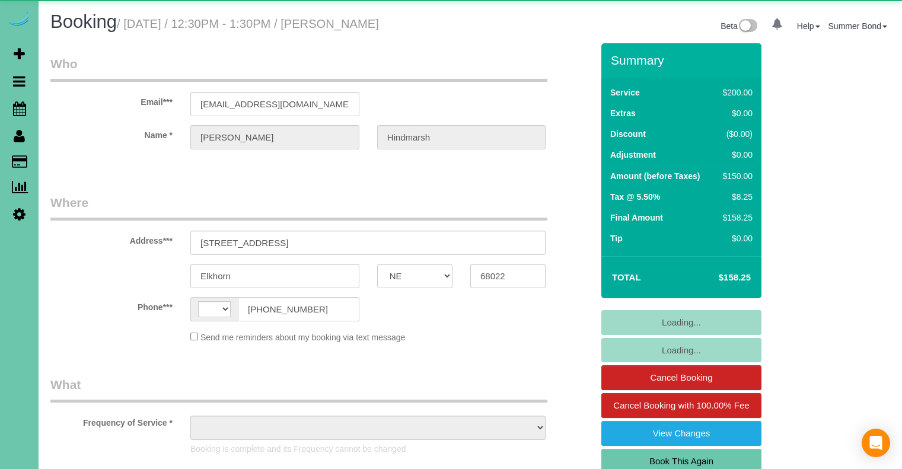
select select "NE"
select select "string:[GEOGRAPHIC_DATA]"
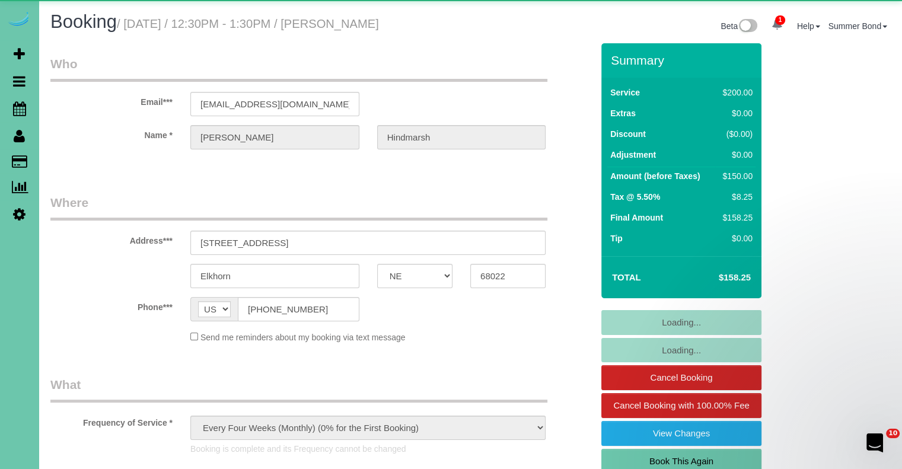
select select "object:917"
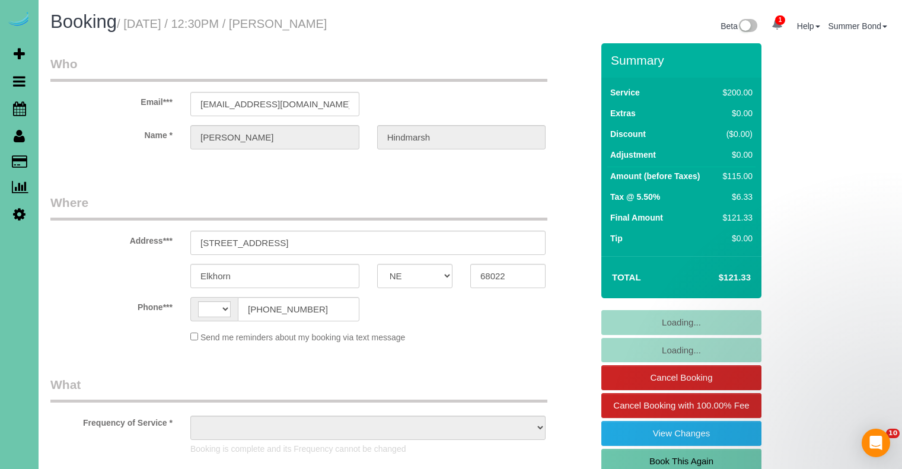
select select "NE"
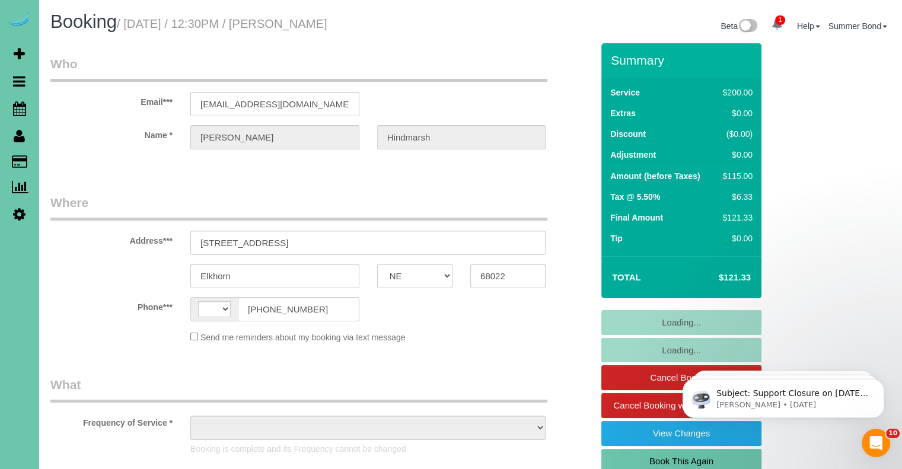
select select "string:[GEOGRAPHIC_DATA]"
select select "object:863"
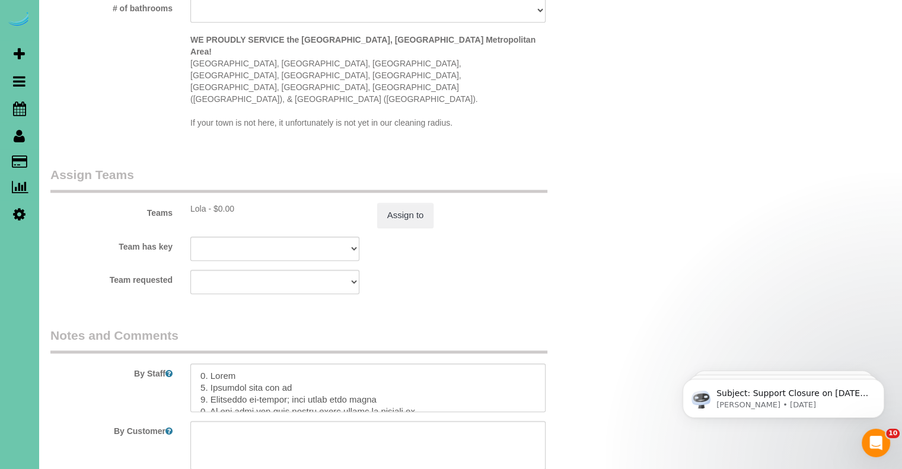
scroll to position [1305, 0]
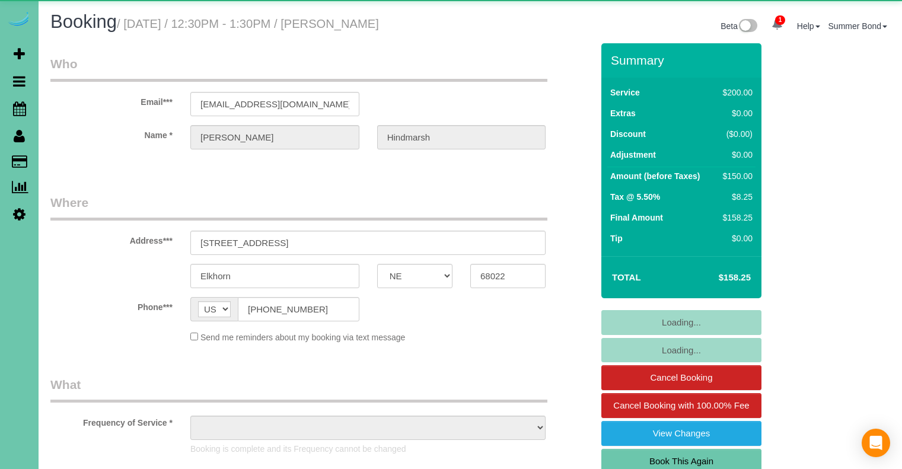
select select "NE"
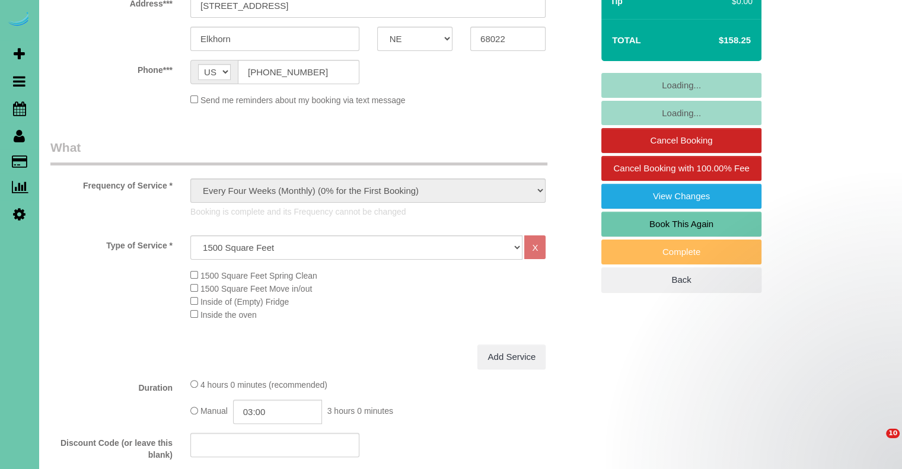
scroll to position [590, 0]
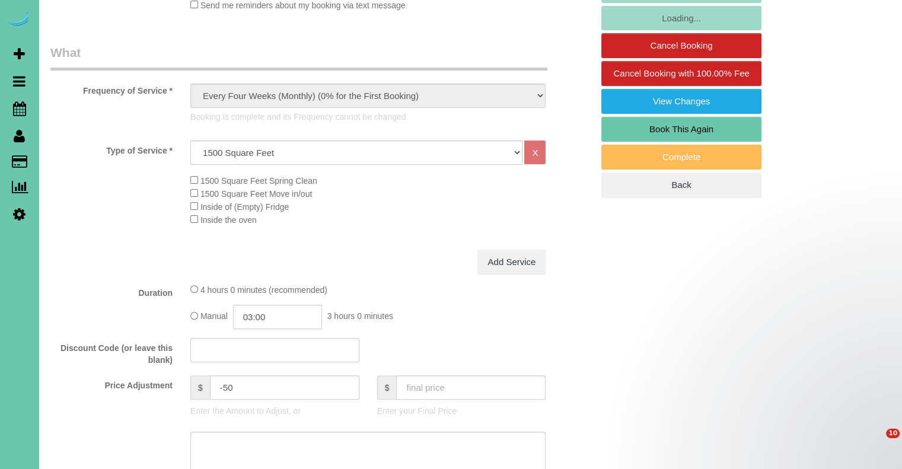
select select "object:654"
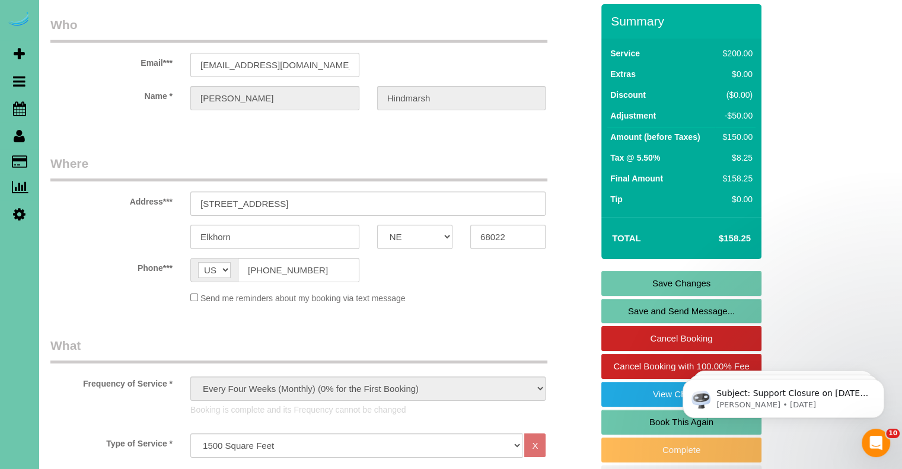
scroll to position [0, 0]
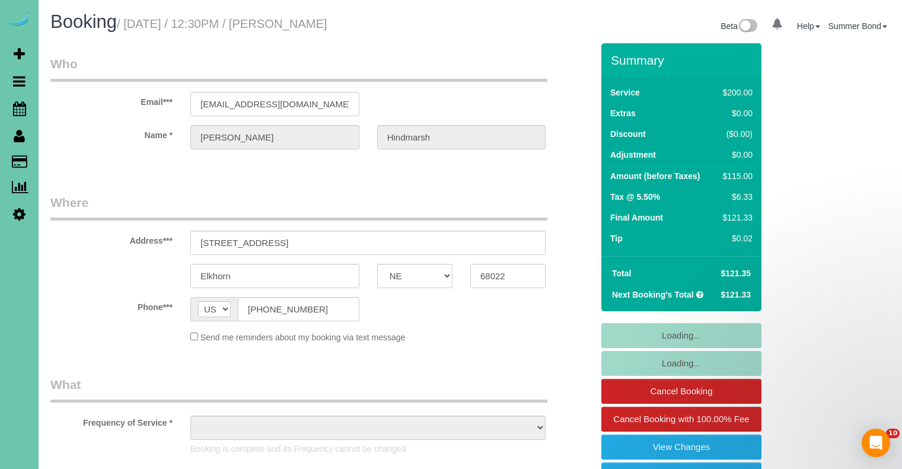
select select "NE"
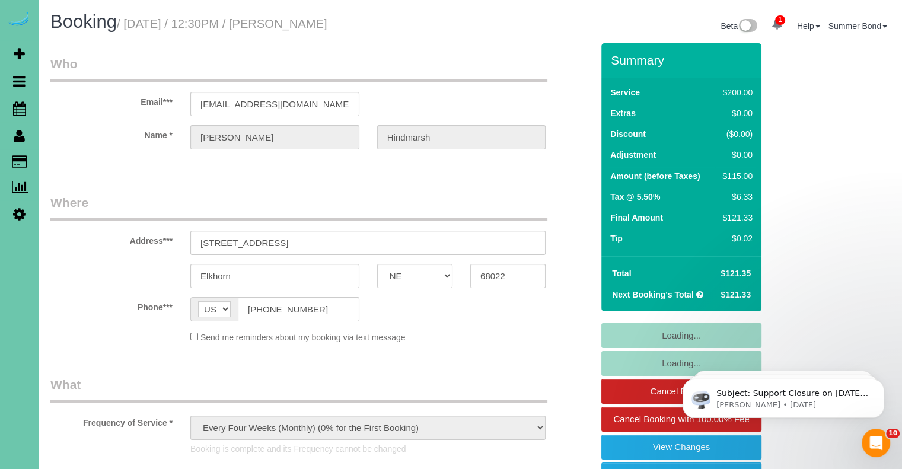
select select "object:922"
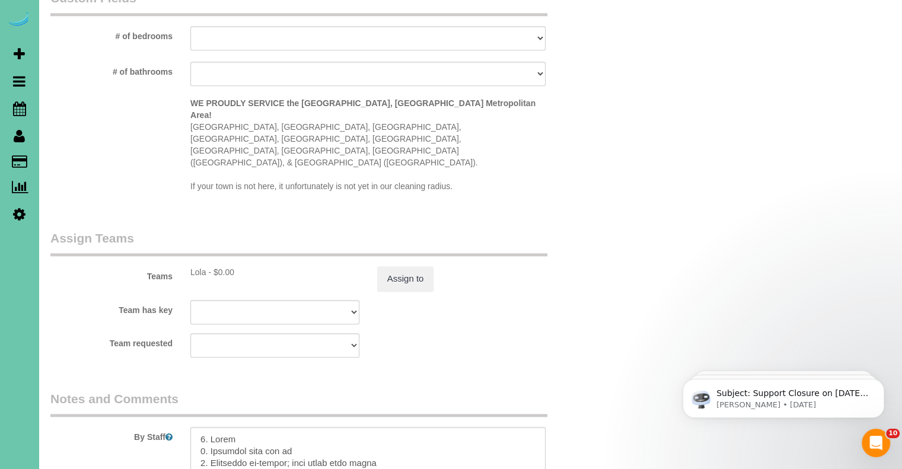
scroll to position [1409, 0]
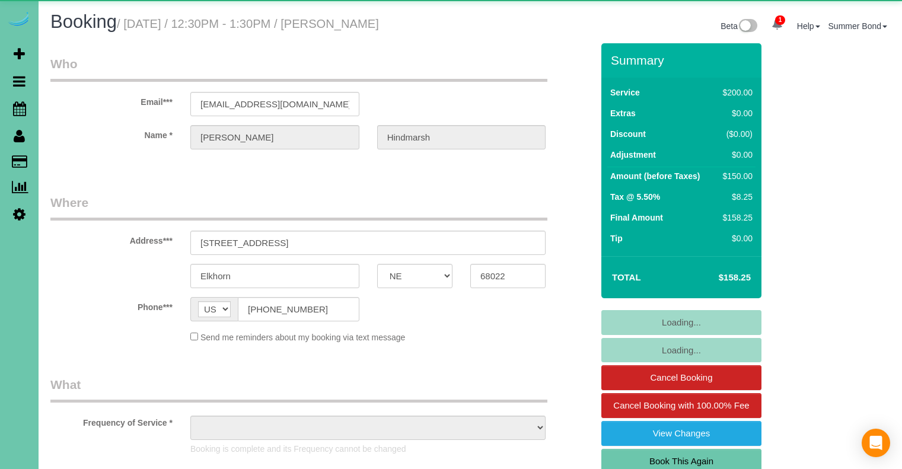
select select "NE"
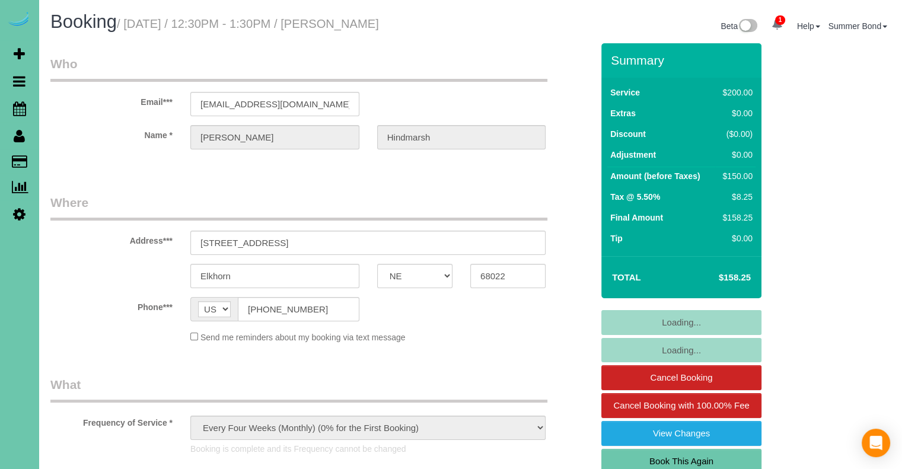
select select "object:673"
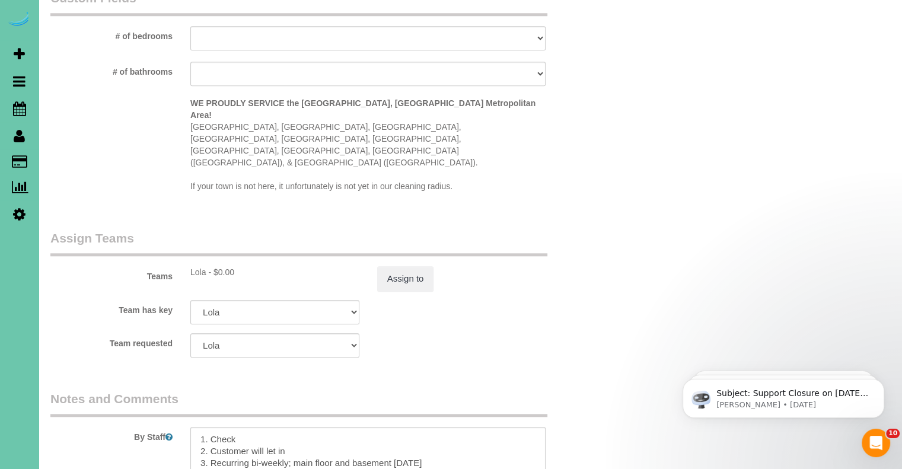
scroll to position [1409, 0]
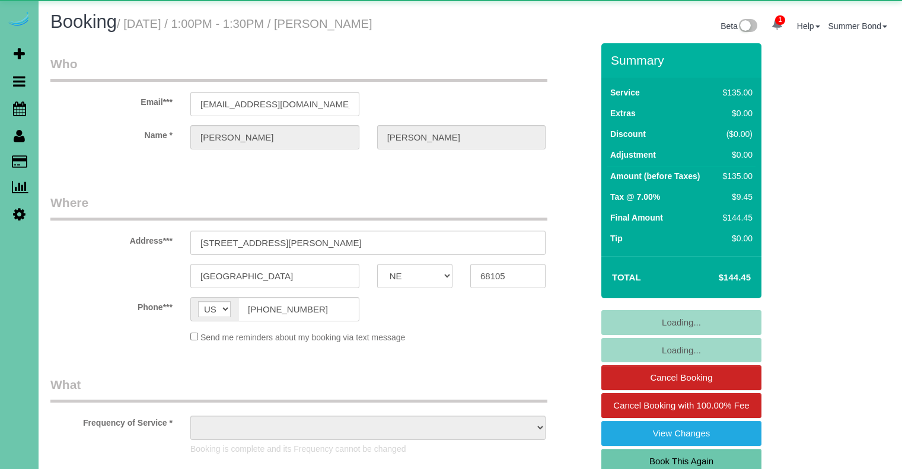
select select "NE"
select select "object:931"
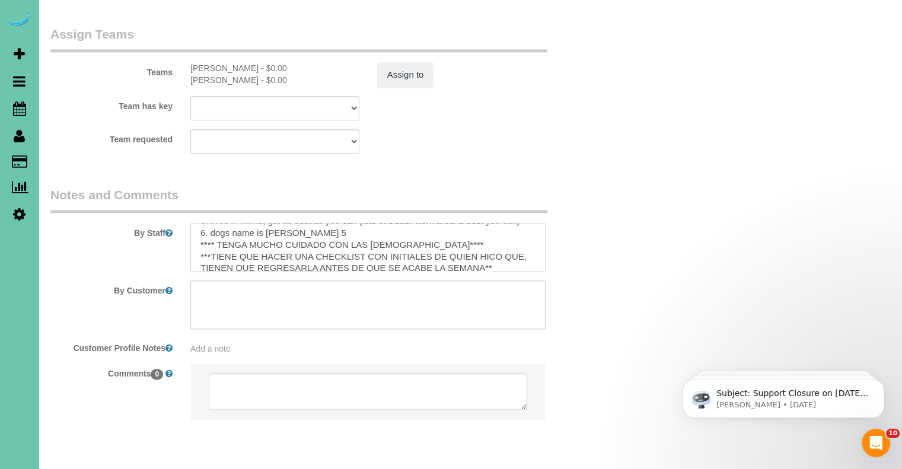
scroll to position [119, 0]
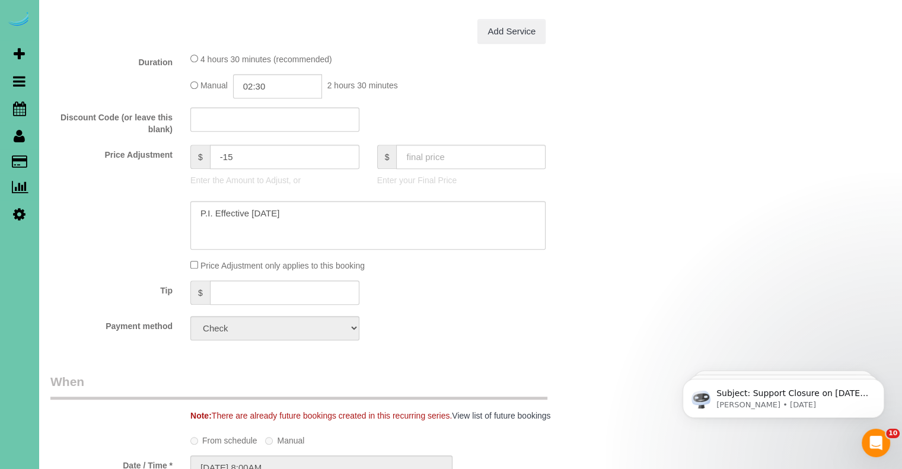
scroll to position [593, 0]
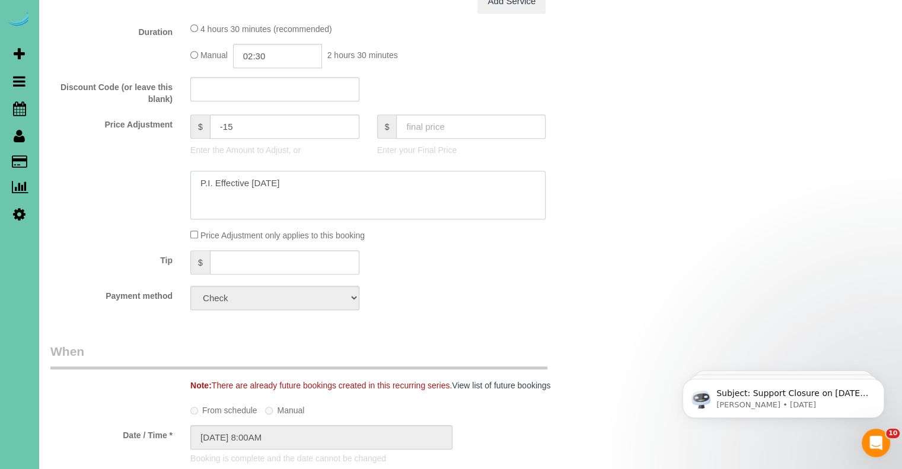
click at [338, 190] on textarea at bounding box center [367, 195] width 355 height 49
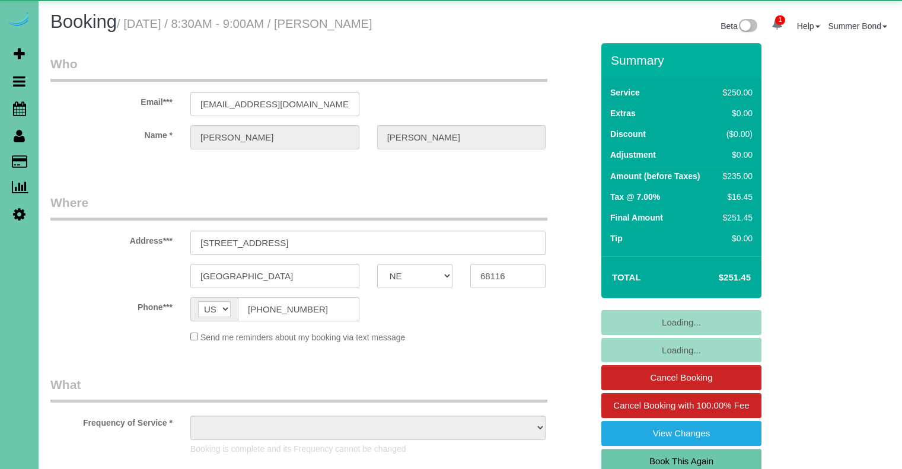
select select "NE"
select select "object:877"
select select "NE"
select select "string:[GEOGRAPHIC_DATA]"
select select "object:934"
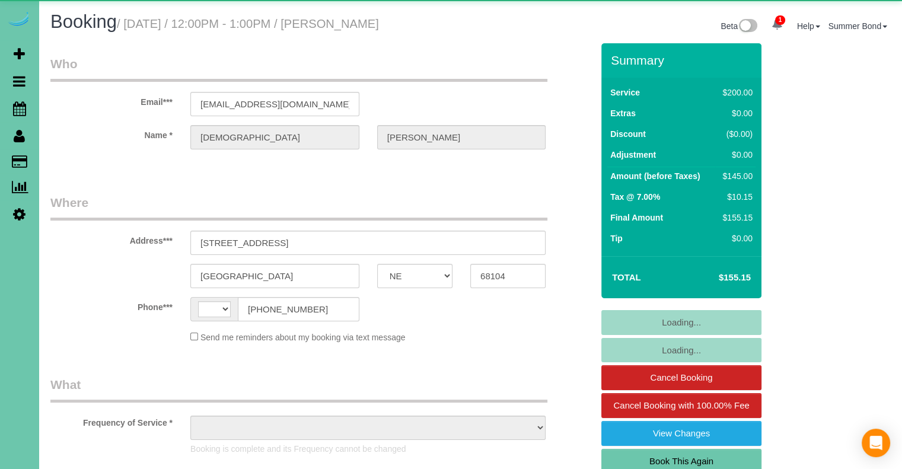
select select "string:fspay-a4dd83f0-5aa9-4d82-8c6e-45aaa6b100f9"
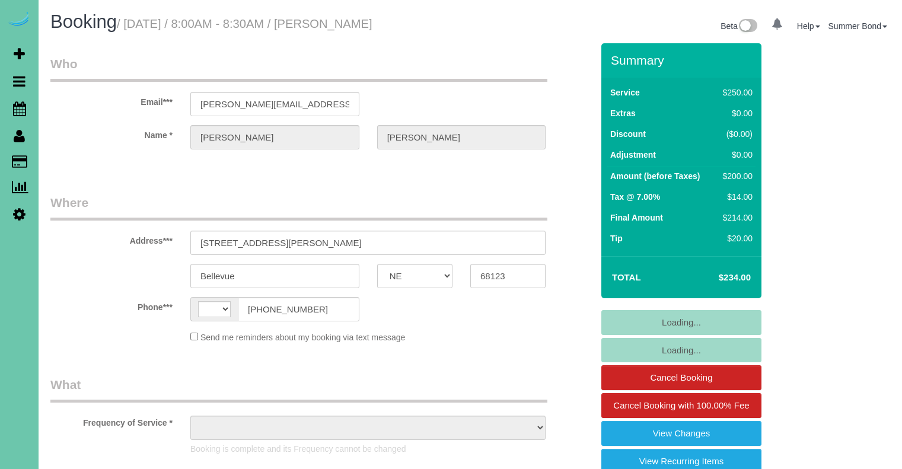
select select "NE"
select select "string:[GEOGRAPHIC_DATA]"
select select "object:936"
select select "string:fspay-38475218-6b72-4c14-b329-e5430861394c"
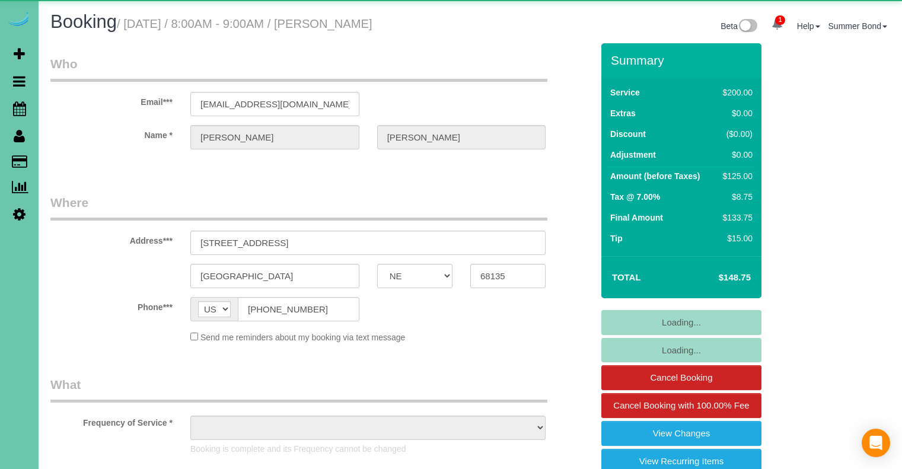
select select "NE"
select select "object:942"
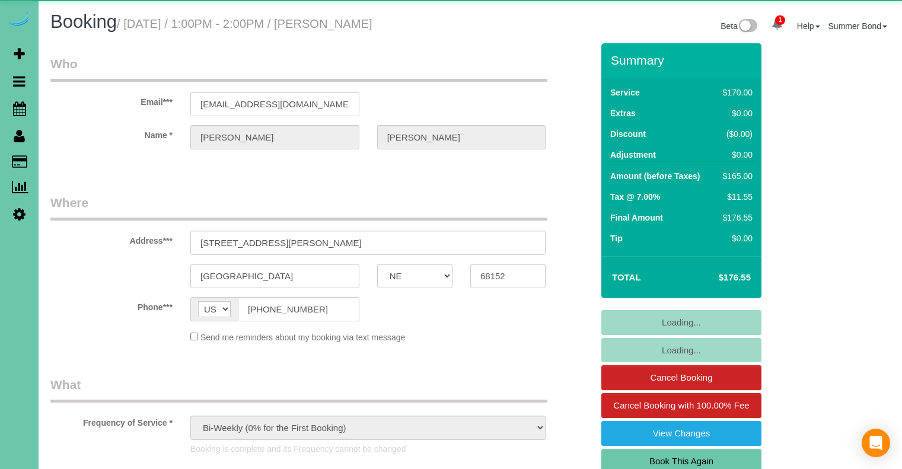
select select "NE"
select select "object:684"
select select "number:34"
select select "number:41"
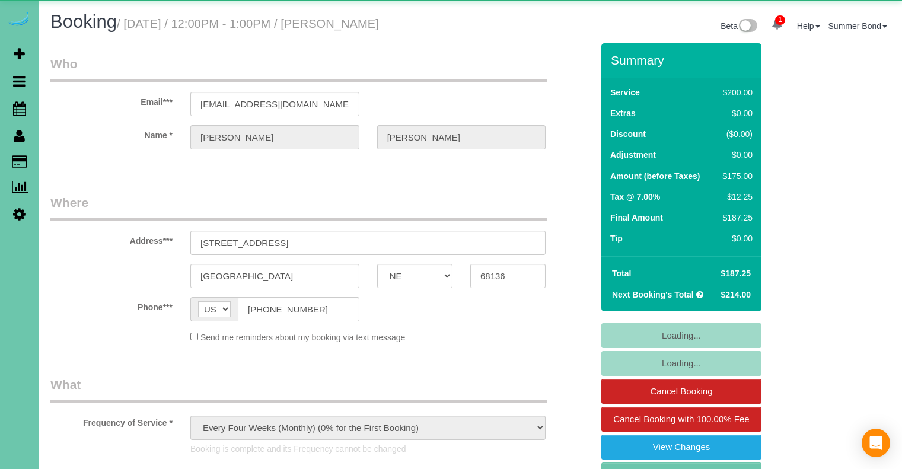
select select "NE"
select select "object:934"
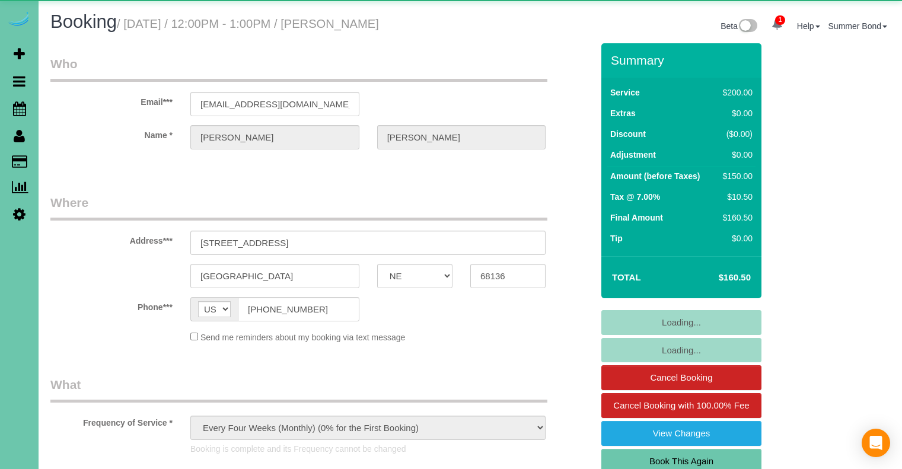
select select "NE"
select select "object:877"
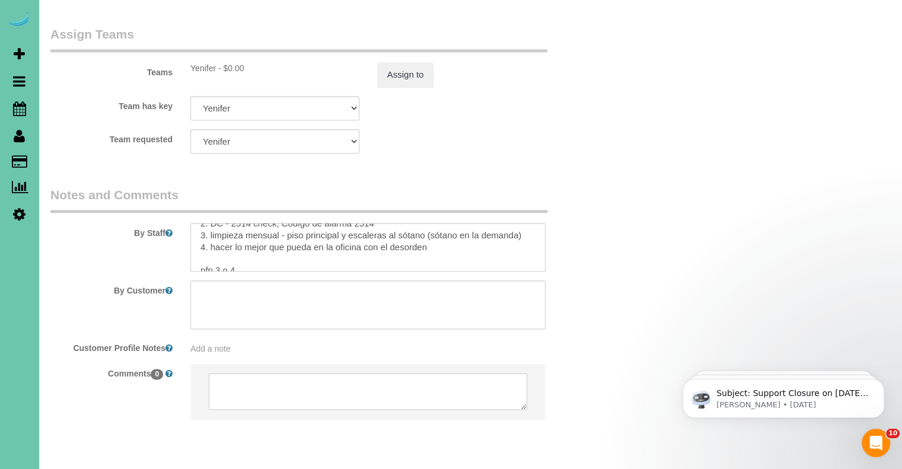
scroll to position [130, 0]
drag, startPoint x: 239, startPoint y: 224, endPoint x: 199, endPoint y: 227, distance: 39.3
click at [199, 227] on textarea at bounding box center [367, 247] width 355 height 49
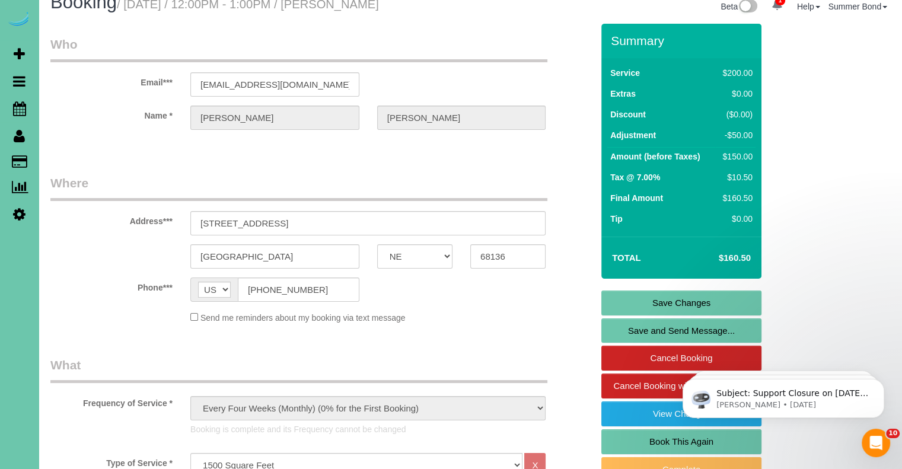
scroll to position [0, 0]
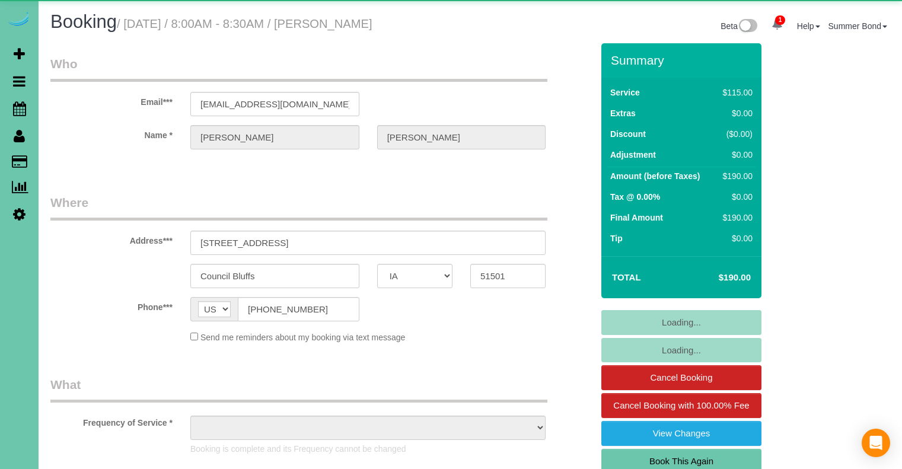
select select "IA"
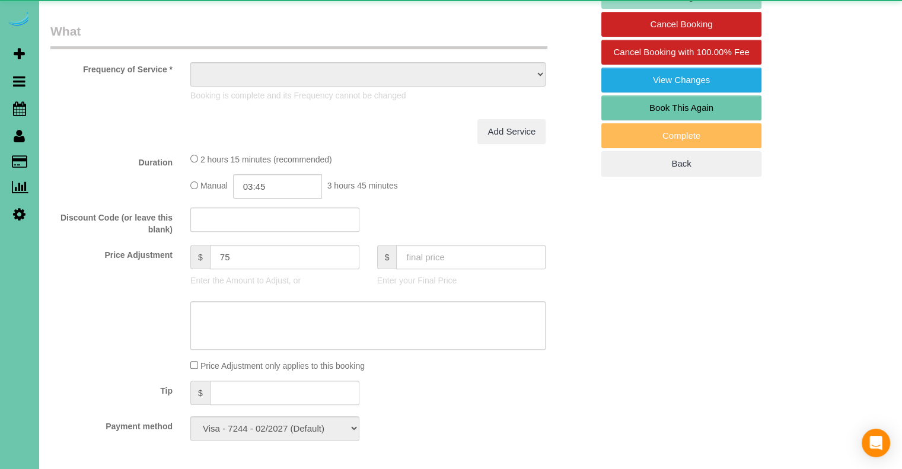
select select "object:931"
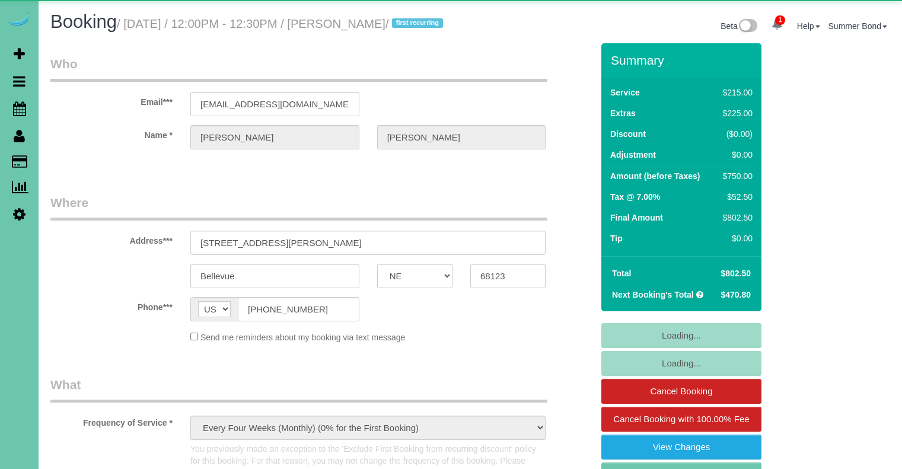
select select "NE"
select select "object:912"
select select "number:37"
select select "number:42"
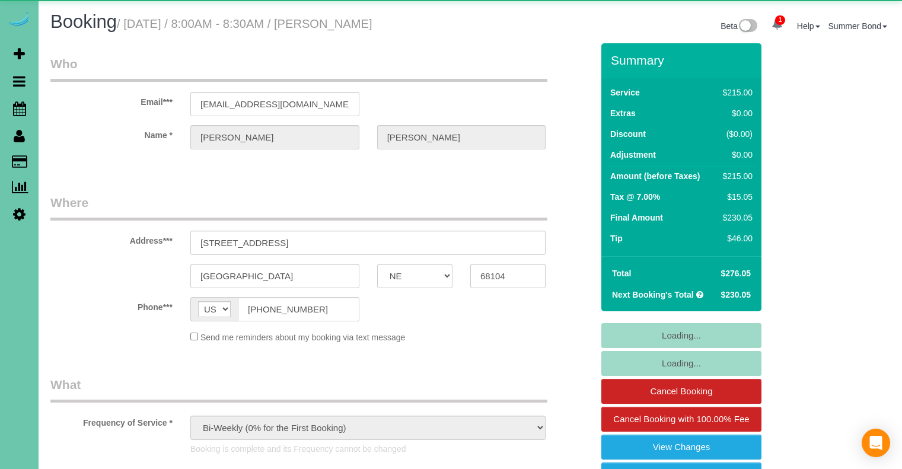
select select "NE"
select select "object:743"
select select "number:37"
select select "number:42"
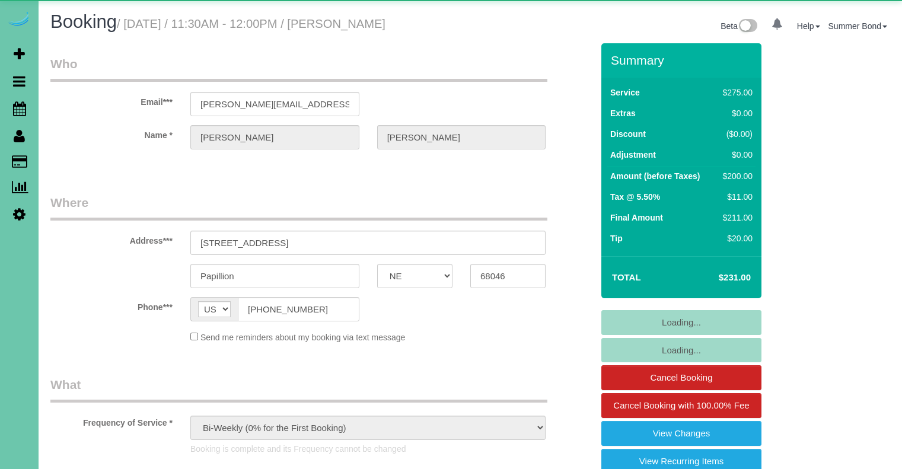
select select "NE"
select select "object:939"
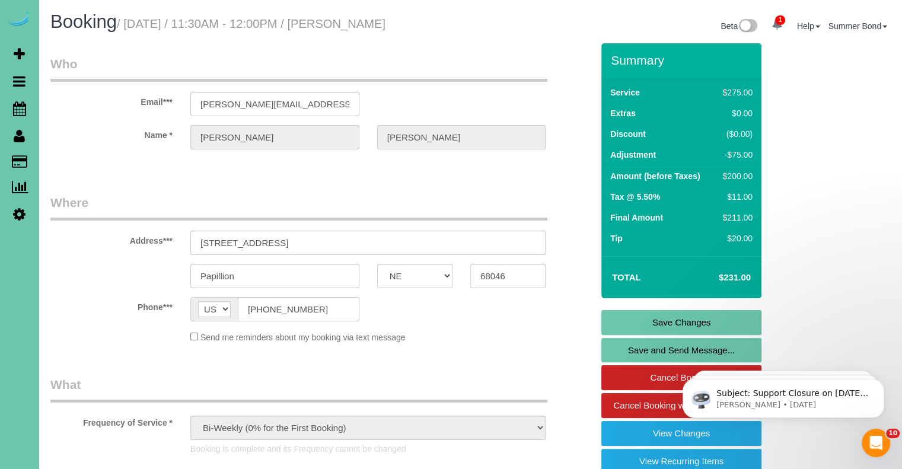
scroll to position [260, 0]
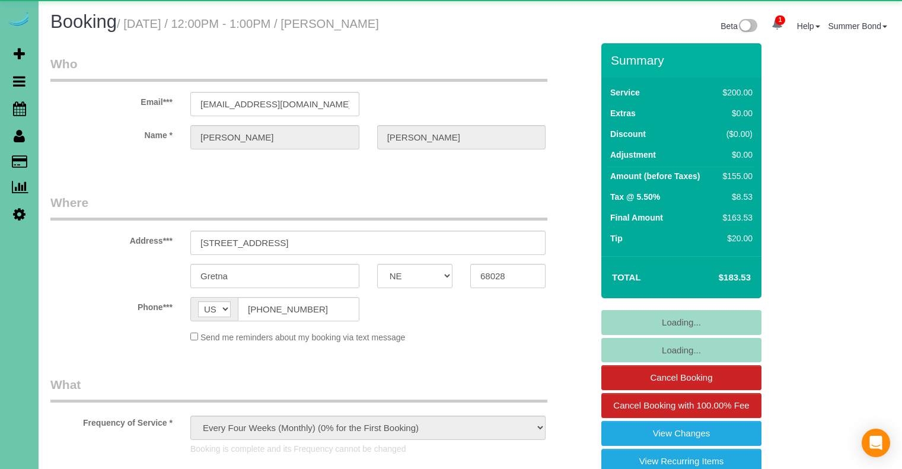
select select "NE"
select select "object:942"
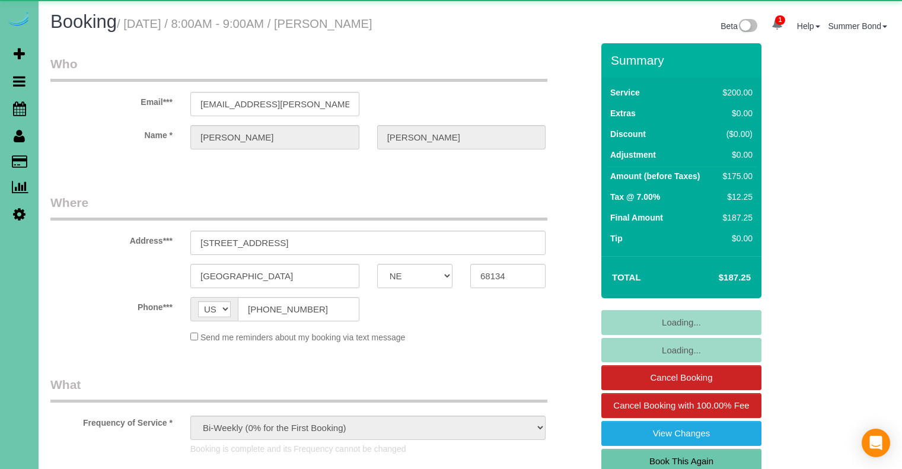
select select "NE"
select select "object:934"
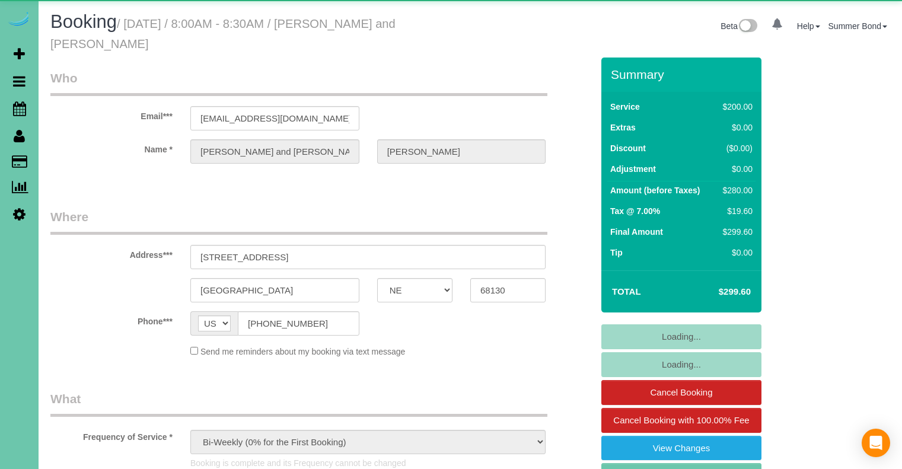
select select "NE"
select select "object:940"
select select "number:37"
select select "number:42"
select select "NE"
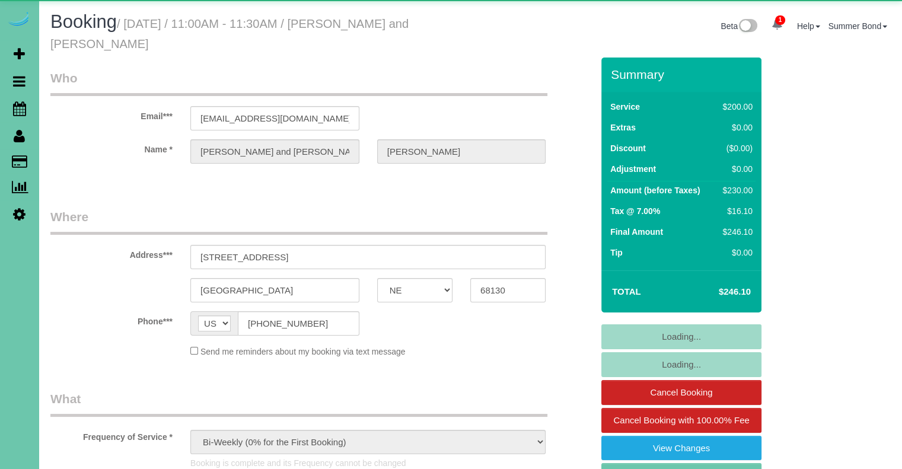
select select "object:684"
select select "number:37"
select select "number:42"
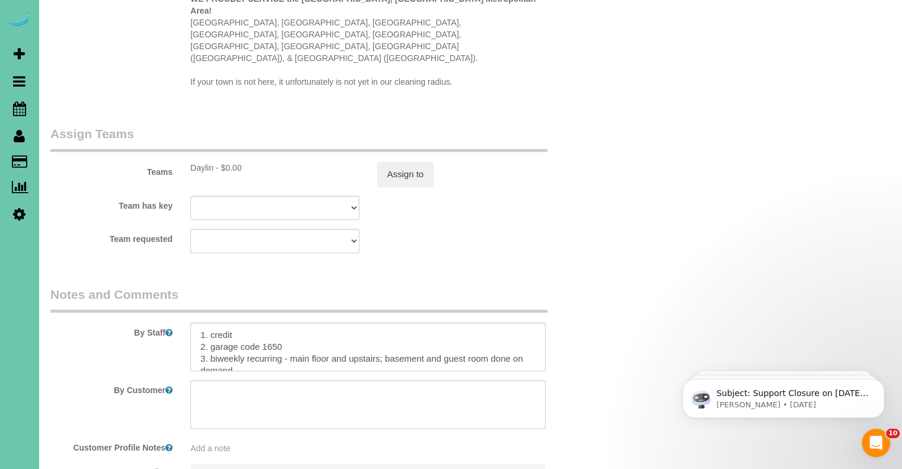
scroll to position [1405, 0]
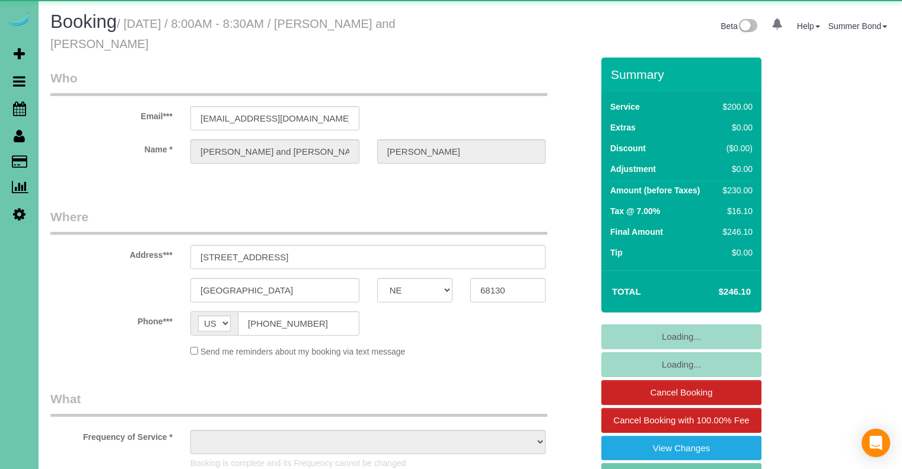
select select "NE"
select select "object:940"
select select "string:fspay-31a4205b-233c-412e-a85b-4fe51c6a3293"
select select "number:37"
select select "number:42"
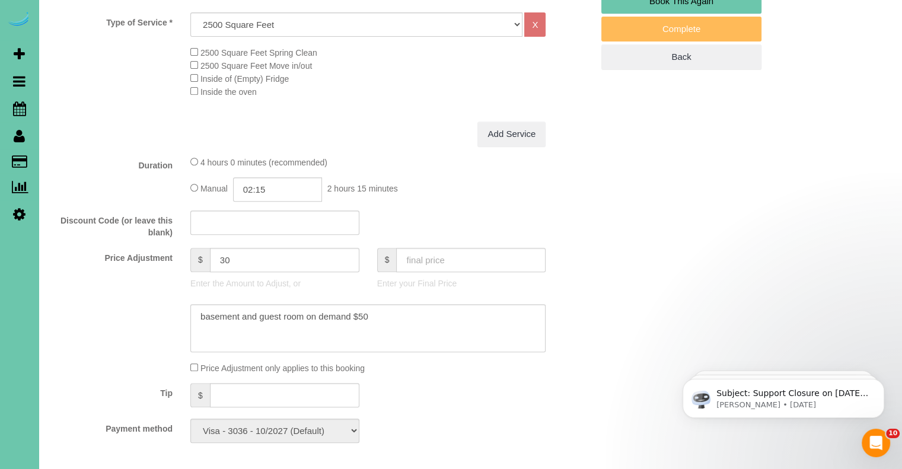
scroll to position [593, 0]
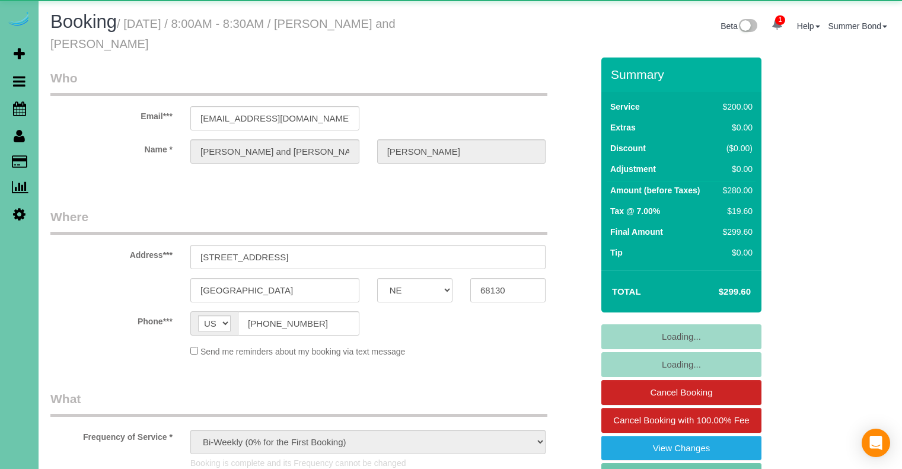
select select "NE"
select select "object:883"
select select "number:37"
select select "number:42"
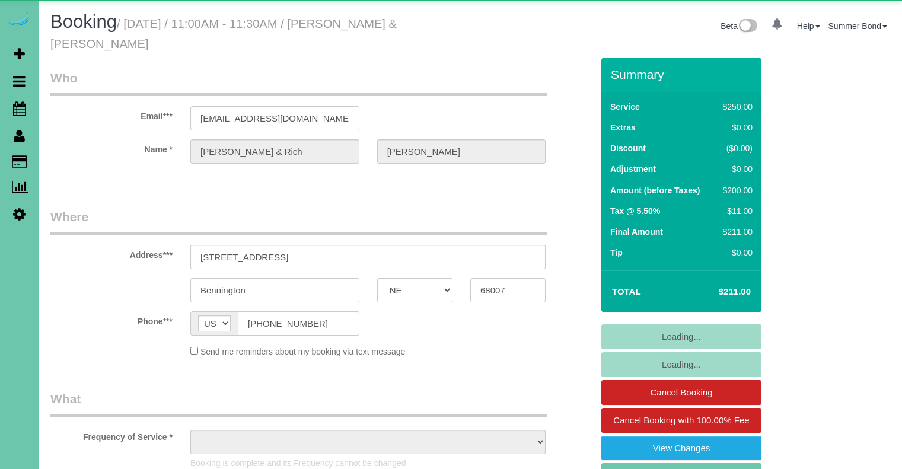
select select "NE"
select select "object:934"
select select "string:fspay-b481ecc6-a9f0-4391-9e29-e4d74d665ae2"
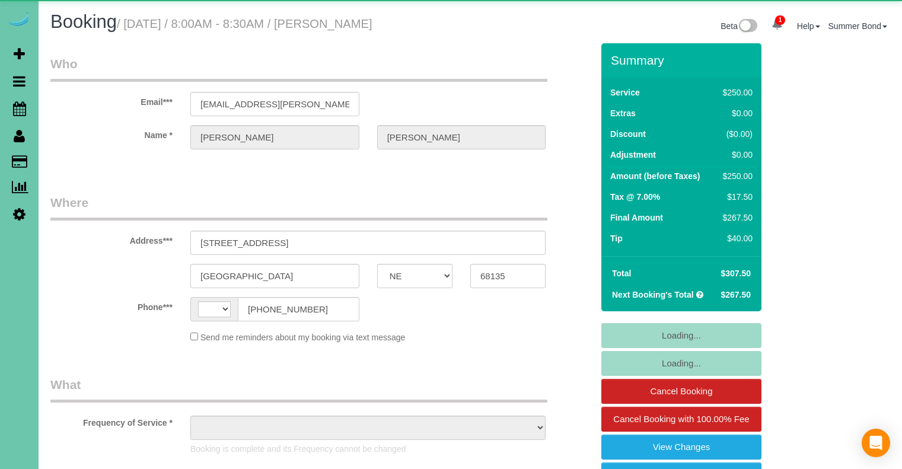
select select "NE"
select select "string:[GEOGRAPHIC_DATA]"
select select "object:397"
select select "string:fspay-91ffe740-edcd-4888-a31c-3efa5099647c"
select select "object:942"
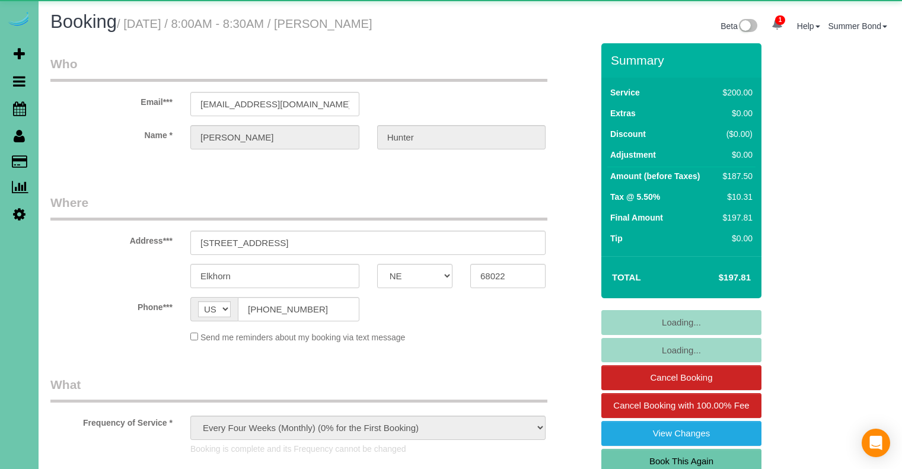
select select "NE"
select select "object:934"
select select "NE"
select select "object:688"
select select "NE"
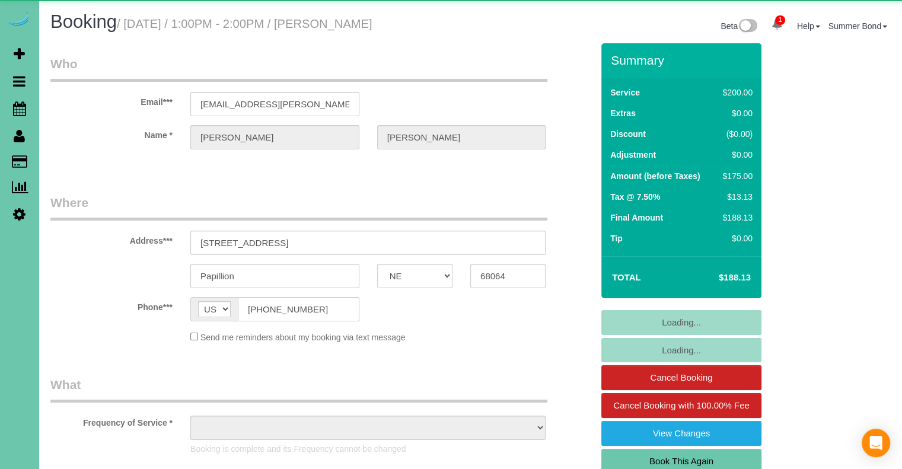
select select "object:670"
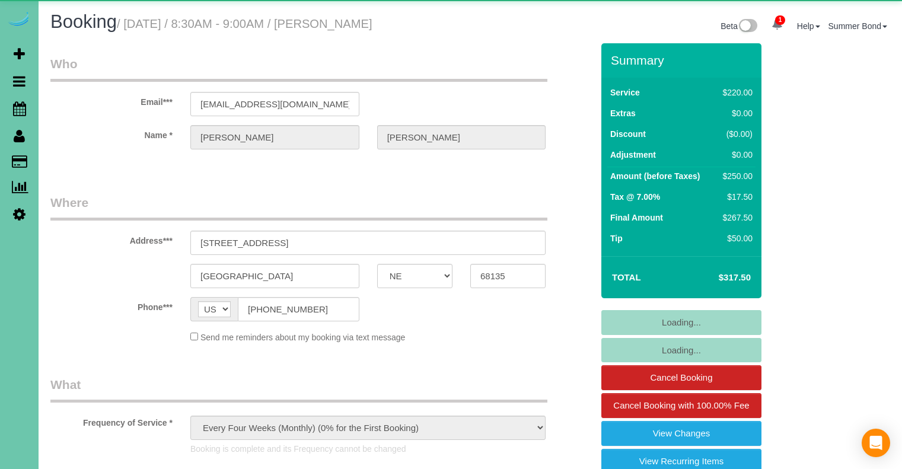
select select "NE"
select select "object:890"
select select "number:37"
select select "number:42"
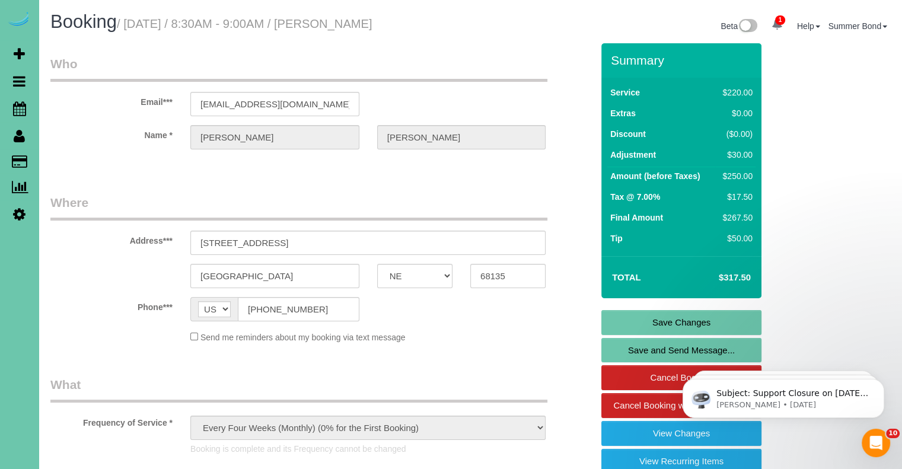
scroll to position [1381, 0]
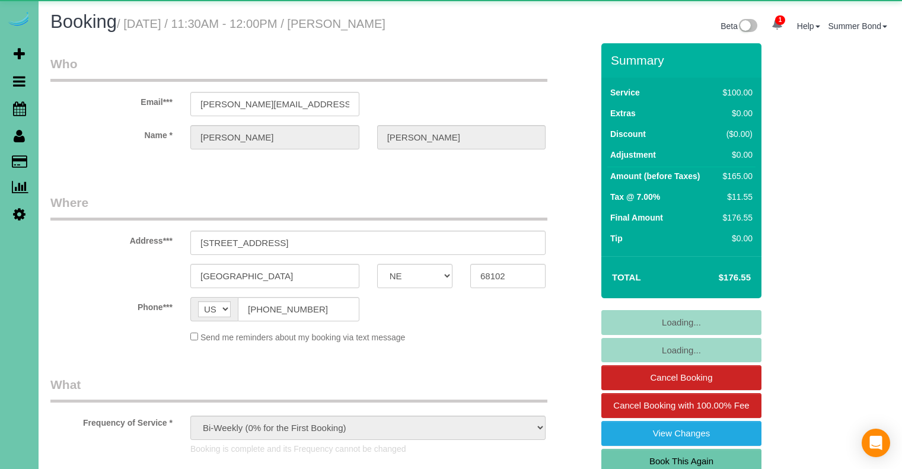
select select "NE"
select select "object:947"
select select "number:34"
select select "number:40"
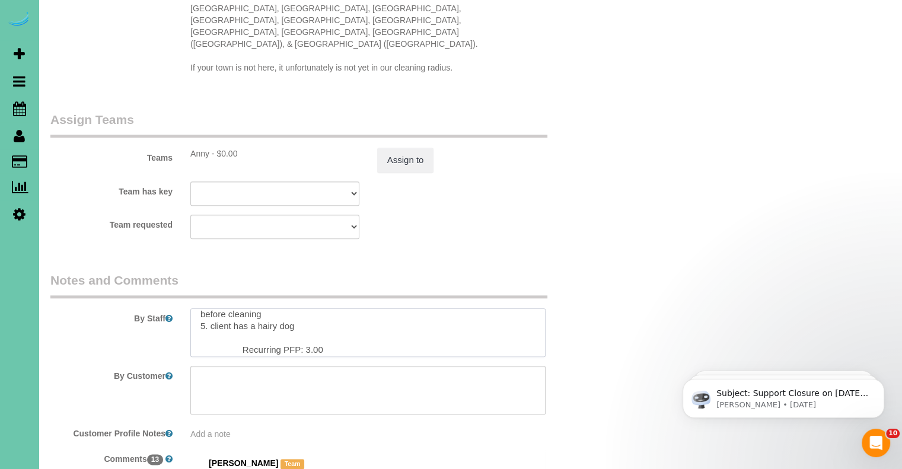
scroll to position [71, 0]
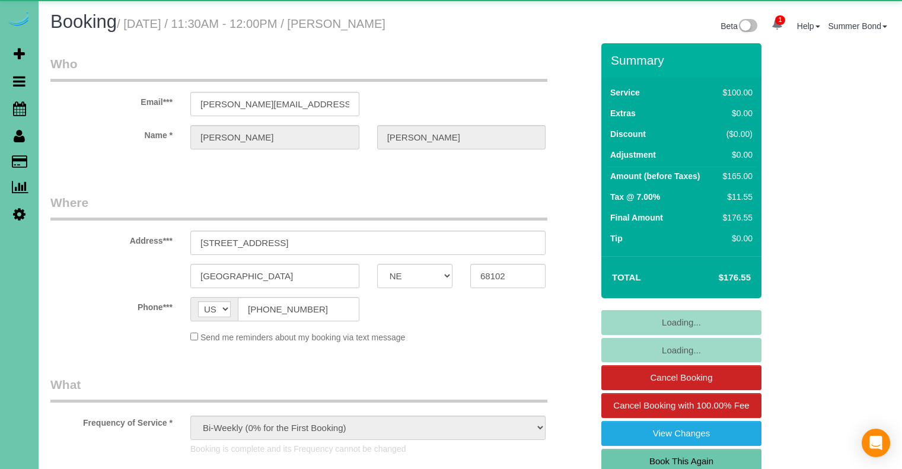
select select "NE"
select select "object:1197"
select select "number:34"
select select "number:40"
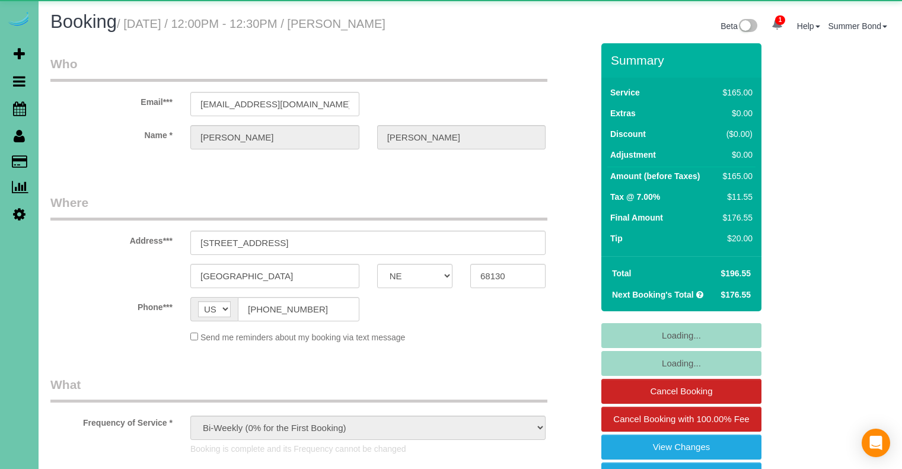
select select "NE"
select select "object:939"
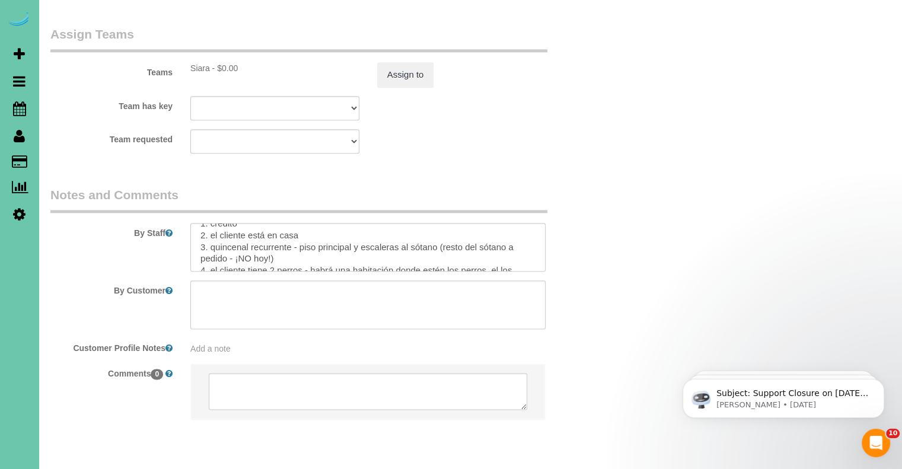
scroll to position [213, 0]
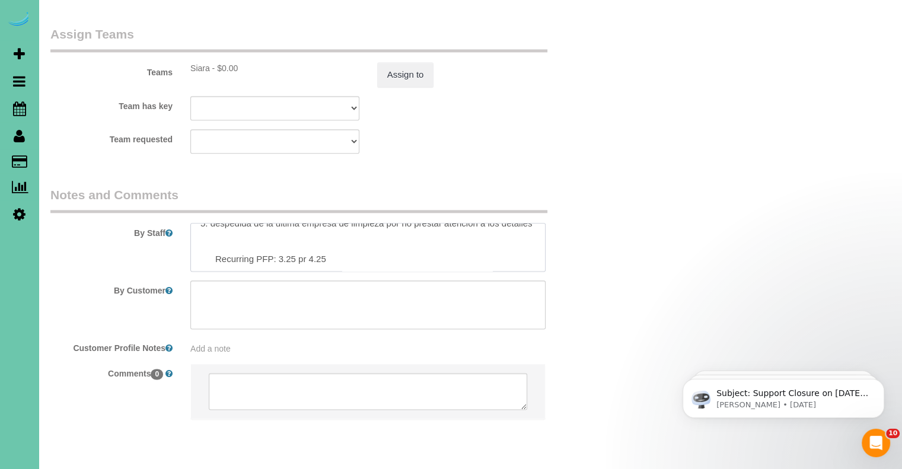
drag, startPoint x: 333, startPoint y: 222, endPoint x: 279, endPoint y: 221, distance: 53.4
click at [279, 223] on textarea at bounding box center [367, 247] width 355 height 49
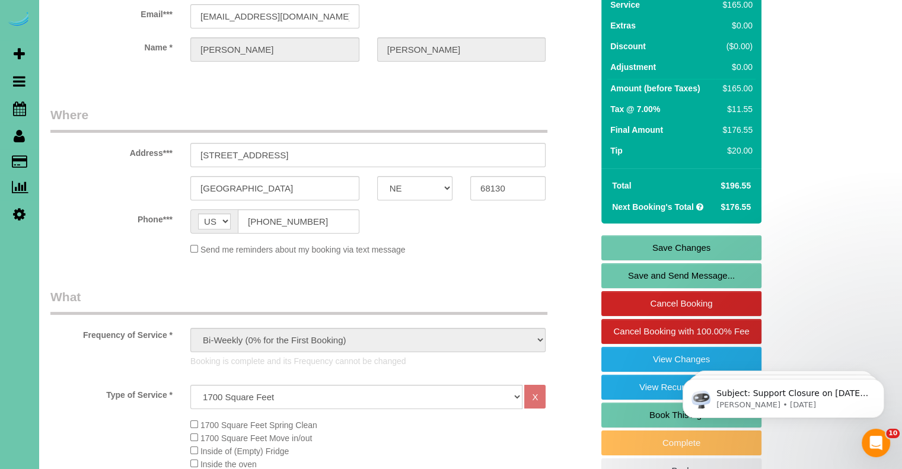
scroll to position [0, 0]
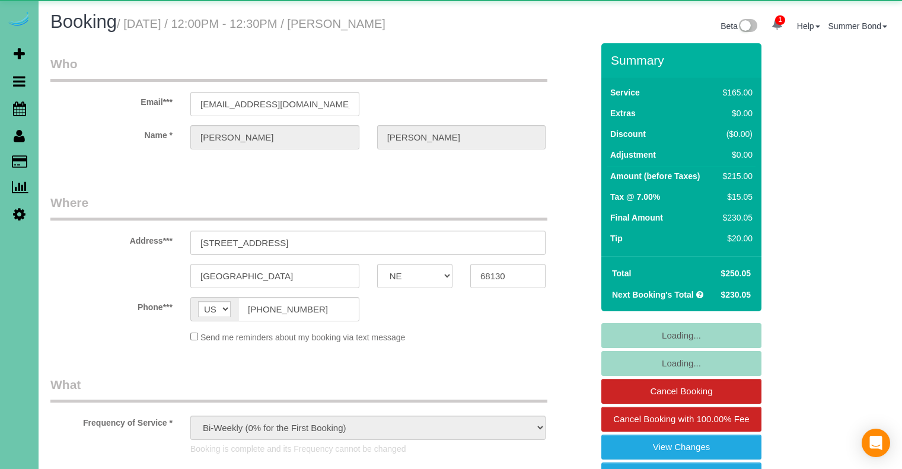
select select "NE"
select select "object:888"
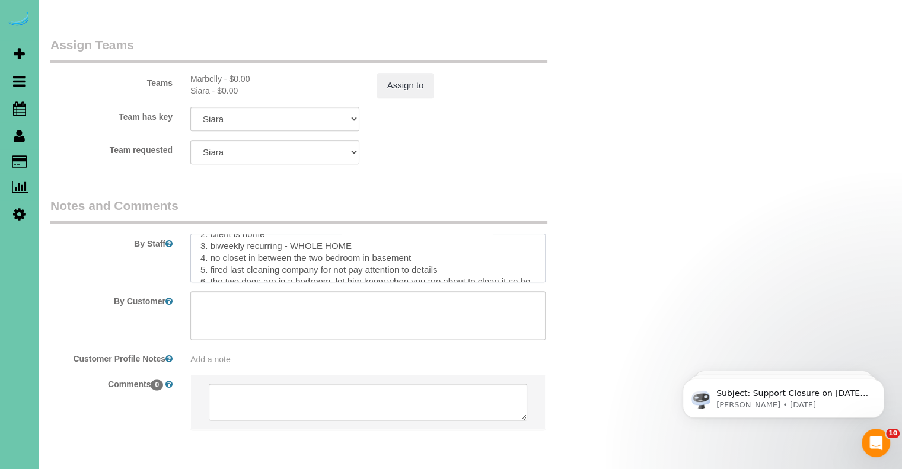
scroll to position [201, 0]
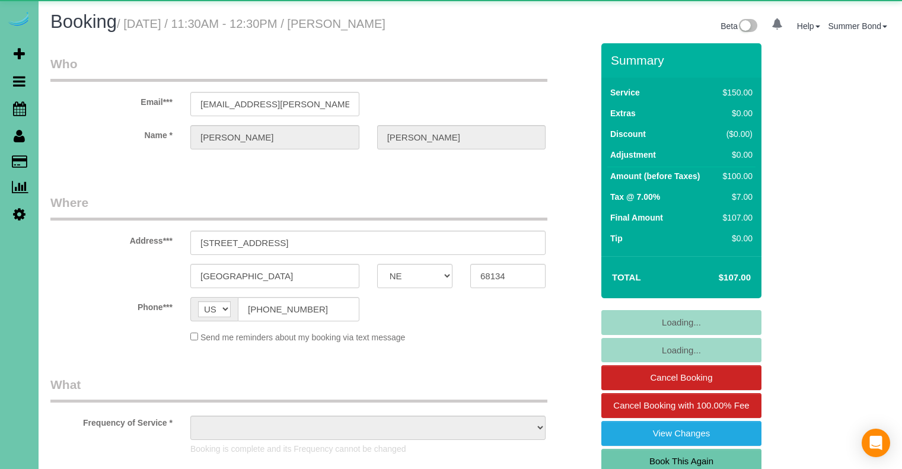
select select "NE"
select select "object:934"
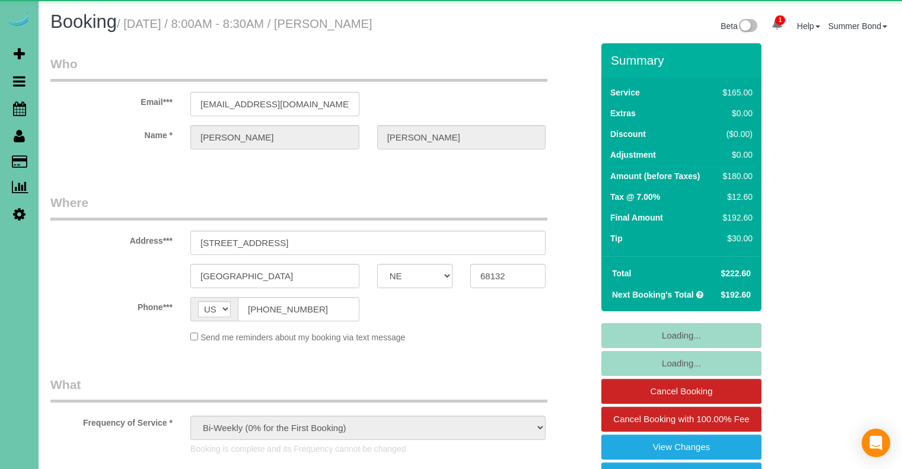
select select "NE"
select select "object:936"
select select "number:35"
select select "number:41"
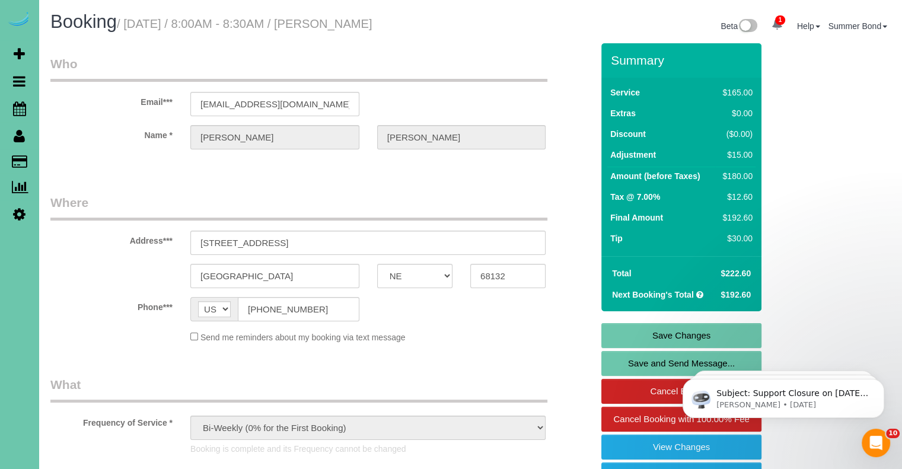
scroll to position [1381, 0]
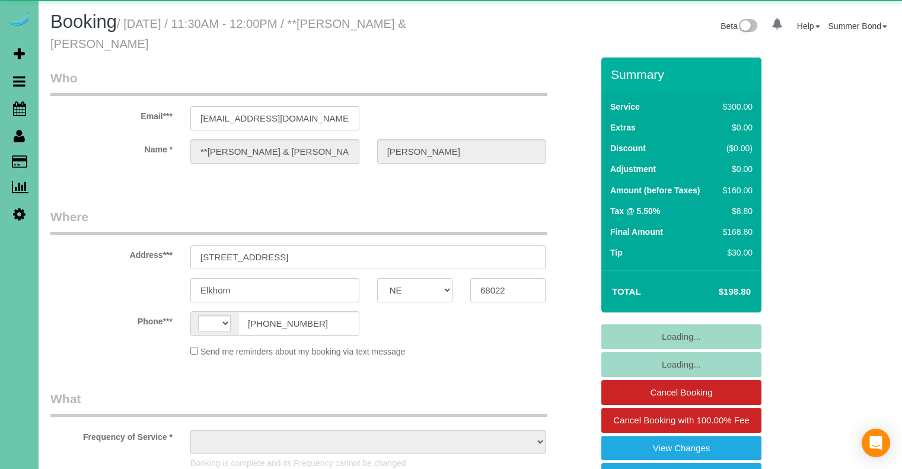
select select "NE"
select select "string:fspay-ad218fc8-3267-4be8-a846-cfd3e1e66f08"
select select "string:US"
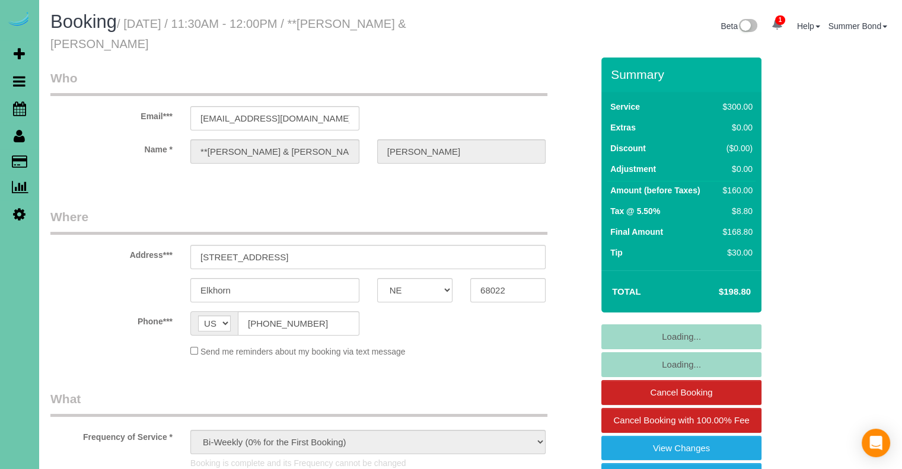
select select "object:674"
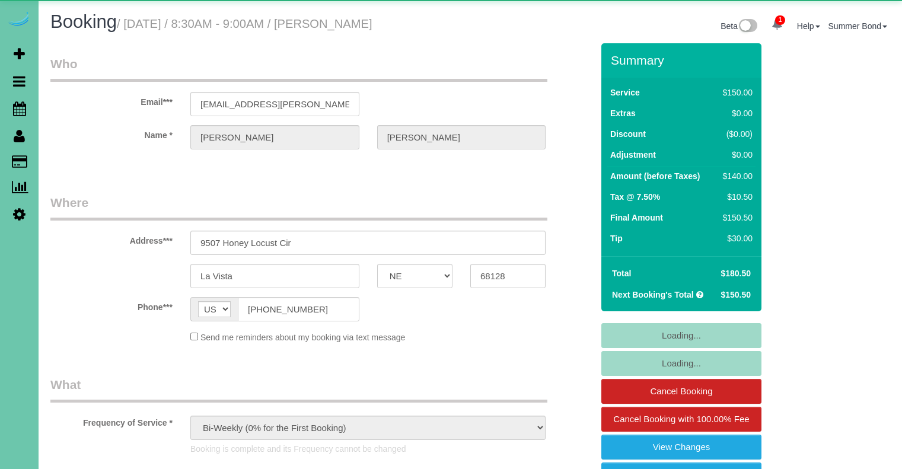
select select "NE"
select select "object:659"
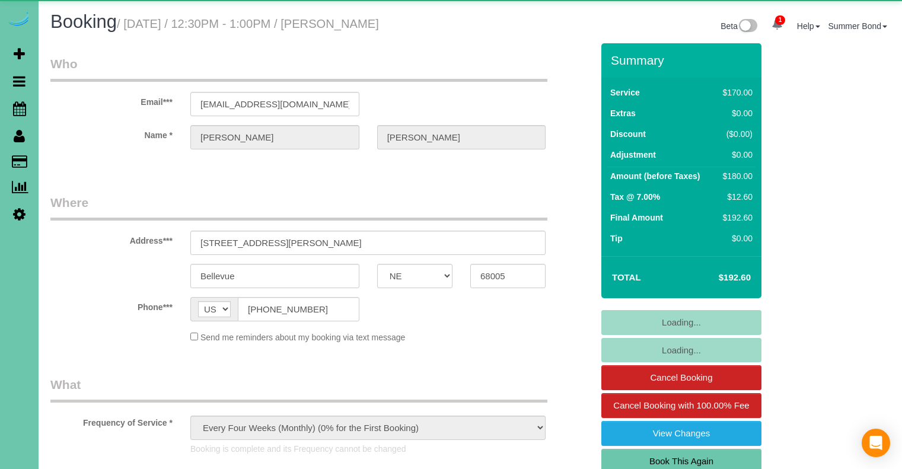
select select "NE"
select select "object:934"
select select "number:36"
select select "number:40"
select select "NE"
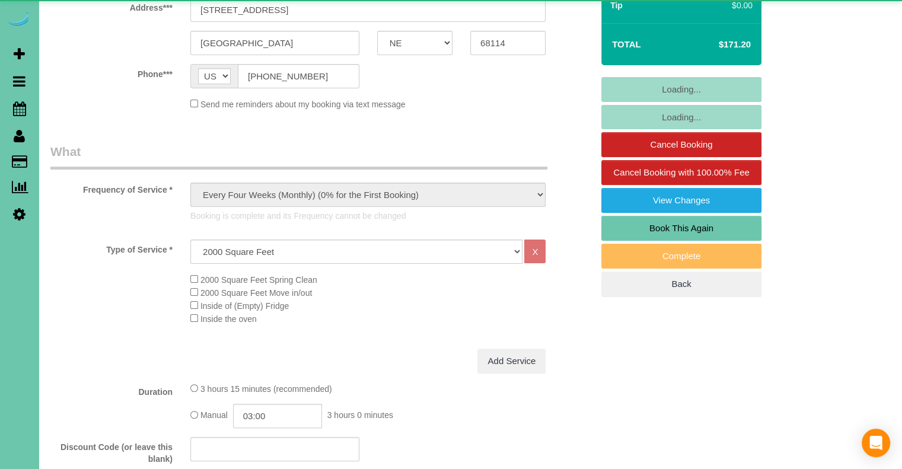
select select "object:654"
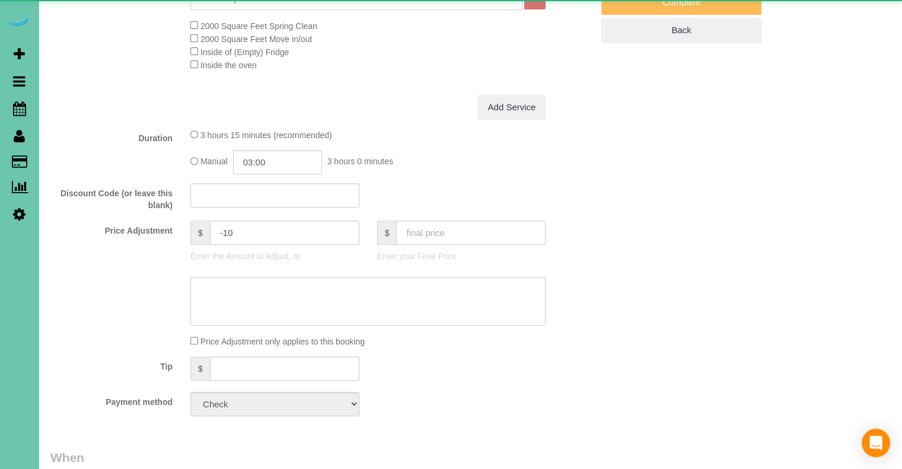
select select "number:36"
select select "number:41"
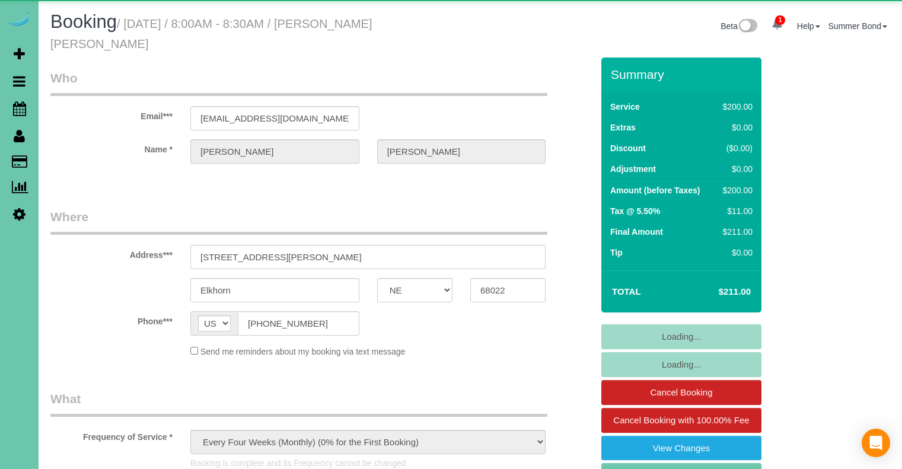
select select "NE"
select select "object:939"
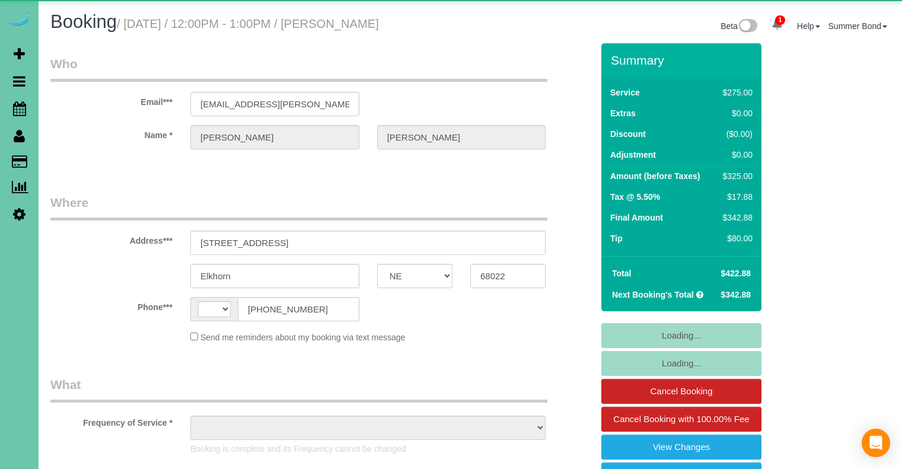
select select "NE"
select select "string:[GEOGRAPHIC_DATA]"
select select "object:397"
select select "string:fspay-caa60e51-3047-4e36-b18a-4e11d9716816"
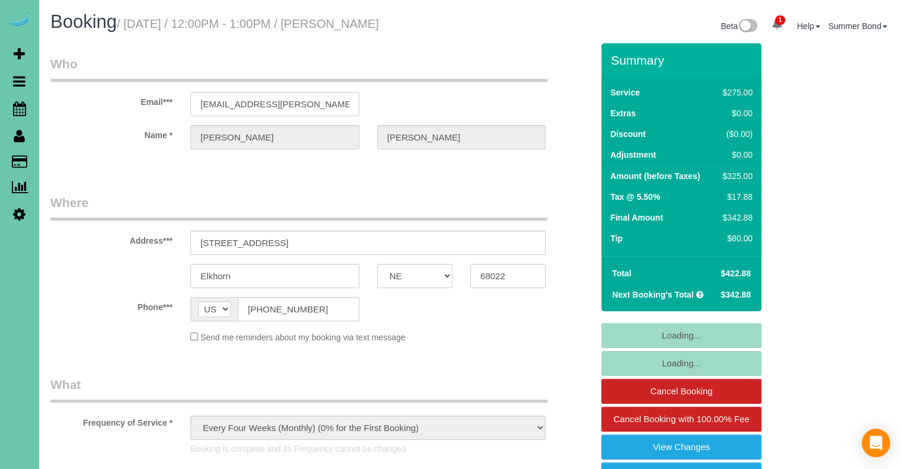
select select "object:869"
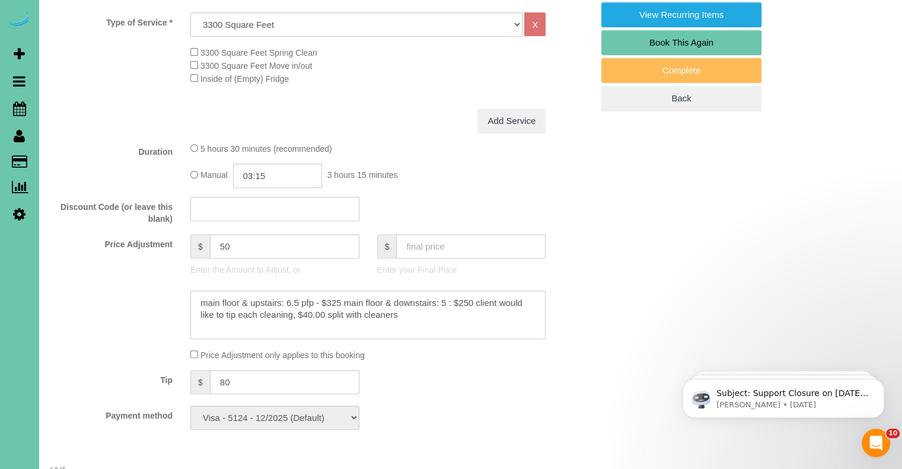
scroll to position [475, 0]
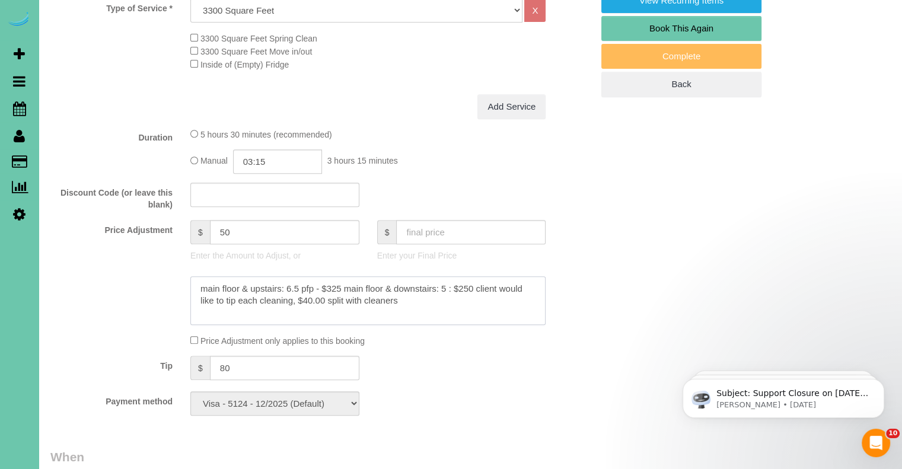
drag, startPoint x: 323, startPoint y: 289, endPoint x: 339, endPoint y: 289, distance: 16.6
click at [339, 289] on textarea at bounding box center [367, 300] width 355 height 49
drag, startPoint x: 456, startPoint y: 291, endPoint x: 472, endPoint y: 291, distance: 16.0
click at [472, 291] on textarea at bounding box center [367, 300] width 355 height 49
click at [670, 230] on div "Who Email*** erjonas@cox.net Name * Elizabeth Jonas Where Address*** 4104 N 195…" at bounding box center [470, 468] width 840 height 1798
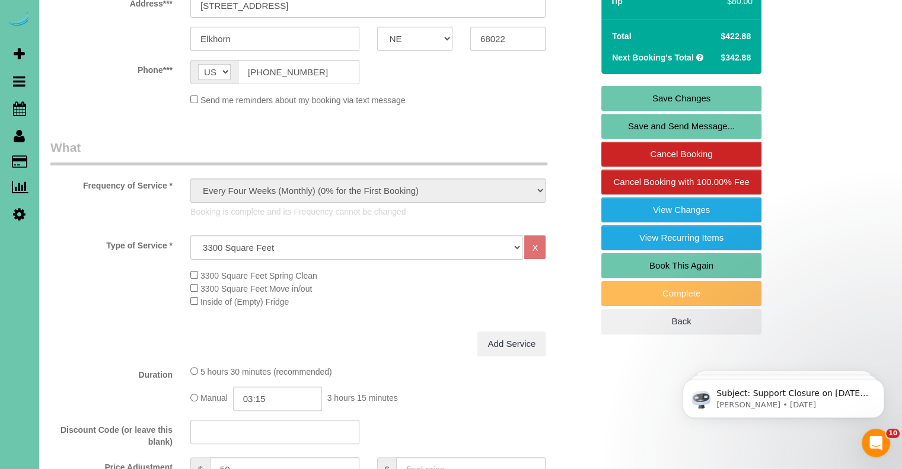
scroll to position [0, 0]
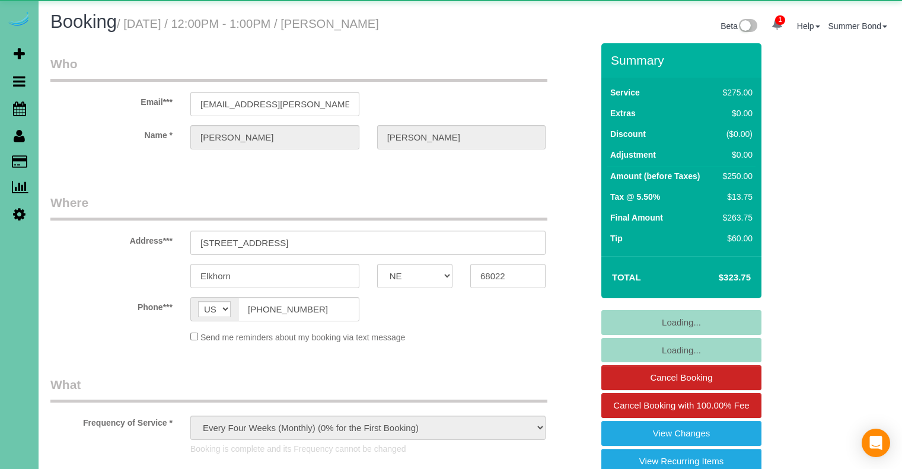
select select "NE"
select select "object:882"
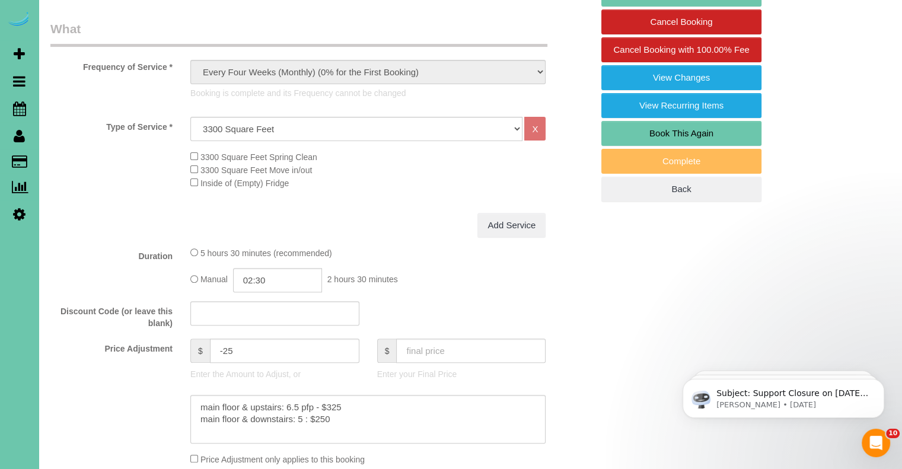
scroll to position [593, 0]
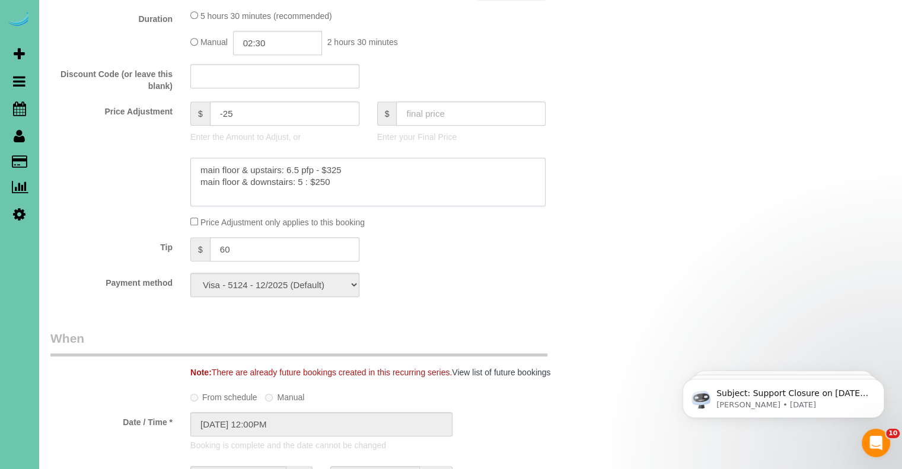
drag, startPoint x: 201, startPoint y: 168, endPoint x: 297, endPoint y: 164, distance: 96.8
click at [297, 164] on textarea at bounding box center [367, 182] width 355 height 49
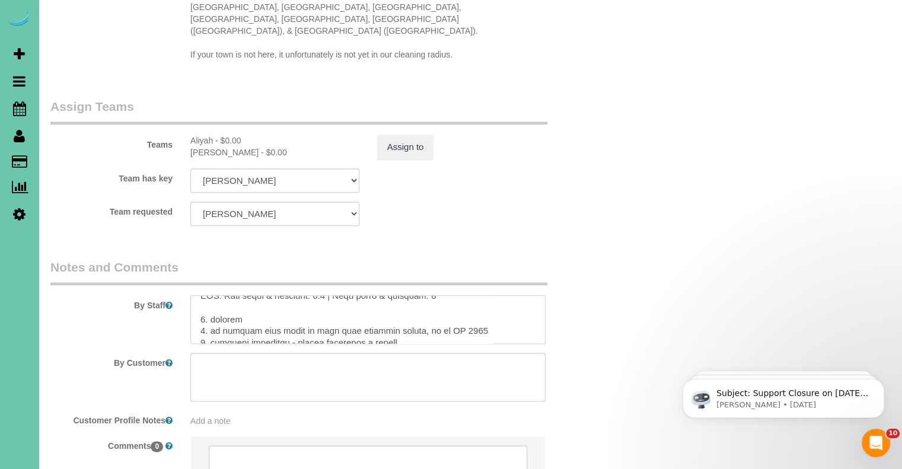
scroll to position [95, 0]
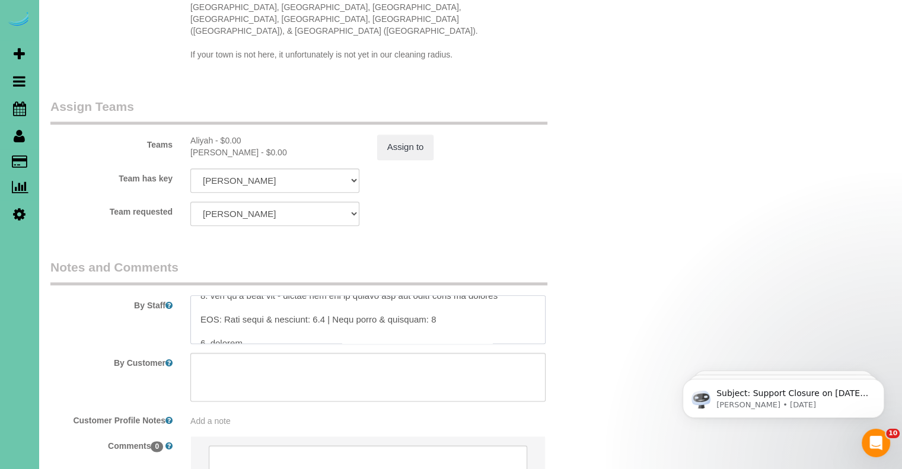
drag, startPoint x: 320, startPoint y: 285, endPoint x: 224, endPoint y: 287, distance: 96.1
click at [224, 295] on textarea at bounding box center [367, 319] width 355 height 49
drag, startPoint x: 330, startPoint y: 284, endPoint x: 438, endPoint y: 285, distance: 108.6
click at [438, 295] on textarea at bounding box center [367, 319] width 355 height 49
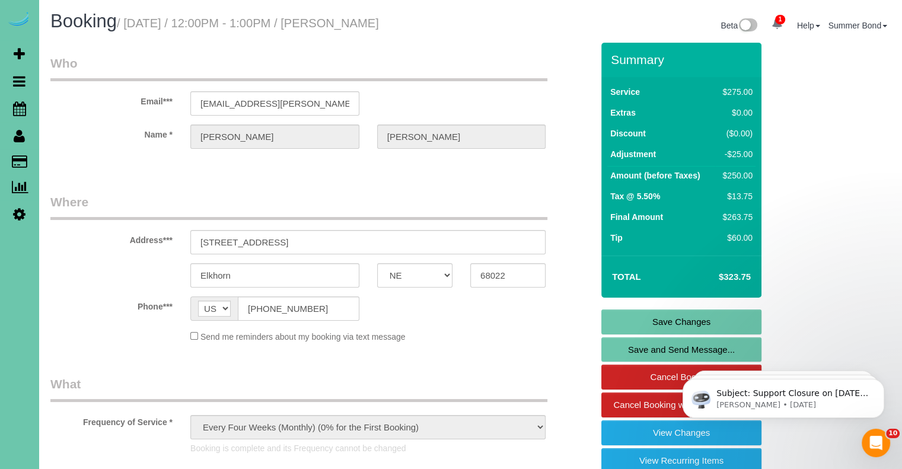
scroll to position [0, 0]
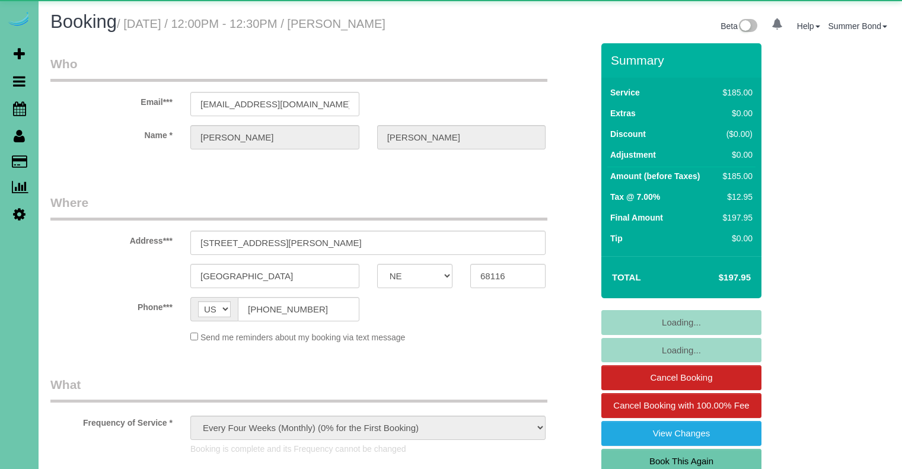
select select "NE"
select select "object:847"
select select "NE"
select select "number:35"
select select "number:41"
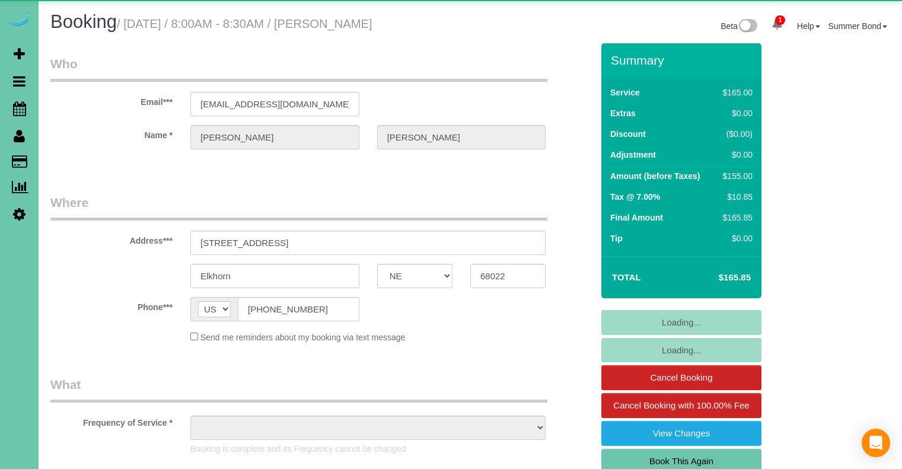
select select "NE"
select select "object:684"
select select "number:35"
select select "number:41"
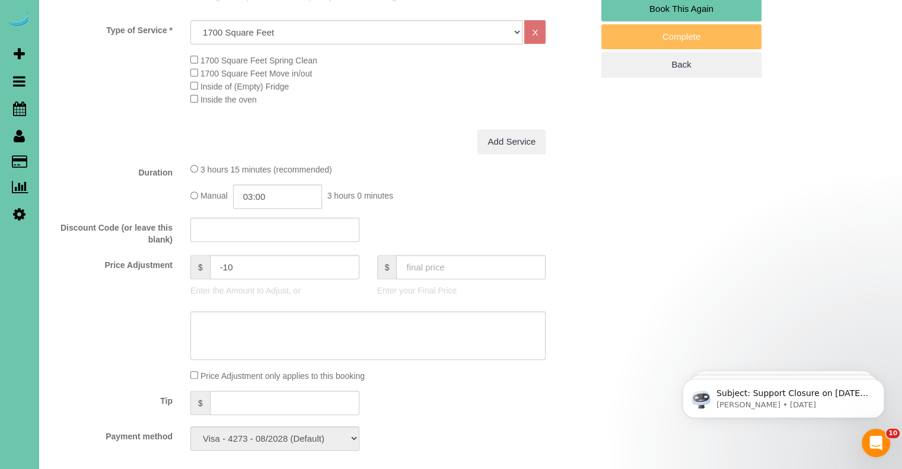
scroll to position [475, 0]
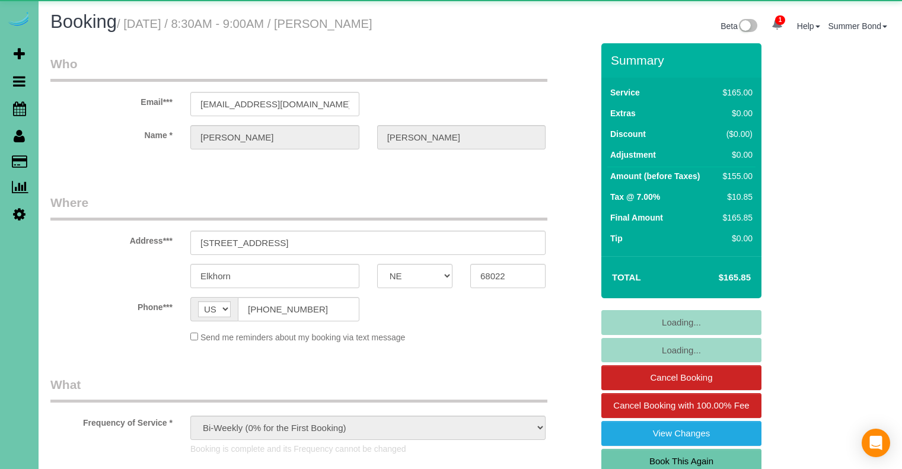
select select "NE"
select select "number:35"
select select "number:41"
select select "object:934"
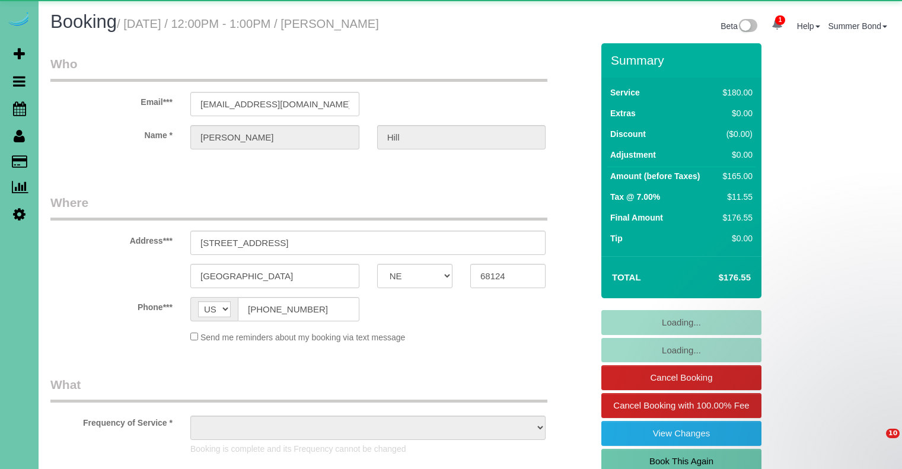
select select "NE"
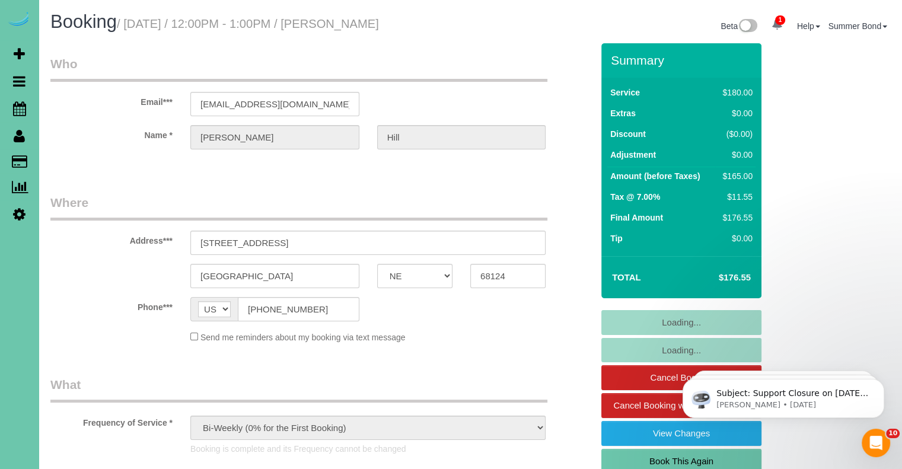
select select "object:668"
select select "number:37"
select select "number:42"
